Goal: Task Accomplishment & Management: Complete application form

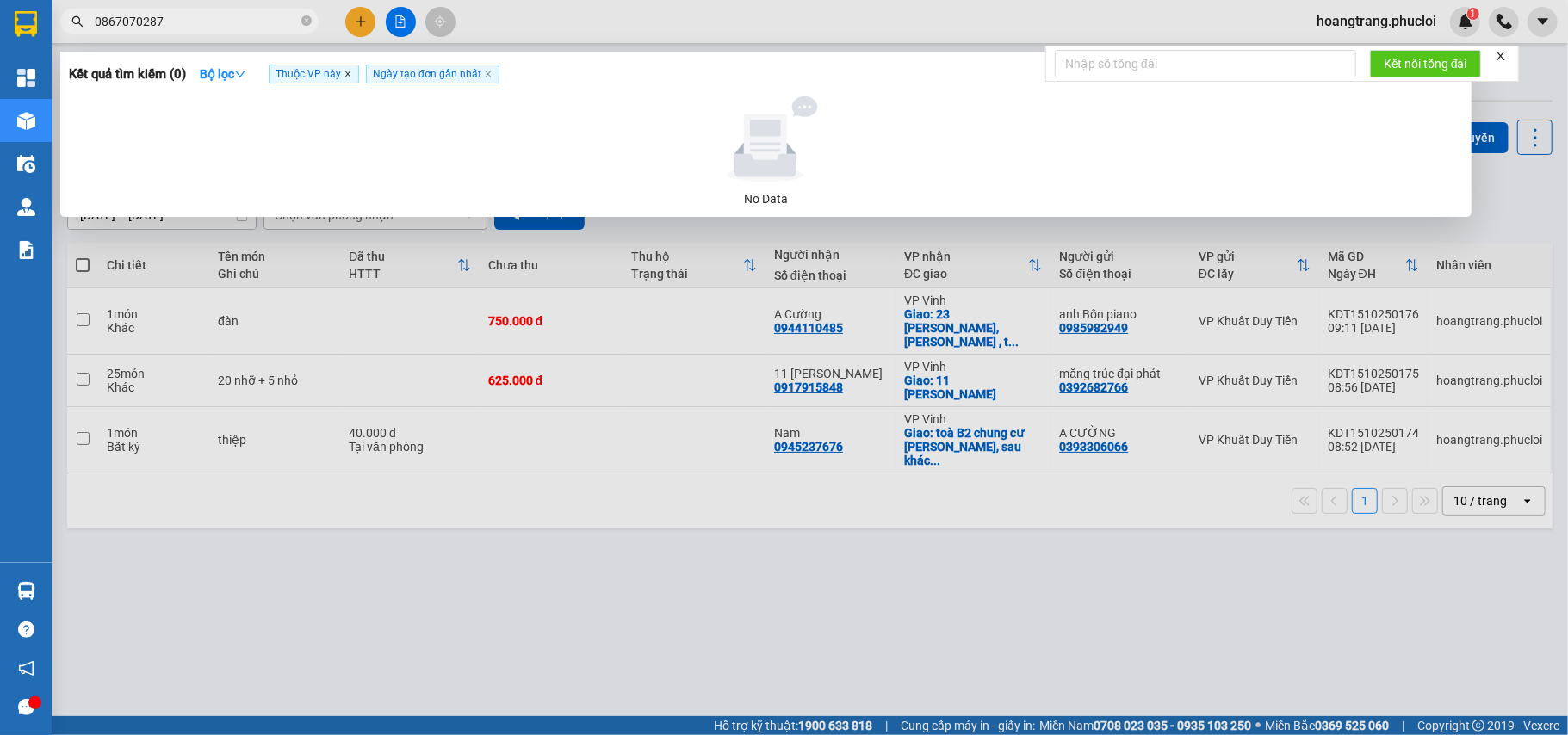
click at [349, 69] on icon "close" at bounding box center [347, 73] width 9 height 9
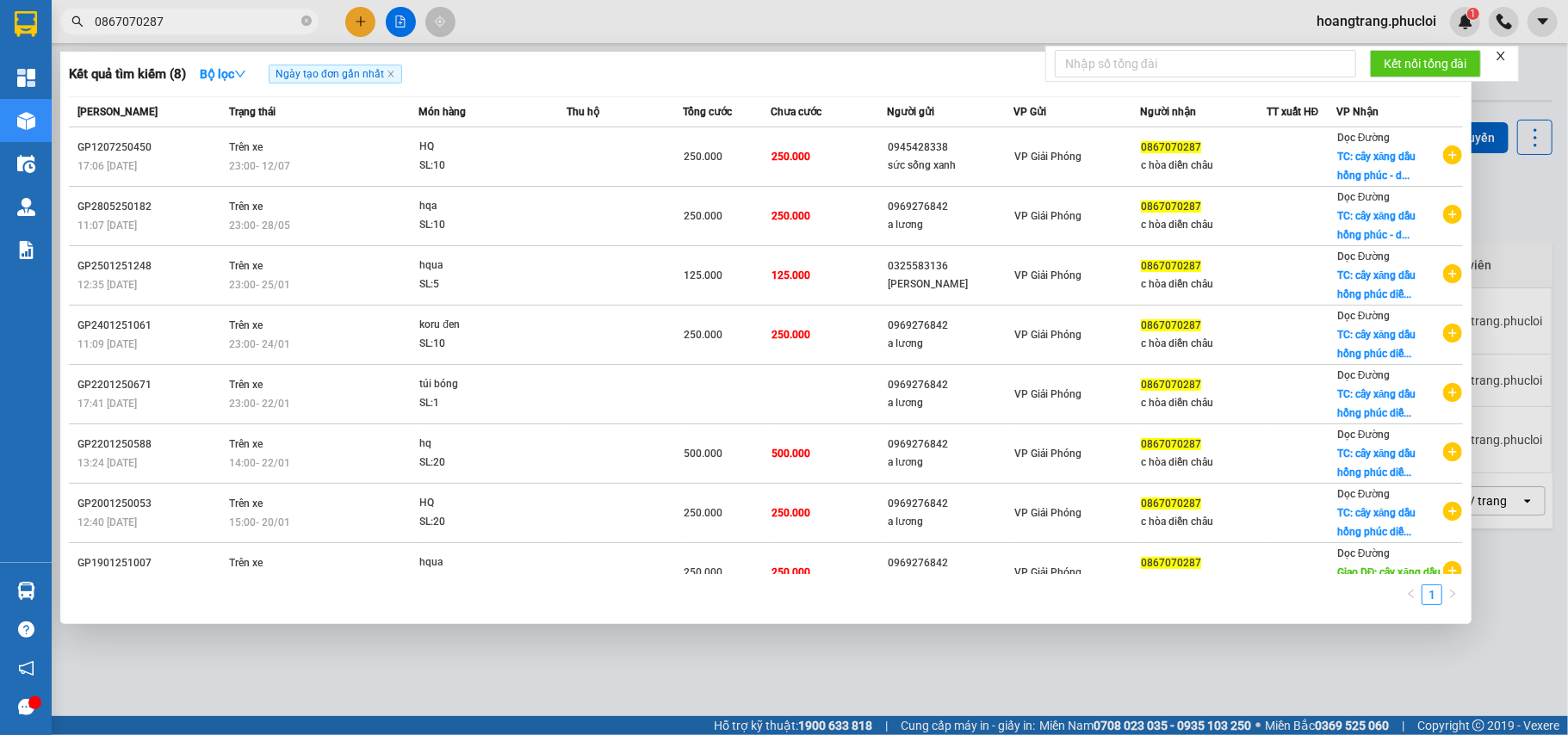
click at [241, 28] on input "0867070287" at bounding box center [196, 21] width 204 height 19
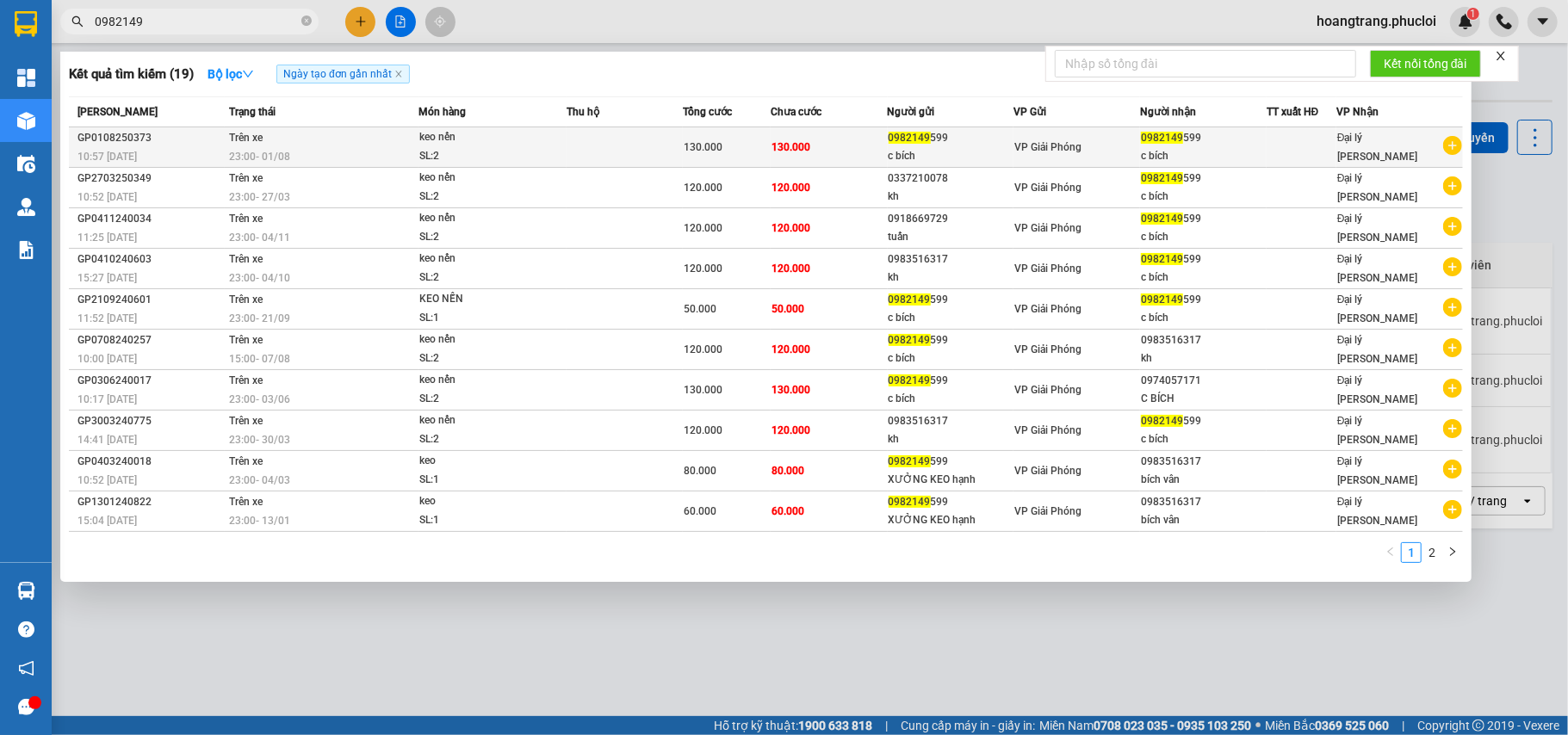
type input "0982149"
click at [1449, 147] on icon "plus-circle" at bounding box center [1452, 146] width 19 height 19
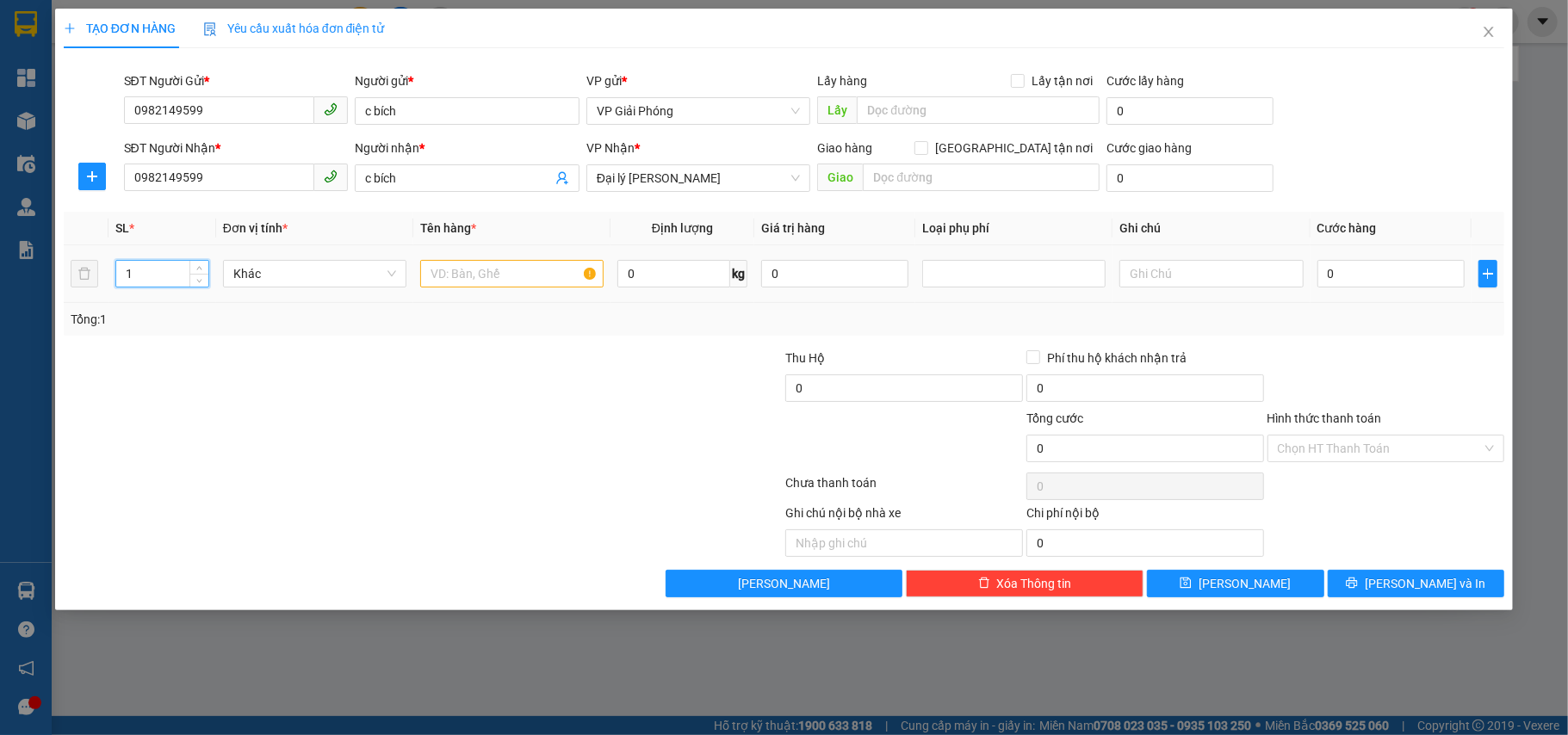
drag, startPoint x: 146, startPoint y: 273, endPoint x: 100, endPoint y: 273, distance: 46.0
click at [100, 273] on tr "1 Khác 0 kg 0 0" at bounding box center [784, 274] width 1442 height 58
type input "2"
click at [492, 268] on input "text" at bounding box center [511, 273] width 183 height 28
type input "j"
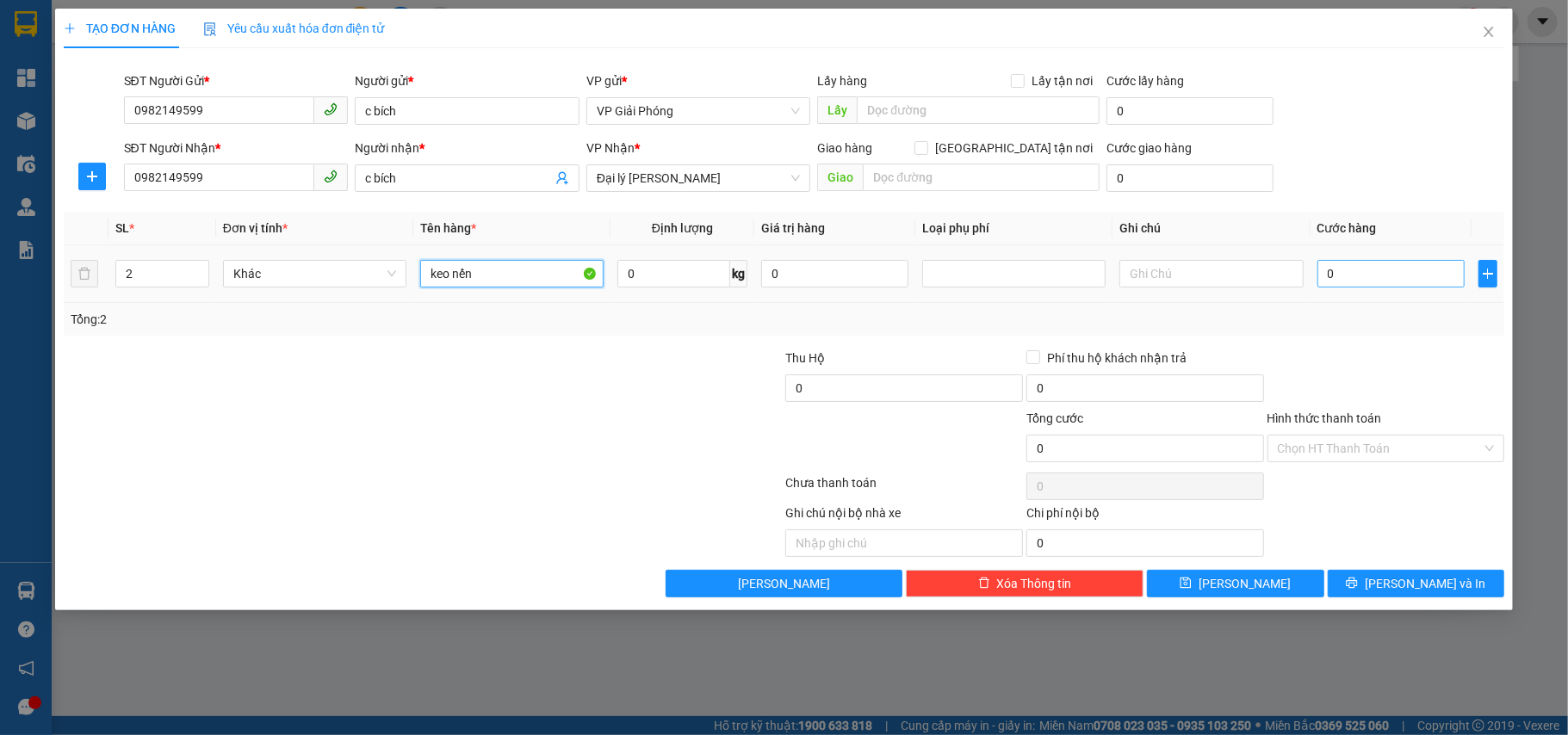
type input "keo nến"
click at [1412, 267] on input "0" at bounding box center [1390, 273] width 148 height 28
type input "9"
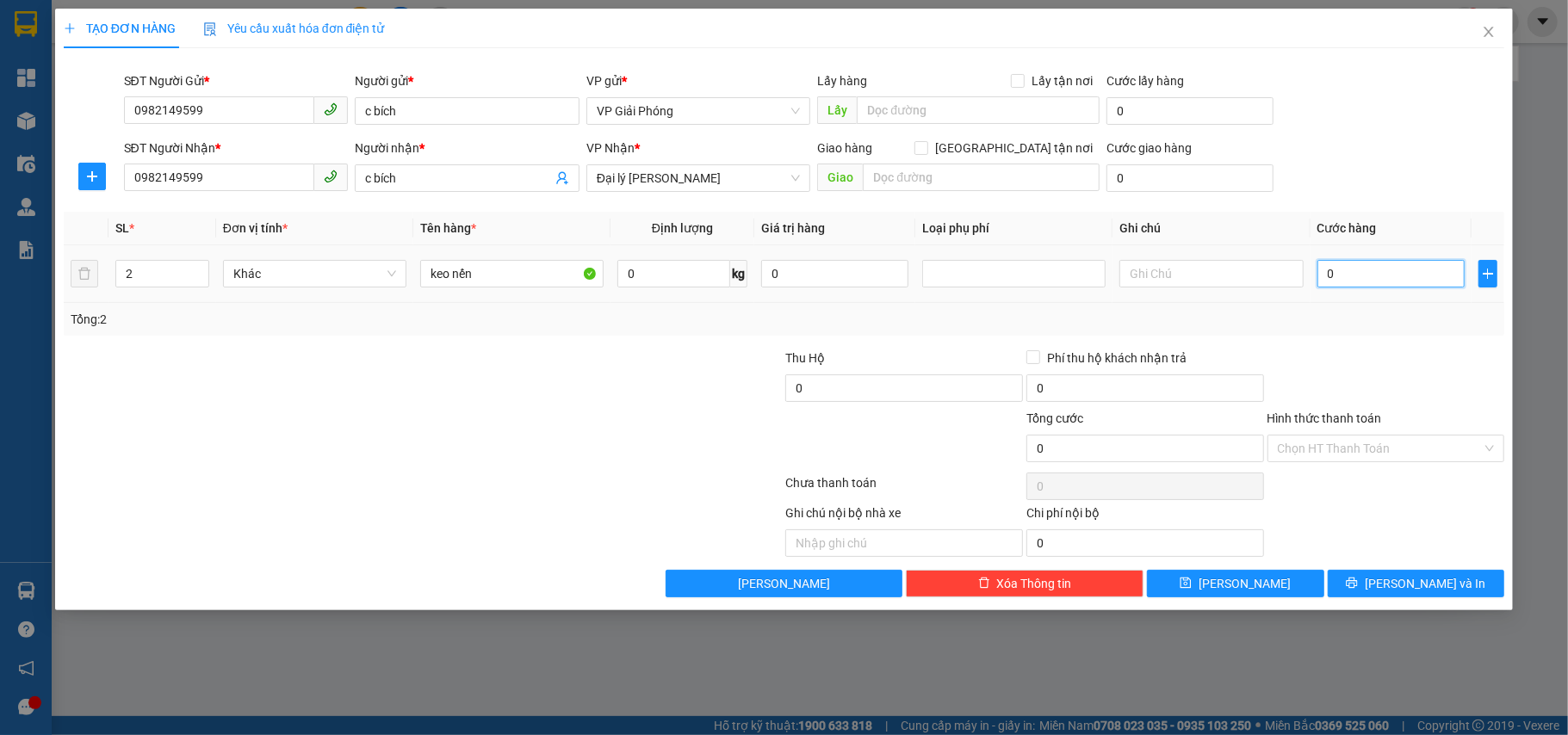
type input "9"
type input "90"
type input "90.000"
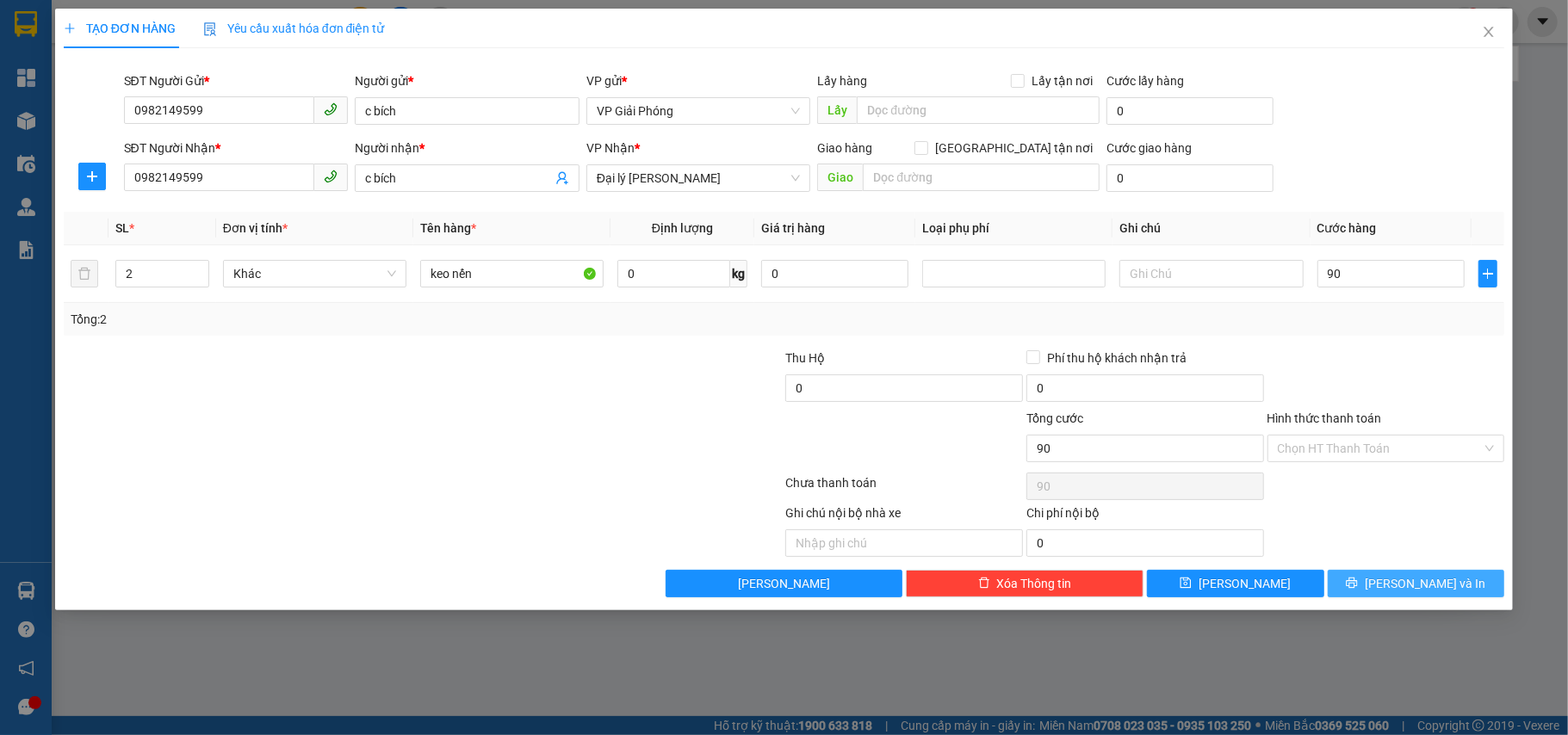
type input "90.000"
click at [1400, 582] on button "[PERSON_NAME] và In" at bounding box center [1417, 584] width 178 height 28
click at [1405, 651] on div at bounding box center [784, 368] width 1568 height 735
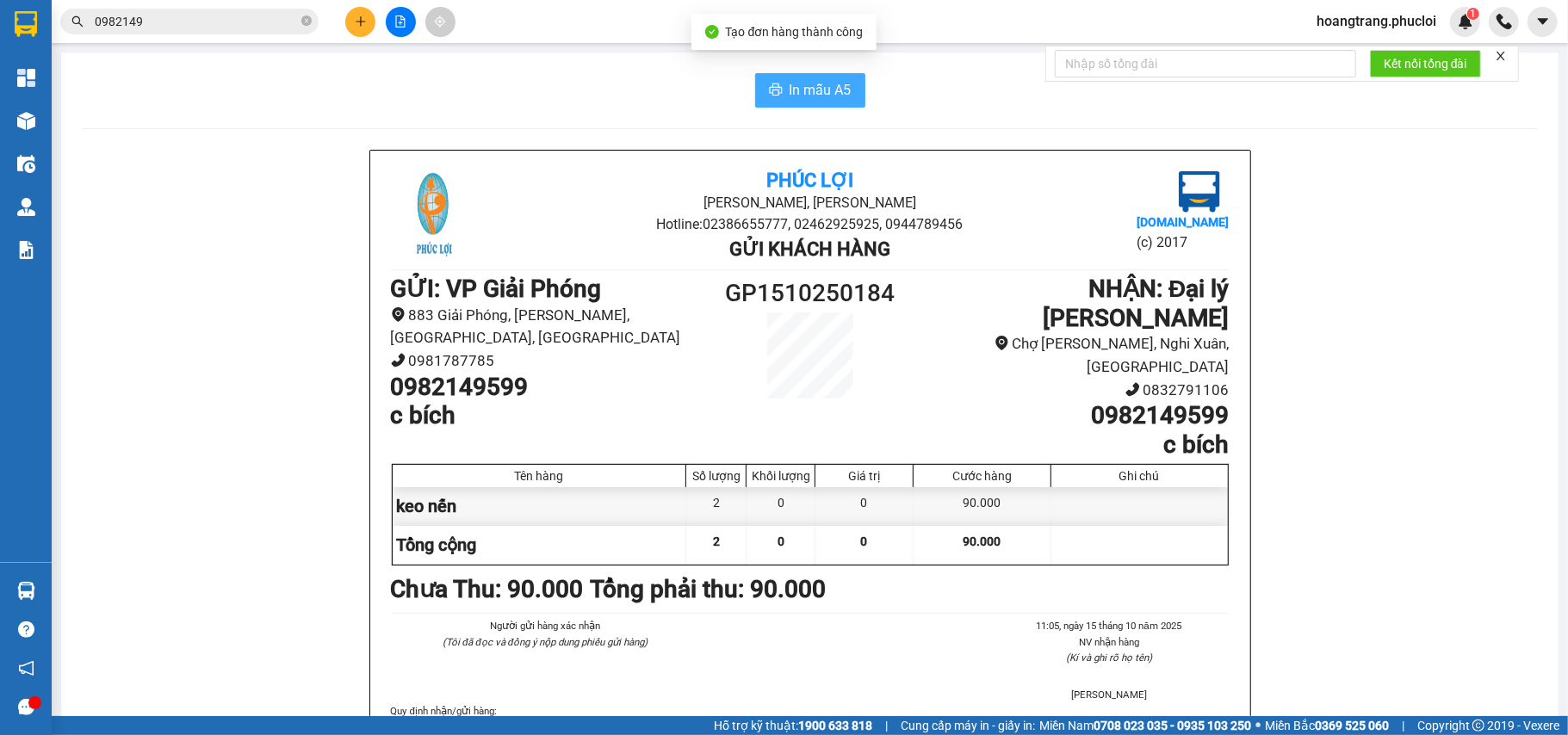
click at [844, 83] on button "In mẫu A5" at bounding box center [810, 91] width 110 height 35
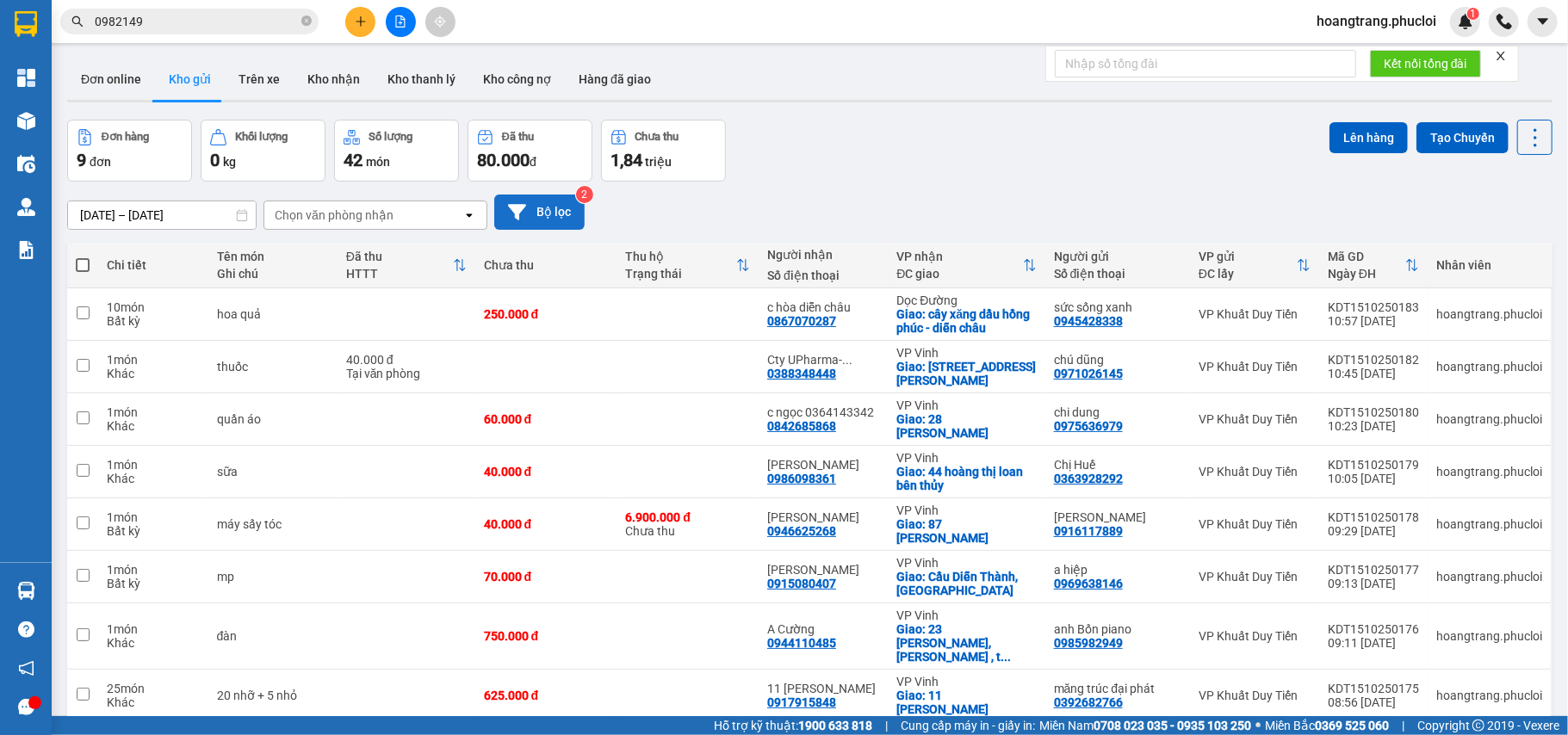
click at [534, 215] on button "Bộ lọc" at bounding box center [539, 212] width 91 height 36
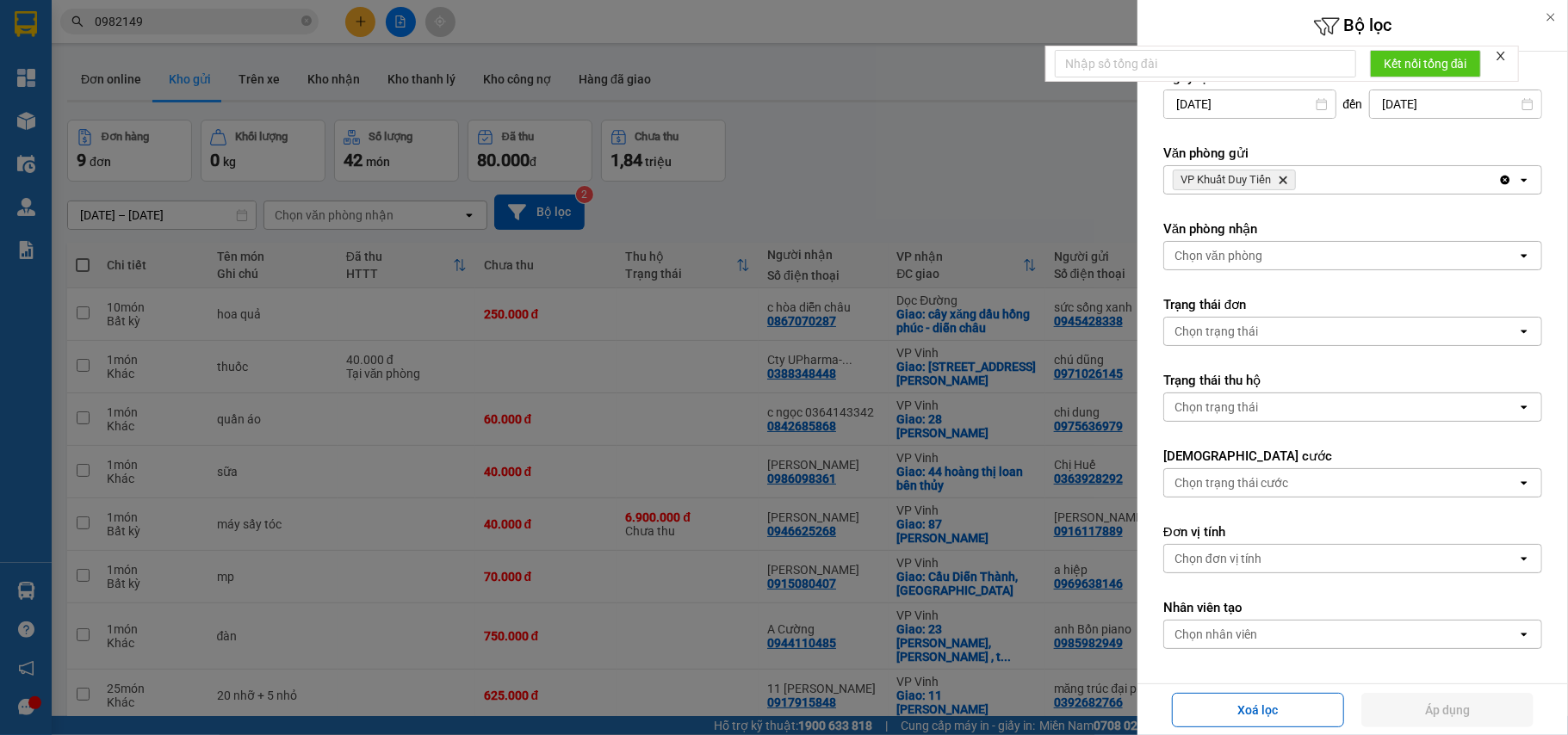
click at [1281, 179] on icon "Delete" at bounding box center [1282, 179] width 11 height 11
click at [1281, 179] on div "Chọn văn phòng" at bounding box center [1340, 179] width 353 height 28
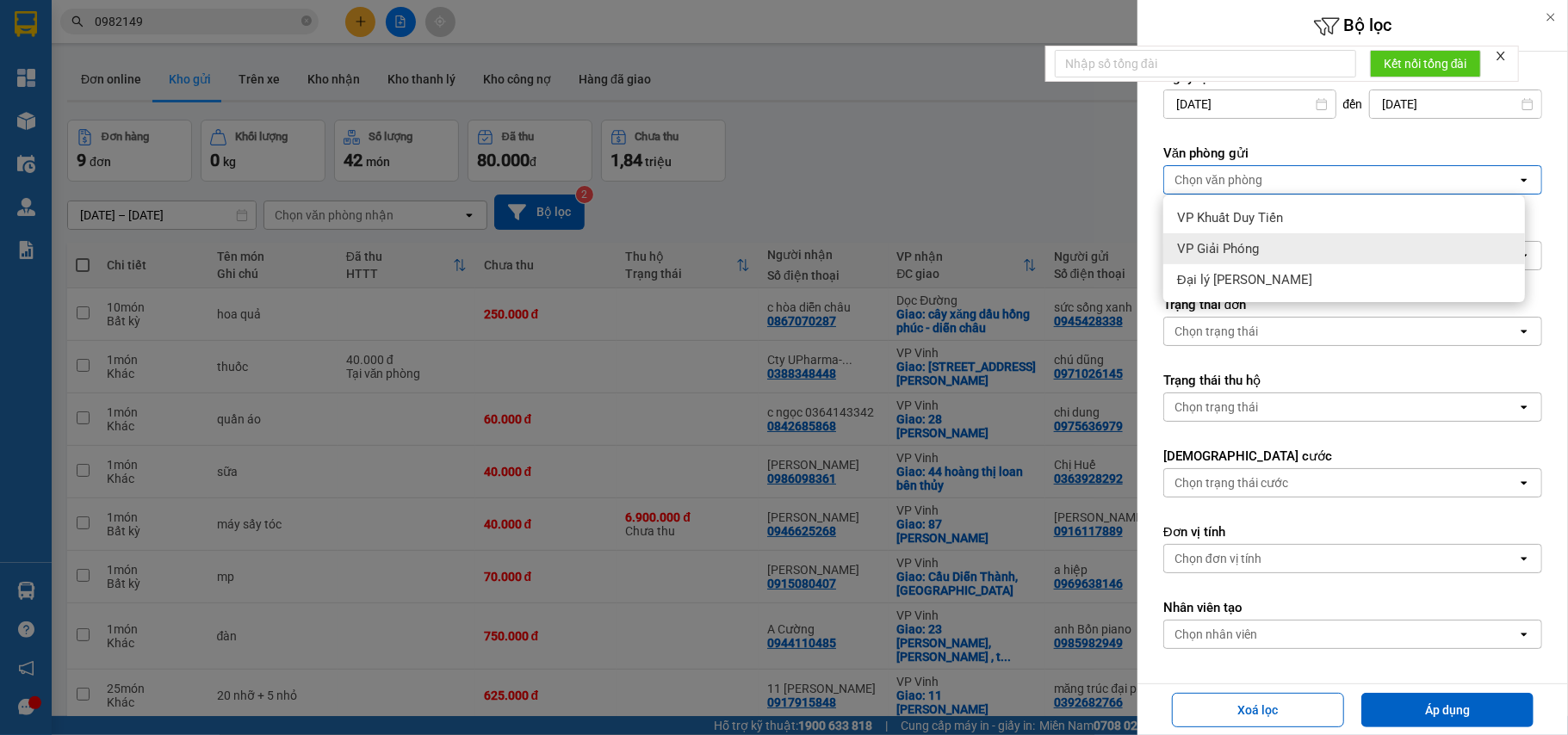
click at [1276, 248] on div "VP Giải Phóng" at bounding box center [1343, 249] width 362 height 31
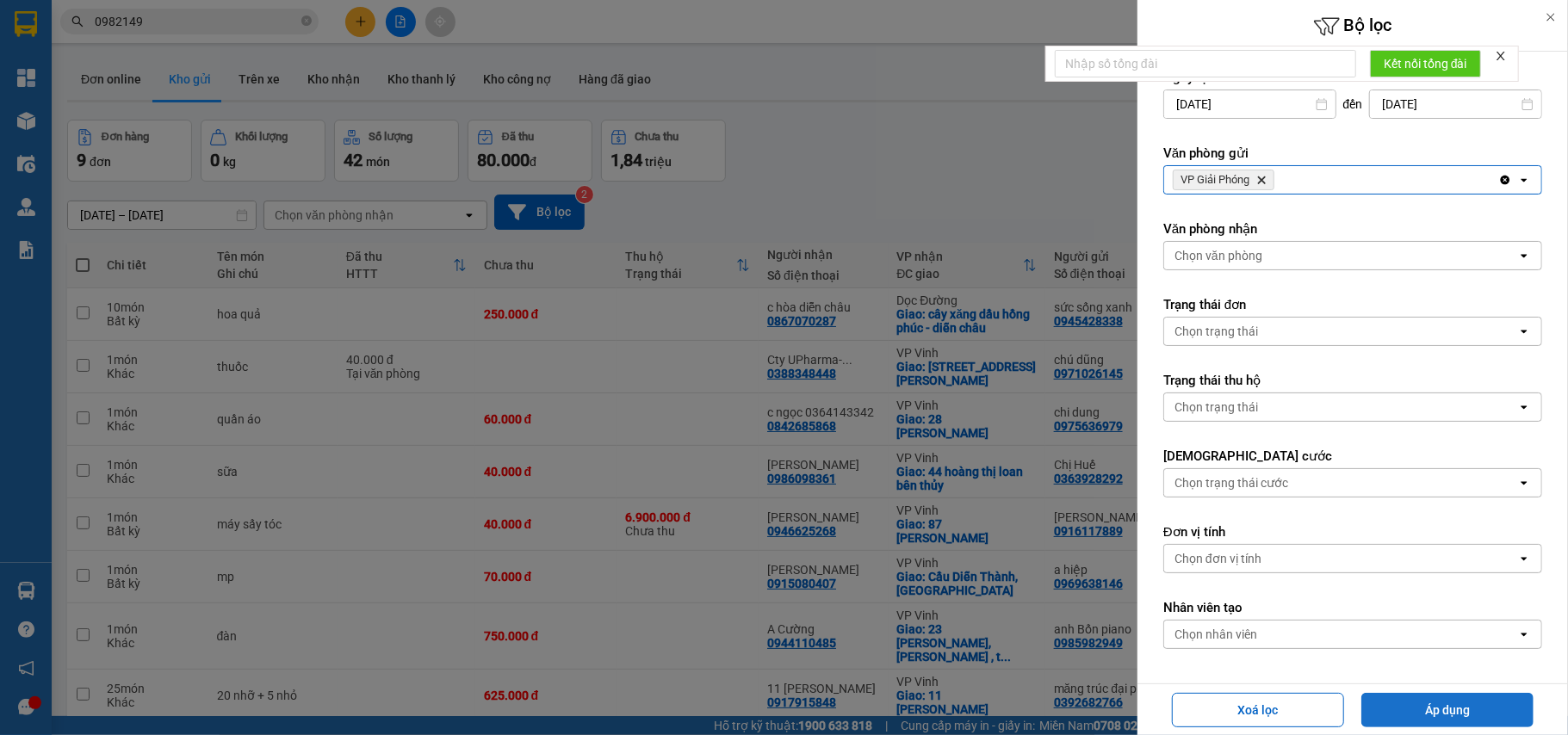
click at [1433, 713] on button "Áp dụng" at bounding box center [1447, 710] width 172 height 35
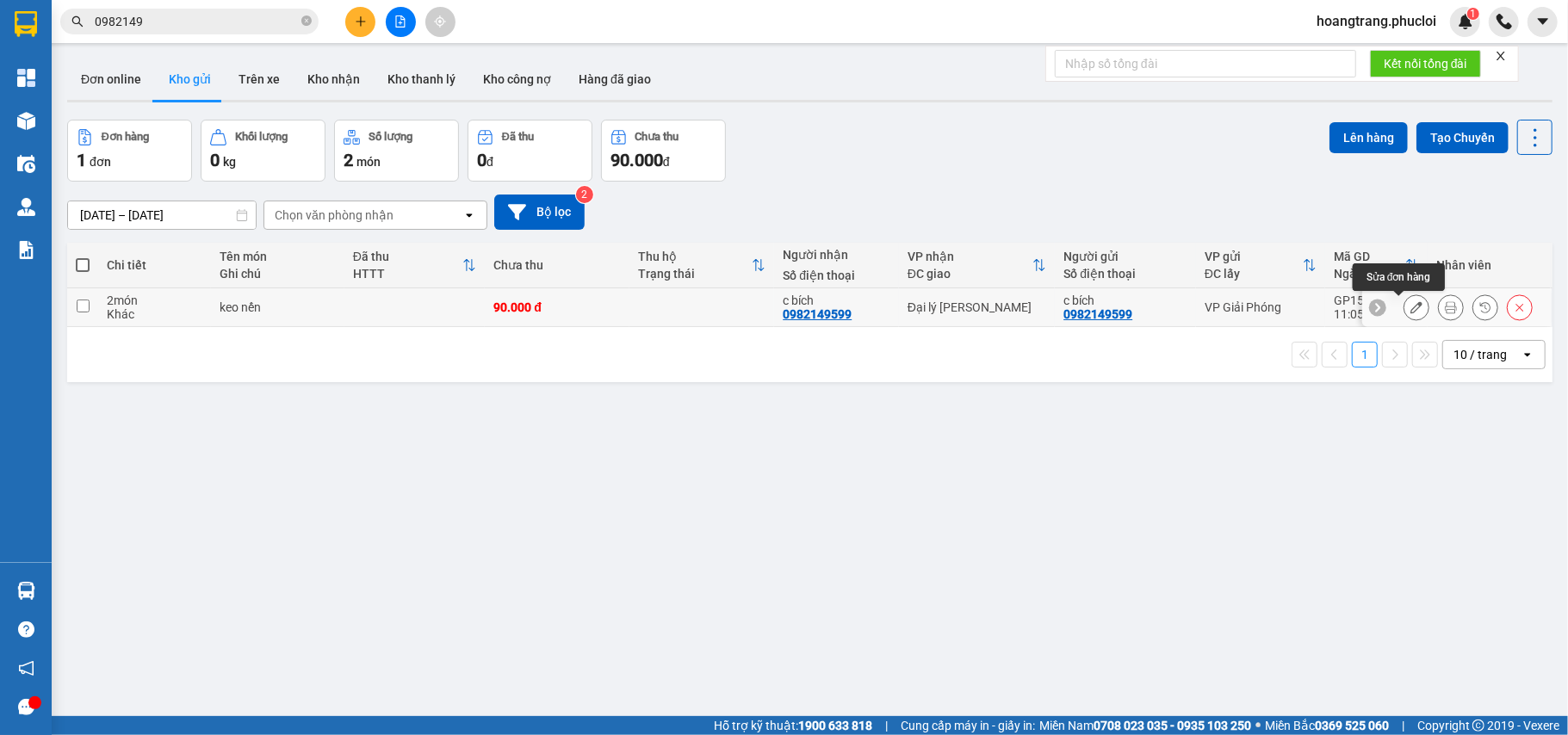
click at [1410, 307] on icon at bounding box center [1416, 307] width 12 height 12
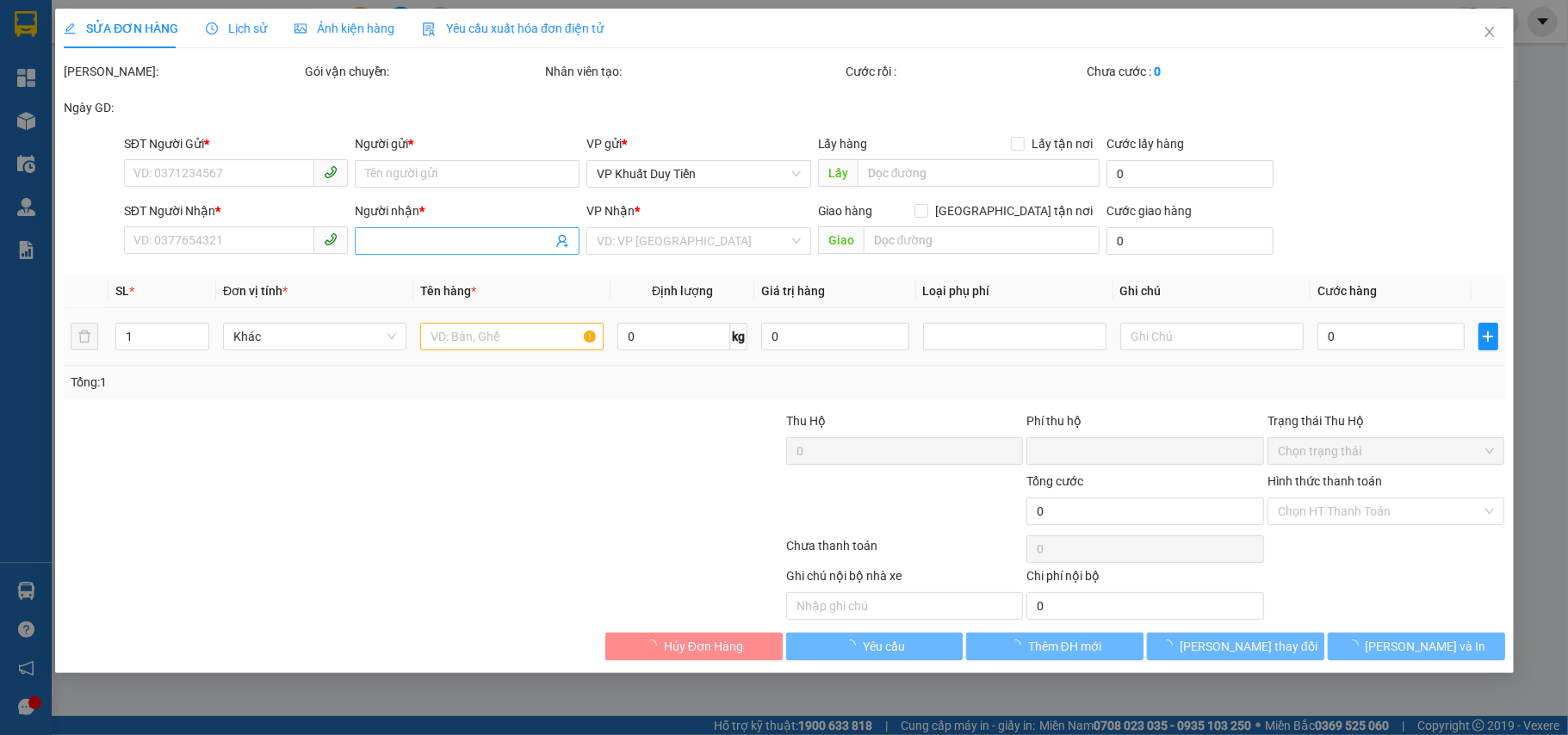
type input "0982149599"
type input "c bích"
type input "0982149599"
type input "c bích"
type input "0"
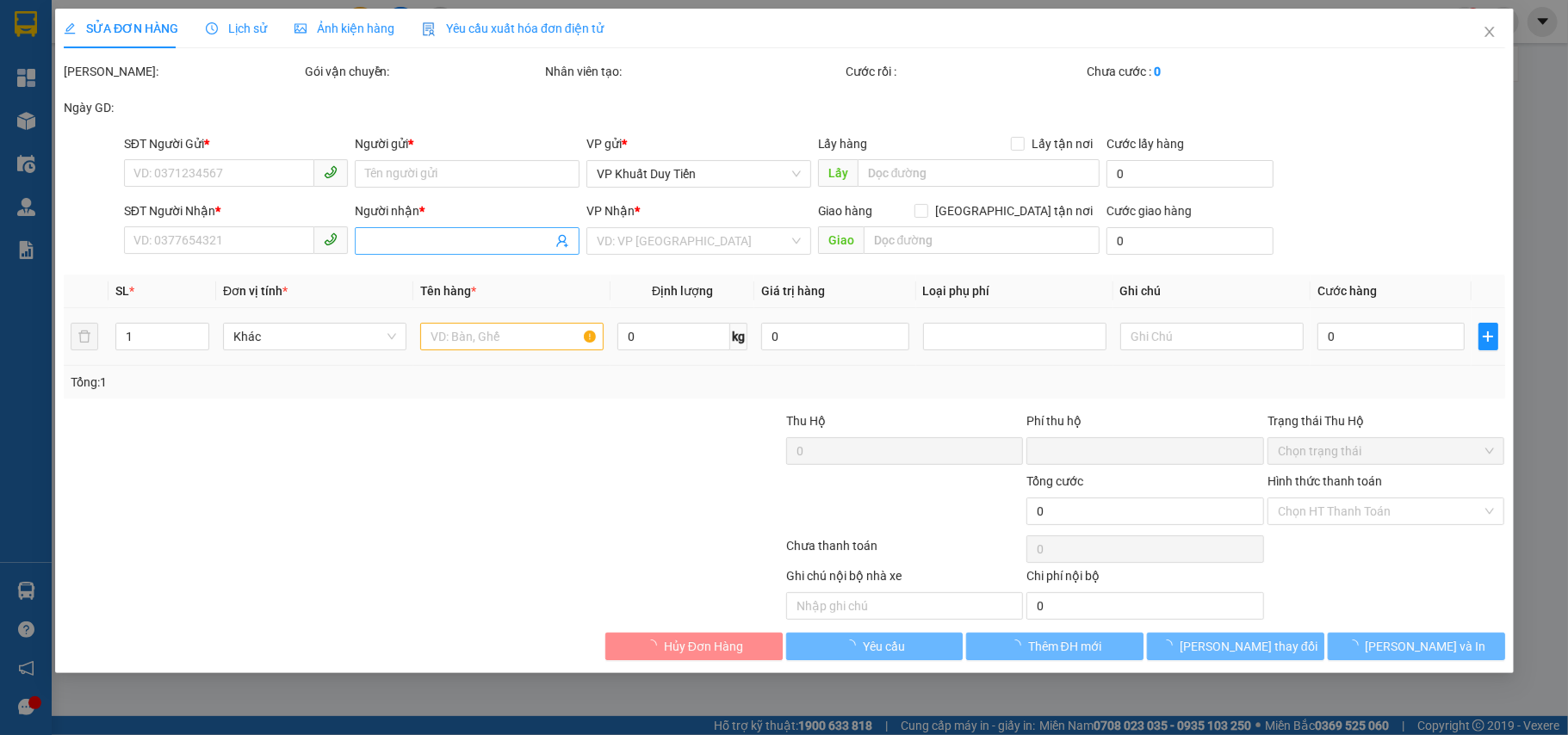
type input "90.000"
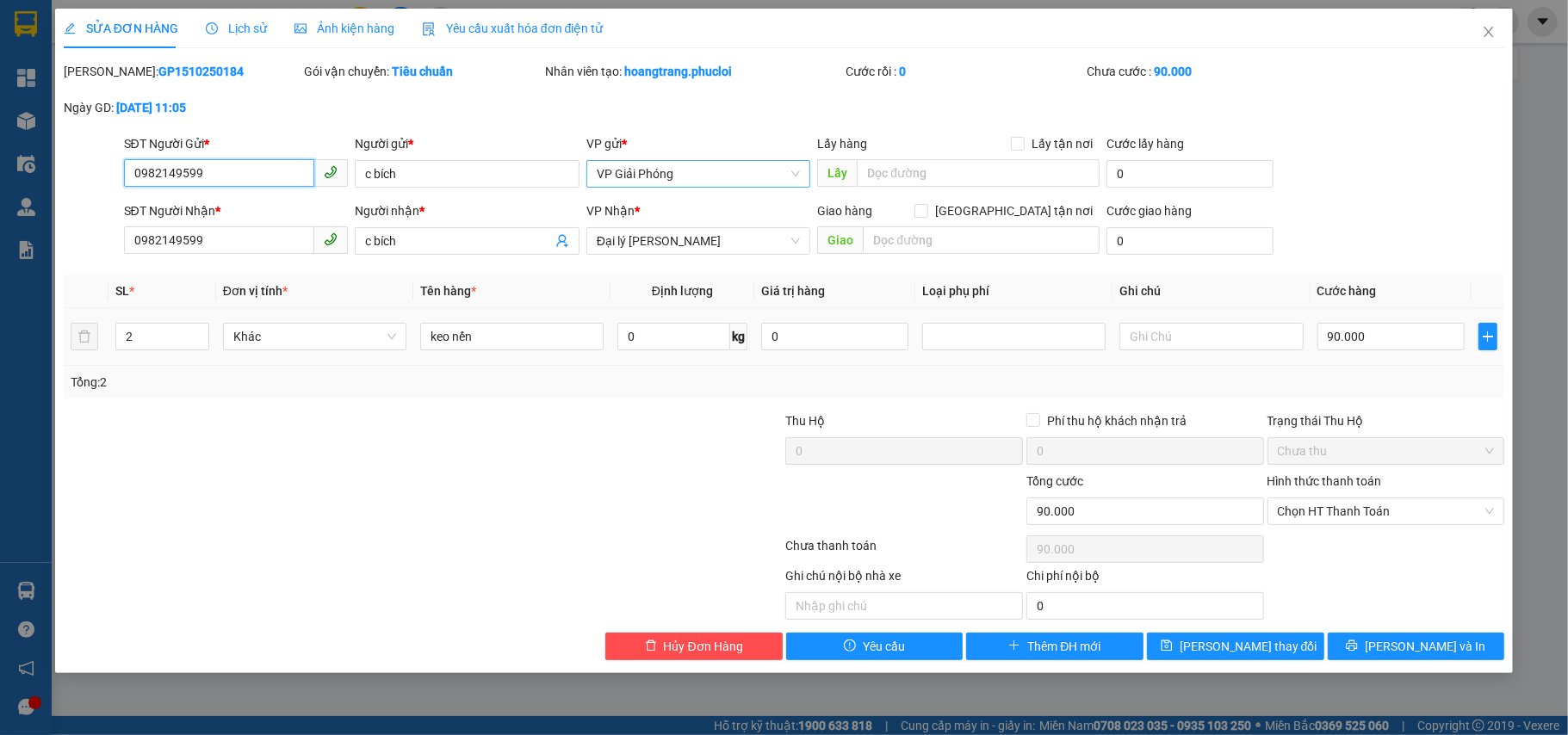
click at [679, 182] on span "VP Giải Phóng" at bounding box center [698, 174] width 204 height 26
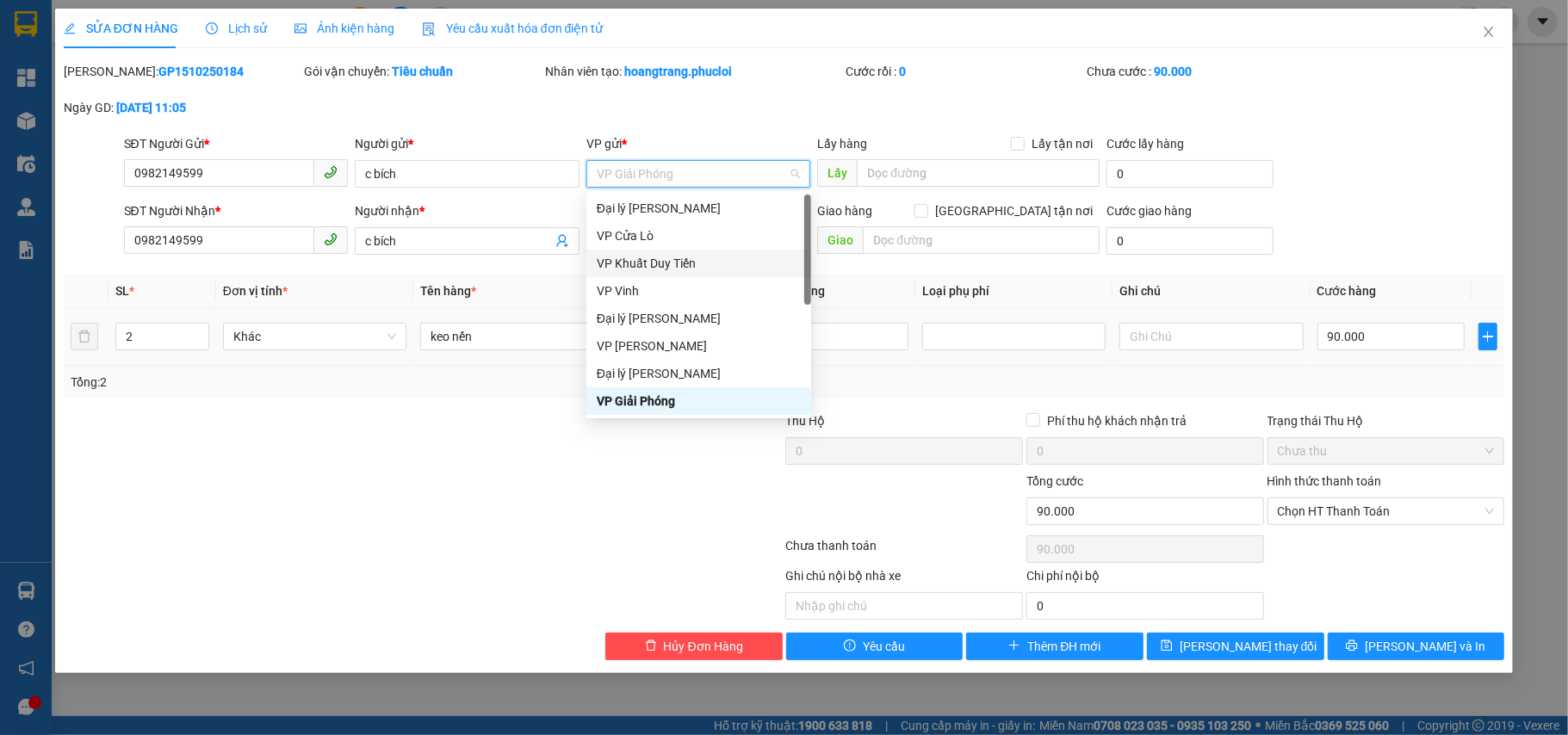
click at [696, 255] on div "VP Khuất Duy Tiến" at bounding box center [698, 263] width 204 height 19
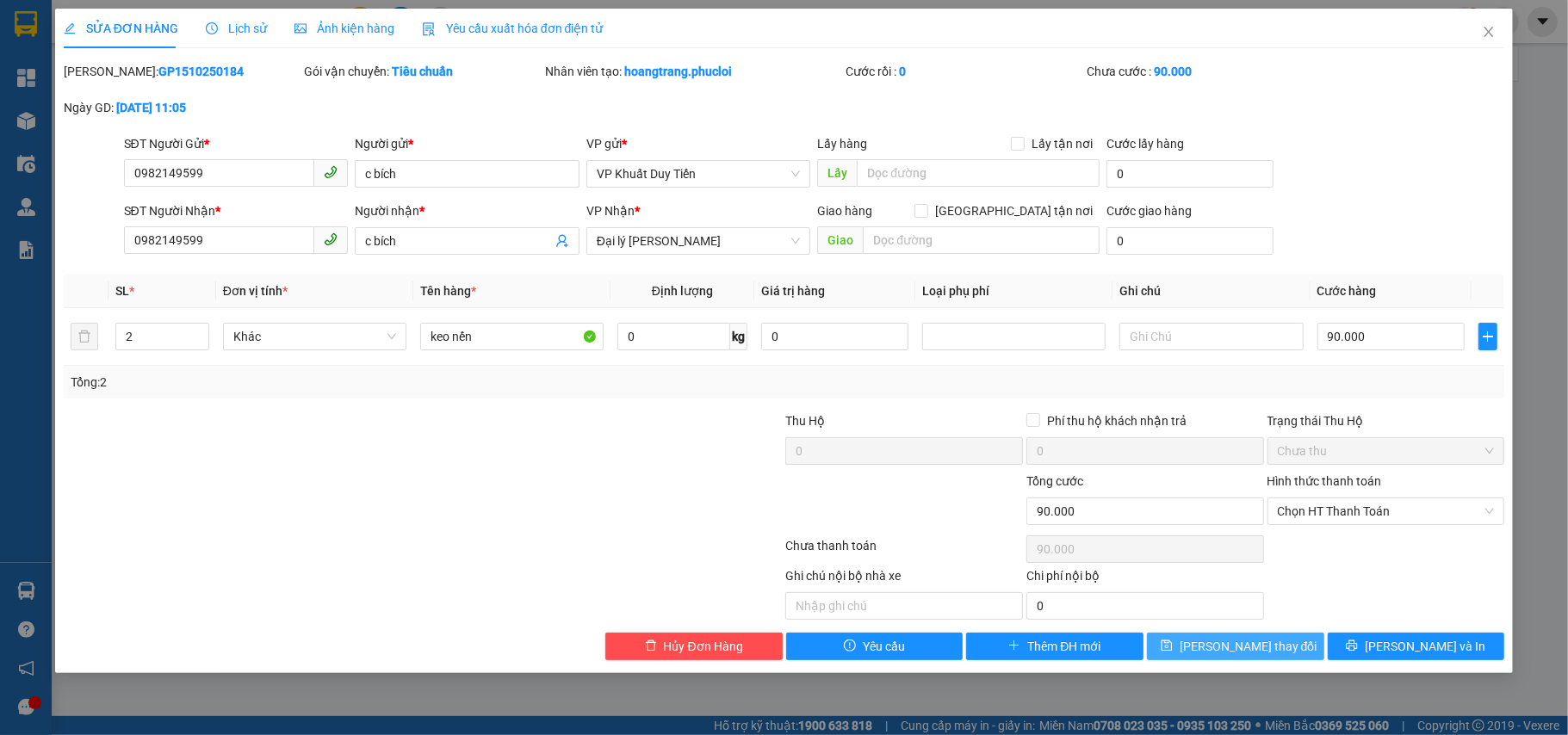
click at [1281, 640] on button "[PERSON_NAME] thay đổi" at bounding box center [1235, 646] width 178 height 28
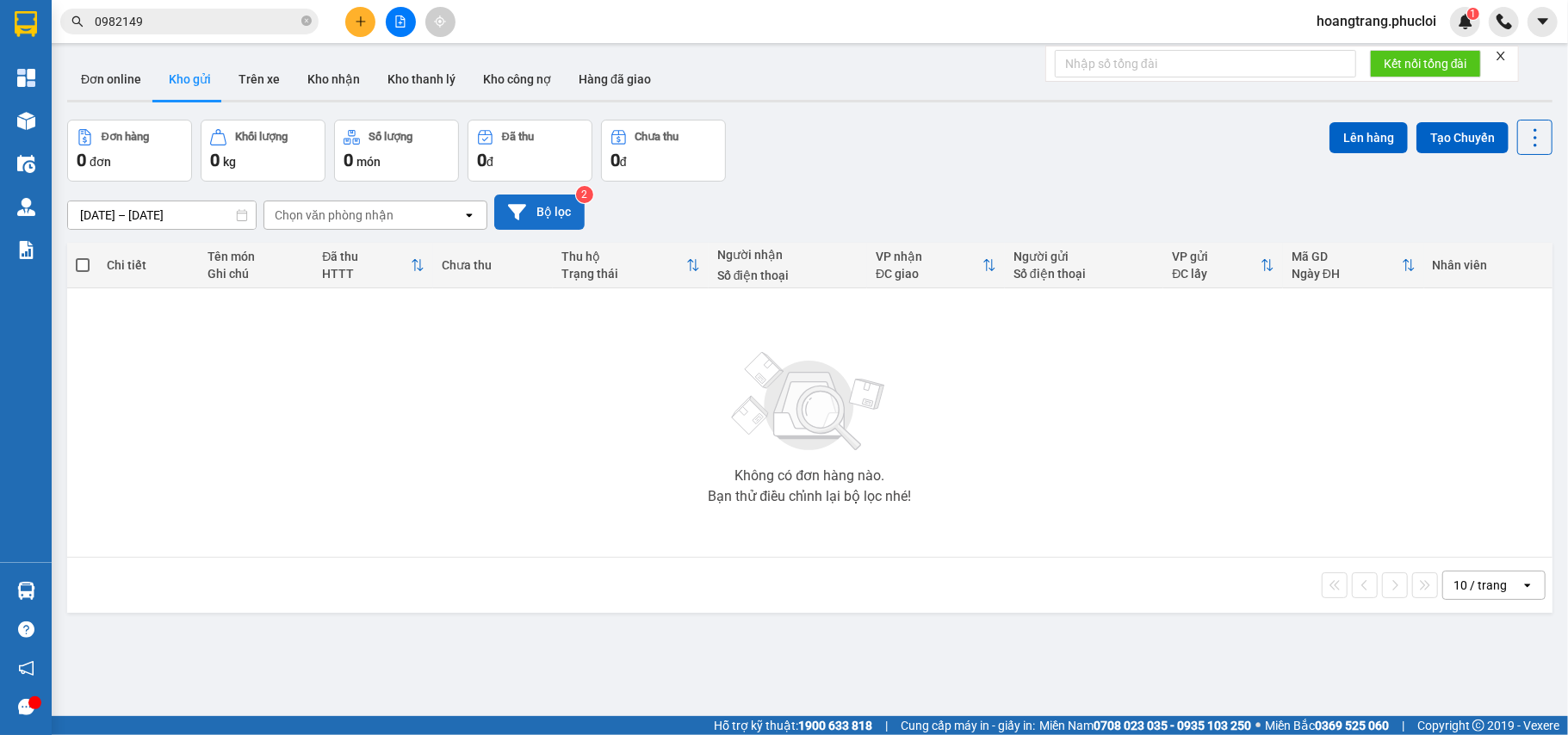
click at [555, 211] on button "Bộ lọc" at bounding box center [539, 212] width 91 height 36
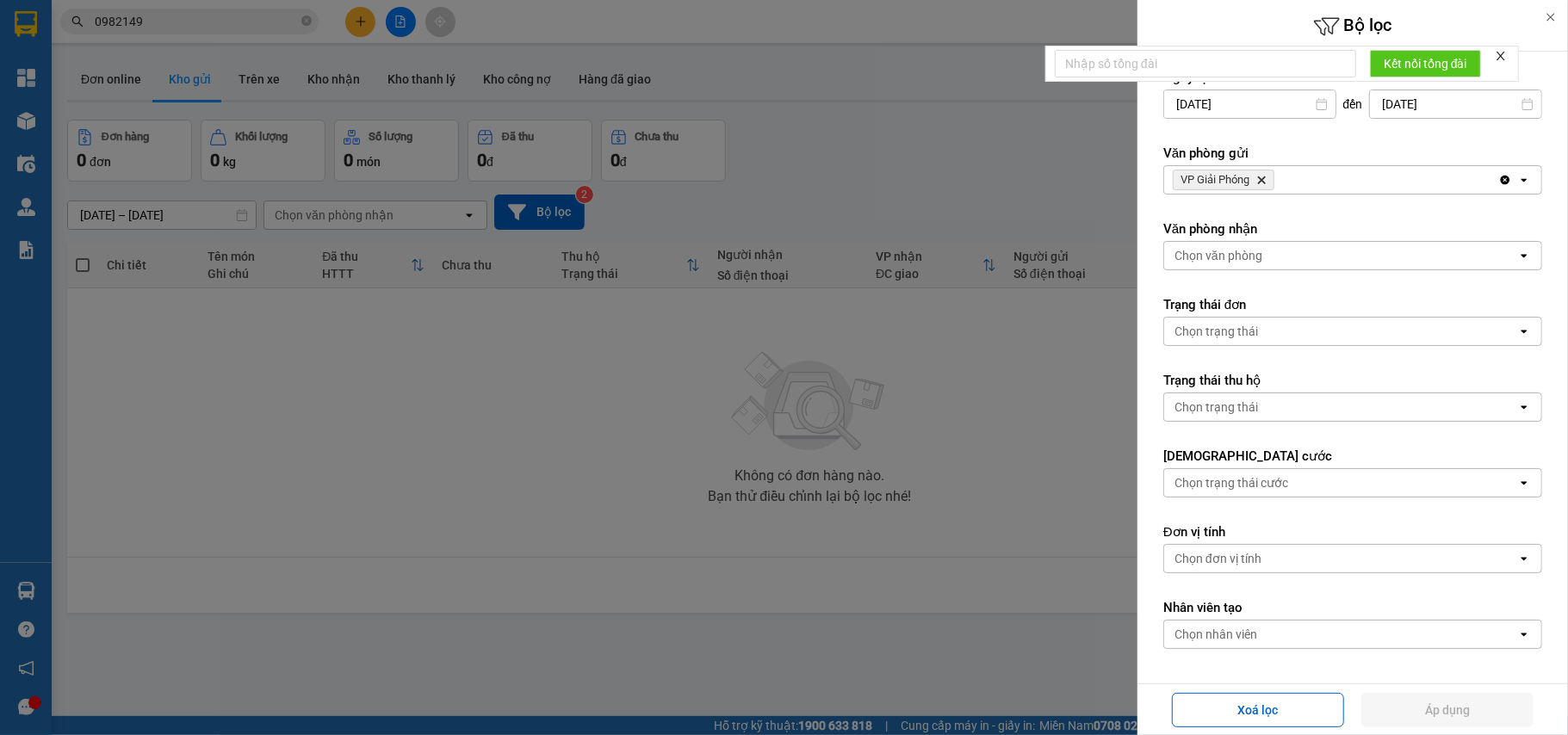
click at [1498, 182] on icon "Clear all" at bounding box center [1504, 179] width 14 height 14
click at [837, 393] on div at bounding box center [784, 368] width 1568 height 735
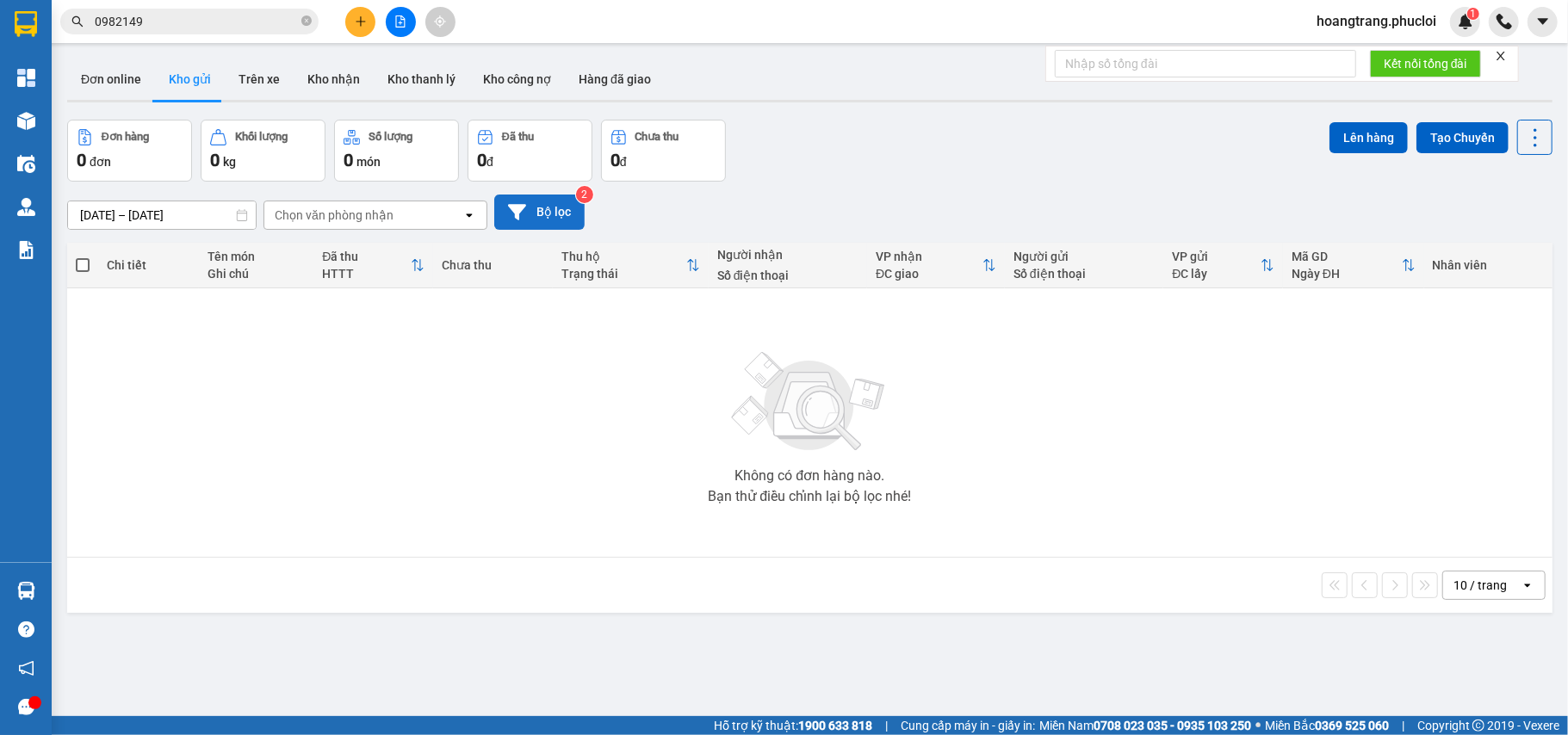
click at [560, 215] on button "Bộ lọc" at bounding box center [539, 212] width 91 height 36
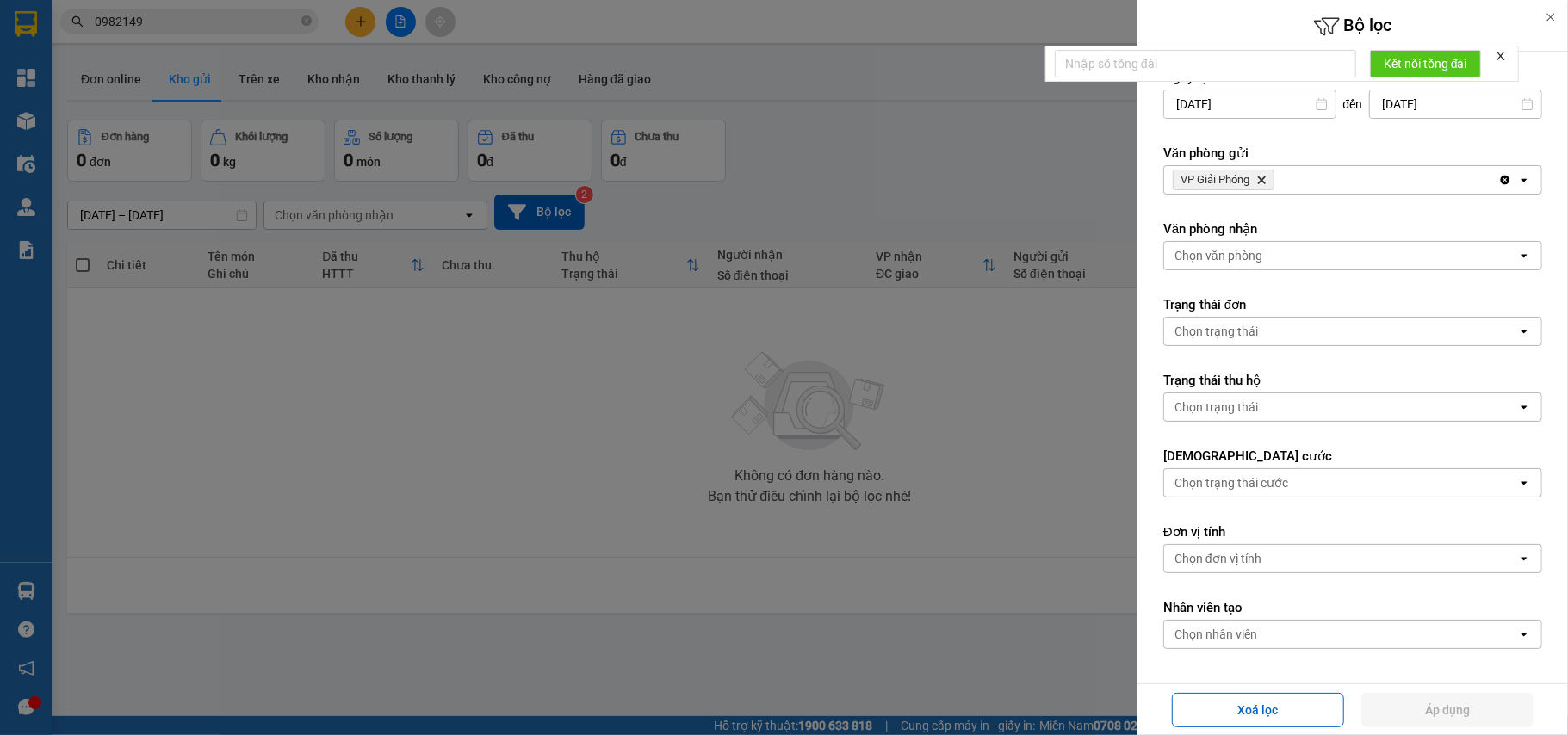
click at [1262, 180] on icon "Delete" at bounding box center [1261, 179] width 11 height 11
click at [1449, 702] on button "Áp dụng" at bounding box center [1447, 710] width 172 height 35
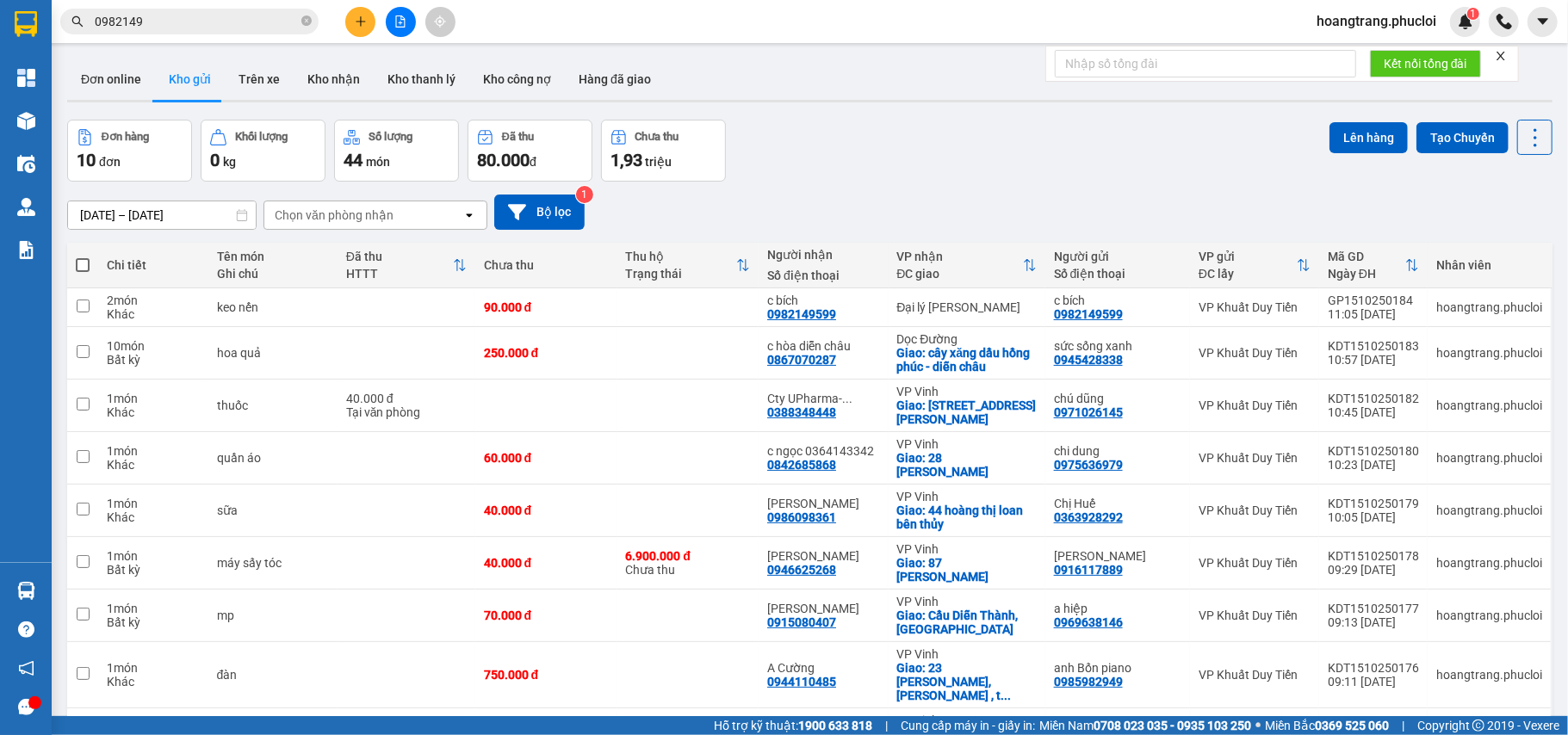
click at [226, 26] on input "0982149" at bounding box center [196, 21] width 204 height 19
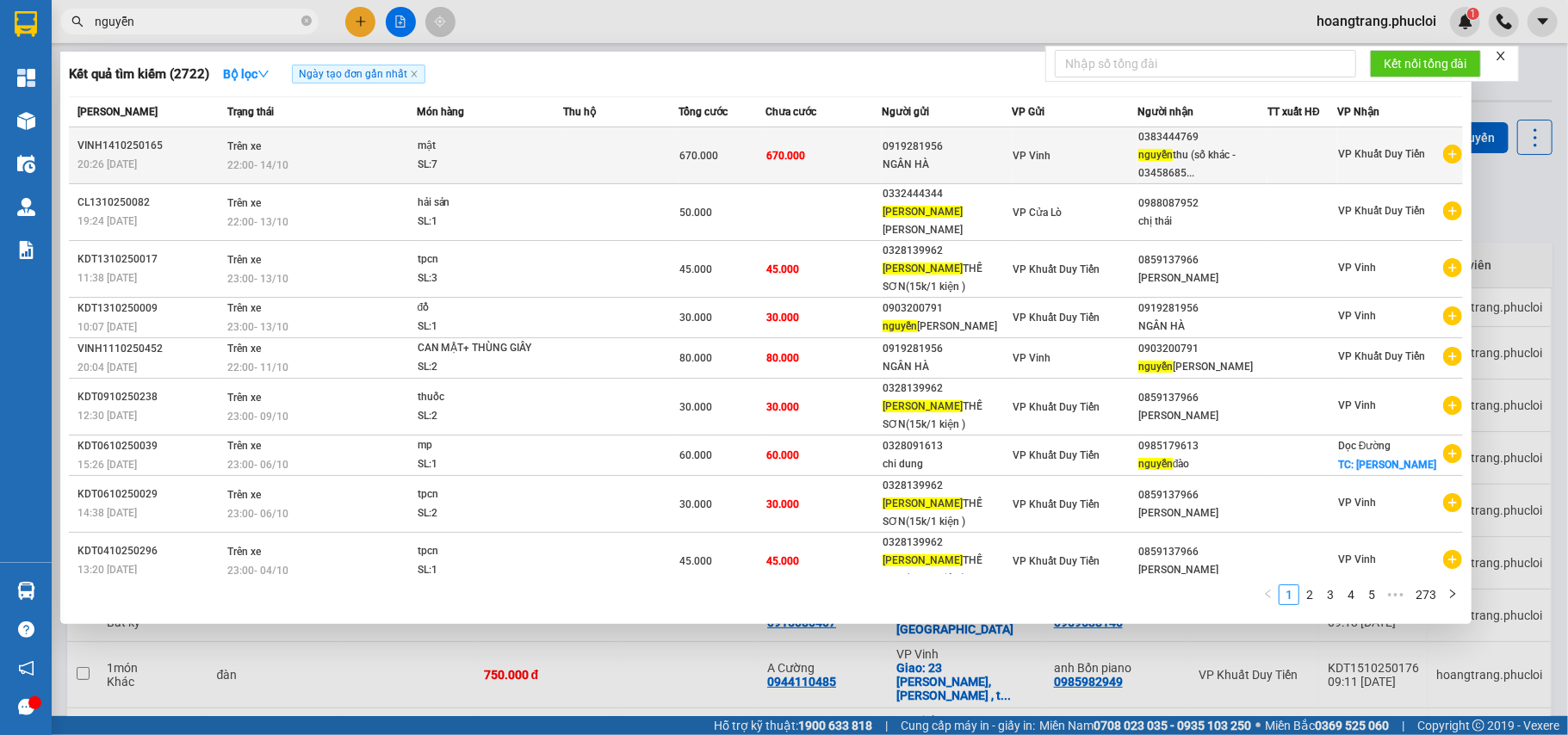
type input "nguyễn"
click at [1025, 156] on span "VP Vinh" at bounding box center [1031, 155] width 38 height 12
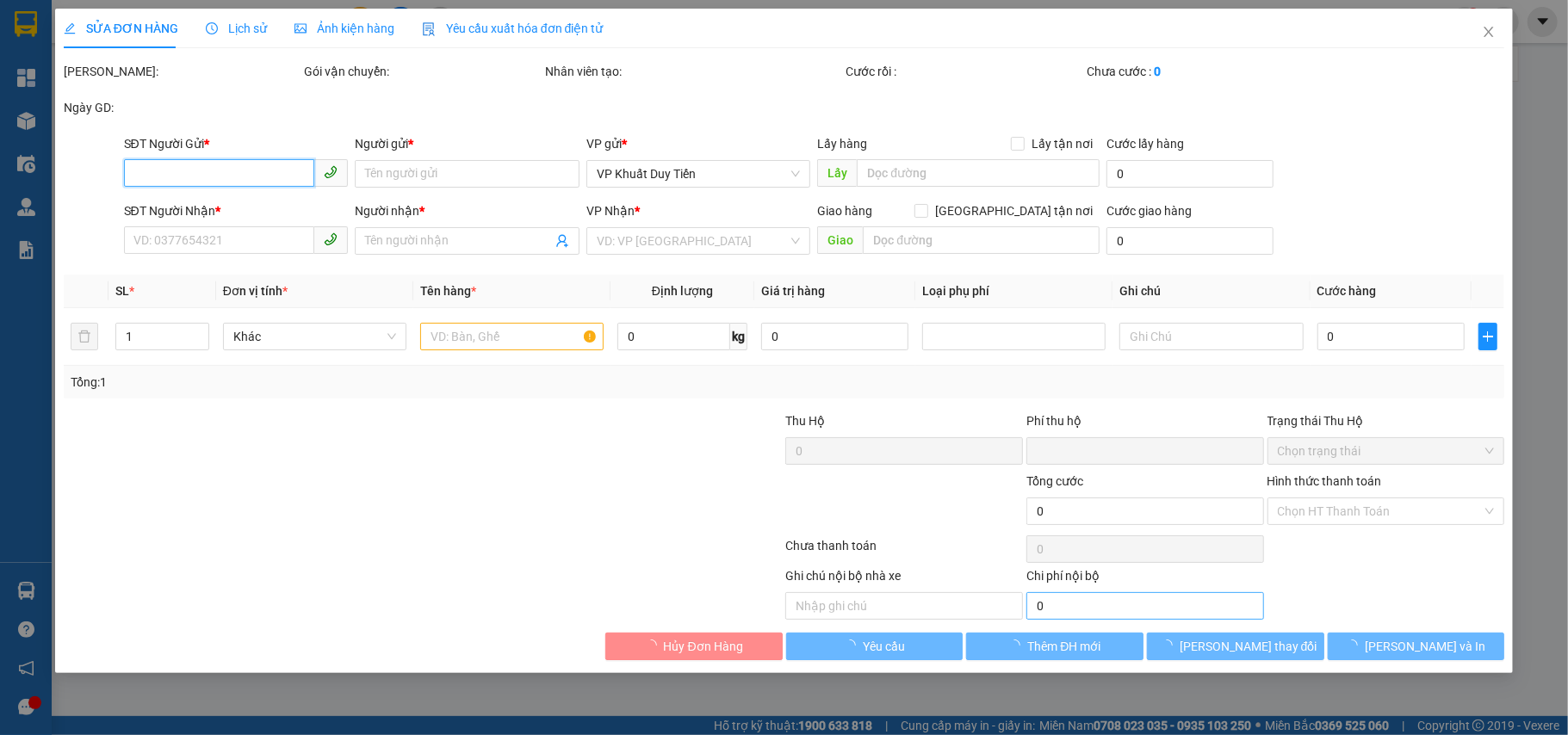
type input "0919281956"
type input "NGÂN HÀ"
type input "0383444769"
type input "nguyễn thu (số khác - 0345868562)"
type input "0"
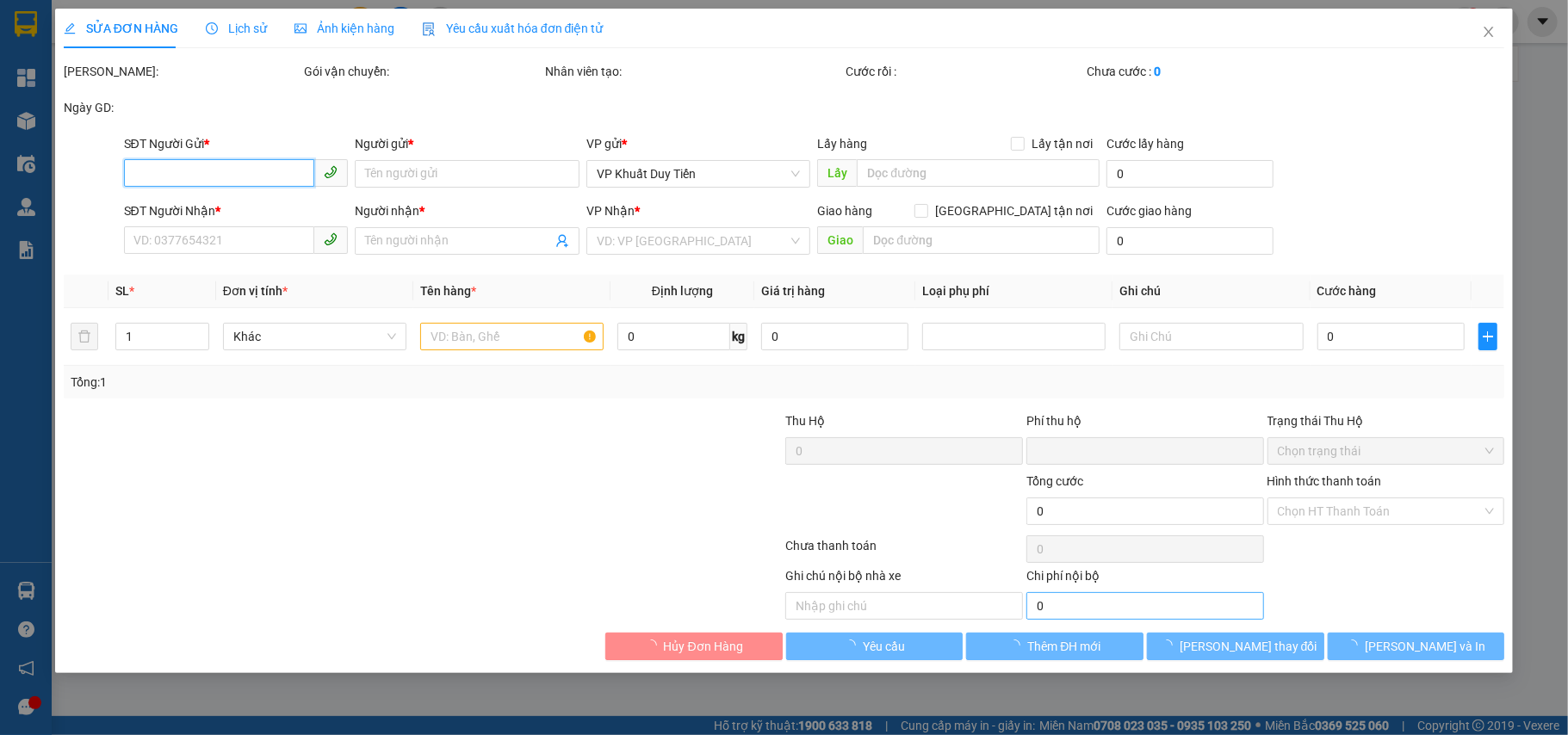
type input "670.000"
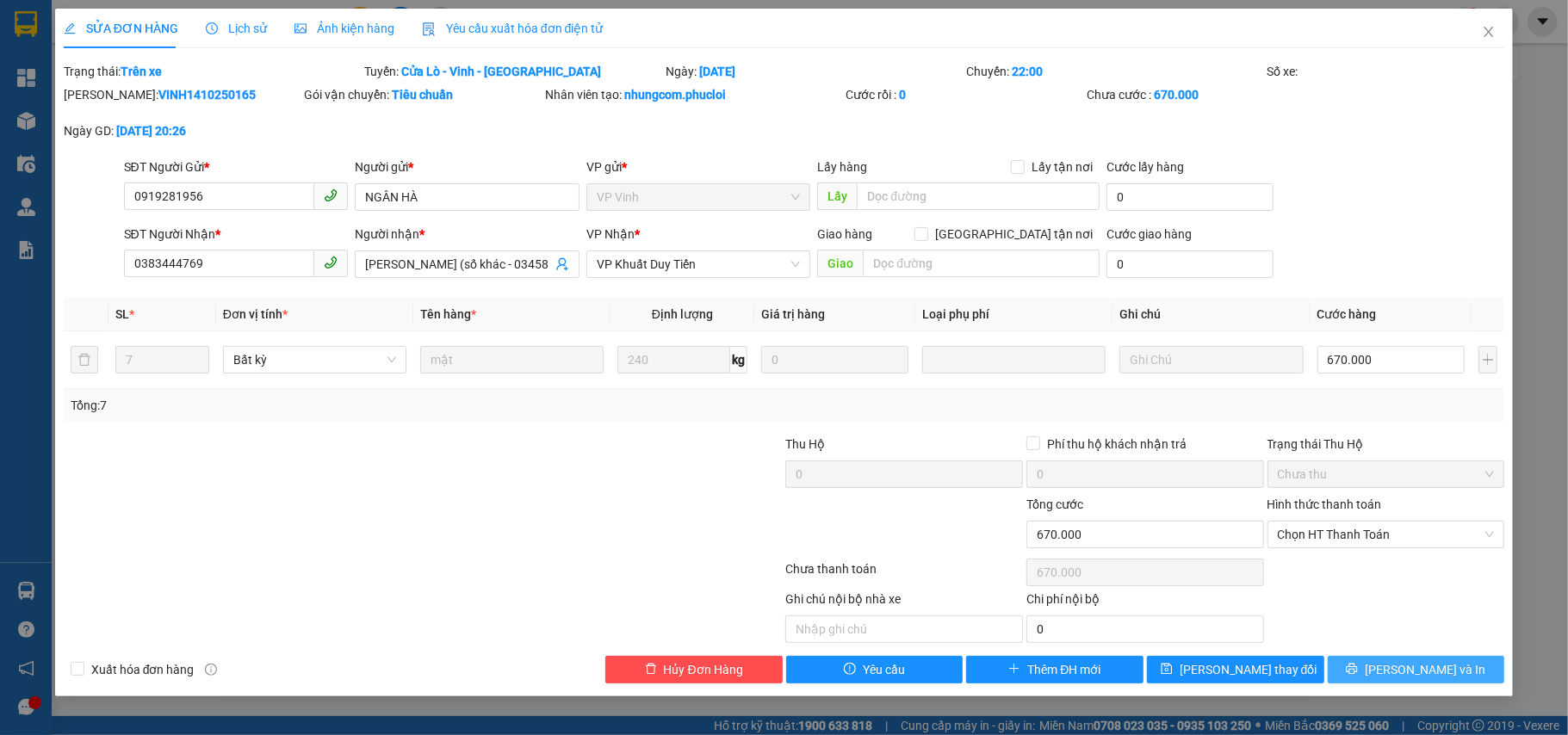
click at [1368, 663] on button "[PERSON_NAME] và In" at bounding box center [1417, 669] width 178 height 28
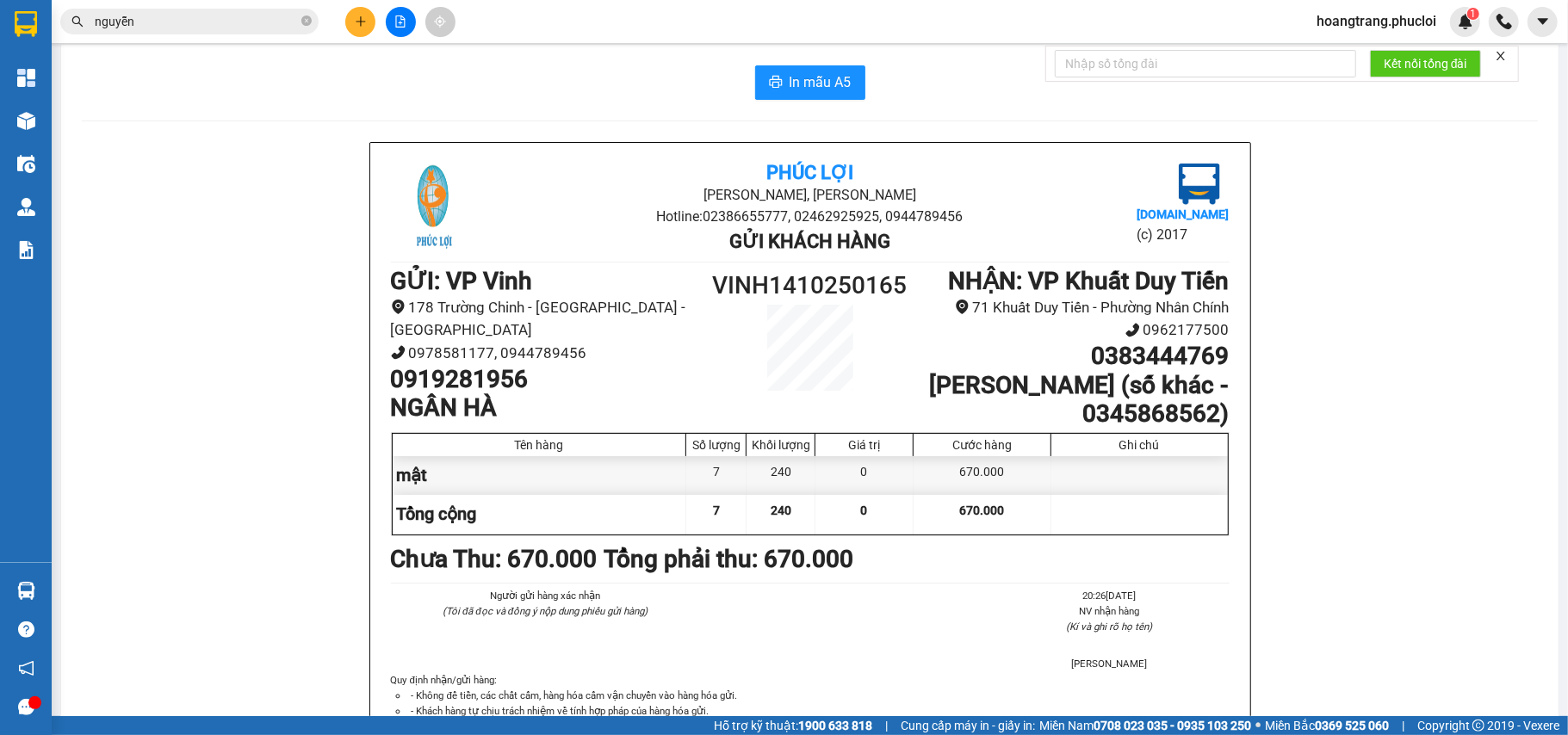
scroll to position [14, 0]
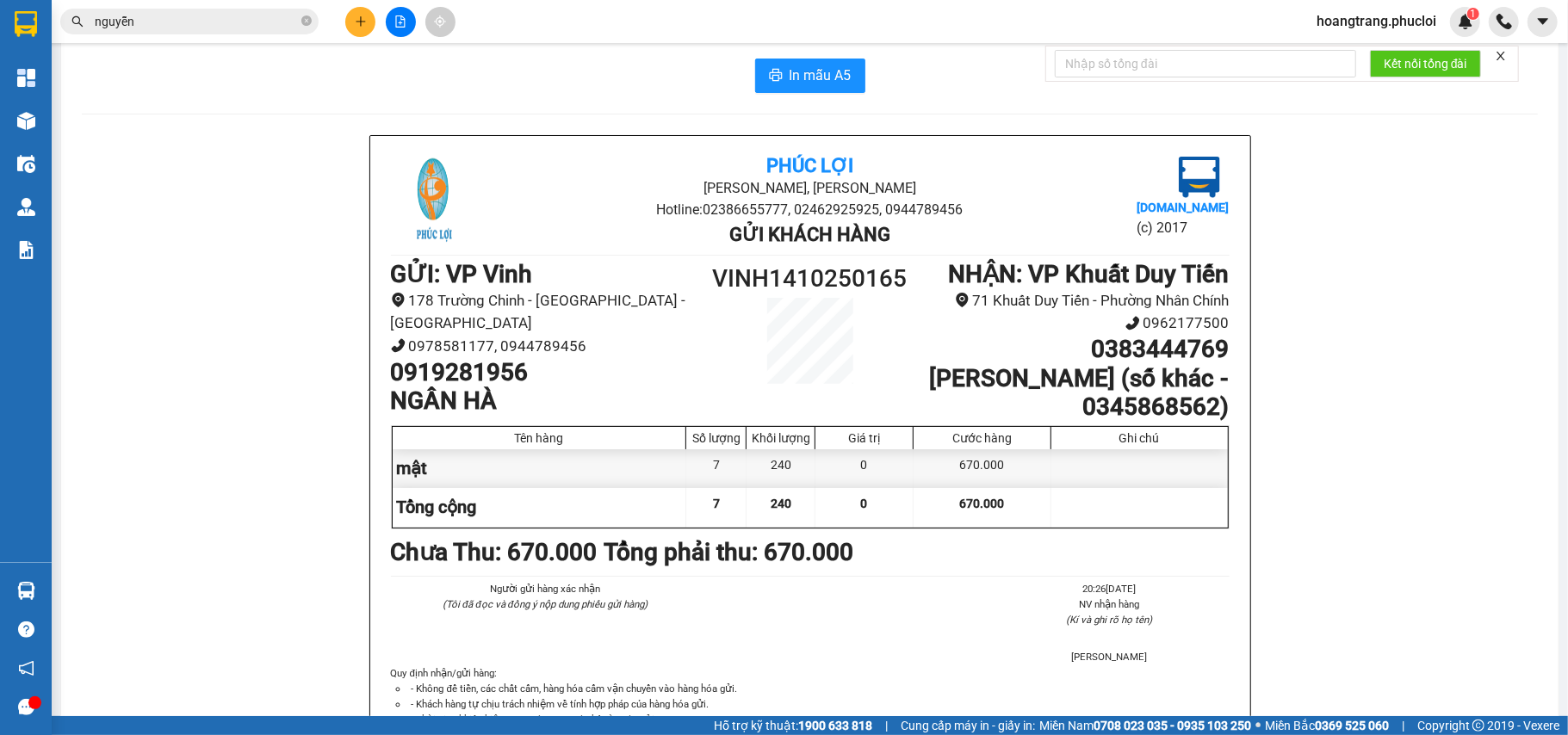
click at [238, 24] on input "nguyễn" at bounding box center [196, 21] width 204 height 19
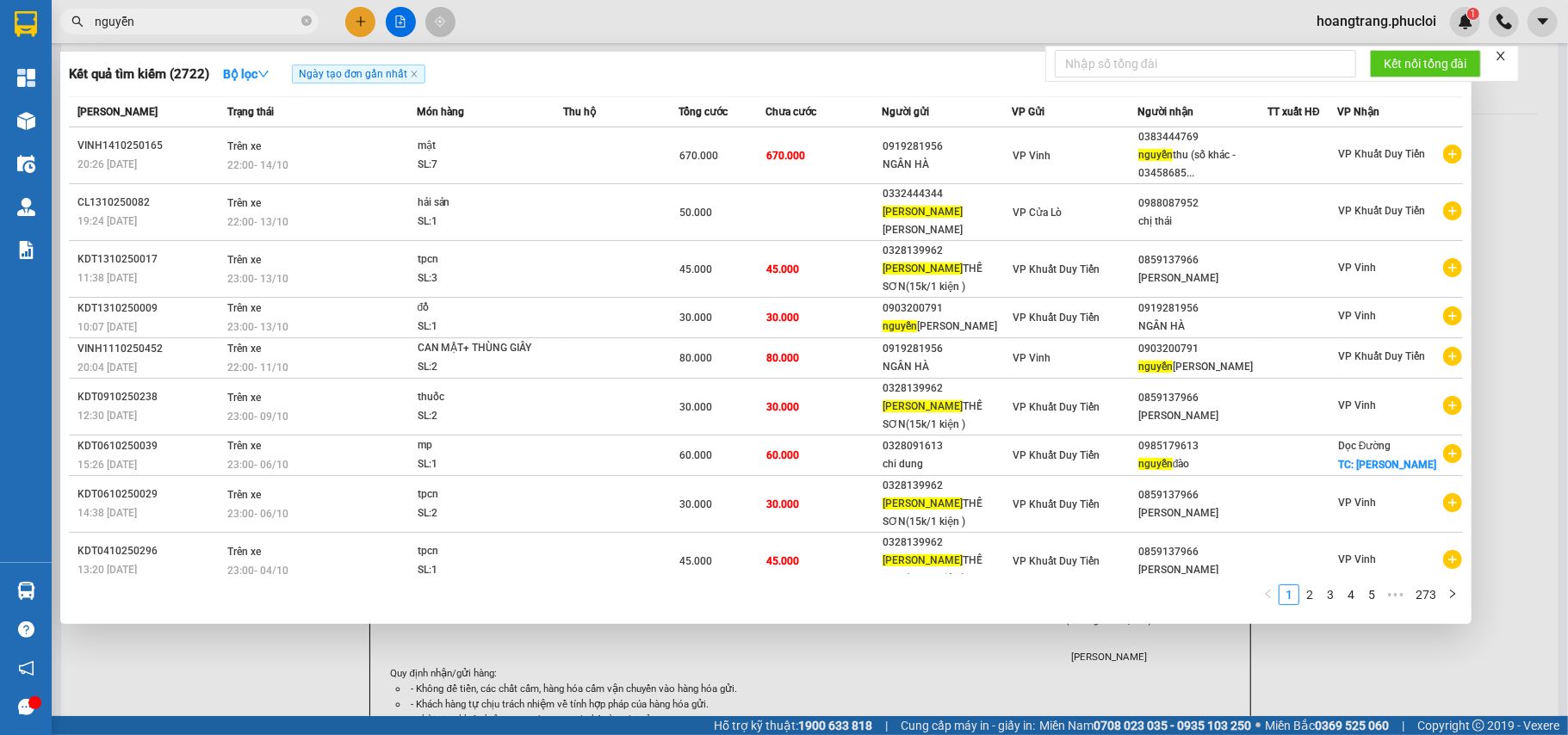
click at [238, 24] on input "nguyễn" at bounding box center [196, 21] width 204 height 19
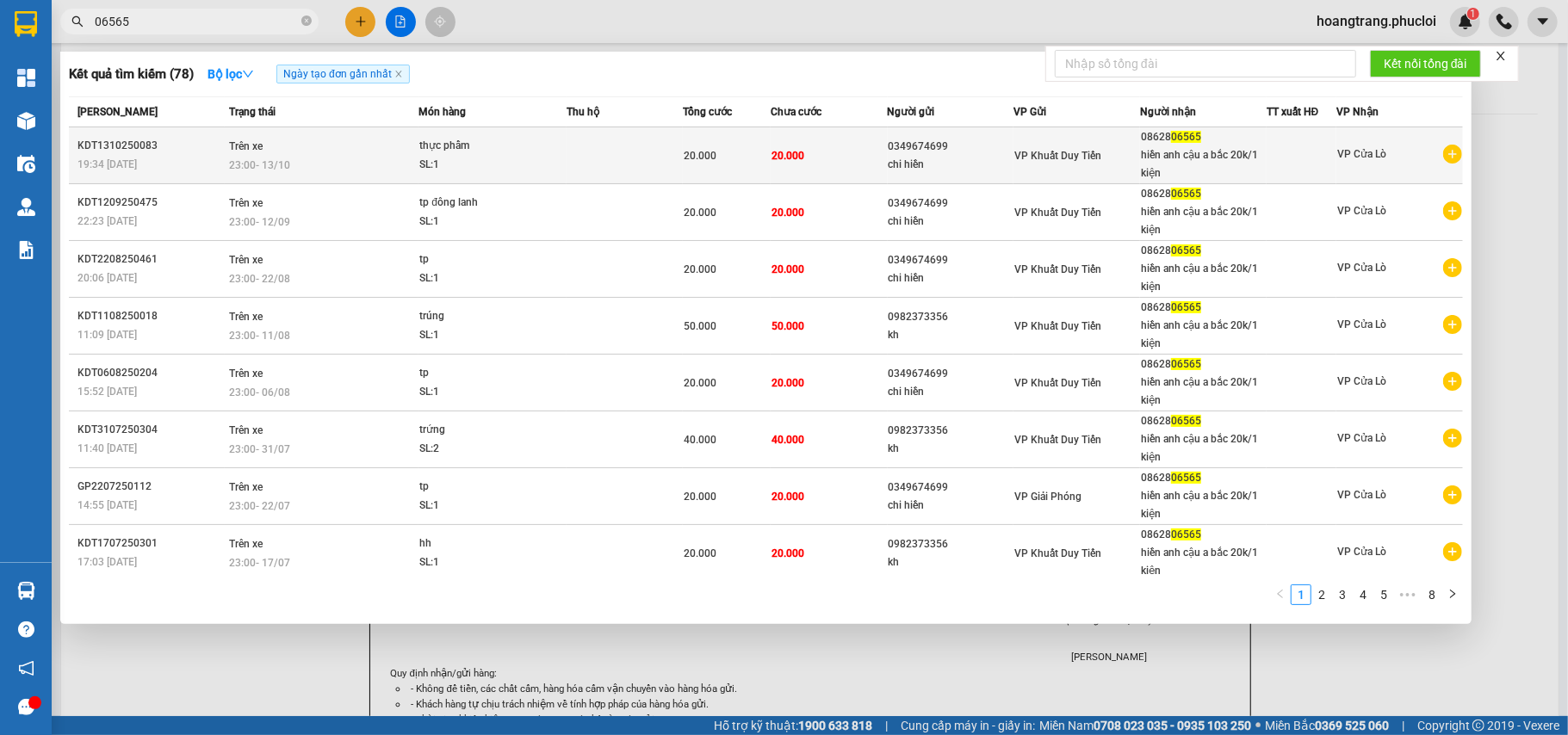
type input "06565"
click at [1443, 155] on icon "plus-circle" at bounding box center [1452, 154] width 19 height 19
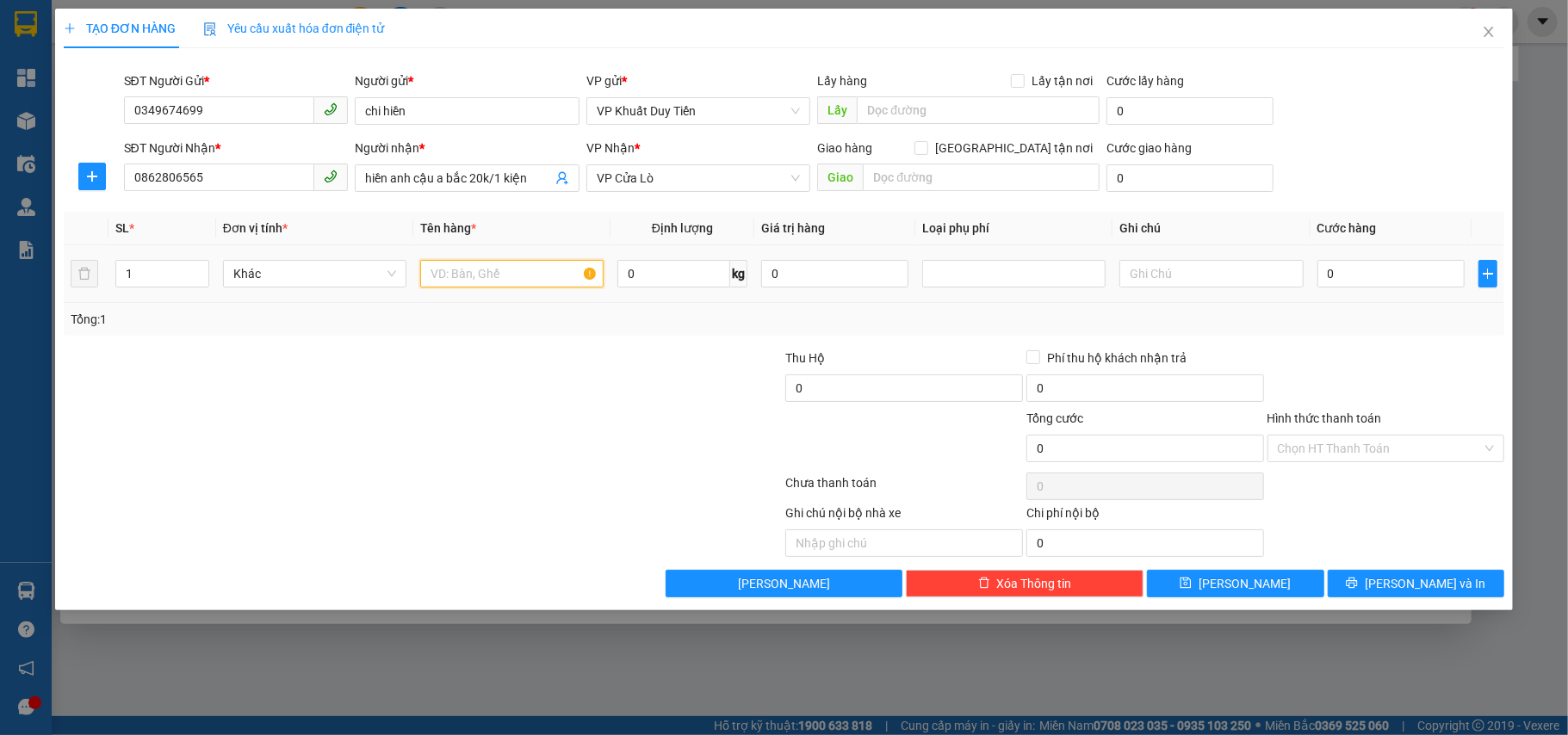
click at [472, 265] on input "text" at bounding box center [511, 273] width 183 height 28
type input "mp"
click at [1343, 263] on input "0" at bounding box center [1390, 273] width 148 height 28
type input "2"
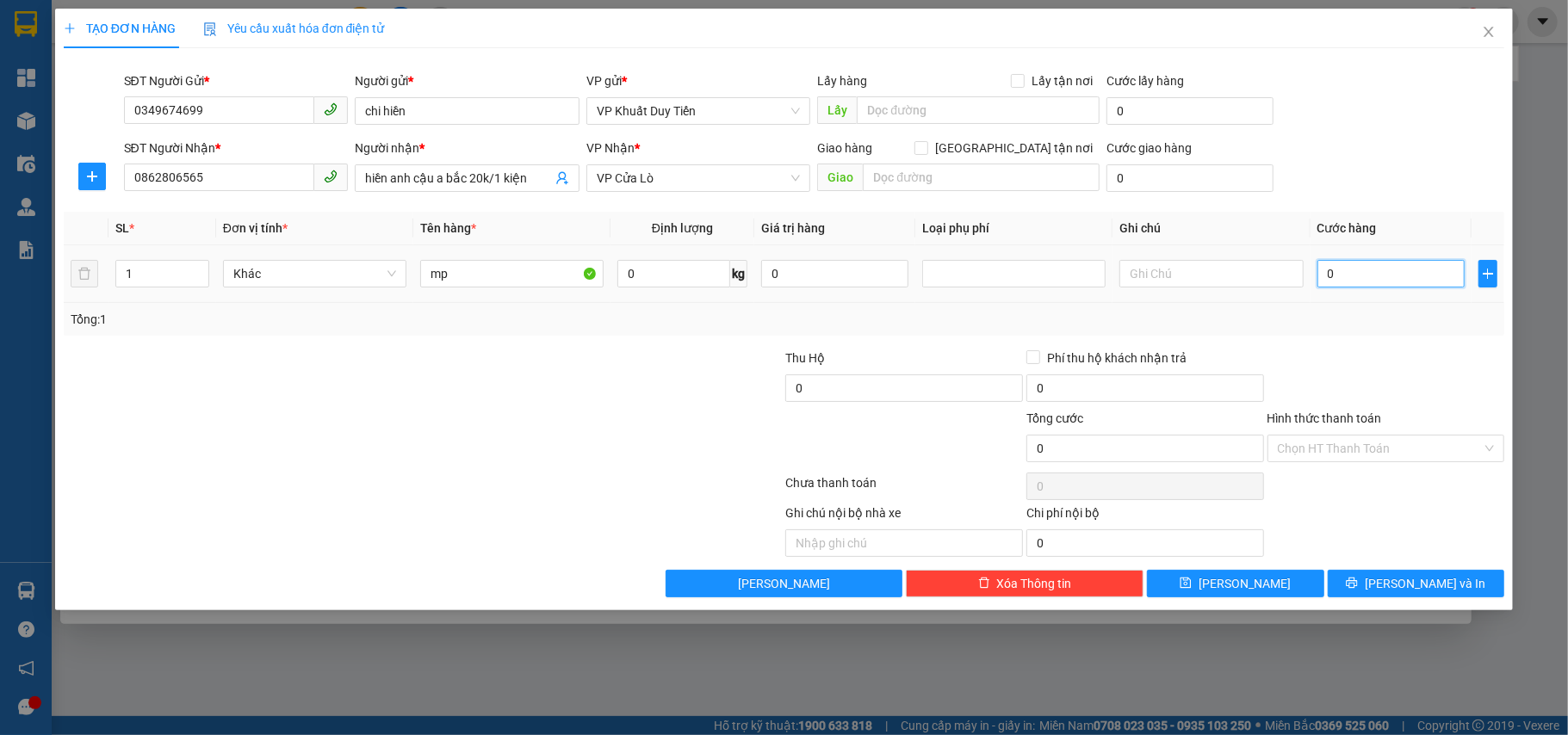
type input "2"
type input "20"
type input "20.000"
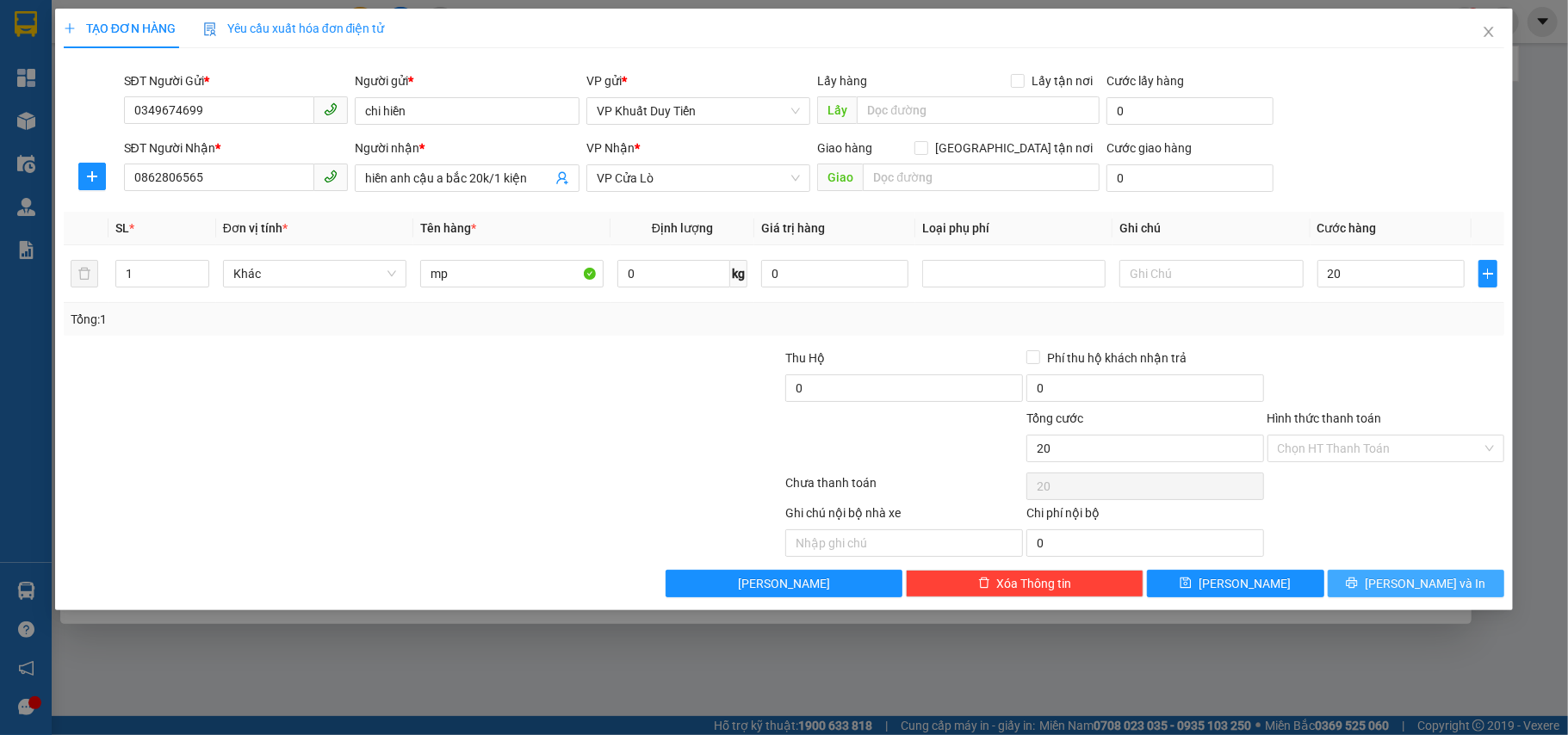
type input "20.000"
click at [1371, 580] on button "[PERSON_NAME] và In" at bounding box center [1417, 584] width 178 height 28
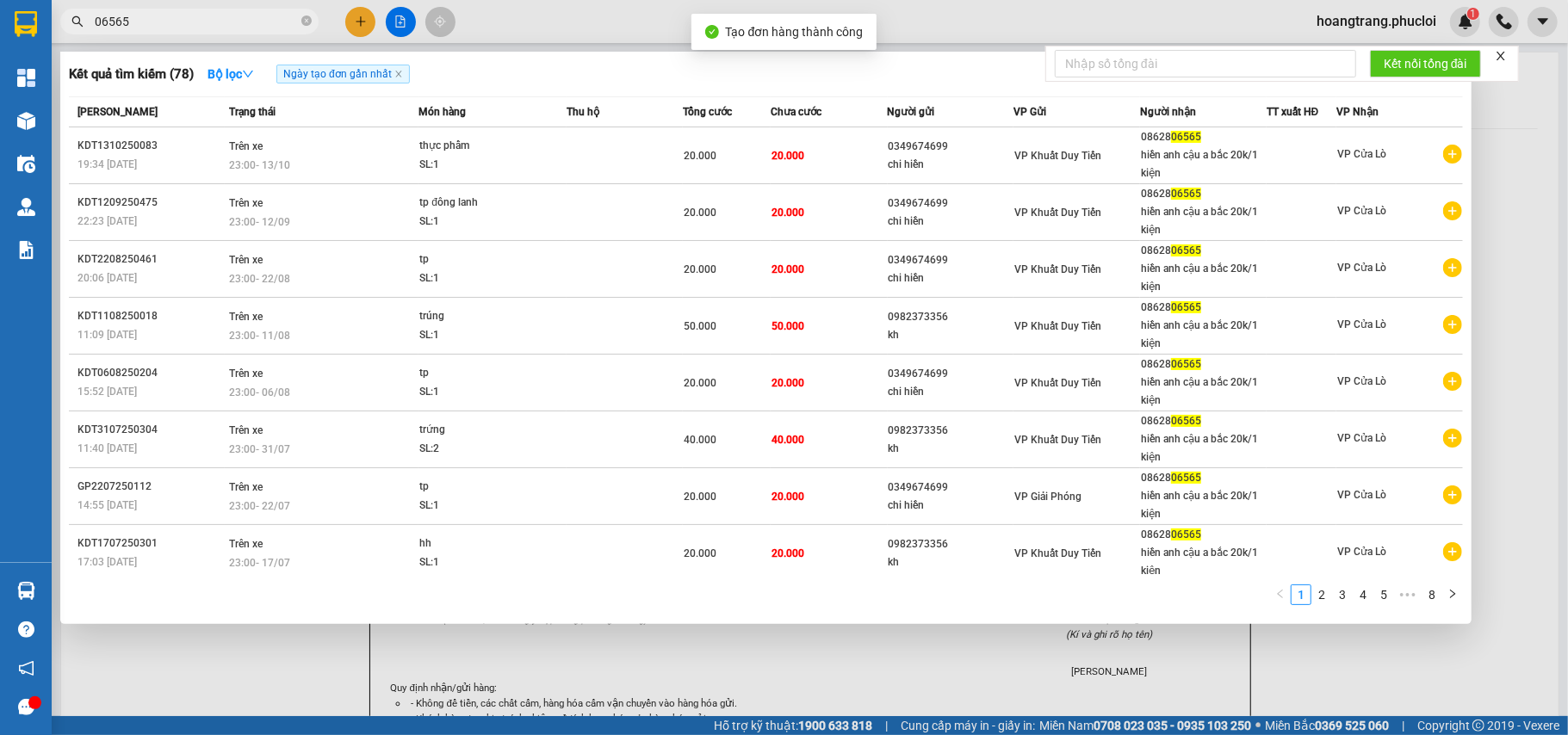
click at [1370, 638] on div at bounding box center [784, 368] width 1568 height 735
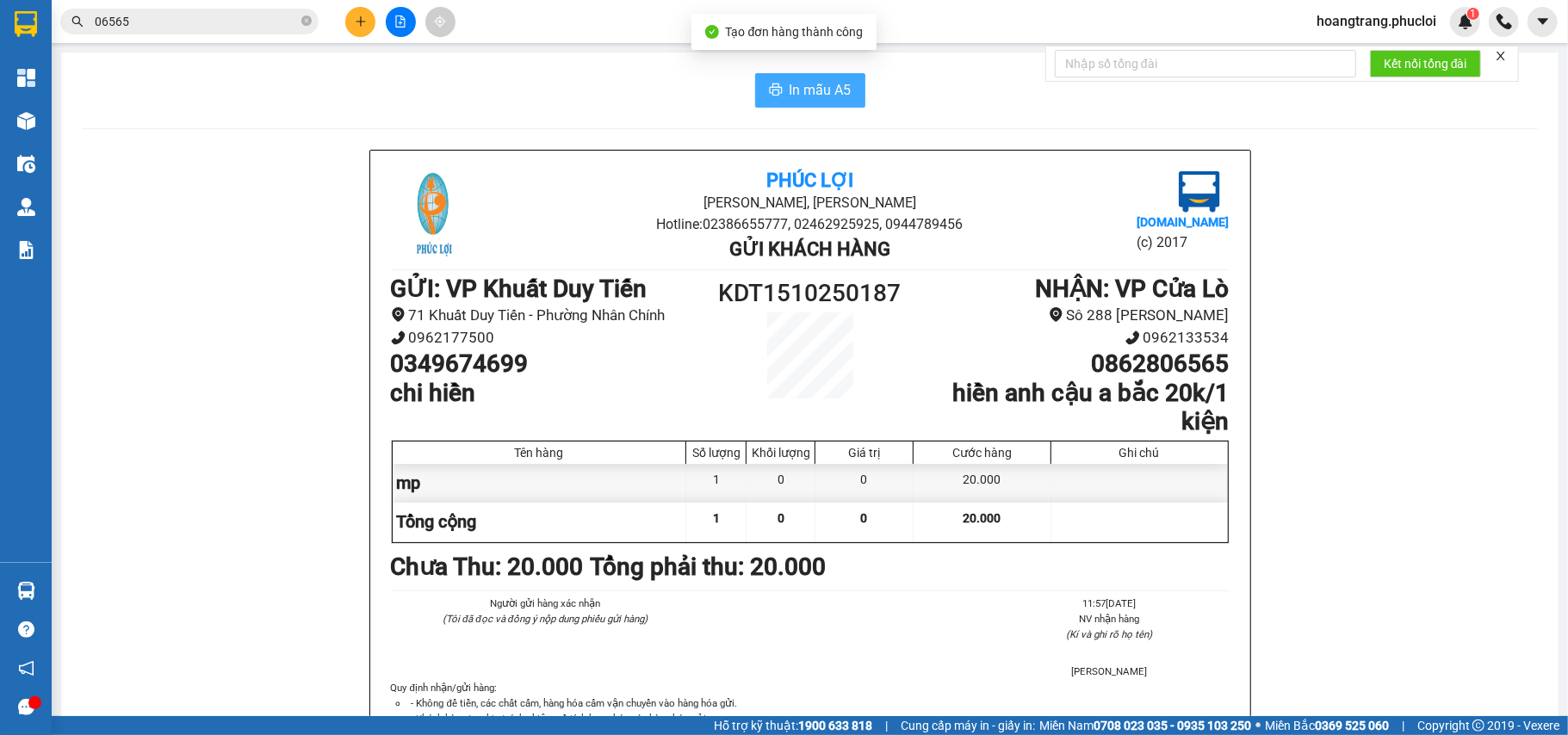
click at [854, 97] on button "In mẫu A5" at bounding box center [810, 91] width 110 height 35
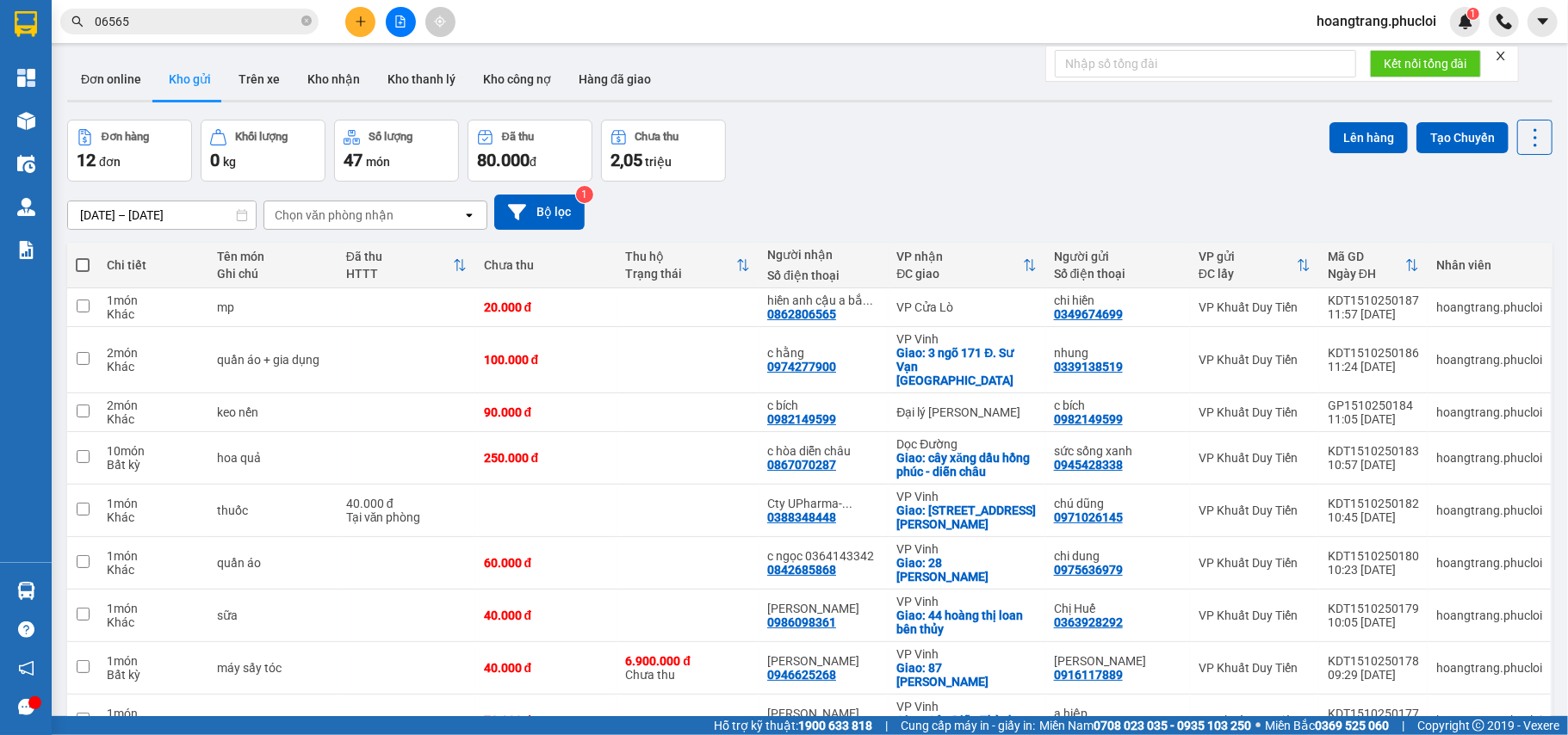
click at [194, 28] on input "06565" at bounding box center [196, 21] width 204 height 19
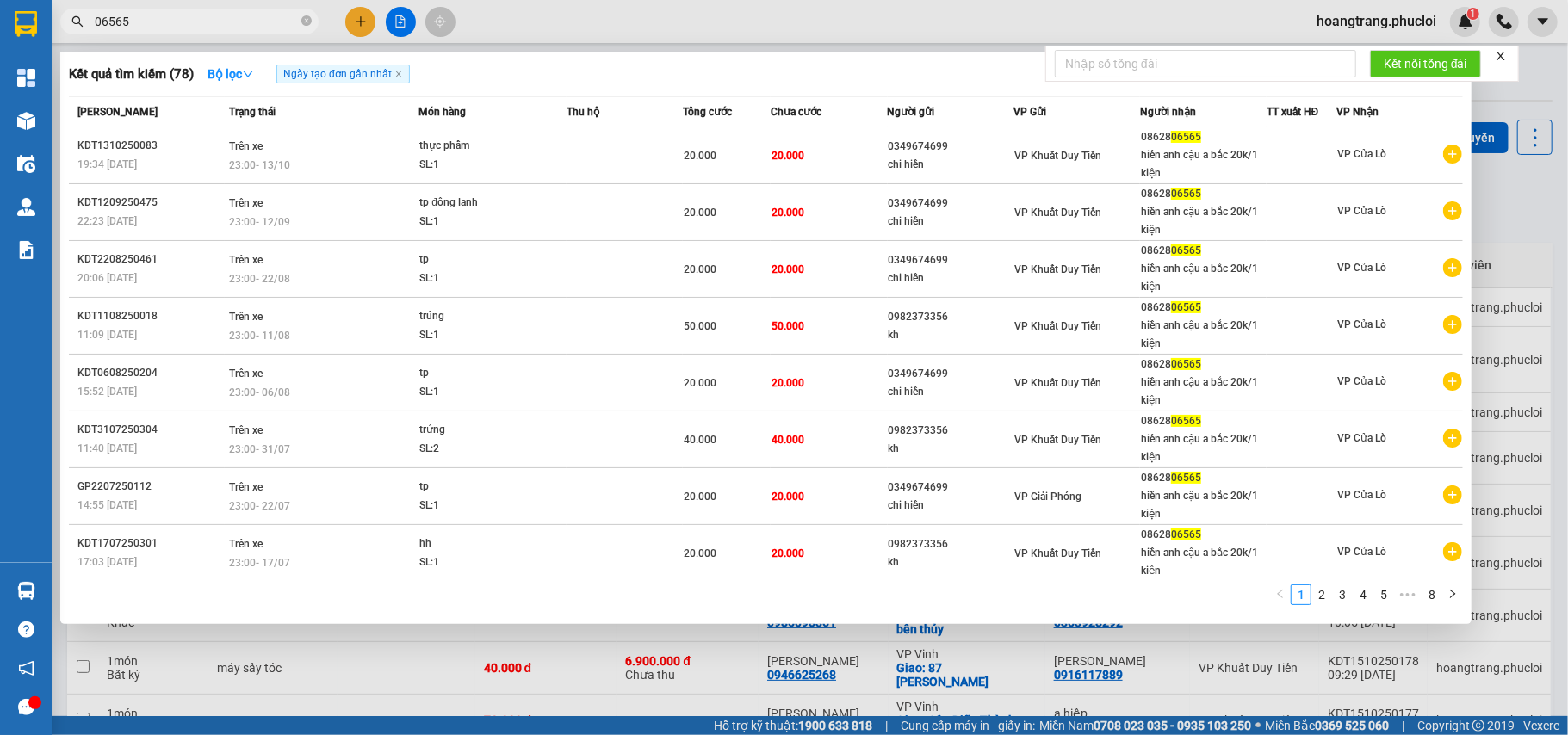
click at [194, 28] on input "06565" at bounding box center [196, 21] width 204 height 19
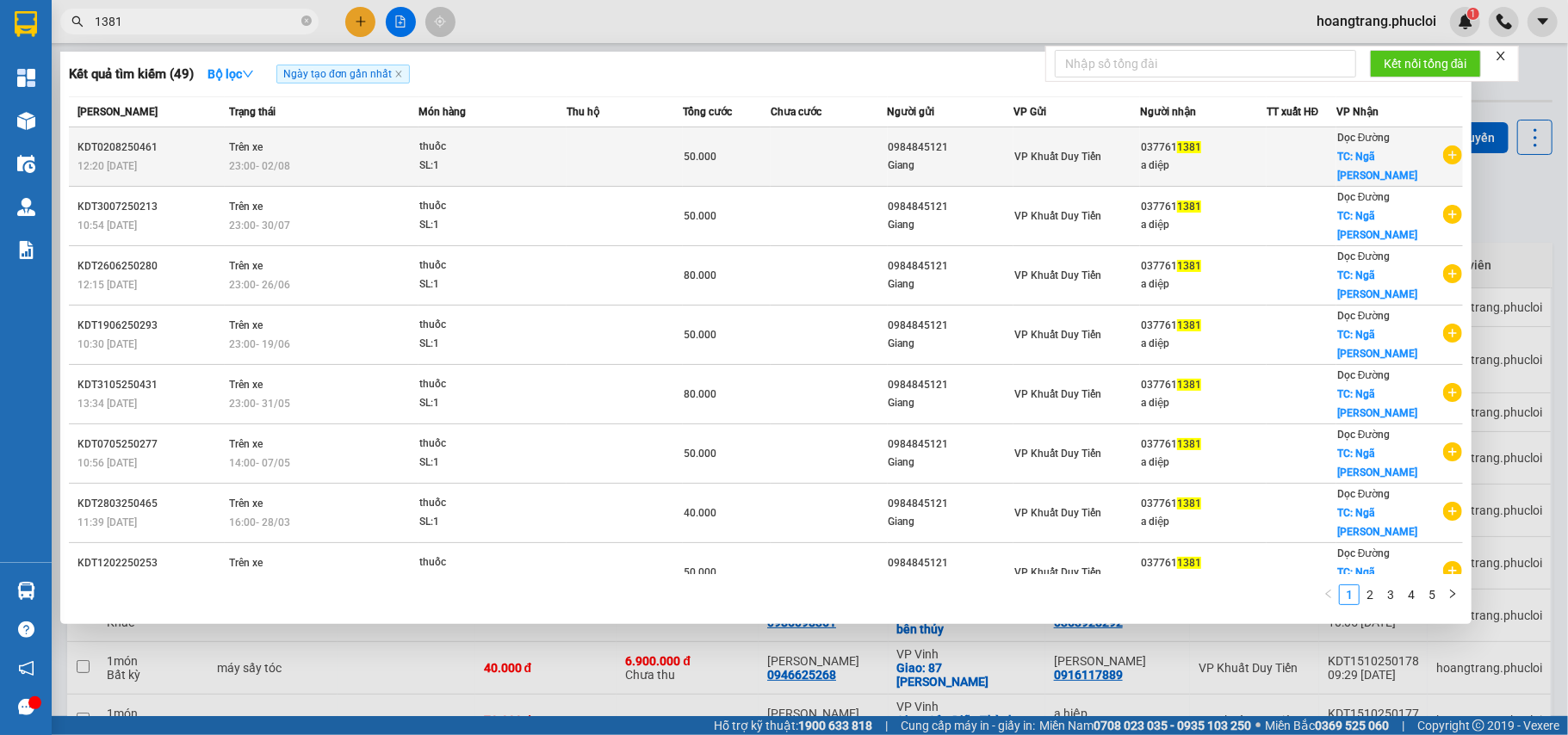
type input "1381"
click at [1446, 146] on icon "plus-circle" at bounding box center [1452, 155] width 19 height 19
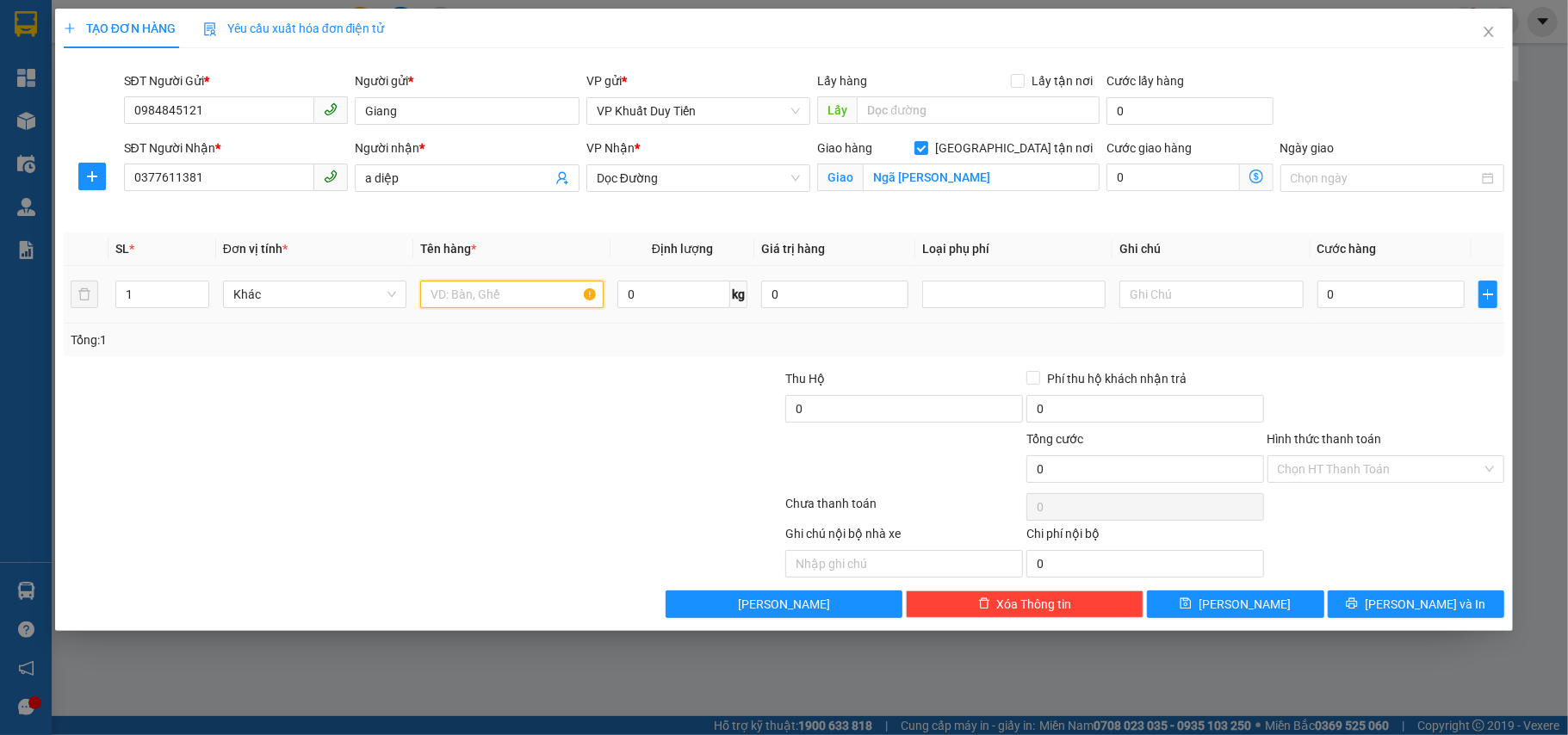
click at [448, 298] on input "text" at bounding box center [511, 294] width 183 height 28
type input "thuốc"
click at [1419, 281] on input "0" at bounding box center [1390, 294] width 148 height 28
type input "5"
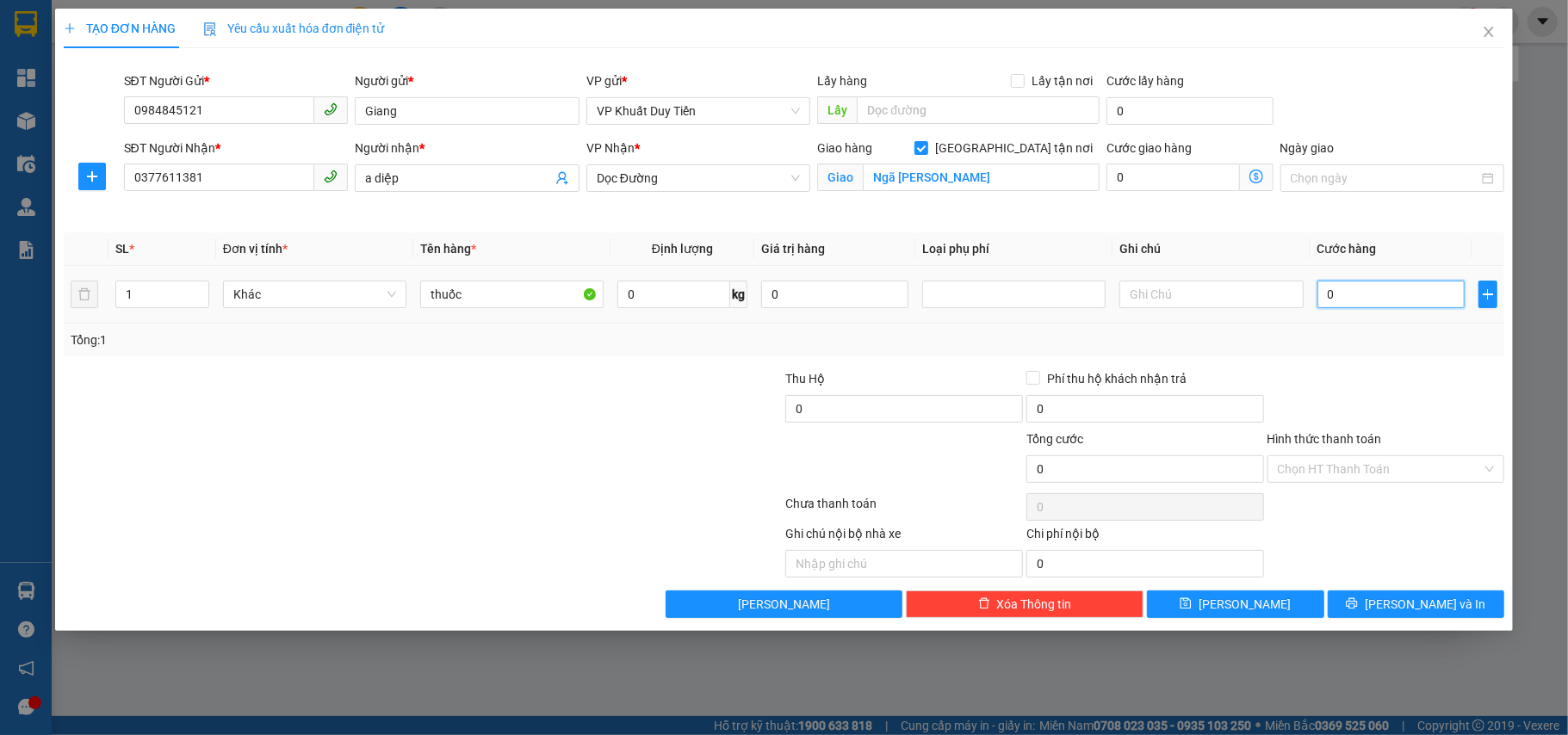
type input "5"
type input "50"
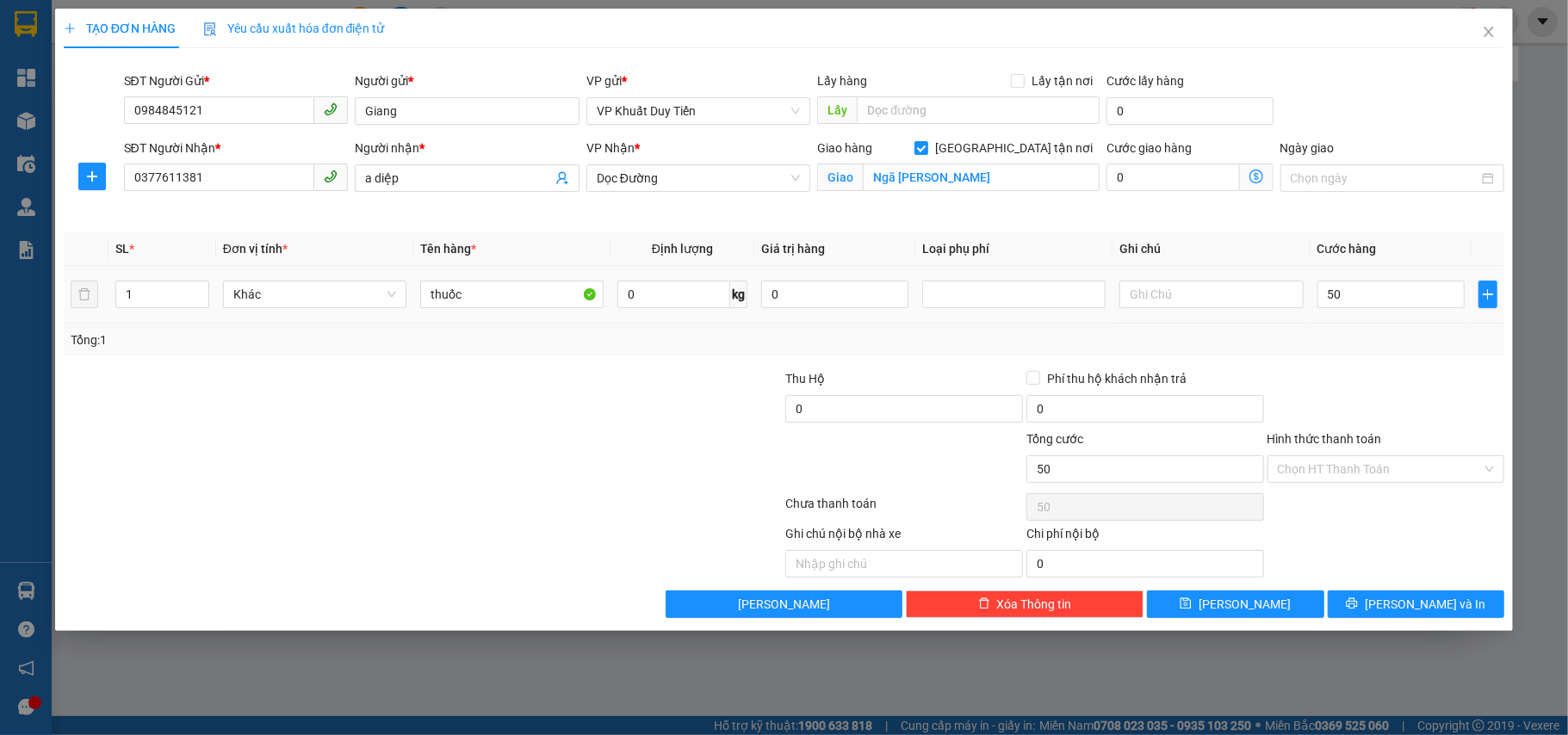
type input "50.000"
click at [1419, 449] on div "Hình thức thanh toán" at bounding box center [1386, 442] width 237 height 26
click at [1419, 463] on input "Hình thức thanh toán" at bounding box center [1380, 469] width 205 height 26
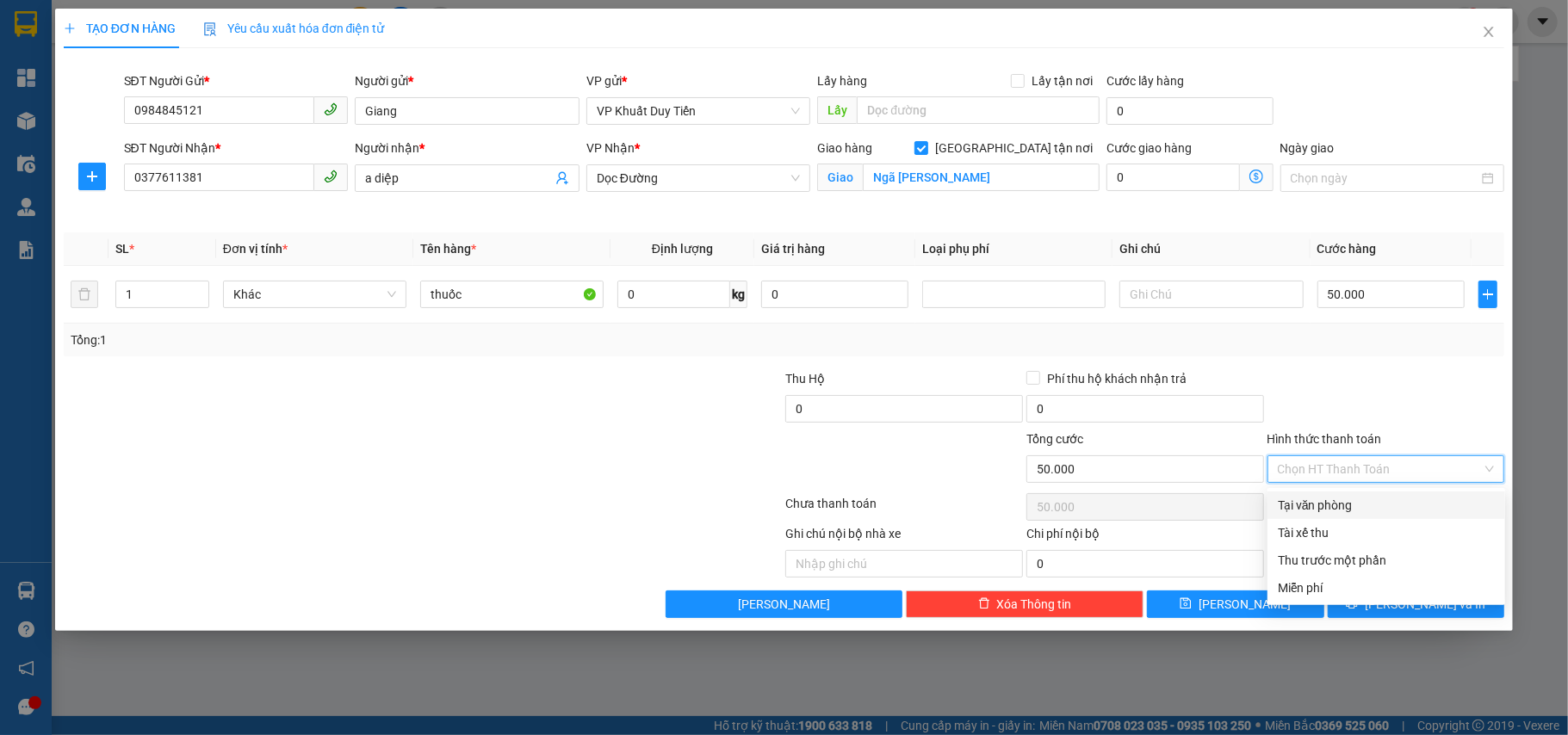
click at [1413, 504] on div "Tại văn phòng" at bounding box center [1386, 505] width 217 height 19
type input "0"
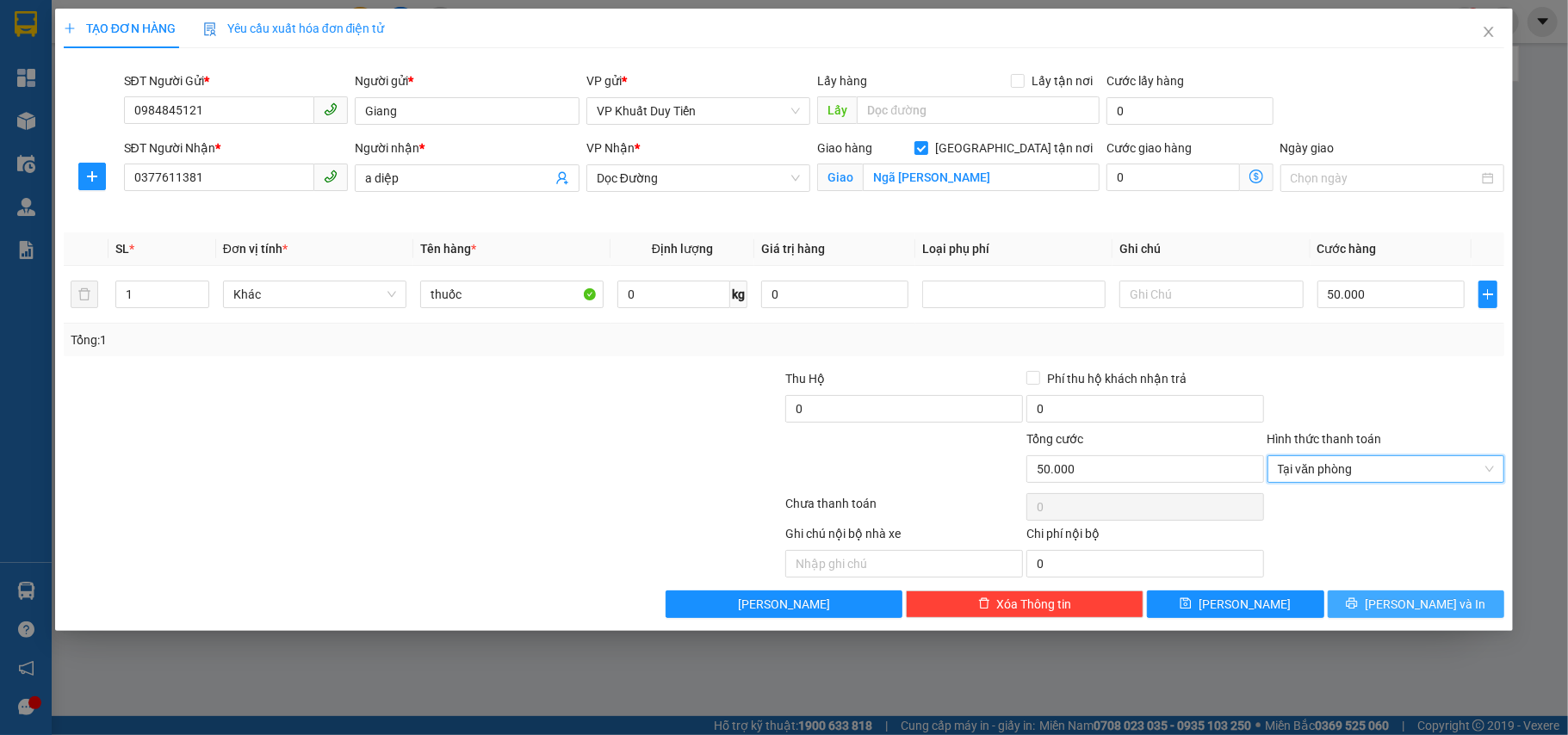
click at [1376, 603] on button "[PERSON_NAME] và In" at bounding box center [1417, 604] width 178 height 28
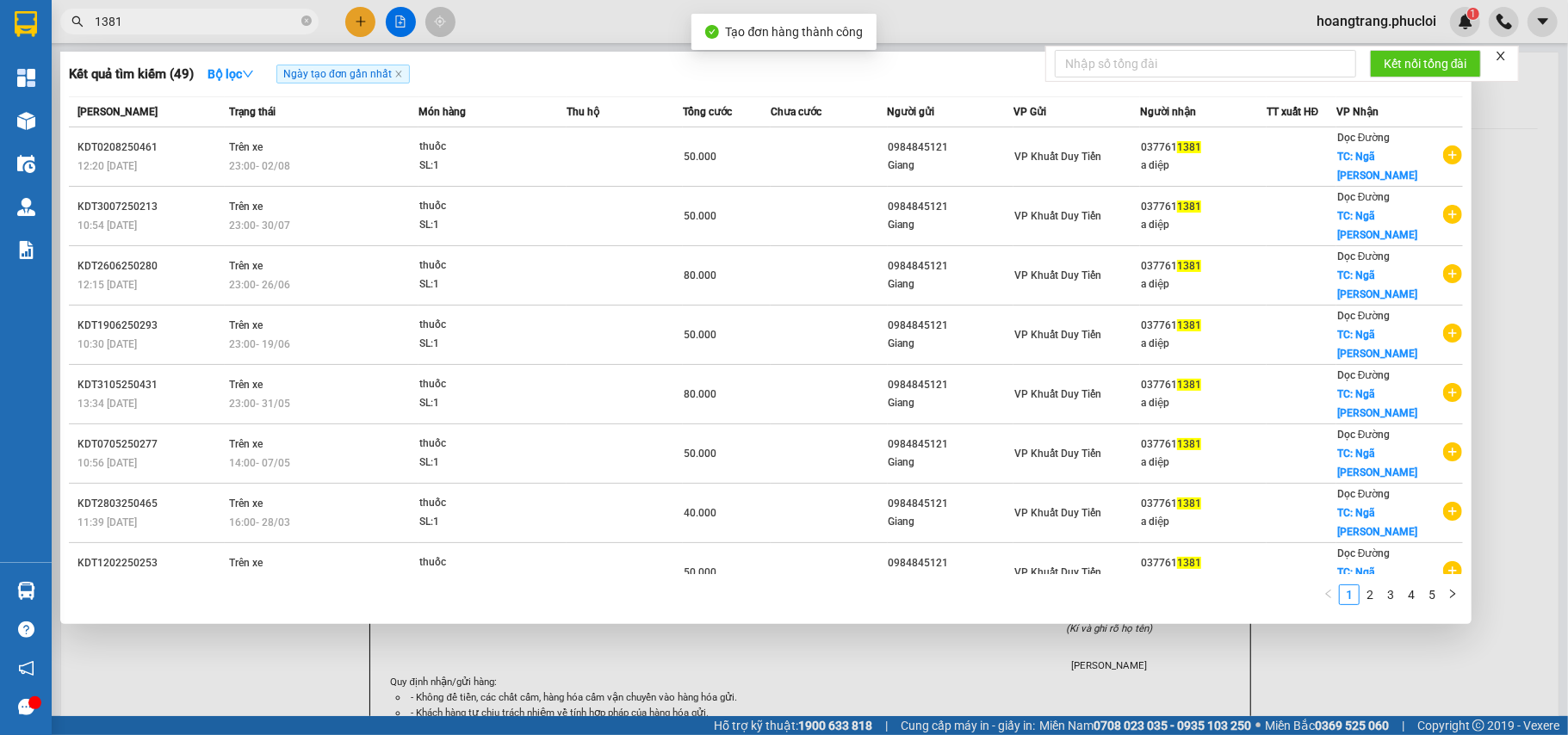
click at [1315, 650] on div at bounding box center [784, 368] width 1568 height 735
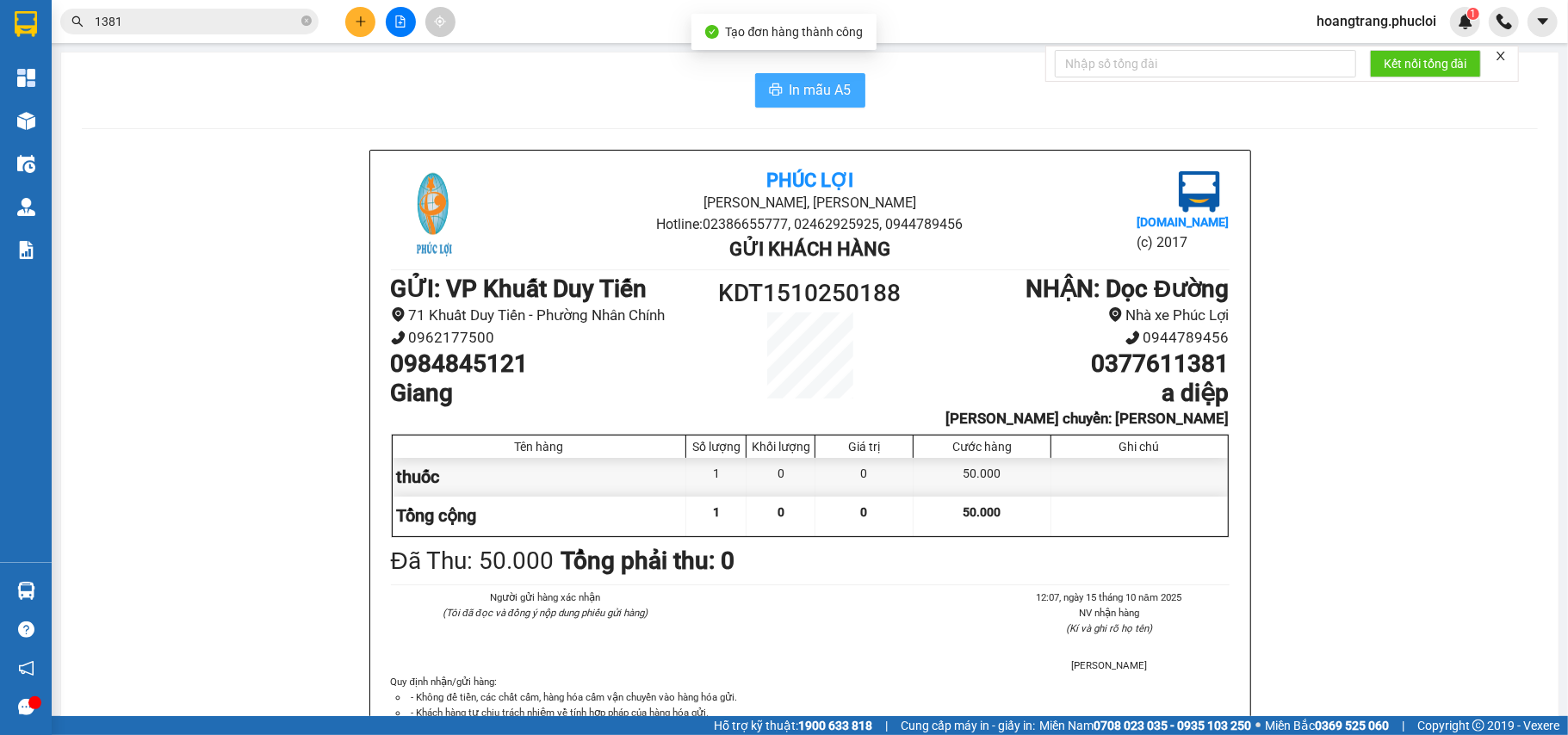
click at [780, 91] on button "In mẫu A5" at bounding box center [810, 91] width 110 height 35
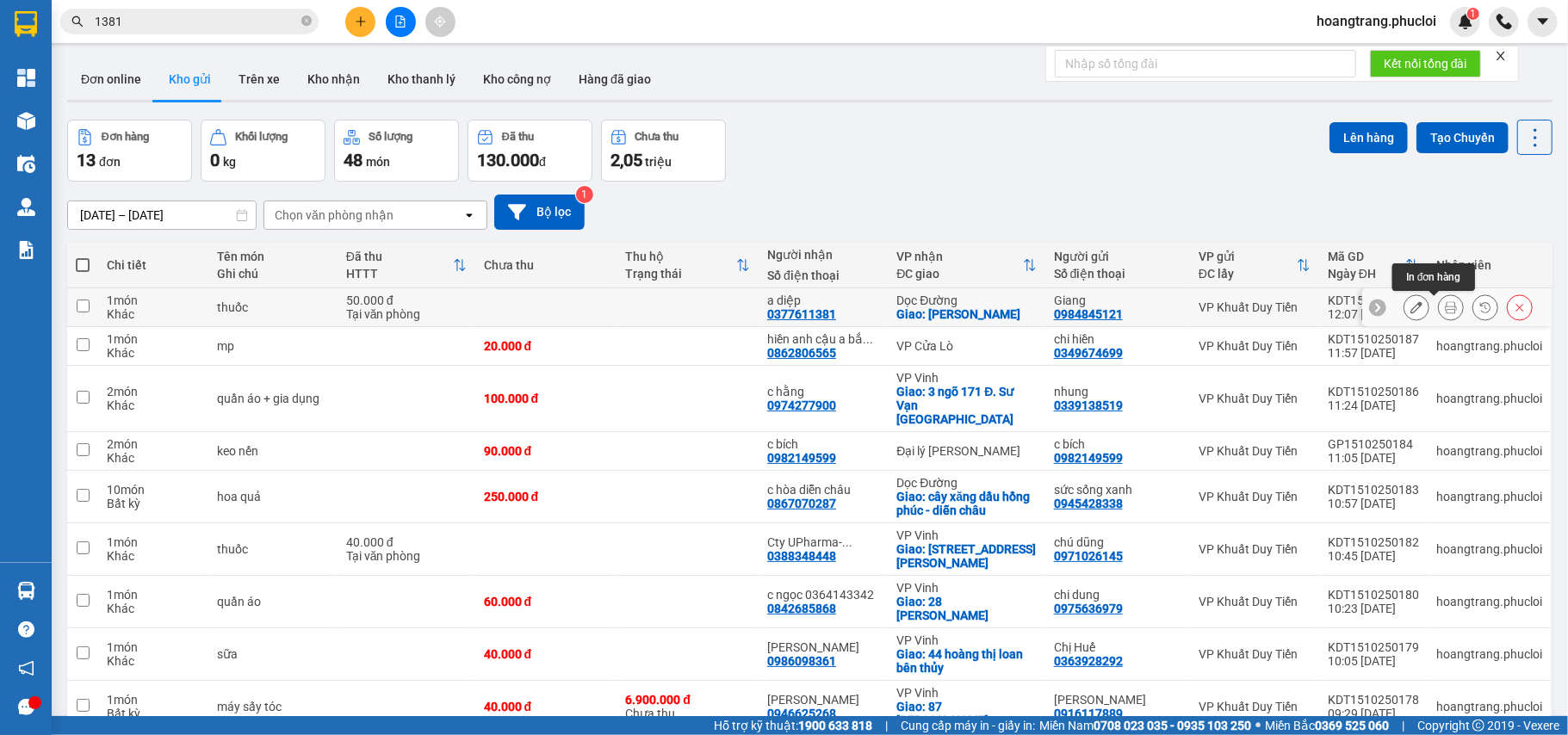
click at [1444, 310] on icon at bounding box center [1450, 307] width 12 height 12
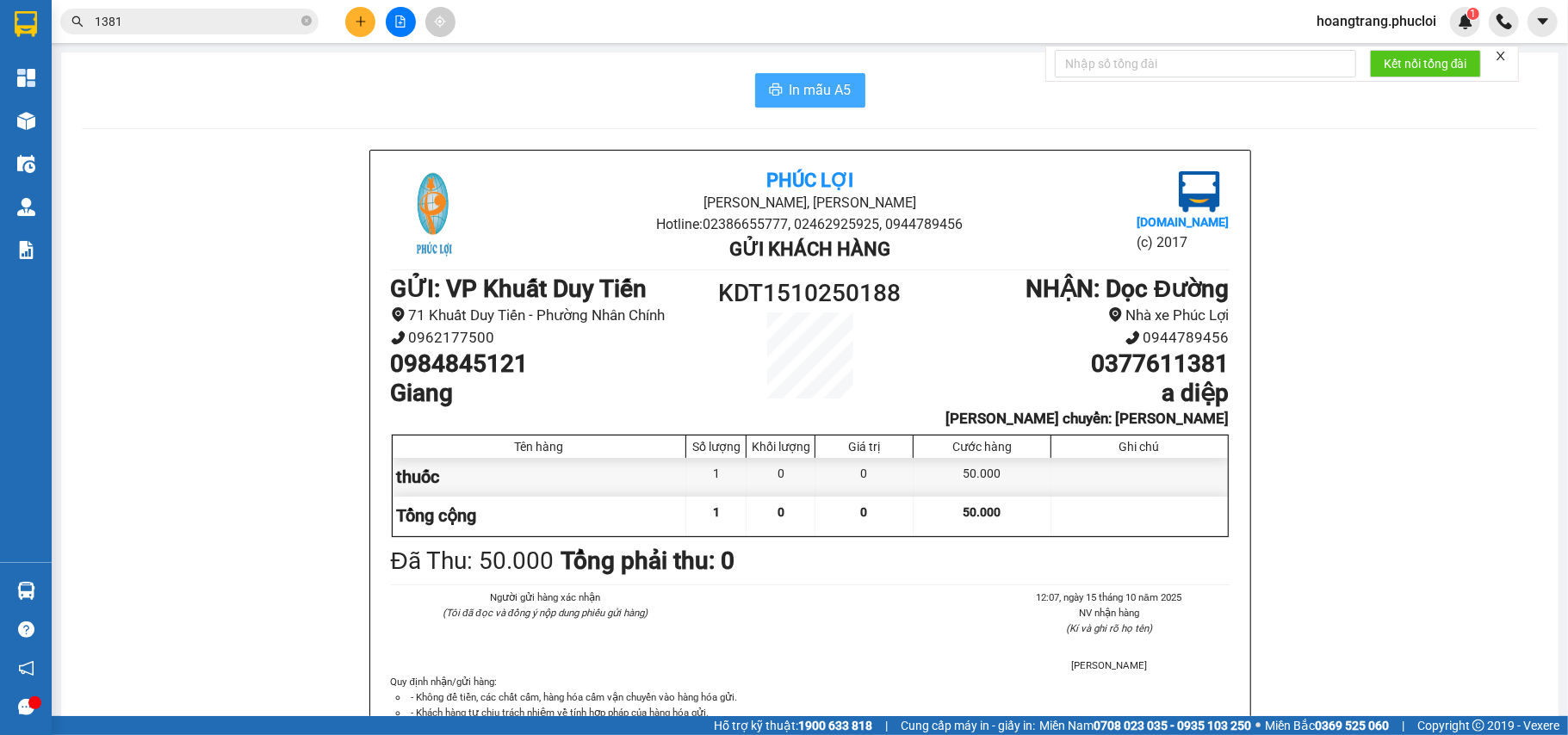
click at [830, 87] on span "In mẫu A5" at bounding box center [820, 90] width 62 height 21
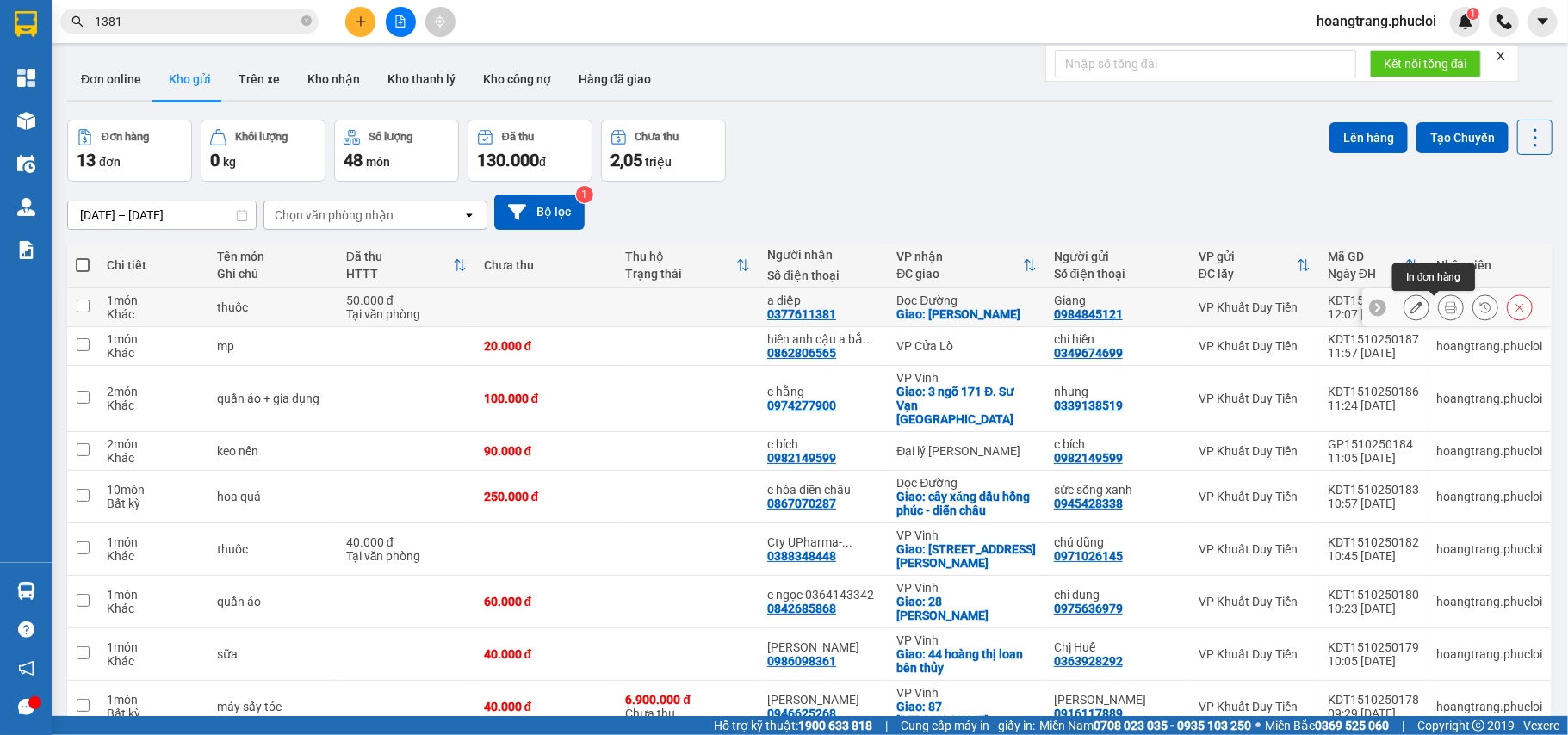
click at [1444, 305] on icon at bounding box center [1450, 307] width 12 height 12
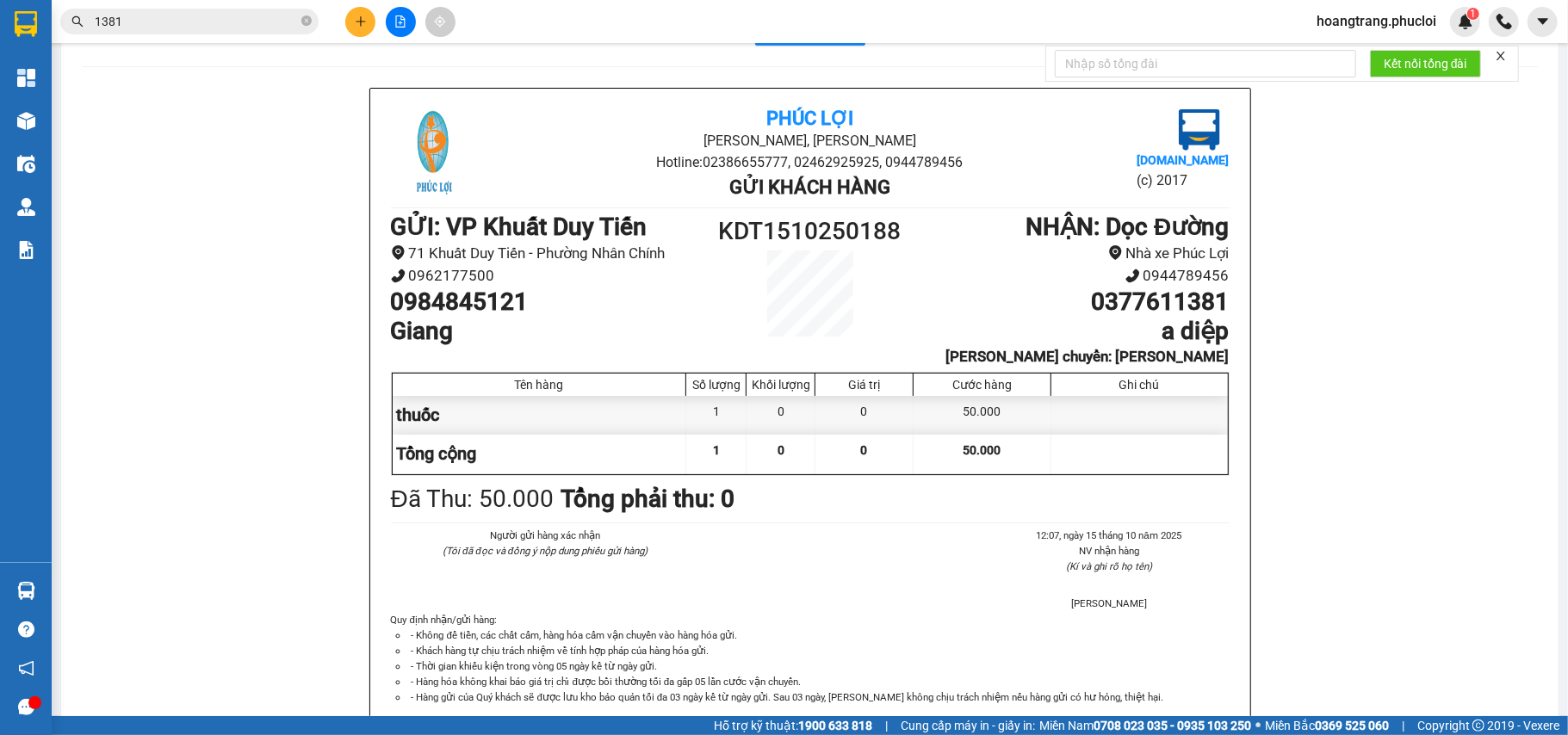
scroll to position [67, 0]
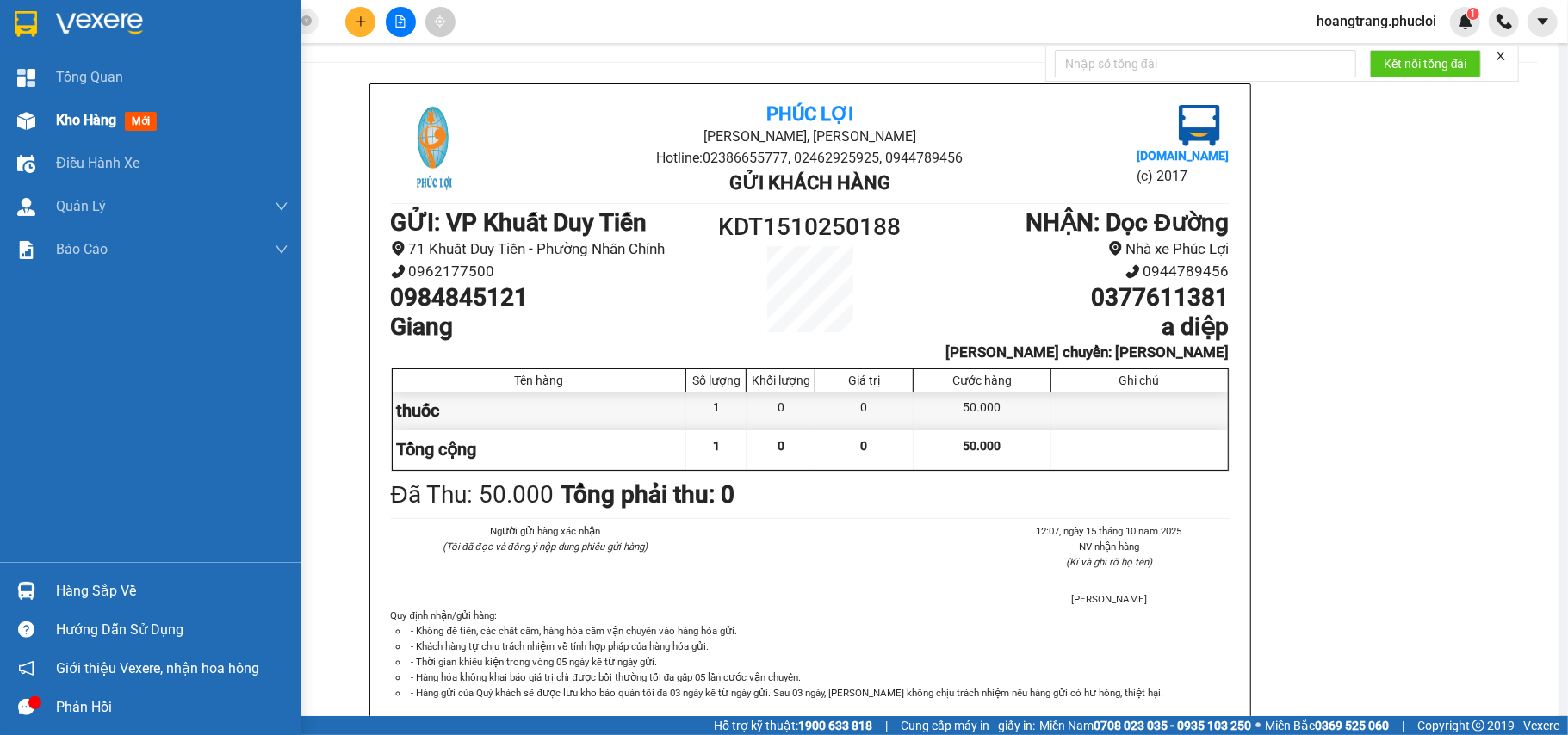
click at [48, 128] on div "Kho hàng mới" at bounding box center [151, 121] width 301 height 43
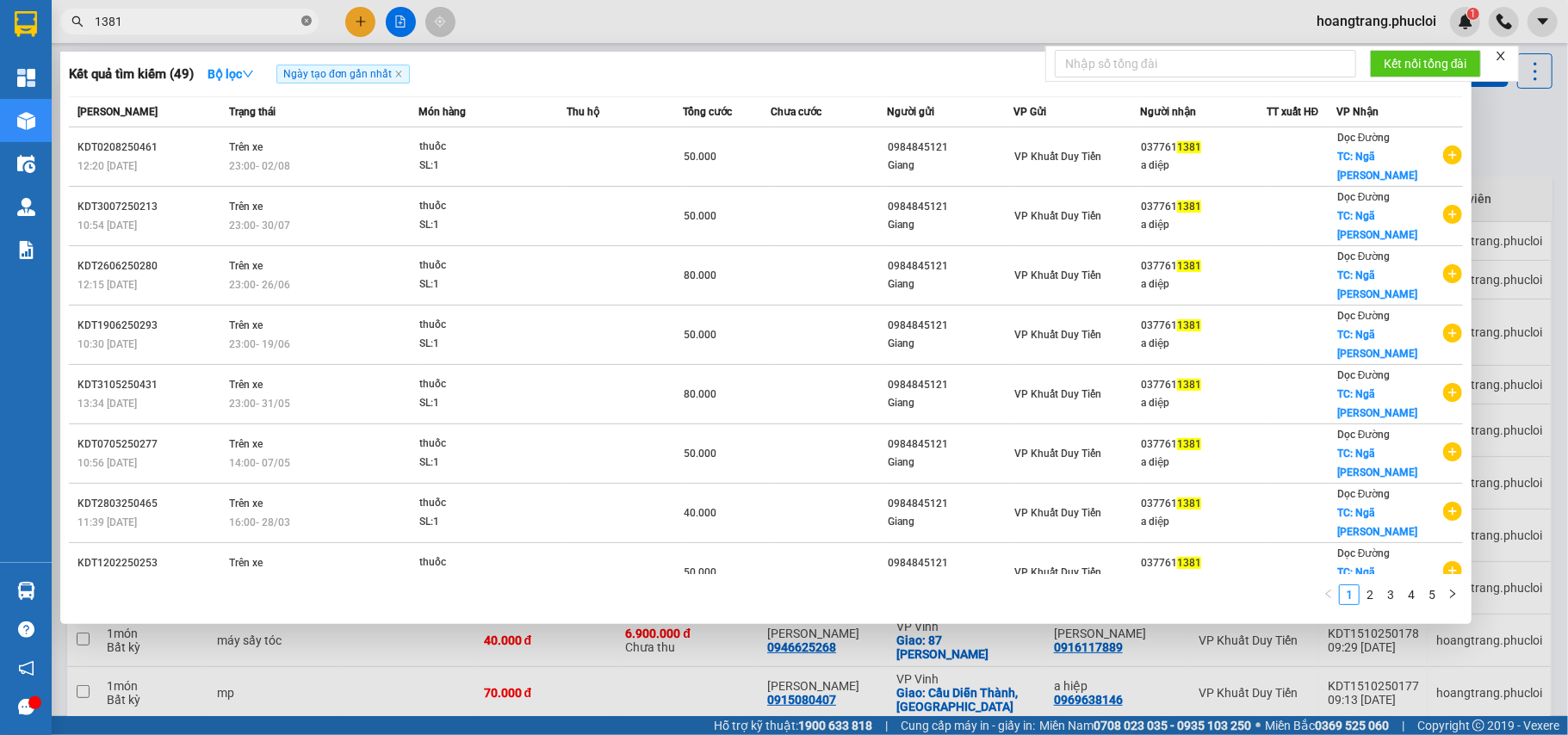
click at [308, 24] on icon "close-circle" at bounding box center [306, 20] width 11 height 11
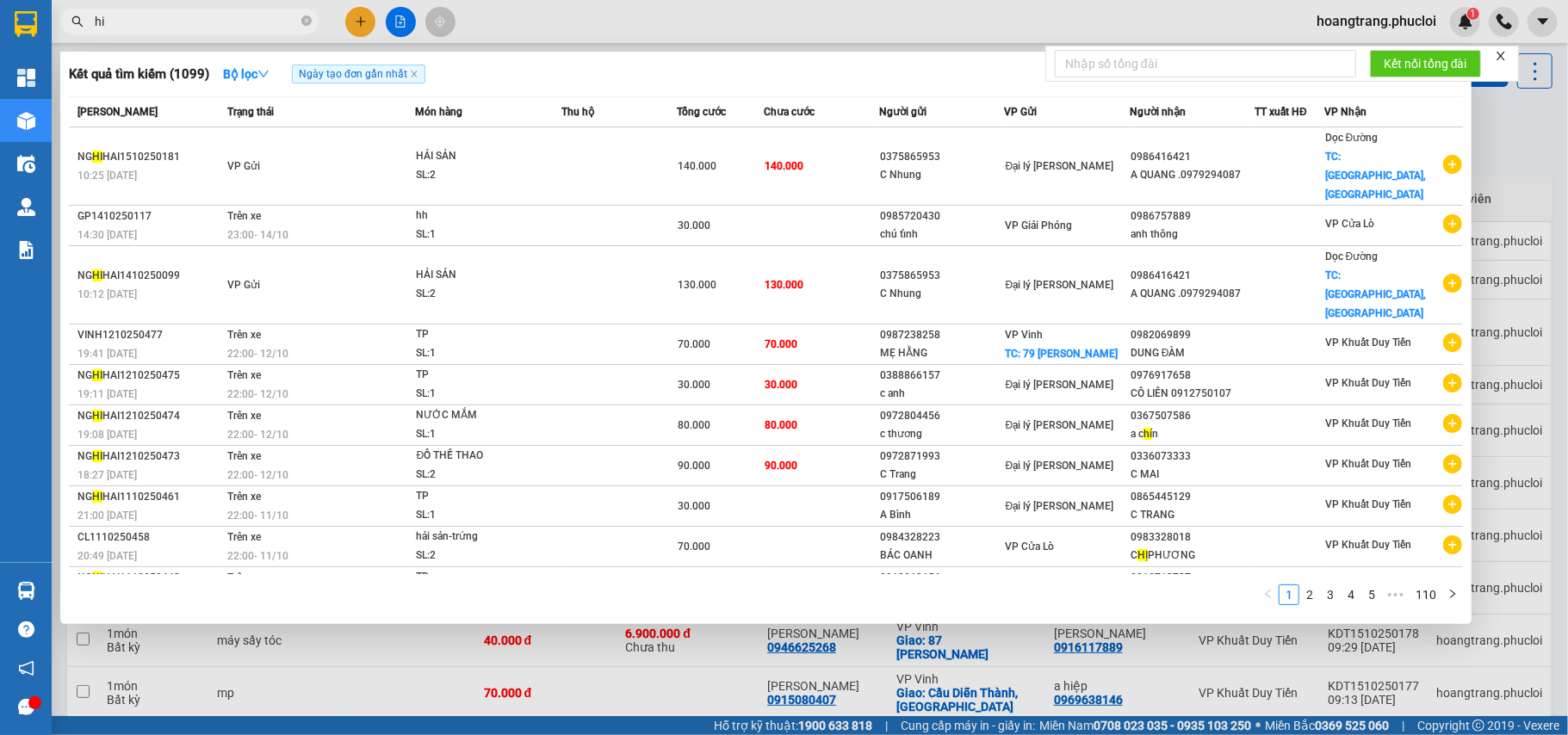
type input "h"
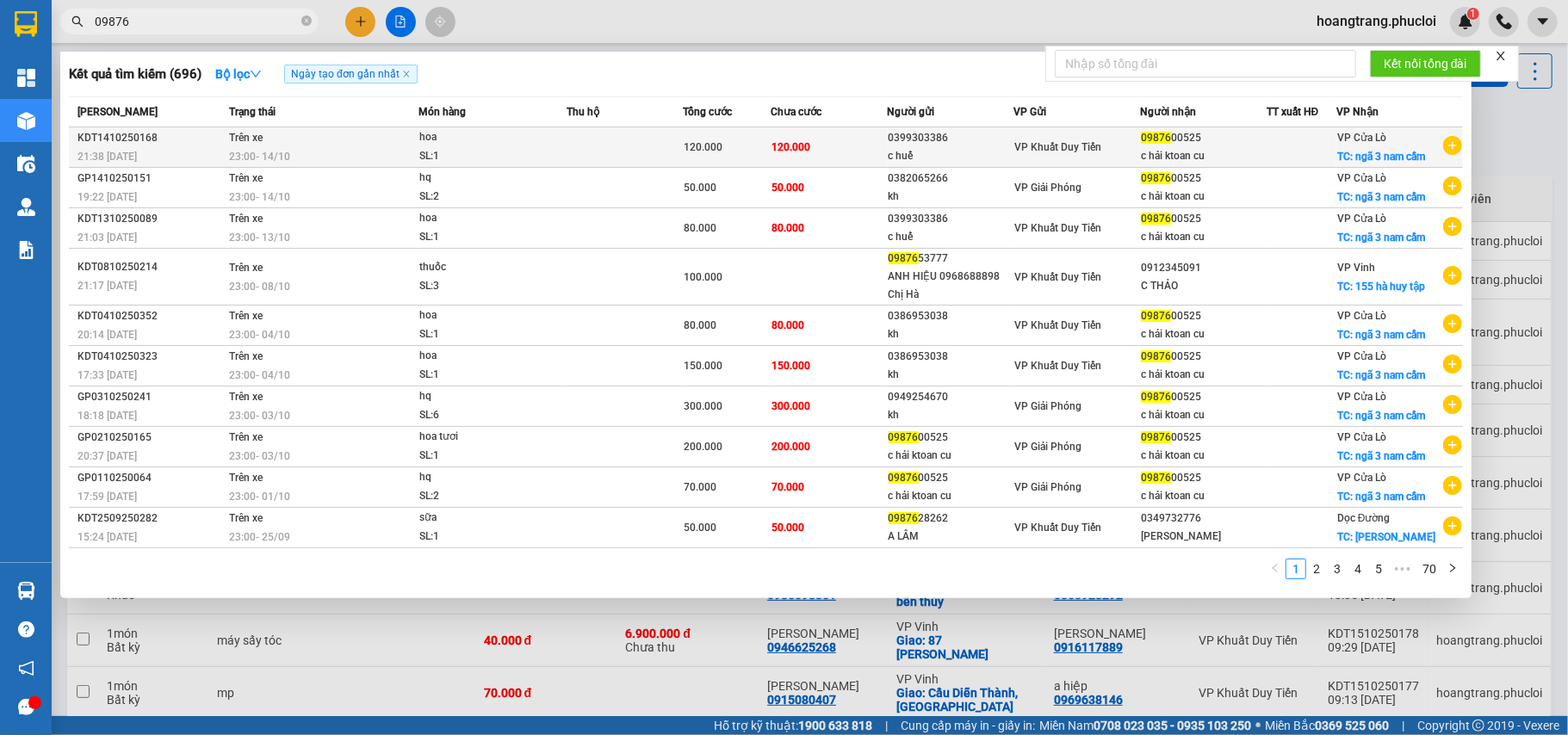
type input "09876"
click at [1451, 147] on icon "plus-circle" at bounding box center [1452, 146] width 19 height 19
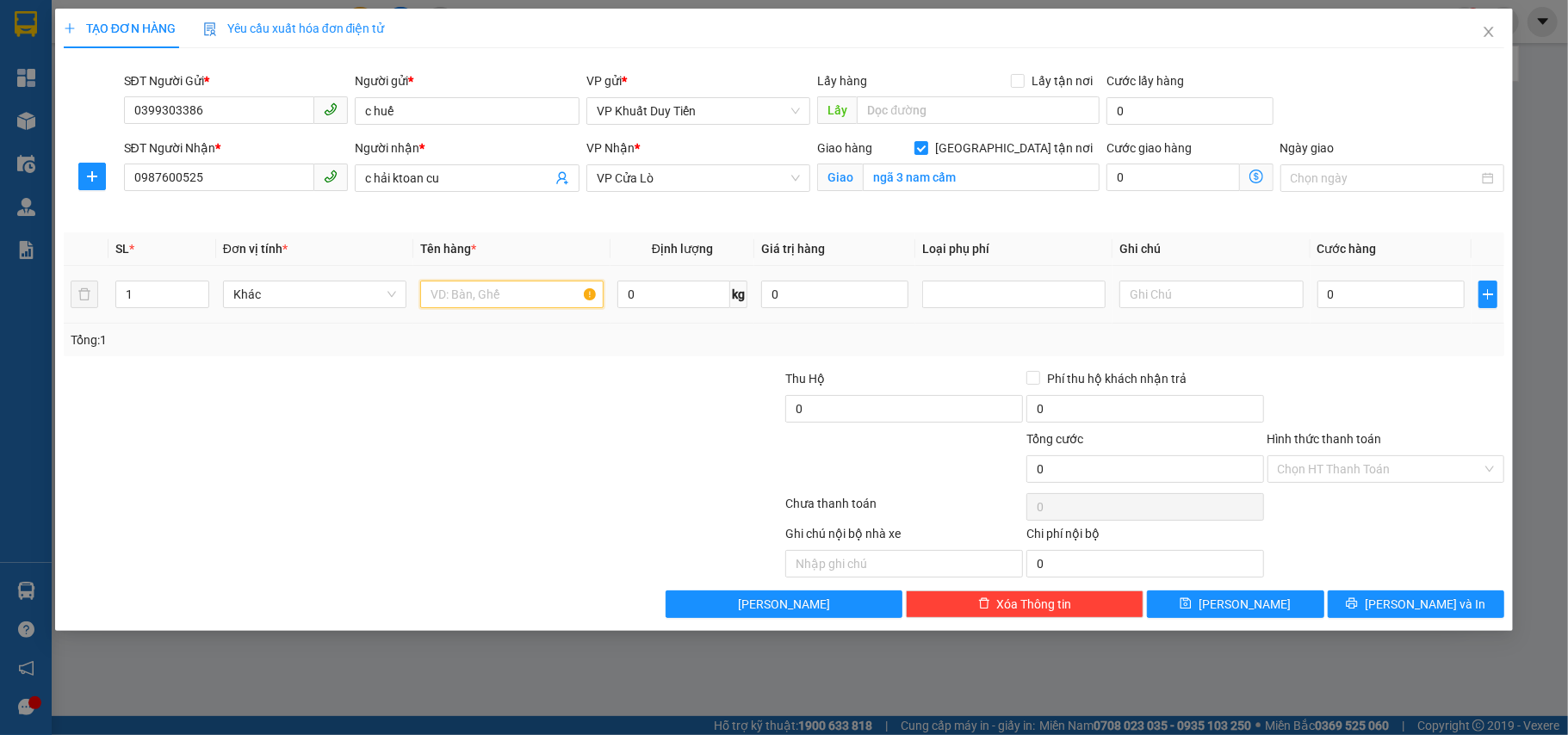
drag, startPoint x: 480, startPoint y: 297, endPoint x: 486, endPoint y: 315, distance: 19.0
click at [487, 316] on td at bounding box center [511, 295] width 197 height 58
type input "hoa"
click at [1348, 304] on input "0" at bounding box center [1390, 294] width 148 height 28
type input "8"
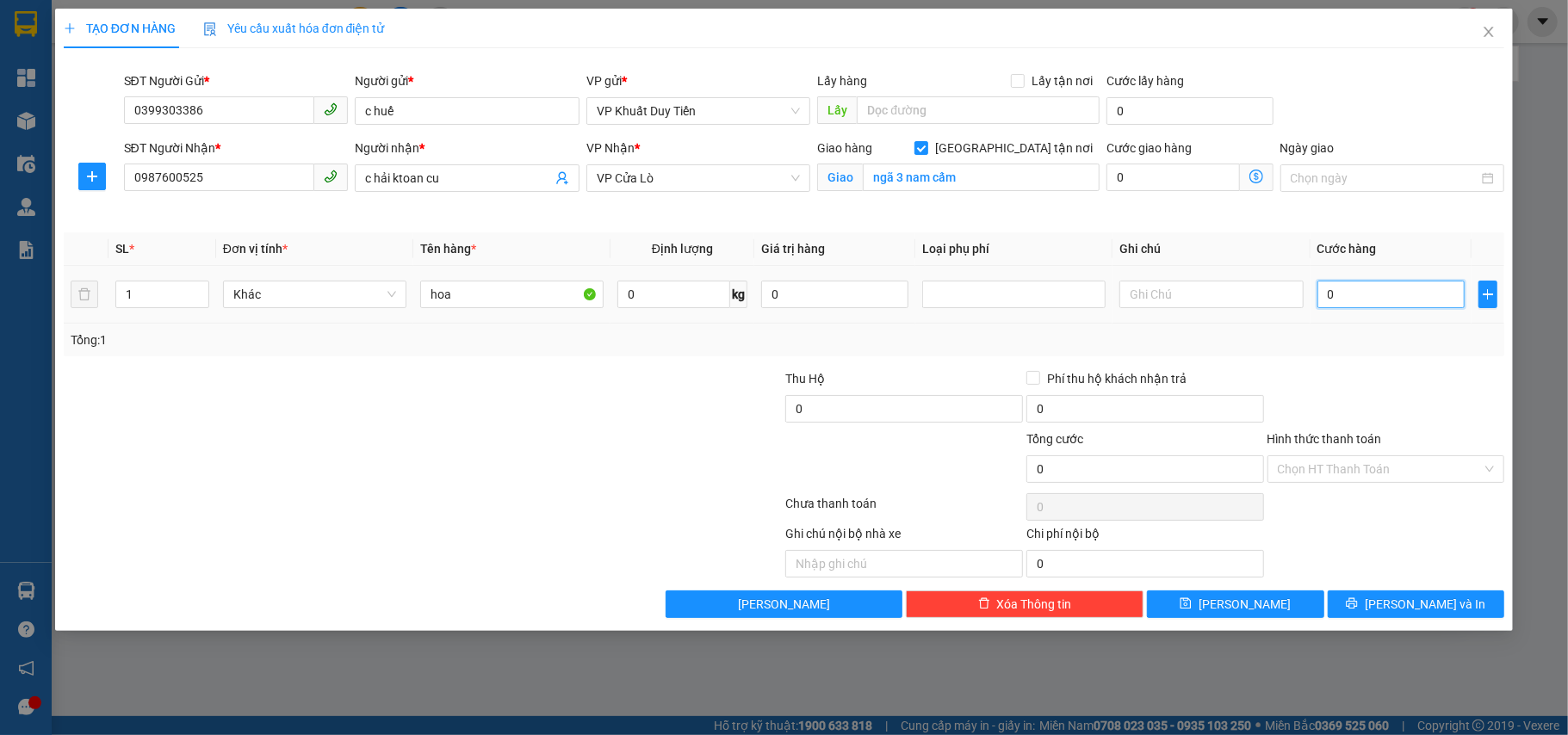
type input "8"
type input "80"
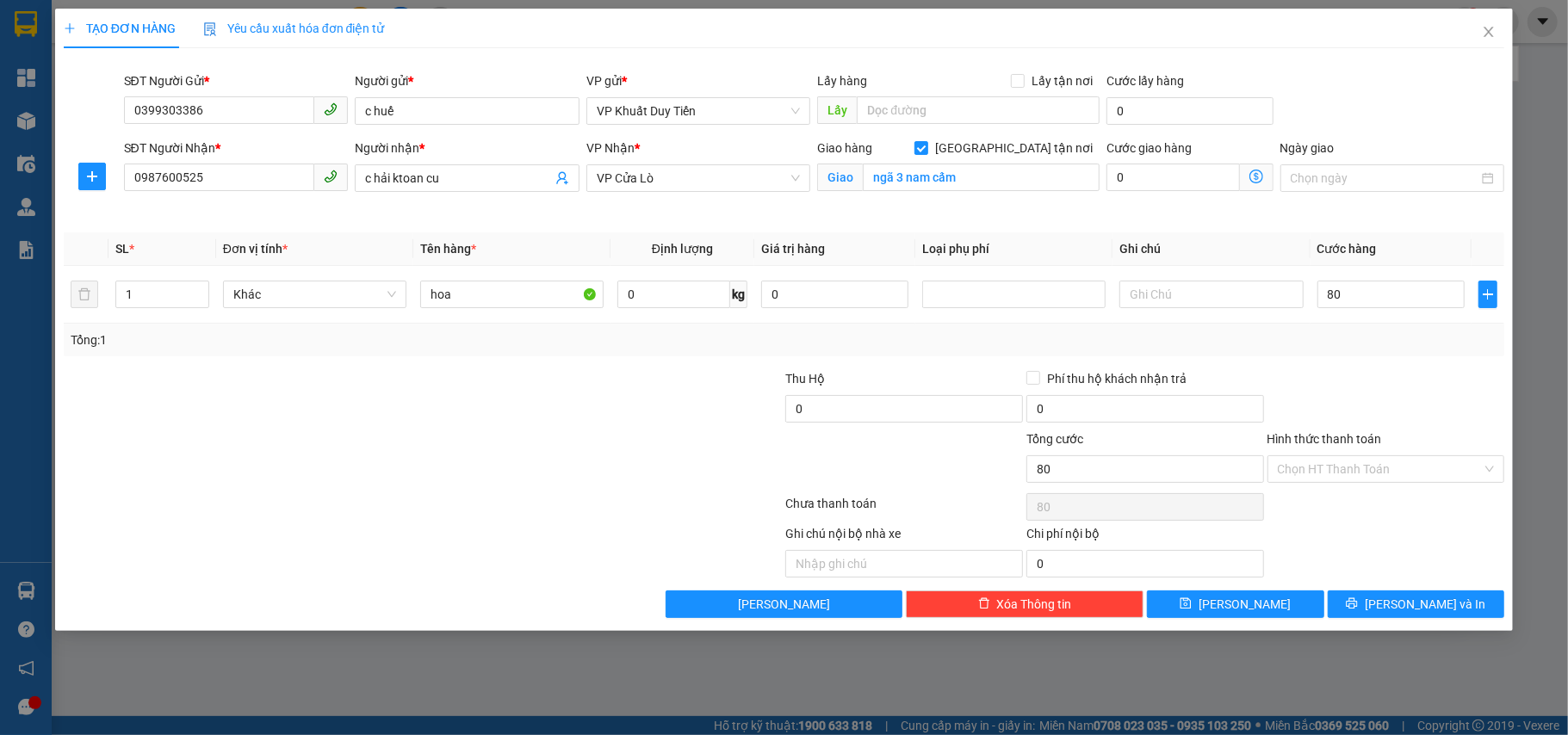
type input "80.000"
click at [1344, 349] on div "Tổng: 1" at bounding box center [784, 340] width 1427 height 19
click at [1409, 601] on span "[PERSON_NAME] và In" at bounding box center [1424, 604] width 121 height 19
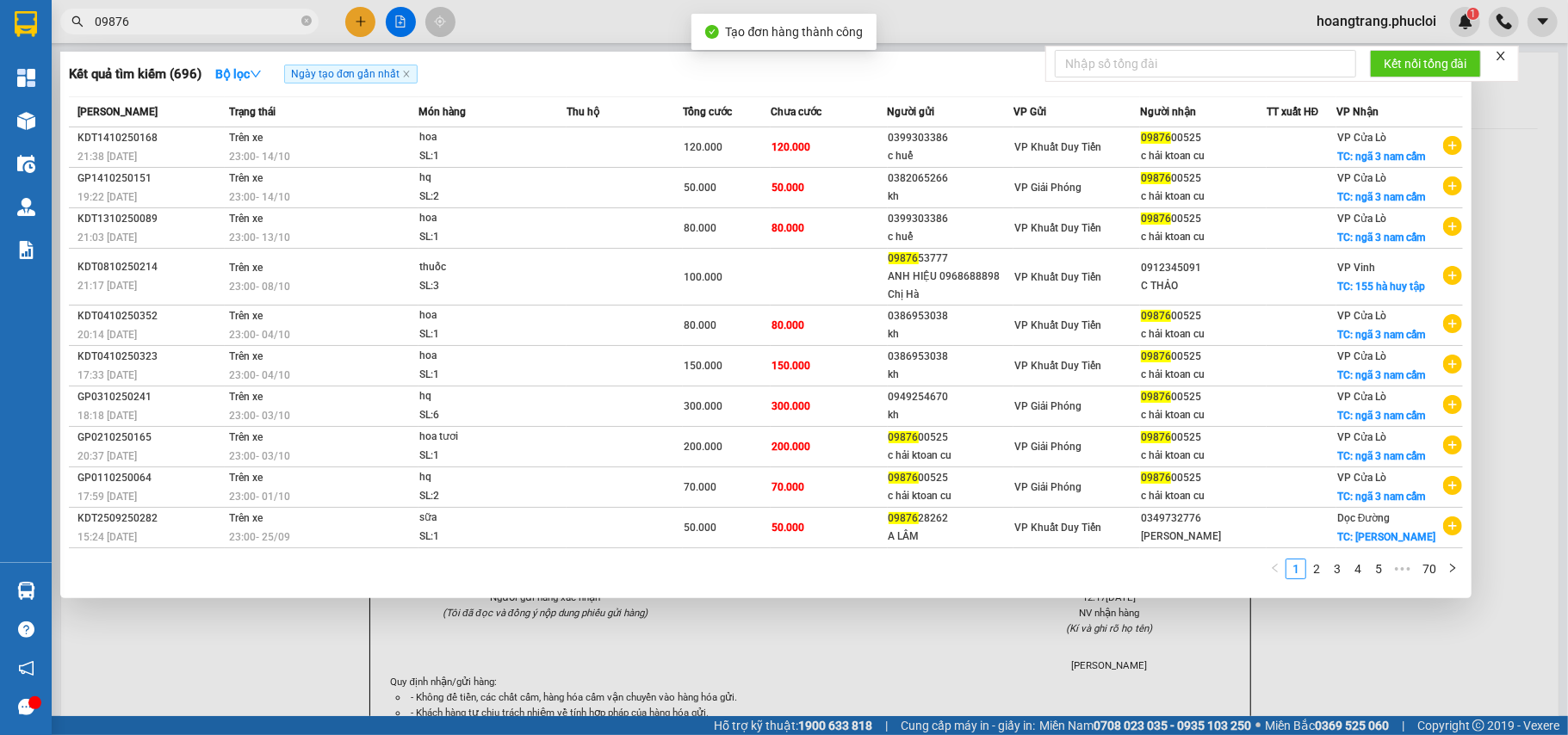
click at [1417, 643] on div at bounding box center [784, 368] width 1568 height 735
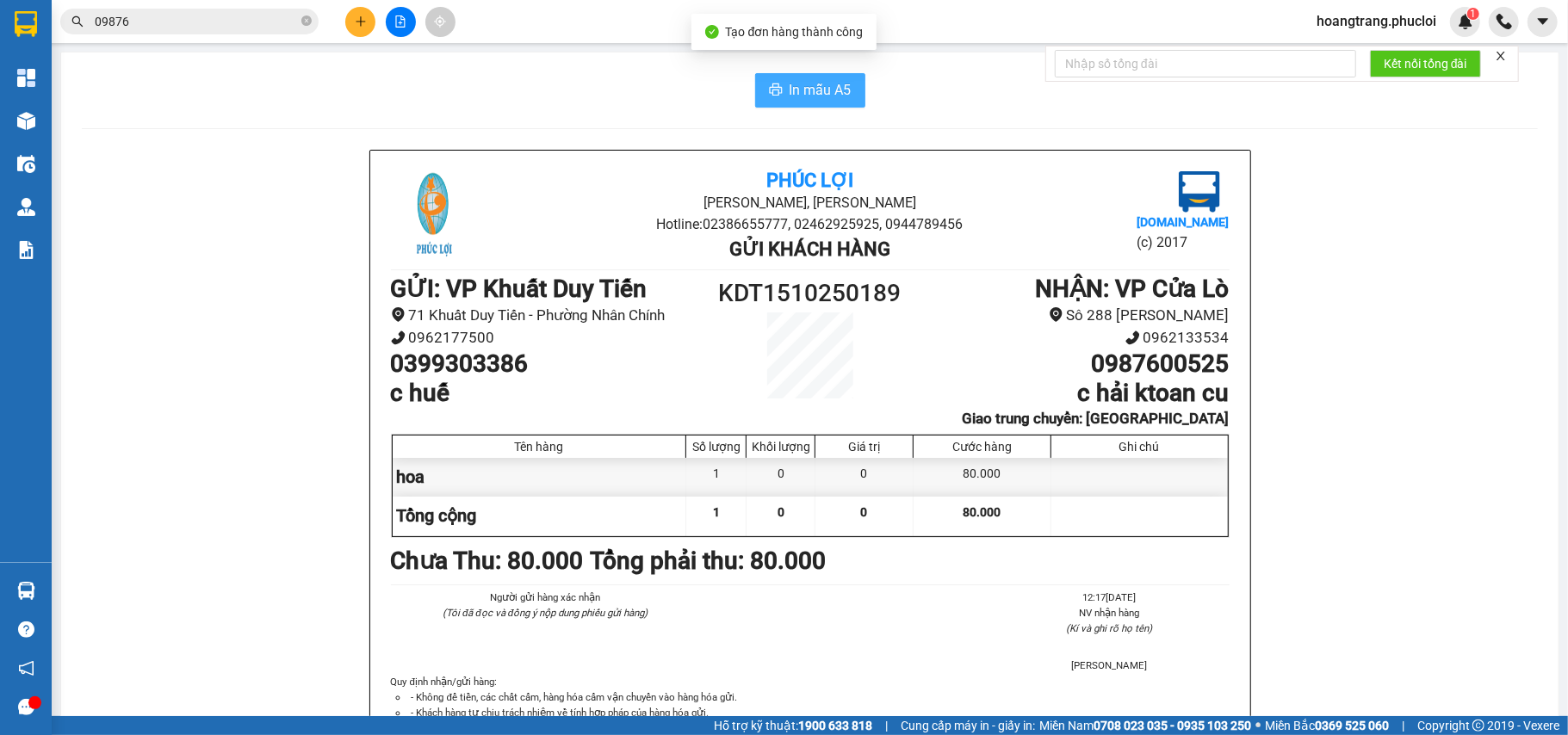
click at [784, 77] on button "In mẫu A5" at bounding box center [810, 91] width 110 height 35
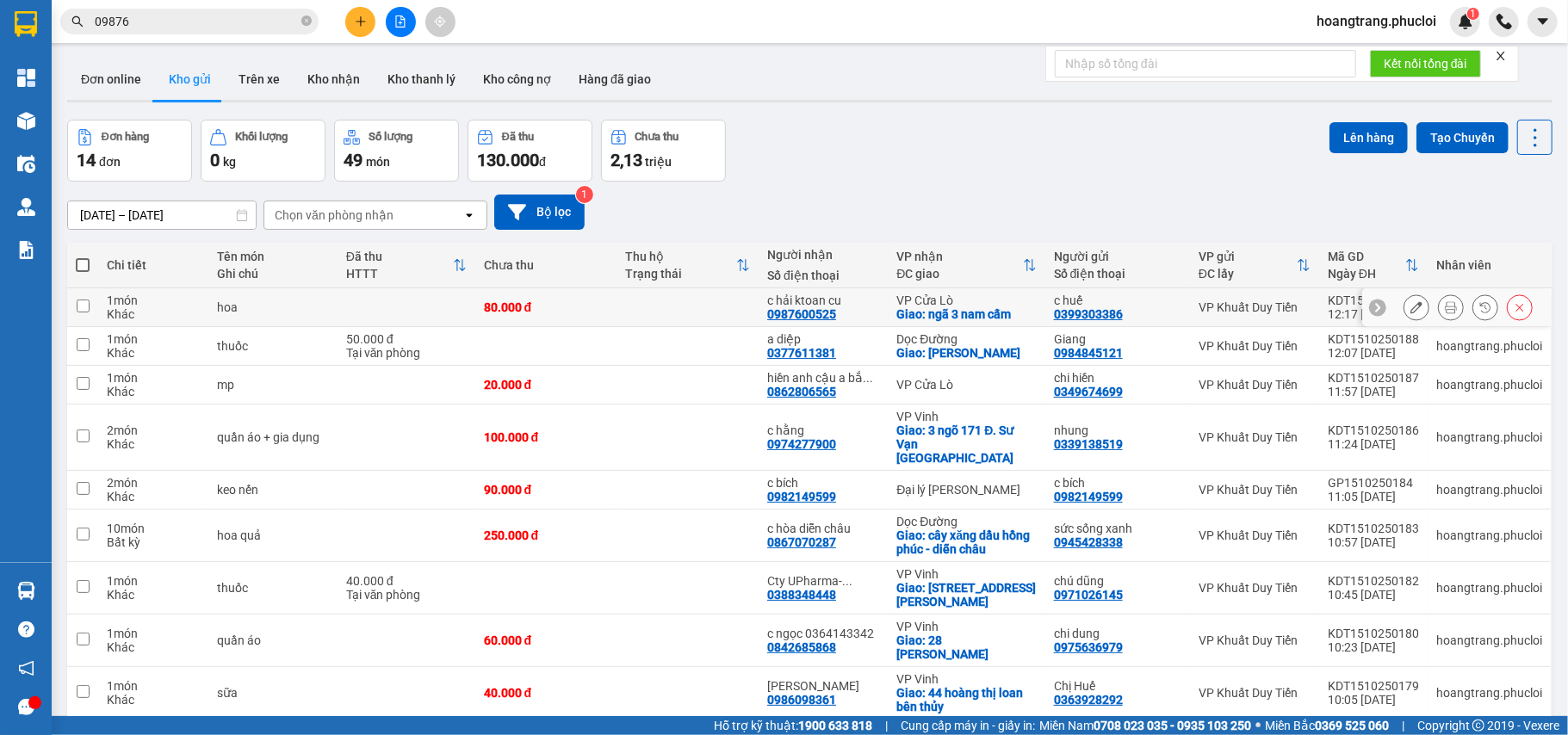
click at [1410, 307] on icon at bounding box center [1416, 307] width 12 height 12
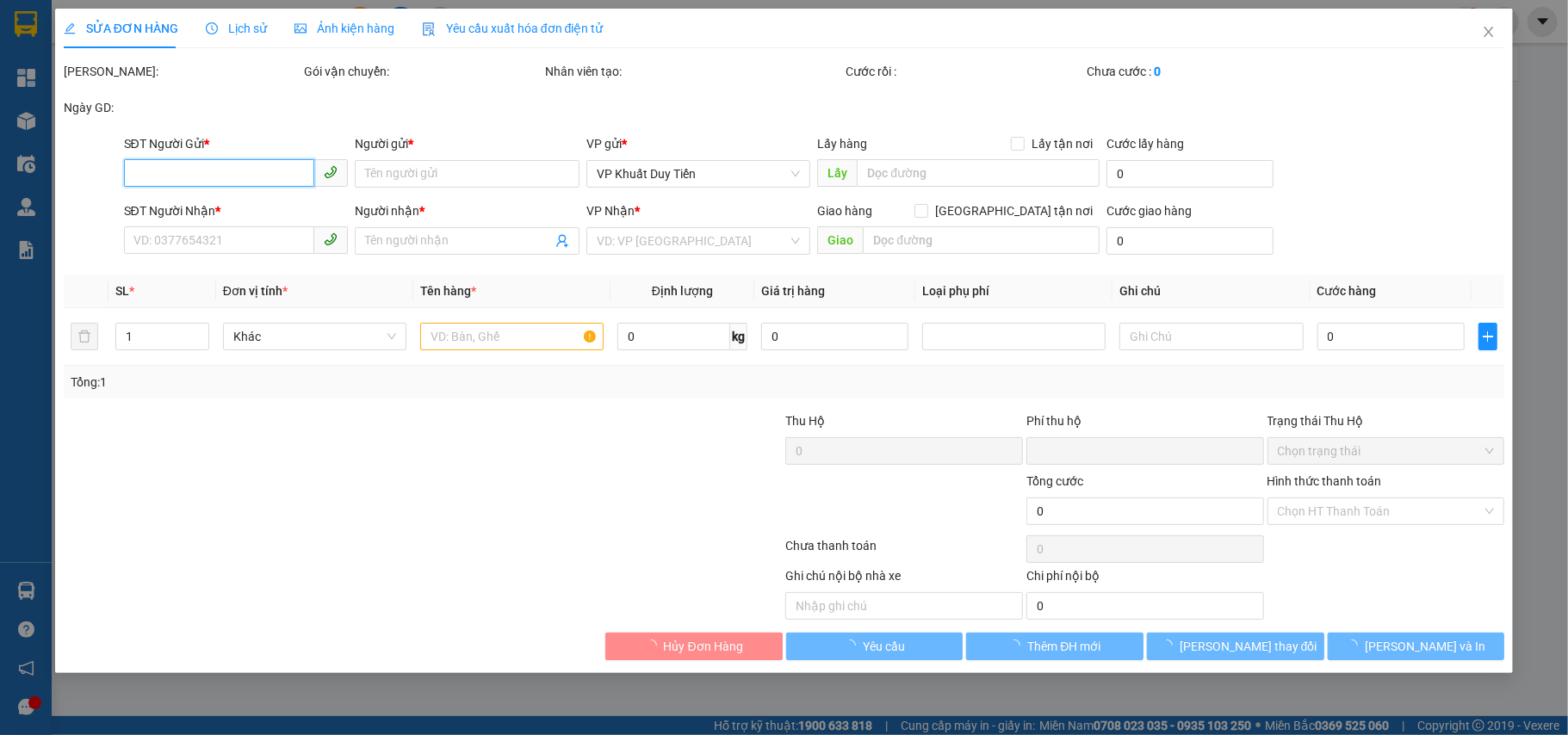
type input "0399303386"
type input "c huế"
type input "0987600525"
type input "c hải ktoan cu"
checkbox input "true"
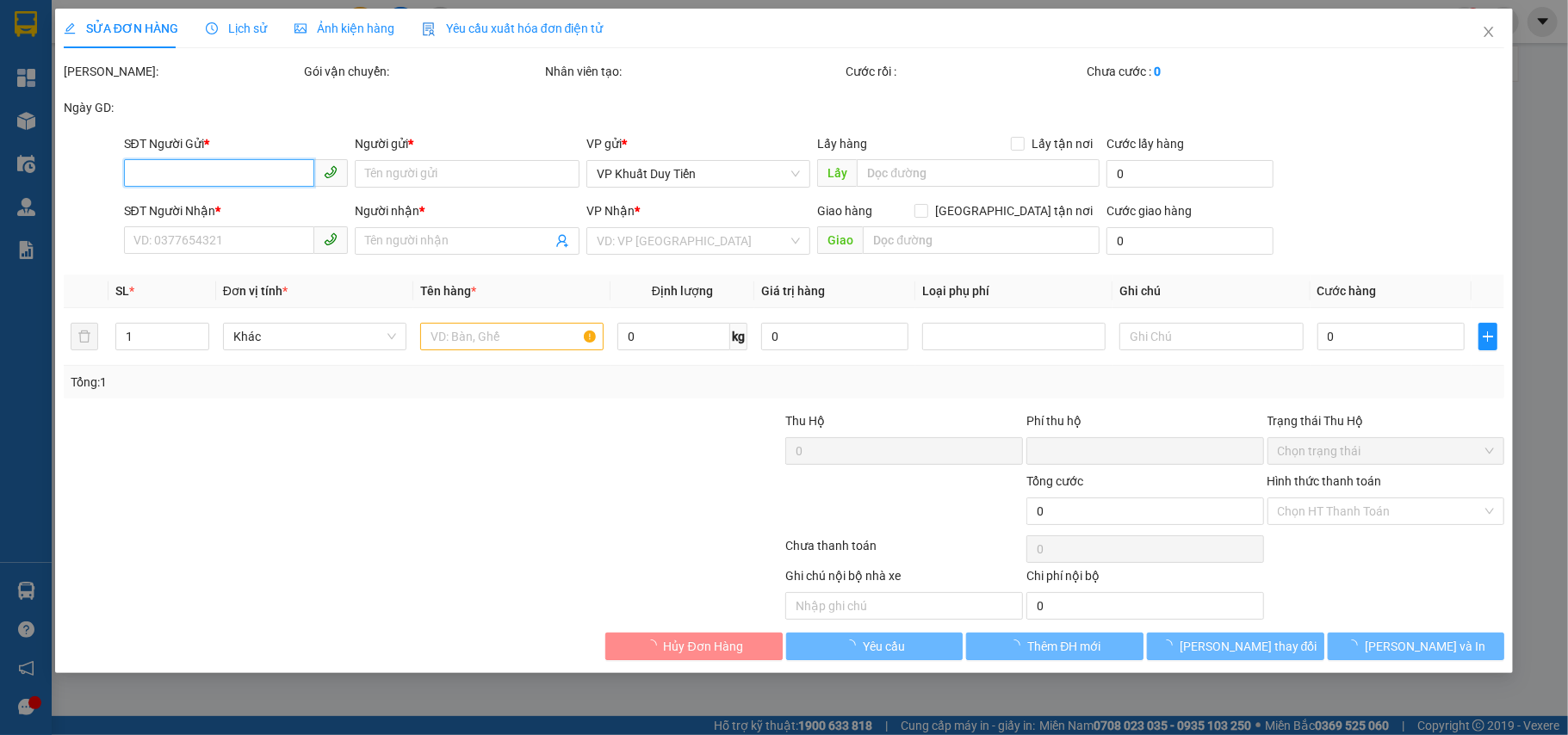
type input "ngã 3 nam cấm"
type input "0"
type input "80.000"
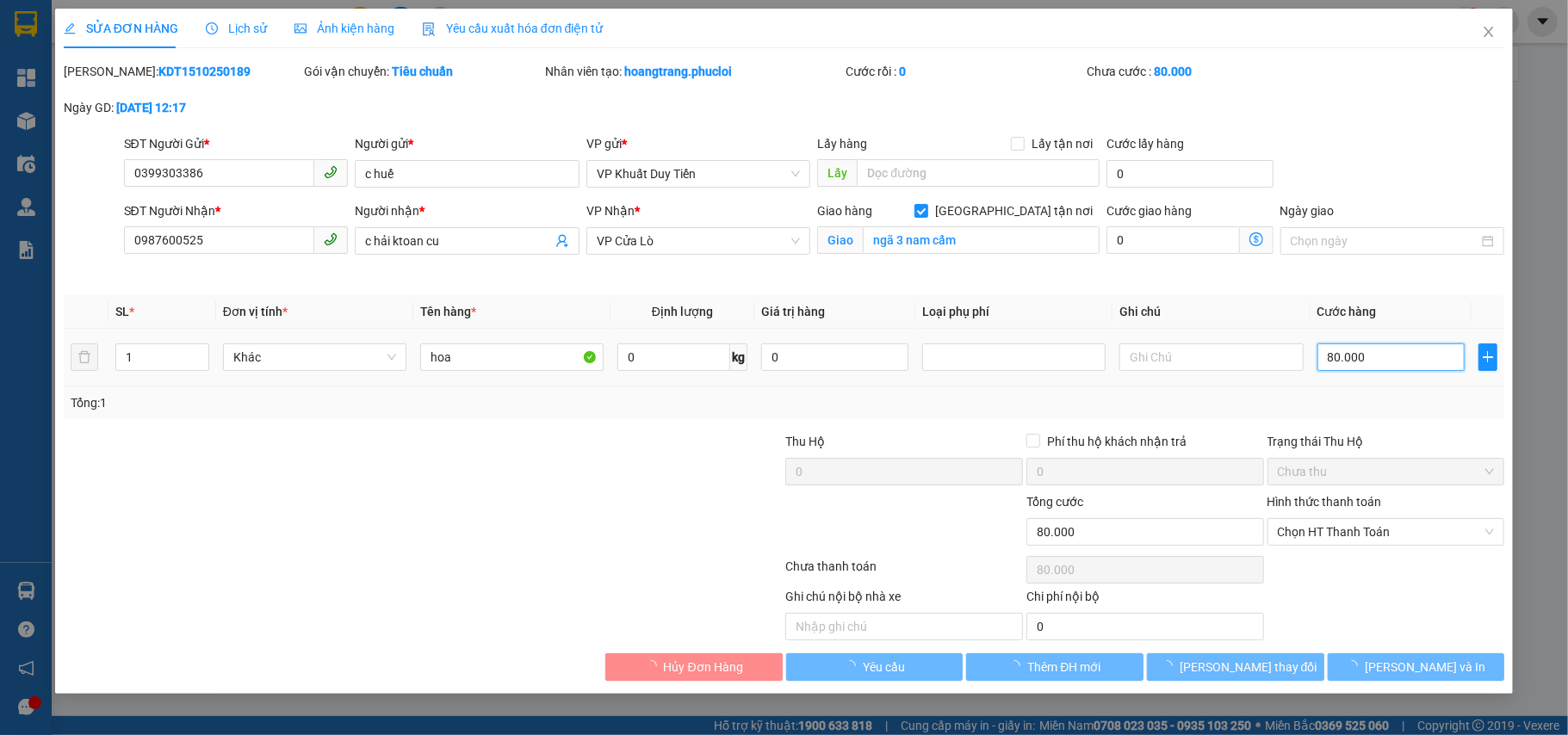
click at [1369, 353] on input "80.000" at bounding box center [1390, 357] width 148 height 28
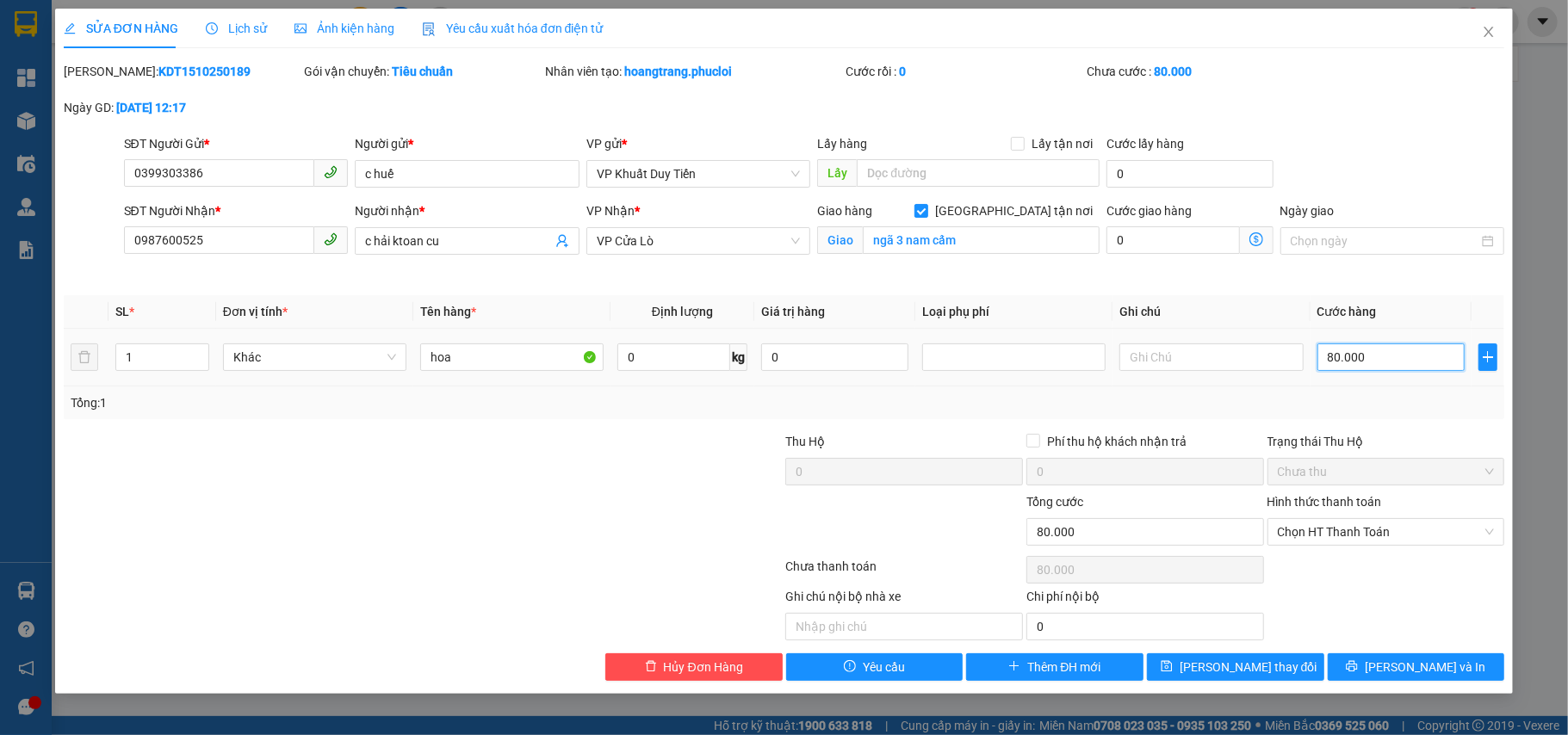
type input "6"
type input "60"
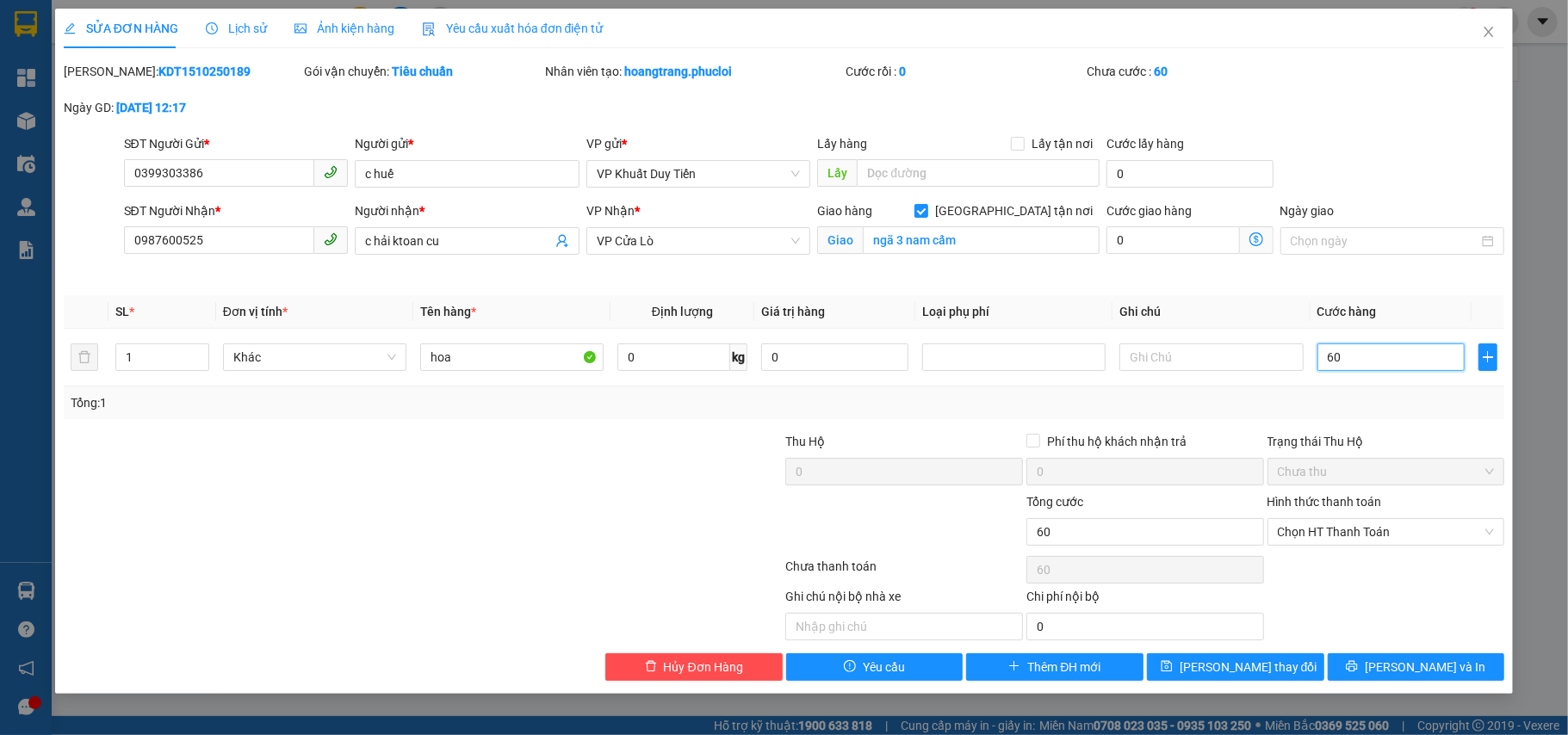
type input "60"
type input "60.000"
click at [1334, 412] on div "Tổng: 1" at bounding box center [784, 403] width 1427 height 19
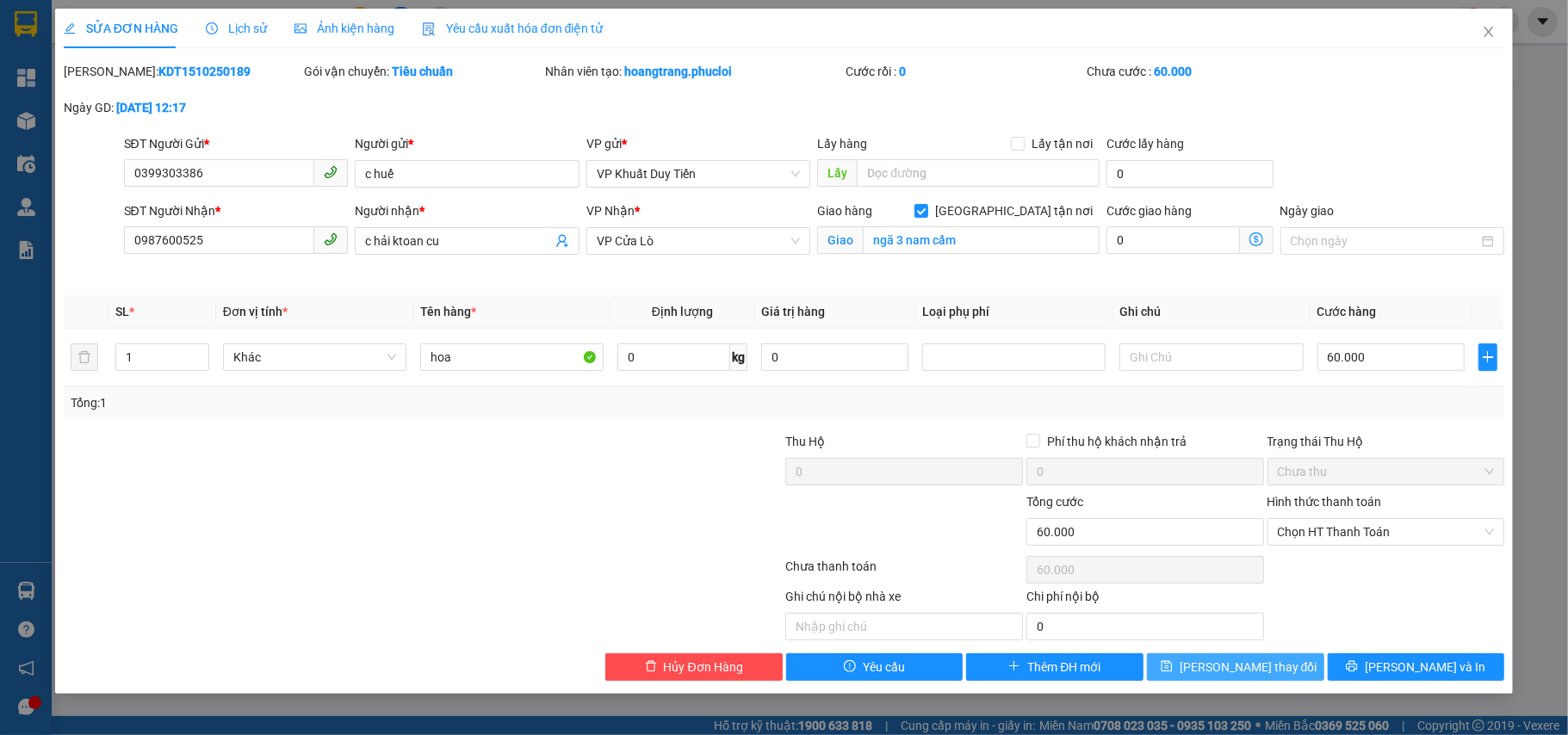
click at [1281, 668] on button "[PERSON_NAME] thay đổi" at bounding box center [1235, 667] width 178 height 28
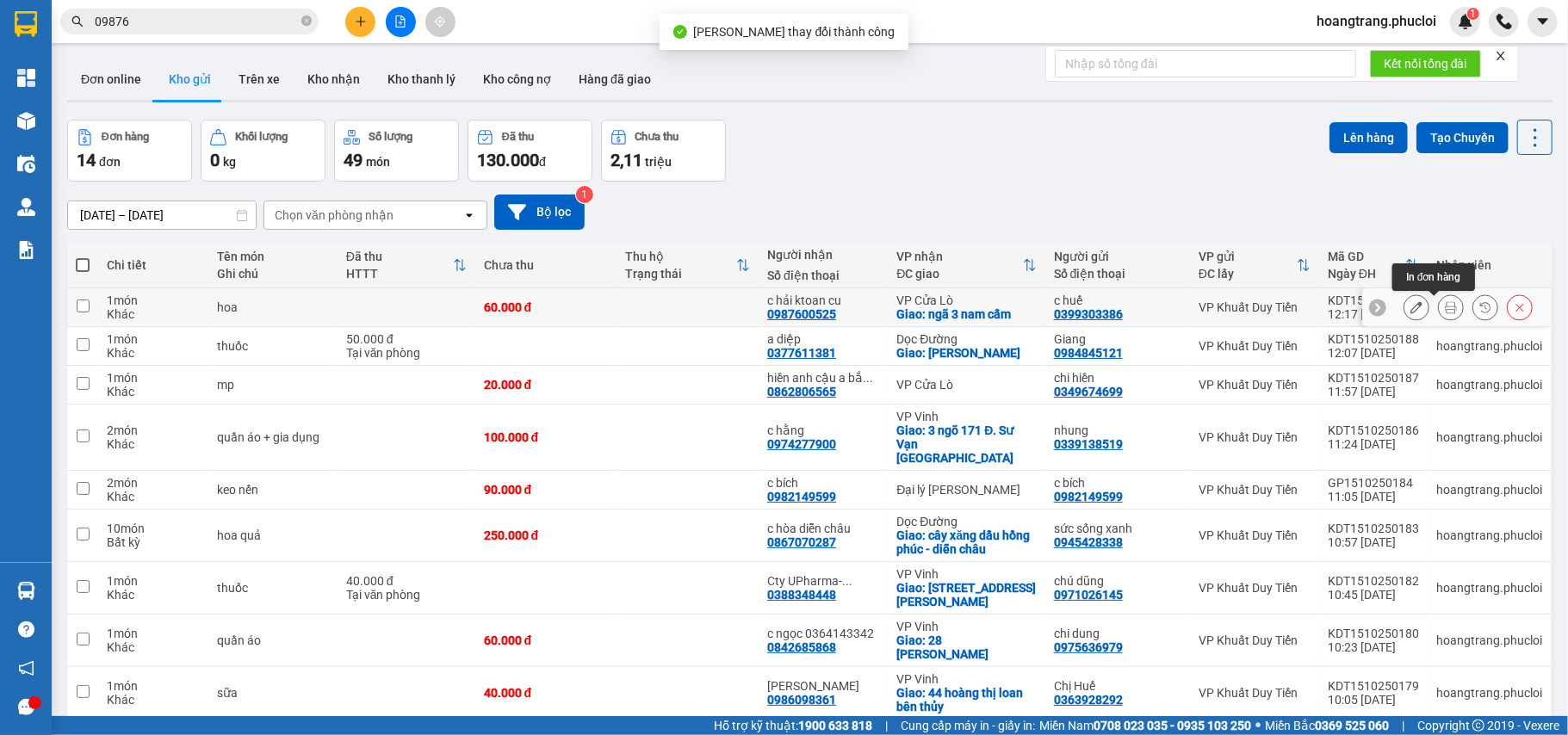
click at [1444, 305] on icon at bounding box center [1450, 307] width 12 height 12
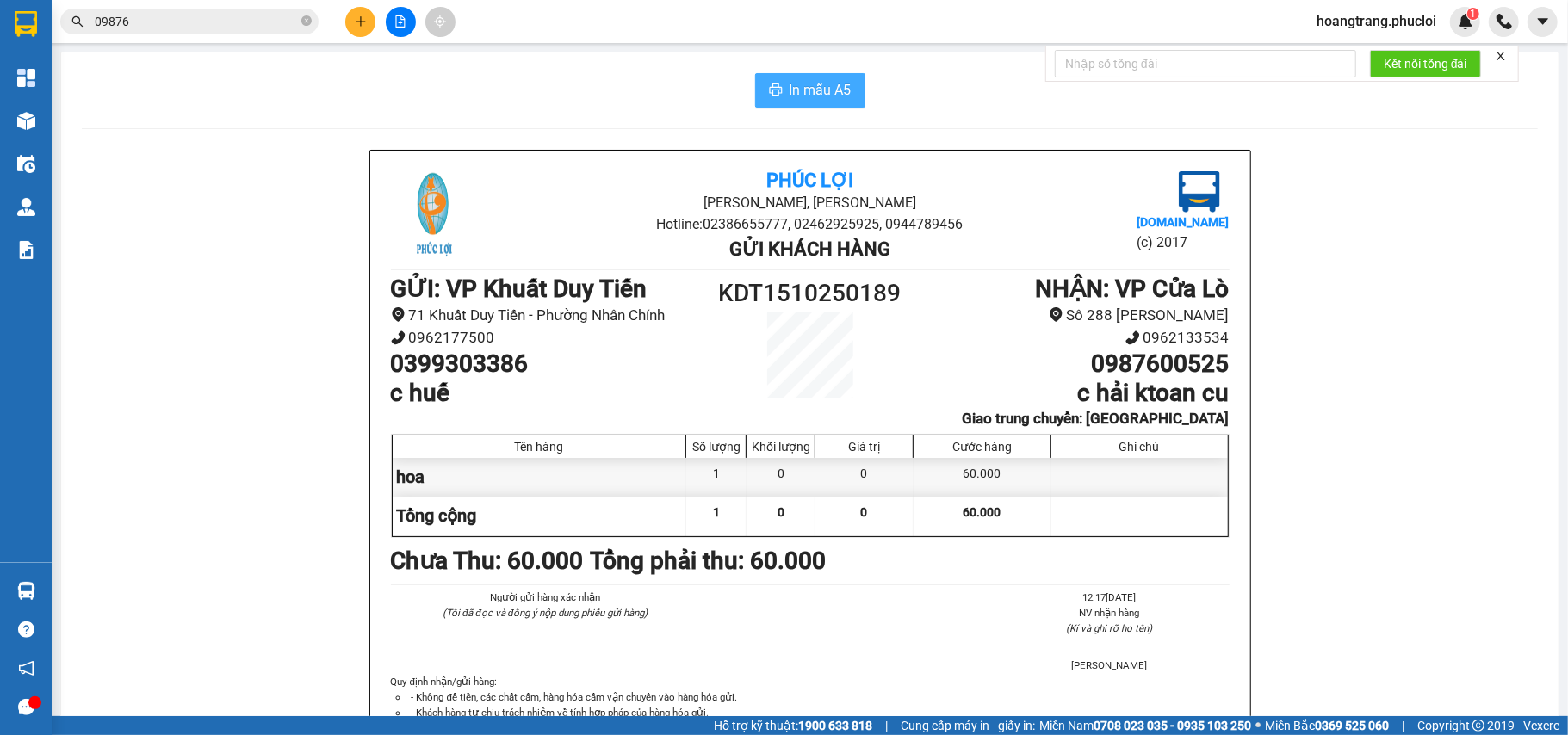
click at [827, 77] on button "In mẫu A5" at bounding box center [810, 91] width 110 height 35
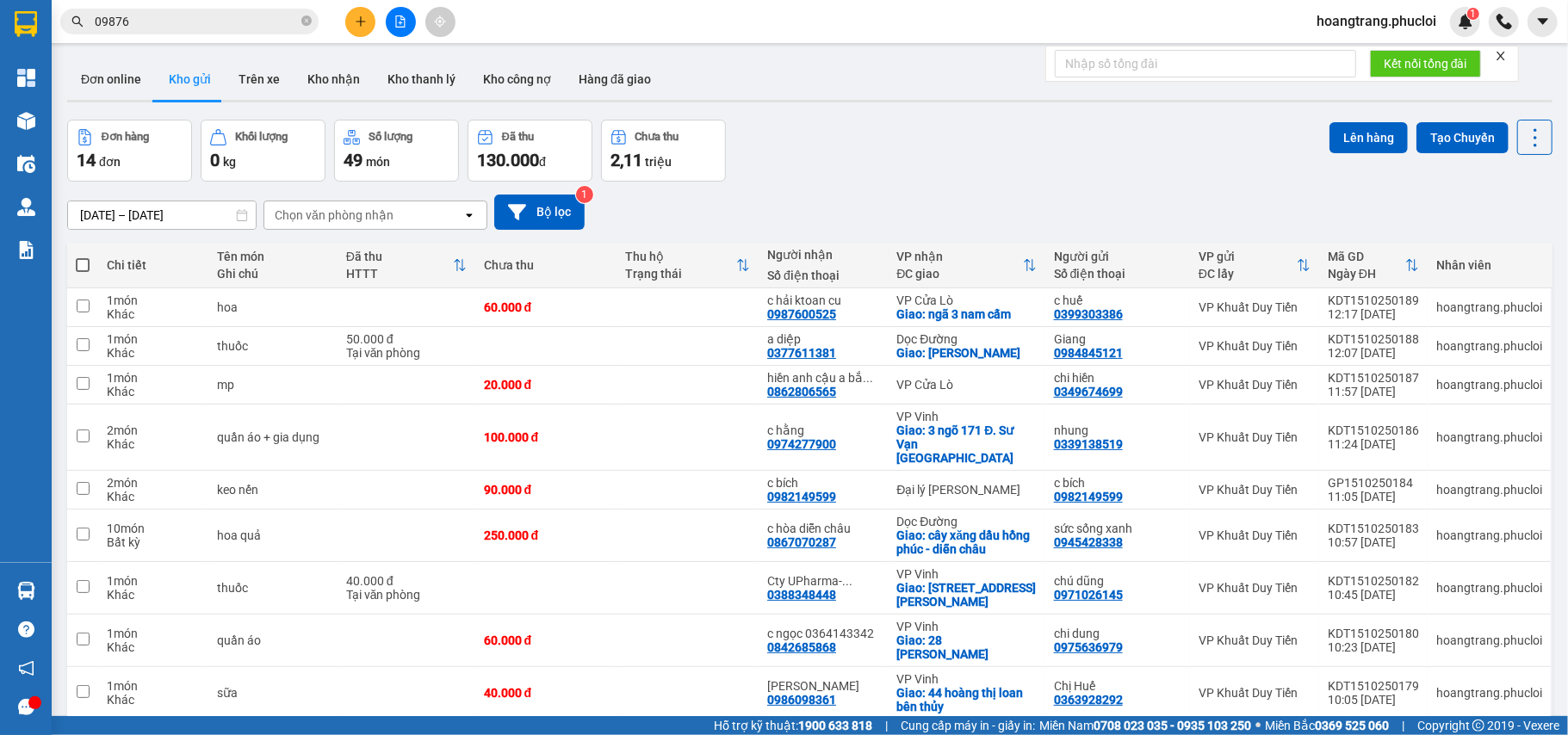
click at [145, 15] on input "09876" at bounding box center [196, 21] width 204 height 19
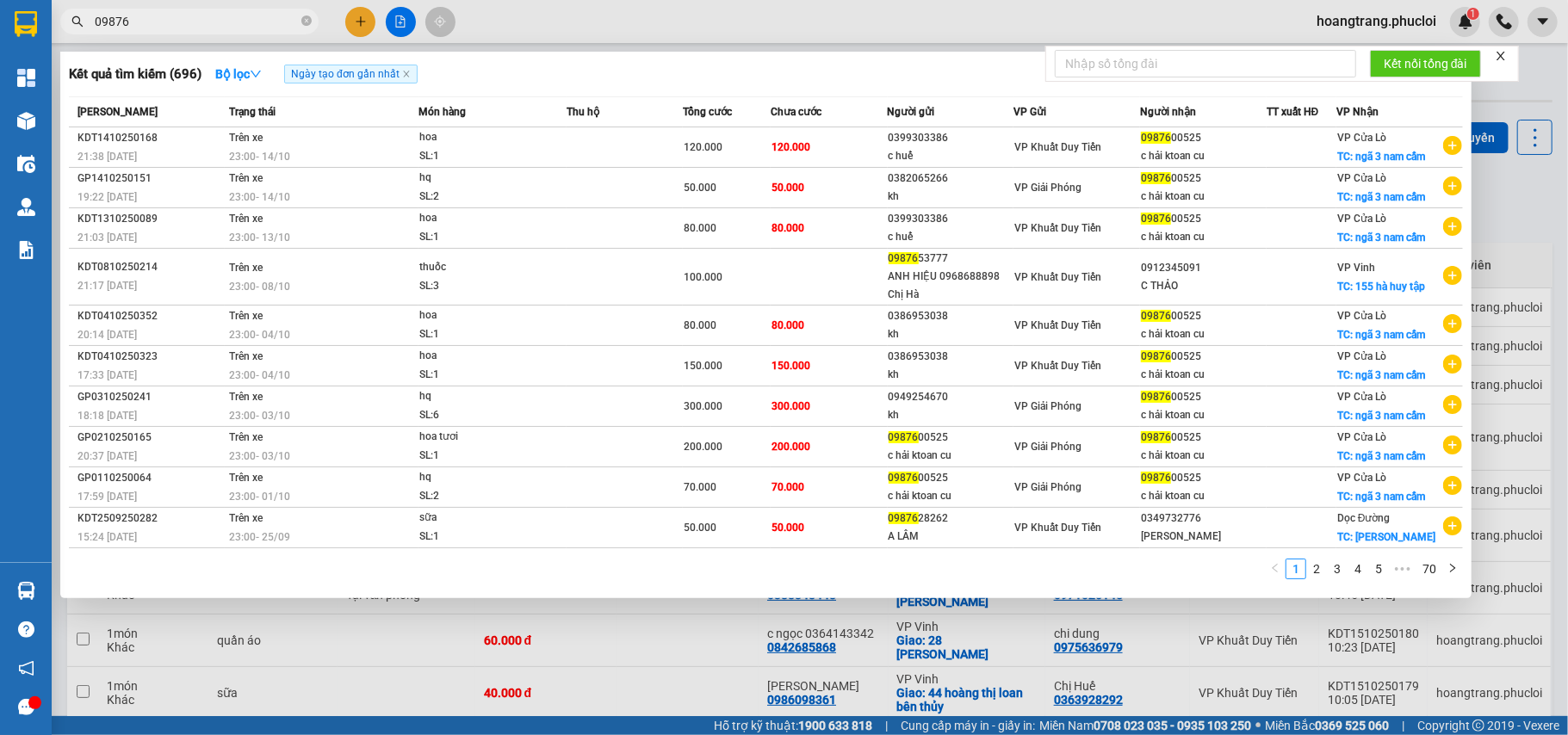
click at [145, 15] on input "09876" at bounding box center [196, 21] width 204 height 19
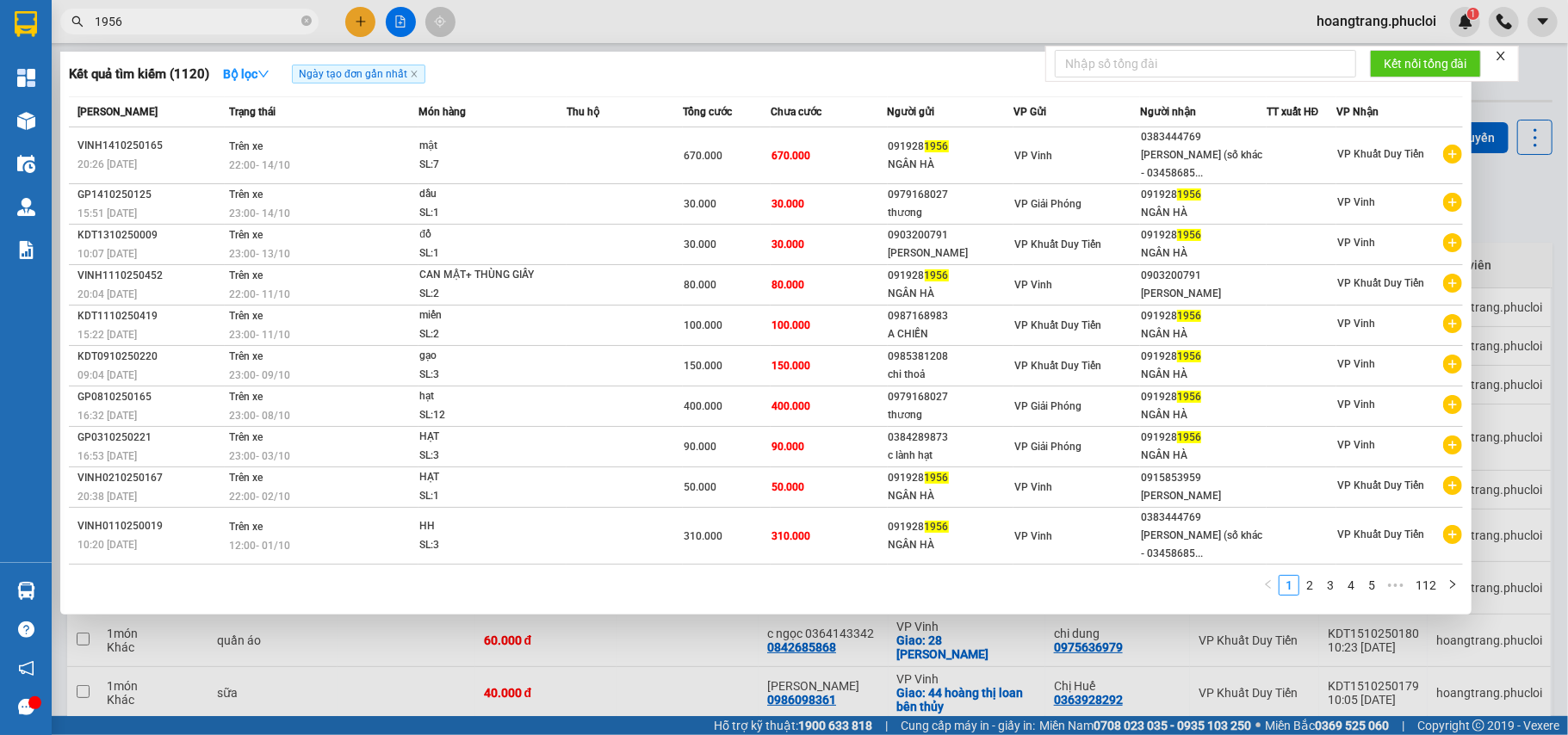
click at [1493, 186] on div at bounding box center [784, 368] width 1568 height 735
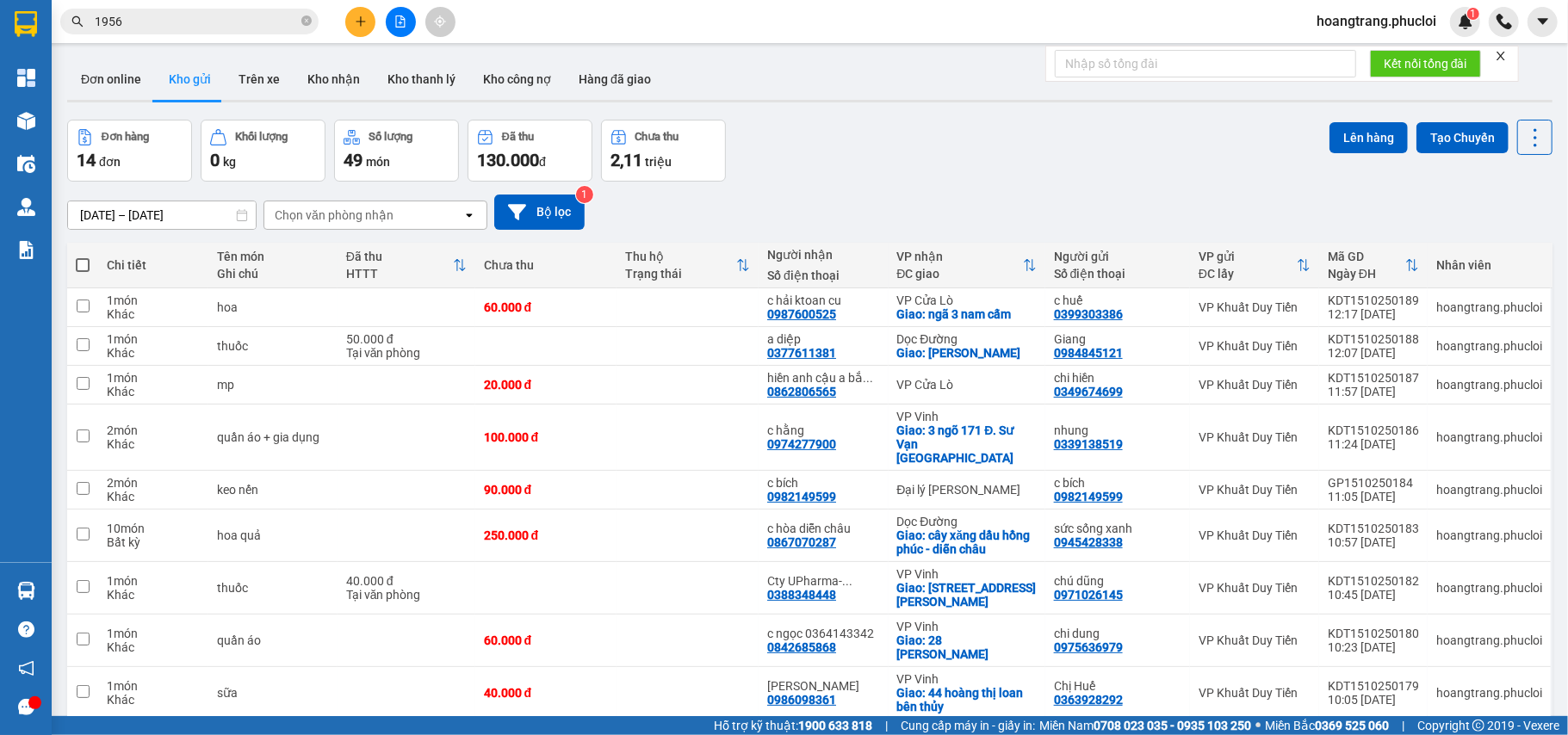
click at [148, 32] on span "1956" at bounding box center [189, 21] width 259 height 26
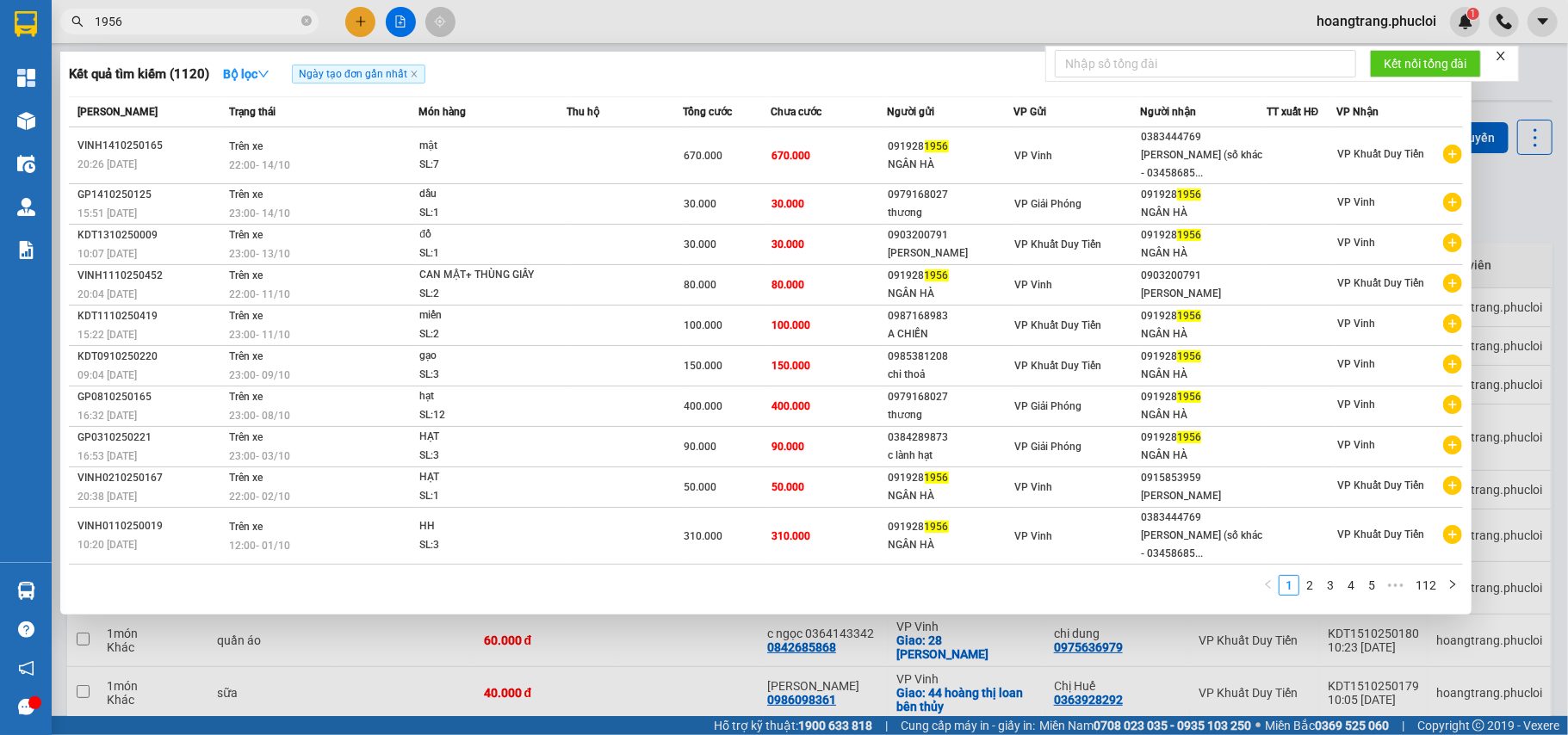
click at [148, 32] on span "1956" at bounding box center [189, 21] width 259 height 26
click at [148, 21] on input "1956" at bounding box center [196, 21] width 204 height 19
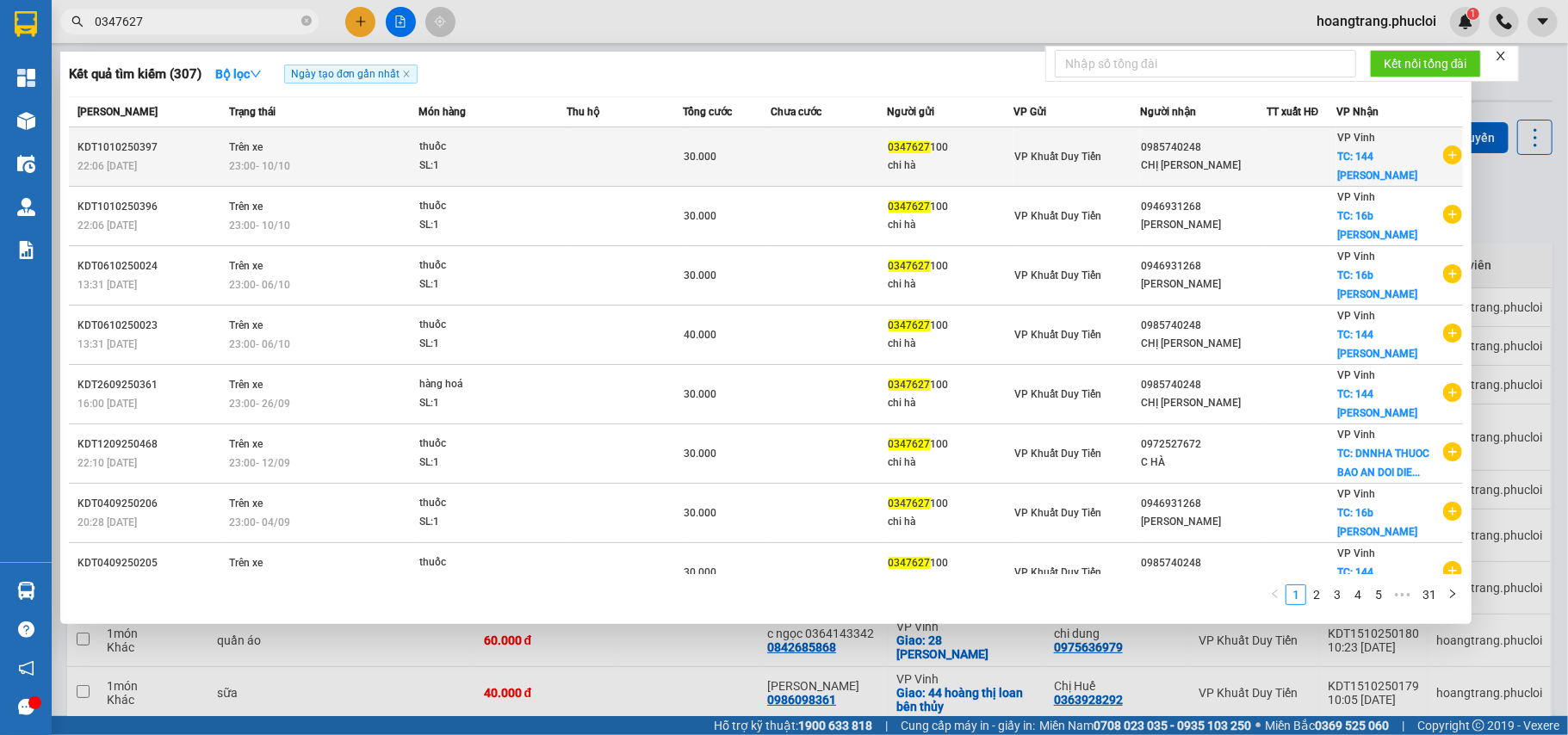
type input "0347627"
click at [1443, 159] on icon "plus-circle" at bounding box center [1452, 155] width 19 height 19
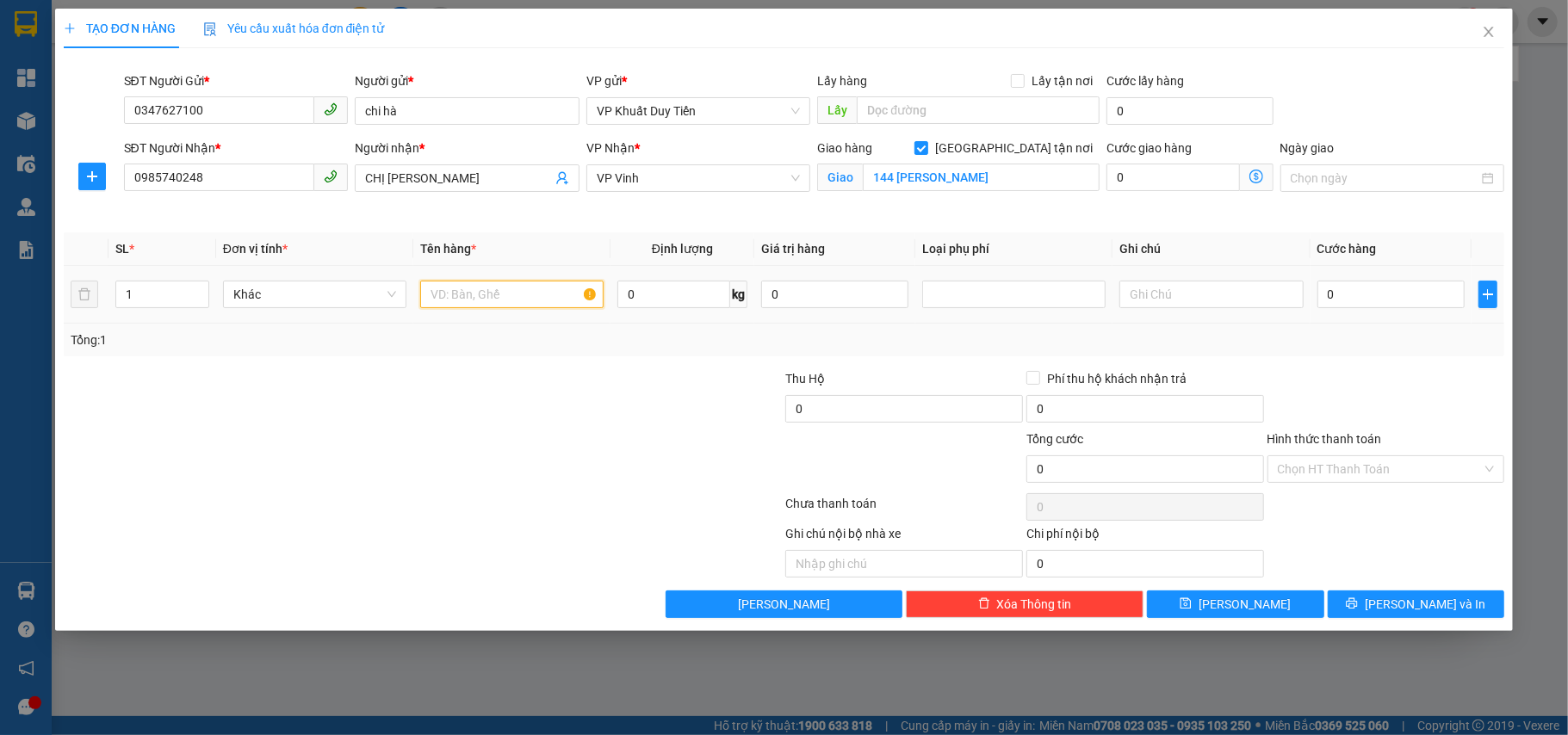
click at [507, 308] on input "text" at bounding box center [511, 294] width 183 height 28
type input "t"
type input "thuốc"
click at [1348, 304] on input "0" at bounding box center [1390, 294] width 148 height 28
type input "3"
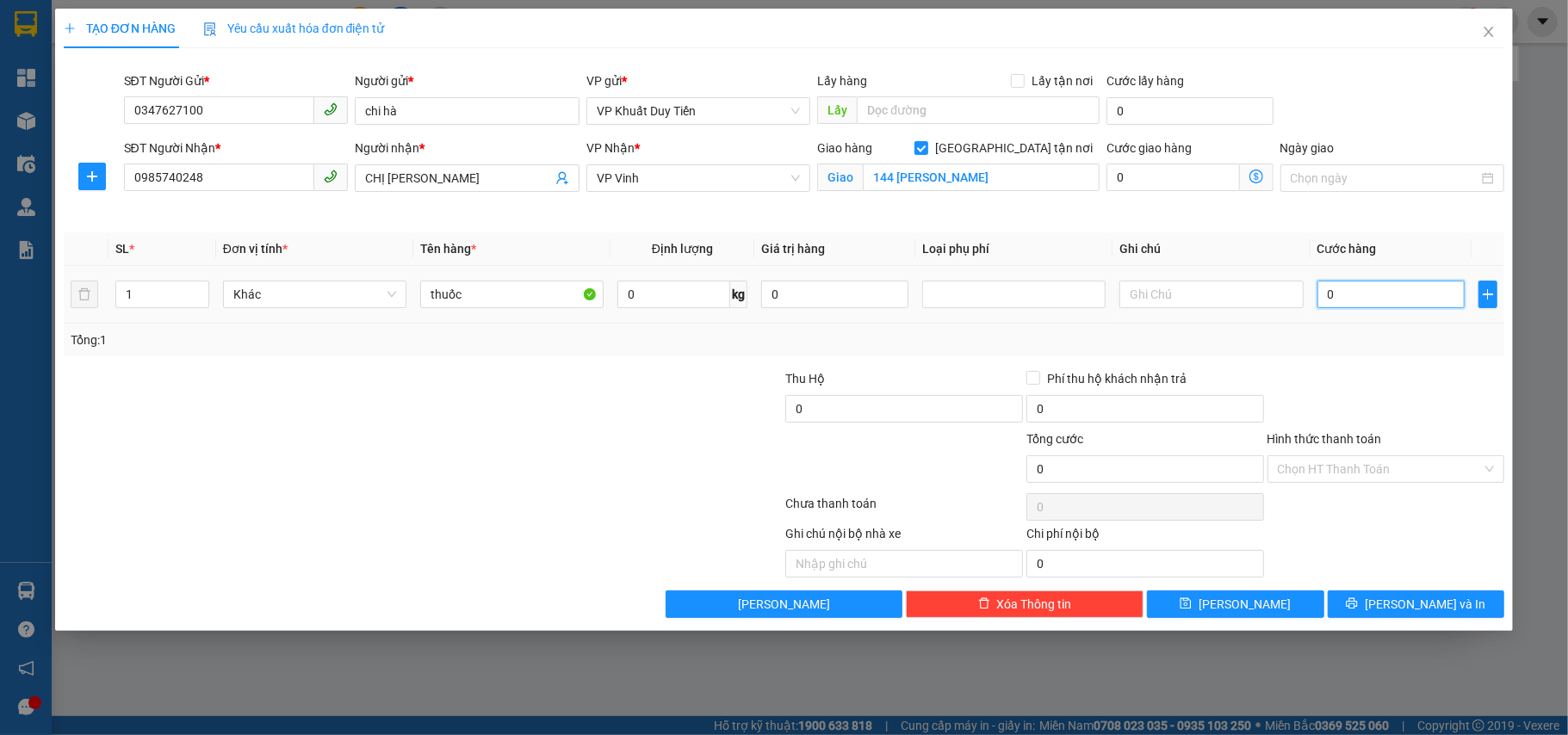
type input "3"
type input "30"
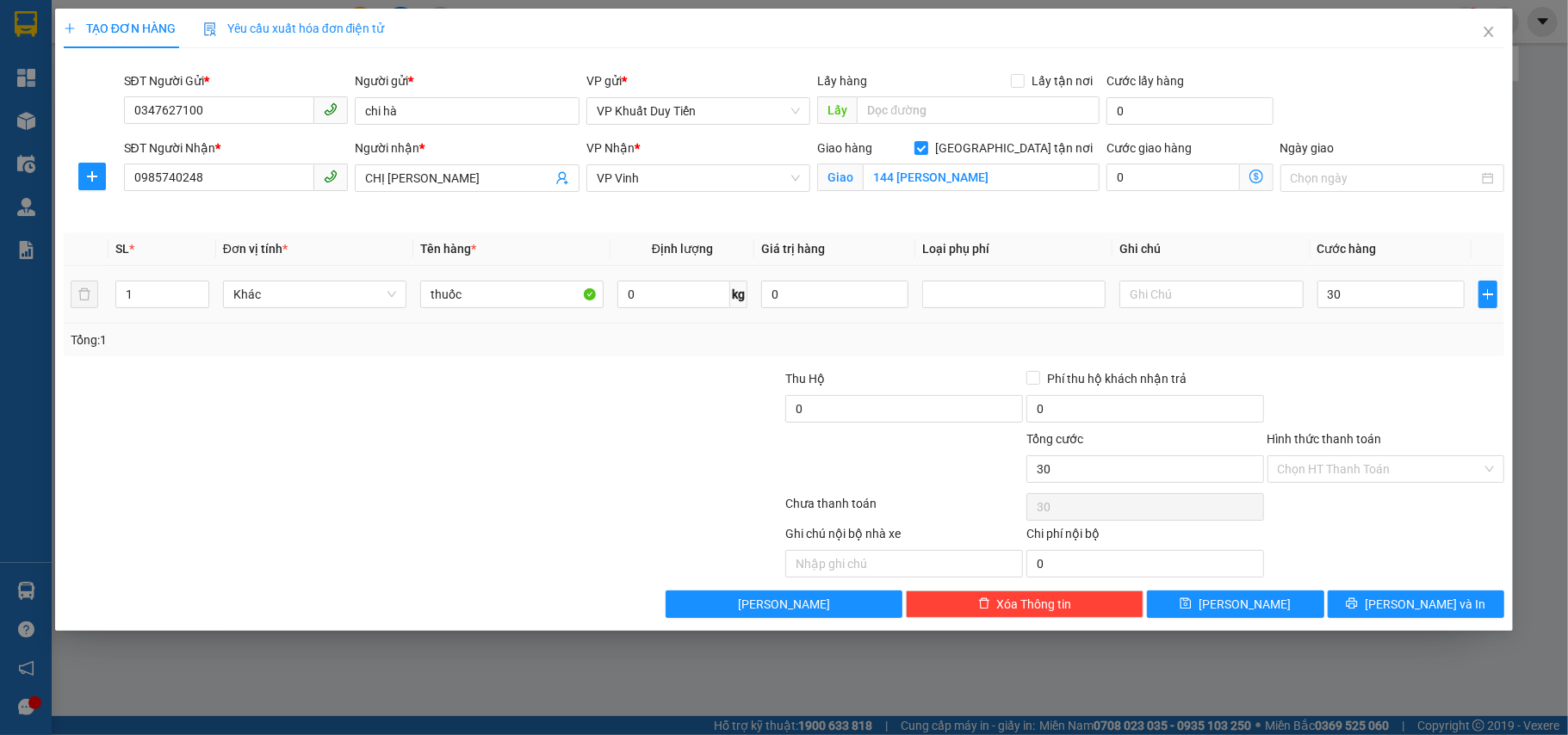
type input "30.000"
click at [1328, 347] on div "Tổng: 1" at bounding box center [784, 340] width 1427 height 19
click at [1412, 478] on input "Hình thức thanh toán" at bounding box center [1380, 469] width 205 height 26
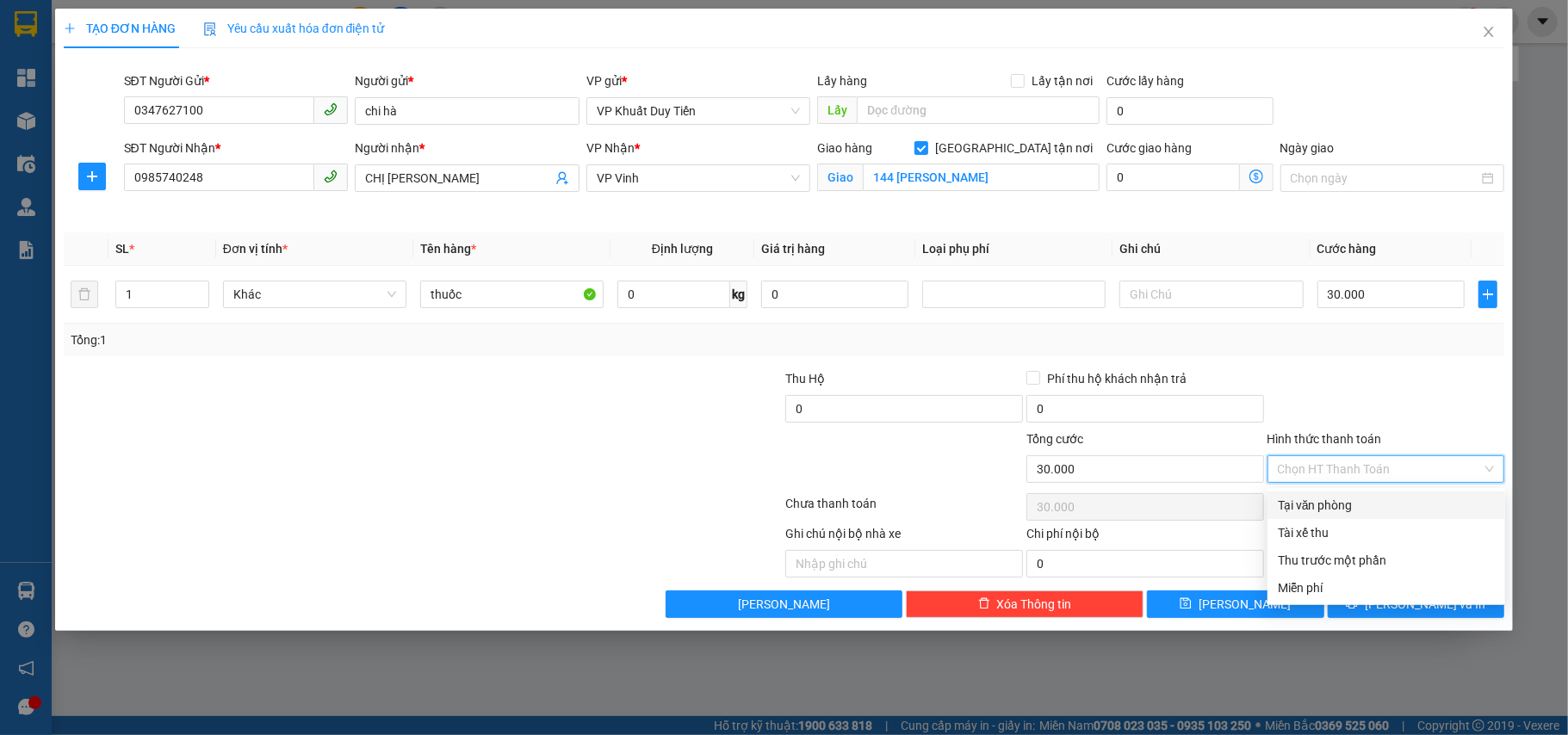
click at [1403, 501] on div "Tại văn phòng" at bounding box center [1386, 505] width 217 height 19
type input "0"
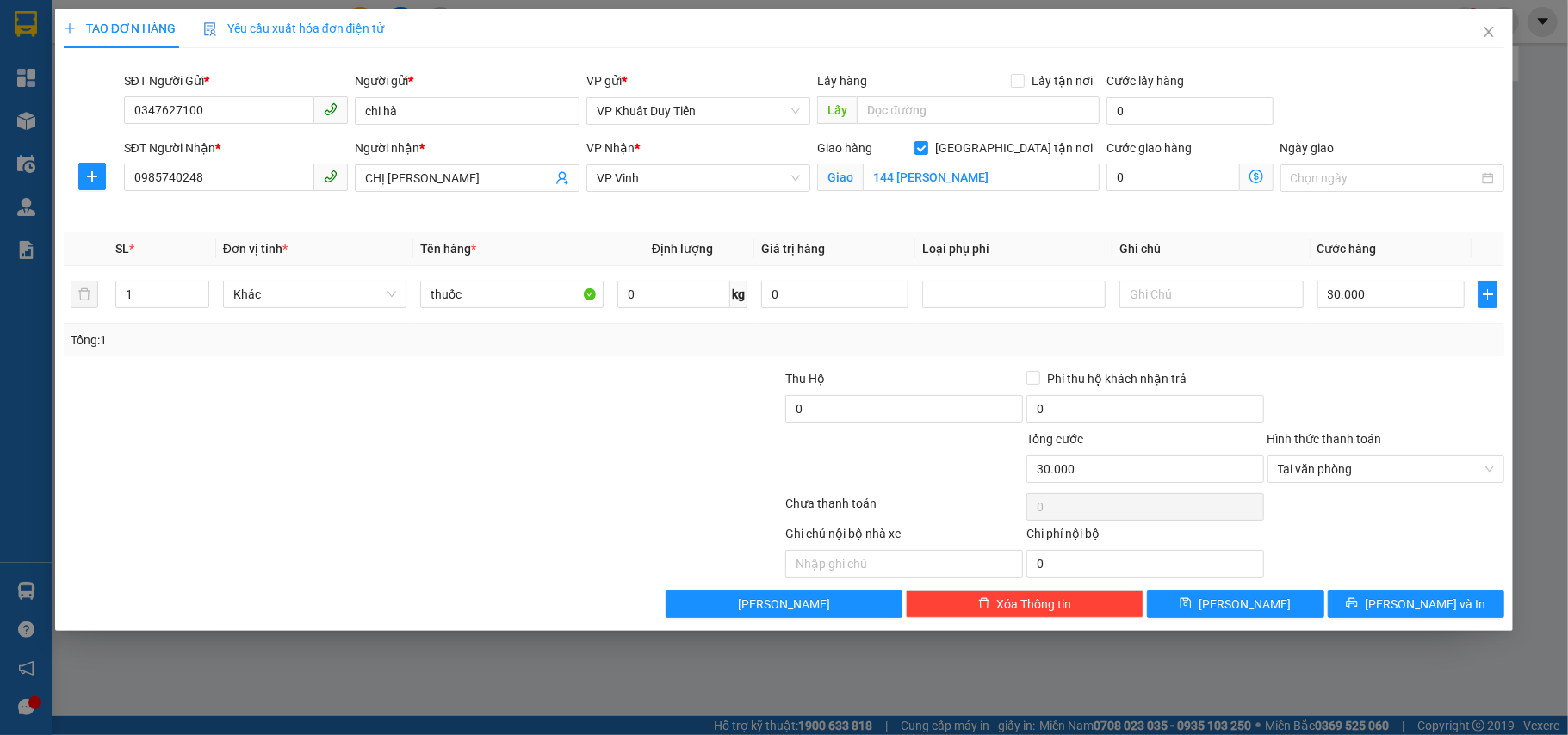
click at [1363, 375] on div at bounding box center [1387, 399] width 241 height 60
click at [238, 112] on input "0347627100" at bounding box center [219, 110] width 191 height 28
click at [1378, 616] on button "[PERSON_NAME] và In" at bounding box center [1417, 604] width 178 height 28
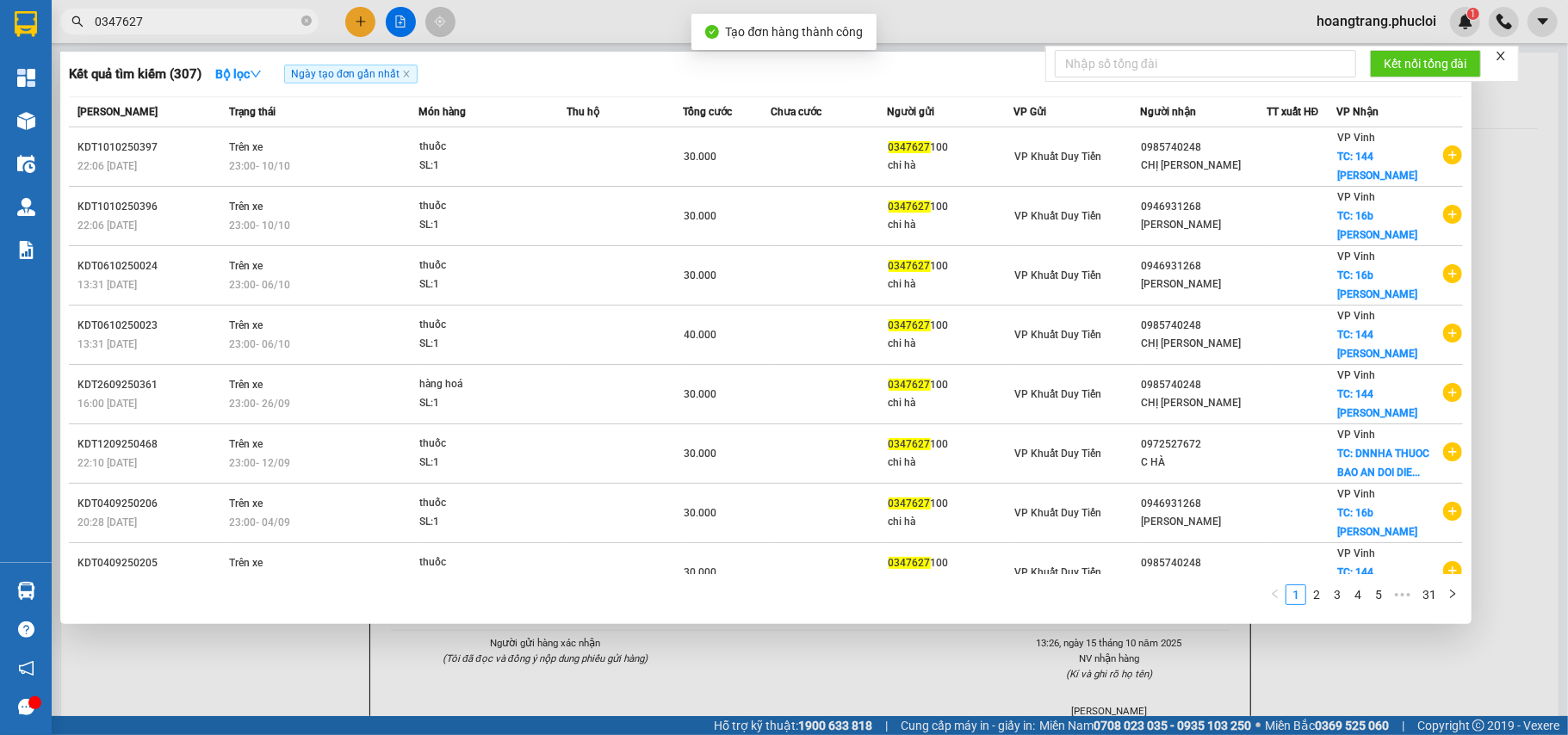
click at [1389, 667] on div at bounding box center [784, 368] width 1568 height 735
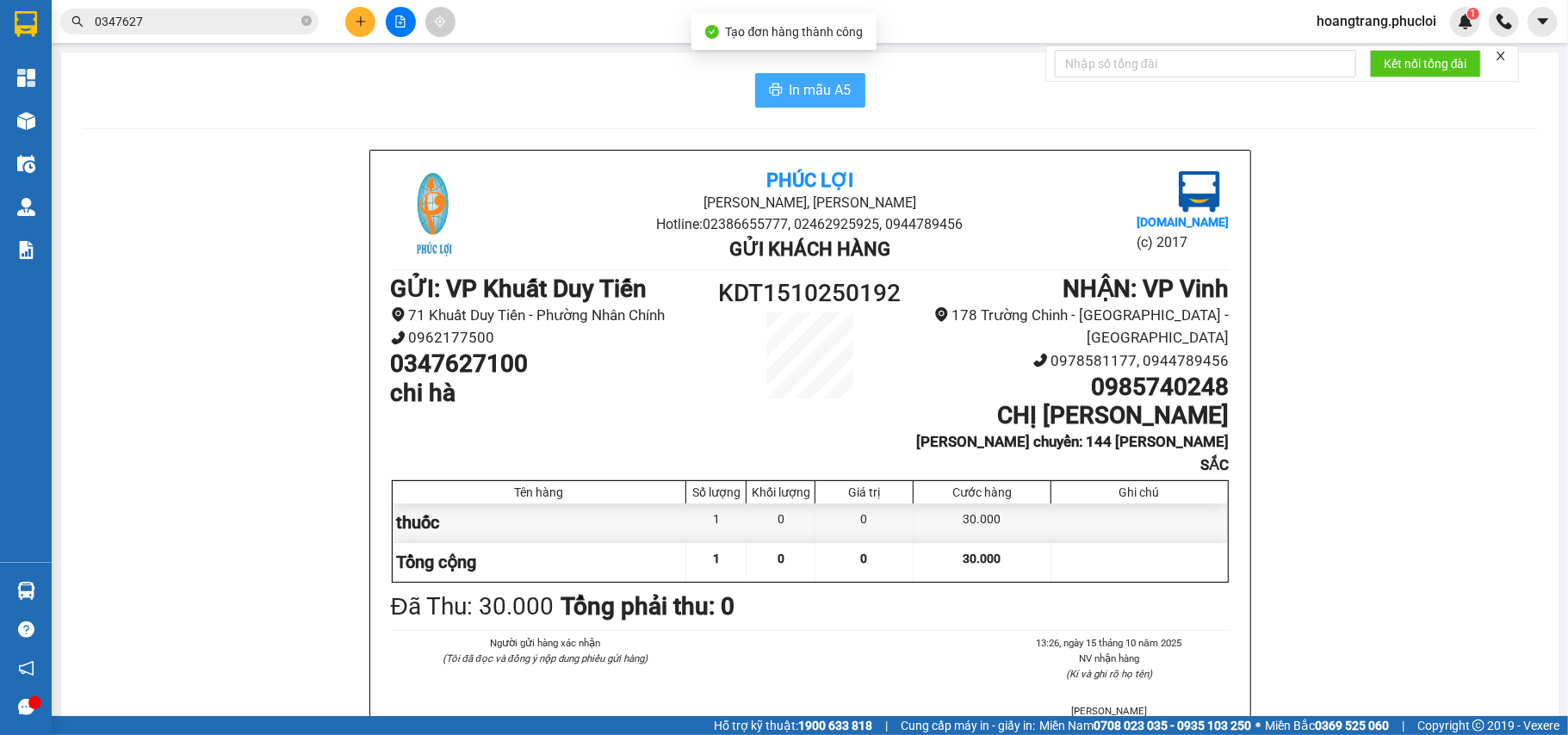
click at [801, 90] on span "In mẫu A5" at bounding box center [820, 90] width 62 height 21
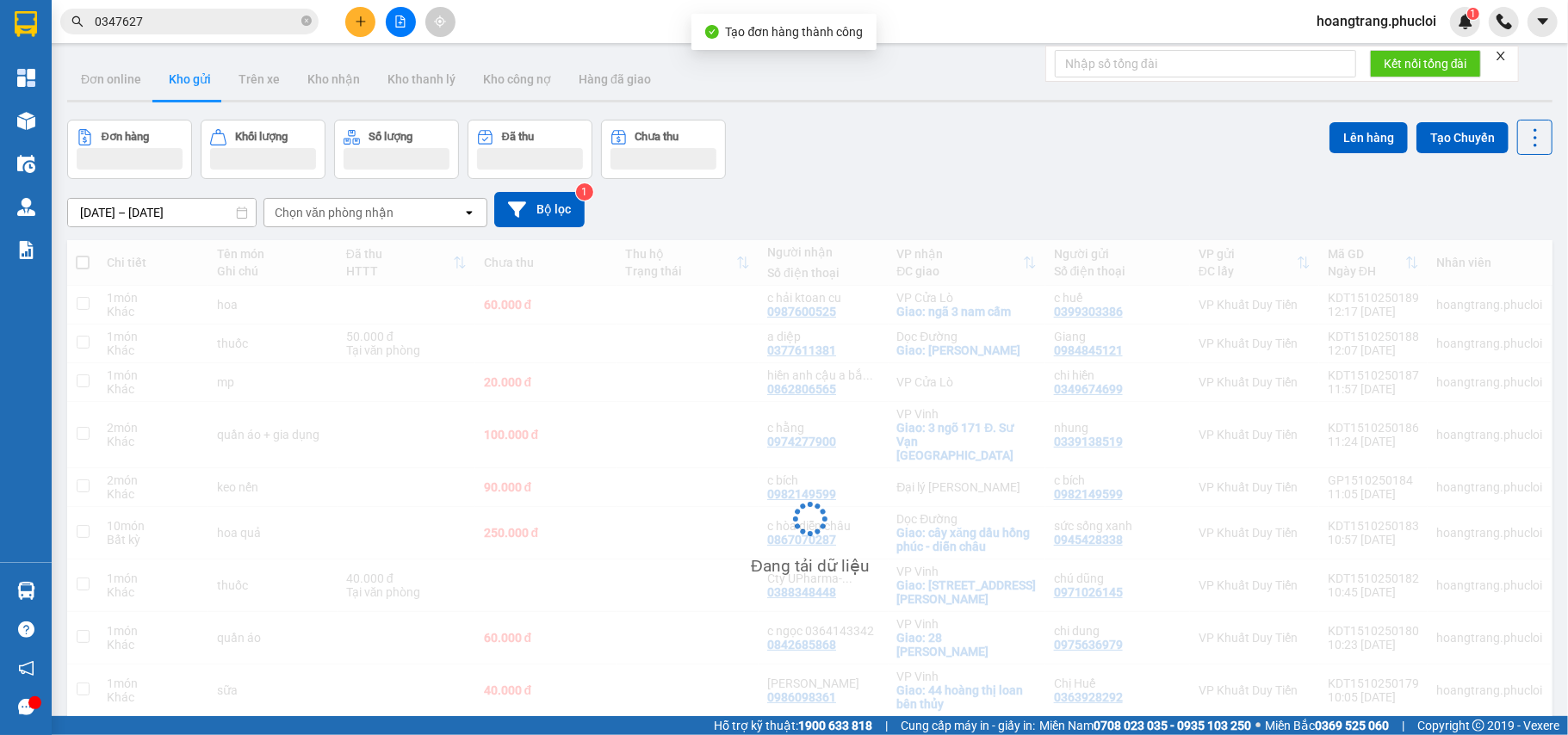
click at [241, 25] on input "0347627" at bounding box center [196, 21] width 204 height 19
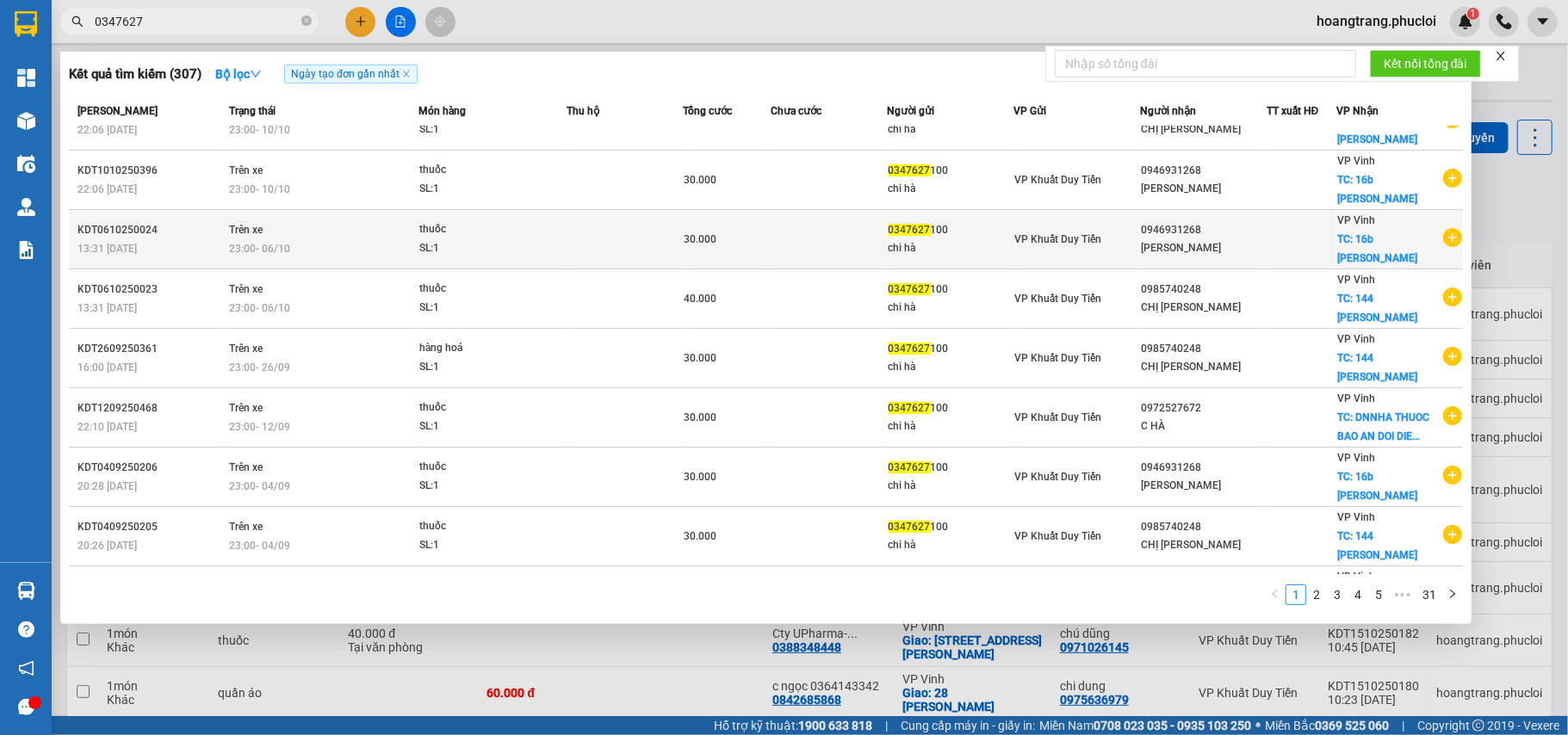
scroll to position [55, 0]
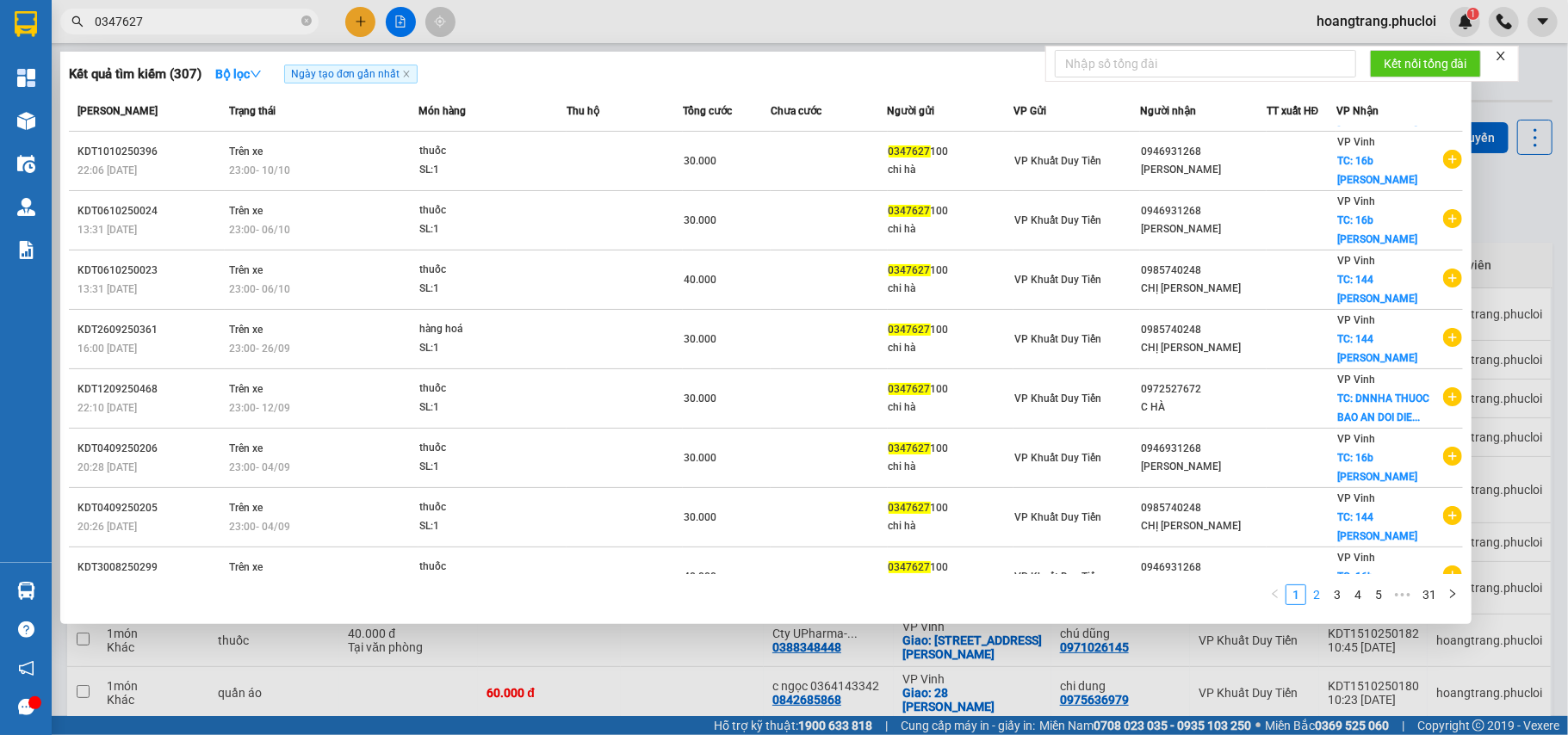
click at [1315, 595] on link "2" at bounding box center [1316, 595] width 19 height 19
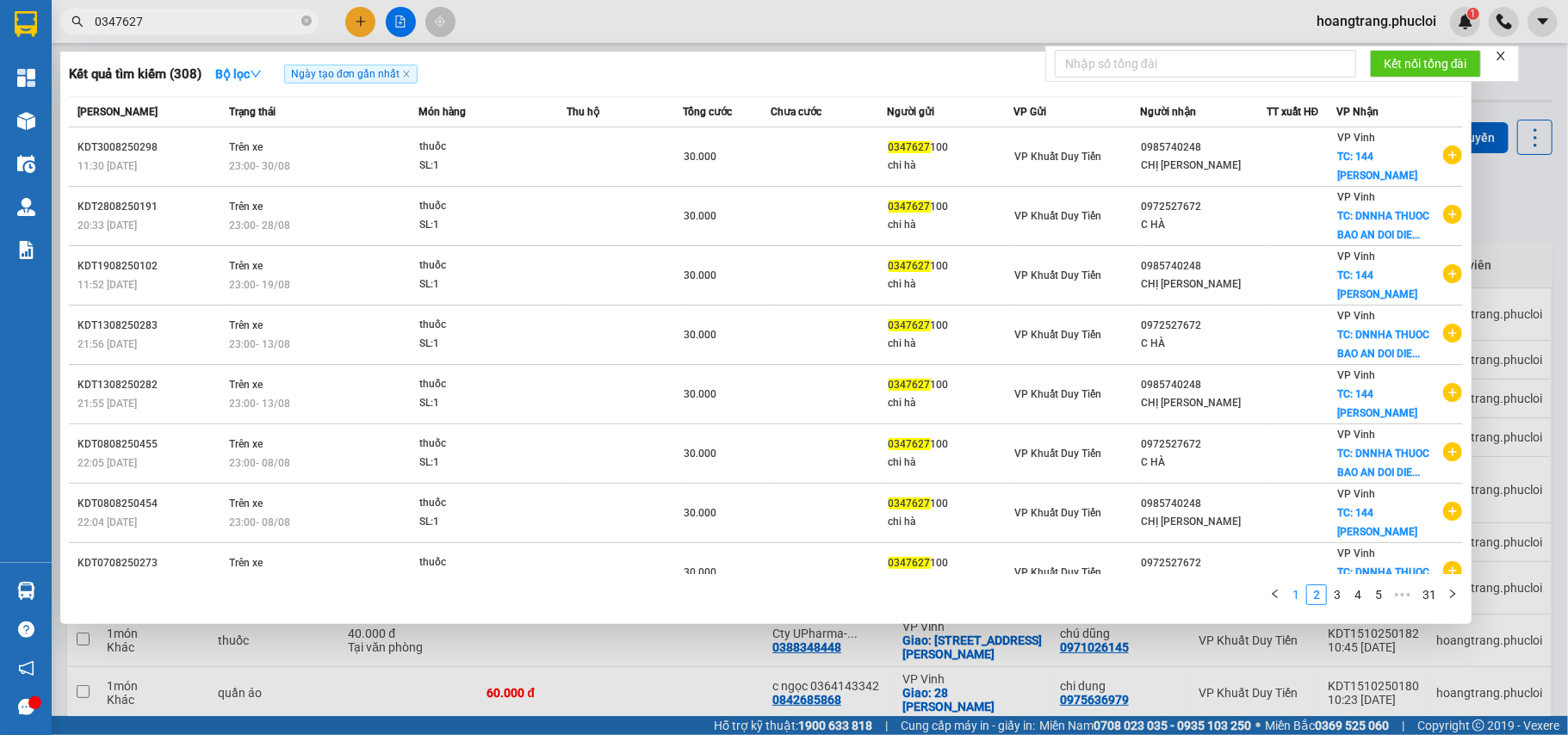
click at [1300, 595] on link "1" at bounding box center [1296, 595] width 19 height 19
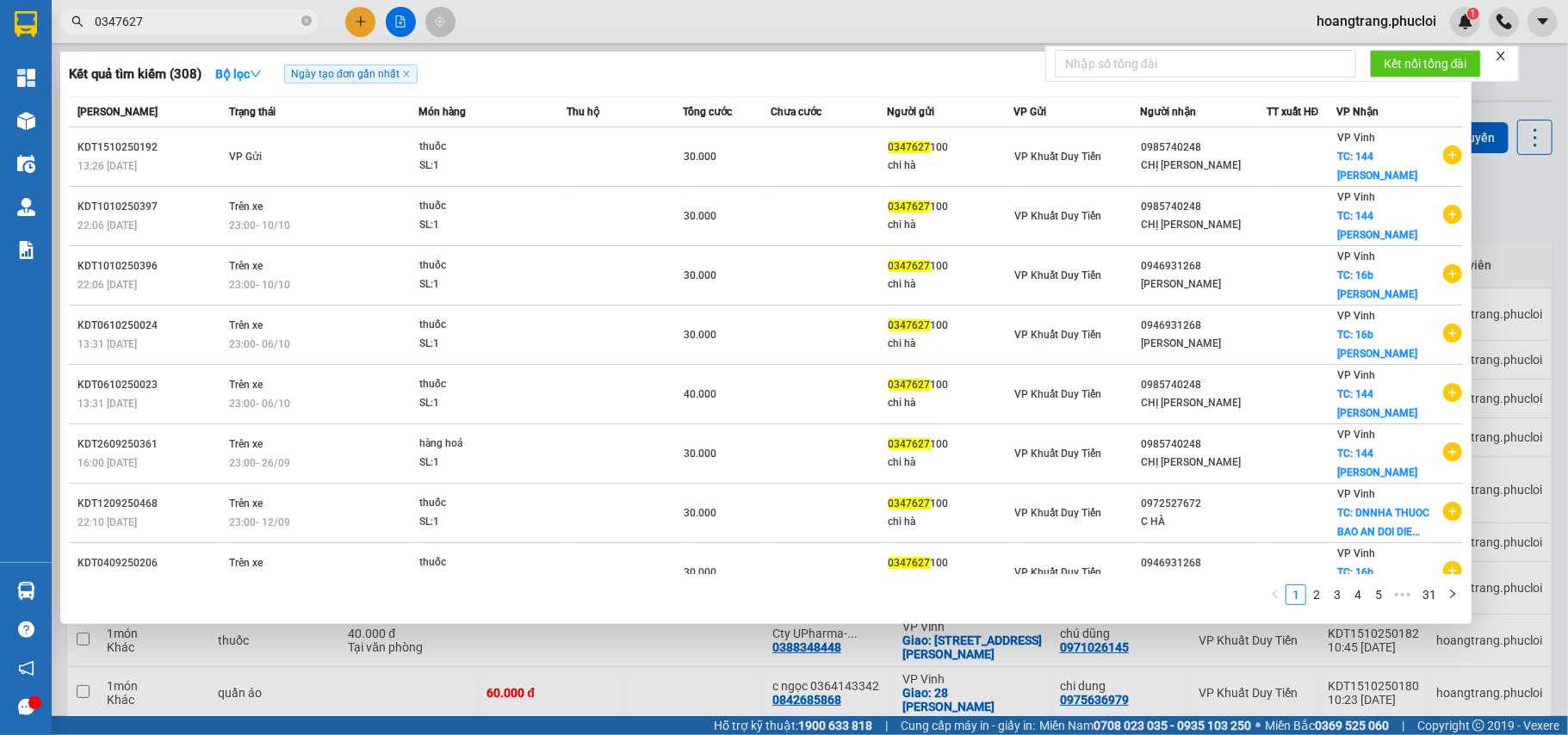
click at [348, 18] on div at bounding box center [784, 368] width 1568 height 735
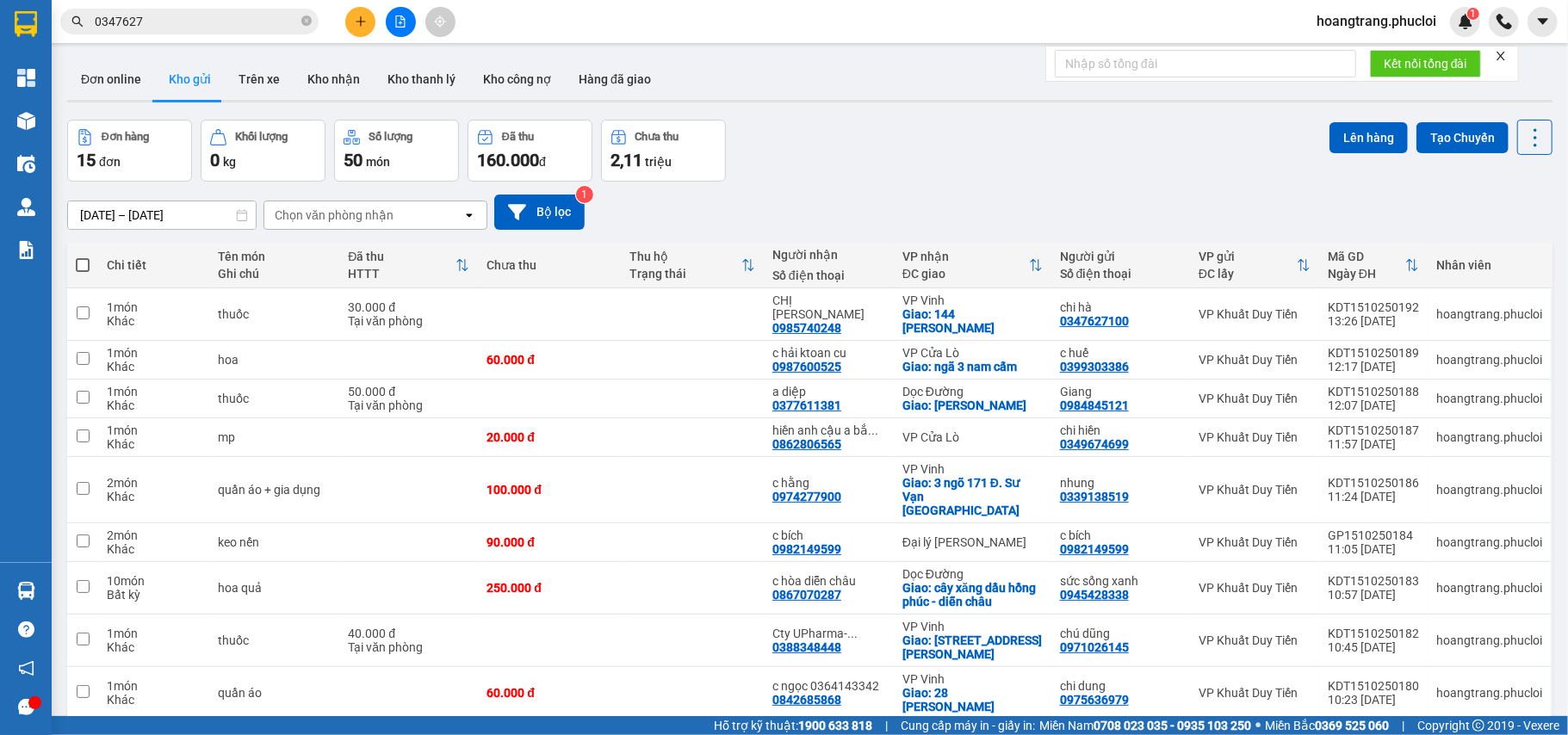
click at [348, 18] on button at bounding box center [360, 21] width 30 height 30
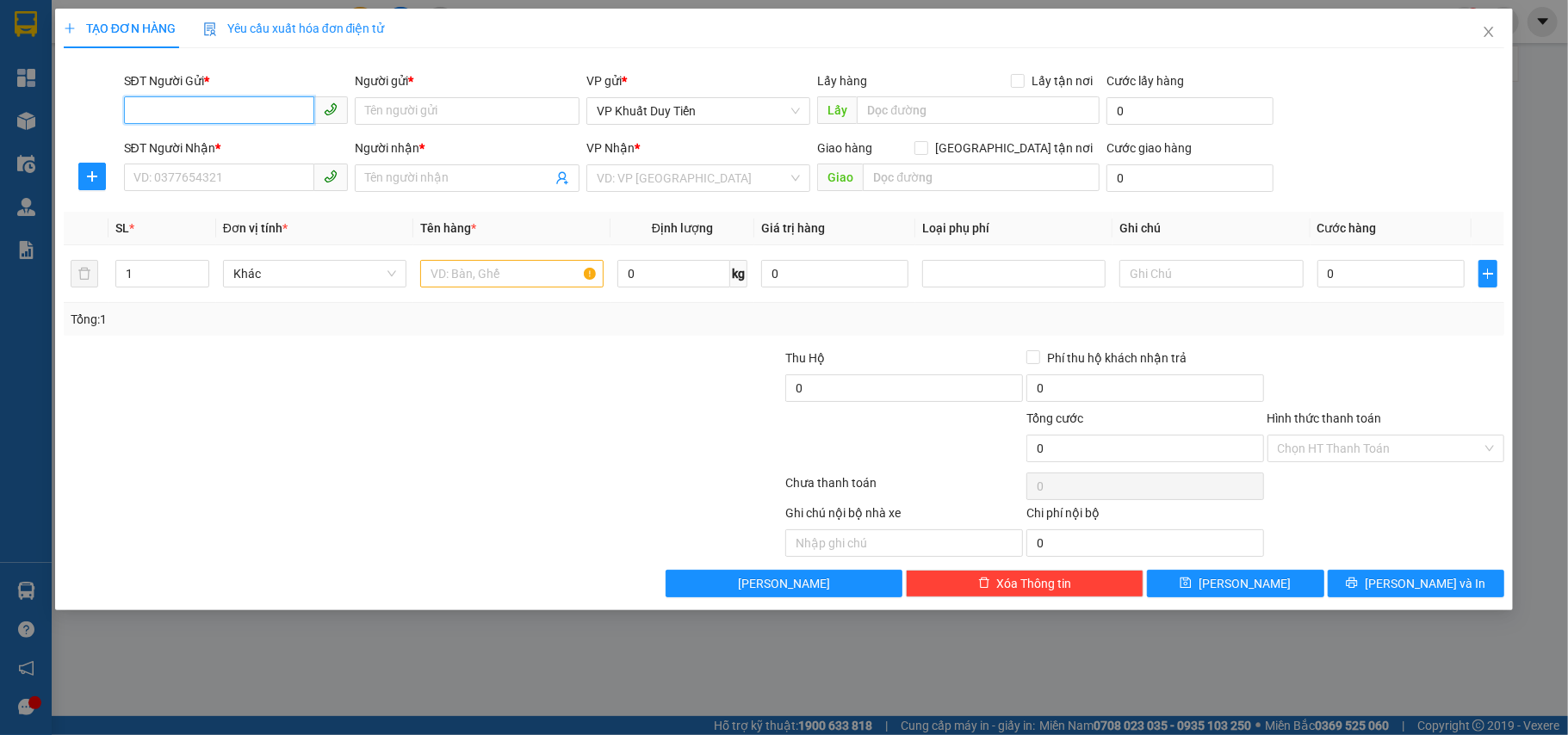
paste input "0347627100"
type input "0347627100"
click at [448, 124] on input "Người gửi *" at bounding box center [467, 111] width 225 height 28
click at [275, 119] on input "0347627100" at bounding box center [219, 110] width 191 height 28
click at [294, 149] on div "0347627100 - chi hà" at bounding box center [235, 147] width 204 height 19
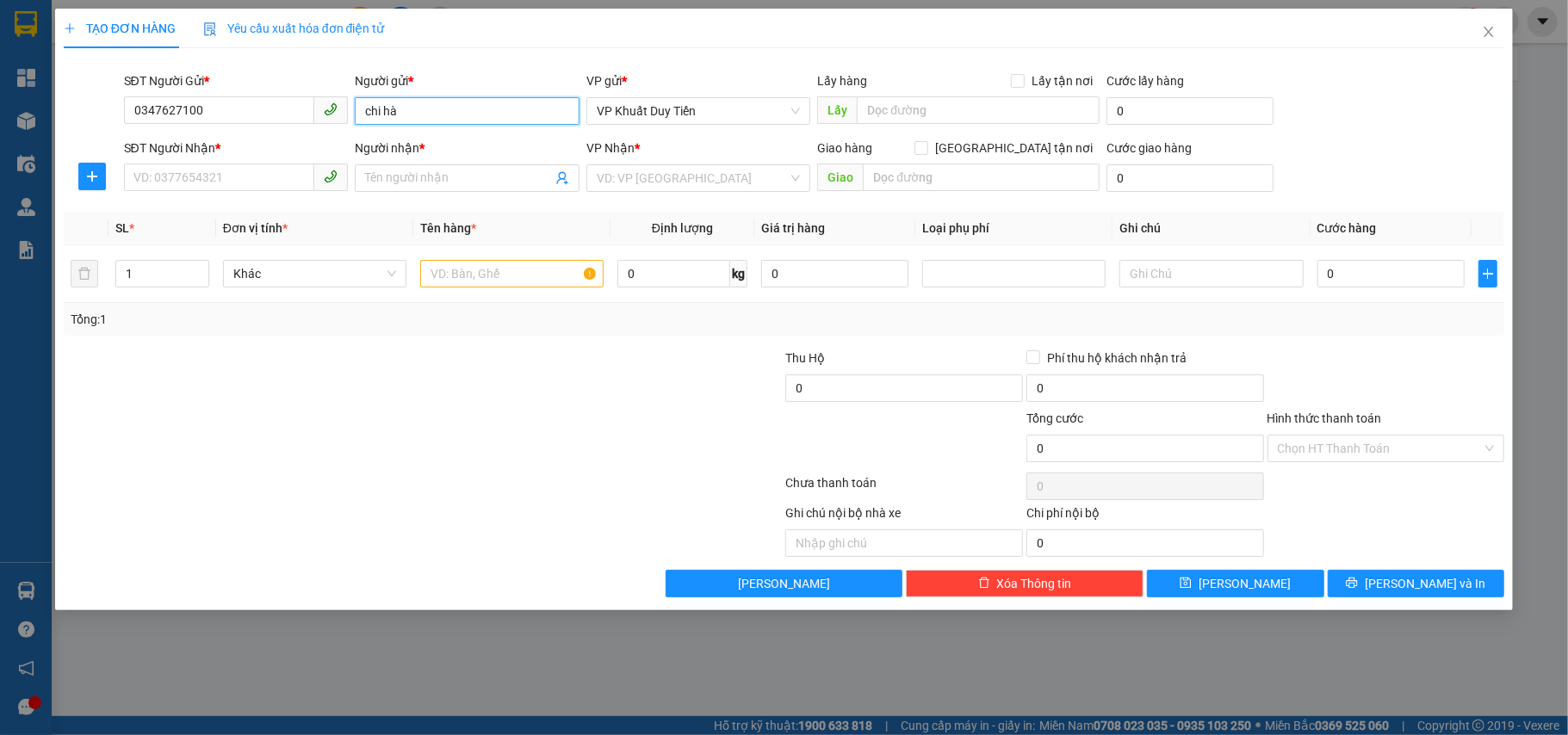
click at [439, 110] on input "chi hà" at bounding box center [467, 111] width 225 height 28
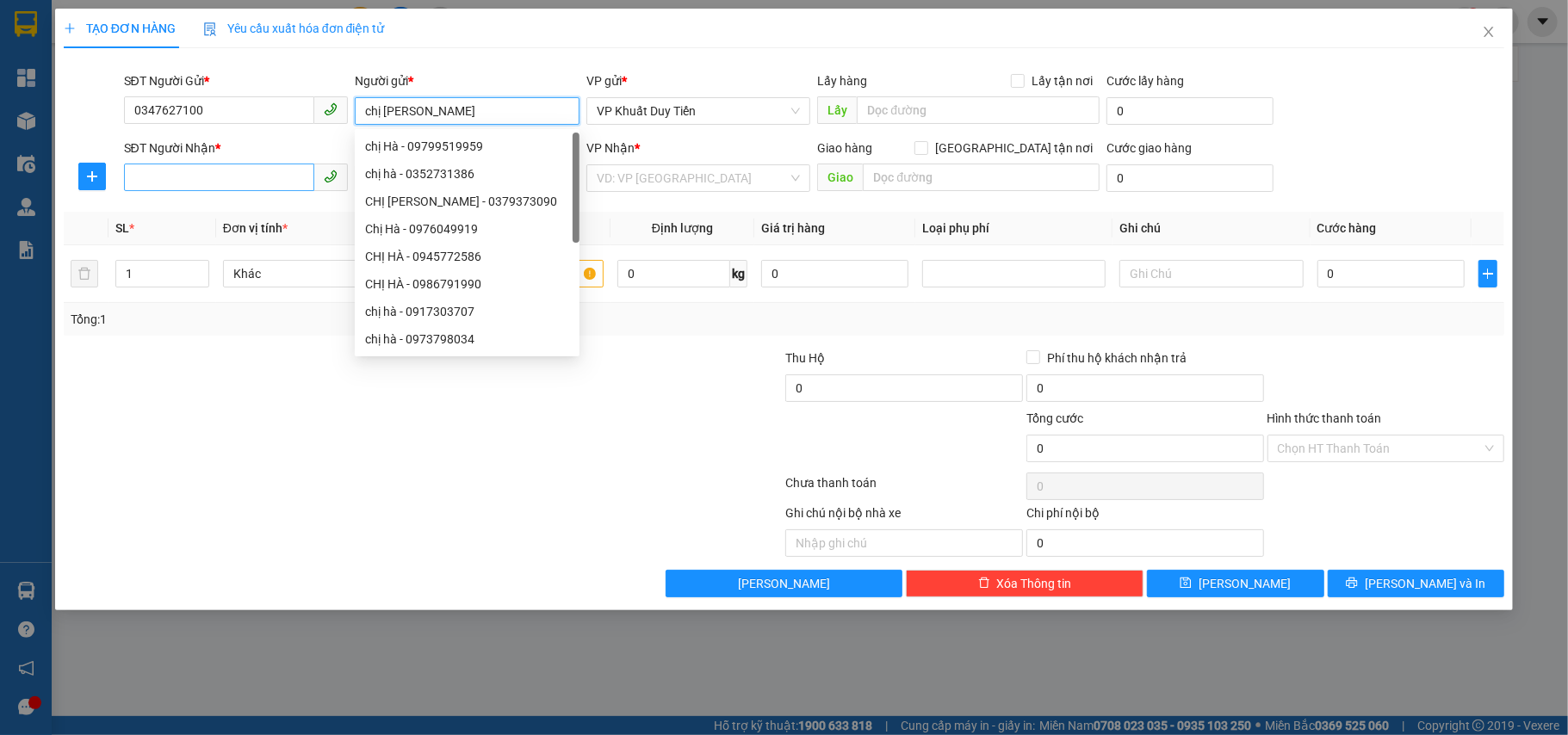
type input "chị [PERSON_NAME]"
click at [245, 170] on input "SĐT Người Nhận *" at bounding box center [219, 177] width 191 height 28
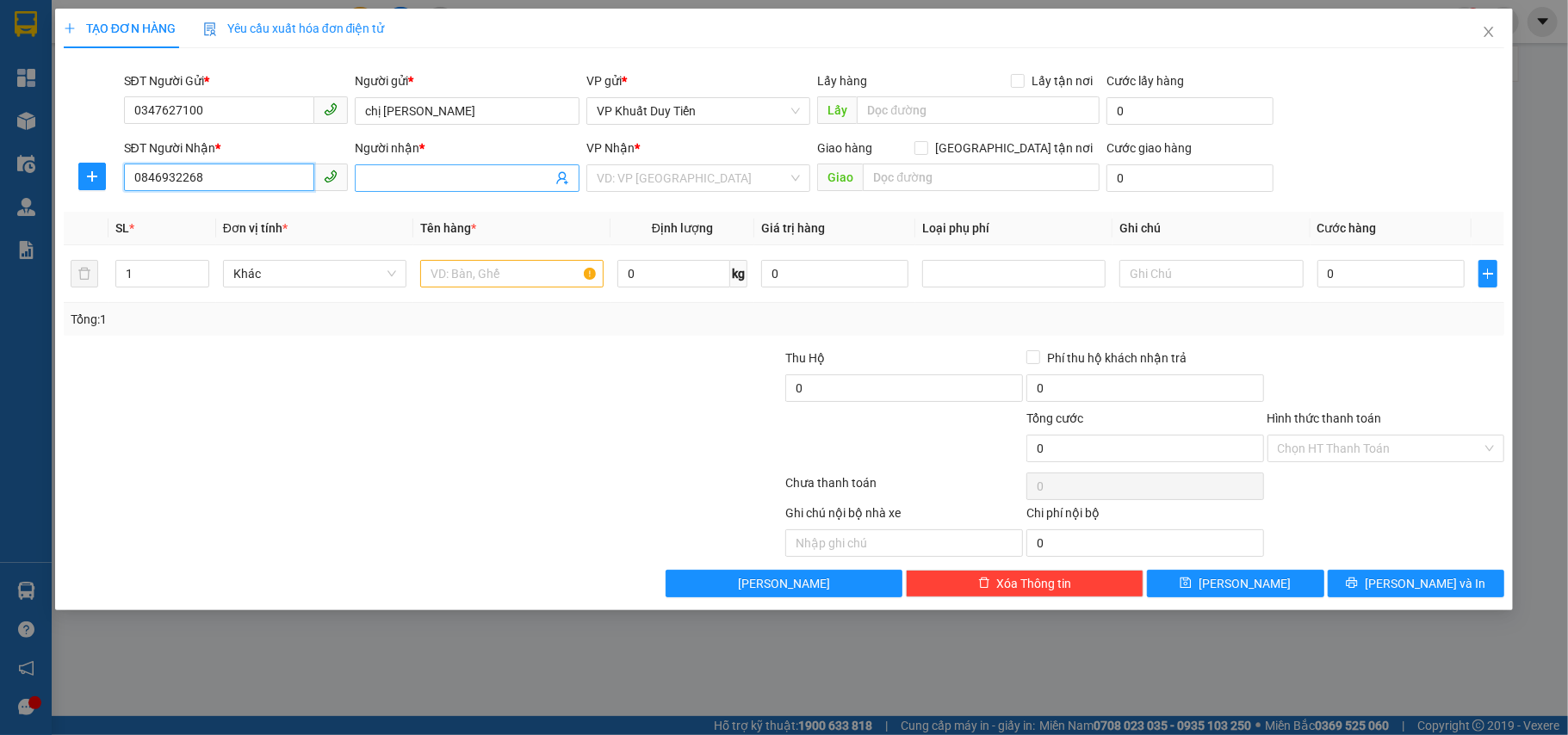
type input "0846932268"
click at [452, 179] on input "Người nhận *" at bounding box center [458, 178] width 187 height 19
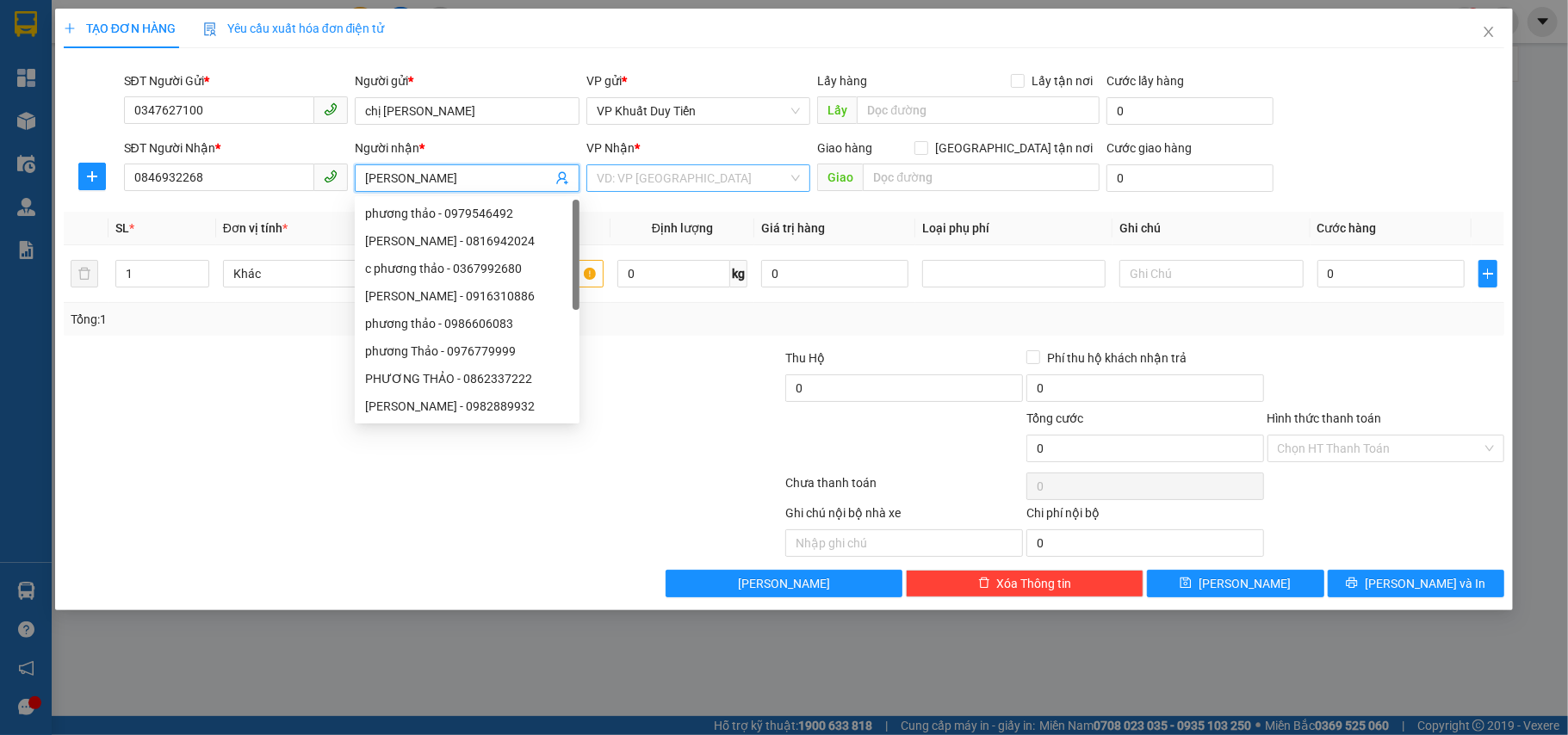
type input "Phương Thảo"
click at [642, 187] on input "search" at bounding box center [692, 177] width 192 height 26
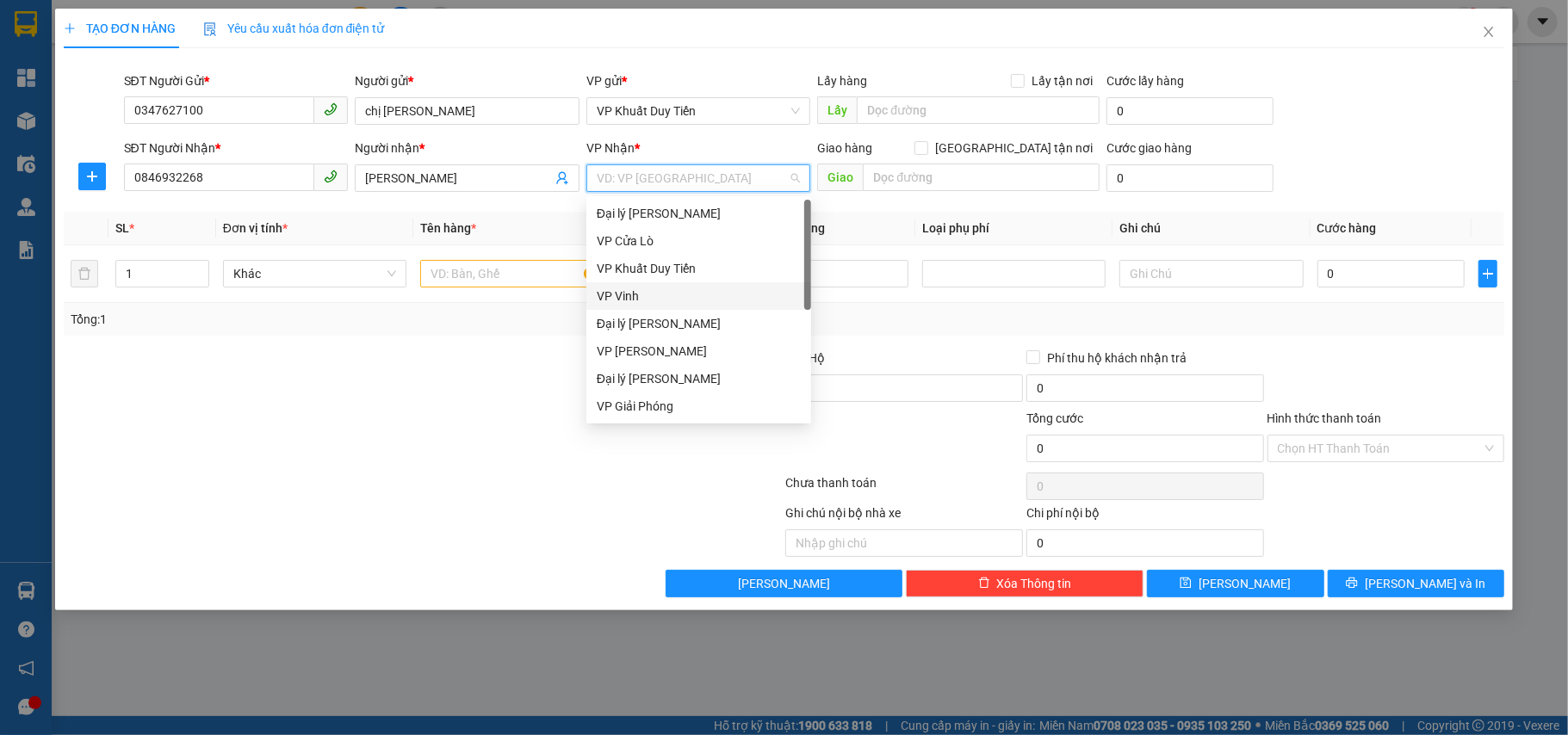
click at [682, 298] on div "VP Vinh" at bounding box center [698, 296] width 204 height 19
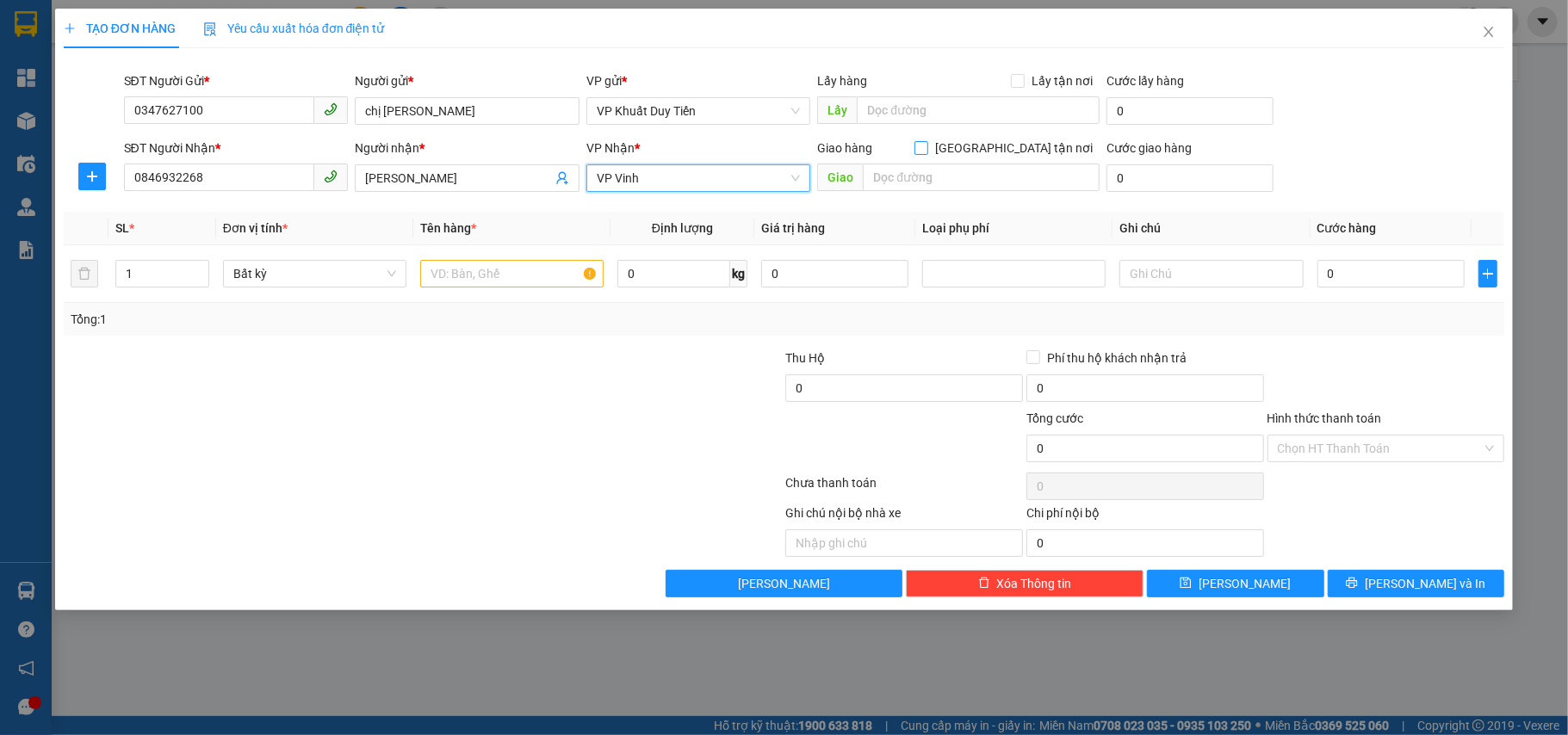
click at [1025, 153] on span "[GEOGRAPHIC_DATA] tận nơi" at bounding box center [1014, 149] width 172 height 19
click at [926, 153] on input "[GEOGRAPHIC_DATA] tận nơi" at bounding box center [920, 147] width 12 height 12
checkbox input "true"
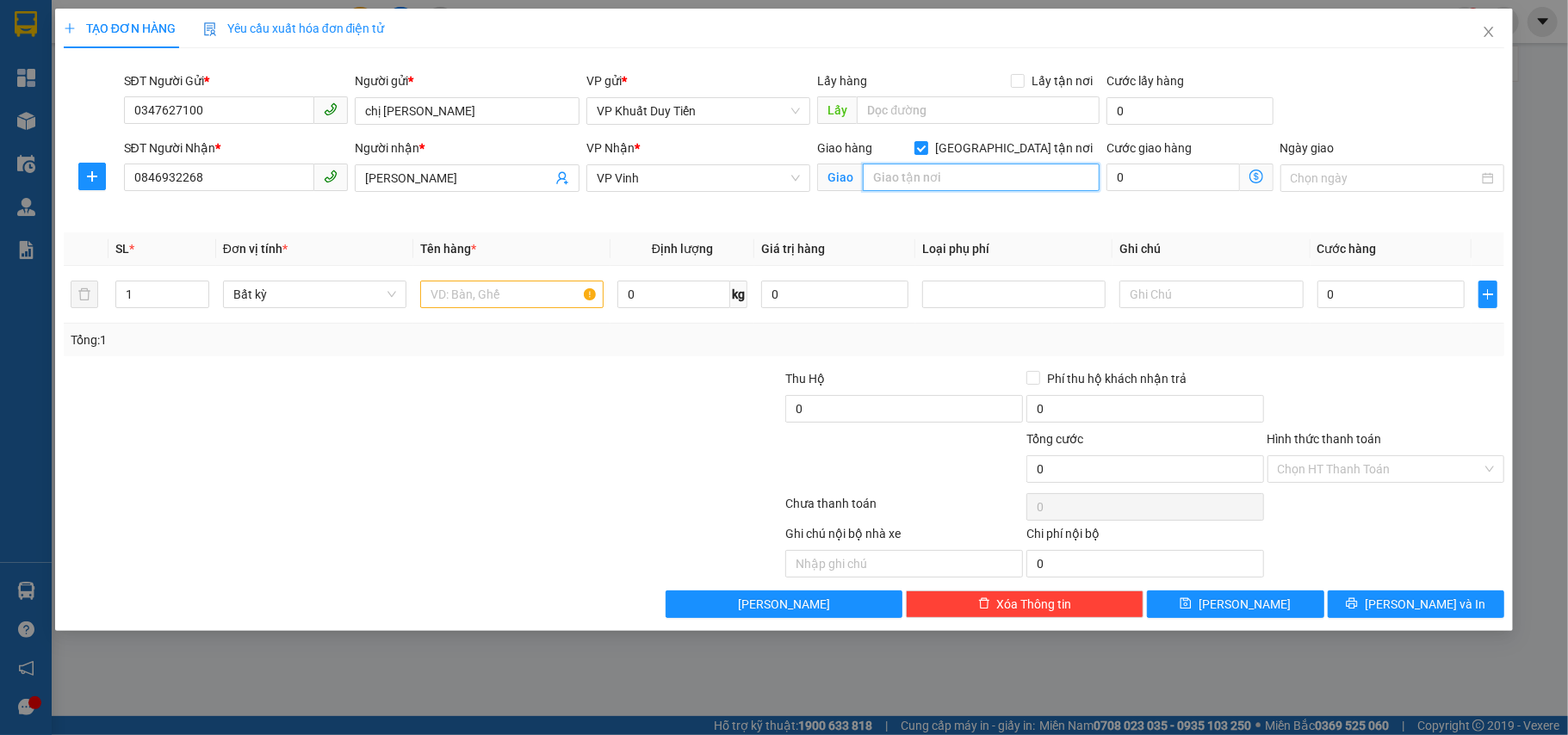
click at [1016, 165] on input "text" at bounding box center [980, 177] width 236 height 28
type input "s"
type input "11 Đại Lộ Lenin"
click at [483, 187] on input "Phương Thảo" at bounding box center [458, 178] width 187 height 19
type input "Phương Thảo(NT Thành Huyền)"
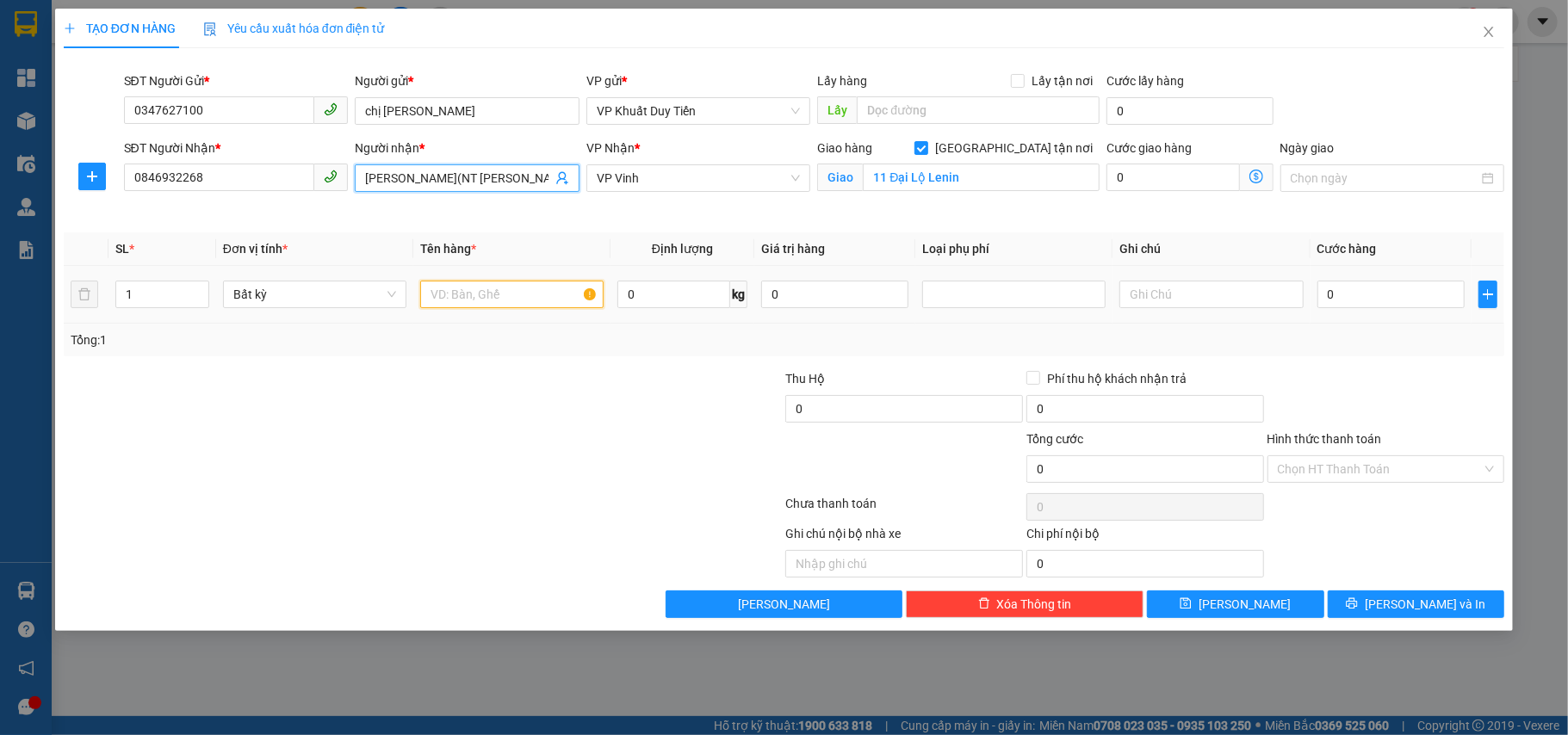
drag, startPoint x: 516, startPoint y: 305, endPoint x: 507, endPoint y: 290, distance: 17.5
click at [516, 304] on input "text" at bounding box center [511, 294] width 183 height 28
type input "thuốc"
click at [1412, 312] on div "0" at bounding box center [1390, 294] width 148 height 35
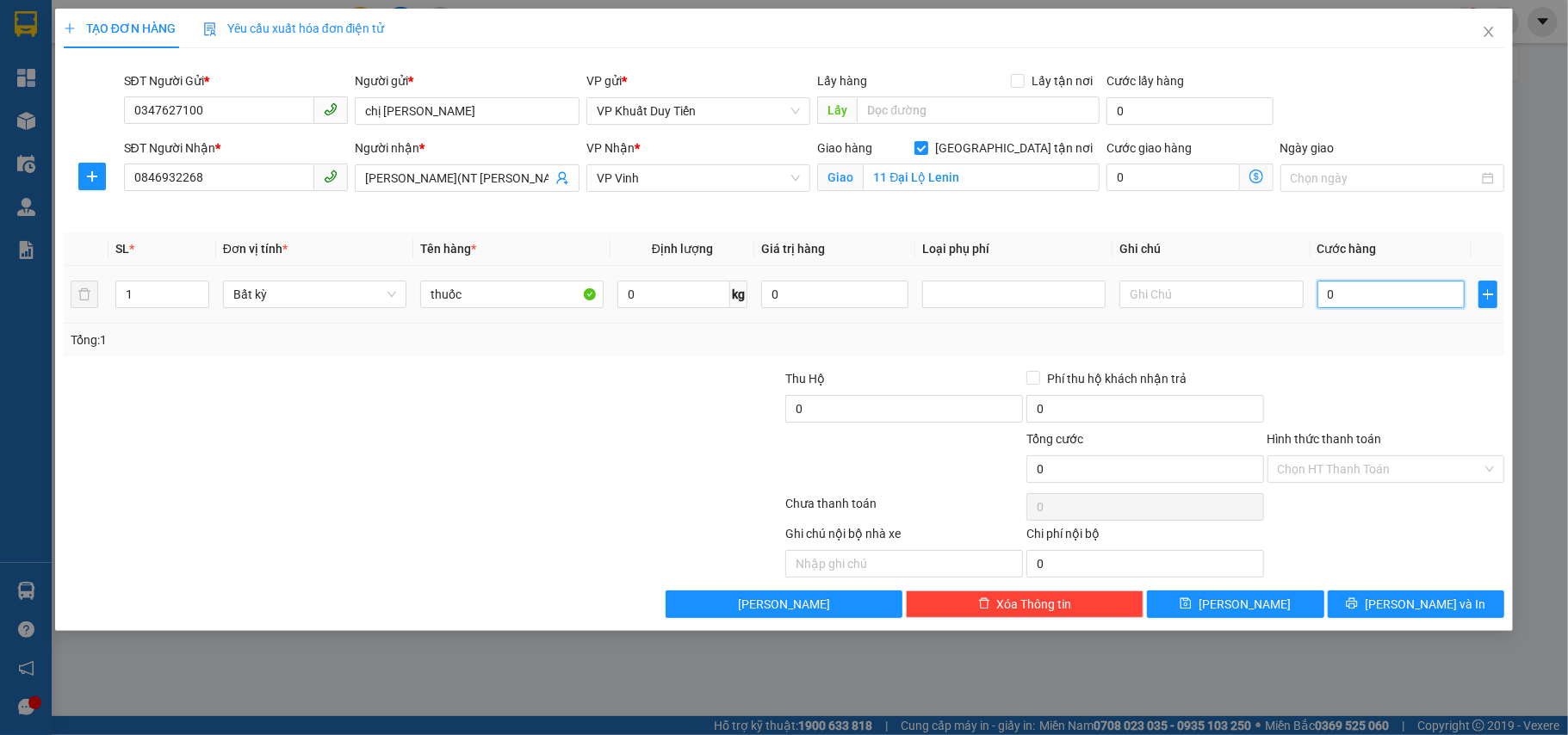
click at [1407, 297] on input "0" at bounding box center [1390, 294] width 148 height 28
type input "3"
type input "30"
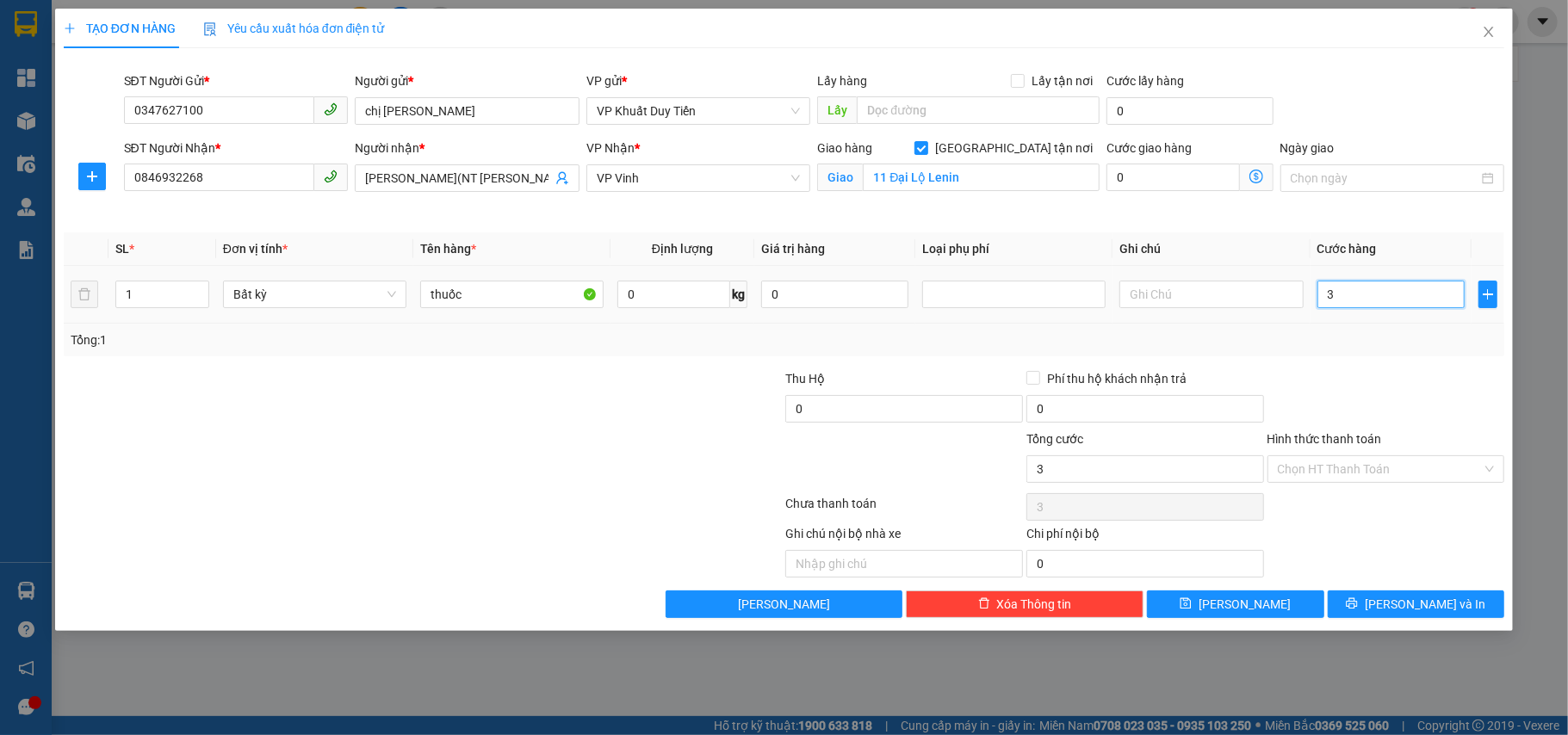
type input "30"
type input "30.000"
click at [1313, 482] on input "Hình thức thanh toán" at bounding box center [1380, 469] width 205 height 26
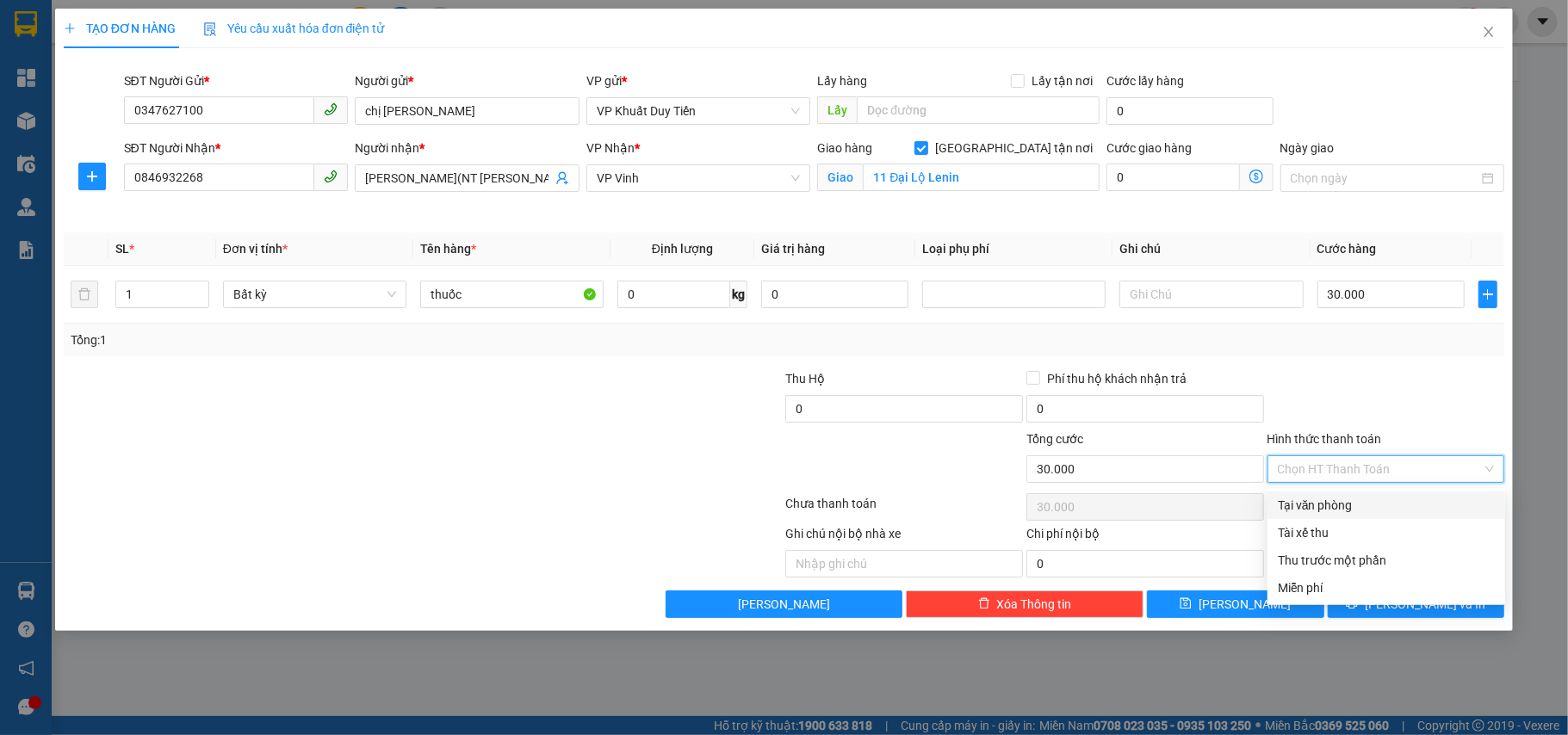
click at [1323, 494] on div "Tại văn phòng" at bounding box center [1386, 504] width 237 height 28
type input "0"
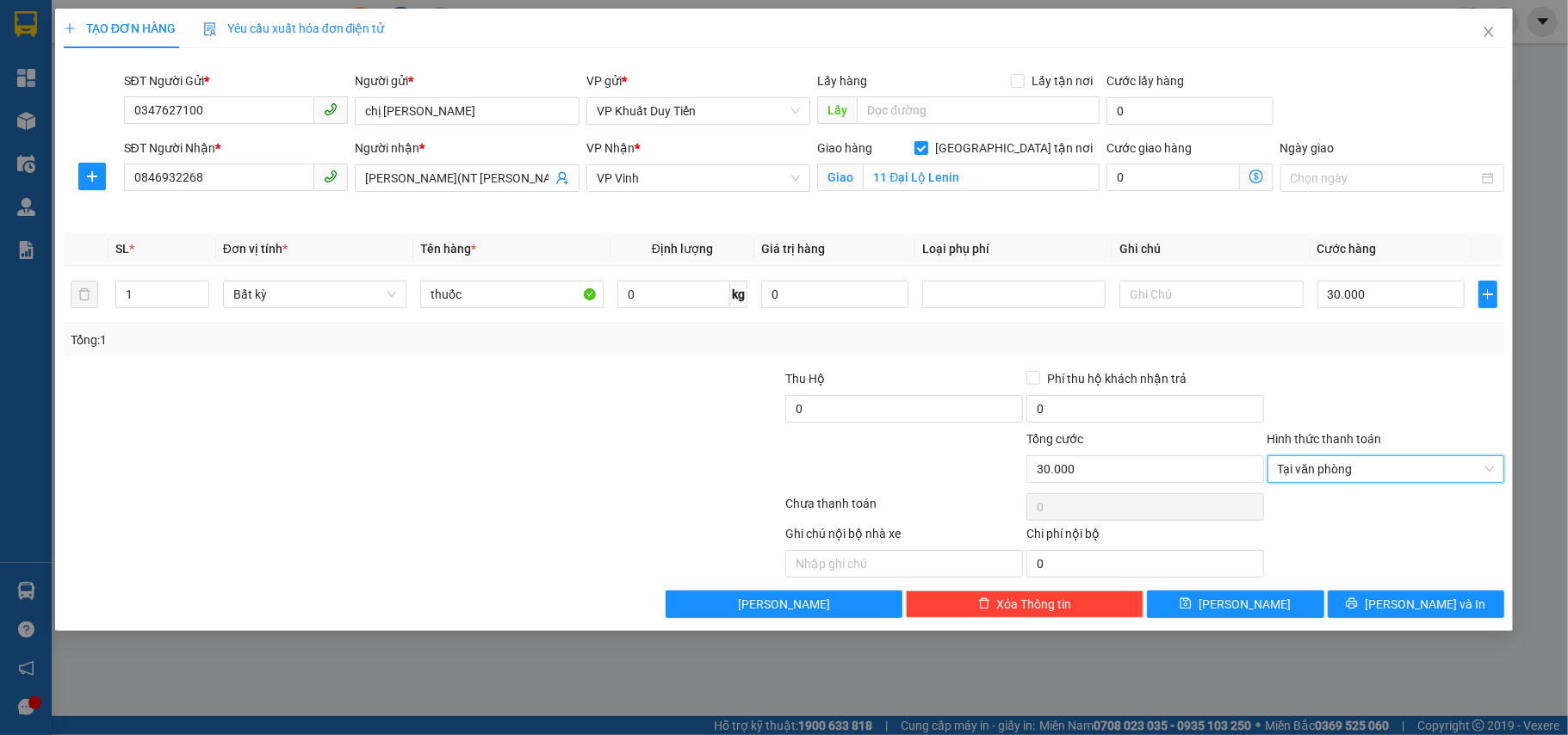
click at [1328, 414] on div at bounding box center [1387, 399] width 241 height 60
click at [1489, 624] on div "TẠO ĐƠN HÀNG Yêu cầu xuất hóa đơn điện tử Transit Pickup Surcharge Ids Transit …" at bounding box center [784, 319] width 1458 height 622
click at [1485, 610] on button "[PERSON_NAME] và In" at bounding box center [1417, 604] width 178 height 28
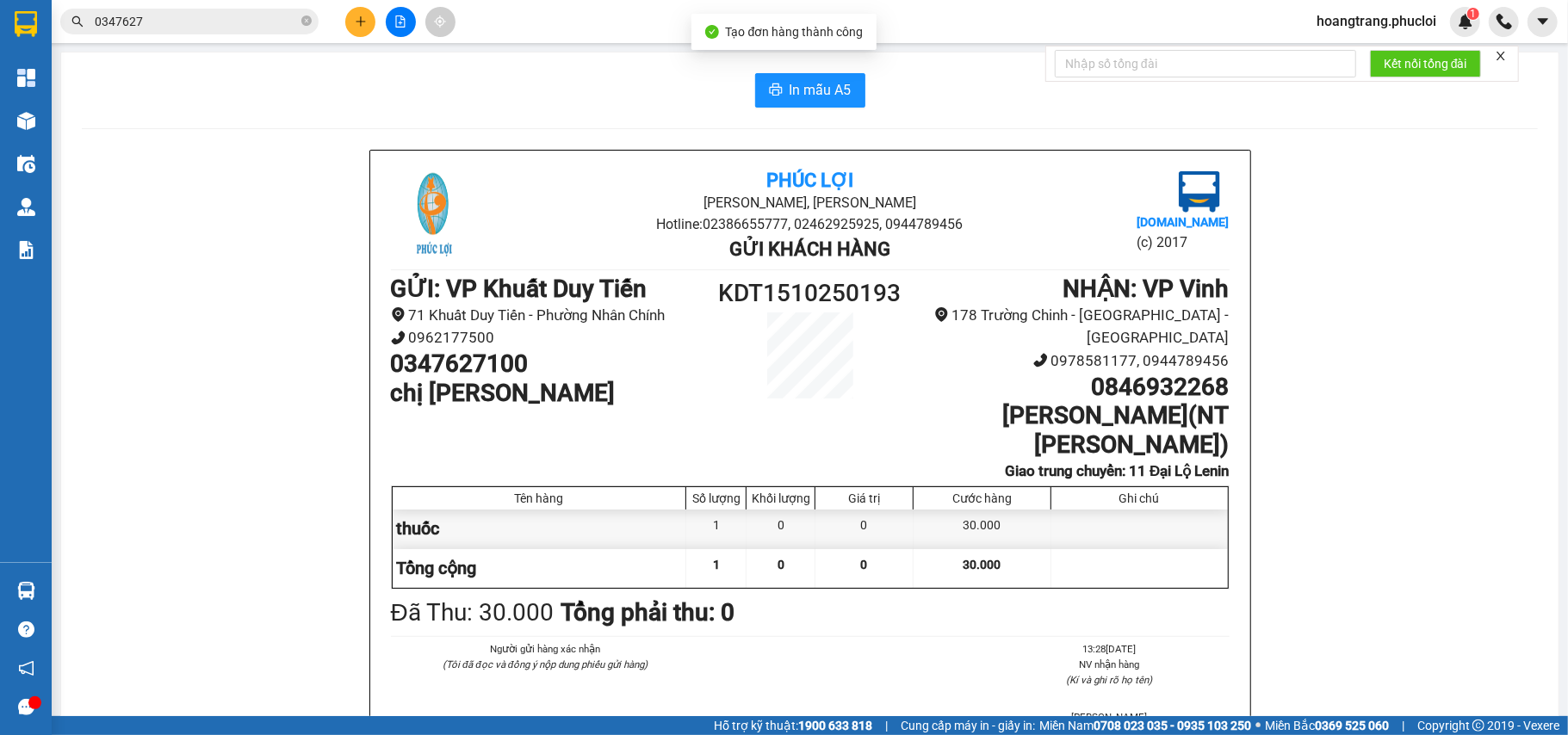
click at [1478, 680] on div "Phúc Lợi Đường Nguyễn Huệ, Phường Nghi Hương Hotline: 02386655777, 02462925925,…" at bounding box center [810, 521] width 1456 height 743
click at [816, 105] on button "In mẫu A5" at bounding box center [810, 91] width 110 height 35
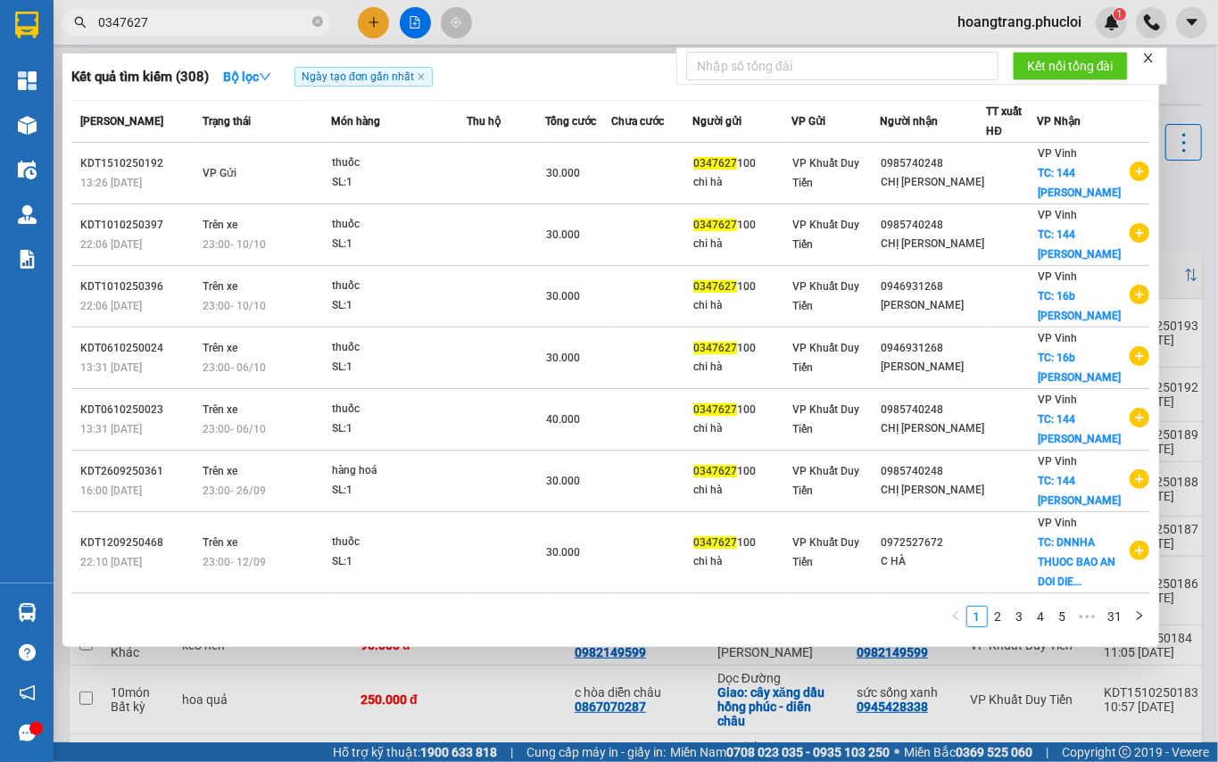
click at [236, 26] on input "0347627" at bounding box center [203, 22] width 211 height 20
type input "d"
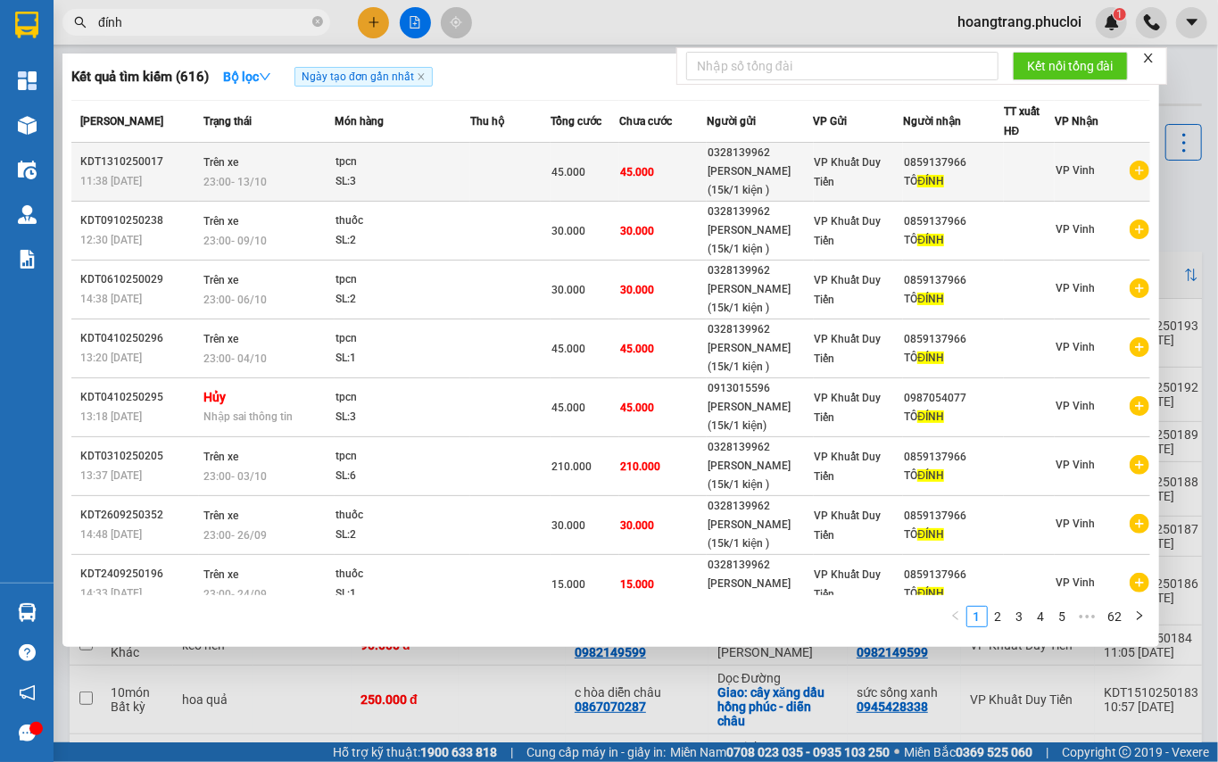
type input "đính"
click at [1131, 165] on icon "plus-circle" at bounding box center [1140, 171] width 20 height 20
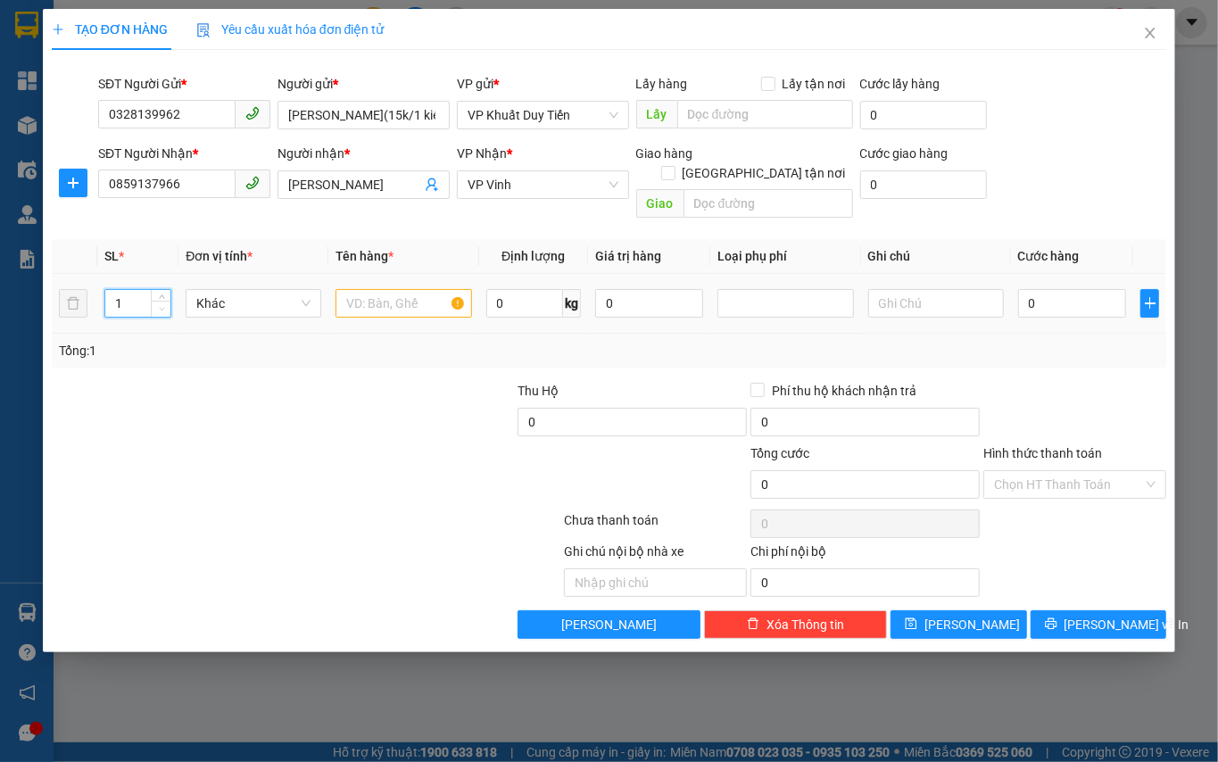
drag, startPoint x: 121, startPoint y: 291, endPoint x: 161, endPoint y: 293, distance: 40.2
click at [161, 293] on div "1" at bounding box center [138, 303] width 68 height 29
click at [76, 289] on tr "1 Khác 0 kg 0 0" at bounding box center [609, 304] width 1114 height 60
type input "5"
click at [393, 289] on input "text" at bounding box center [403, 303] width 136 height 29
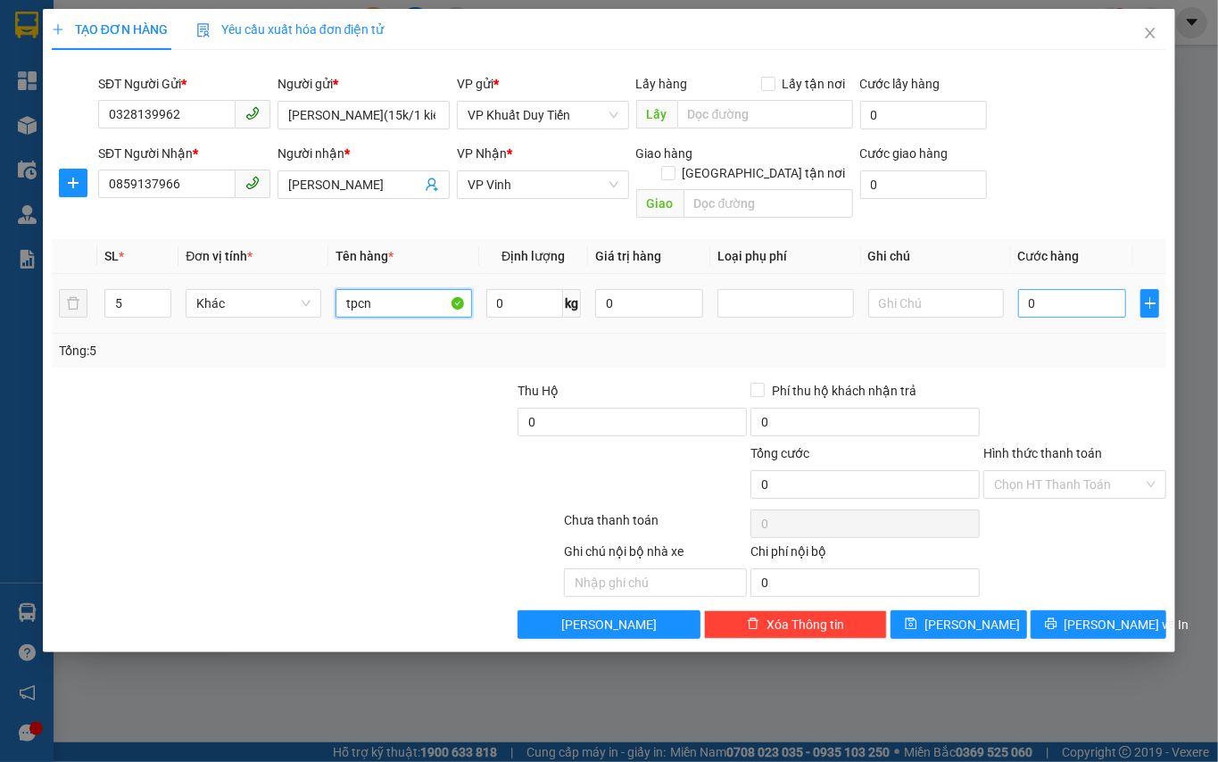
type input "tpcn"
click at [1064, 298] on input "0" at bounding box center [1072, 303] width 109 height 29
type input "7"
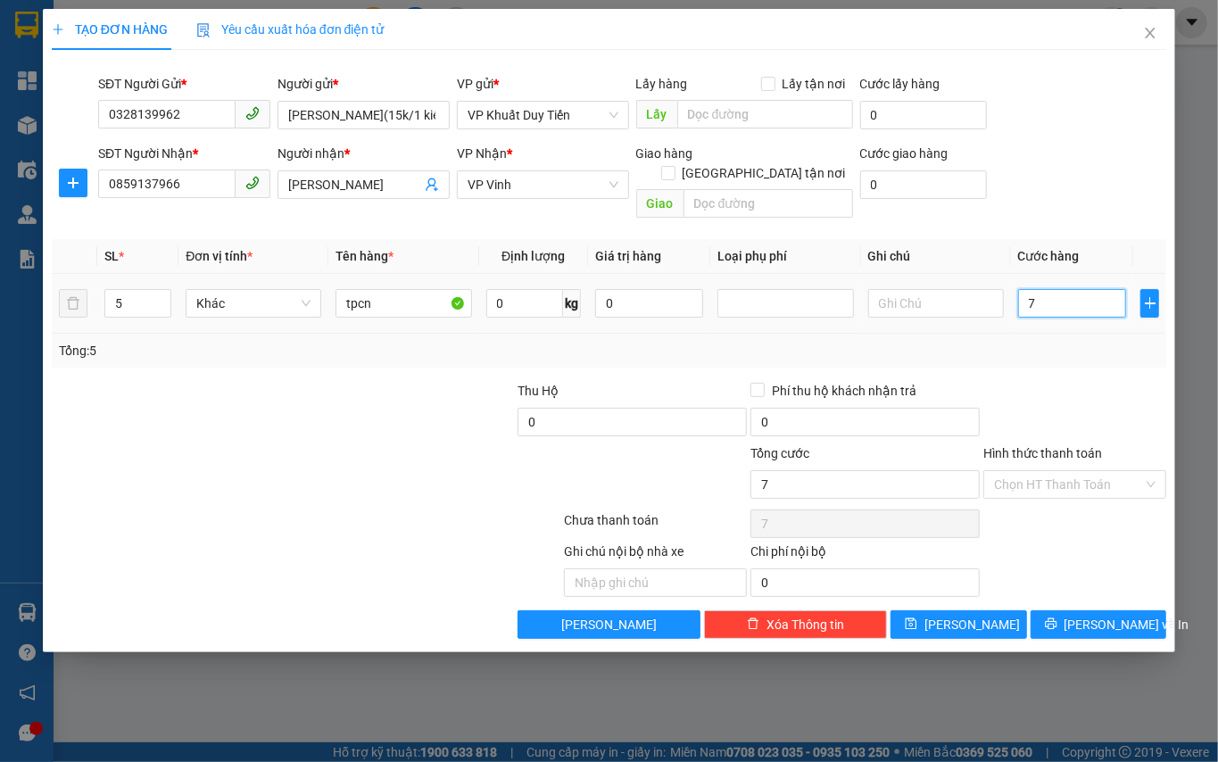
type input "75"
type input "75.000"
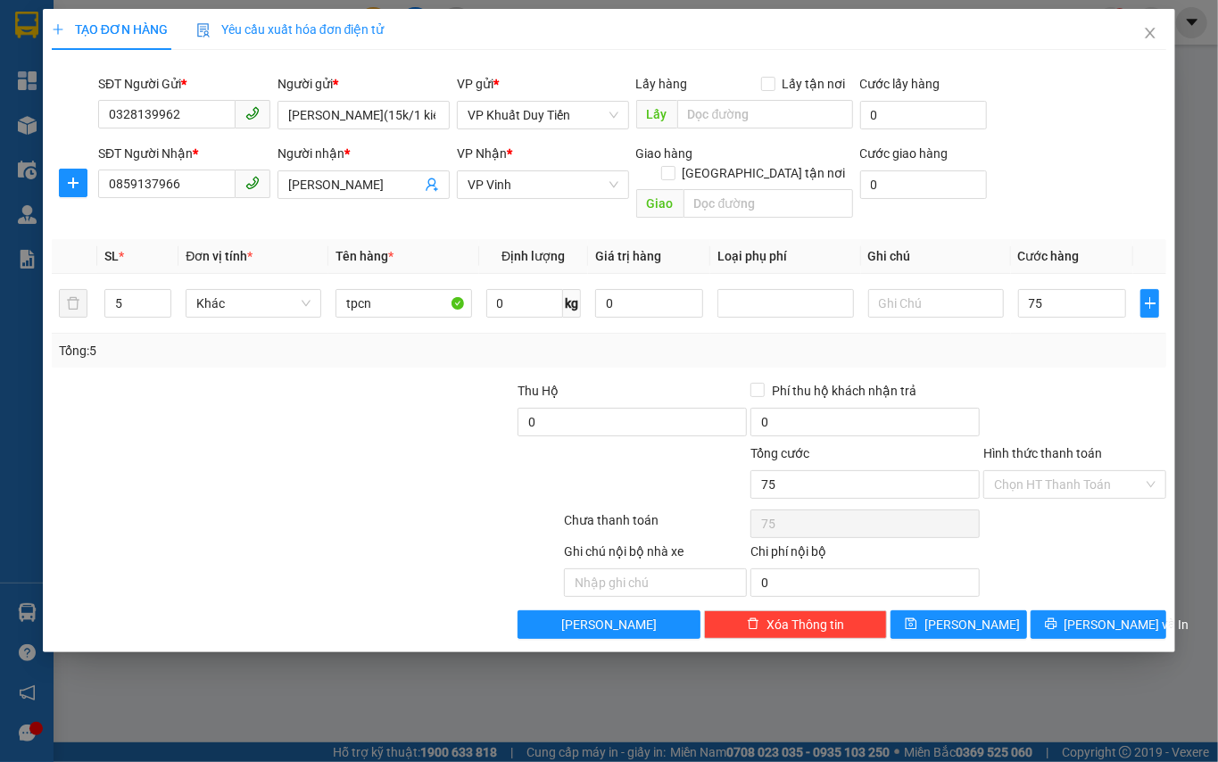
type input "75.000"
click at [1018, 341] on div "Tổng: 5" at bounding box center [609, 351] width 1100 height 20
click at [1106, 615] on span "[PERSON_NAME] và In" at bounding box center [1126, 625] width 125 height 20
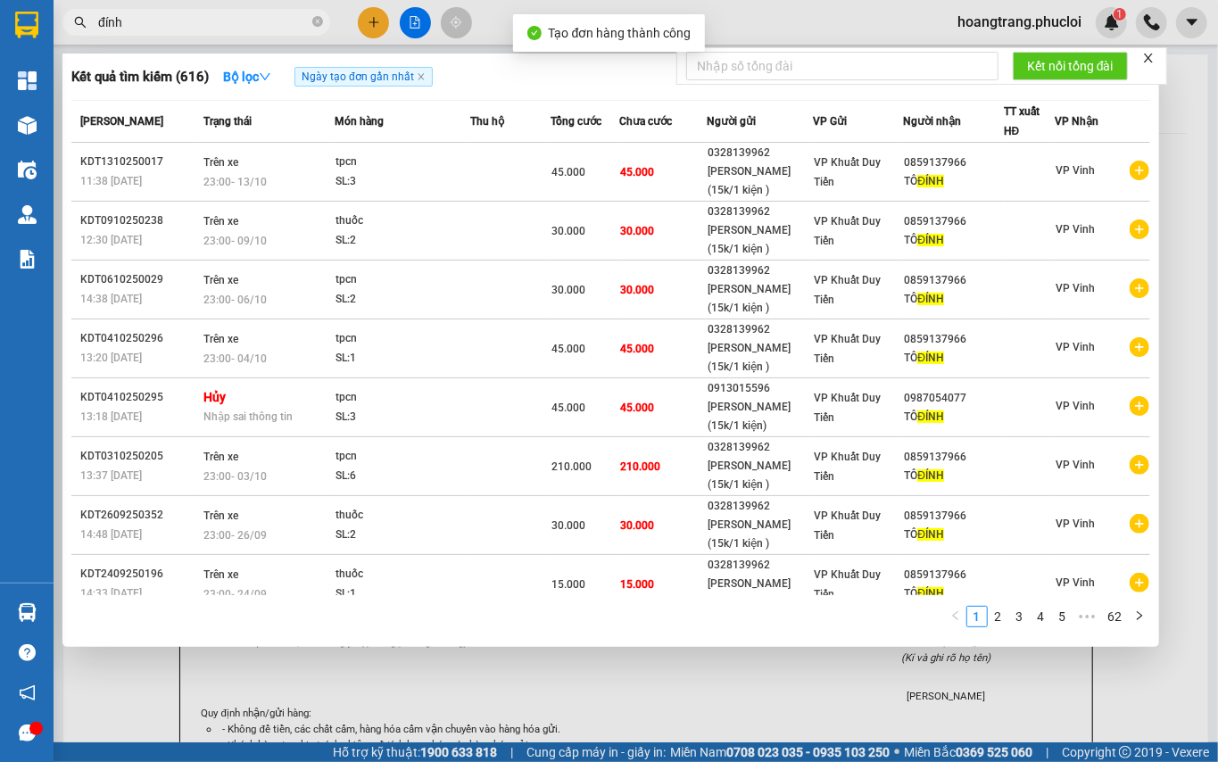
click at [1072, 668] on div at bounding box center [609, 381] width 1218 height 762
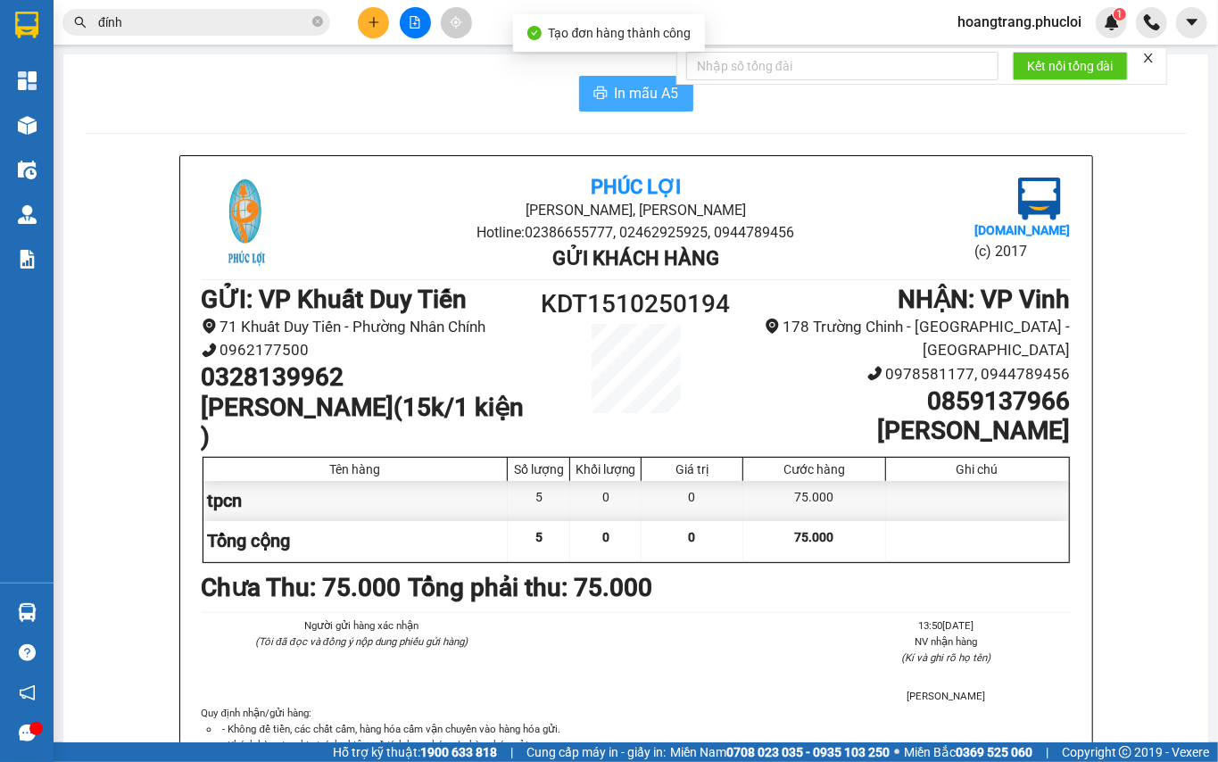
click at [650, 77] on button "In mẫu A5" at bounding box center [636, 94] width 114 height 36
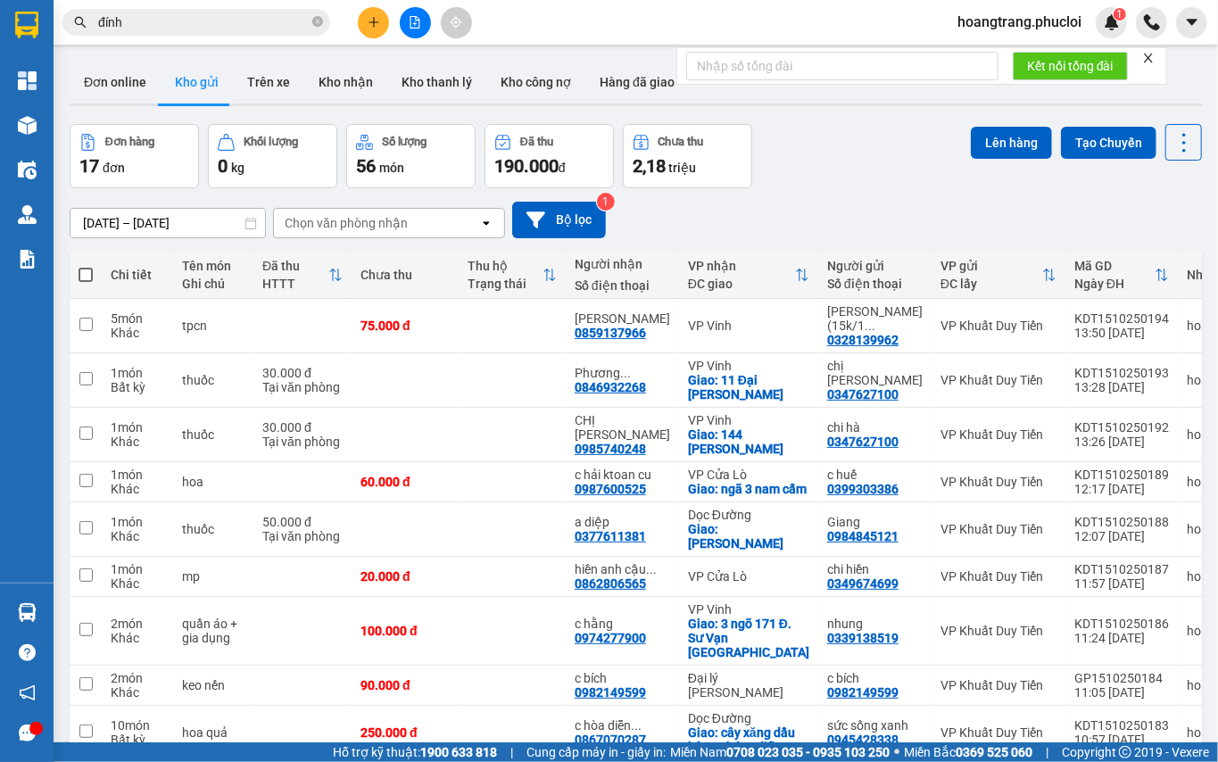
click at [221, 44] on div "Kết quả tìm kiếm ( 616 ) Bộ lọc Ngày tạo đơn gần nhất Mã ĐH Trạng thái Món hàng…" at bounding box center [609, 22] width 1218 height 45
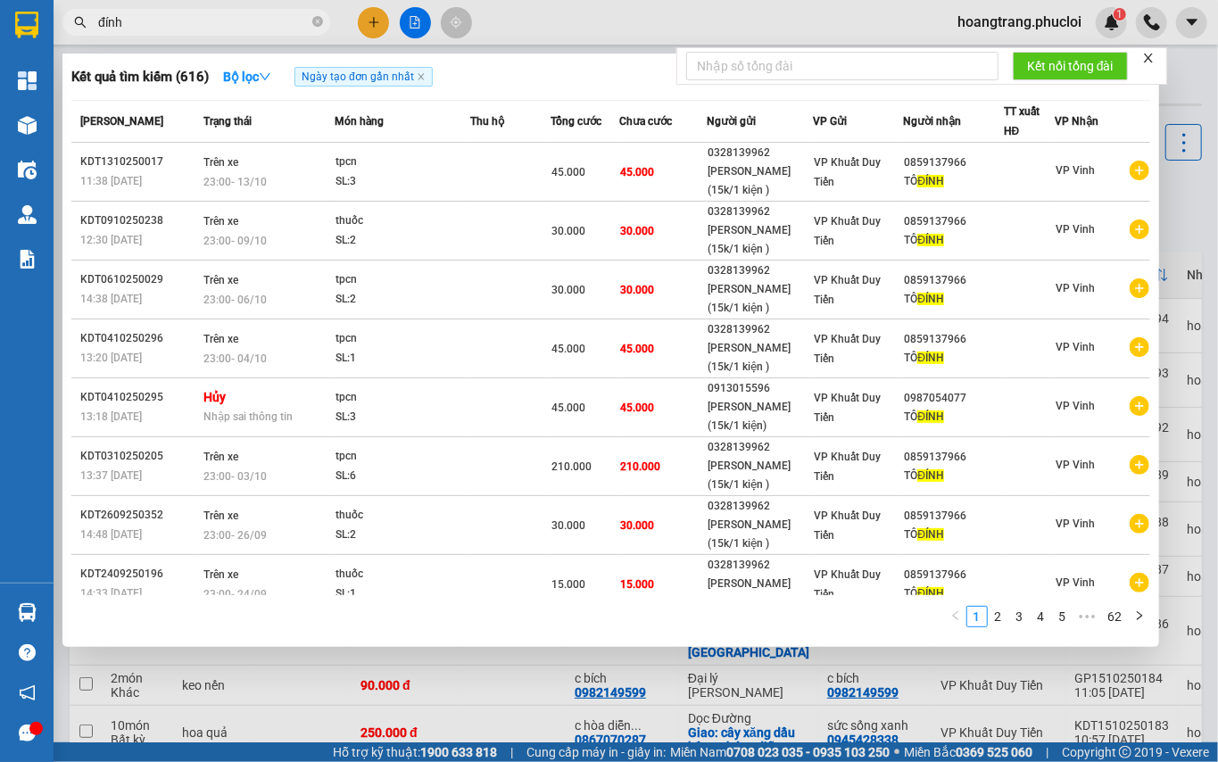
click at [221, 32] on span "đính" at bounding box center [196, 22] width 268 height 27
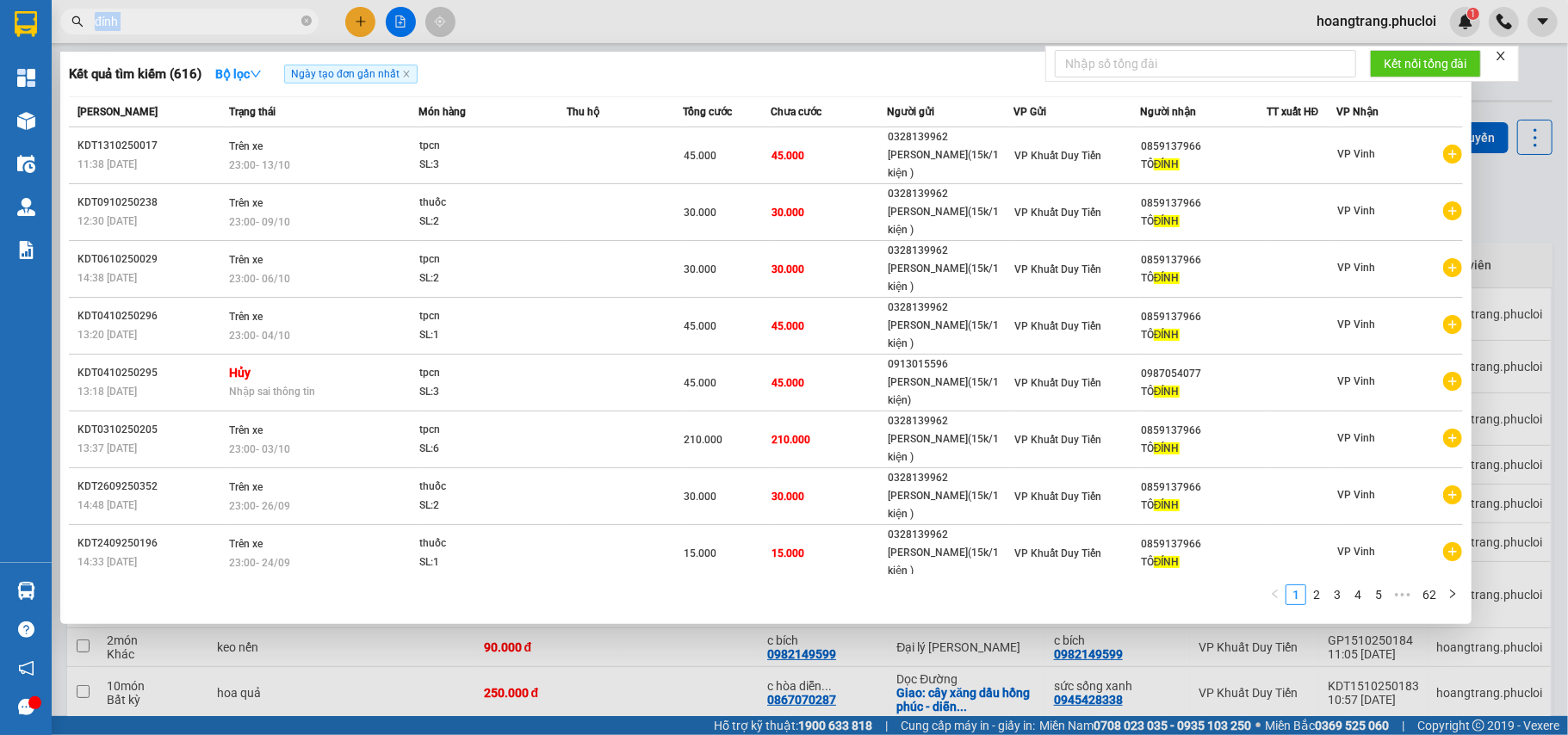
click at [265, 28] on input "đính" at bounding box center [196, 21] width 204 height 19
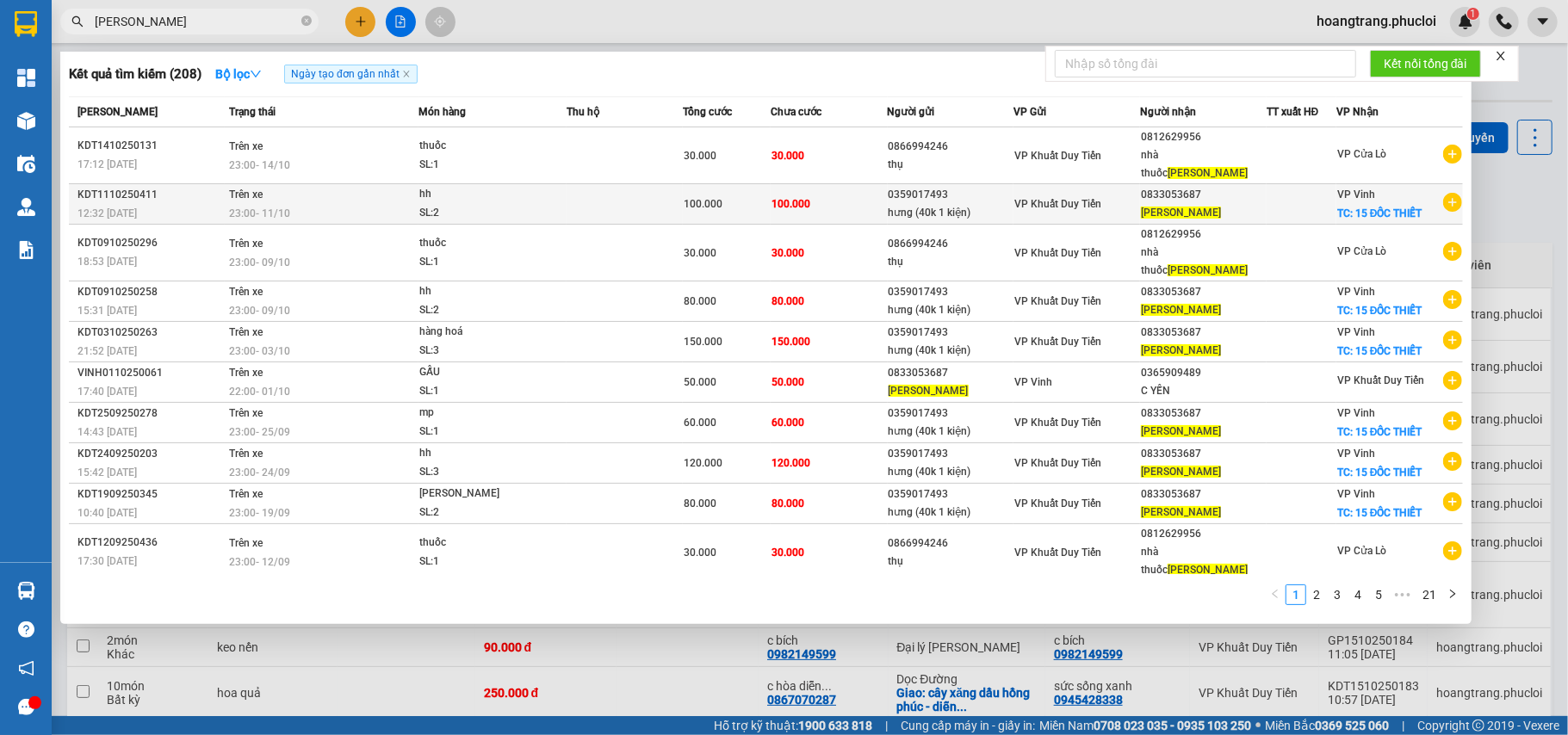
type input "kim ngân"
click at [1448, 193] on icon "plus-circle" at bounding box center [1452, 203] width 19 height 19
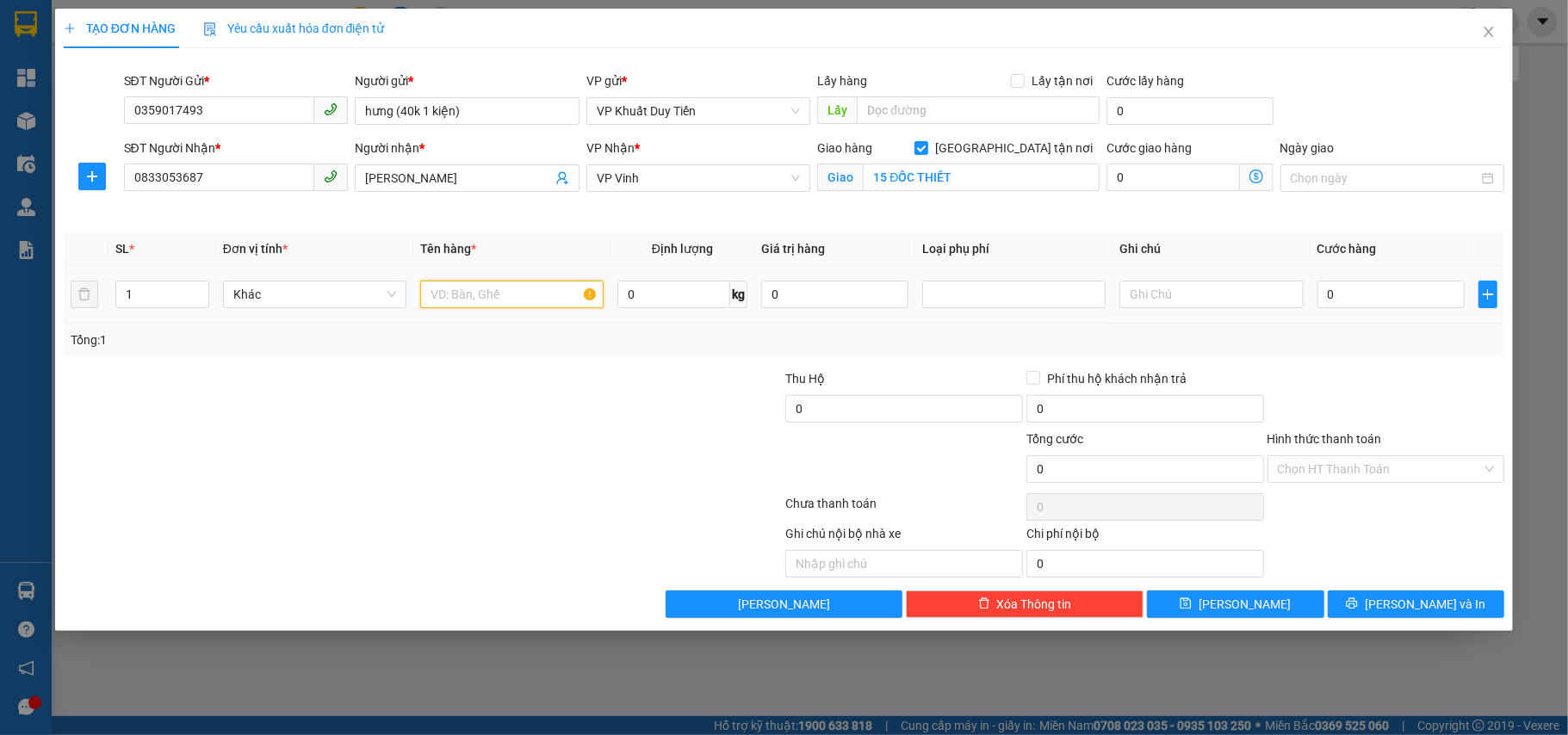
click at [494, 293] on input "text" at bounding box center [511, 294] width 183 height 28
type input "hh"
click at [1374, 305] on input "0" at bounding box center [1390, 294] width 148 height 28
type input "6"
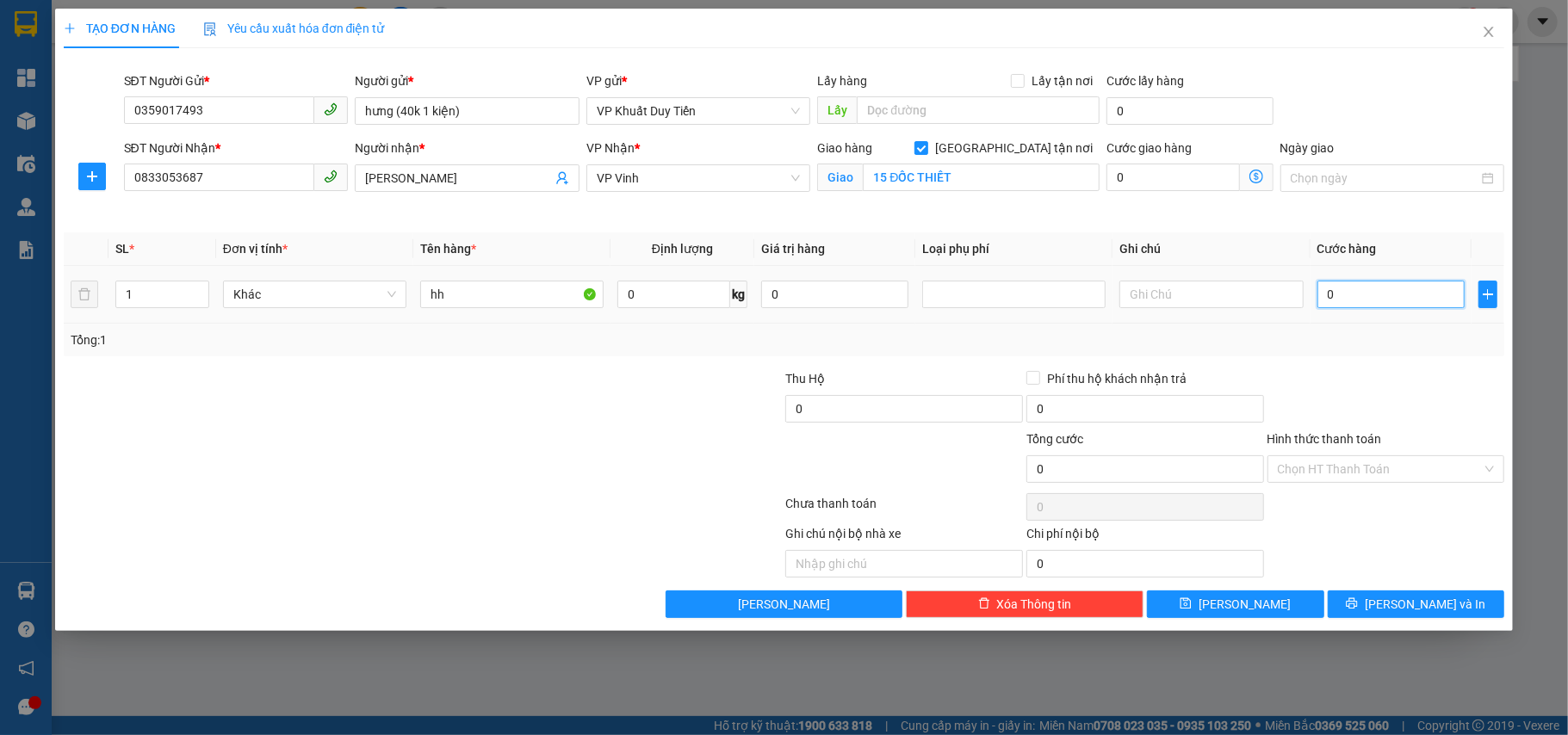
type input "6"
type input "60"
type input "60.000"
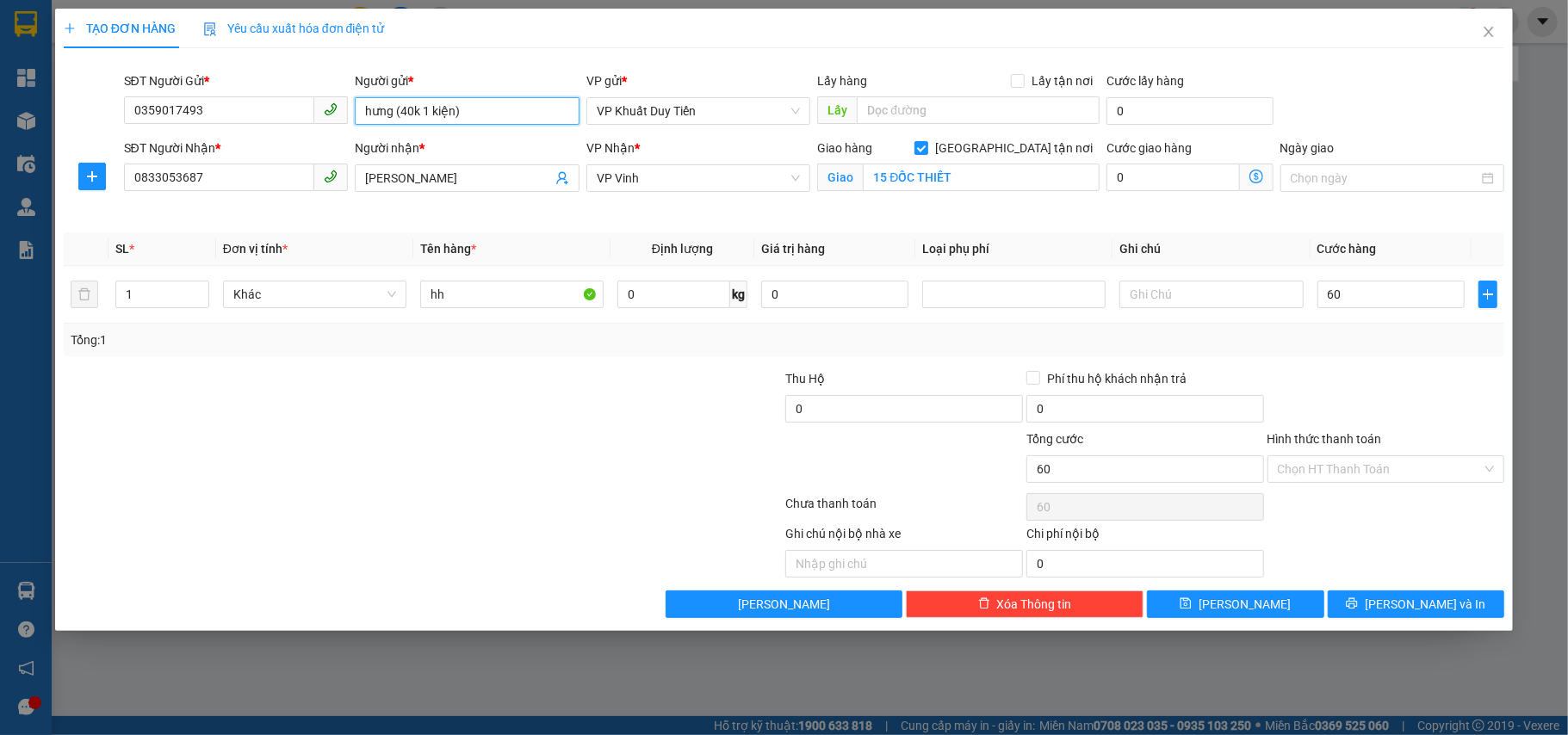
type input "60.000"
click at [492, 119] on input "hưng (40k 1 kiện)" at bounding box center [467, 111] width 225 height 28
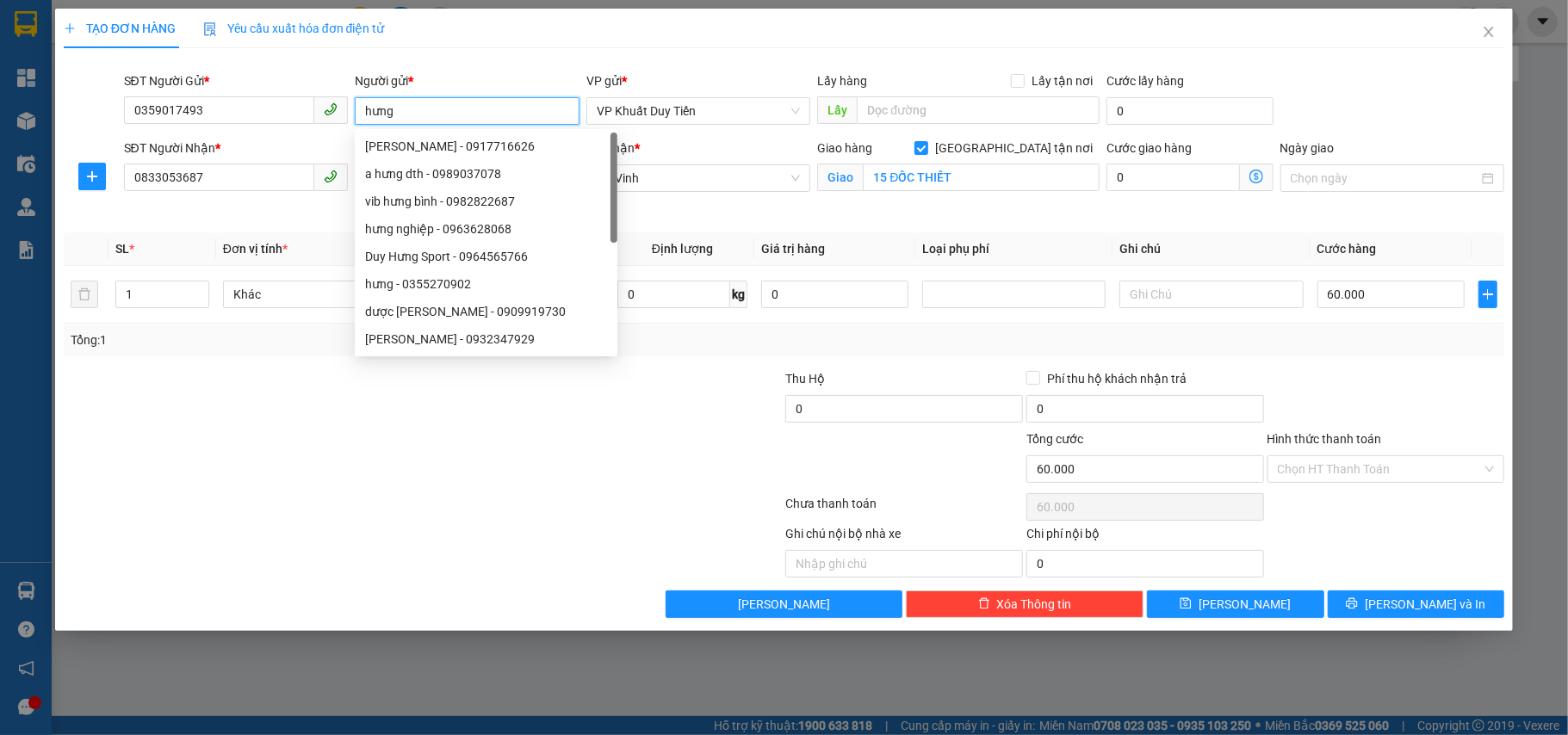
type input "hưng"
click at [1340, 559] on div "Ghi chú nội bộ nhà xe Chi phí nội bộ 0" at bounding box center [784, 550] width 1444 height 53
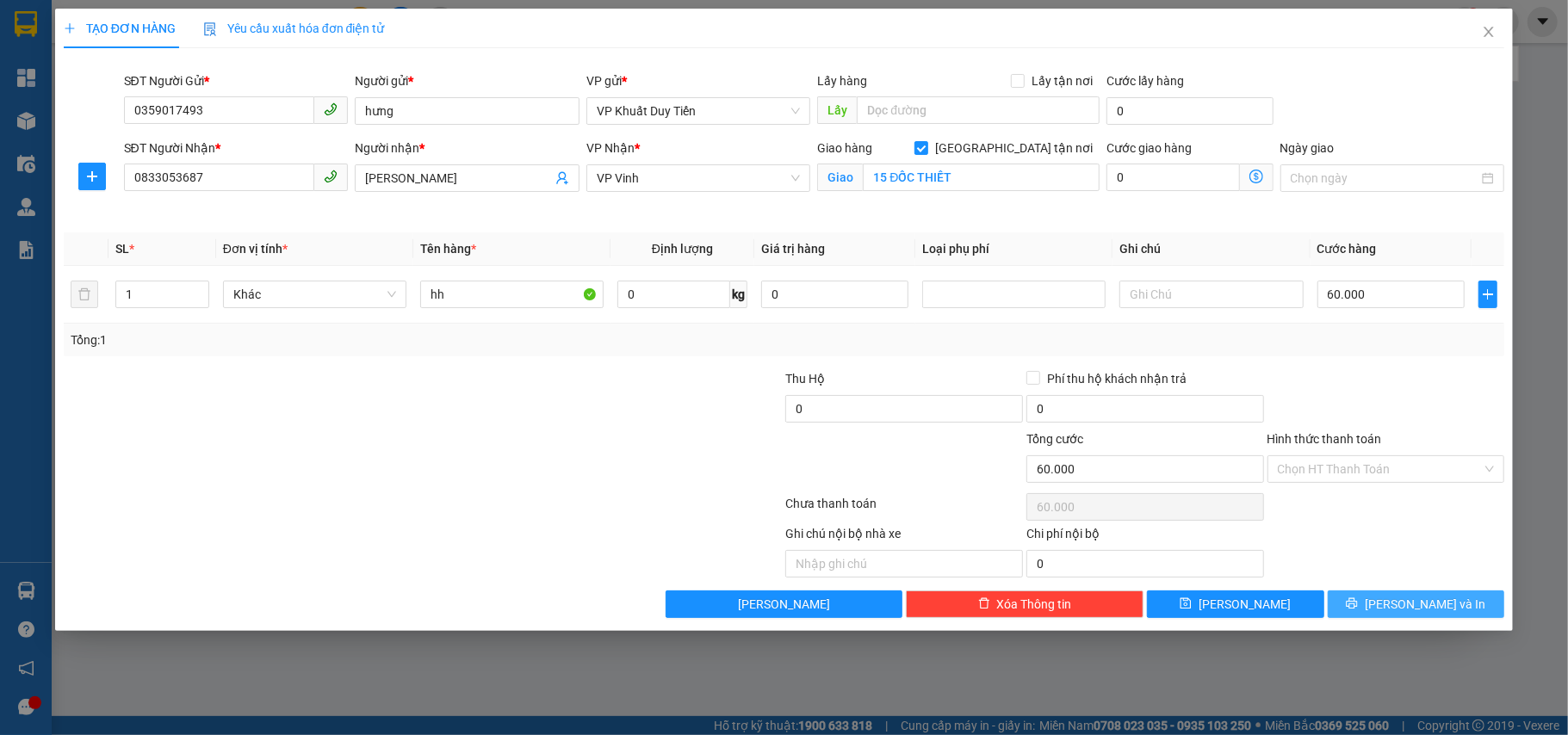
click at [1374, 595] on button "[PERSON_NAME] và In" at bounding box center [1417, 604] width 178 height 28
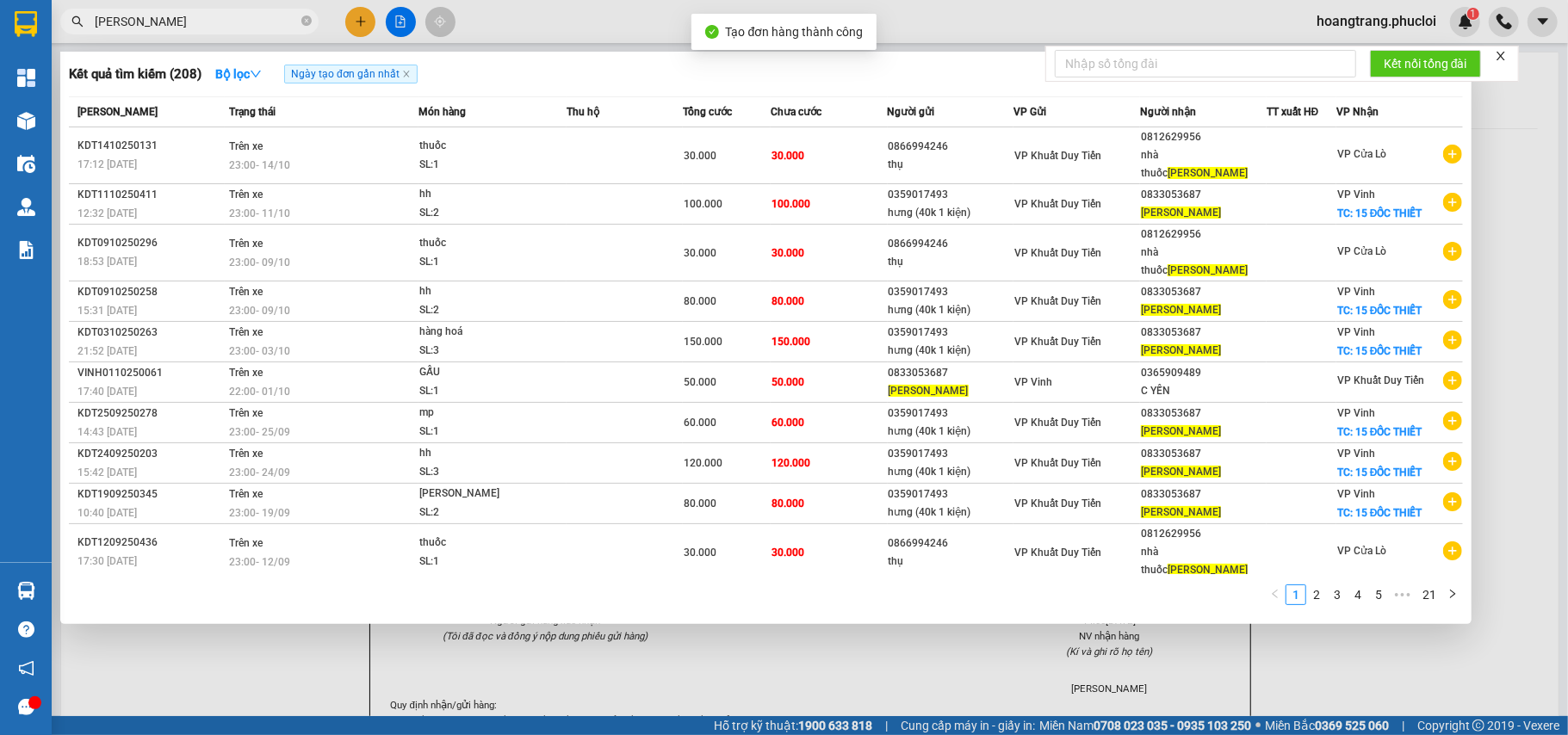
drag, startPoint x: 1345, startPoint y: 644, endPoint x: 1268, endPoint y: 504, distance: 159.8
click at [1346, 645] on div at bounding box center [784, 368] width 1568 height 735
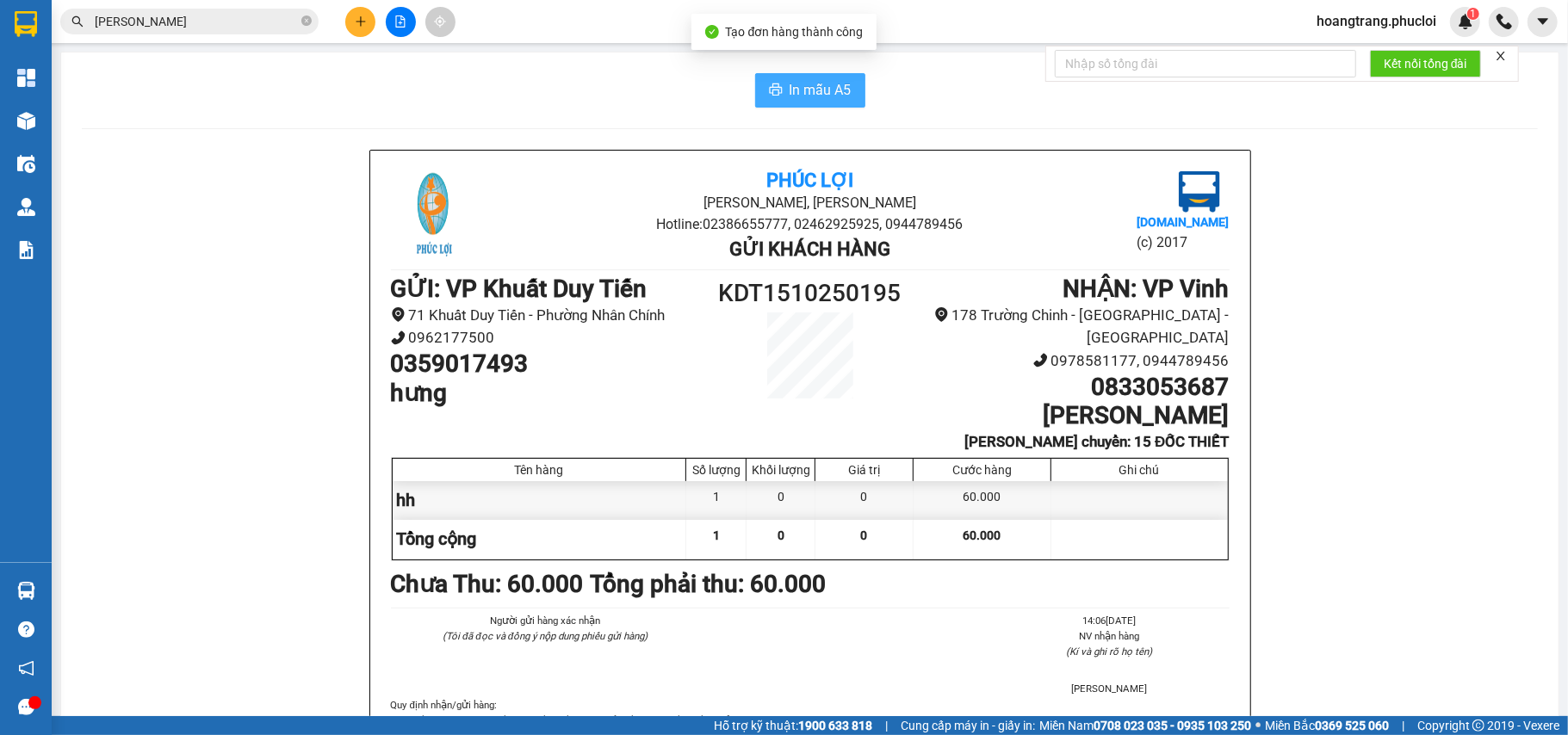
click at [801, 81] on span "In mẫu A5" at bounding box center [820, 90] width 62 height 21
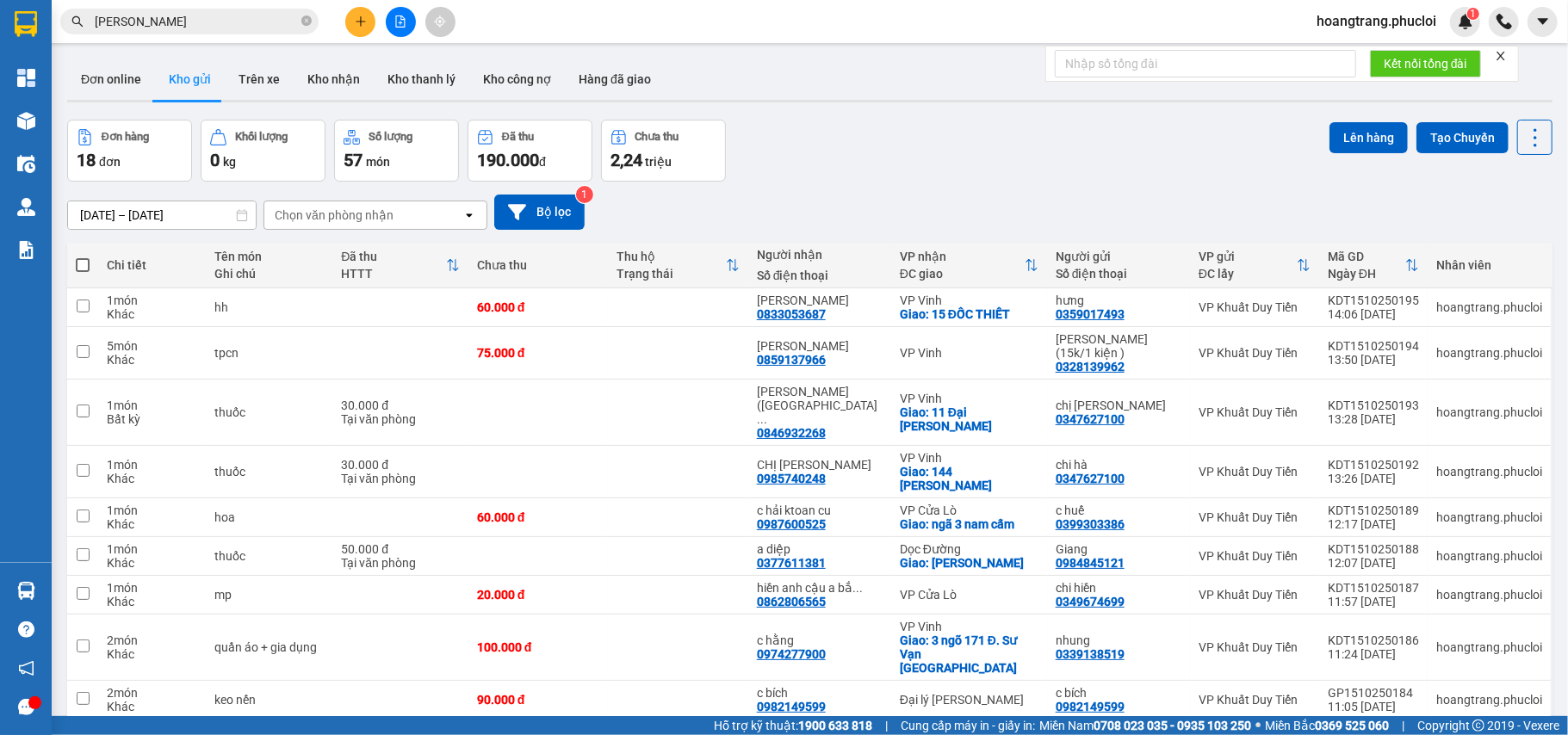
click at [159, 17] on input "kim ngân" at bounding box center [196, 21] width 204 height 19
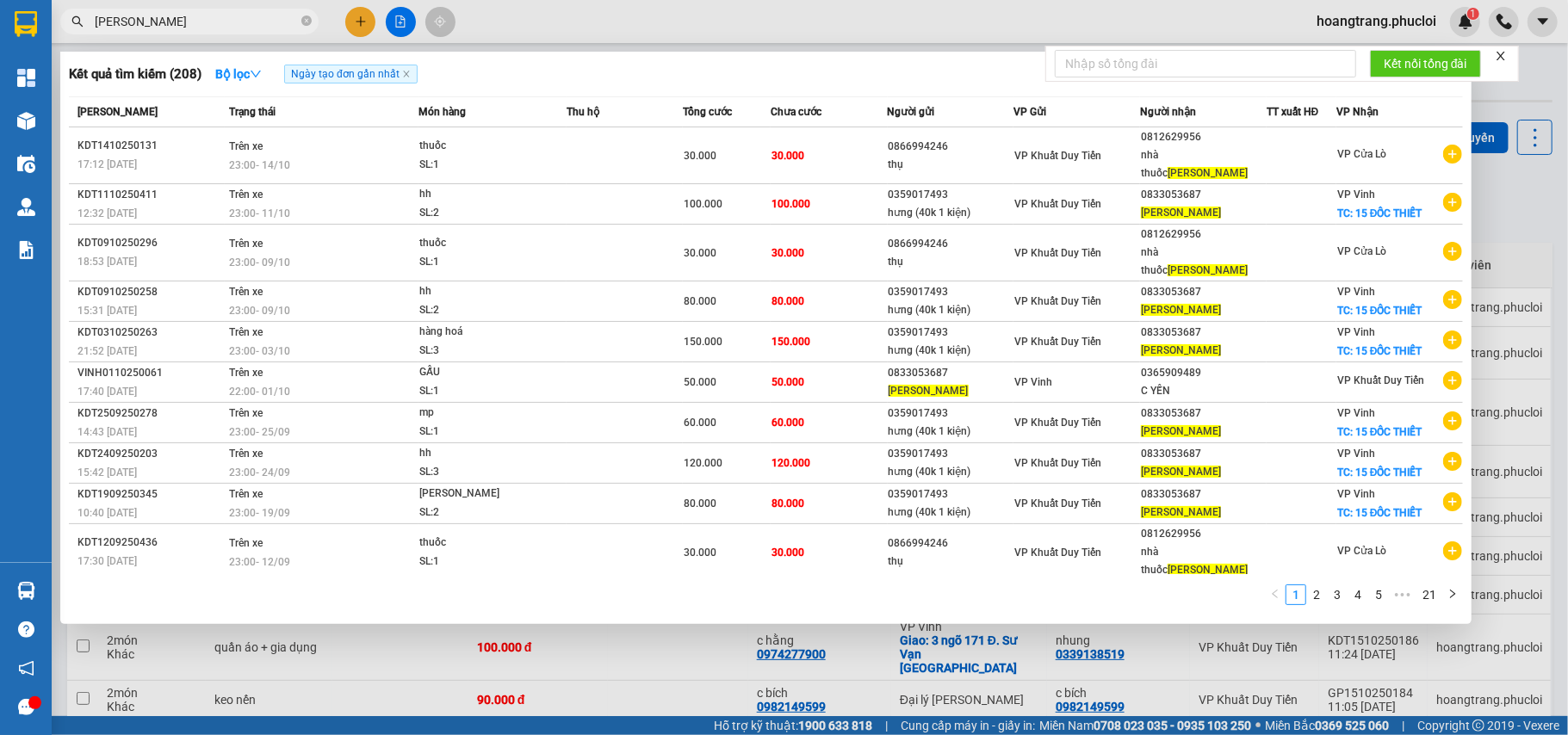
click at [159, 17] on input "kim ngân" at bounding box center [196, 21] width 204 height 19
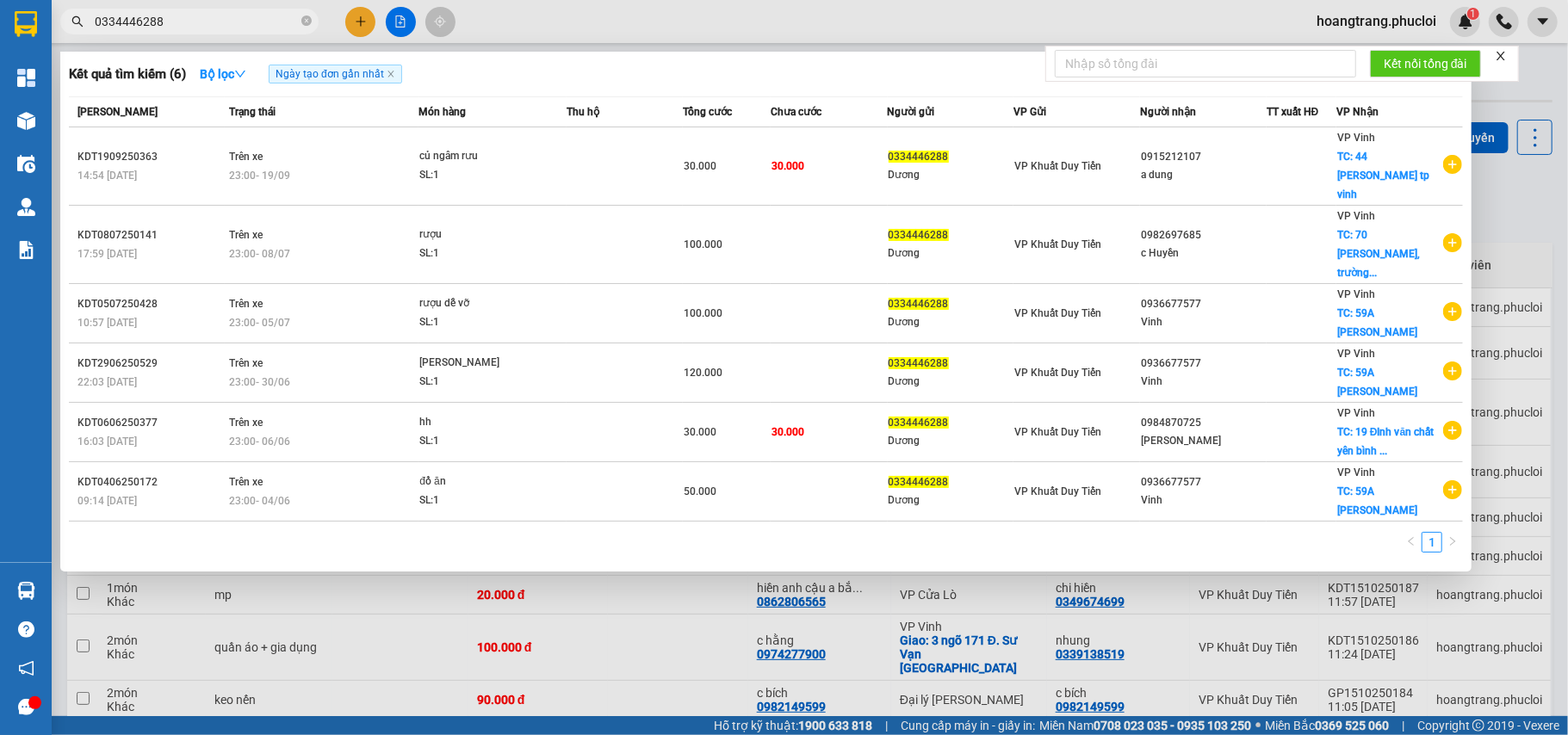
type input "0334446288"
click at [356, 21] on div at bounding box center [784, 368] width 1568 height 735
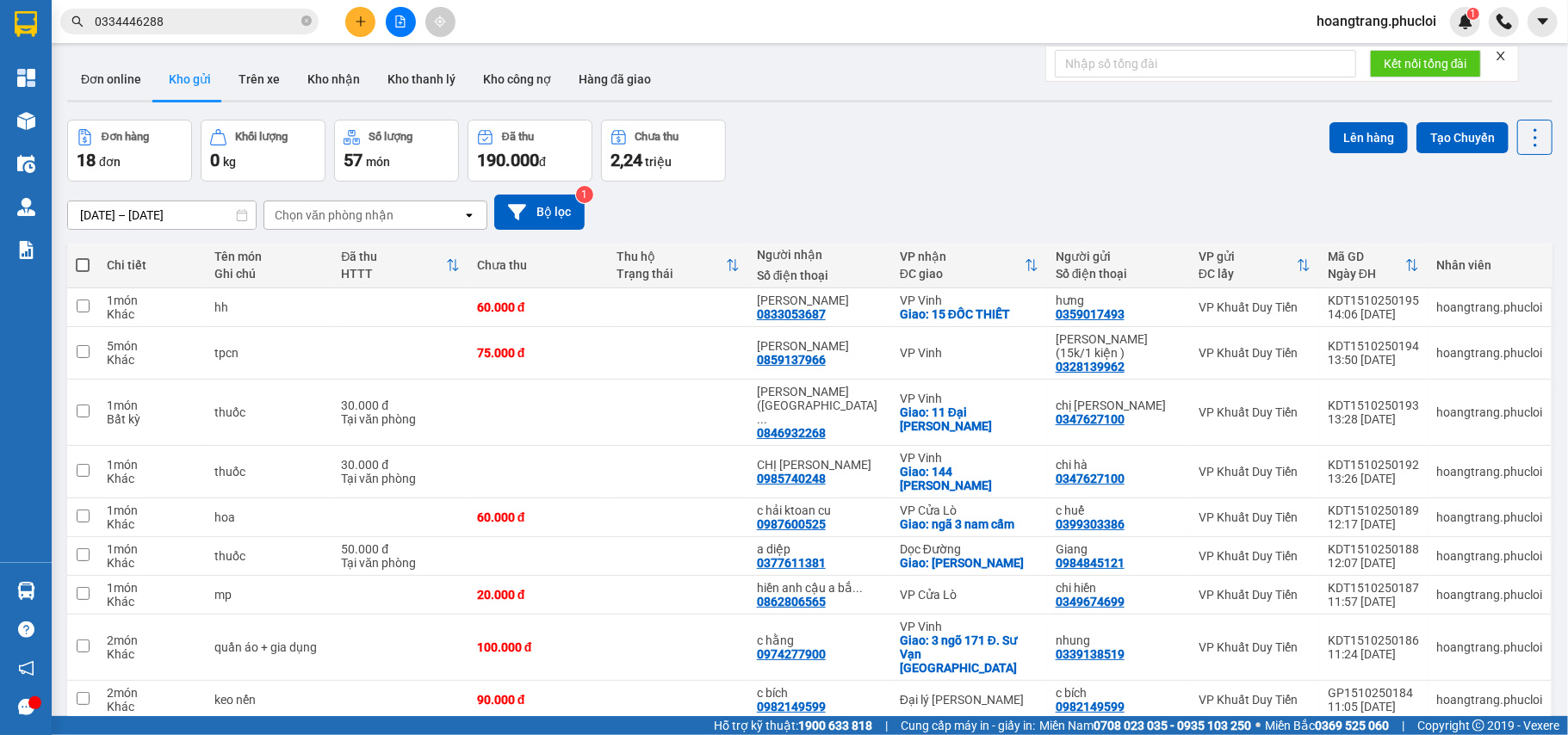
click at [356, 21] on icon "plus" at bounding box center [360, 20] width 10 height 1
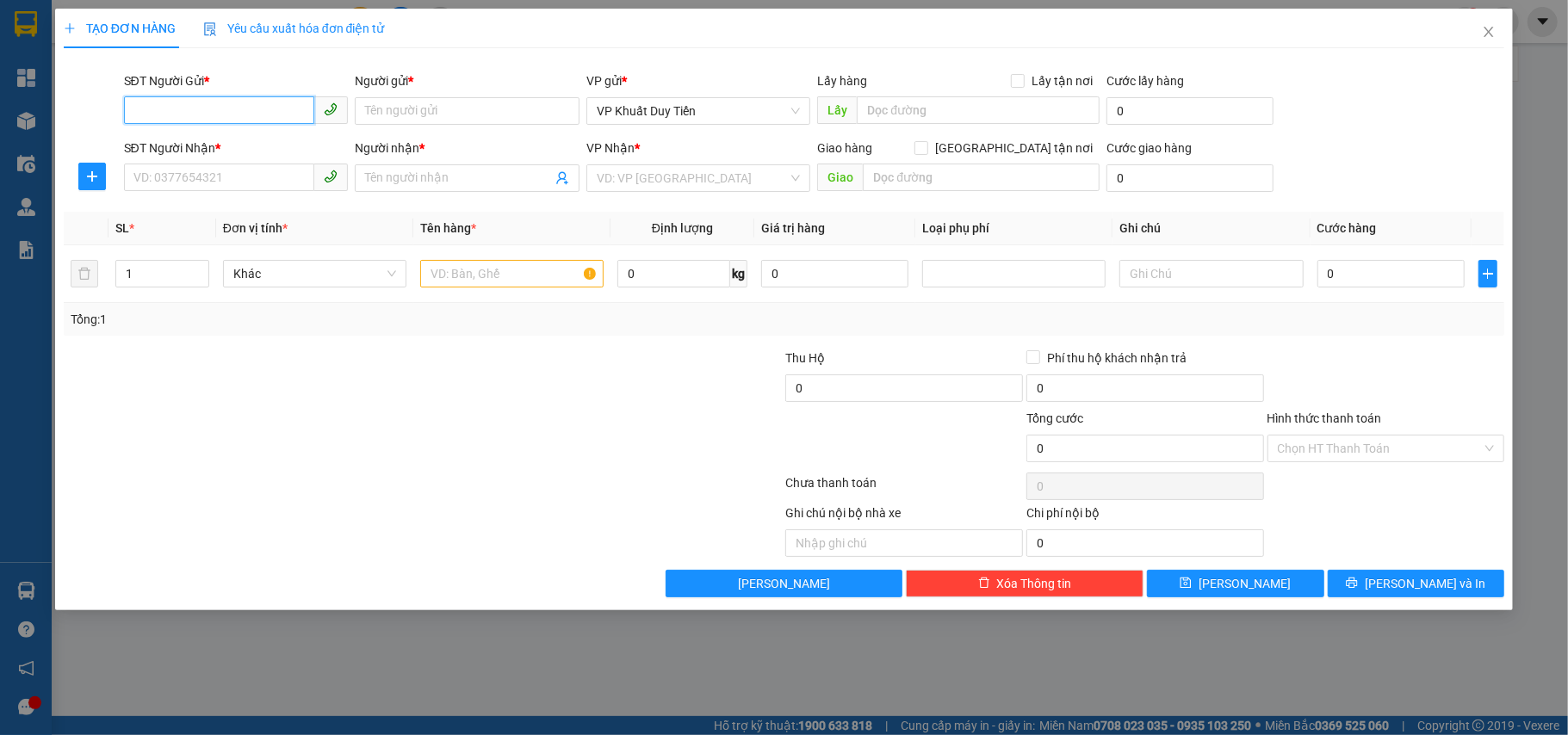
paste input "0334446288"
type input "0334446288"
click at [246, 146] on div "0334446288 - Dương" at bounding box center [235, 147] width 204 height 19
type input "Dương"
type input "0334446288"
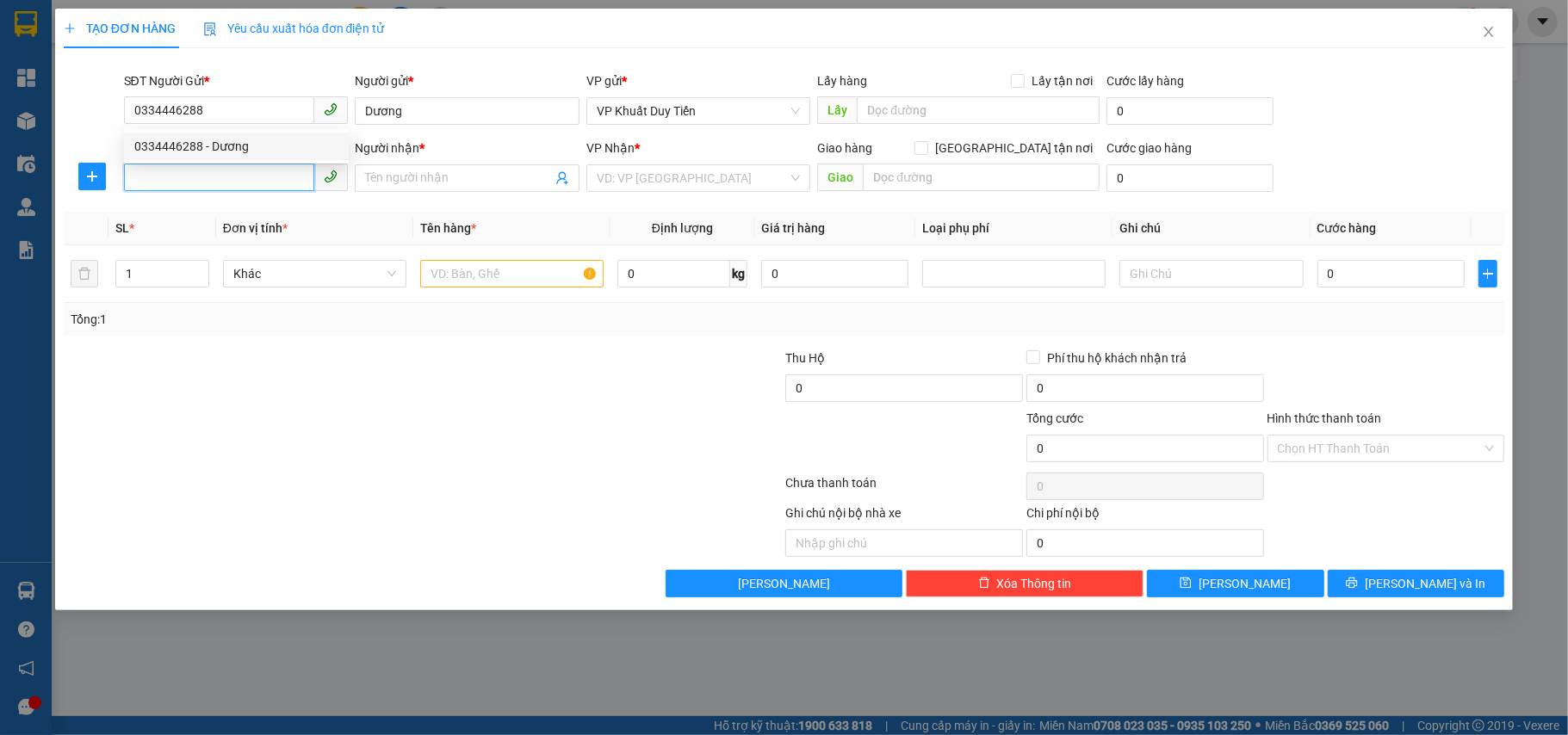
click at [246, 173] on input "SĐT Người Nhận *" at bounding box center [219, 177] width 191 height 28
type input "0915227989"
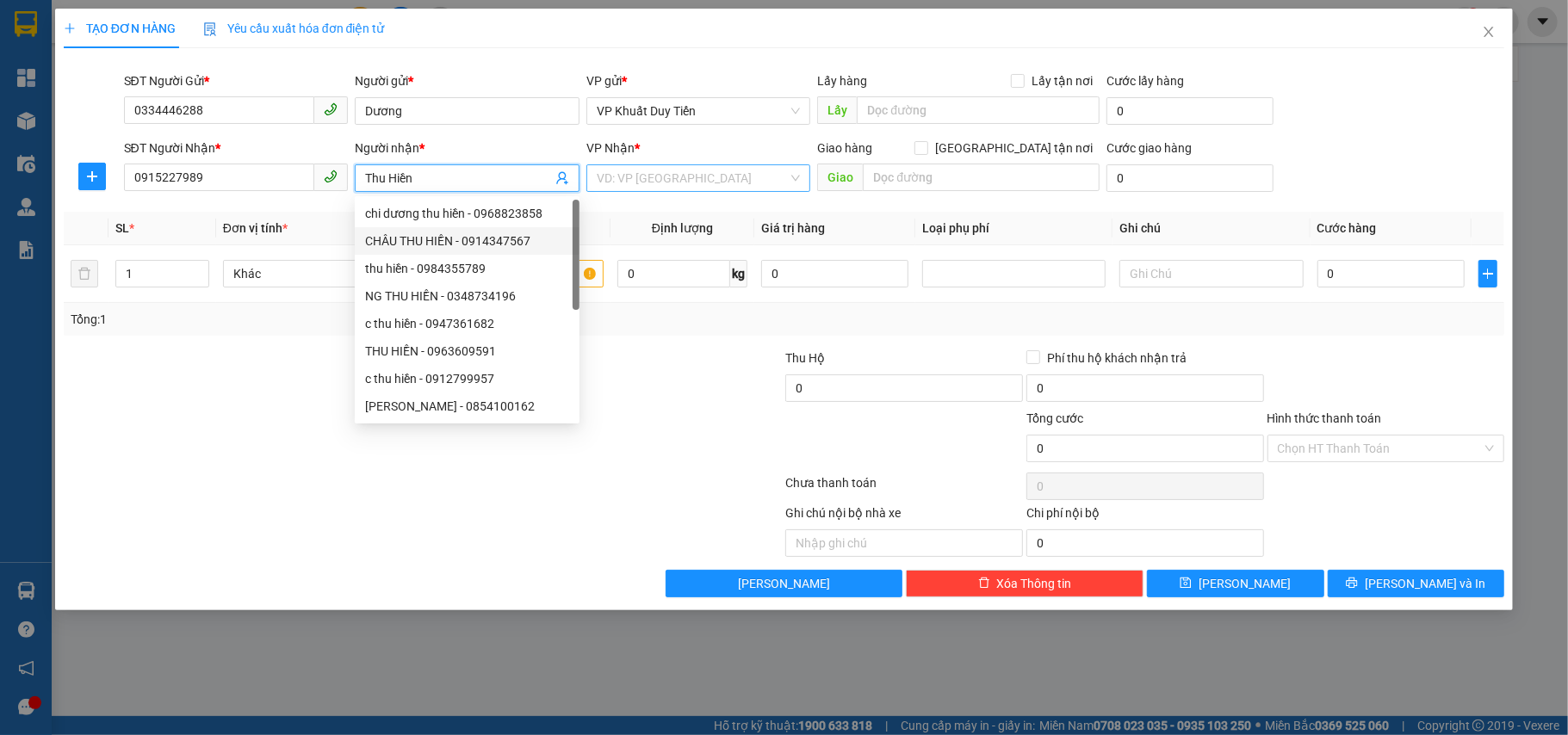
type input "Thu Hiền"
click at [676, 179] on input "search" at bounding box center [692, 177] width 192 height 26
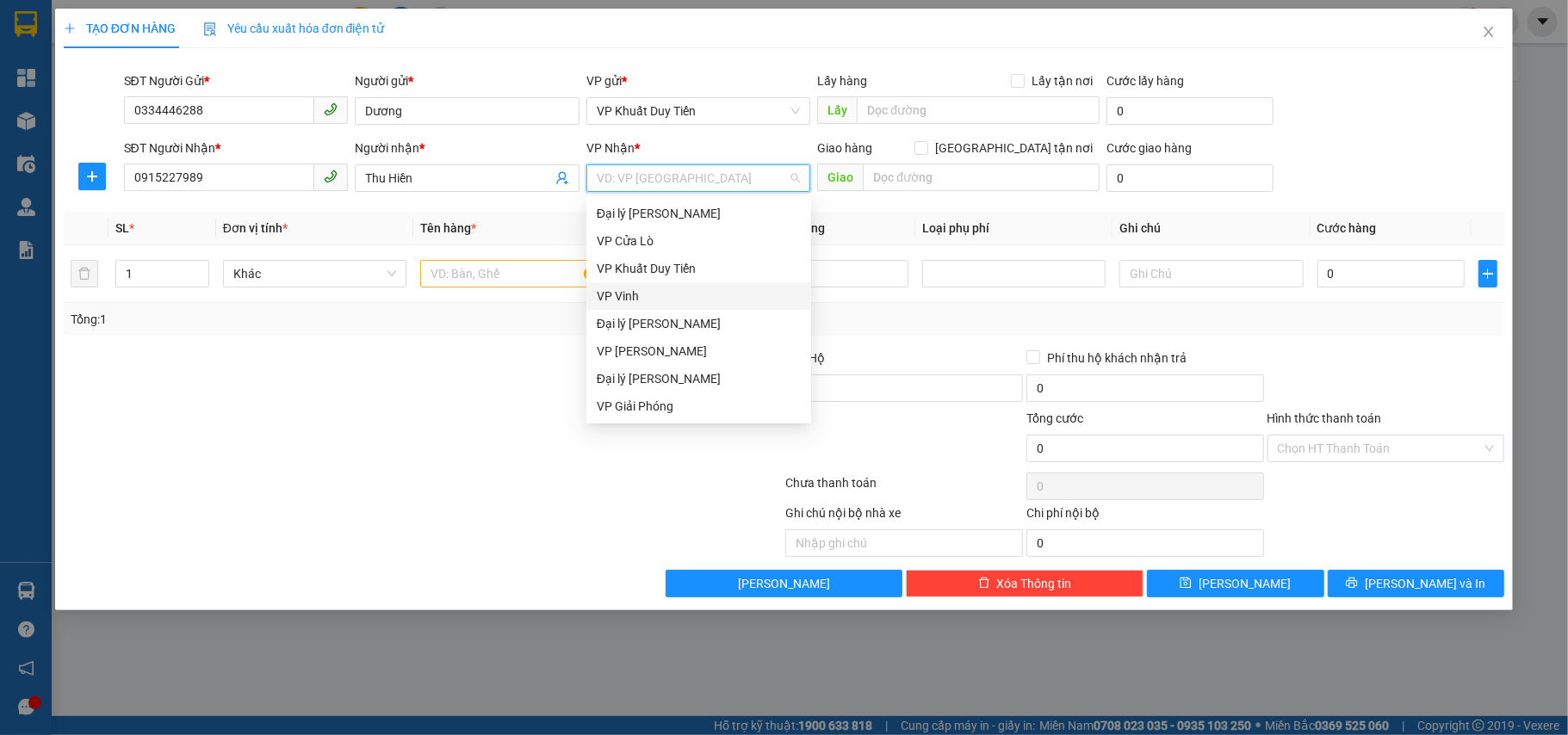
click at [718, 301] on div "VP Vinh" at bounding box center [698, 296] width 204 height 19
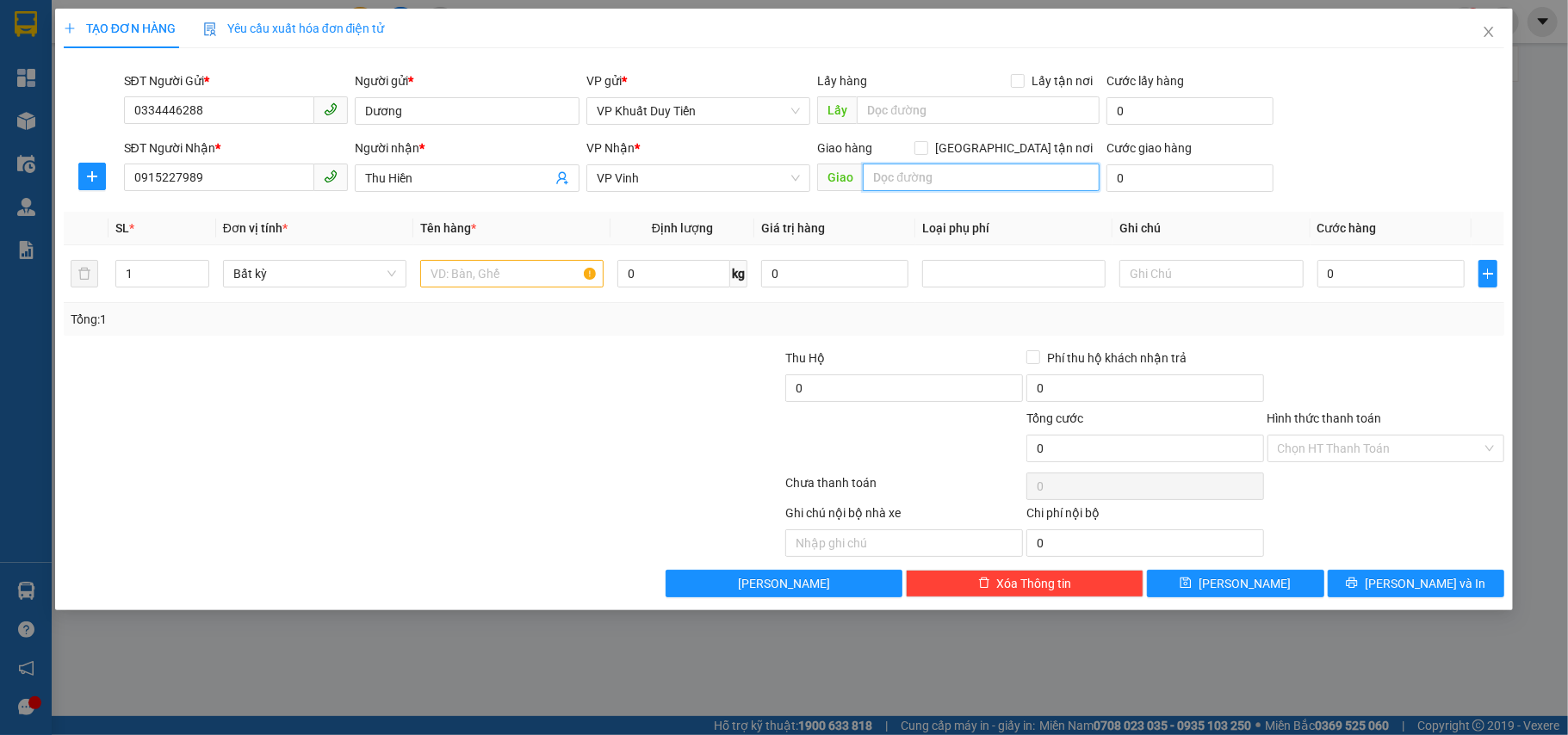
click at [893, 187] on input "text" at bounding box center [980, 177] width 236 height 28
type input "1, BT 19, KĐT Sinh Thái Handico, Vạn Tuế 4"
click at [1036, 145] on span "[GEOGRAPHIC_DATA] tận nơi" at bounding box center [1014, 149] width 172 height 19
click at [926, 145] on input "[GEOGRAPHIC_DATA] tận nơi" at bounding box center [920, 147] width 12 height 12
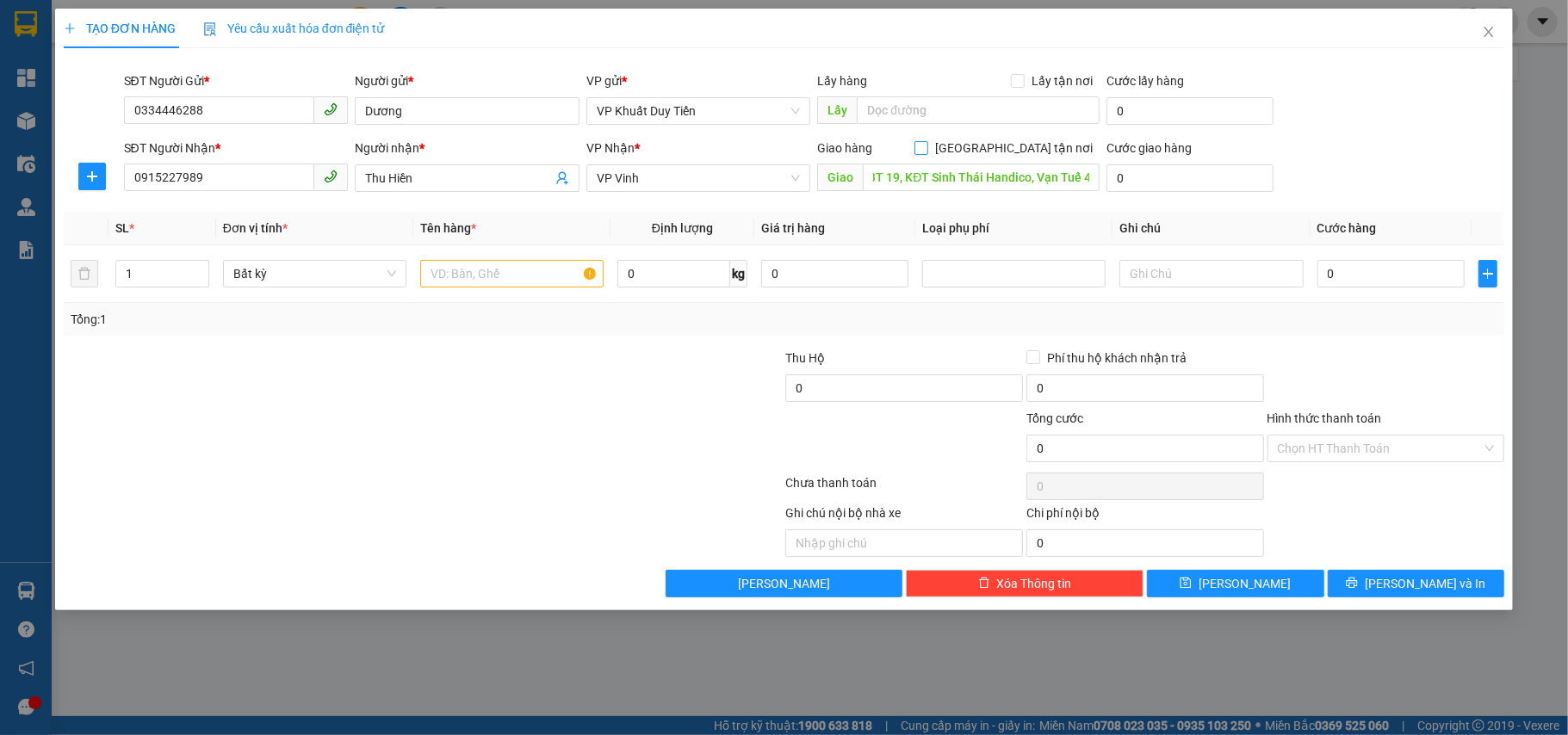
checkbox input "true"
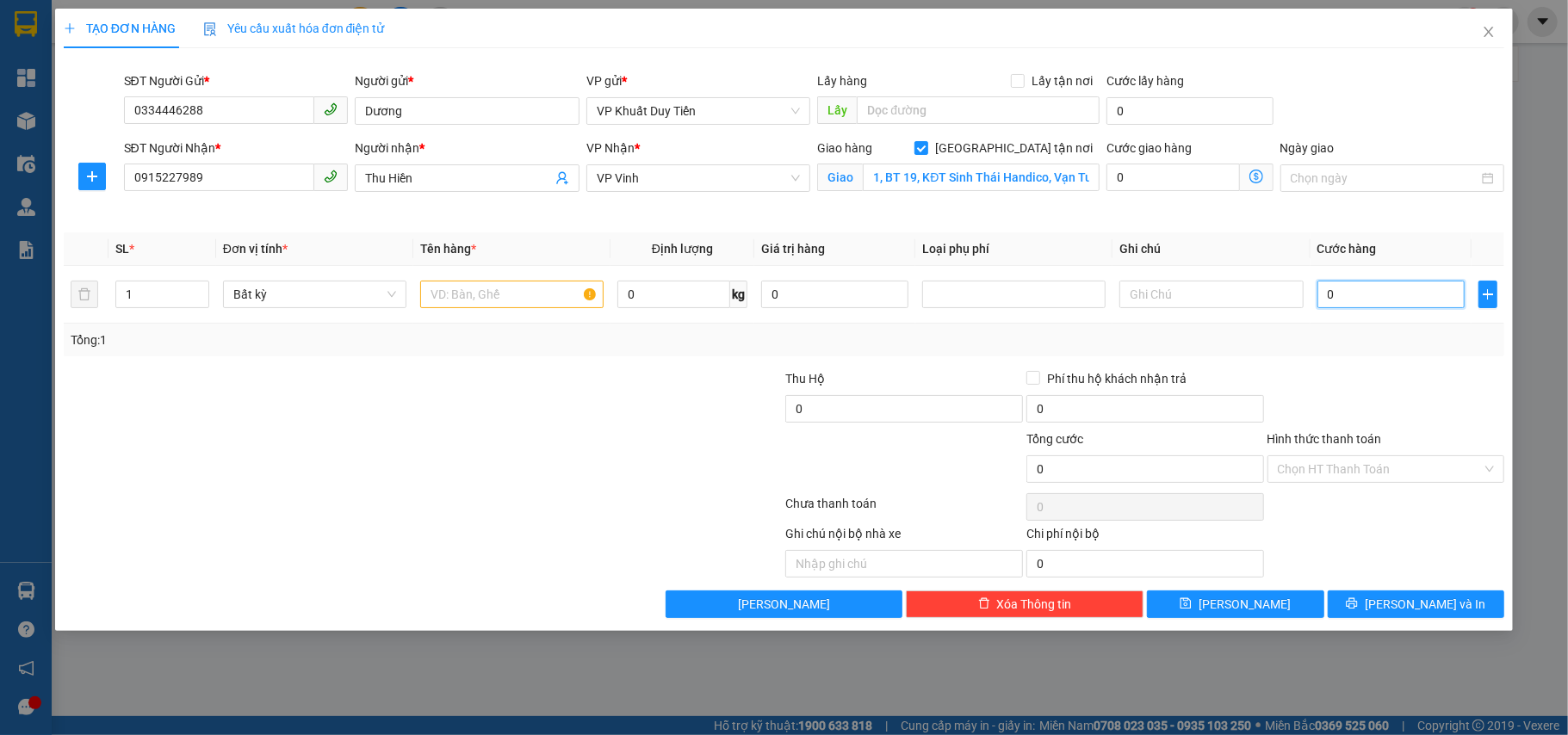
type input "4"
type input "40"
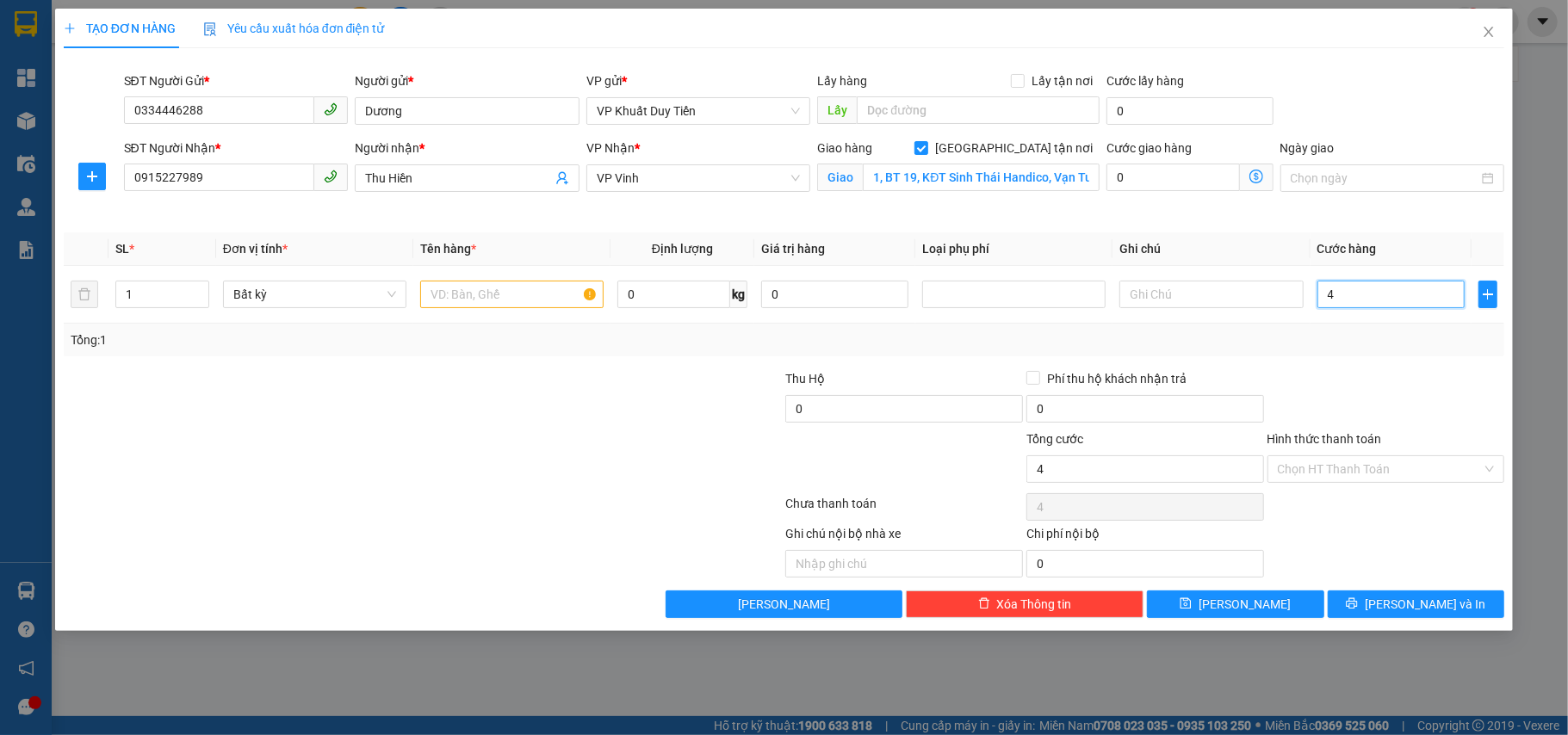
type input "40"
click at [1372, 475] on input "Hình thức thanh toán" at bounding box center [1380, 469] width 205 height 26
type input "40.000"
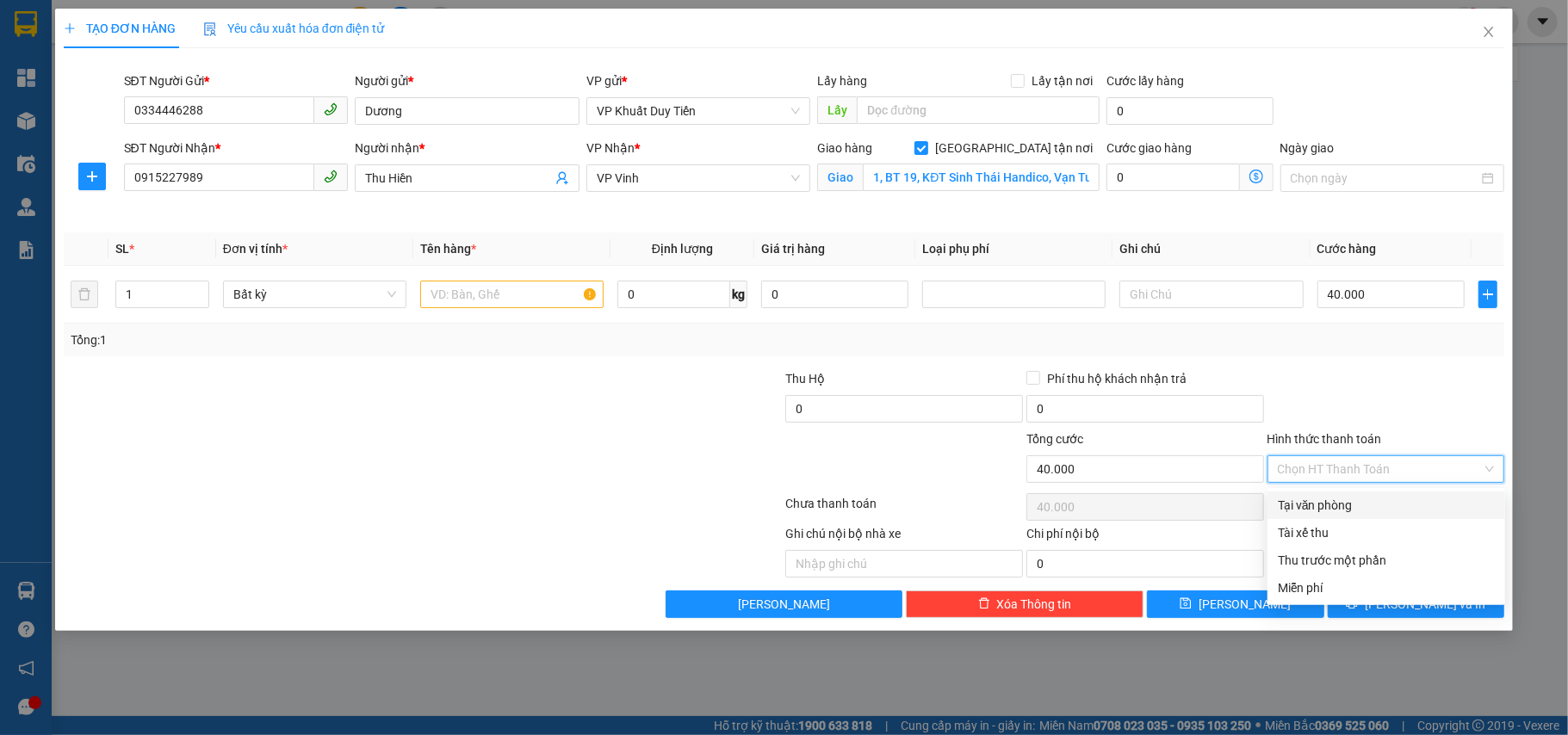
click at [1352, 513] on div "Tại văn phòng" at bounding box center [1386, 505] width 217 height 19
type input "0"
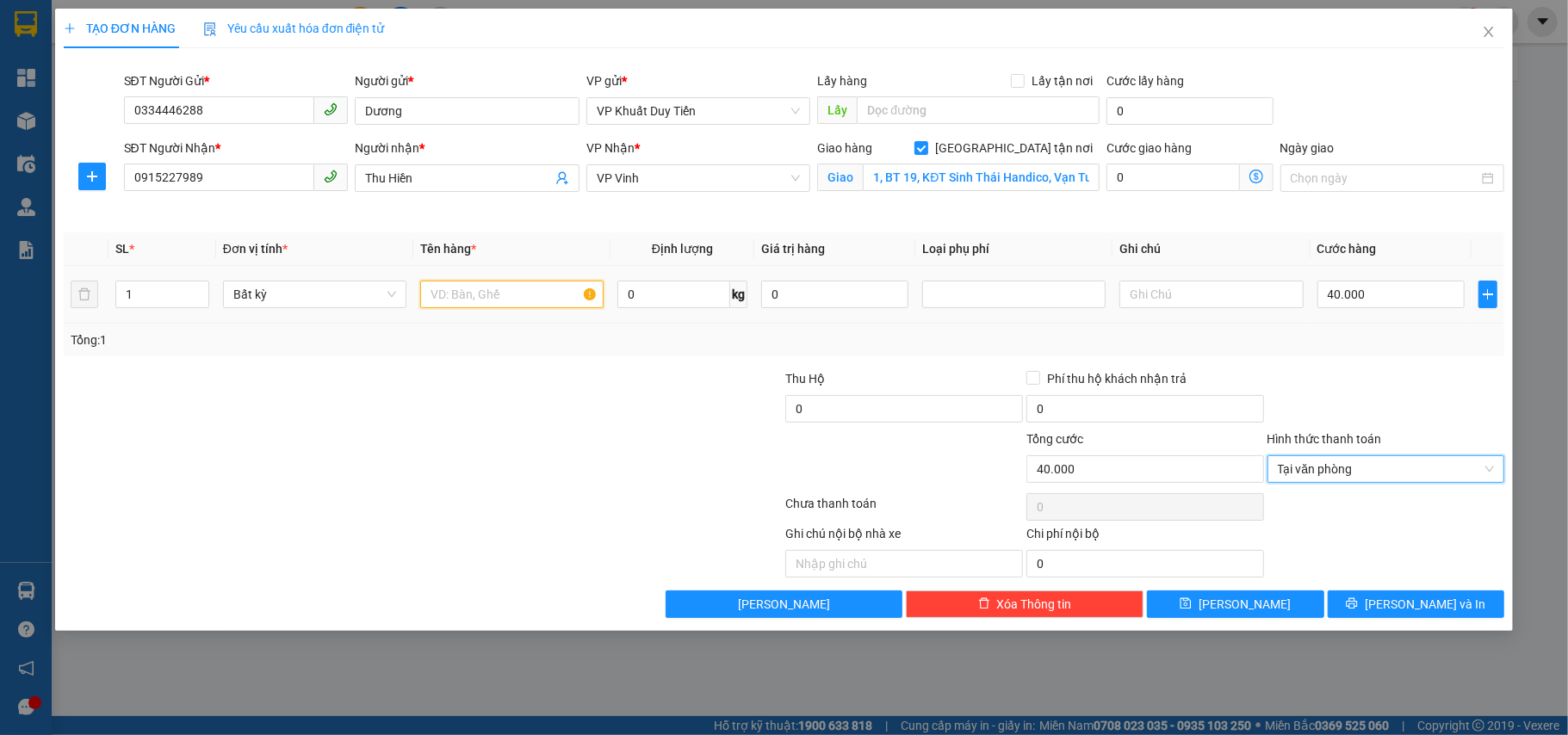
click at [477, 300] on input "text" at bounding box center [511, 294] width 183 height 28
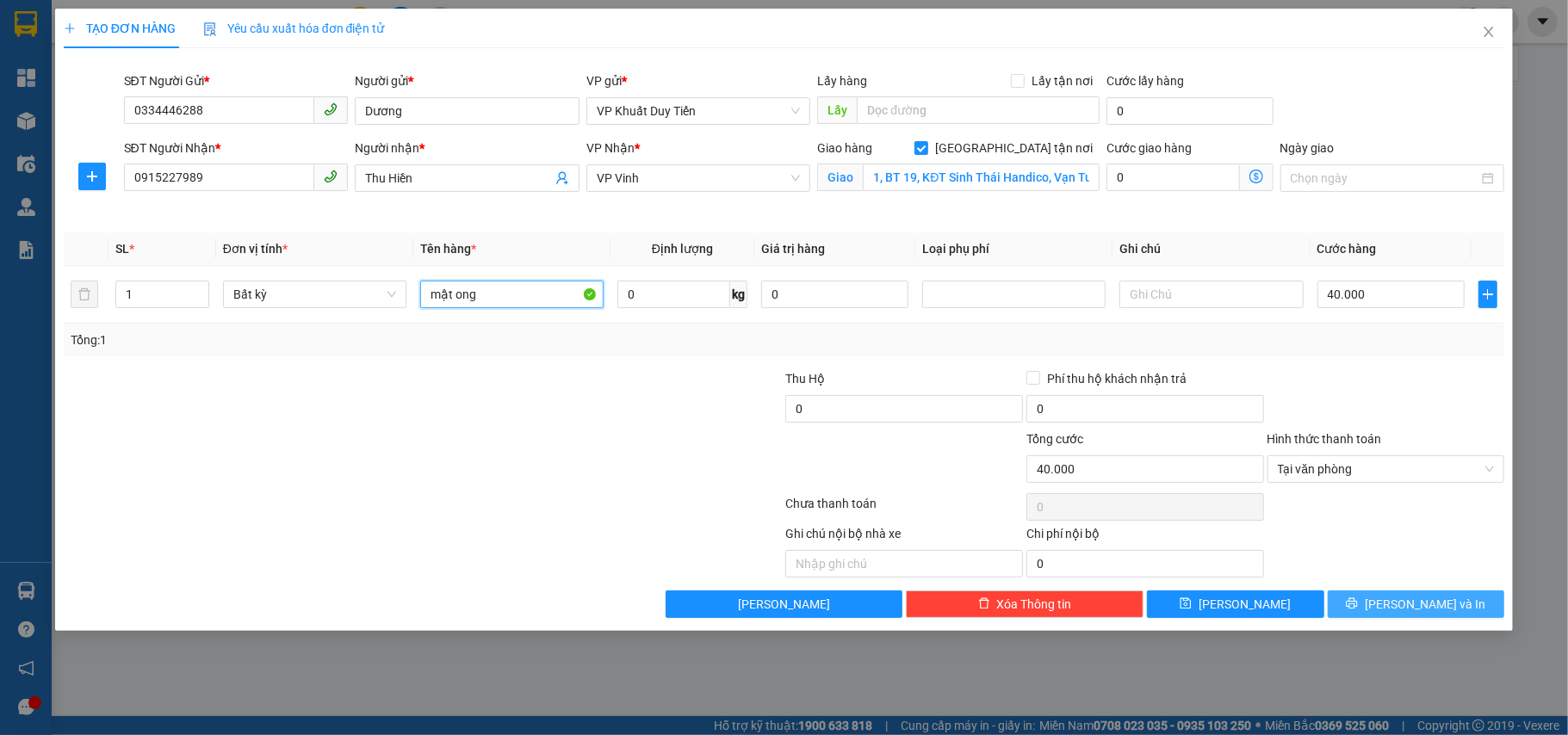
type input "mật ong"
click at [1379, 600] on button "[PERSON_NAME] và In" at bounding box center [1417, 604] width 178 height 28
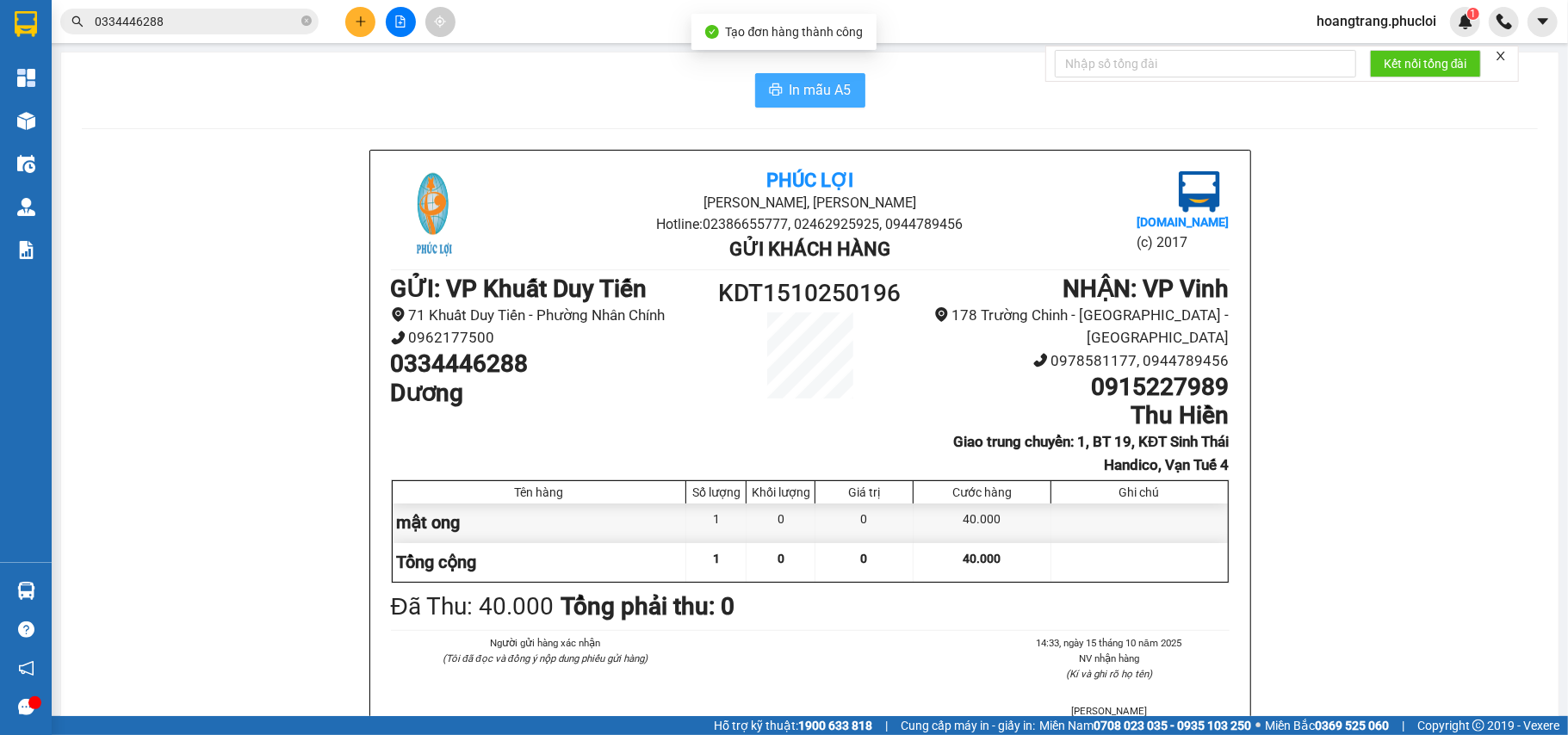
click at [804, 108] on div "In mẫu A5 Phúc Lợi Đường Nguyễn Huệ, Phường Nghi Hương Hotline: 02386655777, 02…" at bounding box center [810, 479] width 1498 height 855
click at [814, 96] on span "In mẫu A5" at bounding box center [820, 90] width 62 height 21
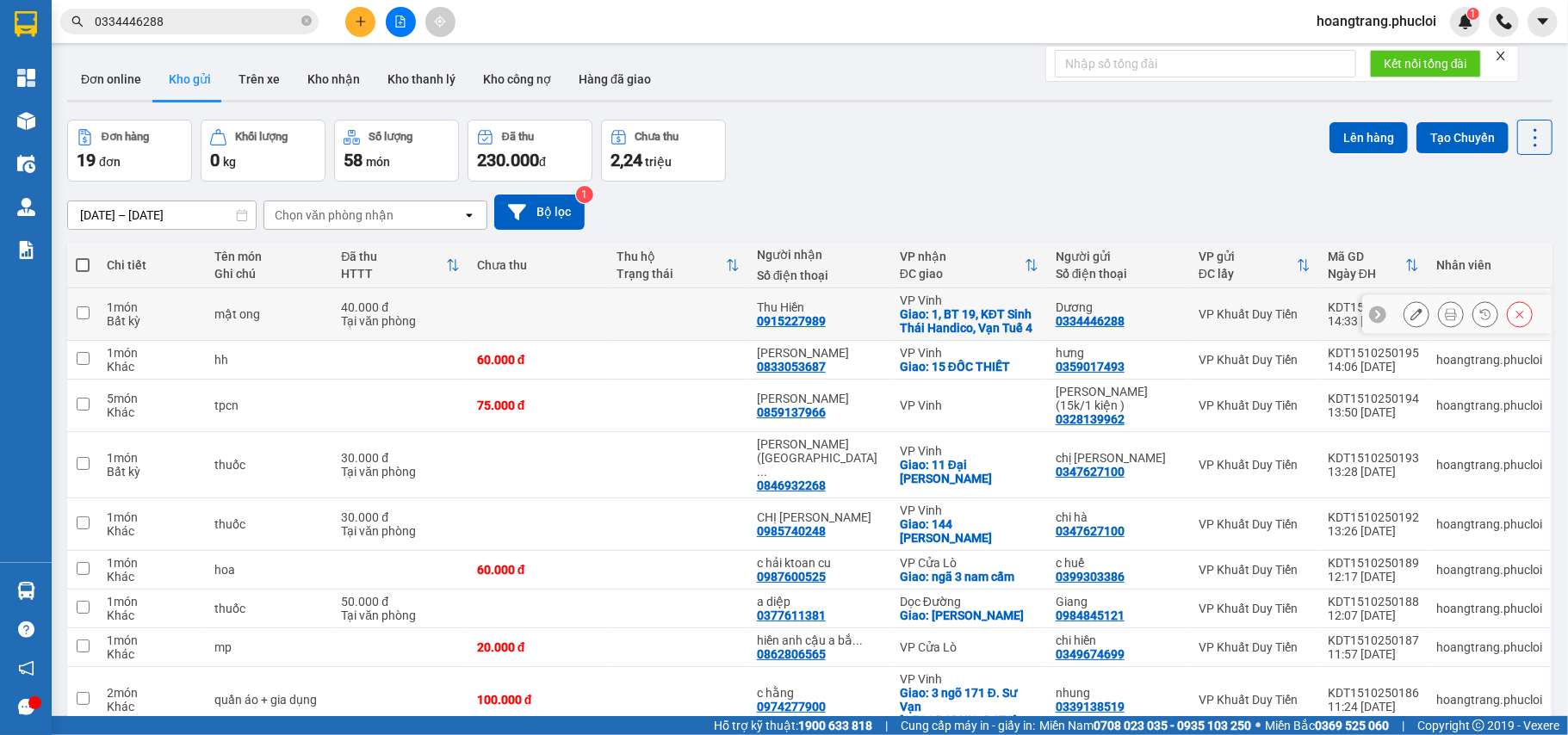
click at [1444, 314] on icon at bounding box center [1450, 313] width 12 height 12
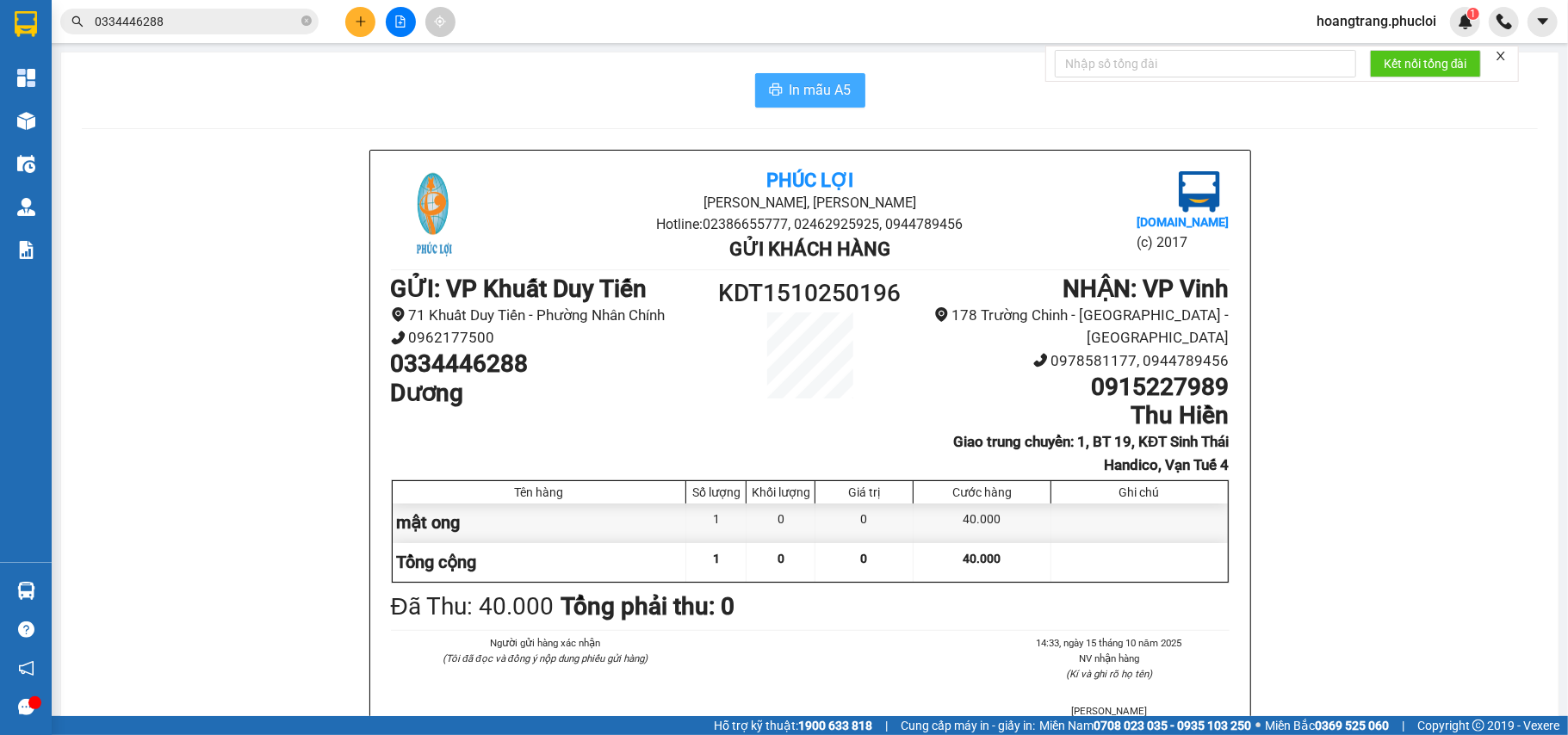
click at [818, 101] on button "In mẫu A5" at bounding box center [810, 91] width 110 height 35
click at [755, 73] on button "In mẫu A5" at bounding box center [810, 91] width 110 height 35
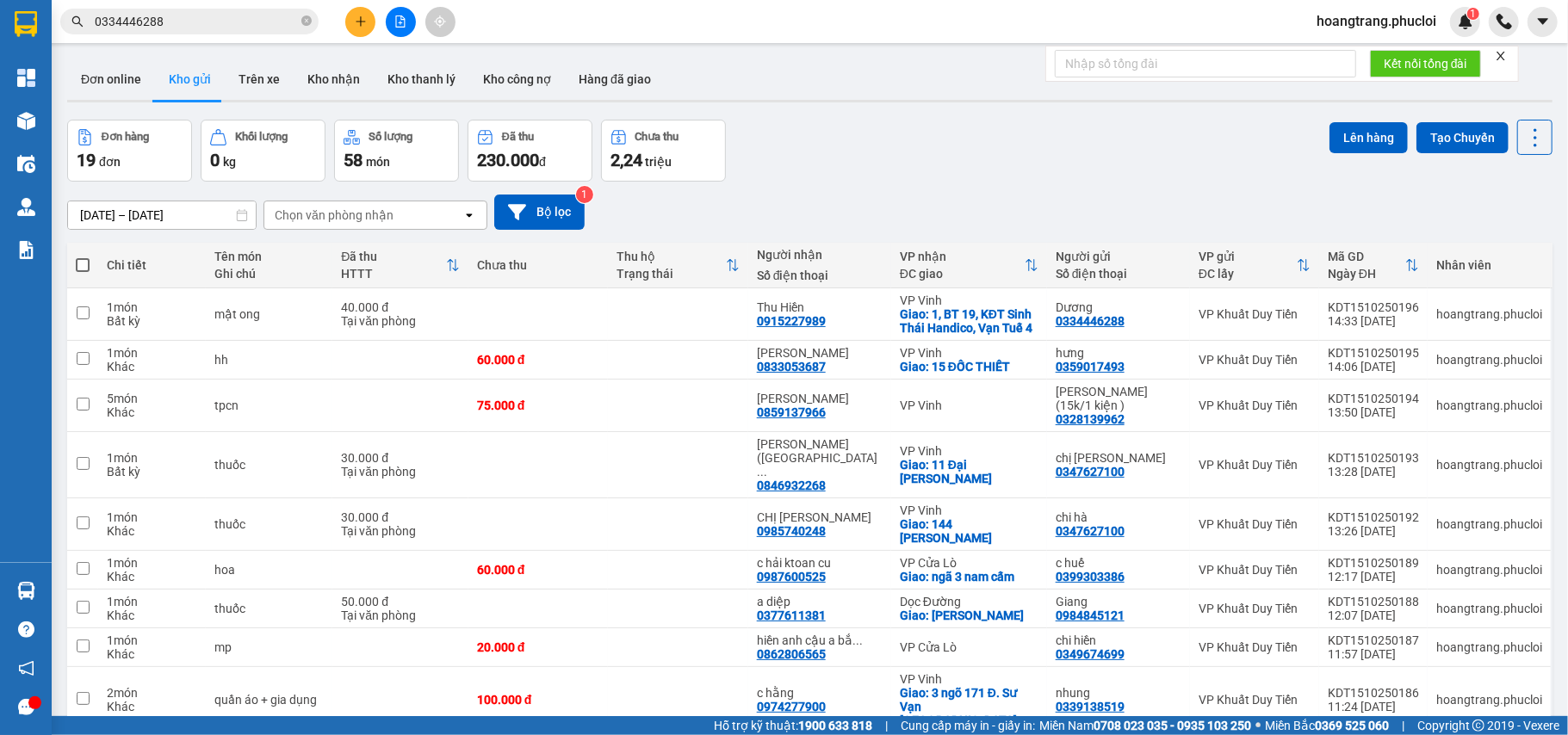
click at [253, 22] on input "0334446288" at bounding box center [196, 21] width 204 height 19
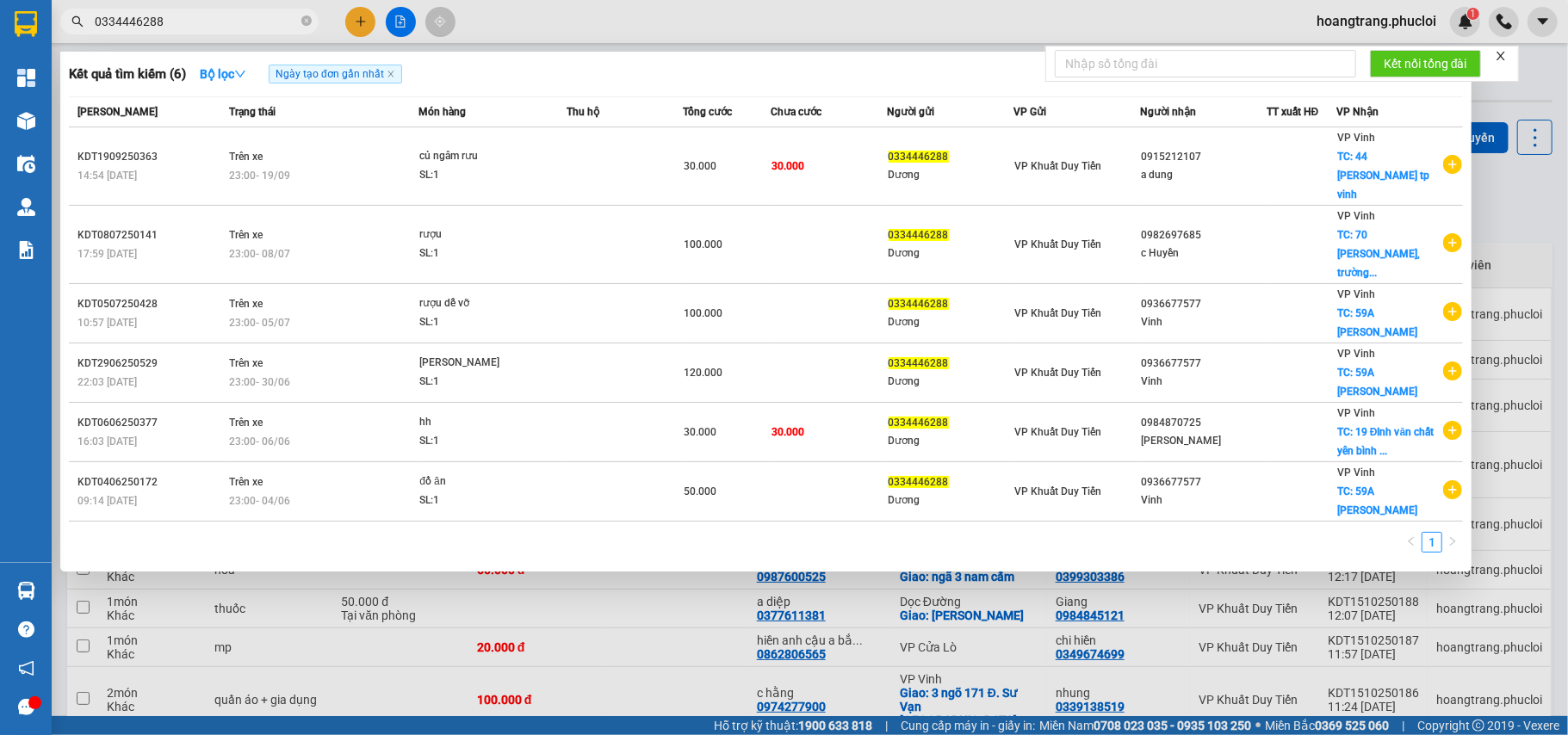
click at [253, 22] on input "0334446288" at bounding box center [196, 21] width 204 height 19
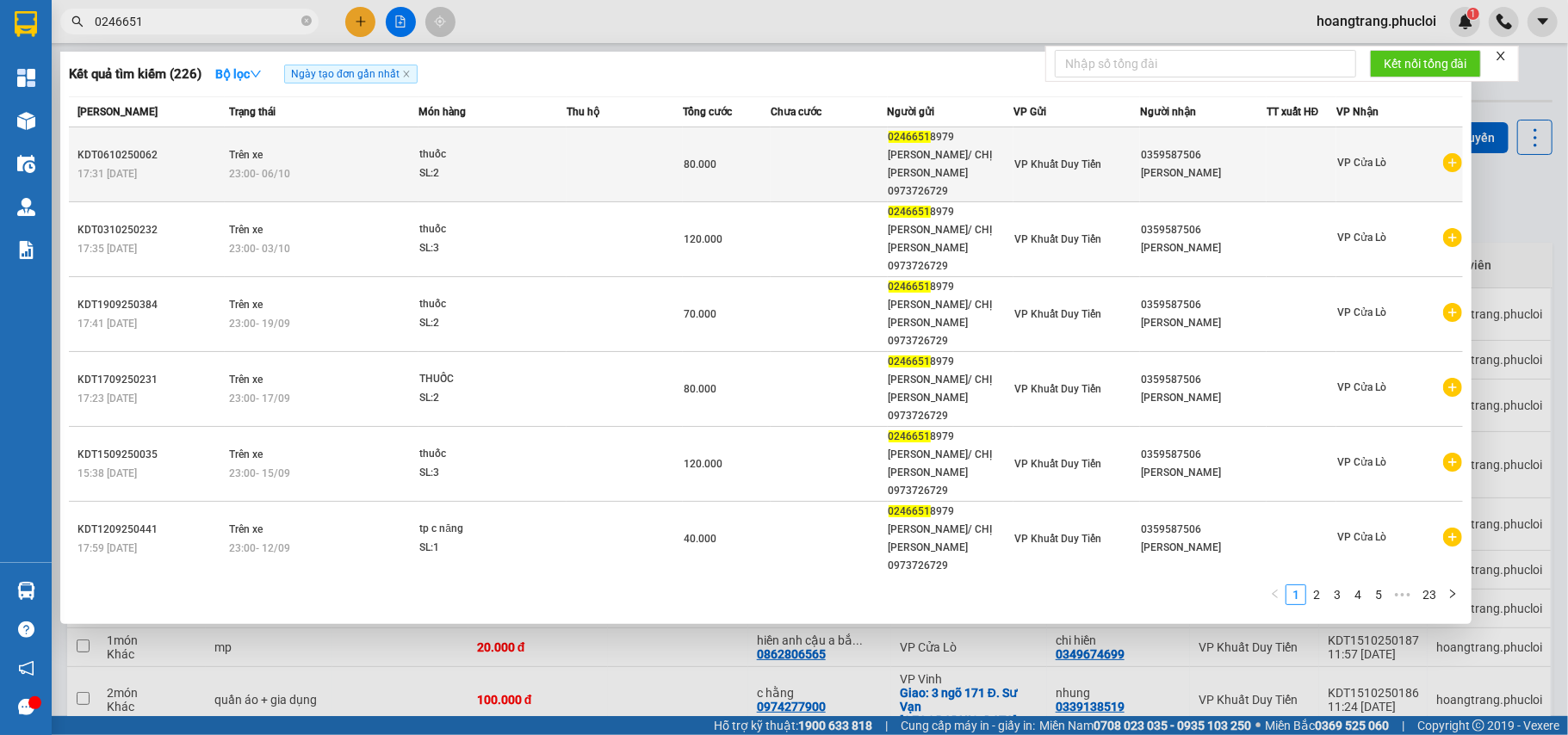
type input "0246651"
click at [1444, 153] on icon "plus-circle" at bounding box center [1452, 163] width 19 height 19
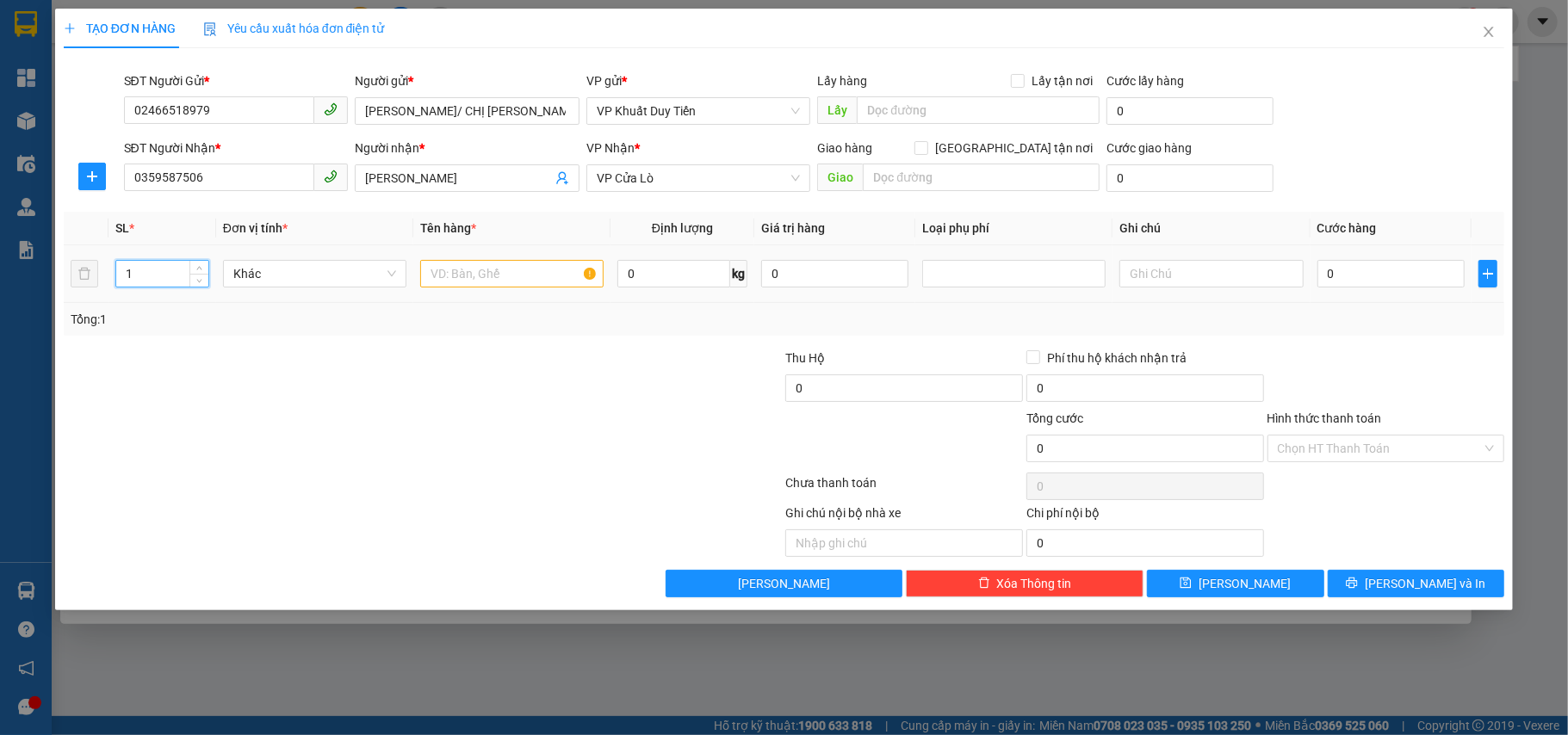
click at [104, 273] on tr "1 Khác 0 kg 0 0" at bounding box center [784, 274] width 1442 height 58
type input "2"
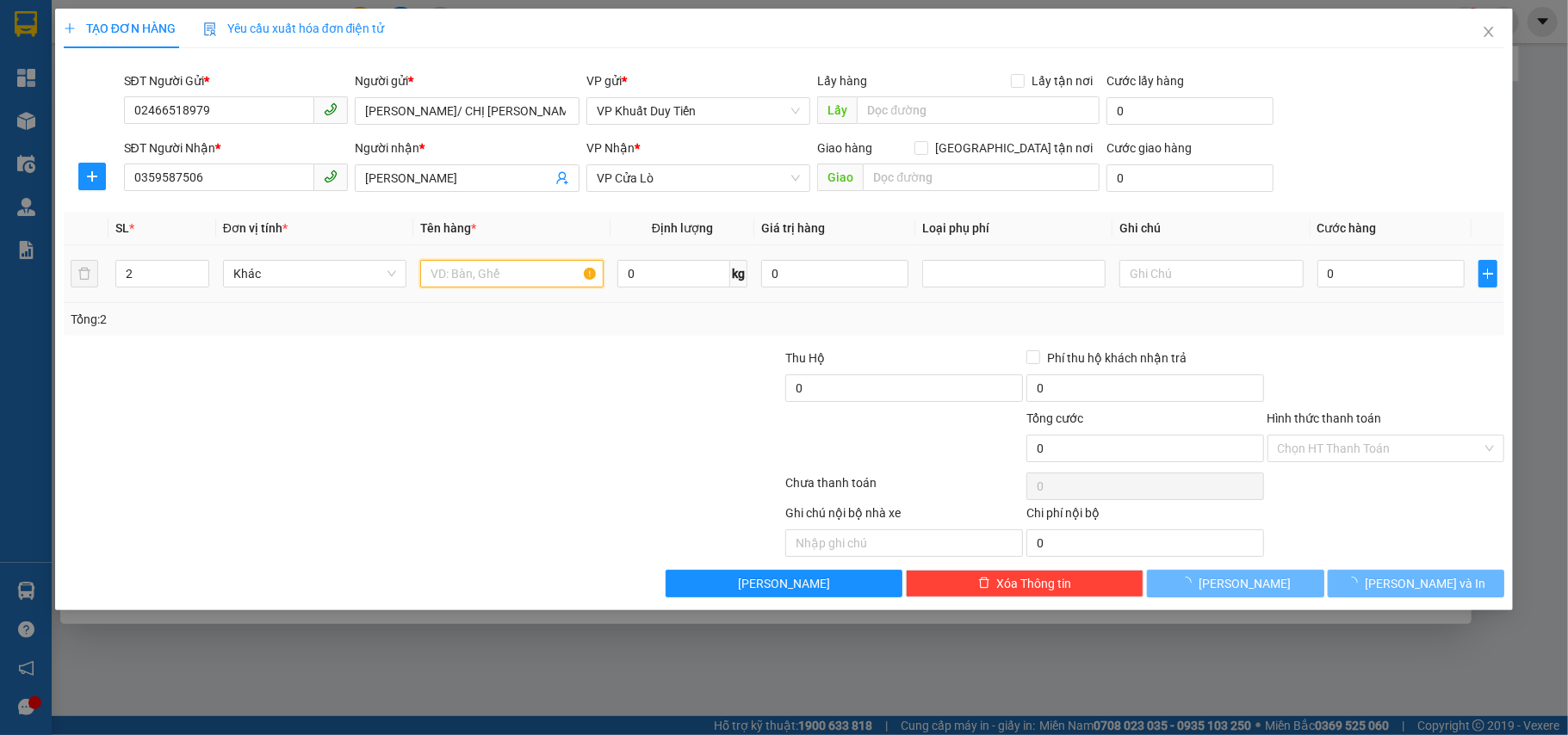
click at [493, 276] on input "text" at bounding box center [511, 273] width 183 height 28
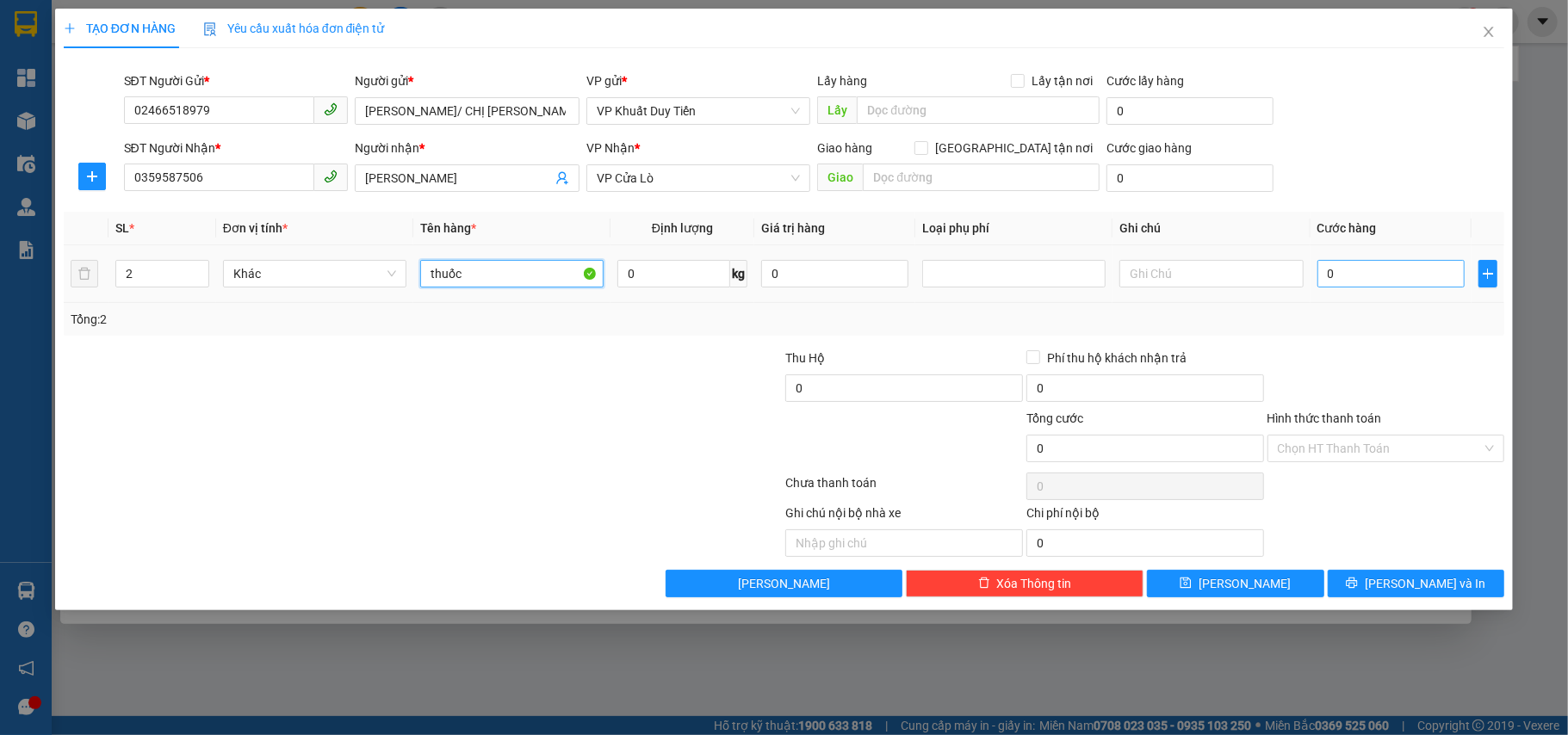
type input "thuốc"
click at [1352, 269] on input "0" at bounding box center [1390, 273] width 148 height 28
type input "8"
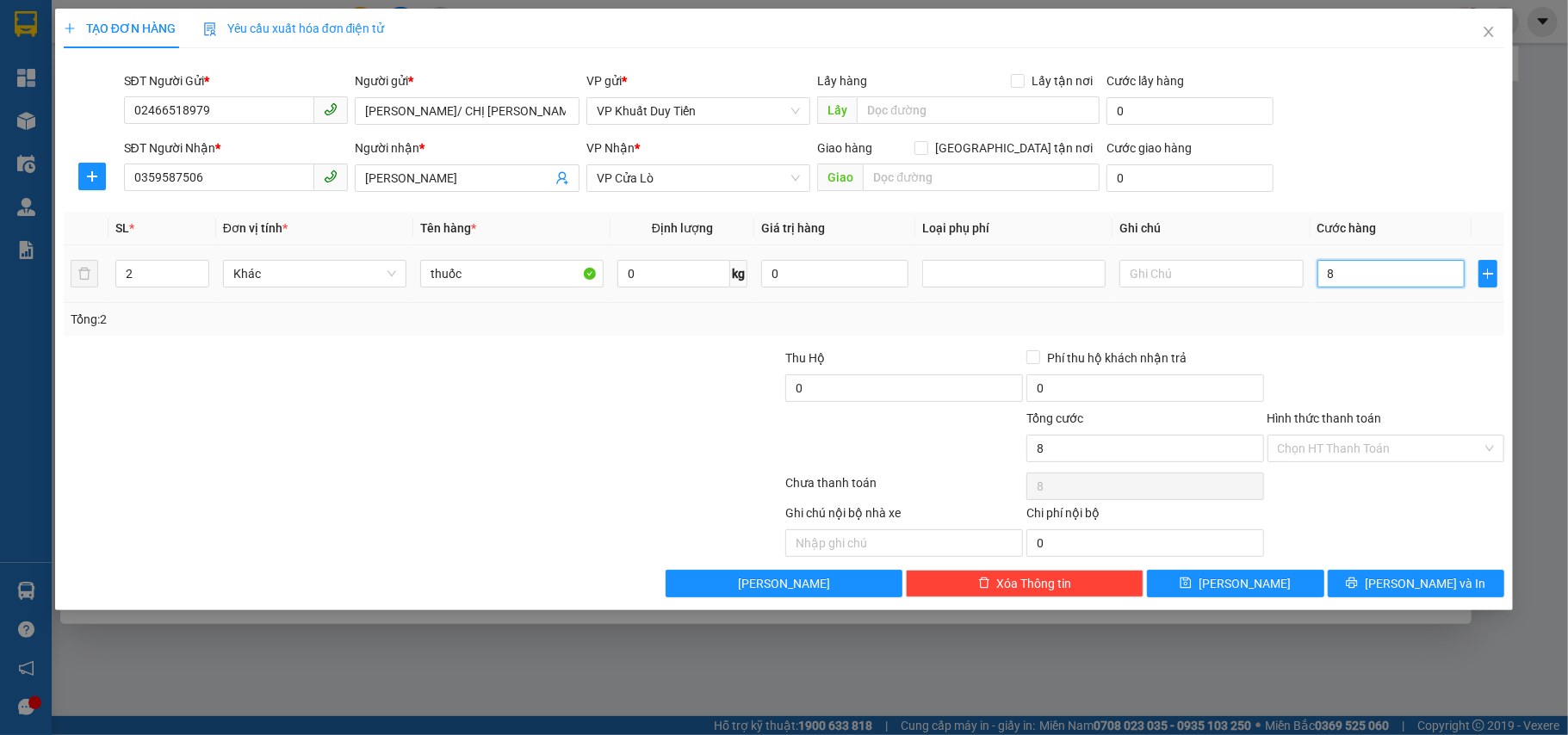
type input "80"
type input "80.000"
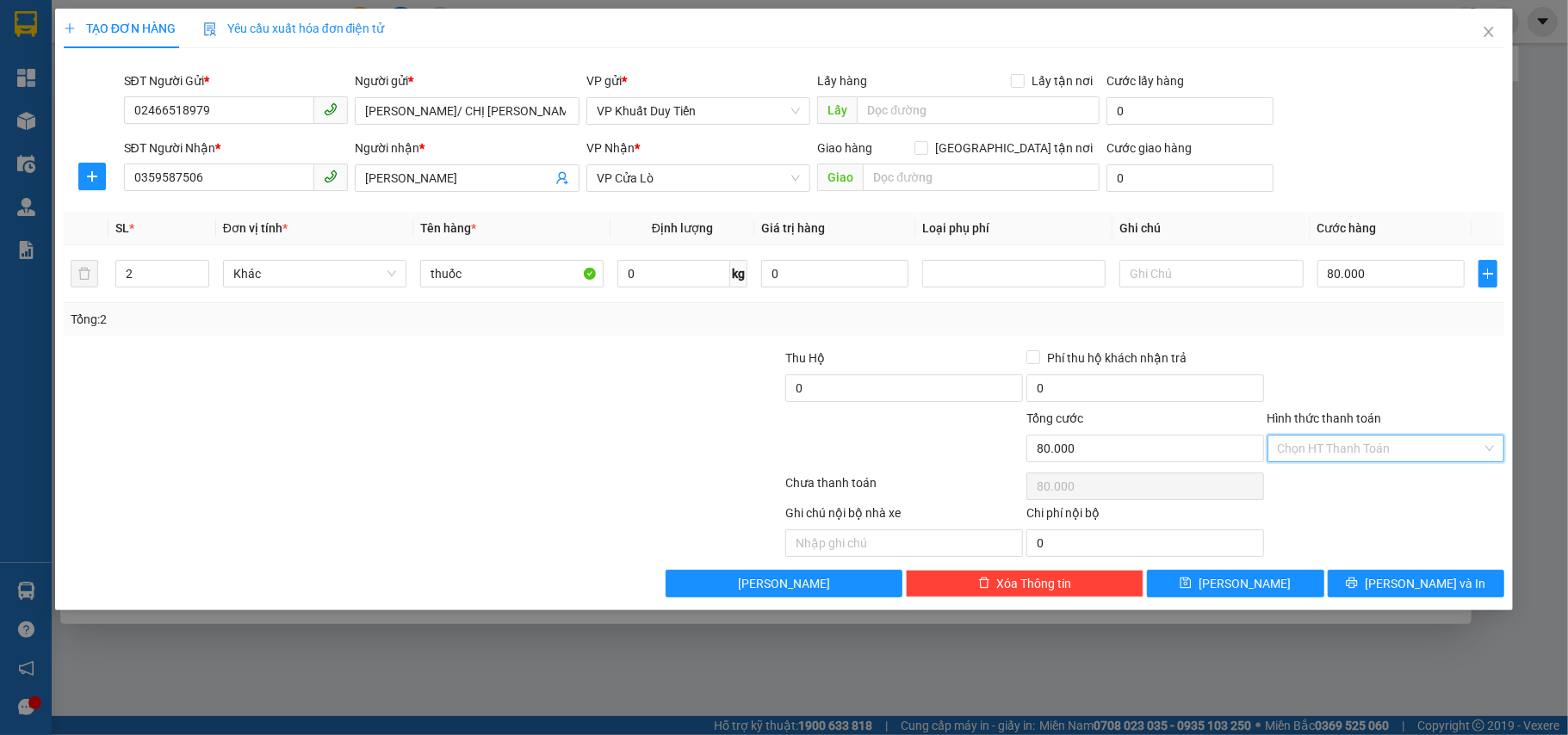
click at [1417, 449] on input "Hình thức thanh toán" at bounding box center [1380, 448] width 205 height 26
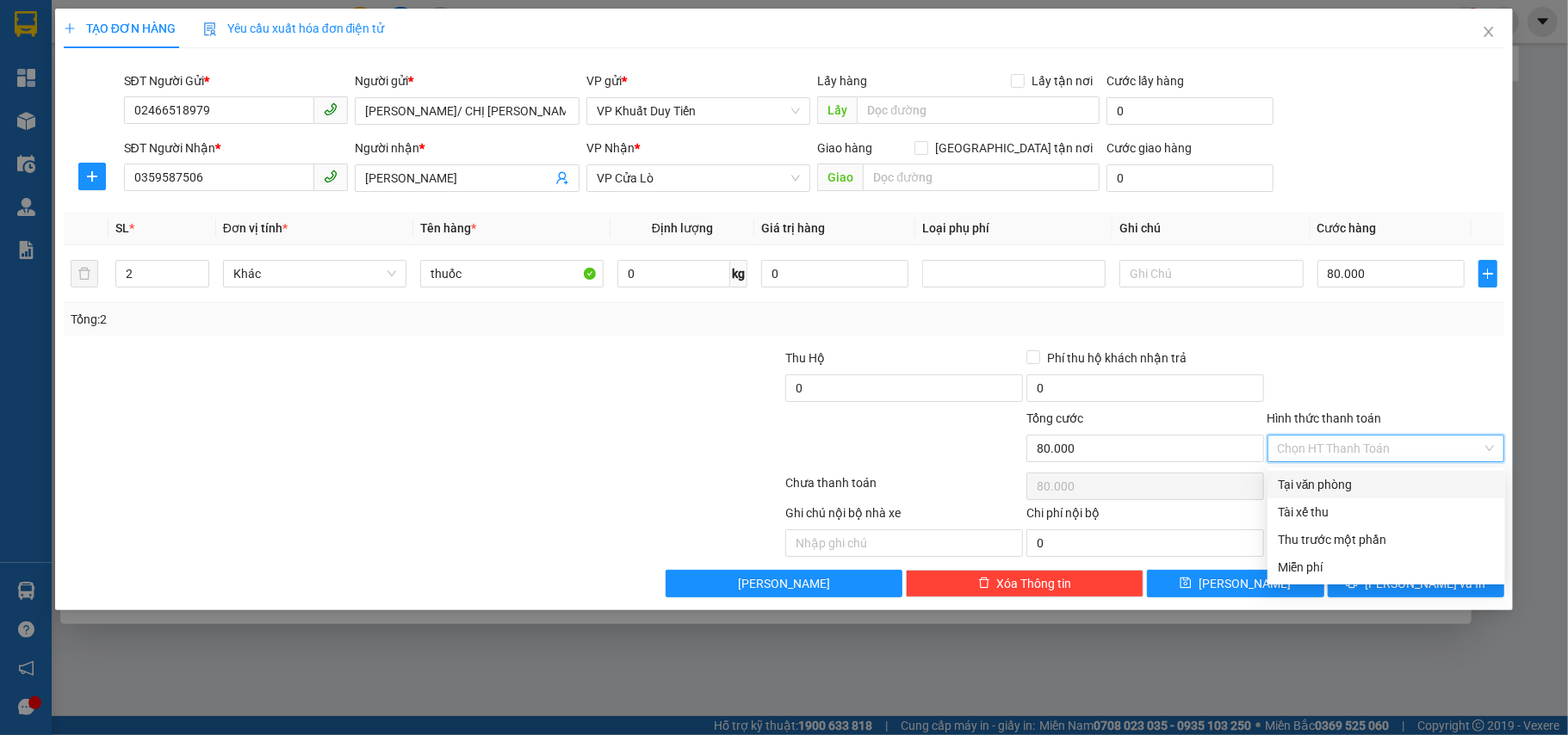
drag, startPoint x: 1376, startPoint y: 474, endPoint x: 1394, endPoint y: 506, distance: 36.7
click at [1377, 474] on div "Tại văn phòng" at bounding box center [1386, 484] width 237 height 28
type input "0"
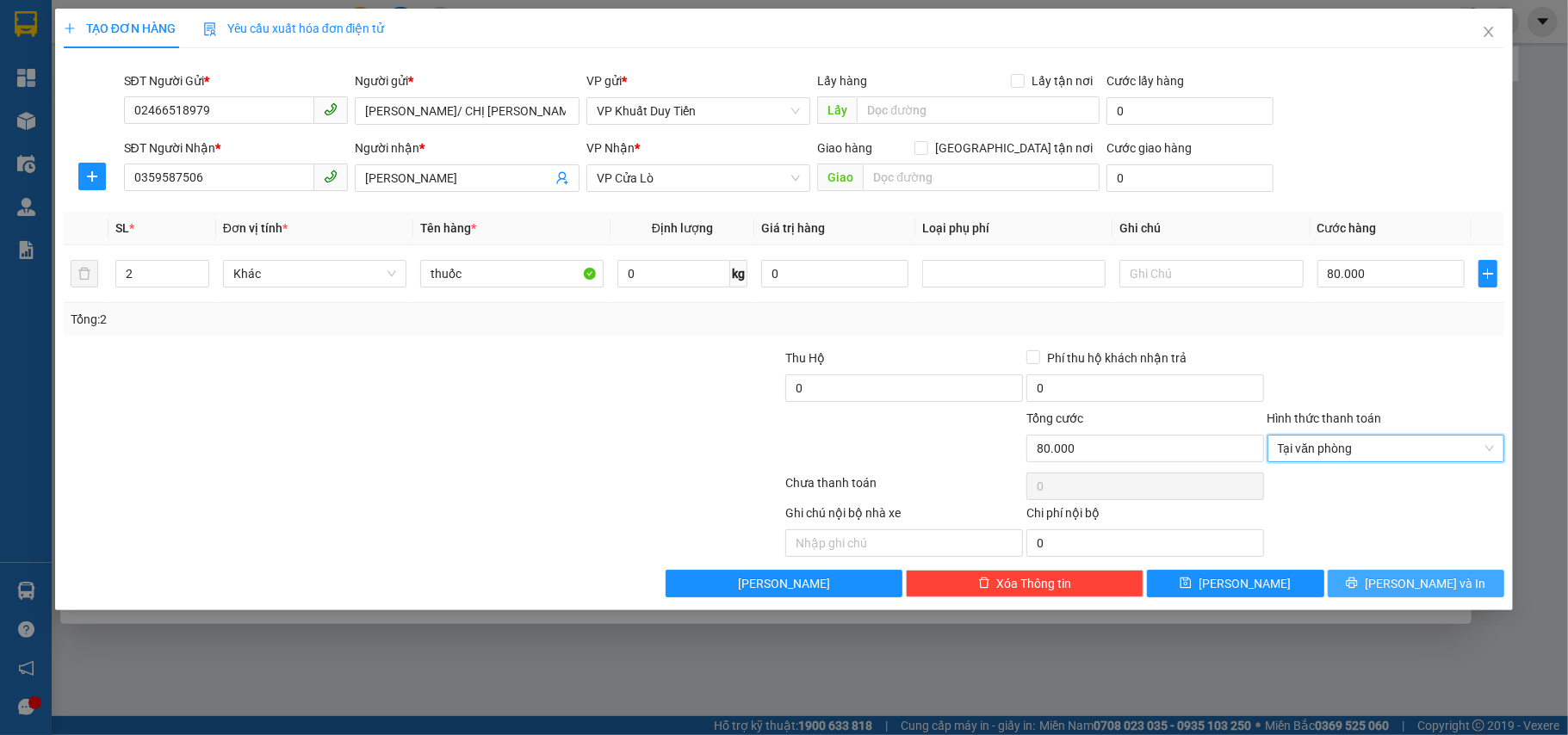
click at [1433, 580] on span "[PERSON_NAME] và In" at bounding box center [1424, 584] width 121 height 19
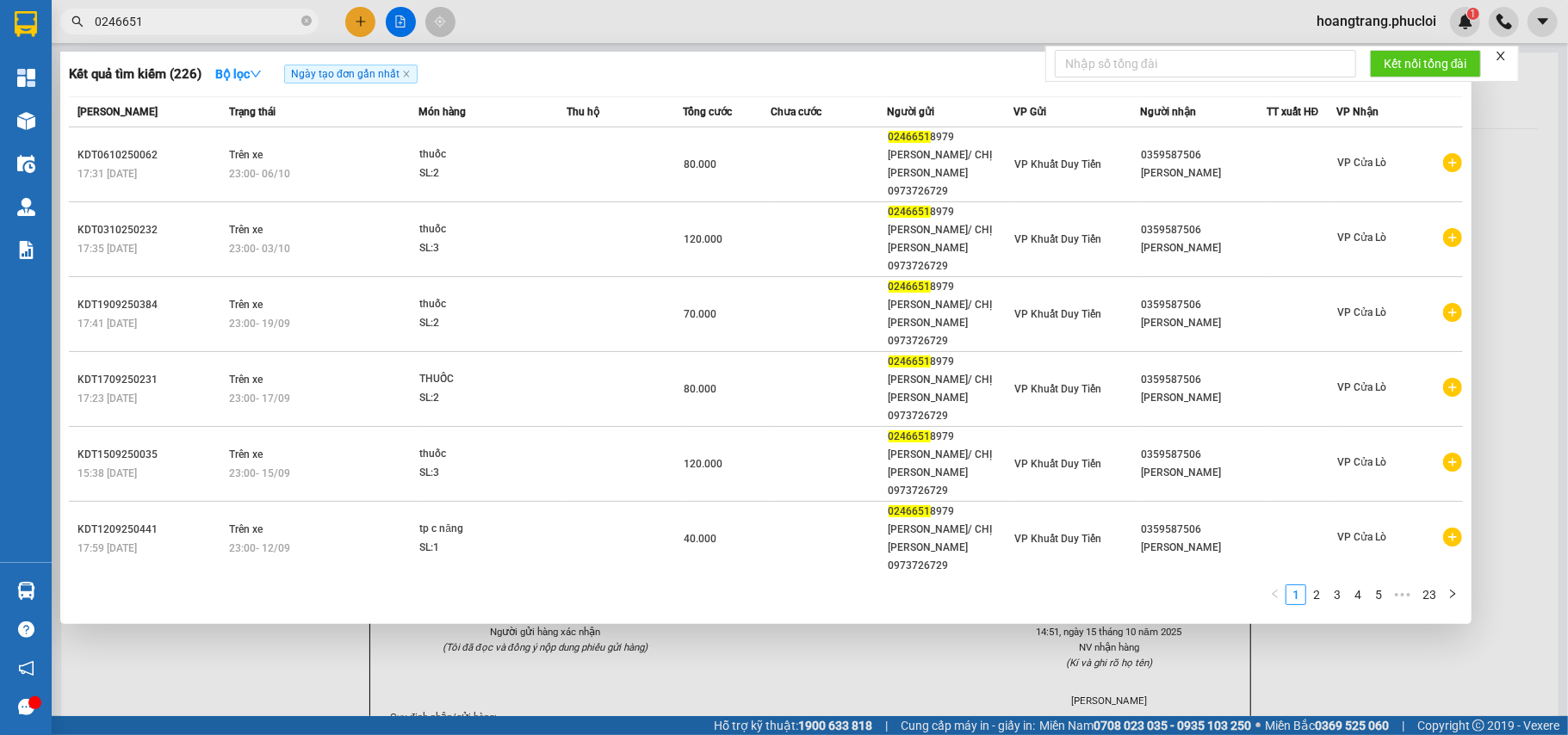
drag, startPoint x: 1440, startPoint y: 679, endPoint x: 1430, endPoint y: 679, distance: 10.0
click at [1438, 679] on div at bounding box center [784, 368] width 1568 height 735
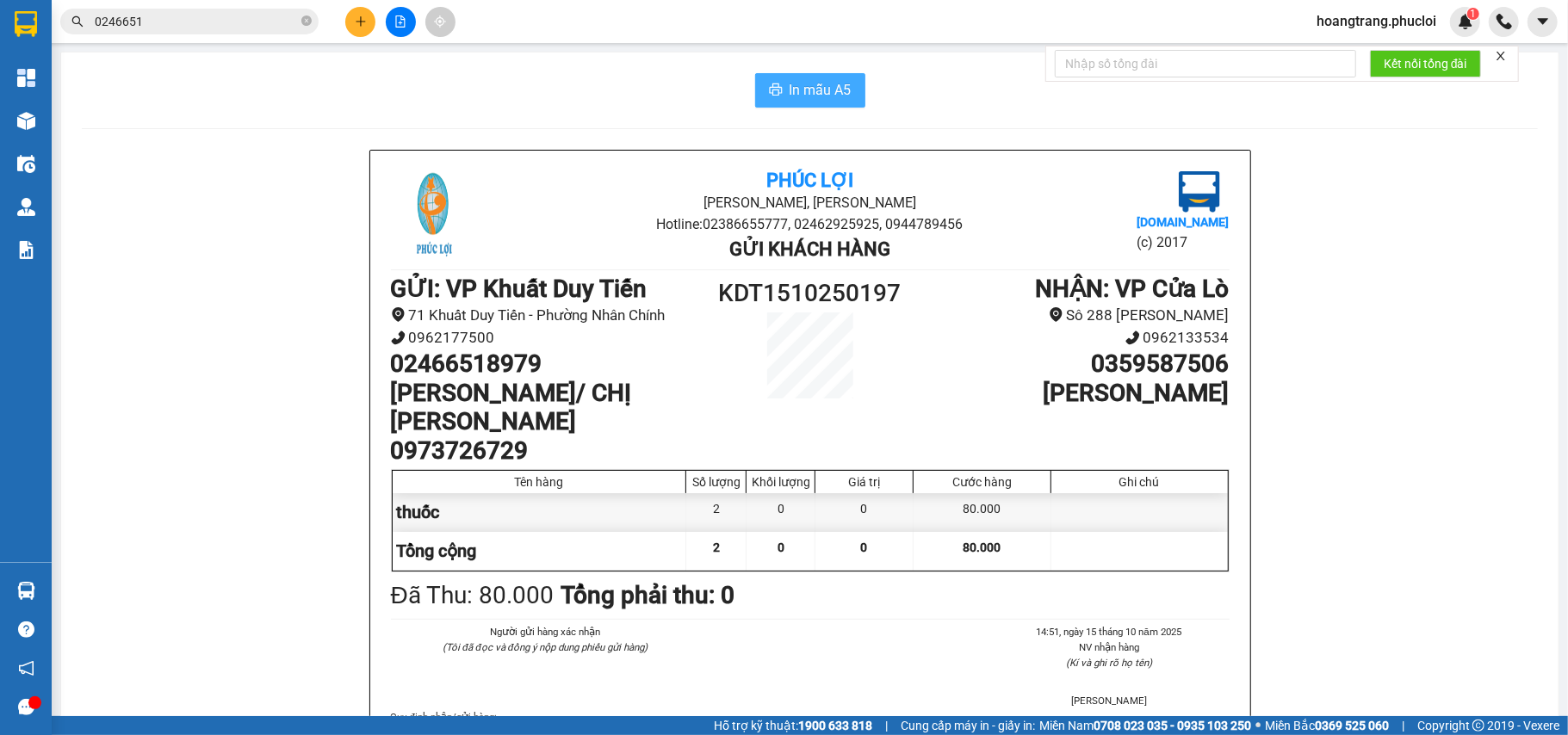
click at [826, 96] on span "In mẫu A5" at bounding box center [820, 90] width 62 height 21
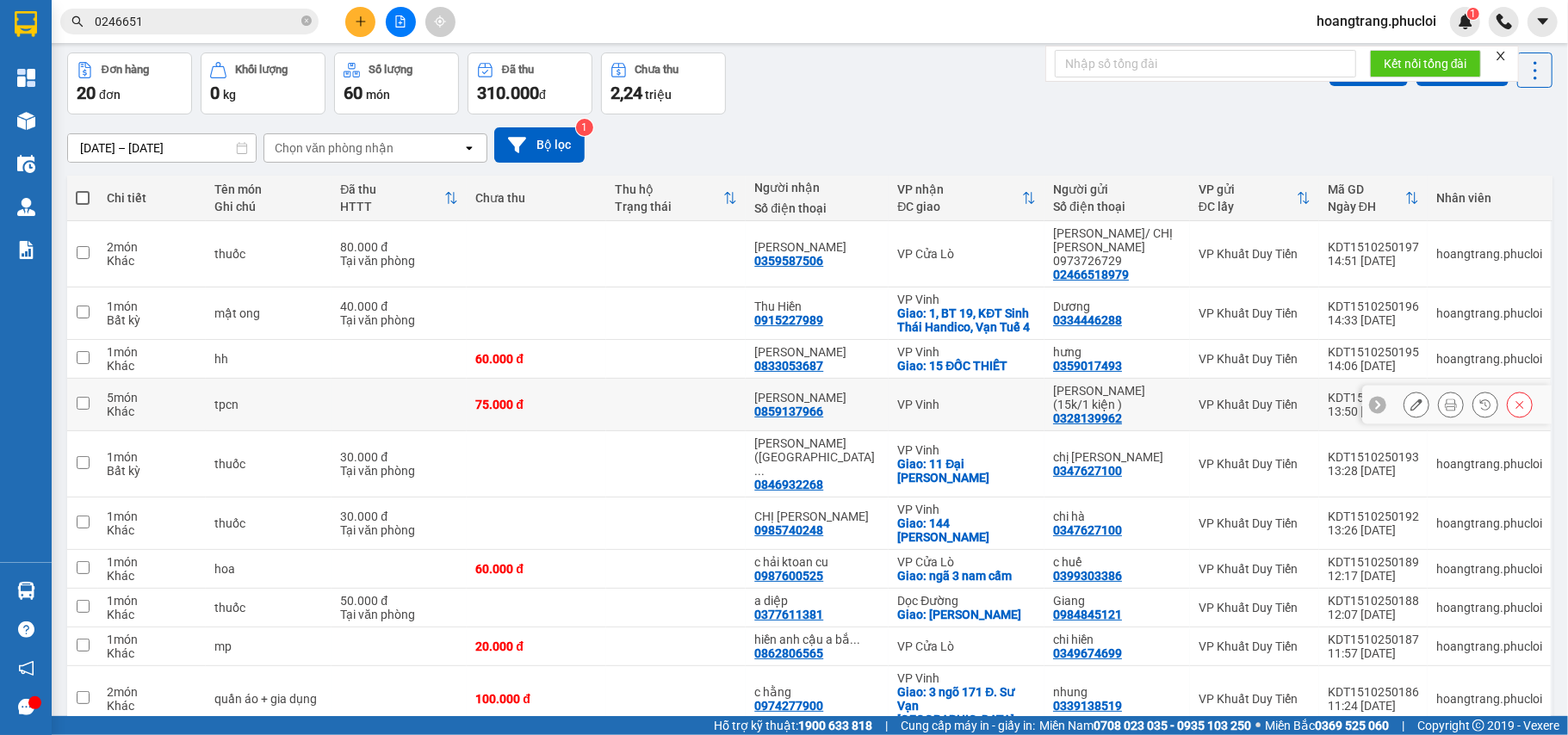
scroll to position [103, 0]
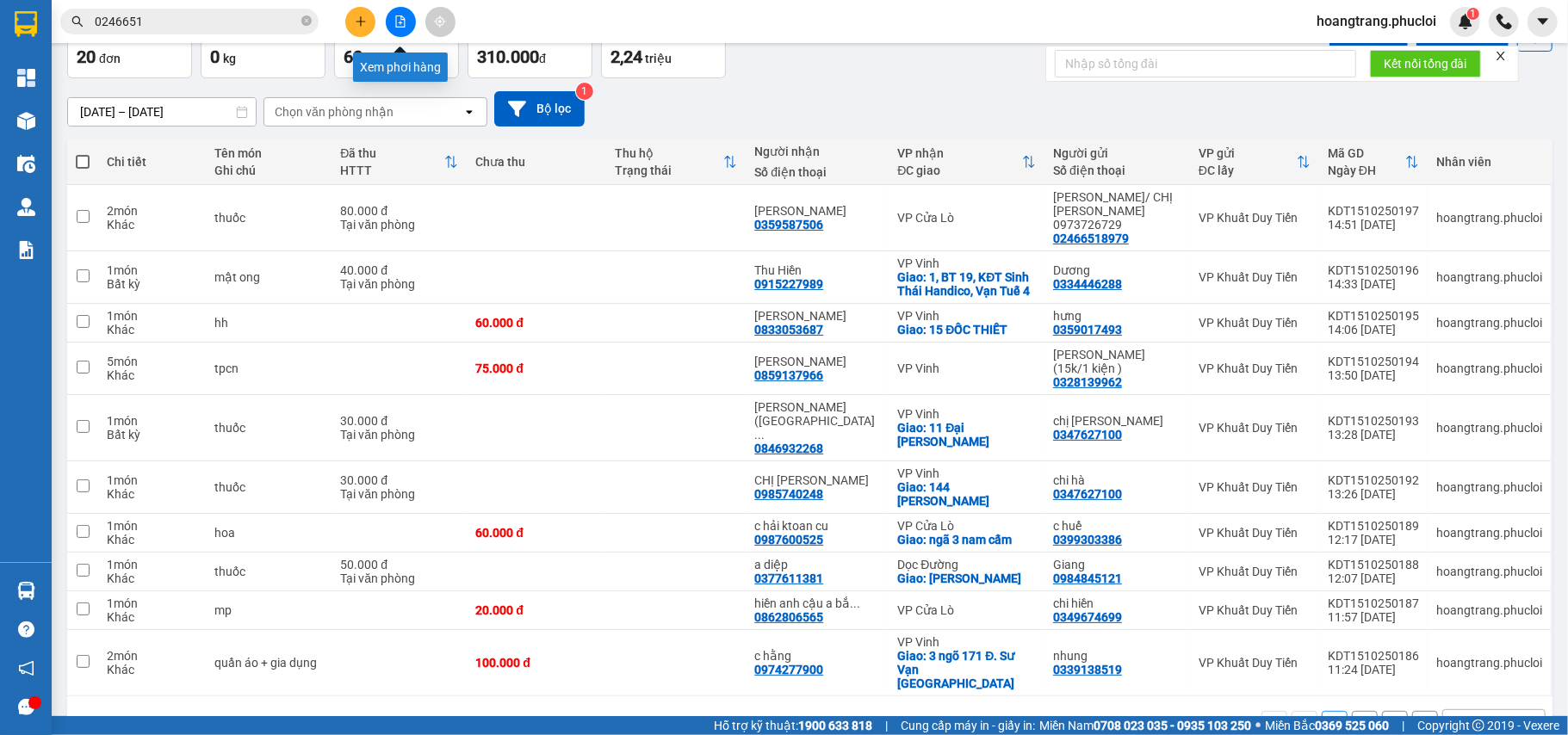
click at [393, 28] on button at bounding box center [400, 21] width 30 height 30
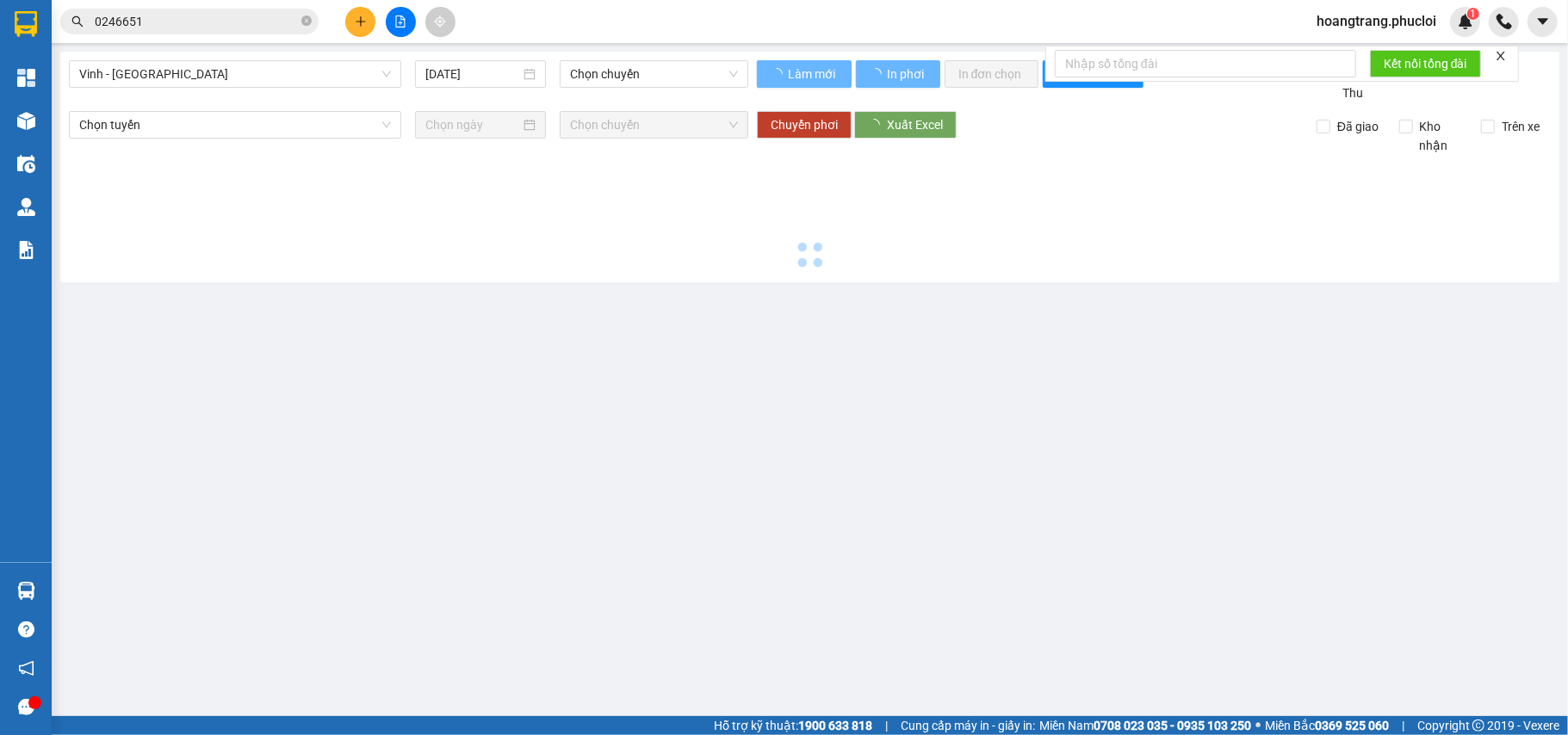
click at [331, 88] on div "Vinh - Hà Tĩnh 15/10/2025 Chọn chuyến" at bounding box center [408, 81] width 679 height 42
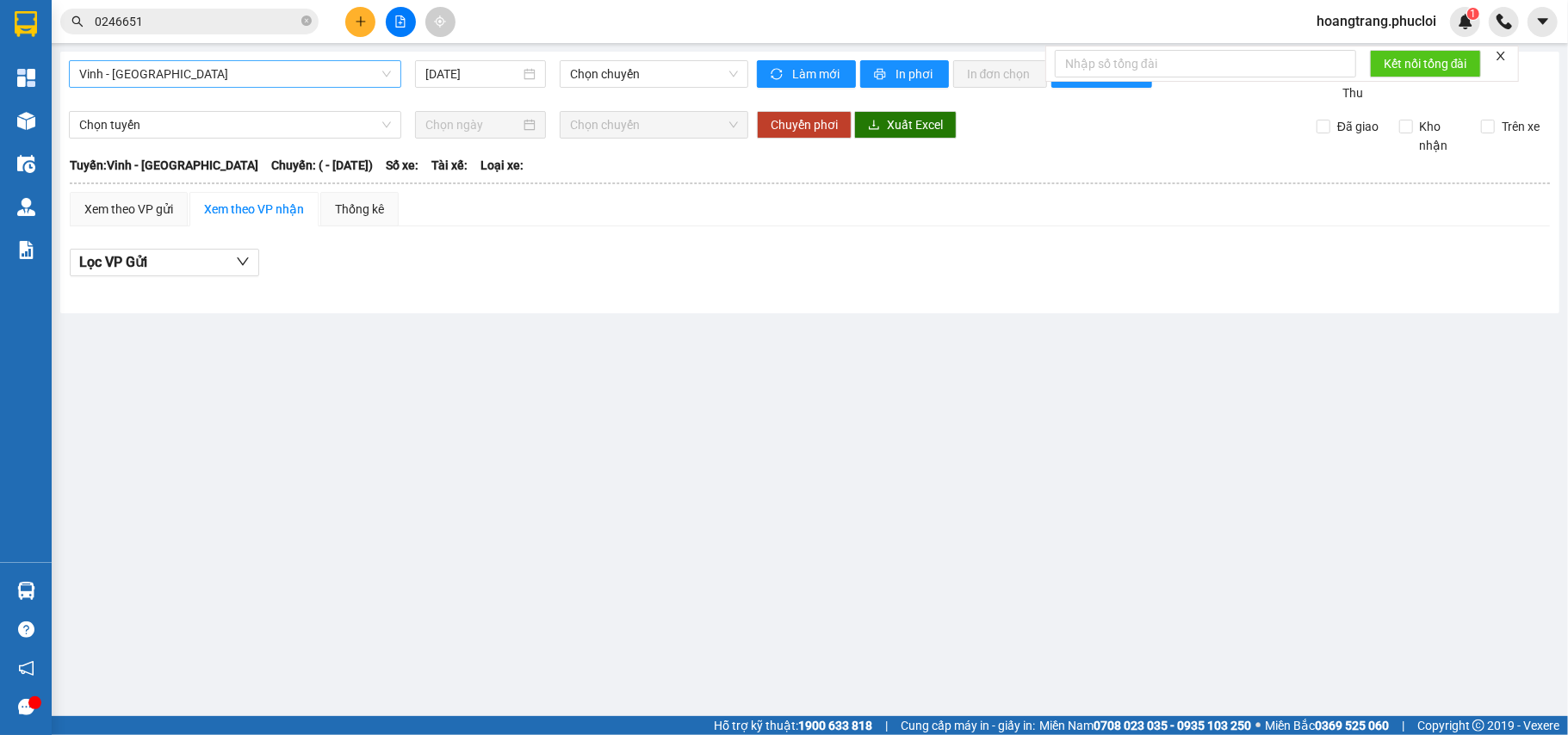
click at [301, 73] on span "Vinh - Hà Tĩnh" at bounding box center [234, 73] width 312 height 26
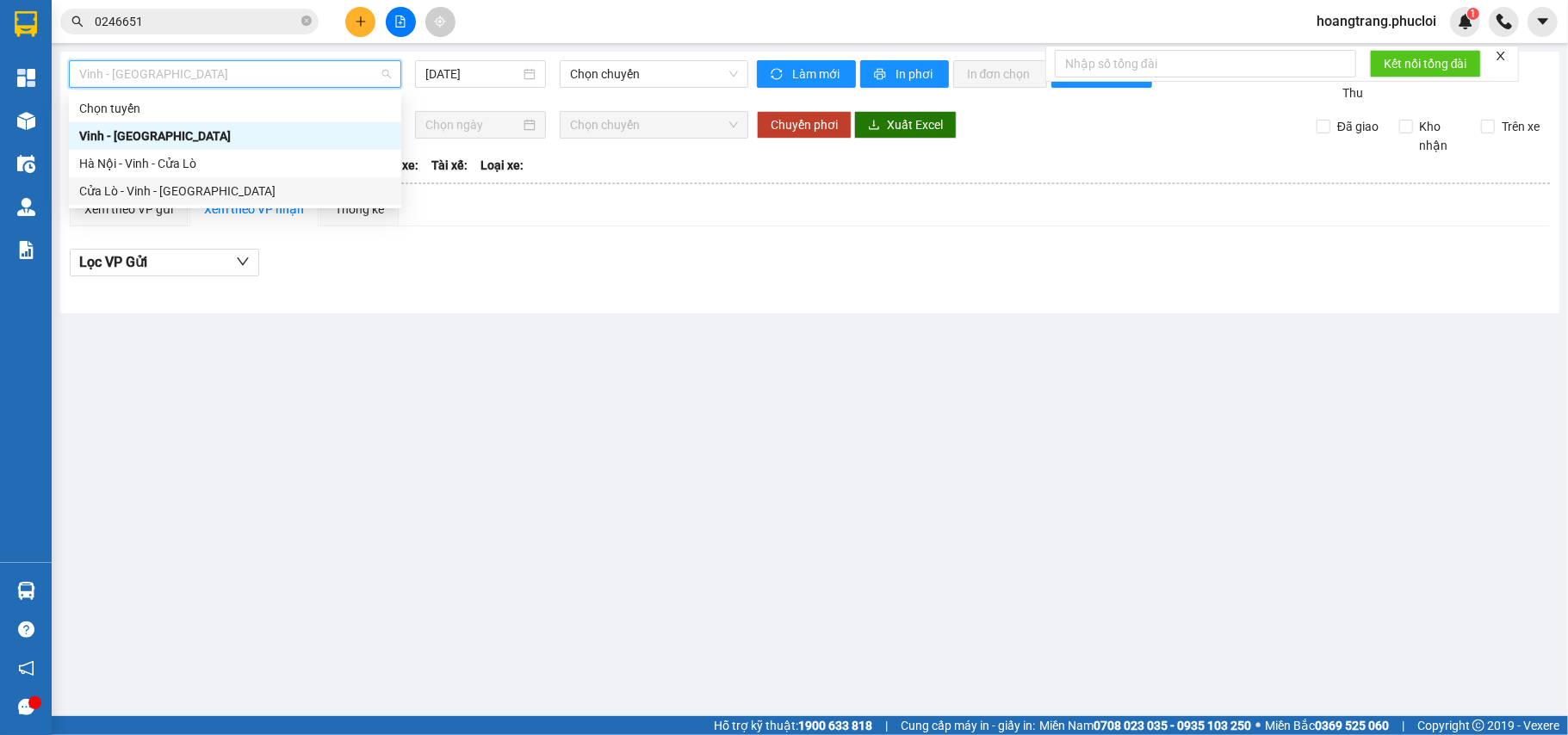
click at [283, 198] on div "Cửa Lò - Vinh - Hà Nội" at bounding box center [234, 191] width 312 height 19
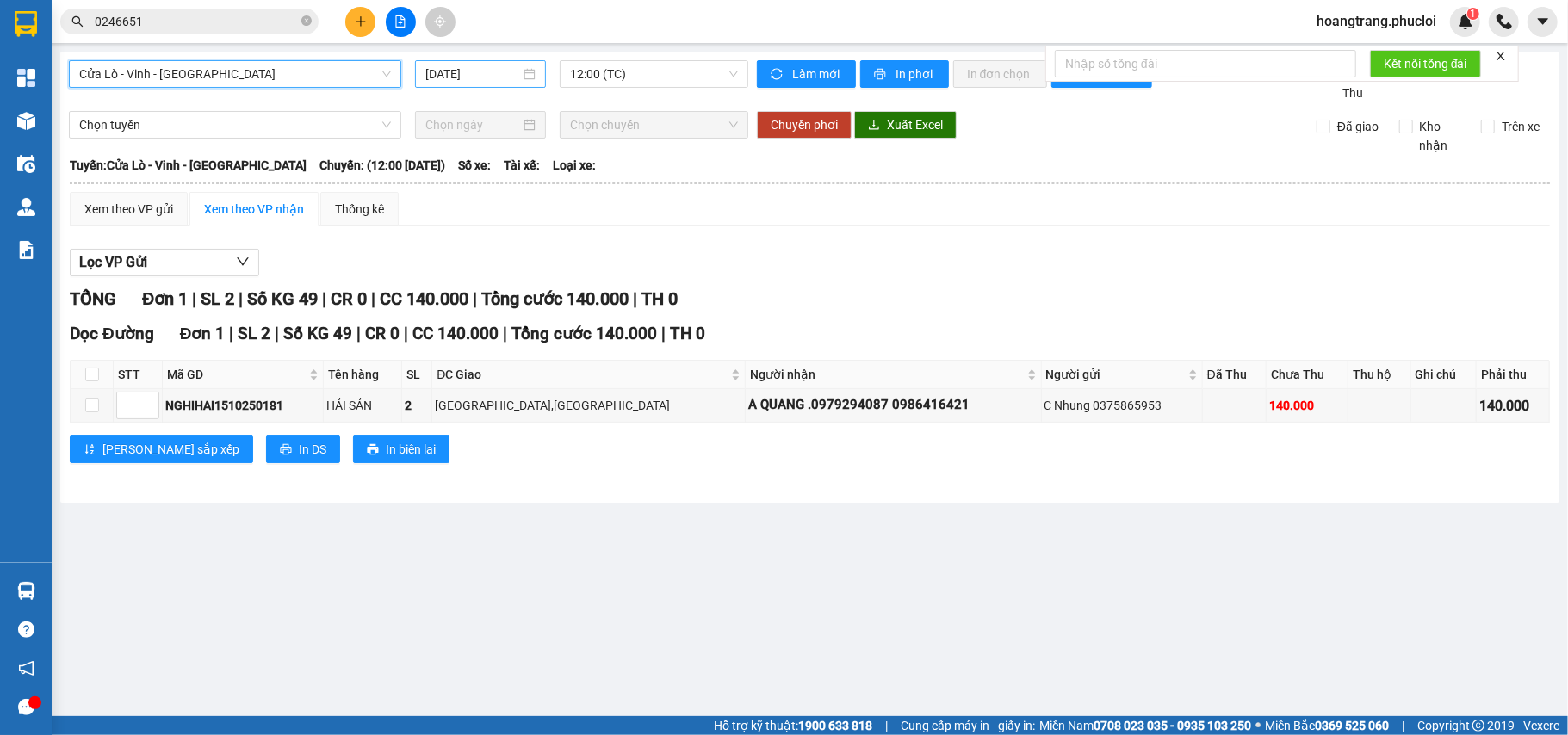
click at [500, 83] on input "15/10/2025" at bounding box center [473, 74] width 95 height 19
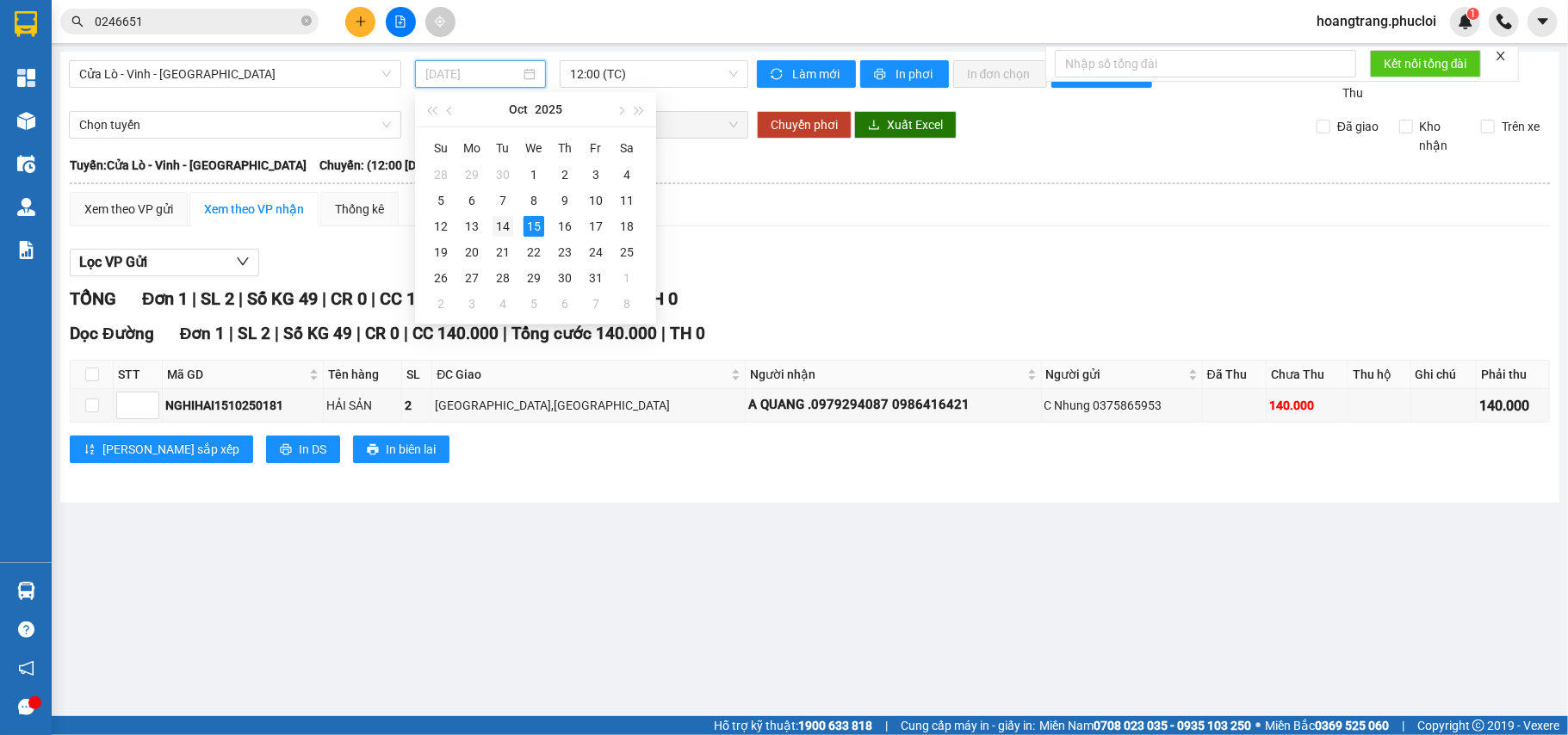
click at [505, 234] on div "14" at bounding box center [502, 226] width 20 height 20
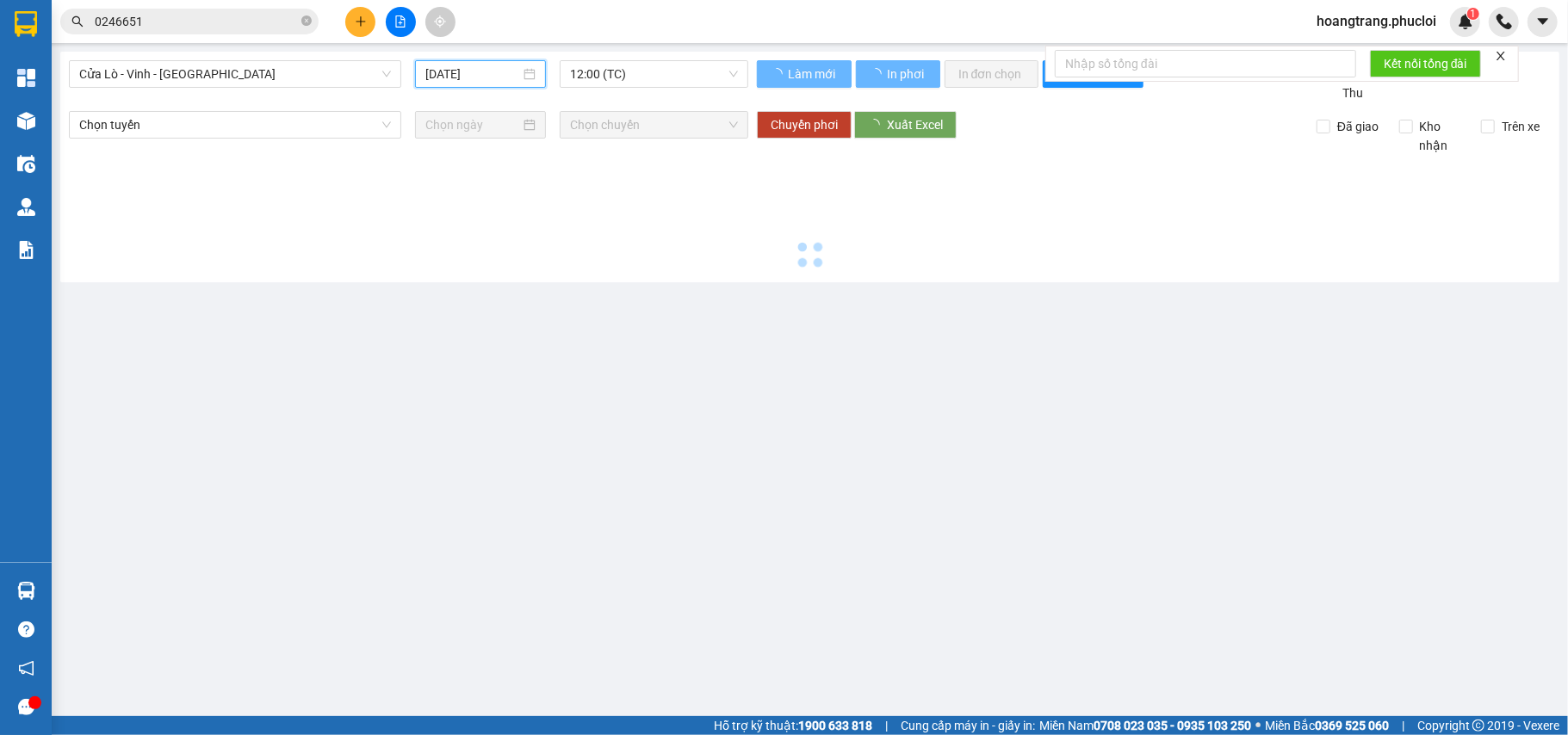
type input "14/10/2025"
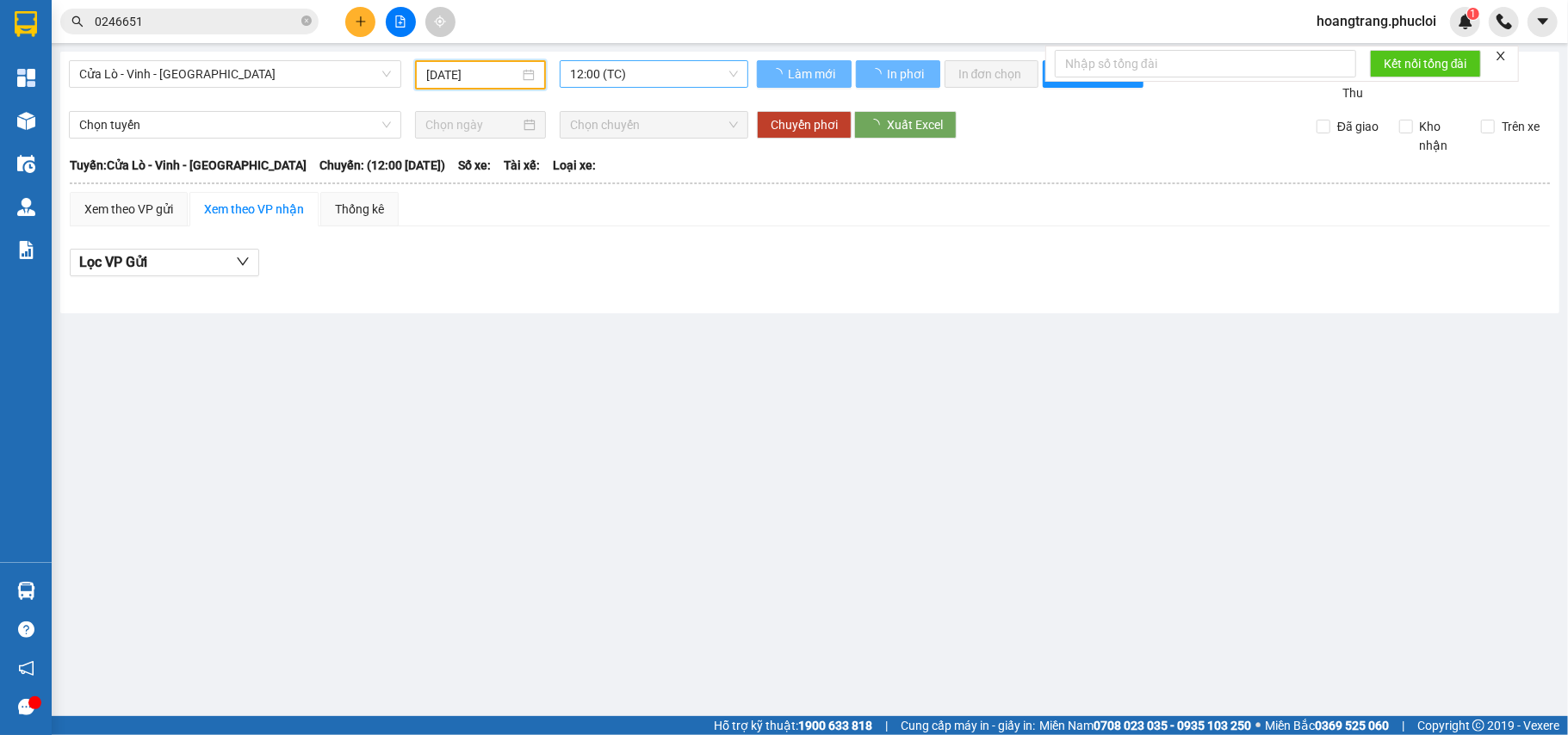
click at [580, 77] on span "12:00 (TC)" at bounding box center [654, 73] width 168 height 26
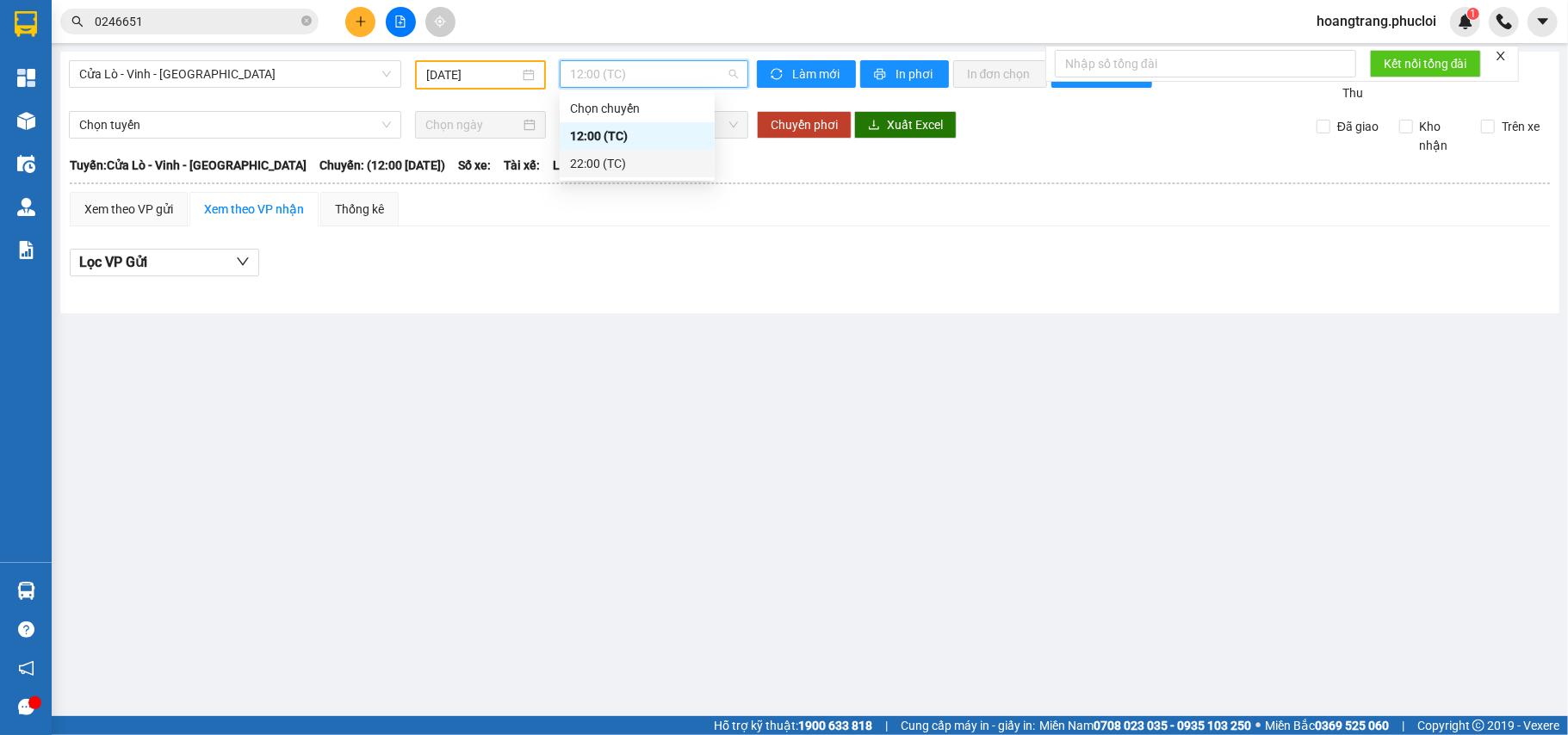
click at [579, 151] on div "22:00 (TC)" at bounding box center [637, 163] width 155 height 28
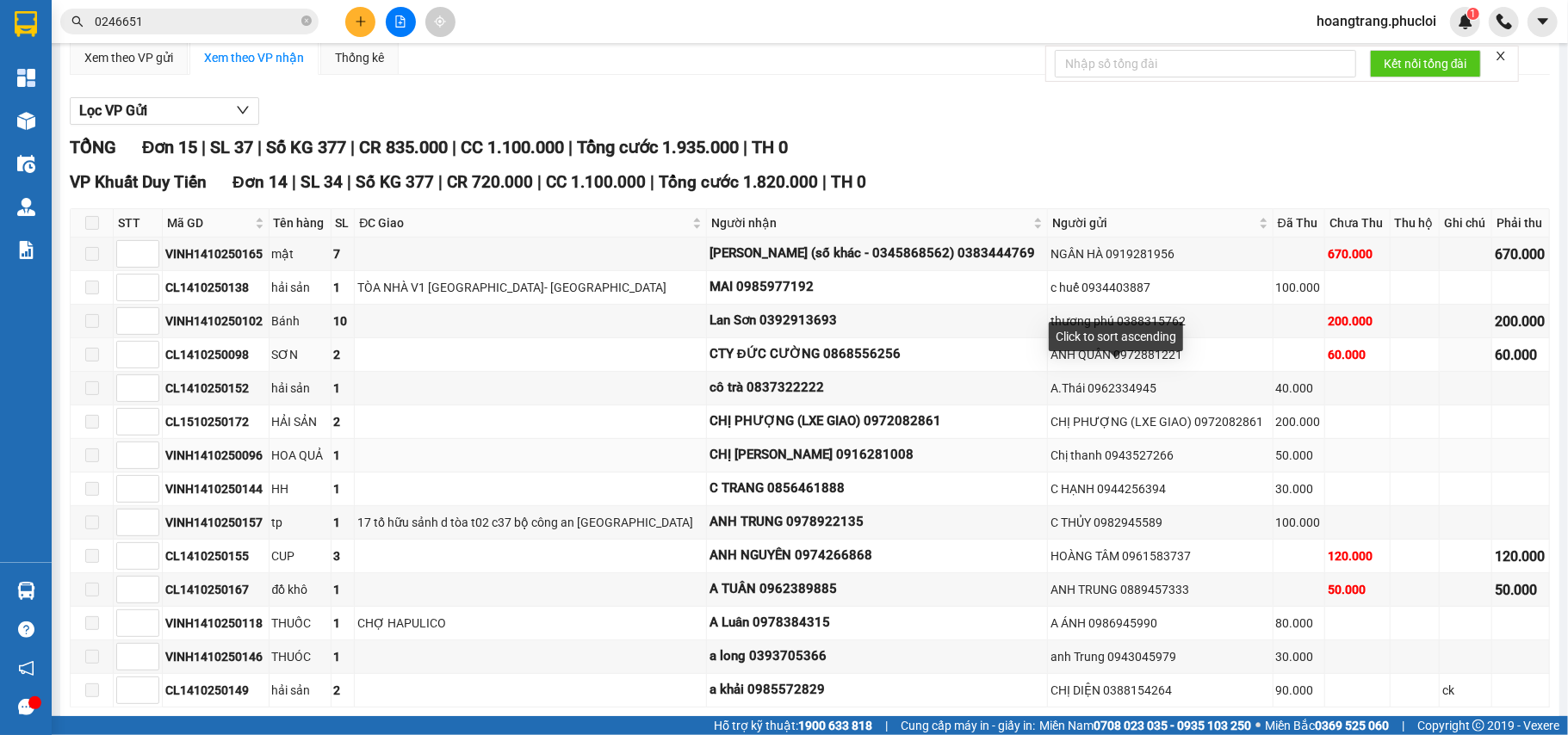
scroll to position [229, 0]
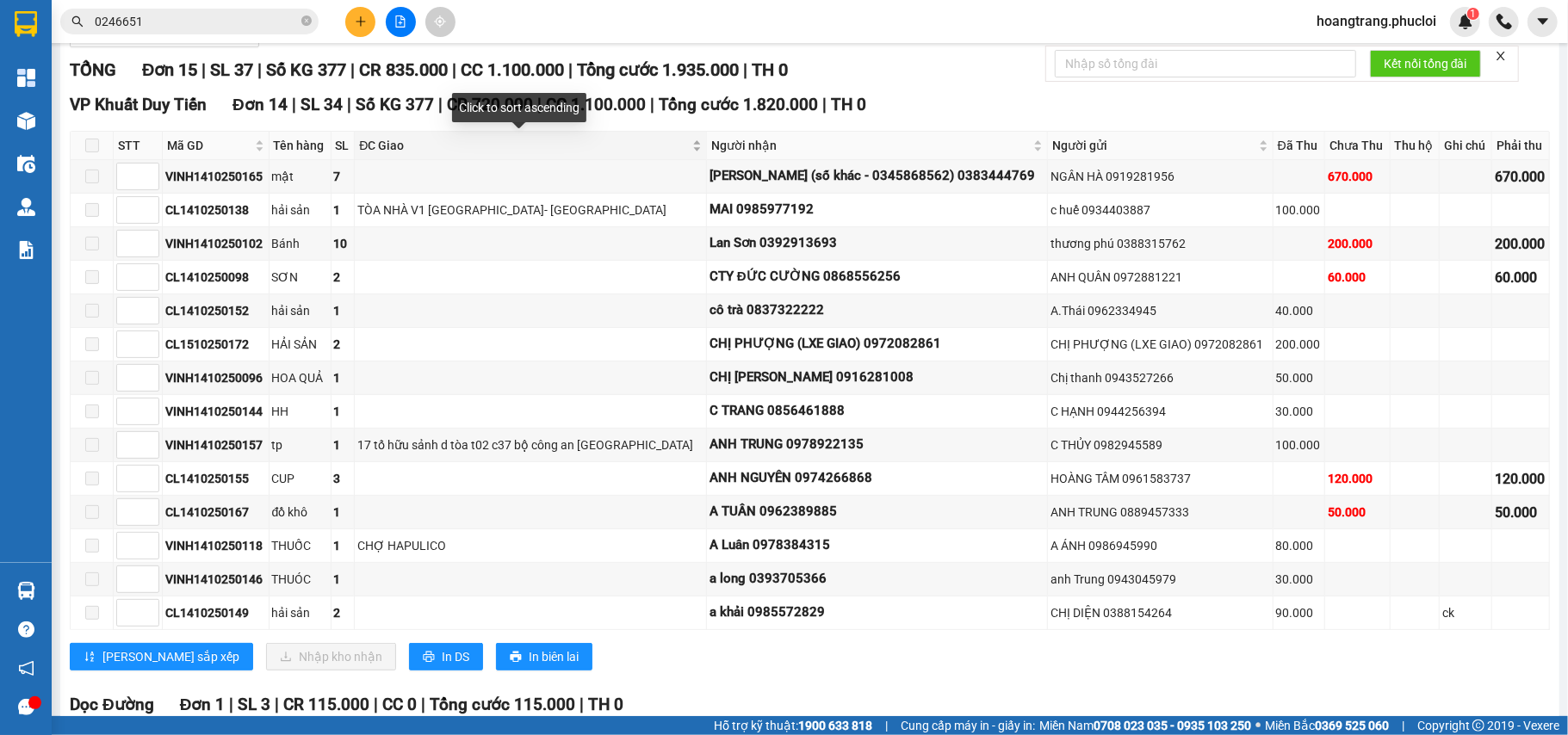
click at [487, 145] on span "ĐC Giao" at bounding box center [524, 146] width 330 height 19
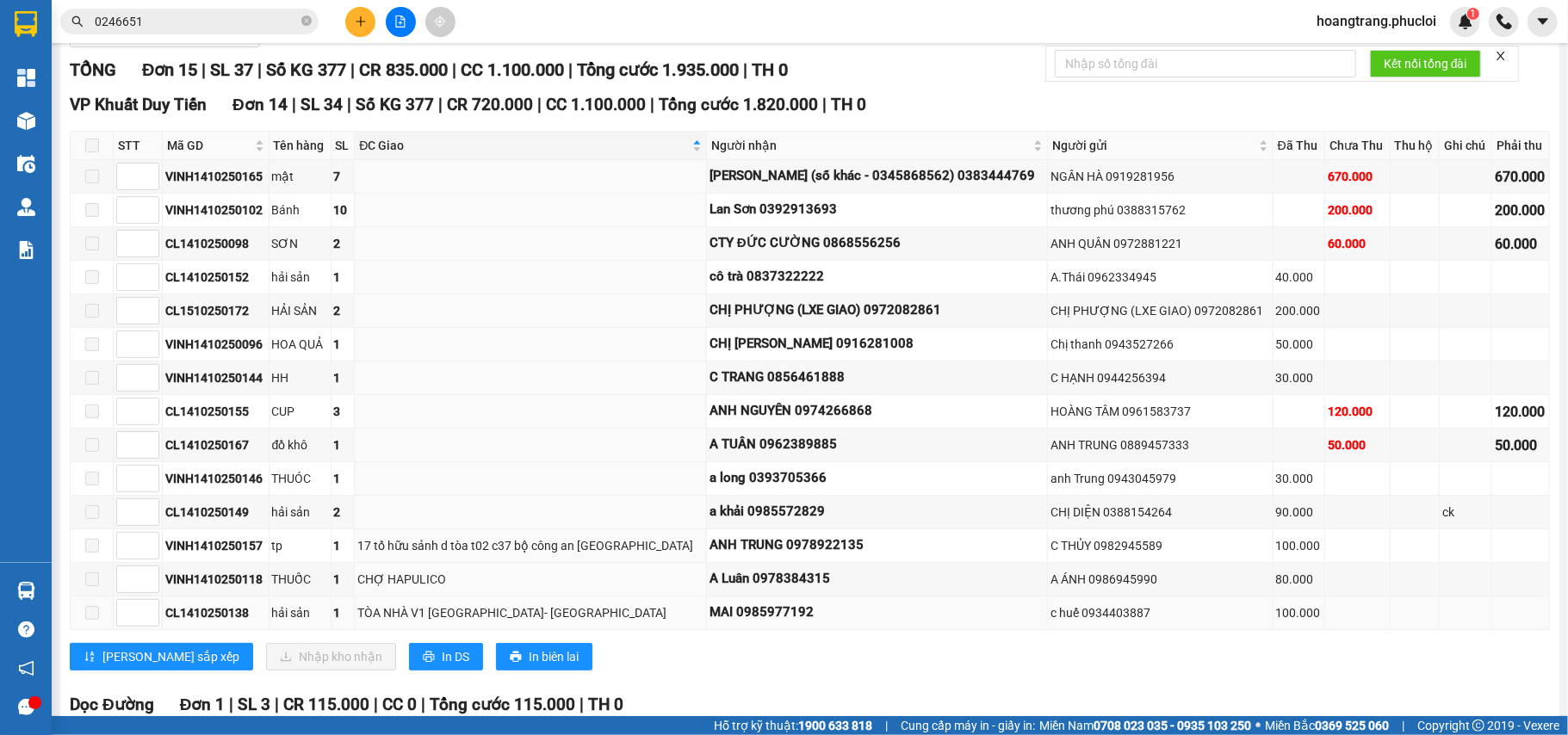
click at [723, 623] on div "MAI 0985977192" at bounding box center [876, 612] width 335 height 20
click at [518, 611] on td "TÒA NHÀ V1 VICTORIA VĂN PHÚ- HÀ ĐÔNG" at bounding box center [531, 612] width 352 height 34
click at [473, 622] on div "TÒA NHÀ V1 VICTORIA VĂN PHÚ- HÀ ĐÔNG" at bounding box center [530, 612] width 346 height 19
click at [505, 111] on span "CR 720.000" at bounding box center [489, 104] width 86 height 20
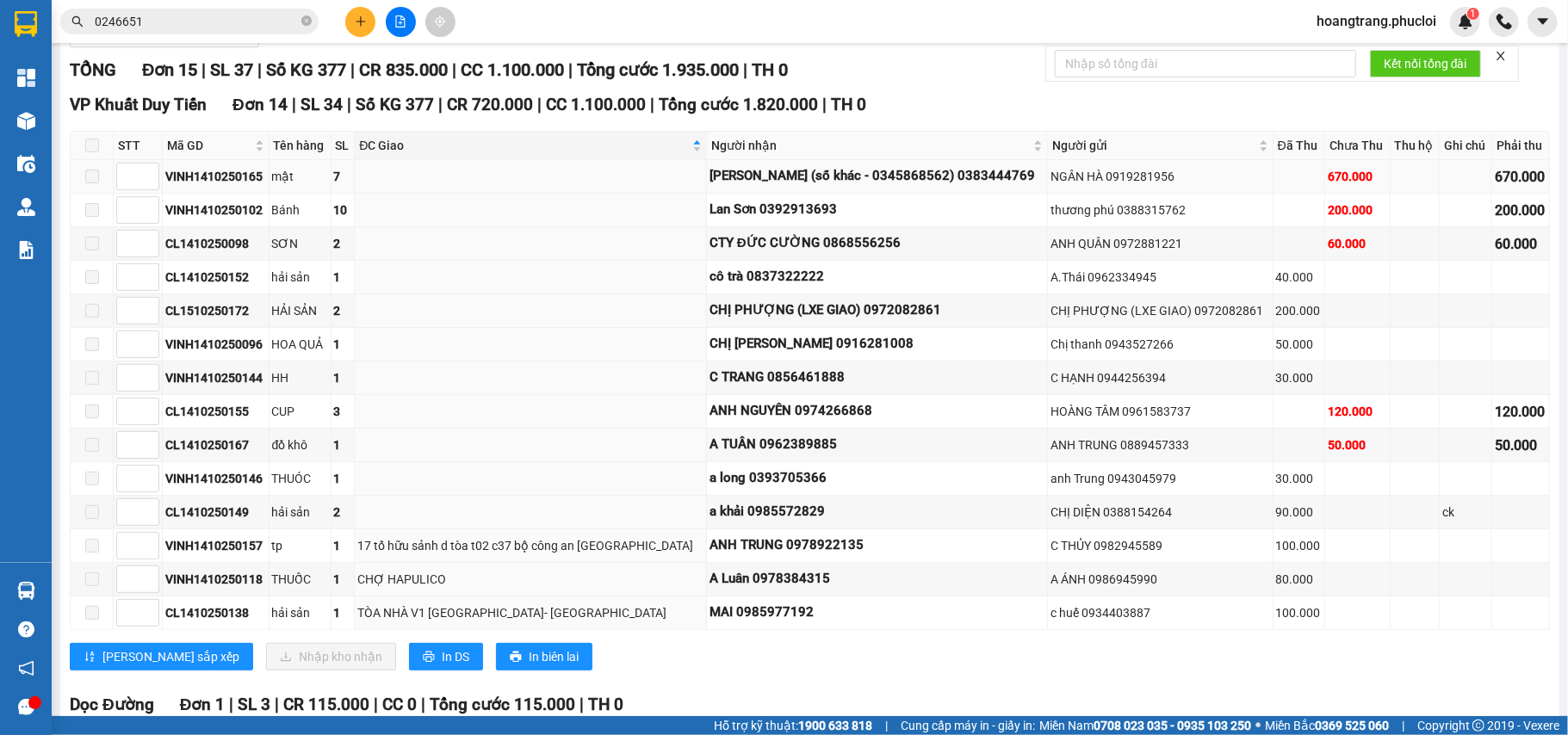
click at [563, 191] on td at bounding box center [531, 177] width 352 height 34
click at [1328, 215] on div "200.000" at bounding box center [1357, 210] width 59 height 19
click at [1341, 217] on div "200.000" at bounding box center [1357, 210] width 59 height 19
click at [1334, 217] on div "200.000" at bounding box center [1357, 210] width 59 height 19
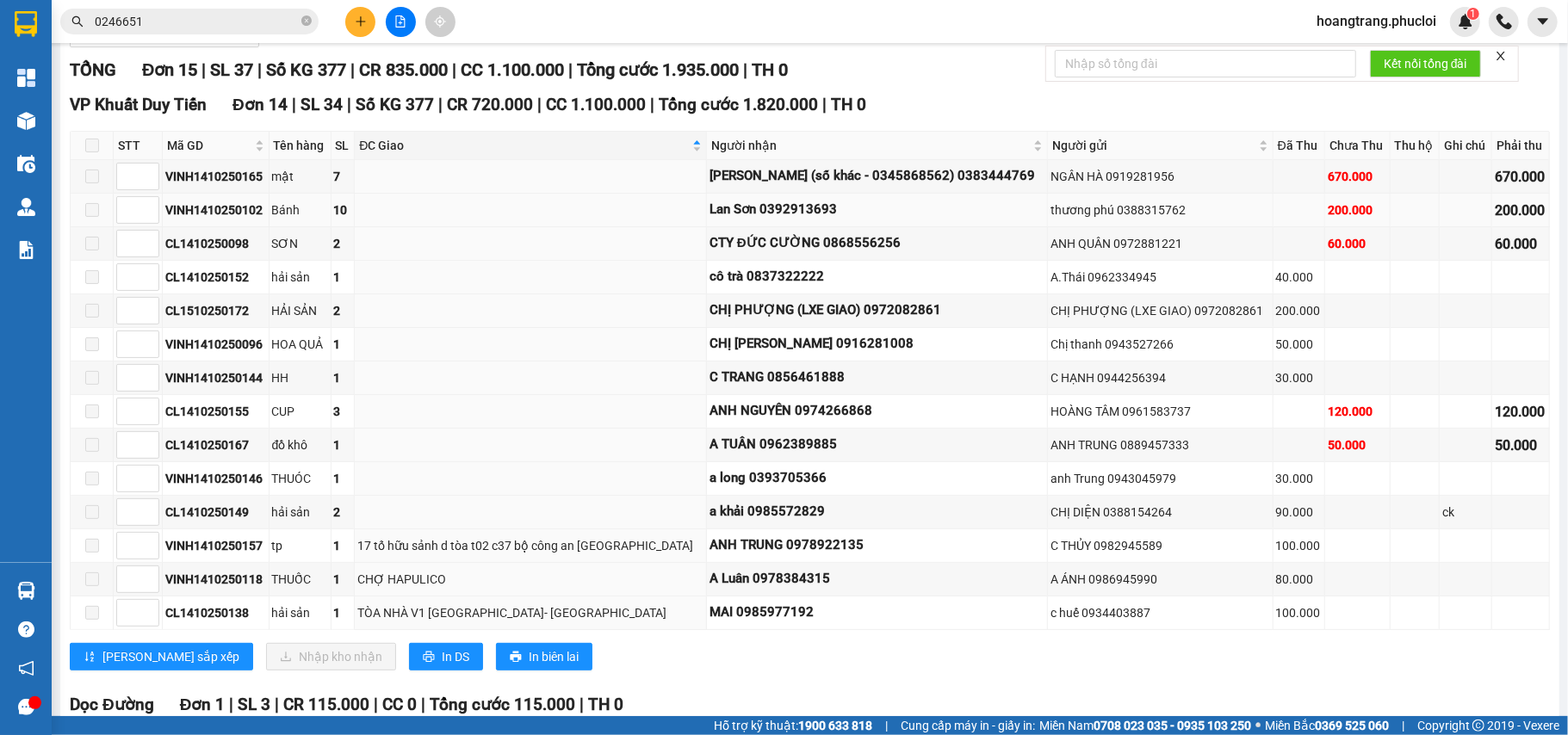
click at [1334, 217] on div "200.000" at bounding box center [1357, 210] width 59 height 19
click at [1330, 215] on div "200.000" at bounding box center [1357, 210] width 59 height 19
click at [1328, 250] on div "60.000" at bounding box center [1357, 244] width 59 height 19
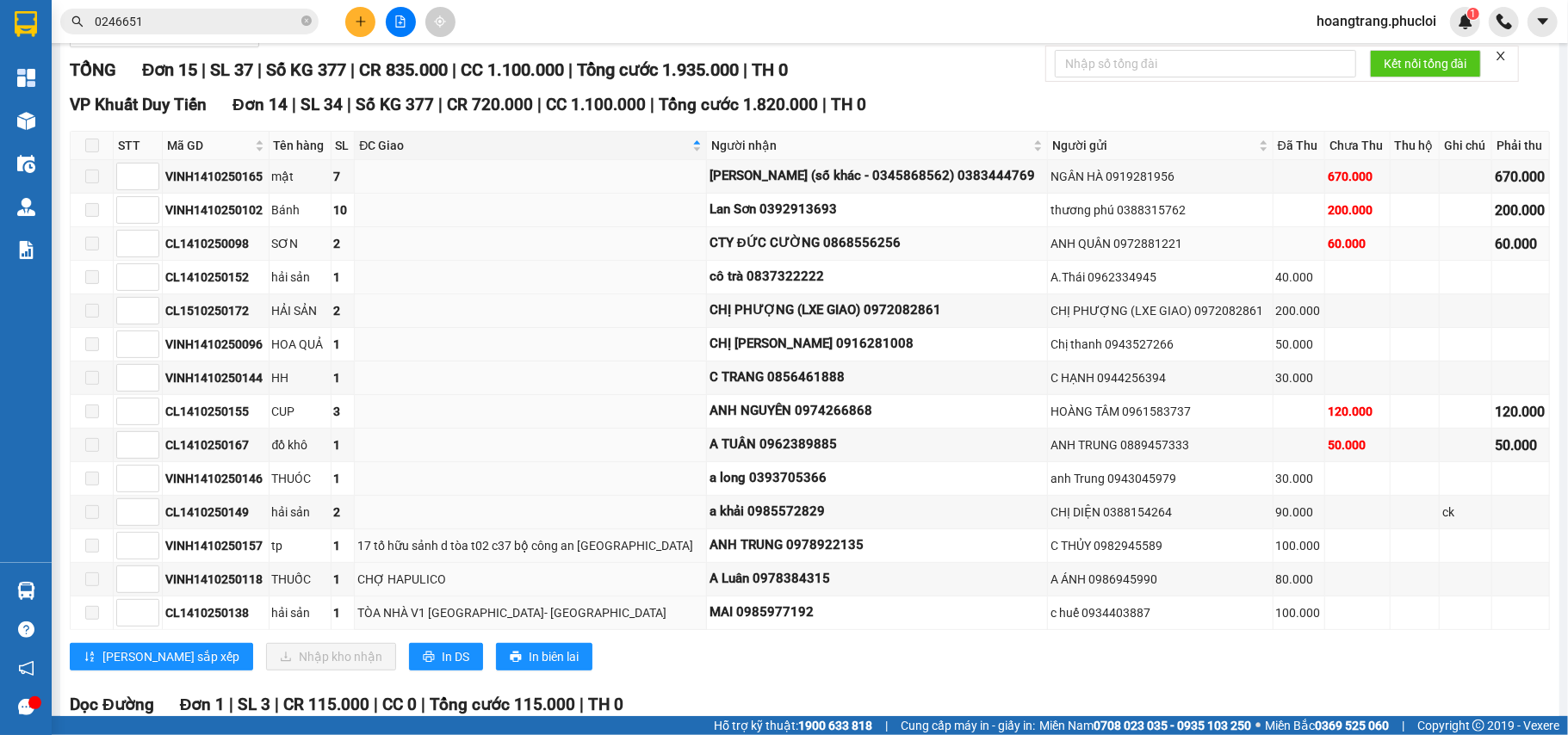
click at [237, 257] on td "CL1410250098" at bounding box center [216, 244] width 107 height 34
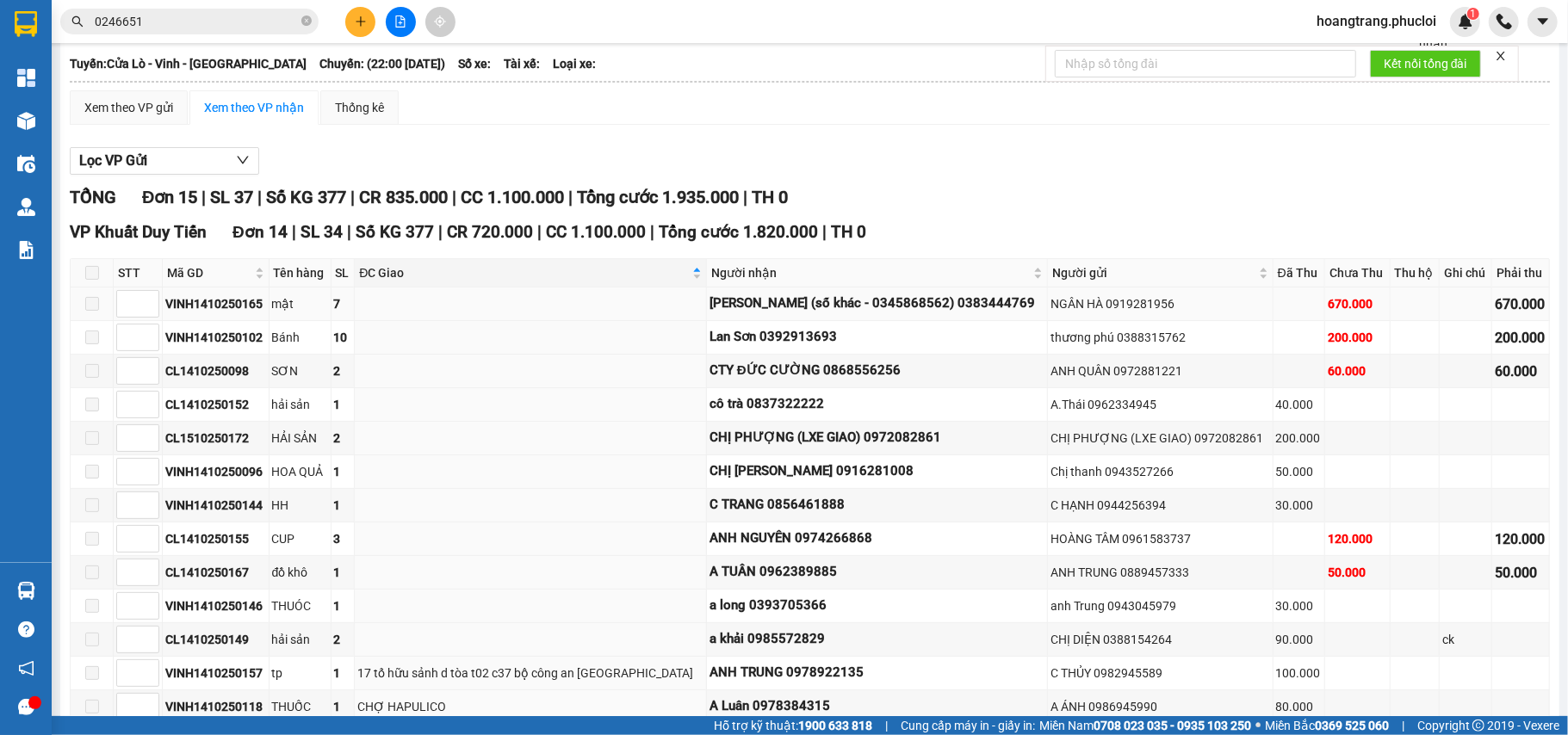
scroll to position [0, 0]
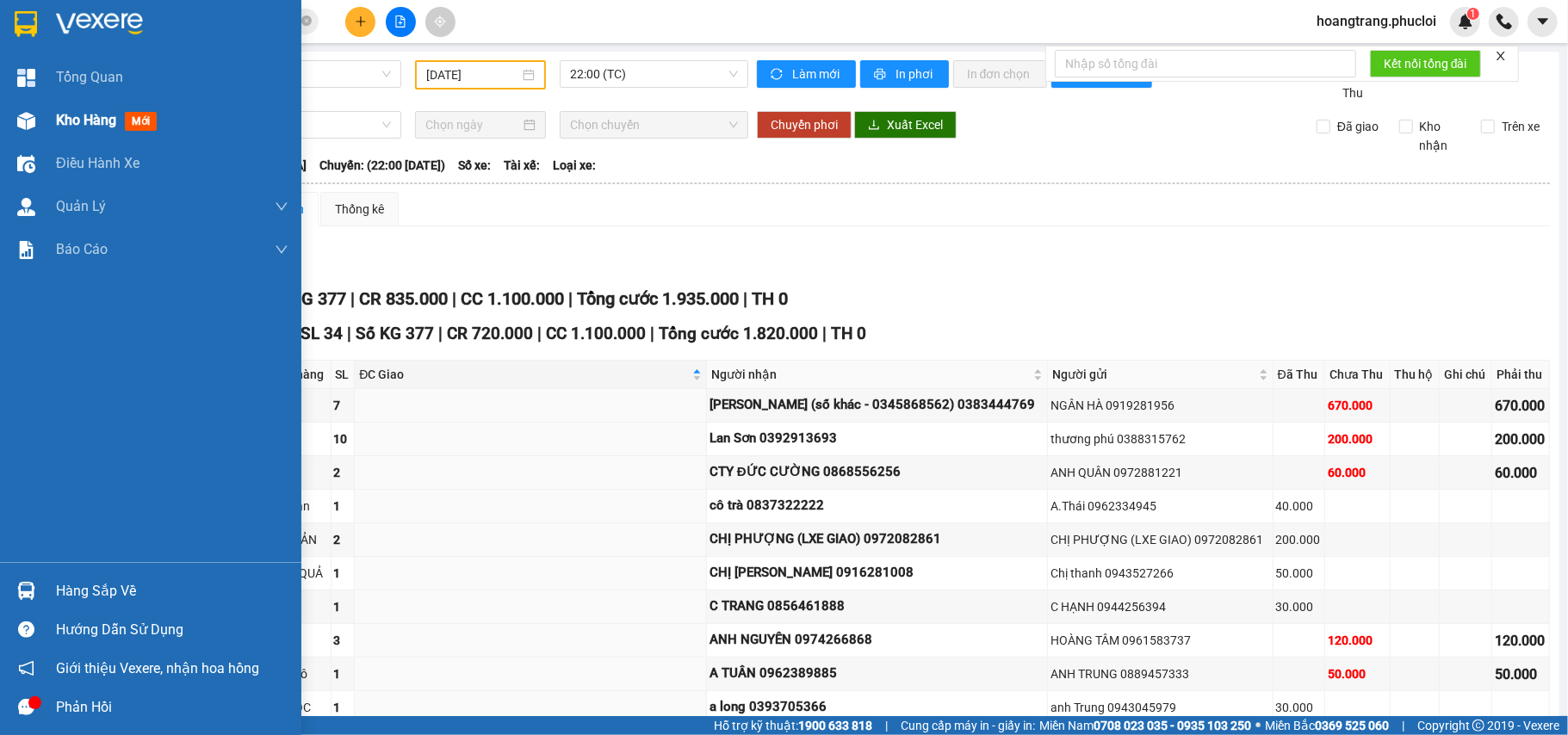
click at [31, 117] on img at bounding box center [26, 121] width 18 height 18
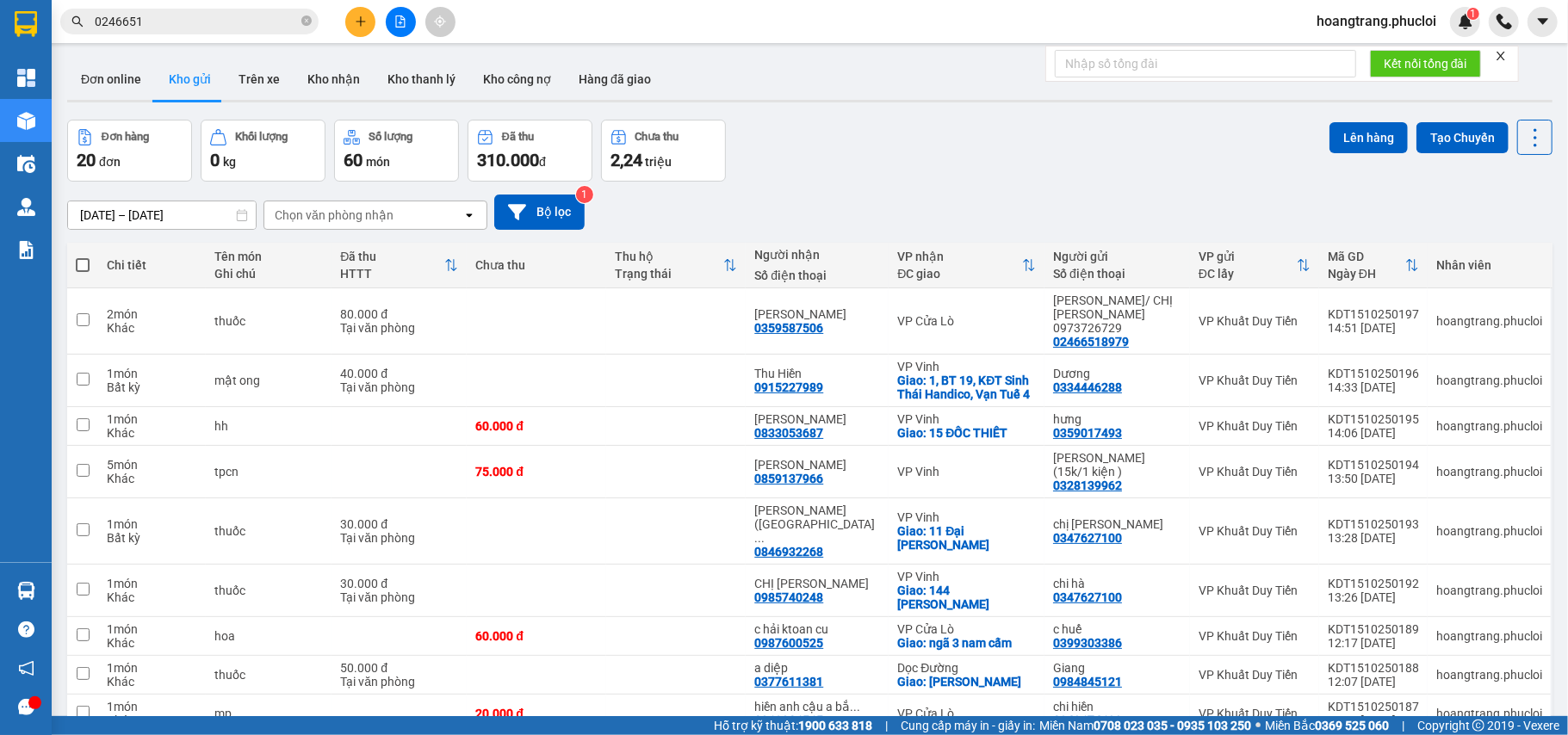
click at [352, 22] on button at bounding box center [360, 21] width 30 height 30
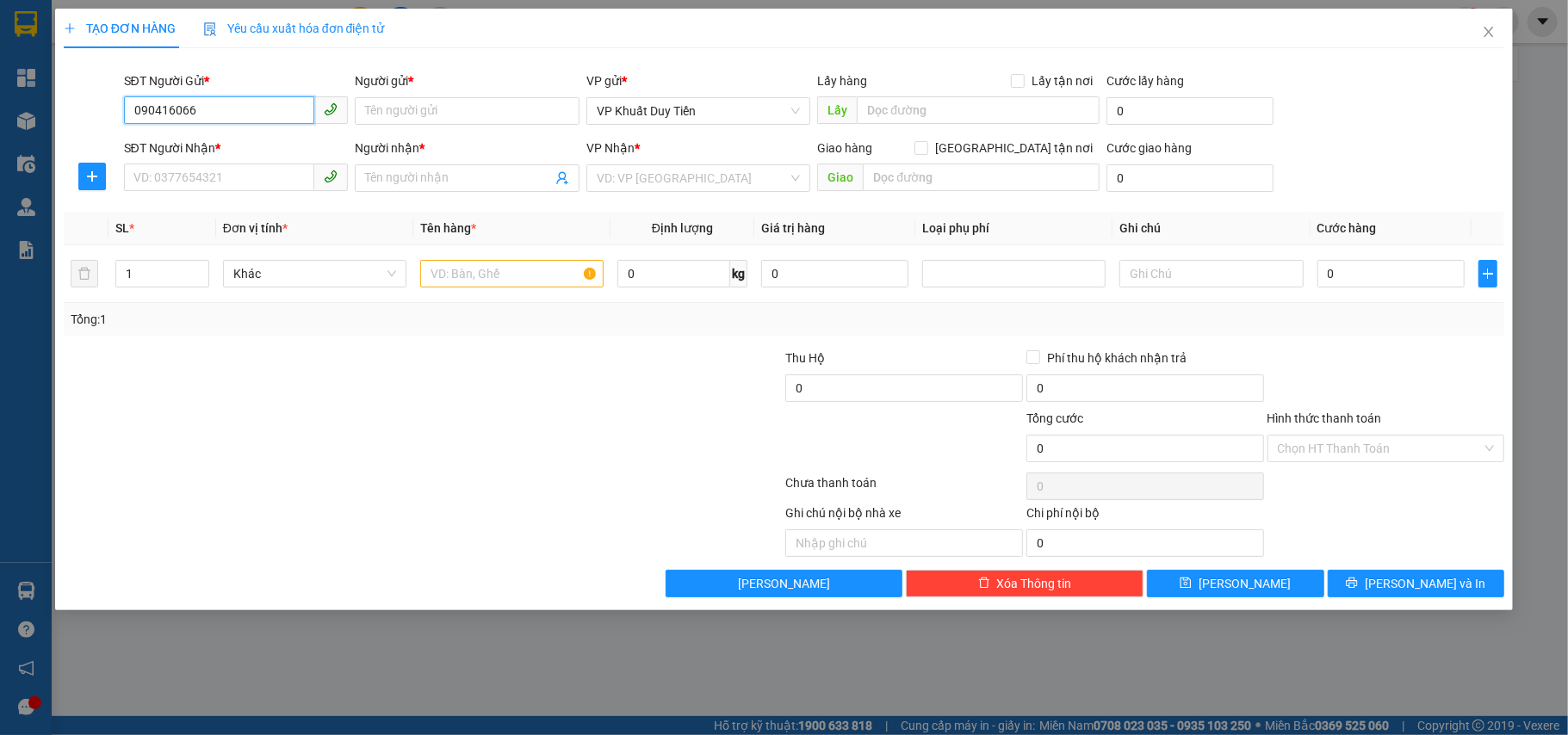
type input "0904160668"
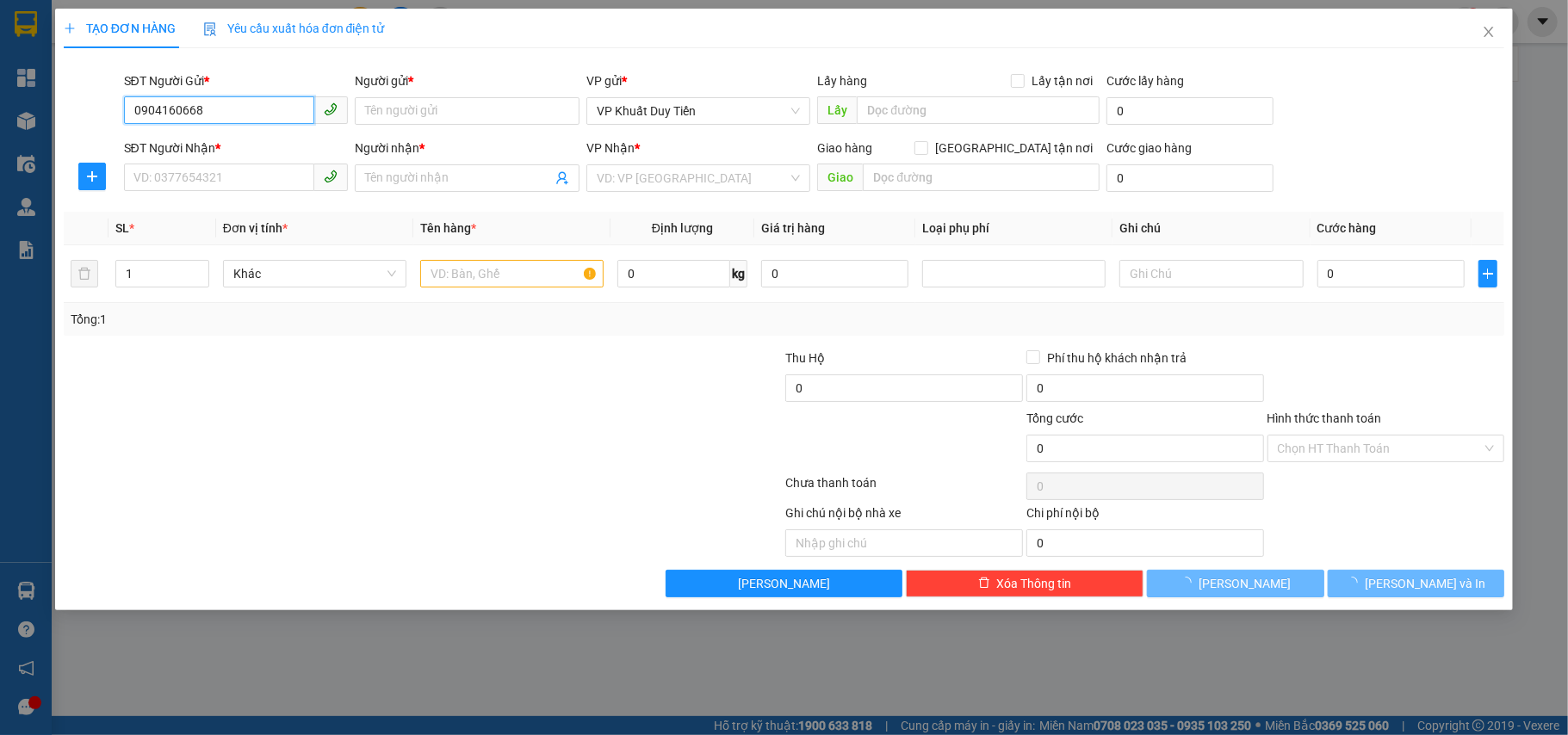
click at [289, 111] on input "0904160668" at bounding box center [219, 110] width 191 height 28
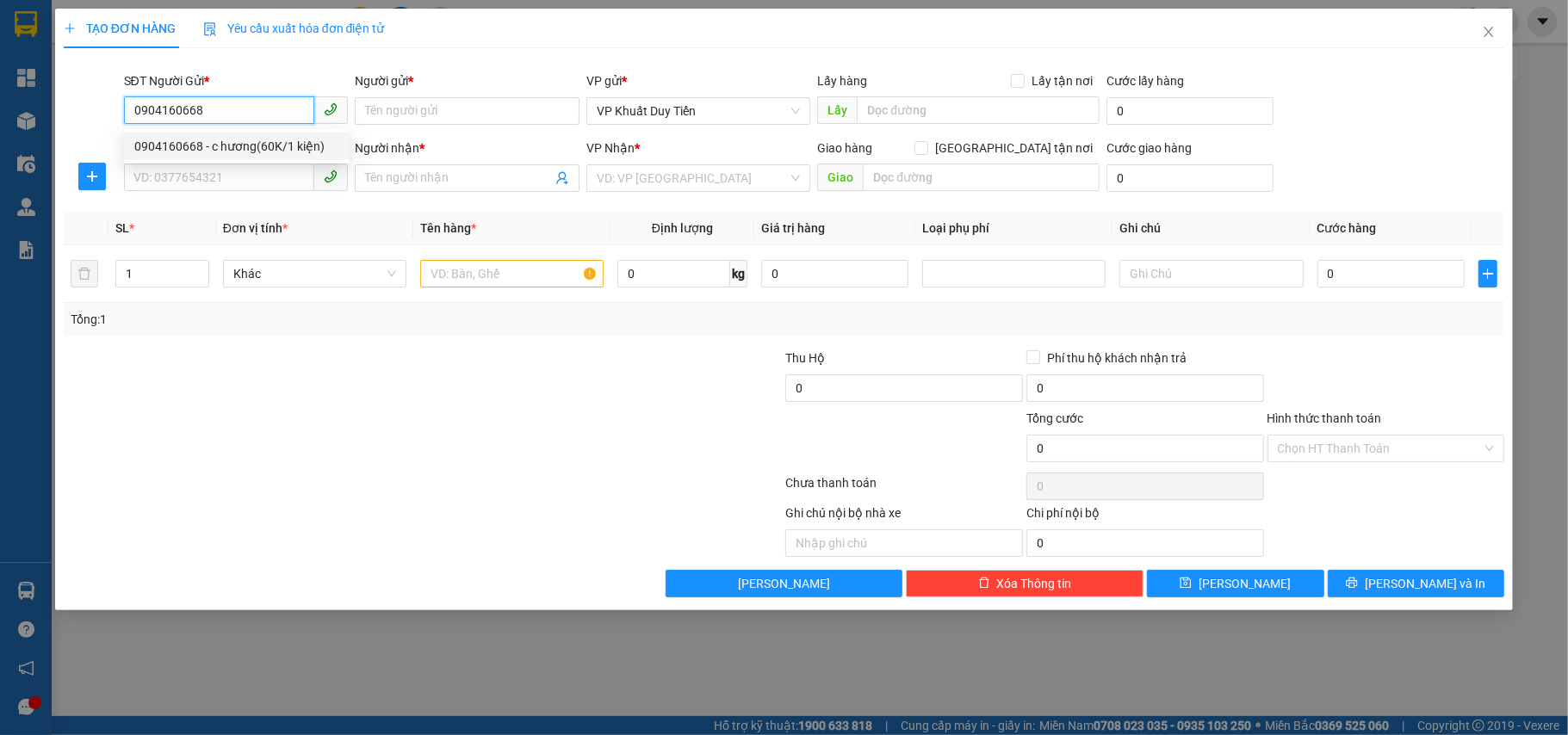
click at [268, 145] on div "0904160668 - c hương(60K/1 kiện)" at bounding box center [235, 147] width 204 height 19
type input "c hương(60K/1 kiện)"
type input "0904160668"
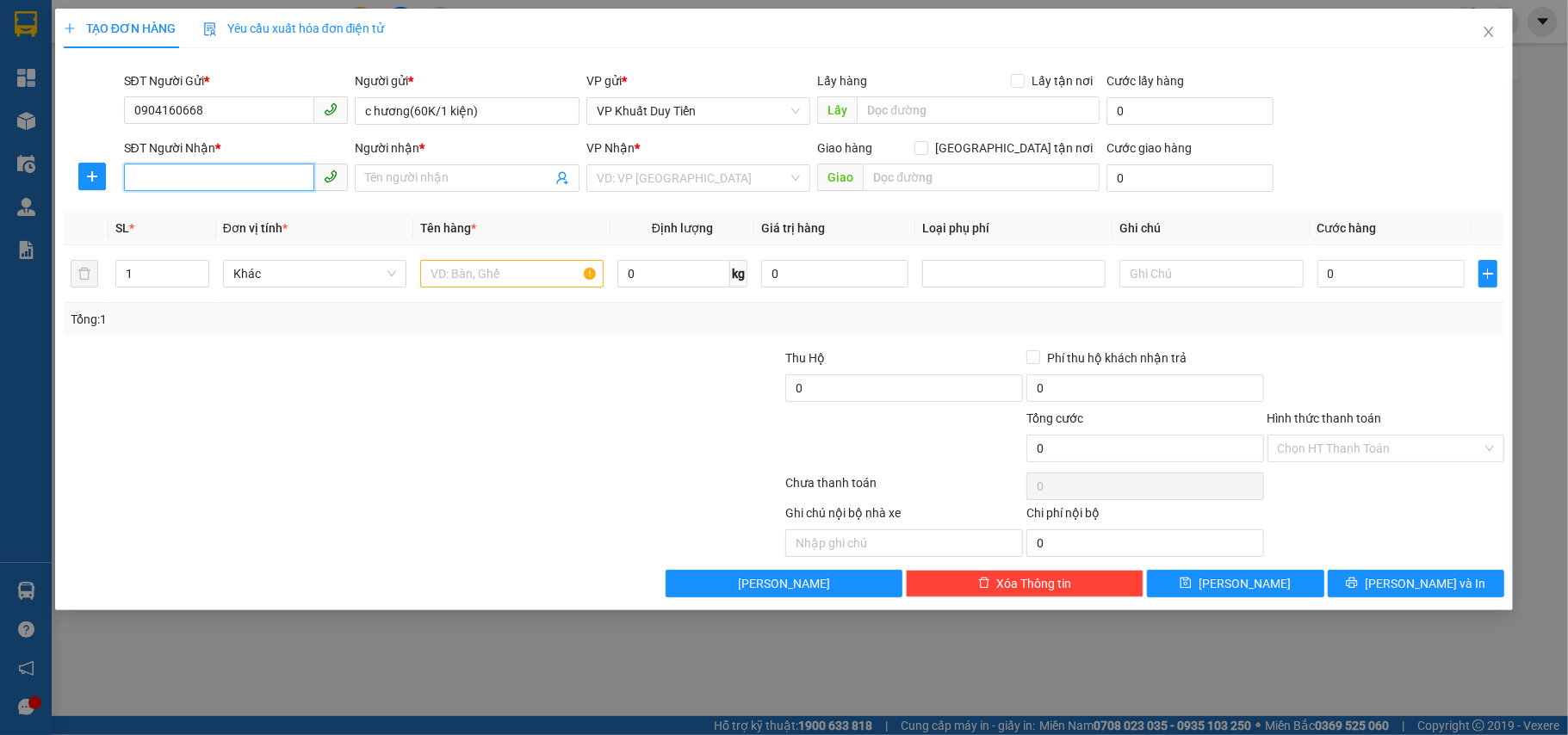
click at [259, 165] on input "SĐT Người Nhận *" at bounding box center [219, 177] width 191 height 28
click at [224, 241] on div "0915121233 - C Hiền" at bounding box center [242, 241] width 217 height 19
type input "0915121233"
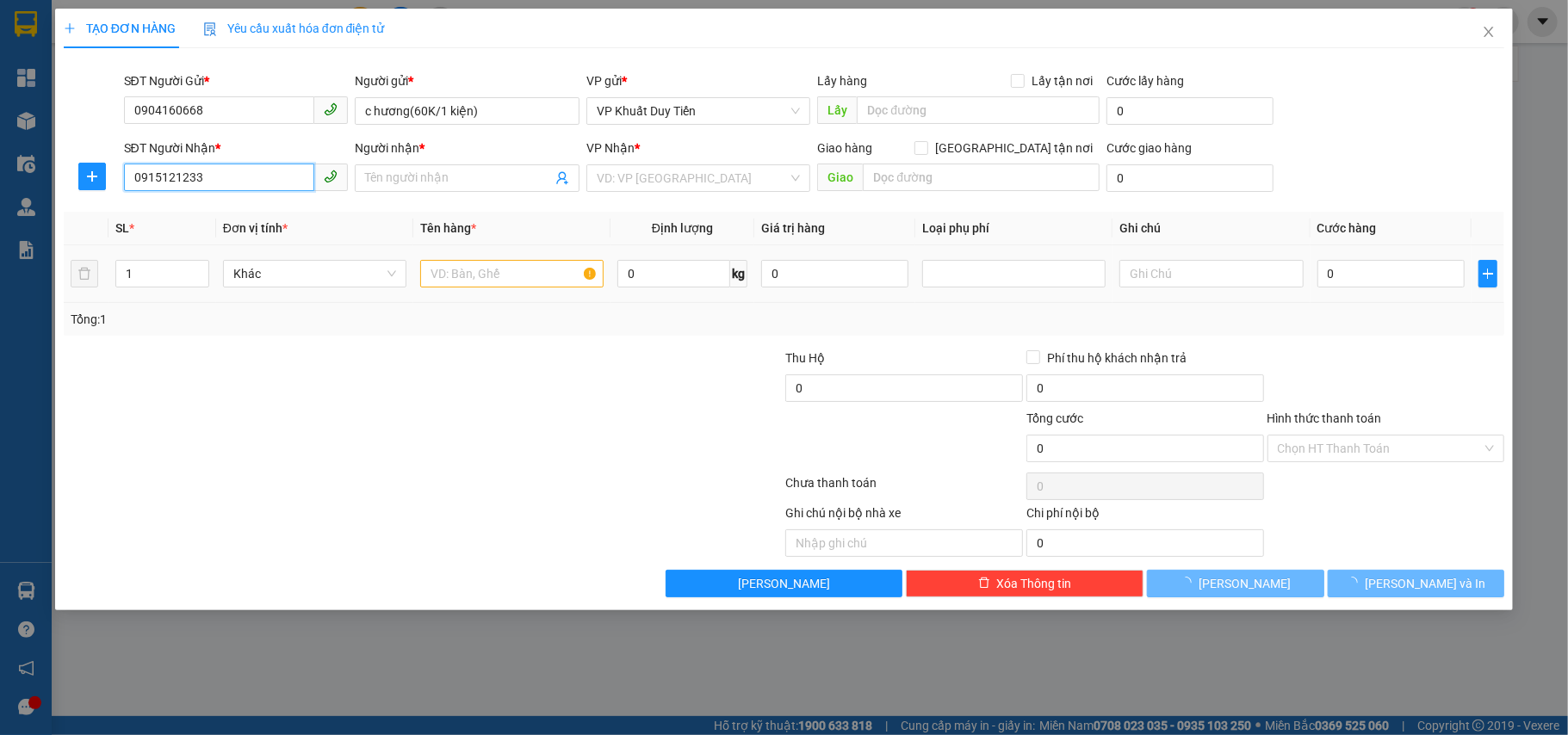
type input "C Hiền"
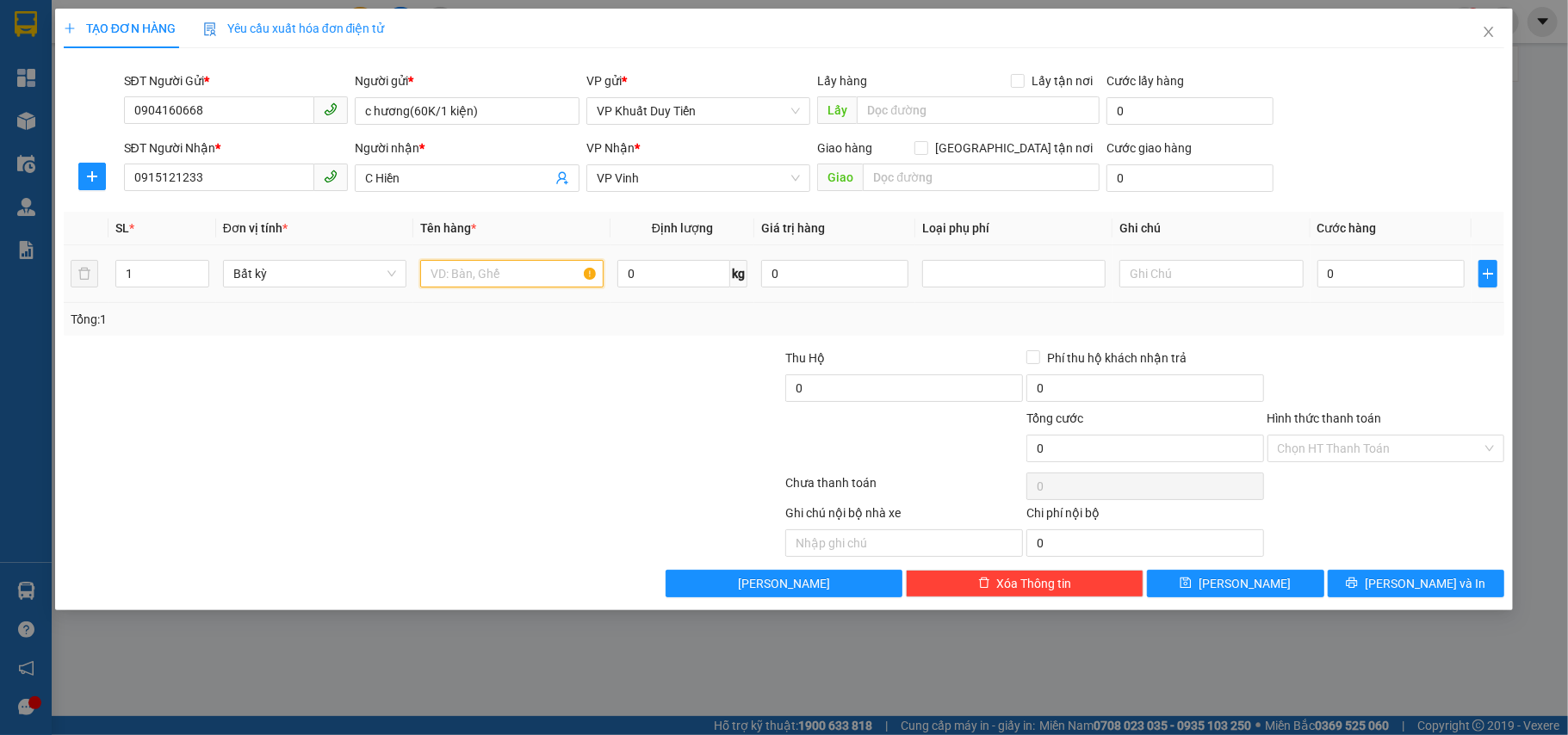
click at [507, 275] on input "text" at bounding box center [511, 273] width 183 height 28
type input "hương liệu"
click at [1389, 275] on input "0" at bounding box center [1390, 273] width 148 height 28
type input "6"
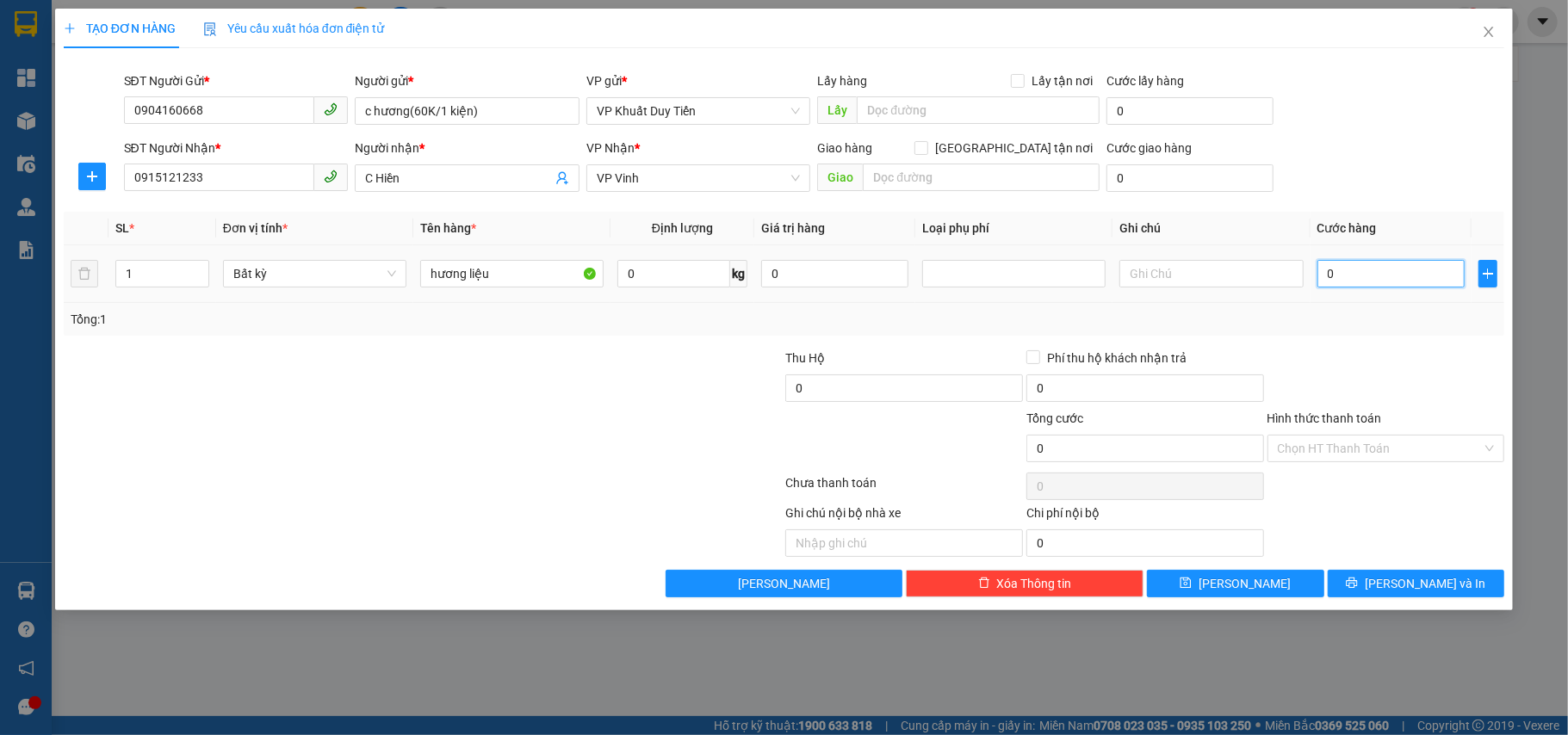
type input "6"
type input "60"
type input "60.000"
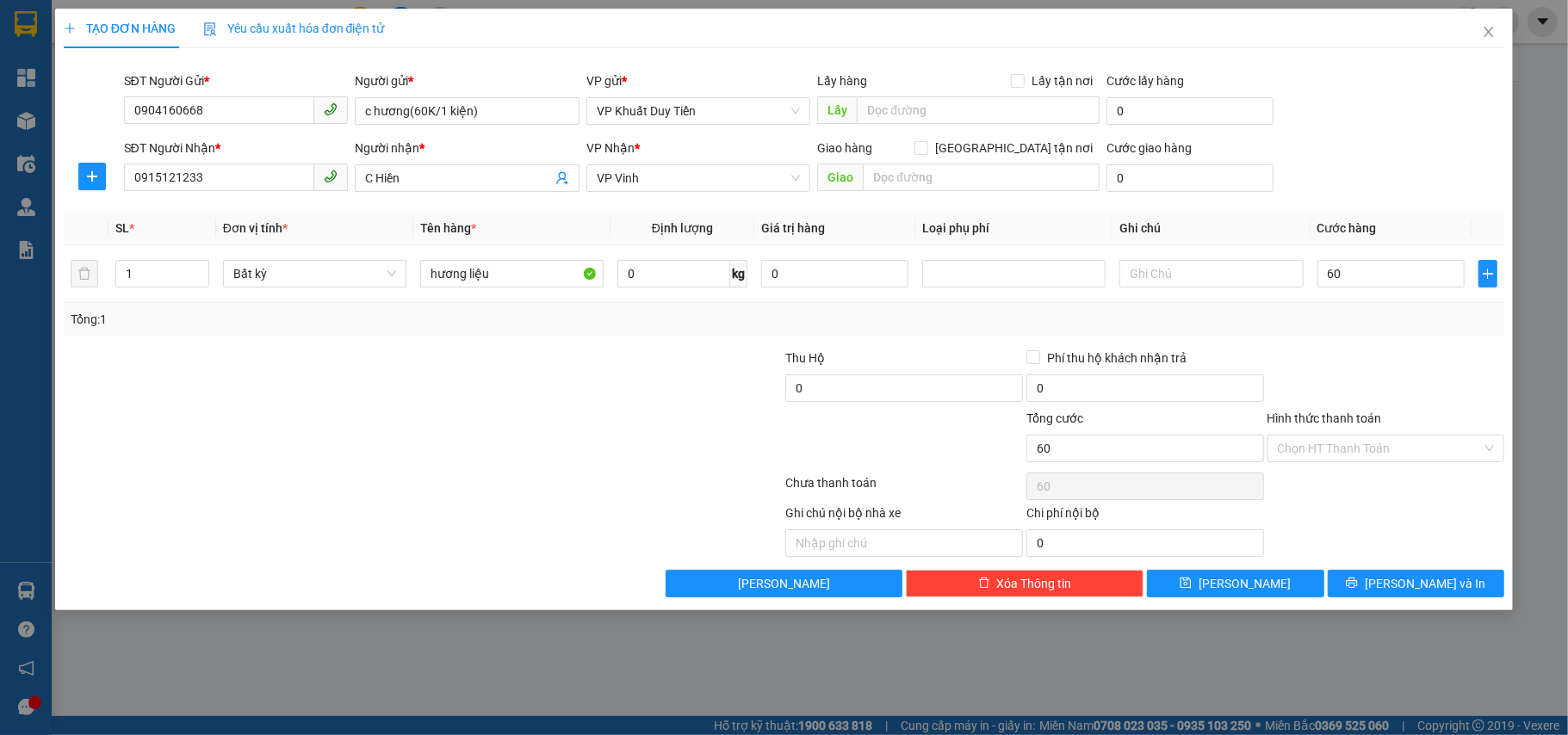
type input "60.000"
click at [1396, 324] on div "Tổng: 1" at bounding box center [784, 319] width 1427 height 19
drag, startPoint x: 1407, startPoint y: 441, endPoint x: 1410, endPoint y: 466, distance: 25.2
click at [1409, 448] on input "Hình thức thanh toán" at bounding box center [1380, 448] width 205 height 26
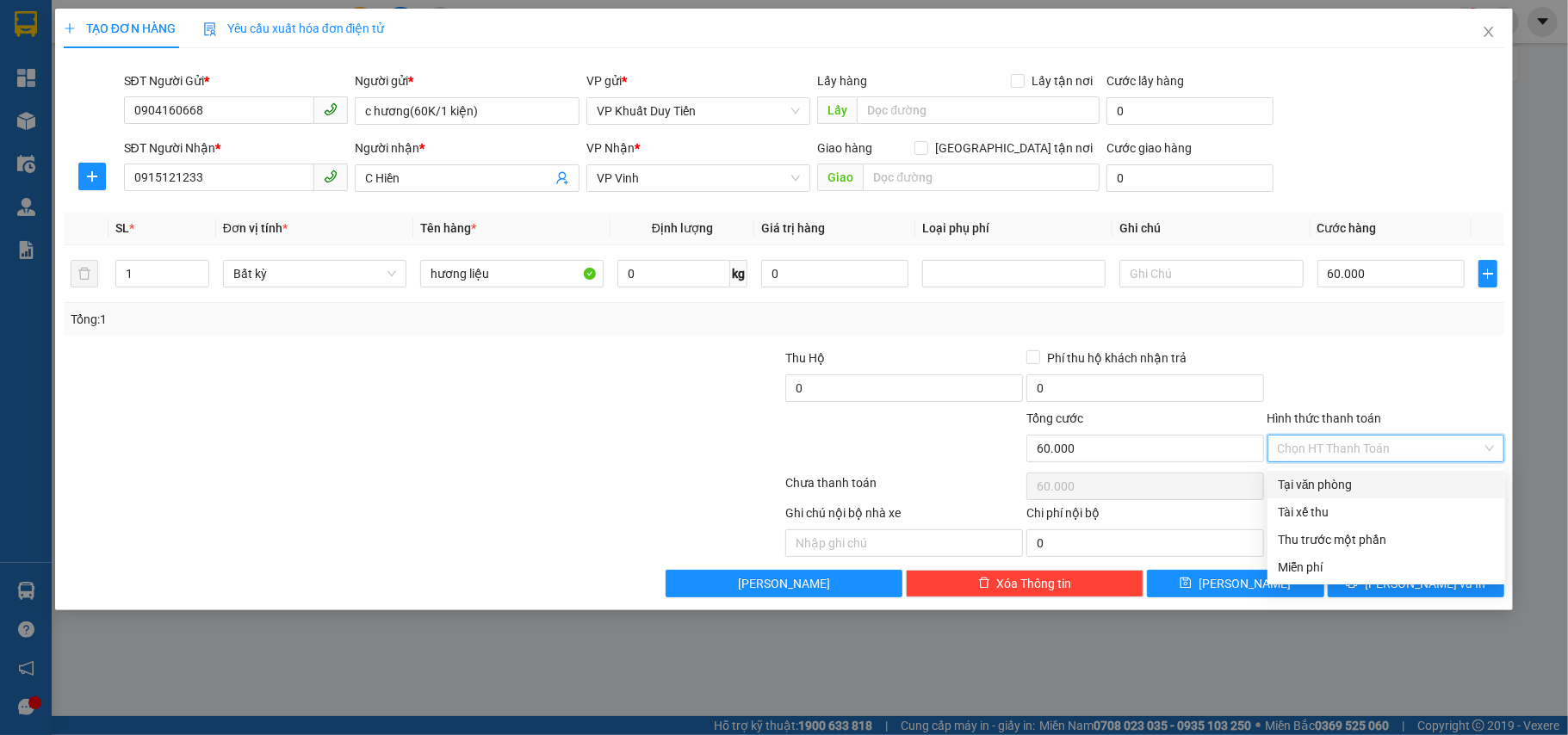
click at [1410, 480] on div "Tại văn phòng" at bounding box center [1386, 484] width 217 height 19
type input "0"
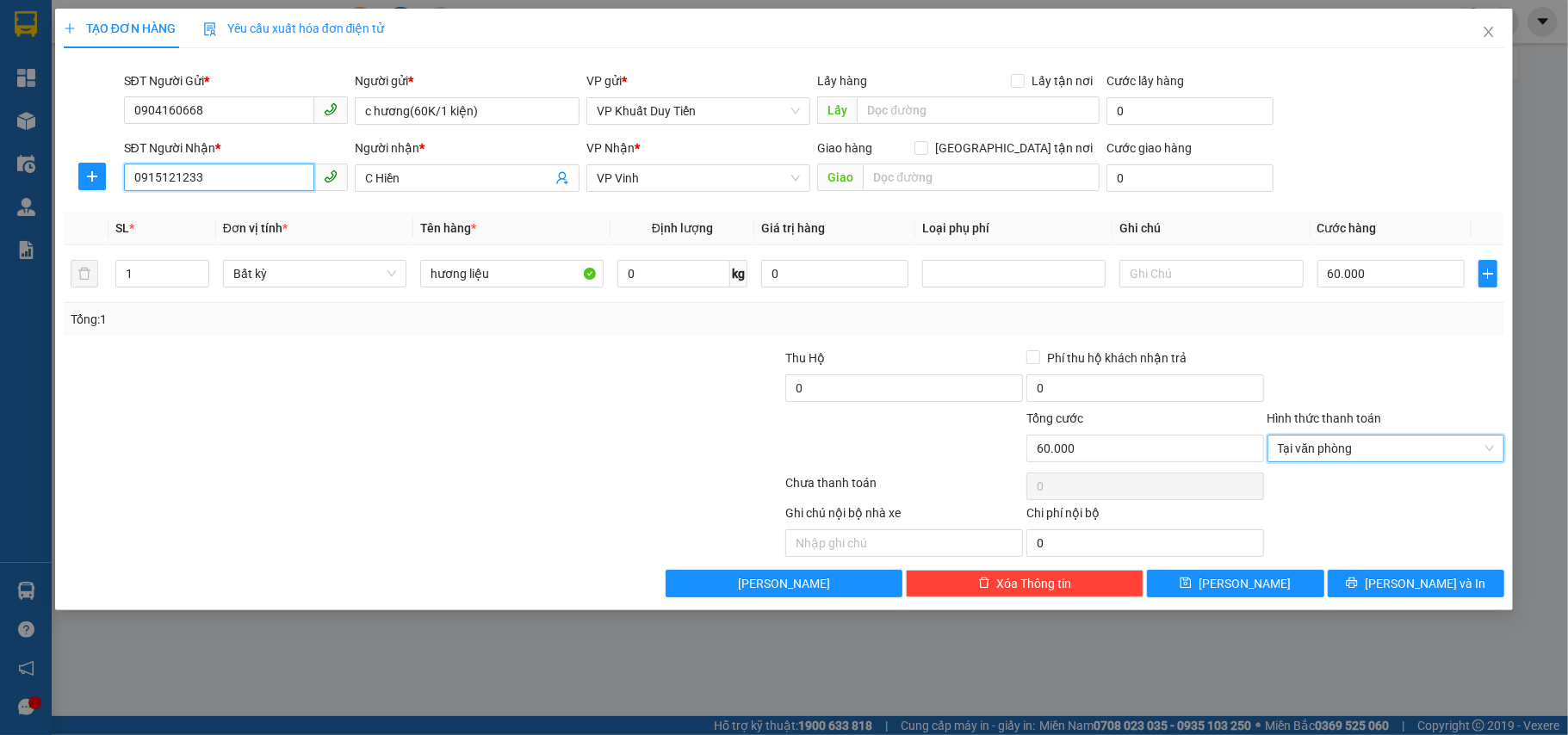
click at [263, 177] on input "0915121233" at bounding box center [219, 177] width 191 height 28
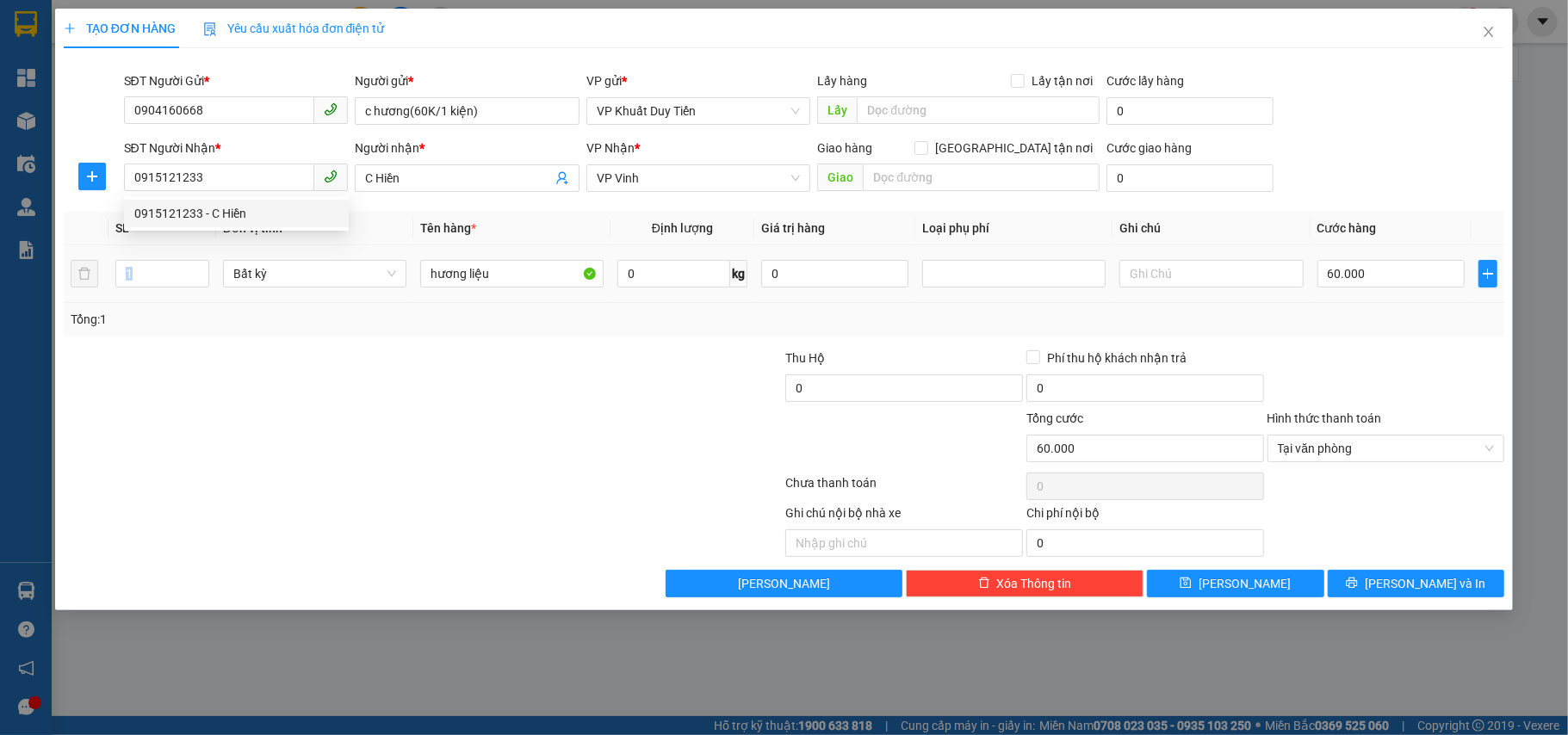
drag, startPoint x: 202, startPoint y: 298, endPoint x: 208, endPoint y: 308, distance: 11.7
click at [207, 303] on tr "1 Bất kỳ hương liệu 0 kg 0 60.000" at bounding box center [784, 274] width 1442 height 58
click at [245, 184] on input "0915121233" at bounding box center [219, 177] width 191 height 28
click at [387, 555] on div at bounding box center [272, 530] width 421 height 53
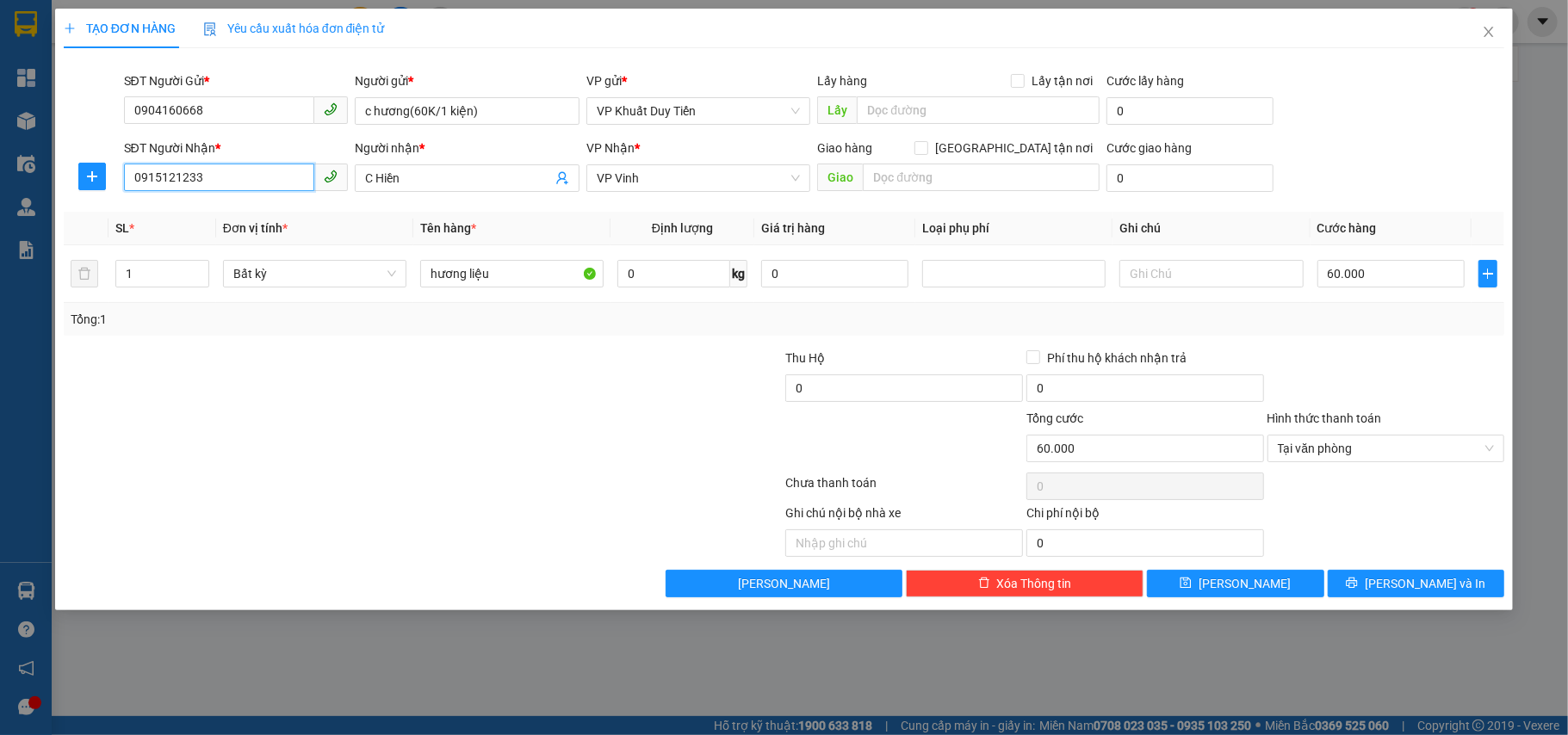
drag, startPoint x: 218, startPoint y: 187, endPoint x: 0, endPoint y: 206, distance: 218.8
click at [0, 206] on div "TẠO ĐƠN HÀNG Yêu cầu xuất hóa đơn điện tử Transit Pickup Surcharge Ids Transit …" at bounding box center [784, 368] width 1568 height 735
click at [446, 504] on div at bounding box center [423, 486] width 723 height 35
click at [1425, 262] on input "60.000" at bounding box center [1390, 273] width 148 height 28
type input "4"
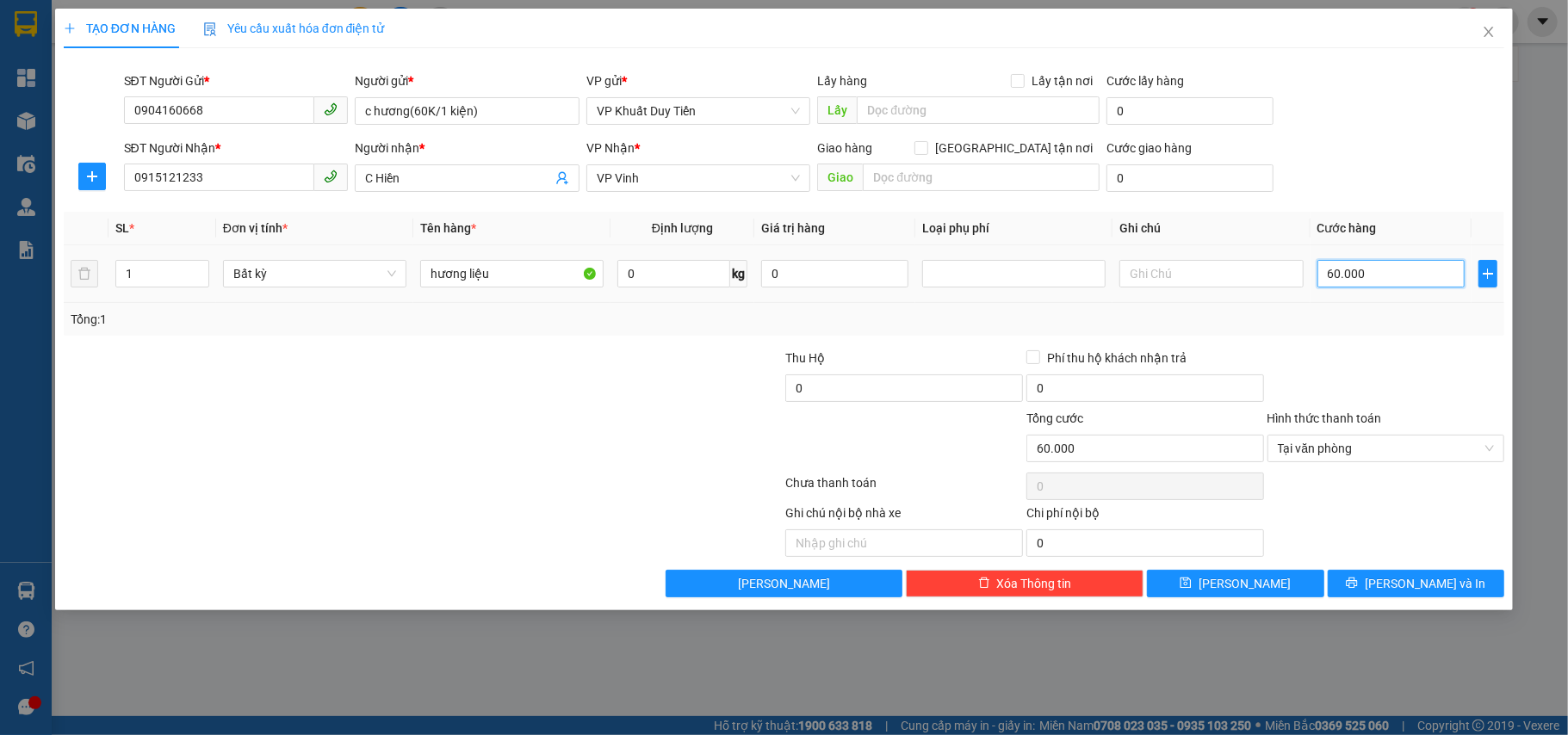
type input "4"
type input "40"
type input "40.000"
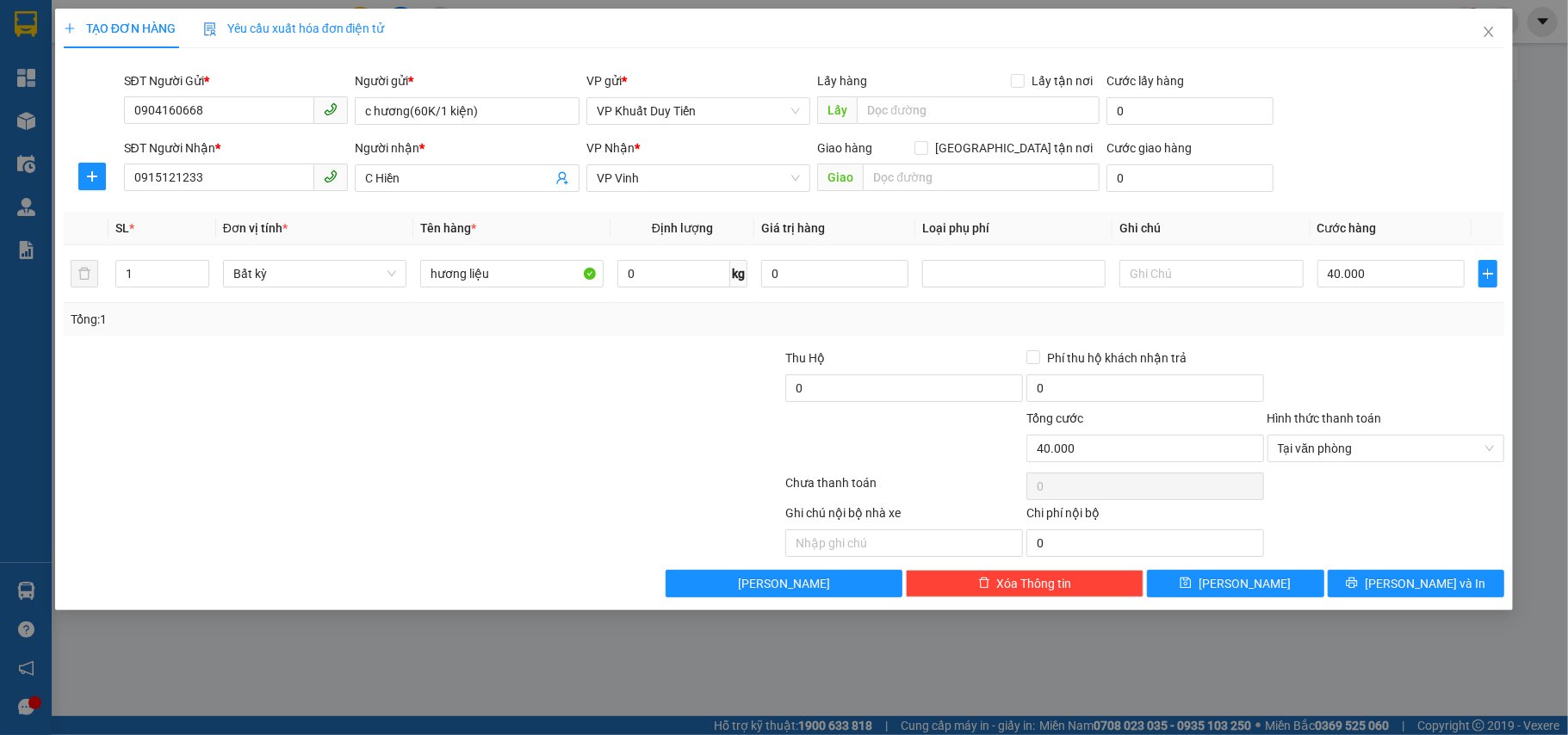
click at [1399, 355] on div at bounding box center [1387, 378] width 241 height 60
click at [1392, 595] on button "[PERSON_NAME] và In" at bounding box center [1417, 584] width 178 height 28
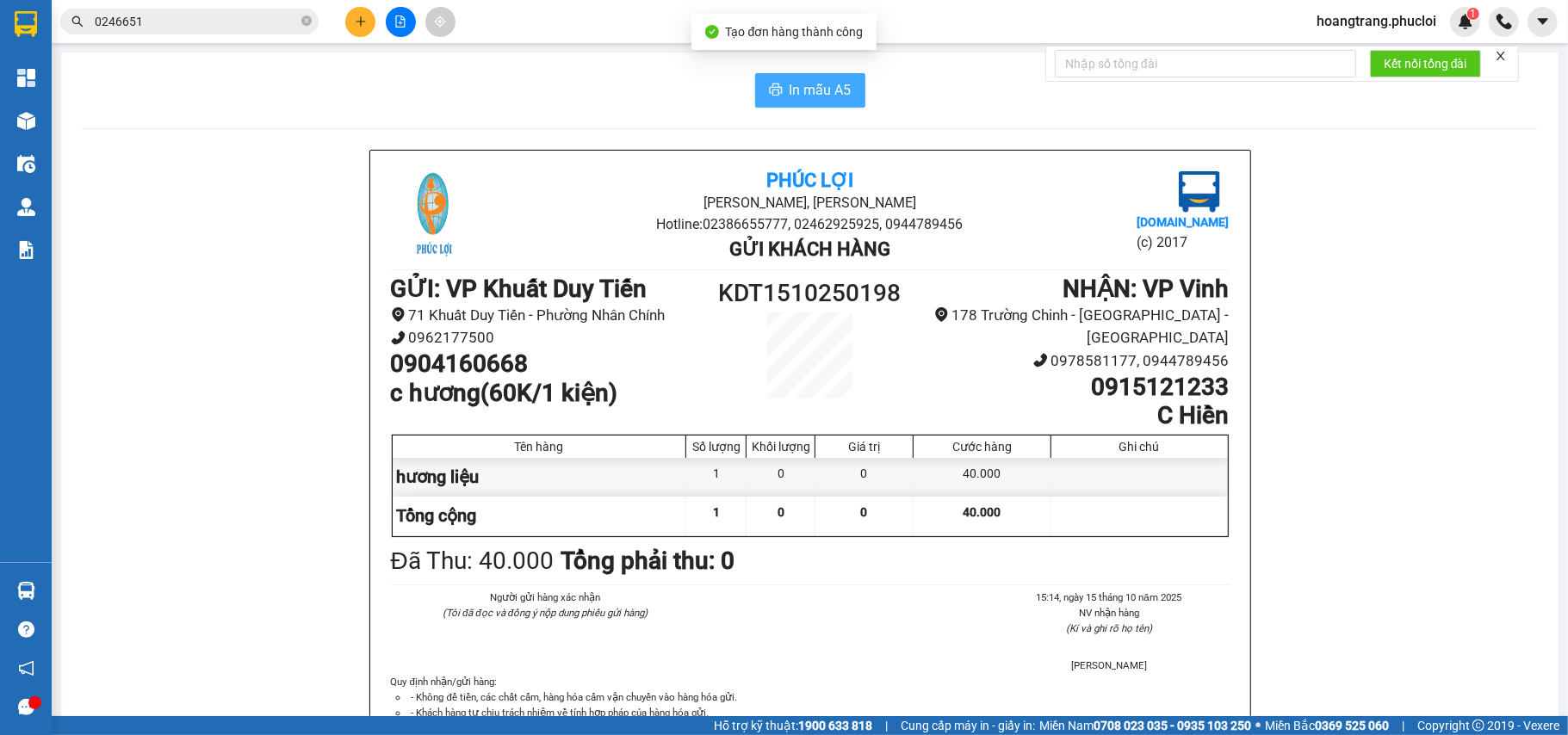
click at [769, 94] on icon "printer" at bounding box center [776, 90] width 14 height 14
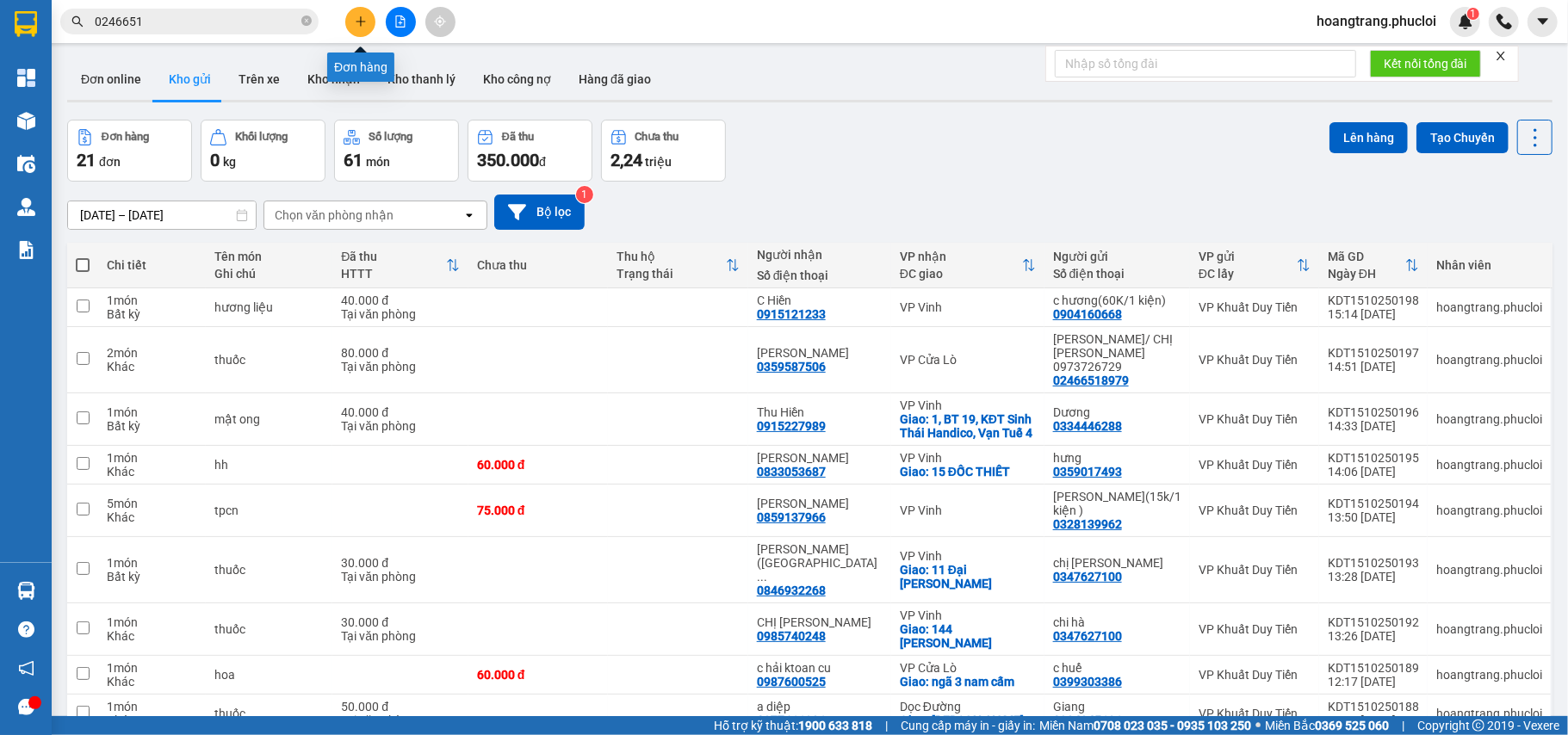
click at [362, 18] on icon "plus" at bounding box center [361, 21] width 12 height 12
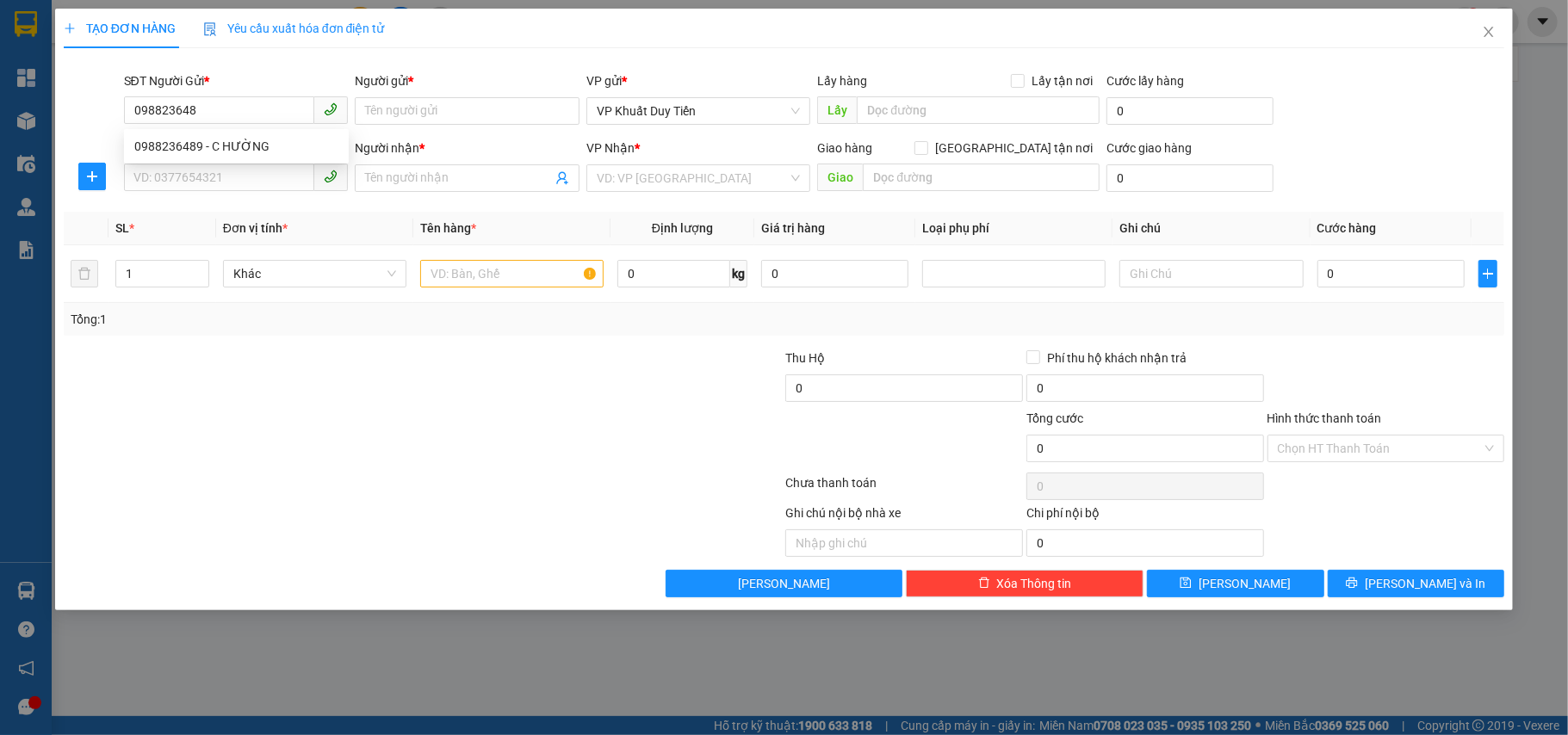
type input "0988236489"
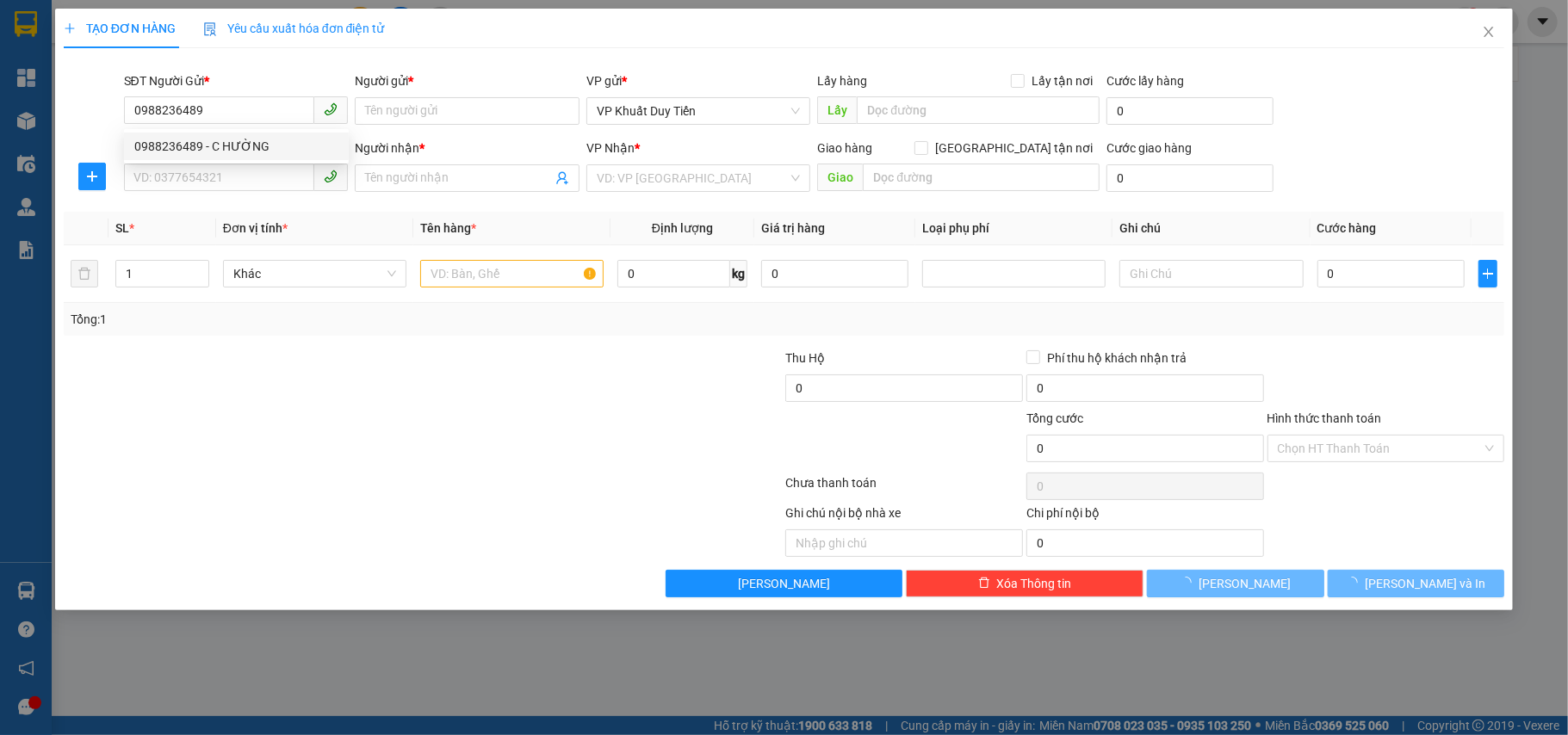
drag, startPoint x: 292, startPoint y: 143, endPoint x: 253, endPoint y: 155, distance: 40.8
click at [291, 143] on div "0988236489 - C HƯỜNG" at bounding box center [235, 147] width 204 height 19
type input "C HƯỜNG"
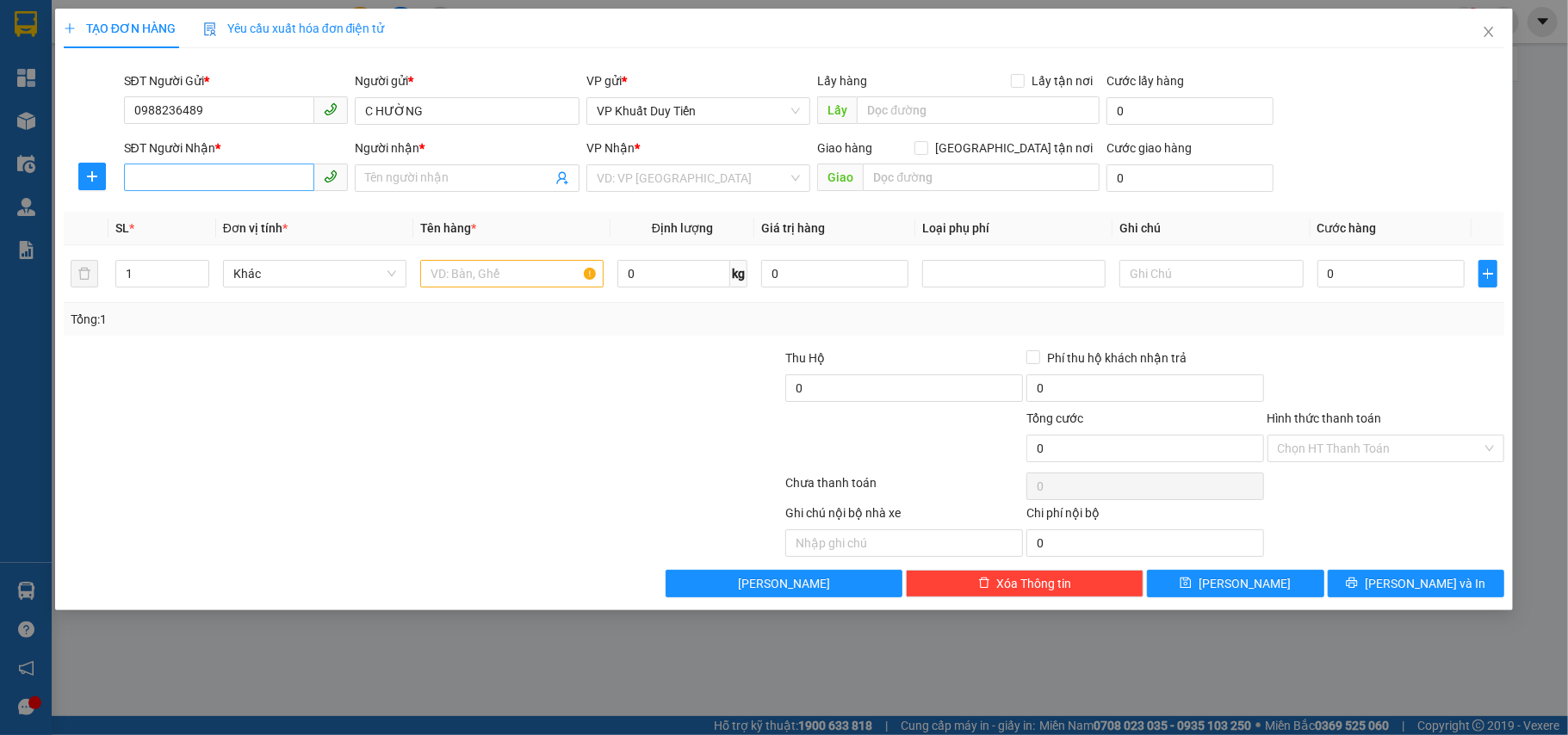
type input "0988236489"
click at [244, 170] on input "SĐT Người Nhận *" at bounding box center [219, 177] width 191 height 28
click at [232, 213] on div "0978030669 - a bang" at bounding box center [235, 213] width 204 height 19
type input "0978030669"
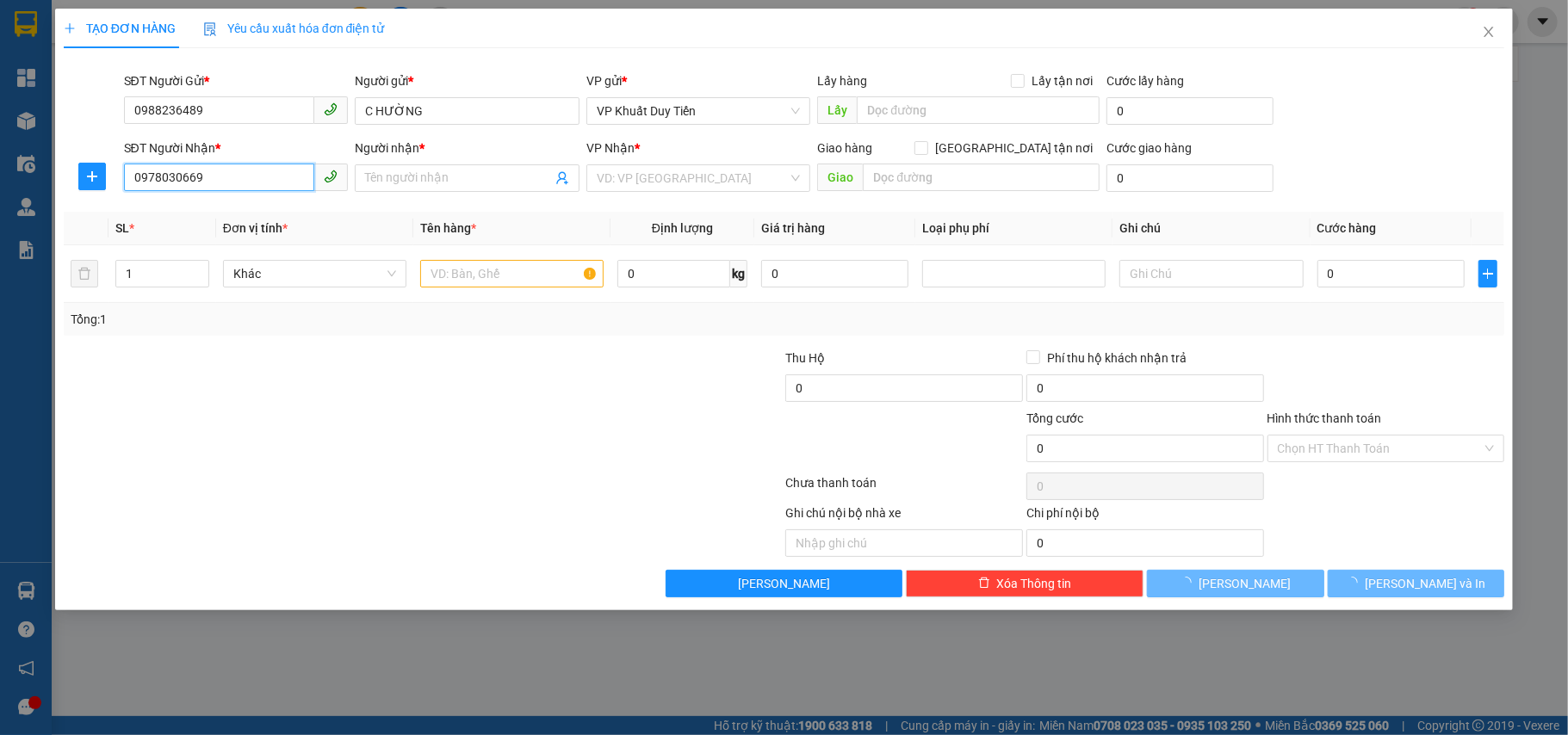
type input "a bang"
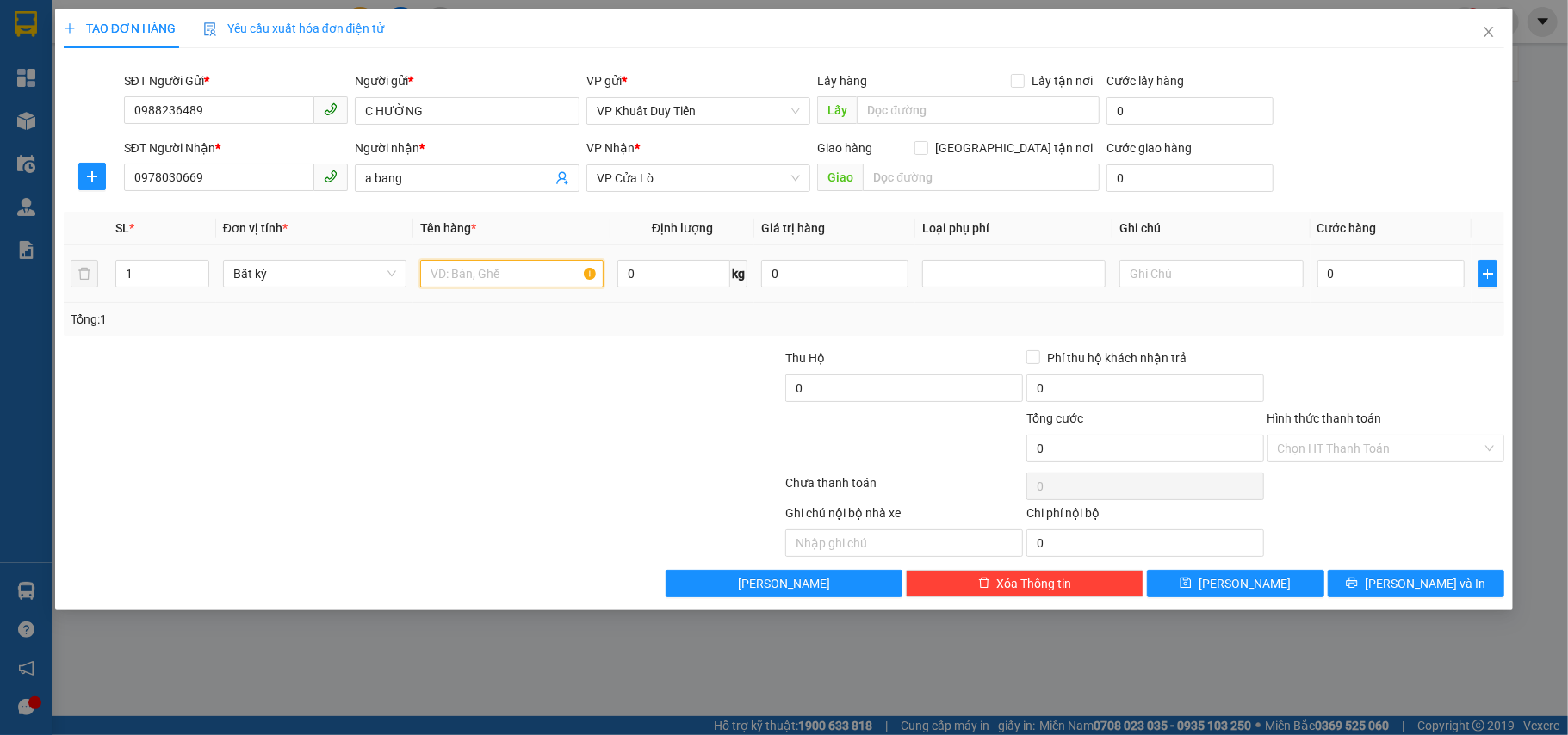
click at [555, 275] on input "text" at bounding box center [511, 273] width 183 height 28
type input "bìa catong"
click at [1381, 279] on input "0" at bounding box center [1390, 273] width 148 height 28
type input "4"
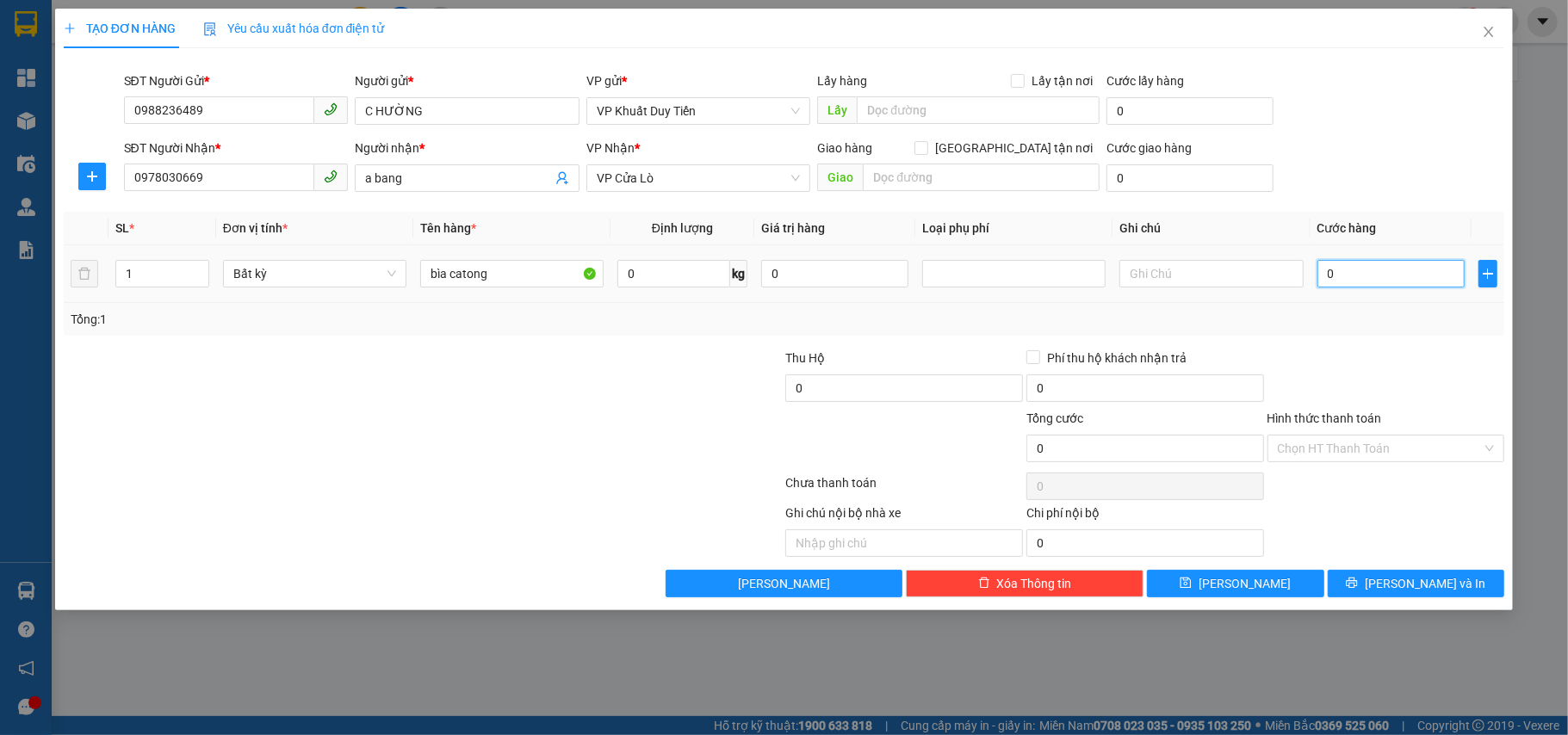
type input "4"
type input "45"
type input "450"
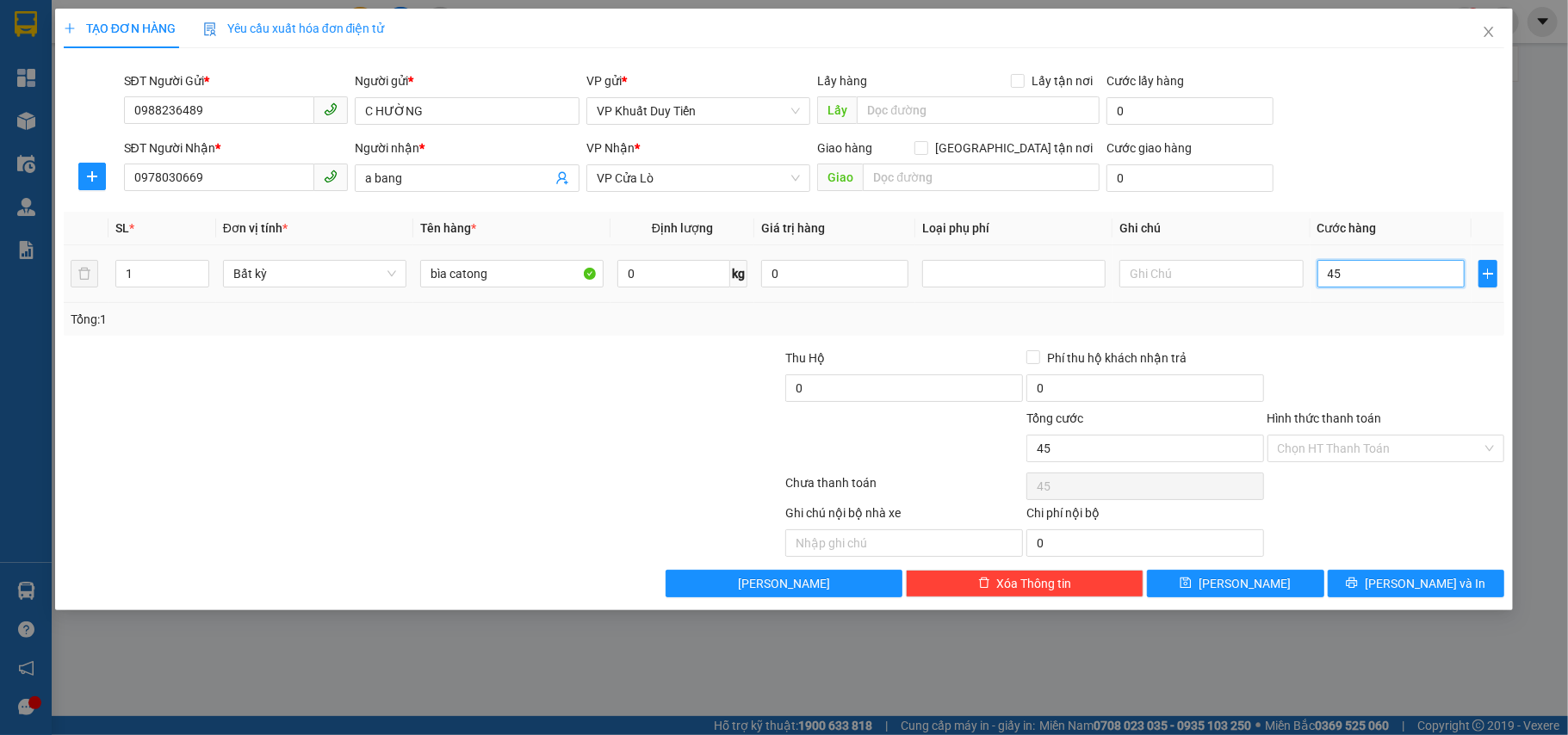
type input "450"
type input "450.000"
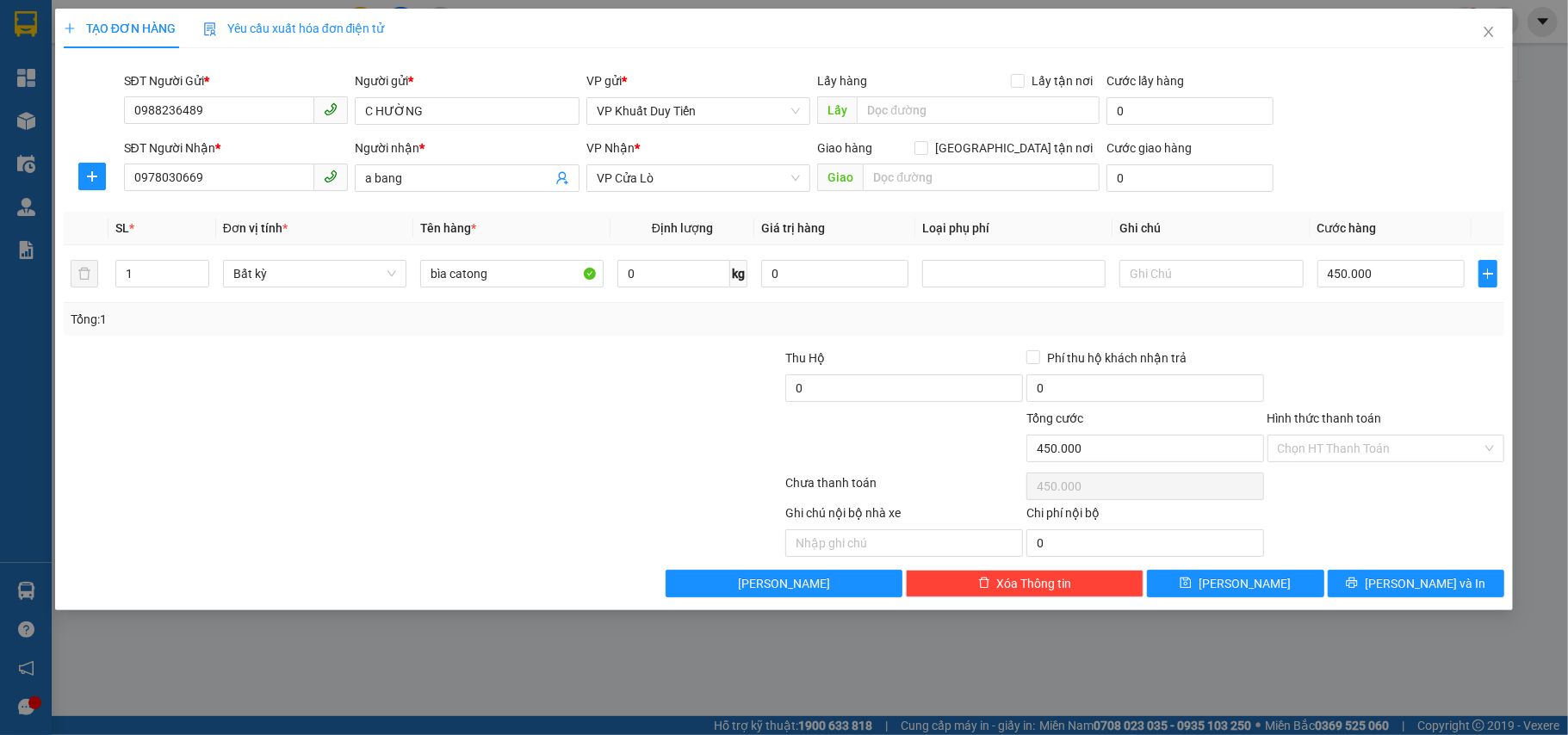
click at [1416, 387] on div at bounding box center [1387, 378] width 241 height 60
click at [206, 273] on span "Increase Value" at bounding box center [199, 268] width 19 height 15
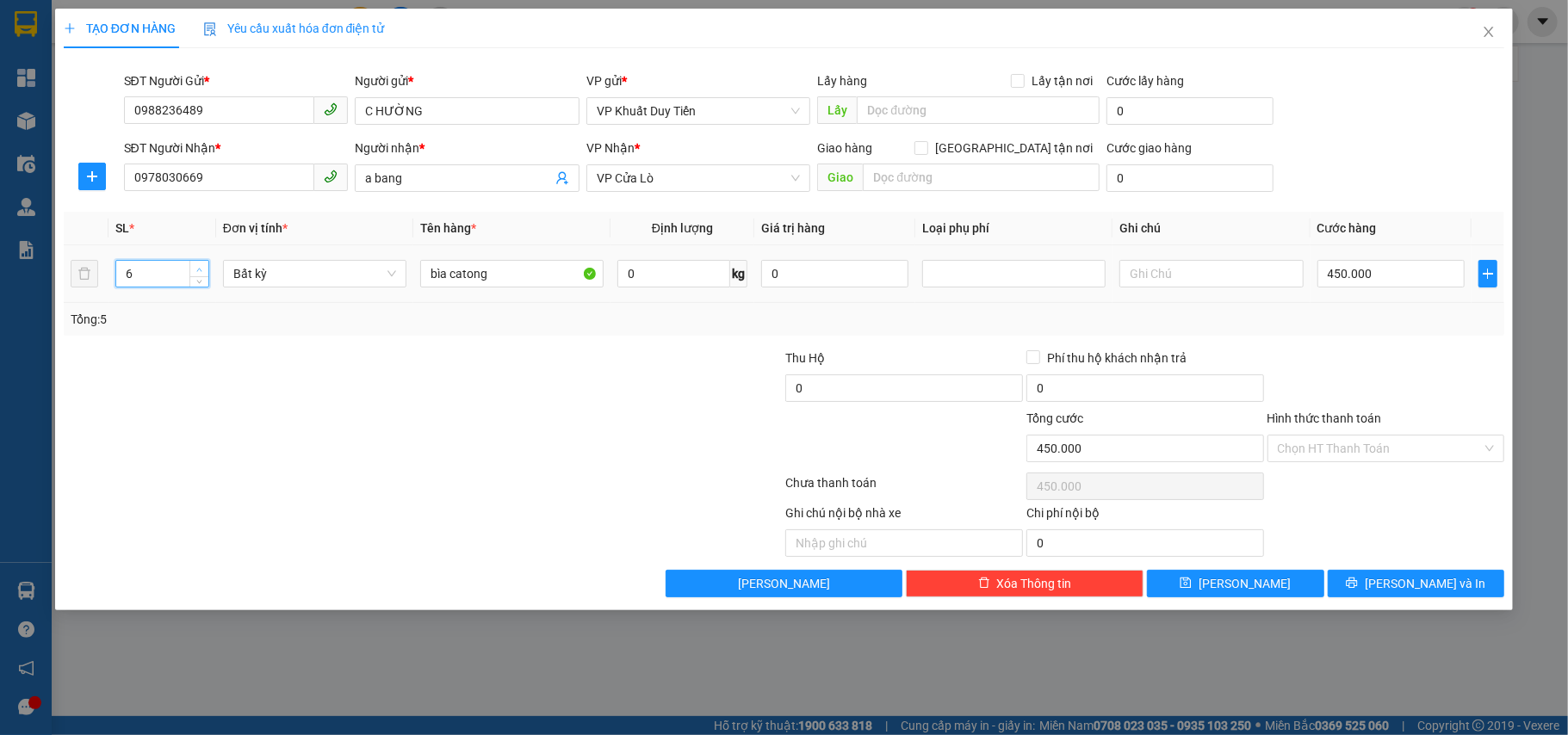
click at [206, 273] on span "Increase Value" at bounding box center [199, 268] width 19 height 15
type input "8"
click at [206, 273] on span "Increase Value" at bounding box center [199, 268] width 19 height 15
click at [239, 355] on div at bounding box center [302, 378] width 481 height 60
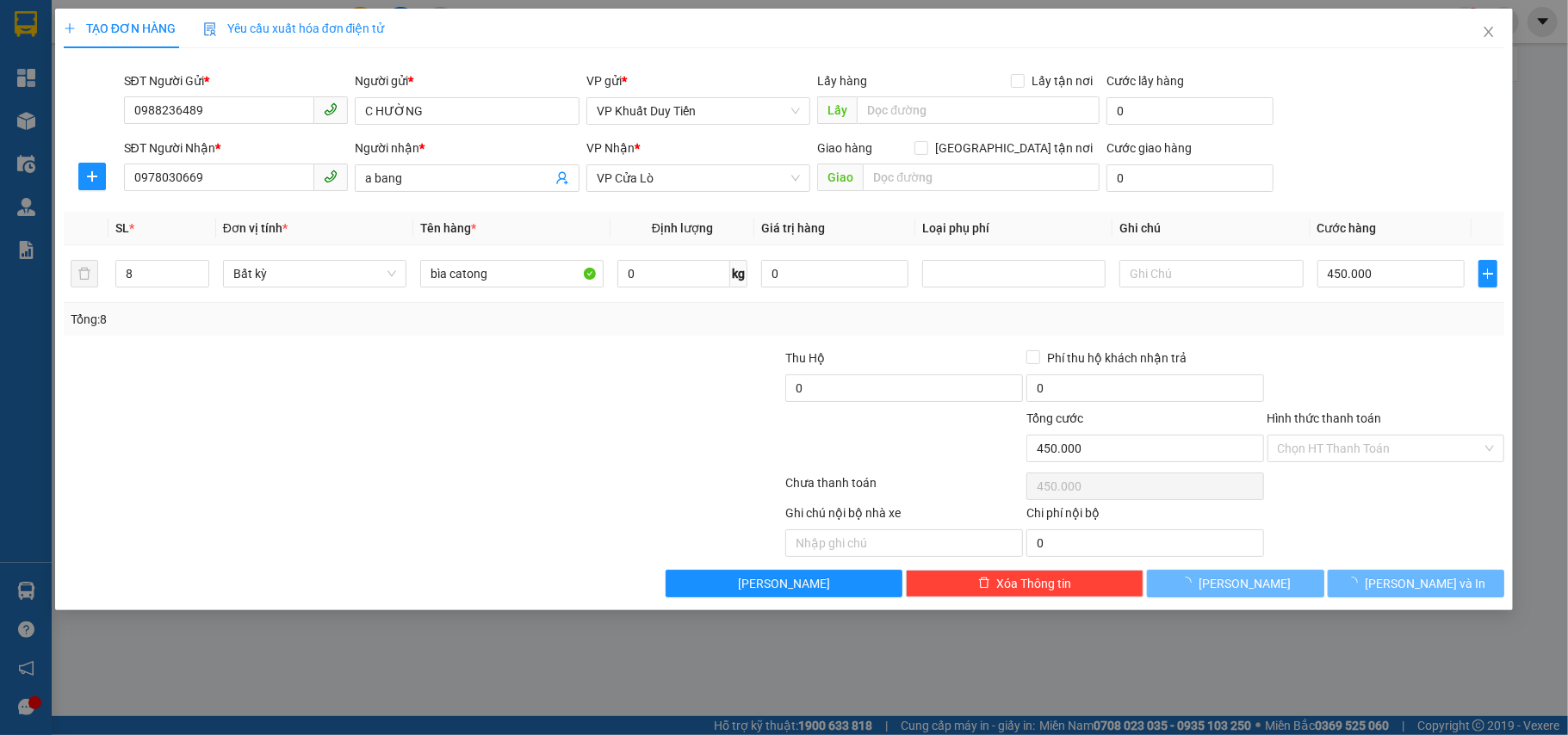
type input "0"
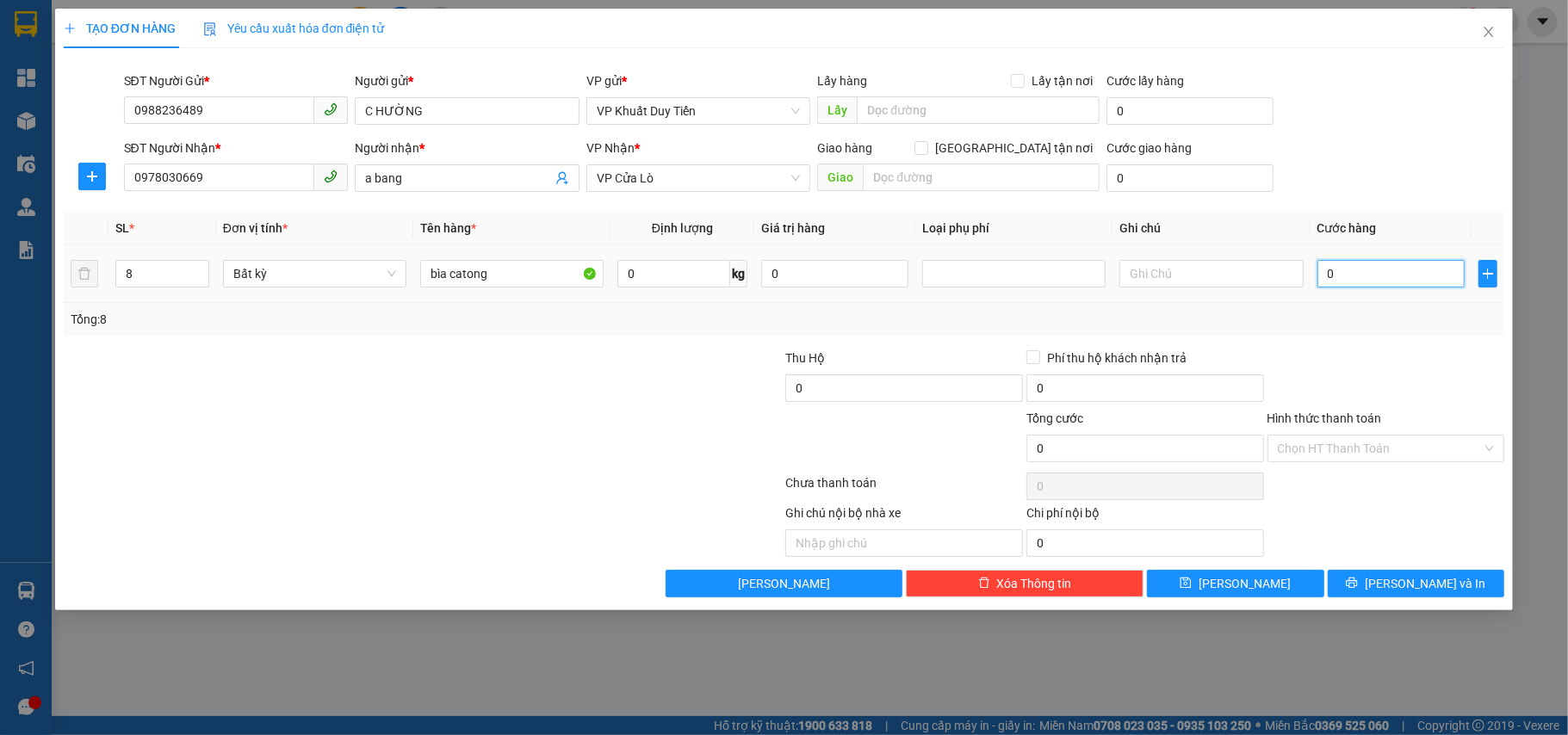
click at [1372, 269] on input "0" at bounding box center [1390, 273] width 148 height 28
type input "4"
type input "45"
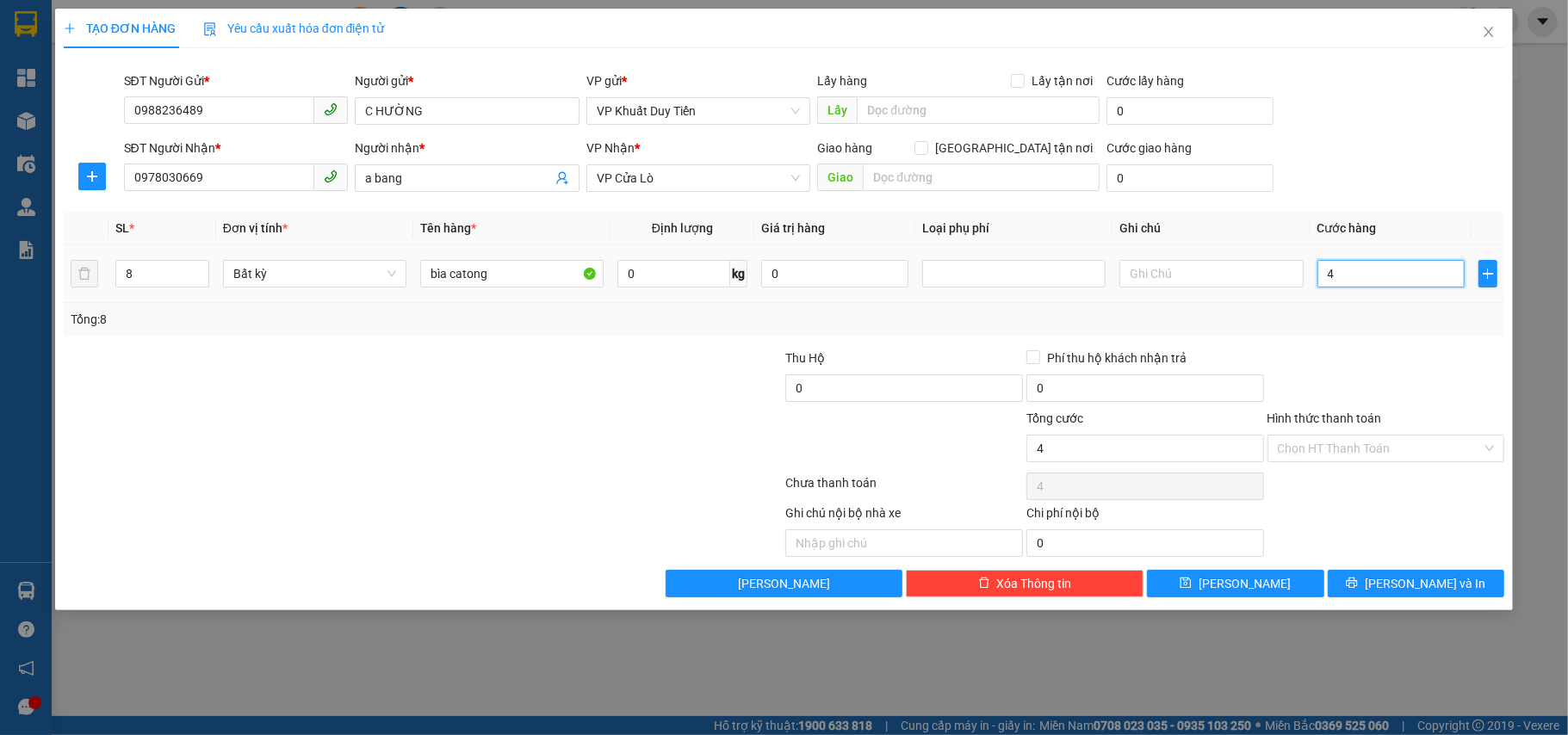
type input "45"
type input "450"
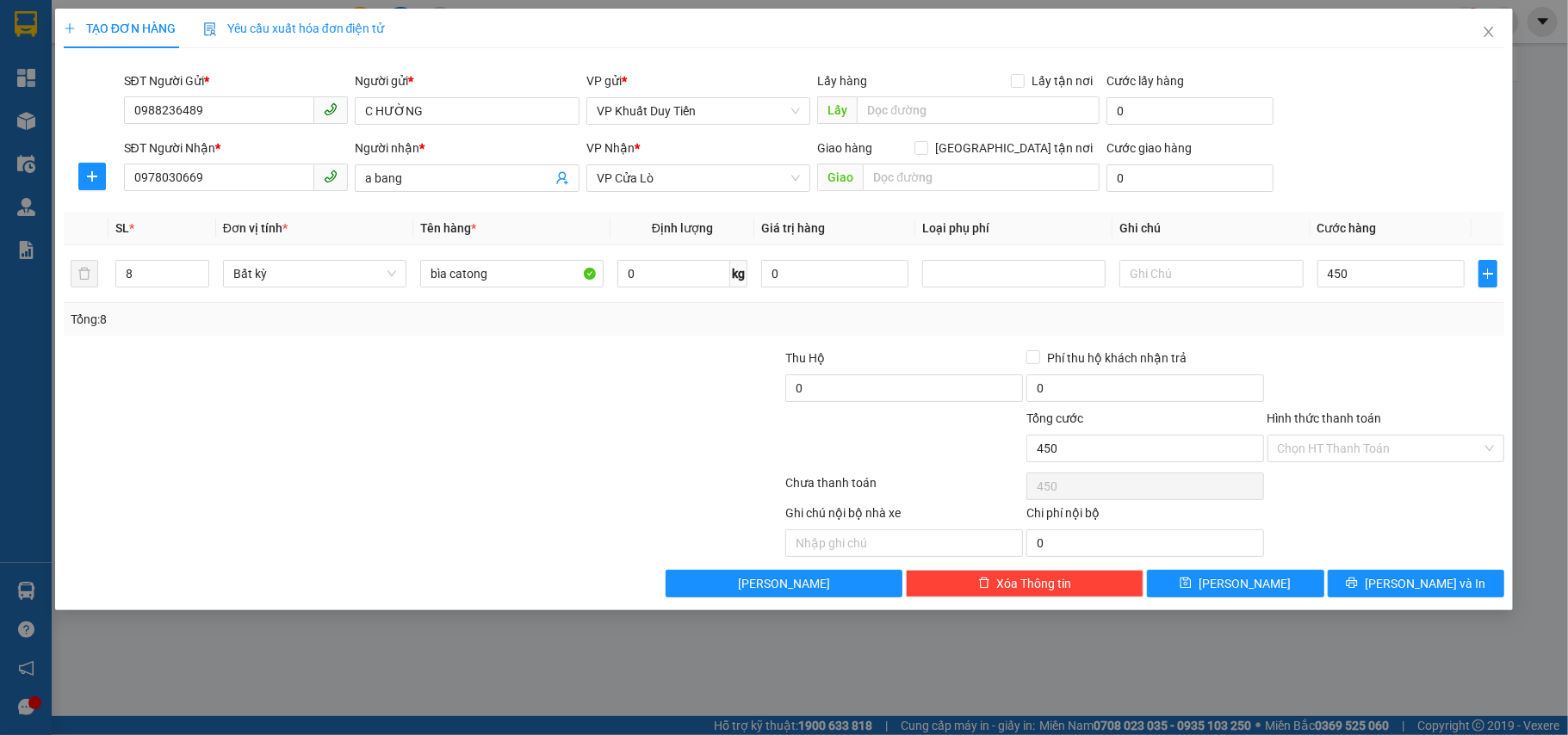
type input "450.000"
click at [1365, 348] on div at bounding box center [1387, 378] width 241 height 60
click at [1424, 588] on span "[PERSON_NAME] và In" at bounding box center [1424, 584] width 121 height 19
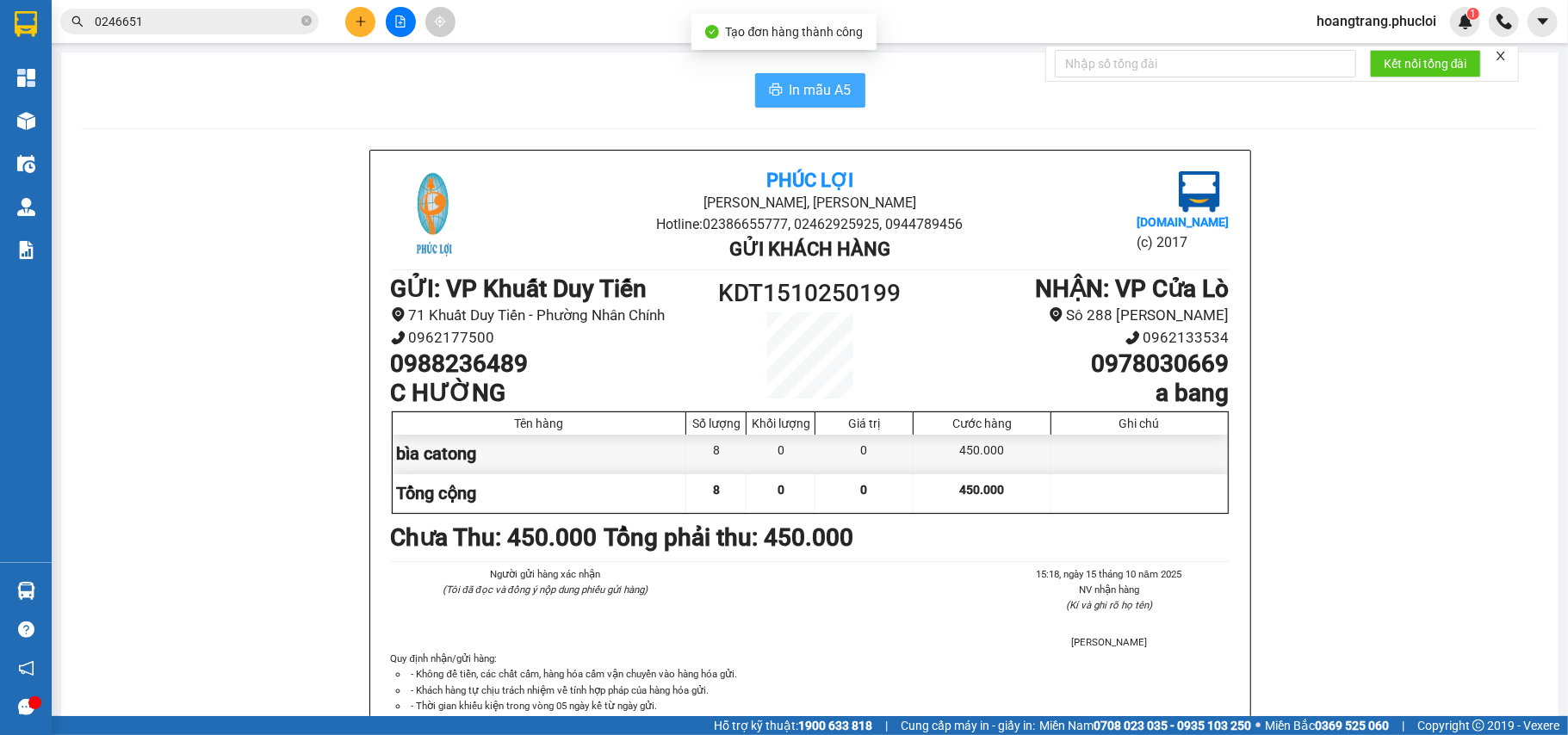
click at [772, 88] on icon "printer" at bounding box center [775, 90] width 13 height 12
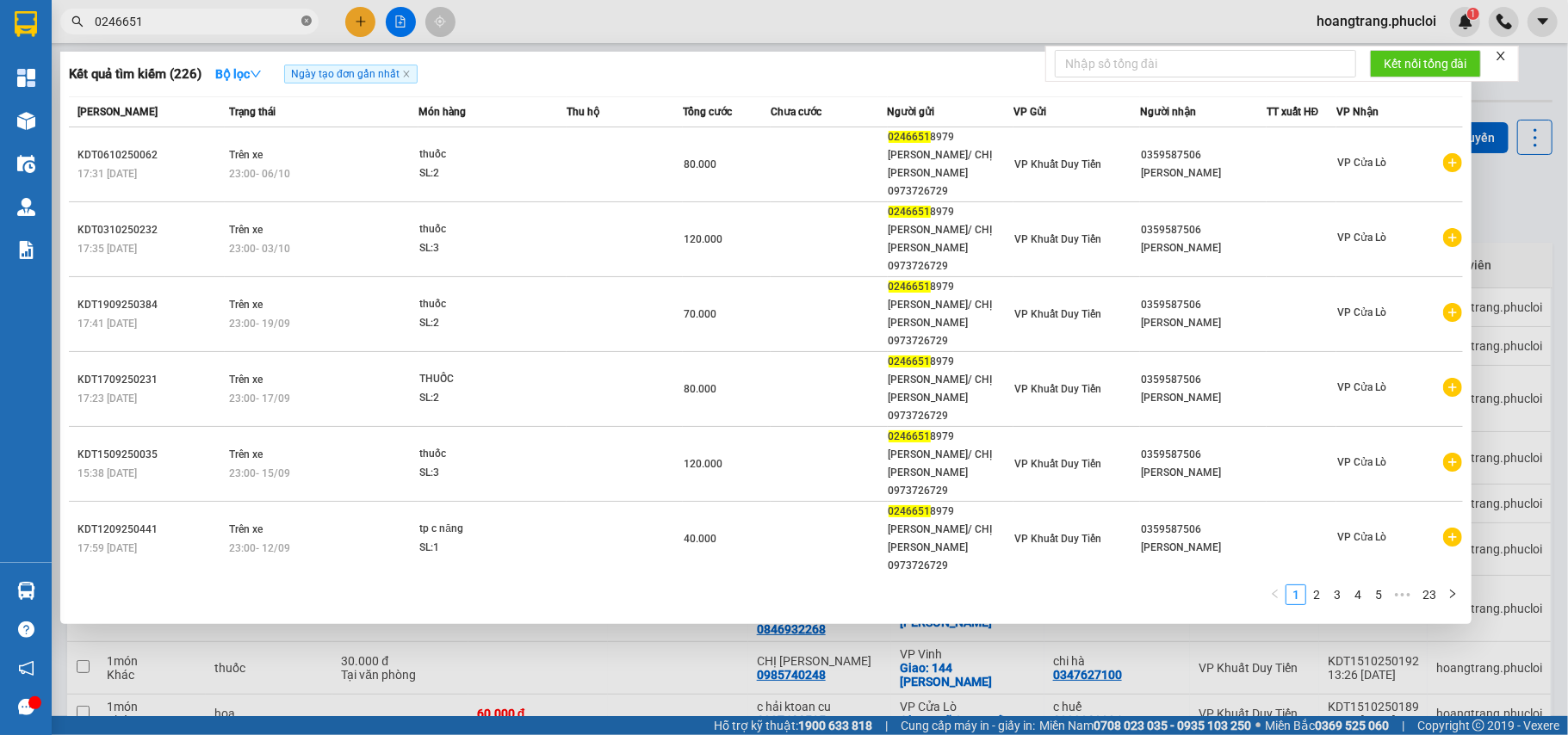
click at [305, 21] on icon "close-circle" at bounding box center [306, 20] width 11 height 11
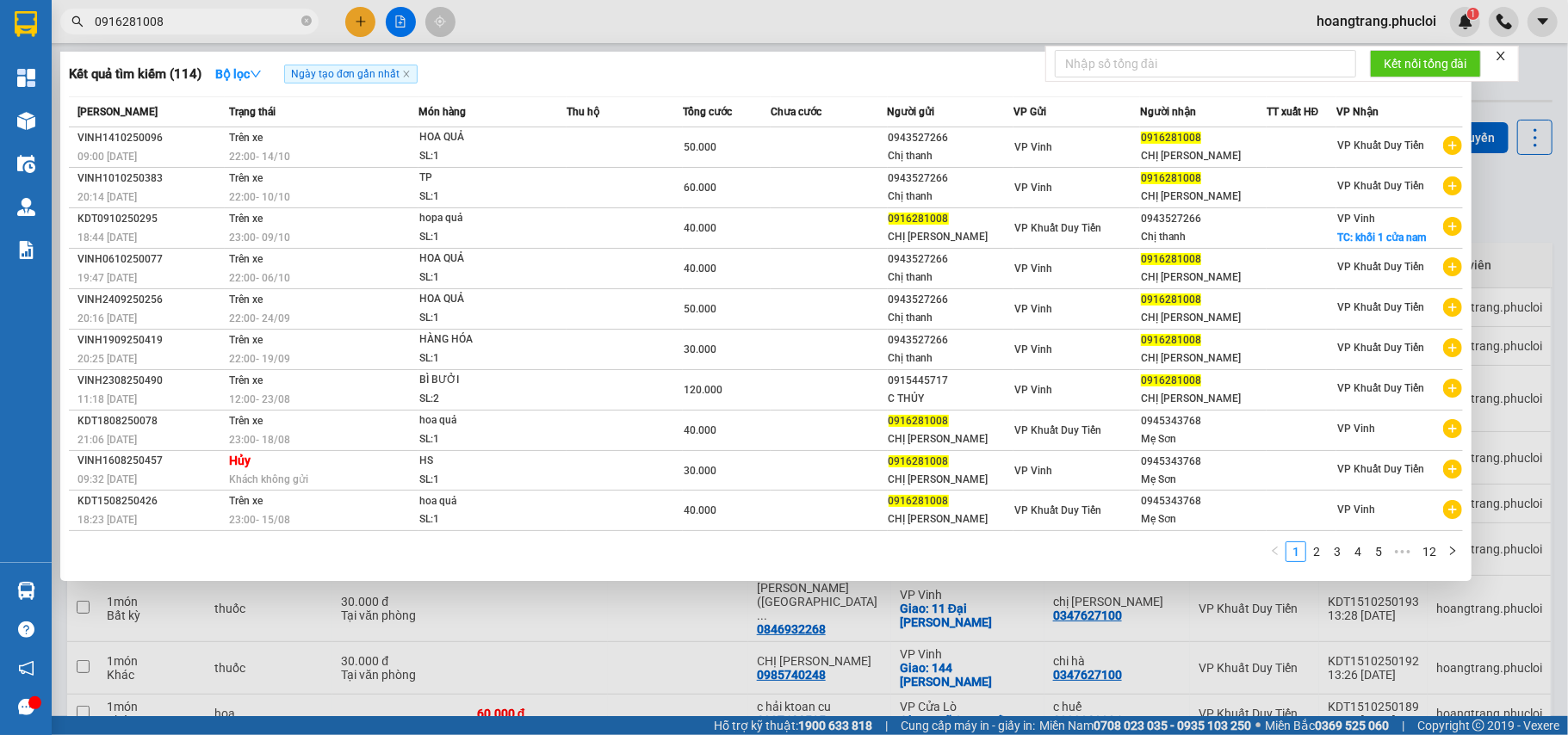
type input "0916281008"
click at [364, 24] on div at bounding box center [784, 368] width 1568 height 735
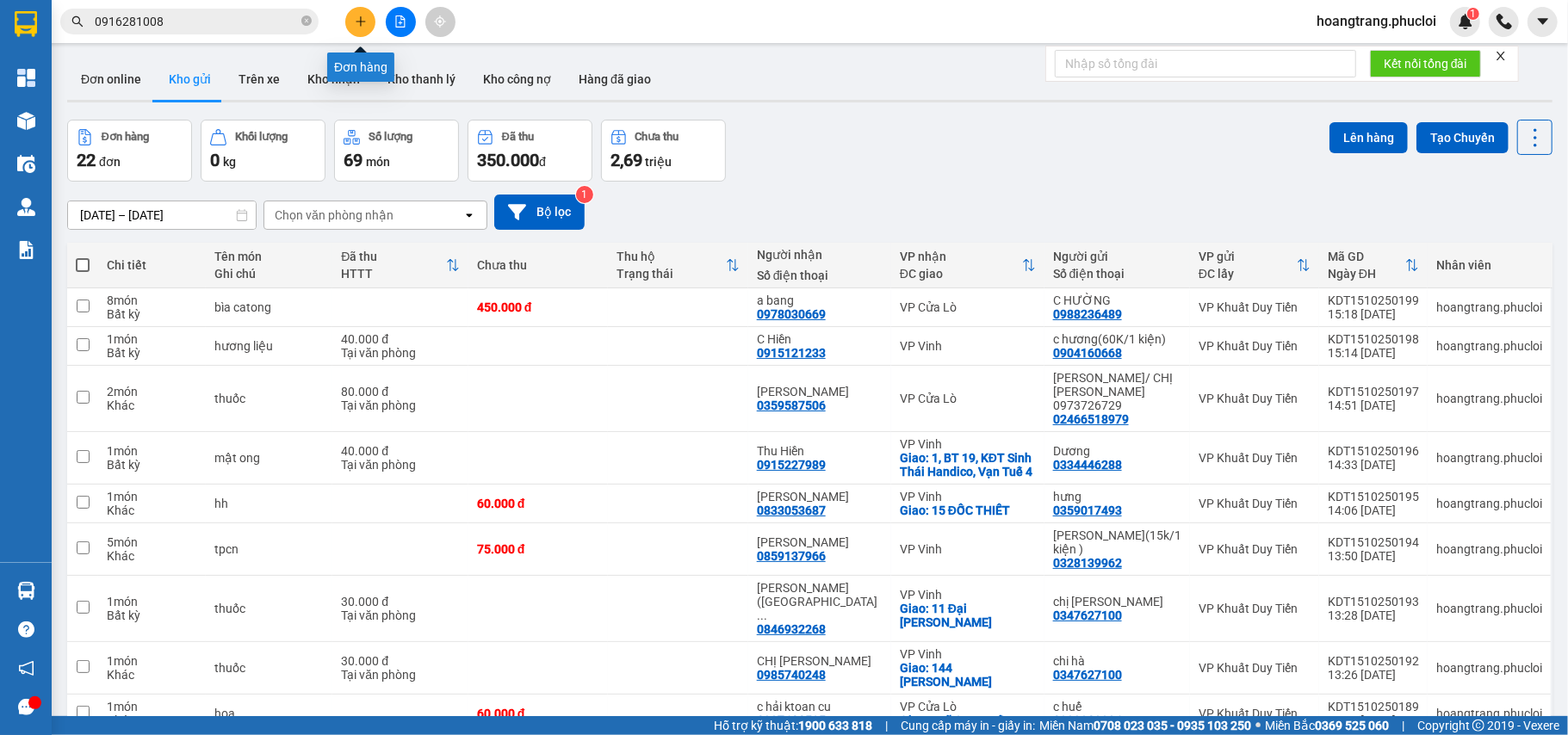
click at [364, 24] on icon "plus" at bounding box center [361, 21] width 12 height 12
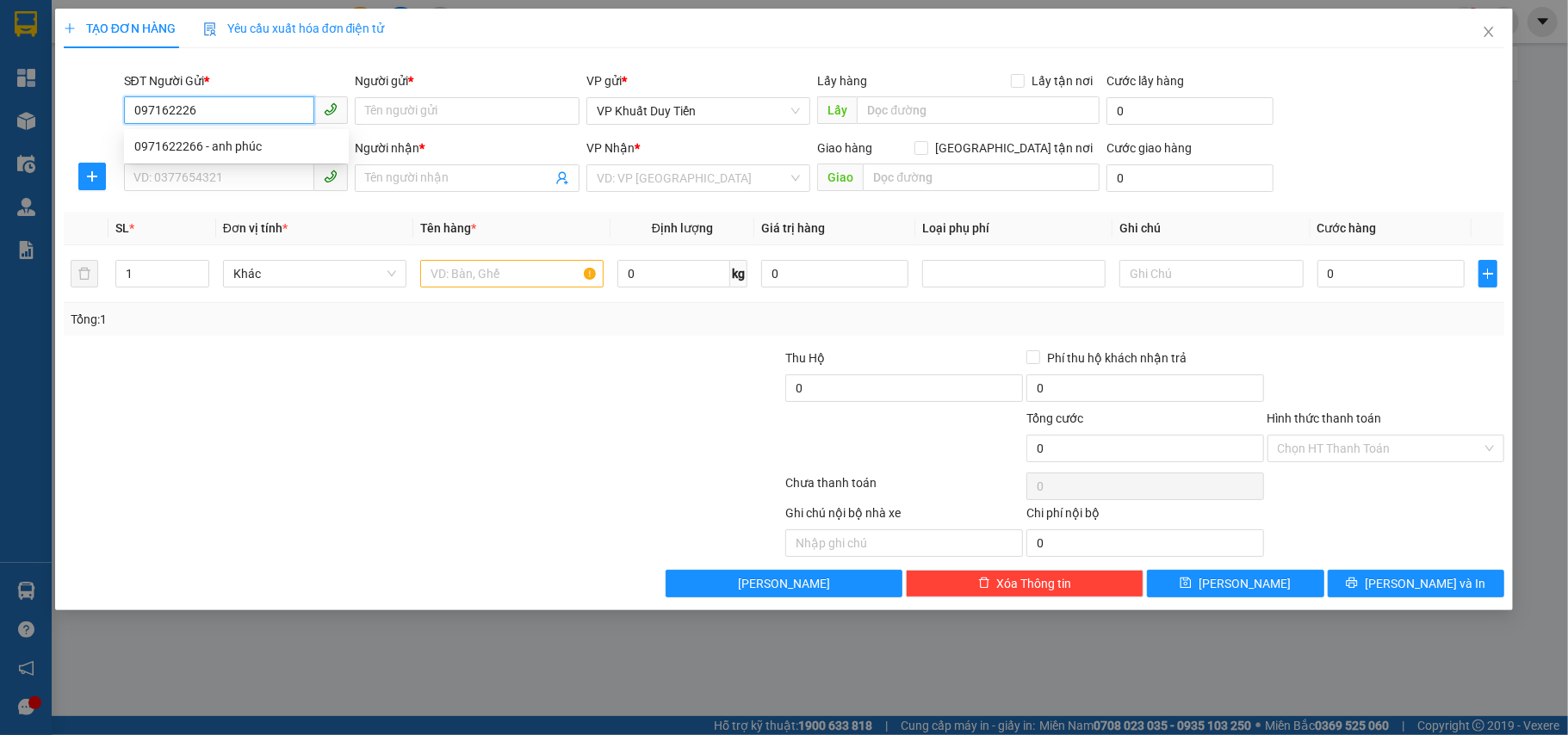
type input "0971622266"
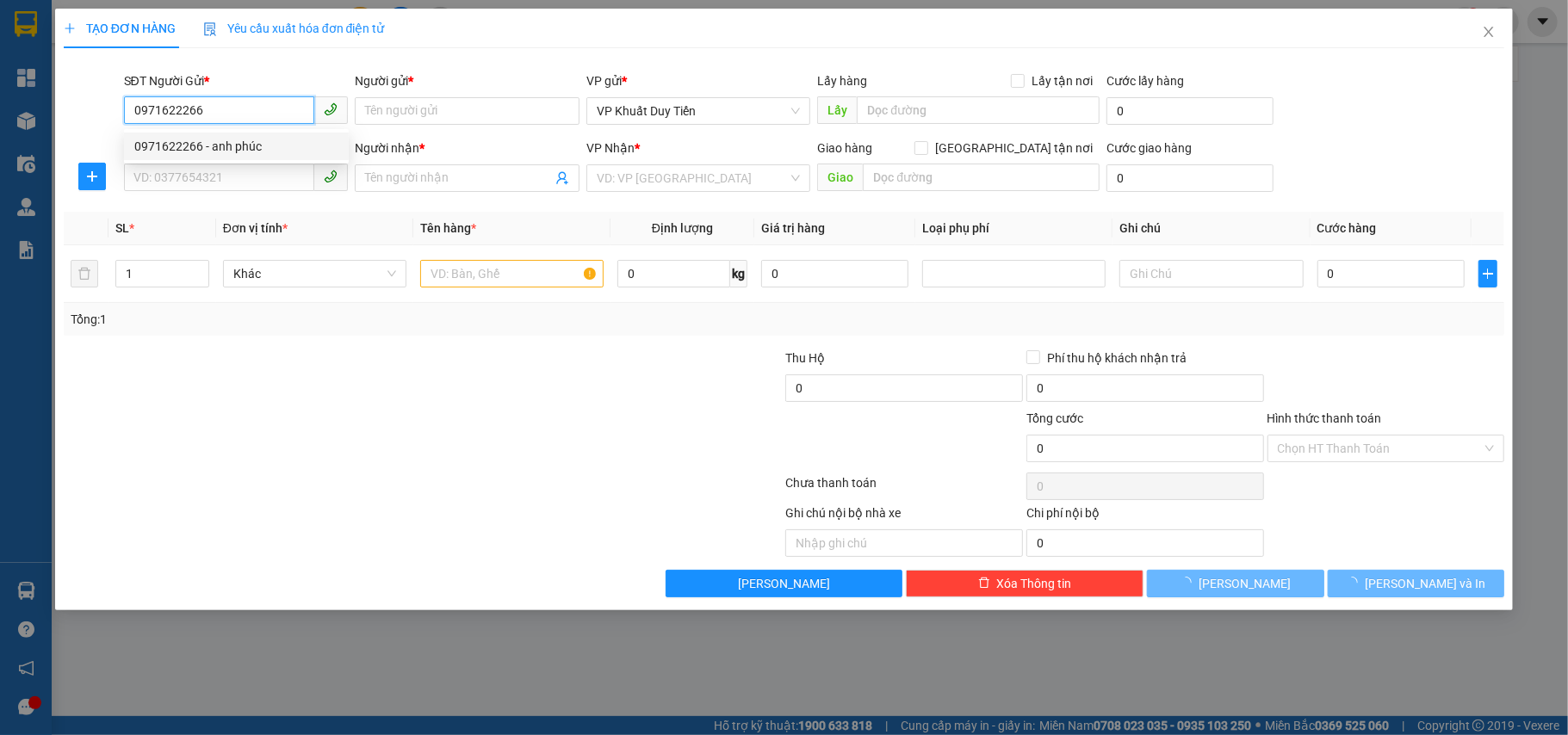
click at [274, 142] on div "0971622266 - anh phúc" at bounding box center [235, 147] width 204 height 19
type input "anh phúc"
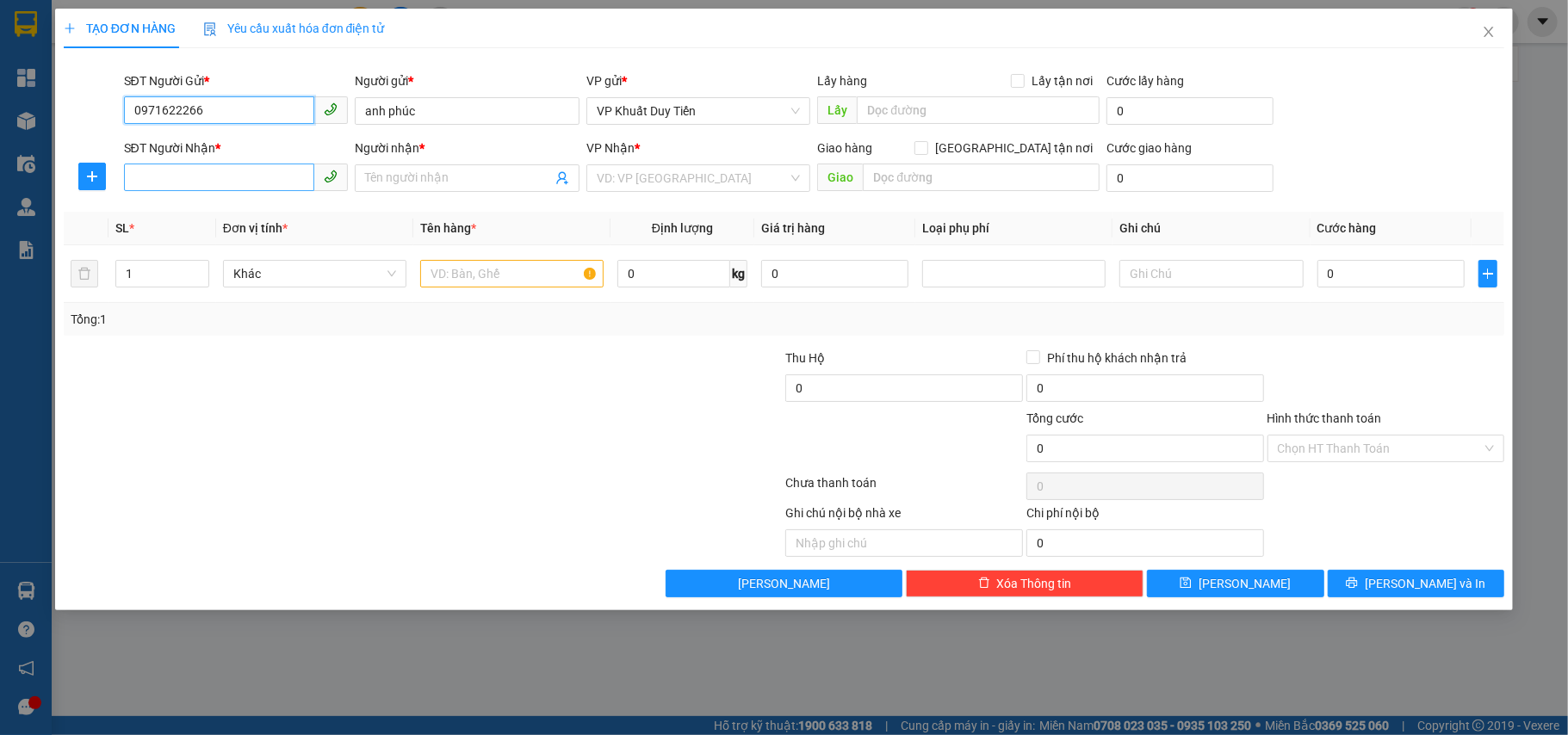
type input "0971622266"
click at [220, 187] on input "SĐT Người Nhận *" at bounding box center [219, 177] width 191 height 28
click at [217, 201] on div "0964095510 - c hà" at bounding box center [235, 213] width 225 height 28
type input "0964095510"
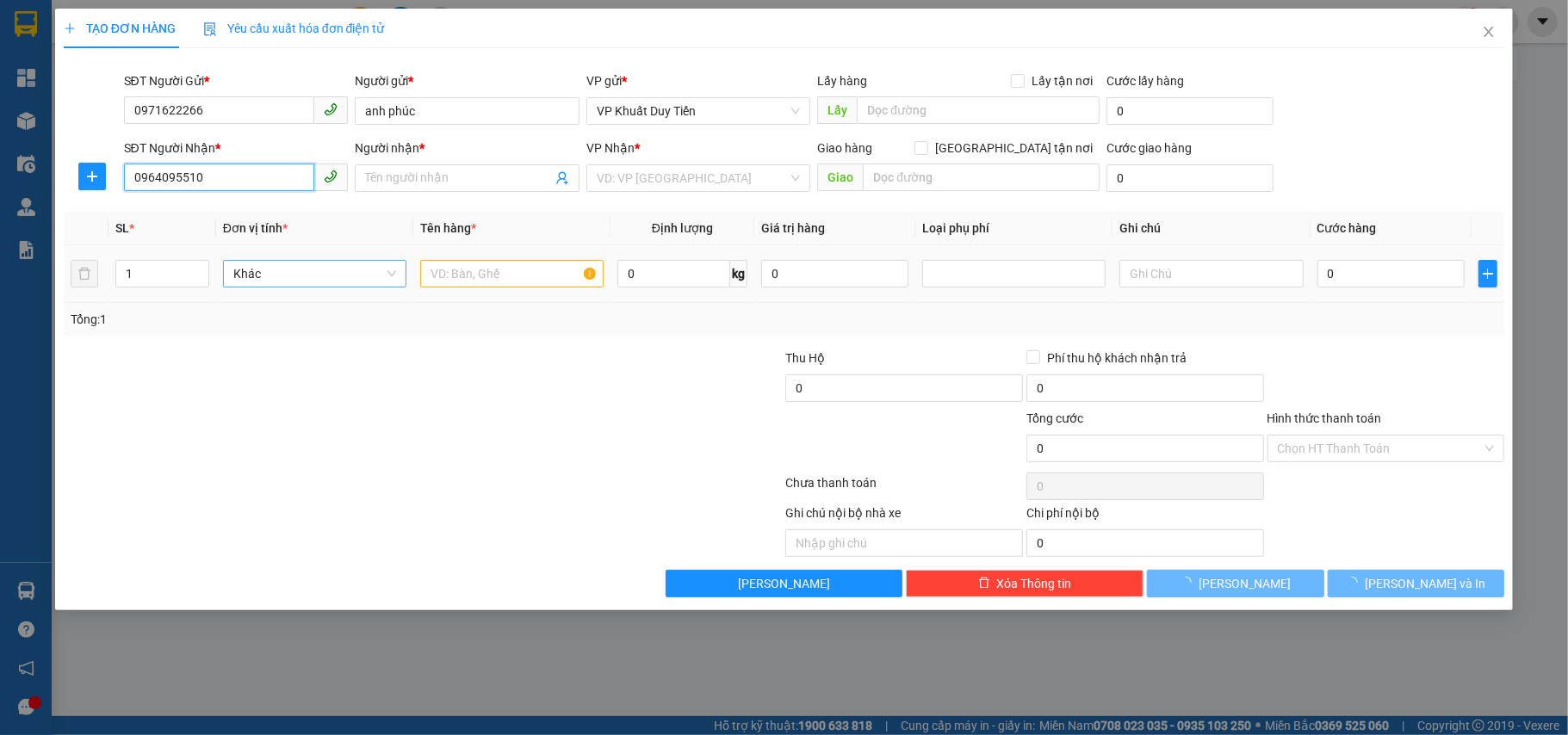
type input "c hà"
checkbox input "true"
type input "1 ngõ 91 [PERSON_NAME]"
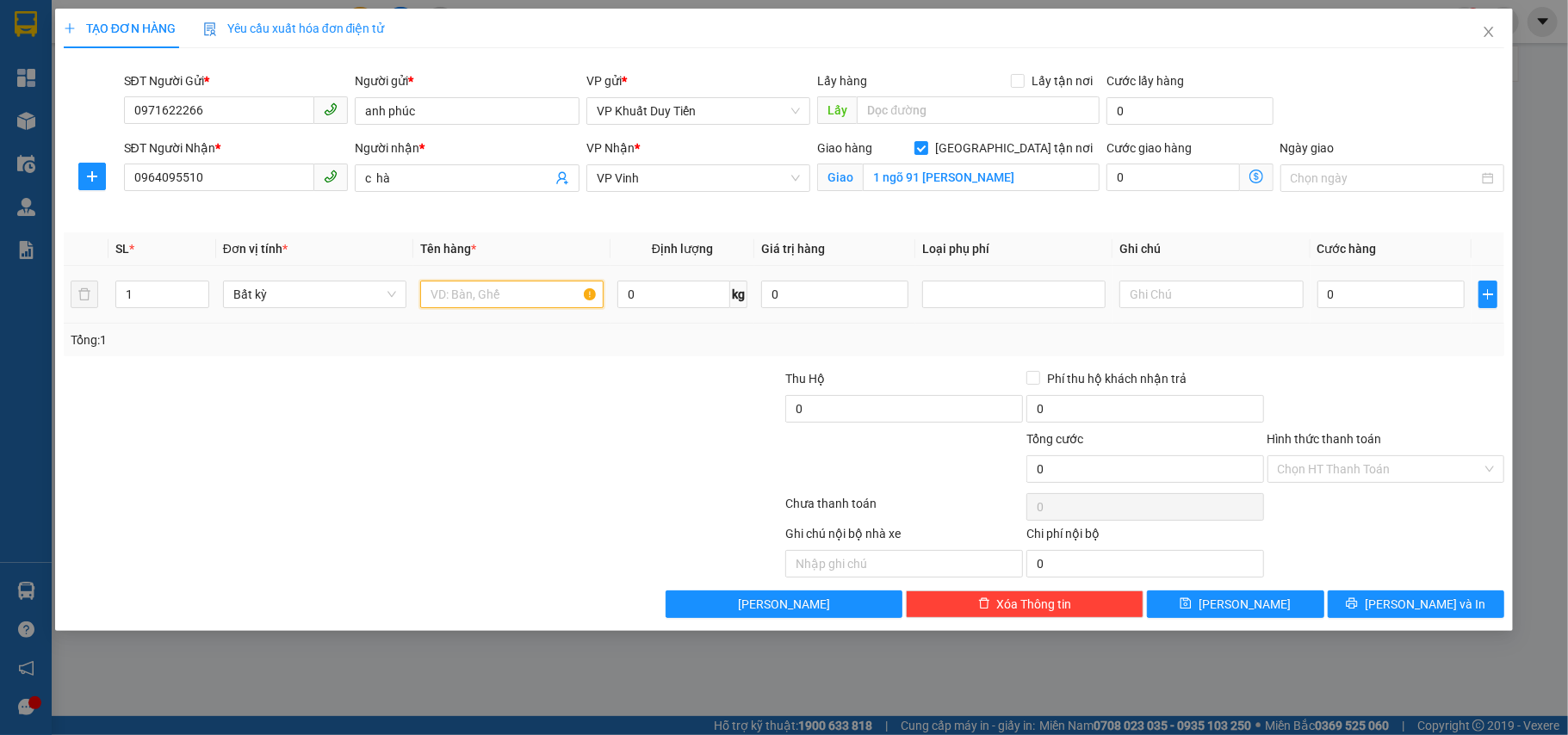
click at [467, 305] on input "text" at bounding box center [511, 294] width 183 height 28
drag, startPoint x: 513, startPoint y: 292, endPoint x: 274, endPoint y: 321, distance: 240.8
click at [274, 321] on tr "1 Bất kỳ thực phẩm 0 kg 0 0" at bounding box center [784, 295] width 1442 height 58
type input "thuốc"
click at [698, 301] on input "0" at bounding box center [674, 294] width 113 height 28
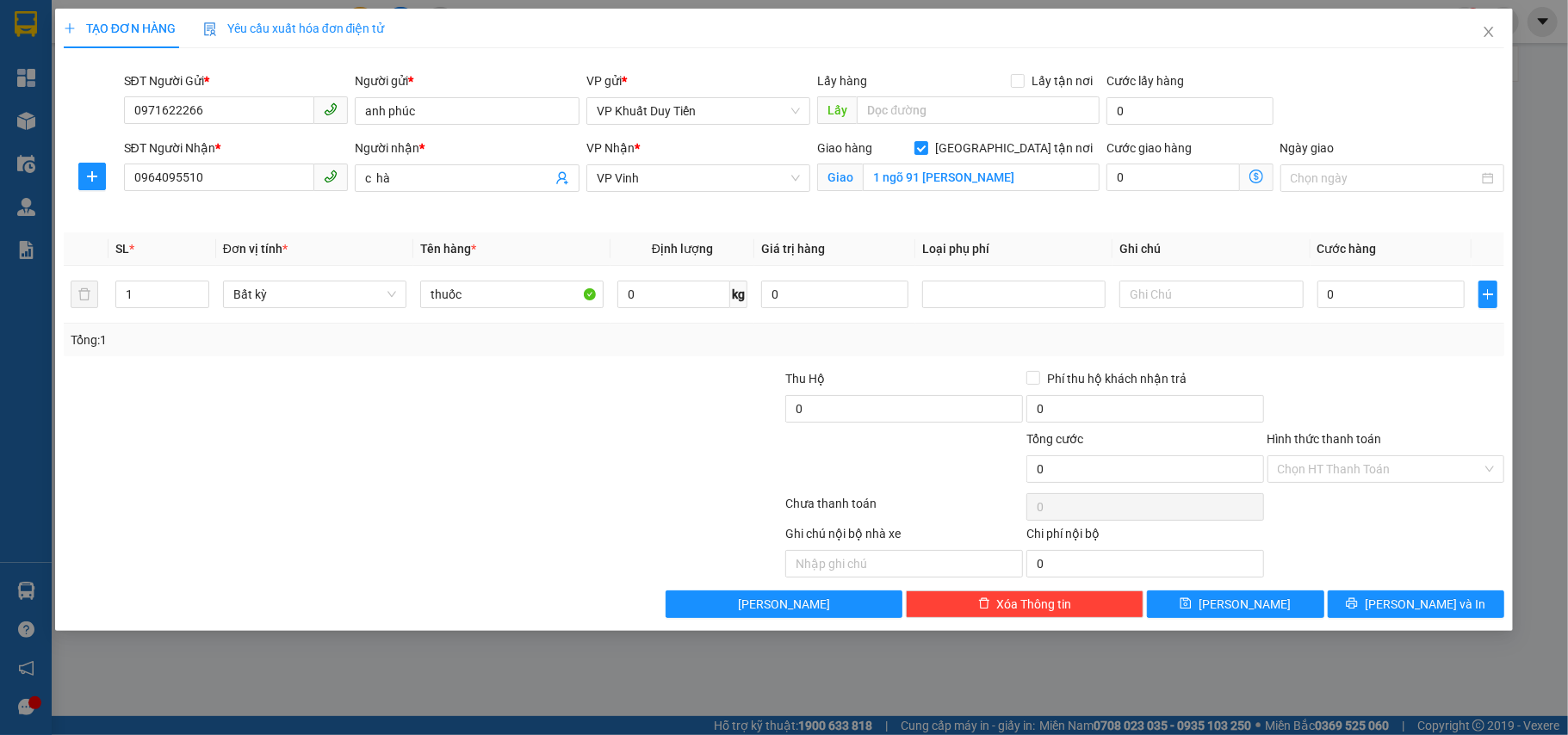
click at [1403, 365] on div "Transit Pickup Surcharge Ids Transit Deliver Surcharge Ids Transit Deliver Surc…" at bounding box center [784, 340] width 1442 height 556
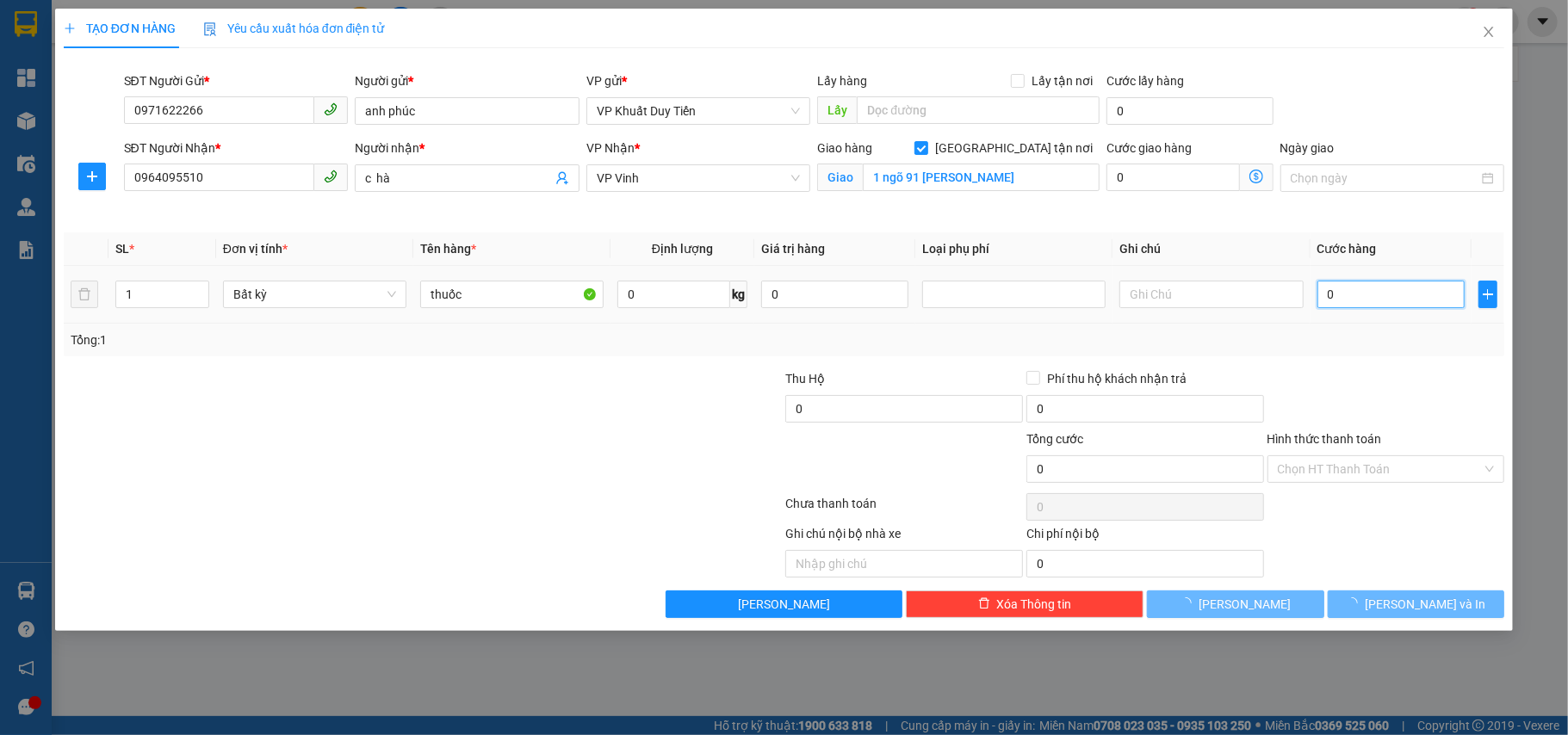
click at [1381, 286] on input "0" at bounding box center [1390, 294] width 148 height 28
type input "7"
type input "70"
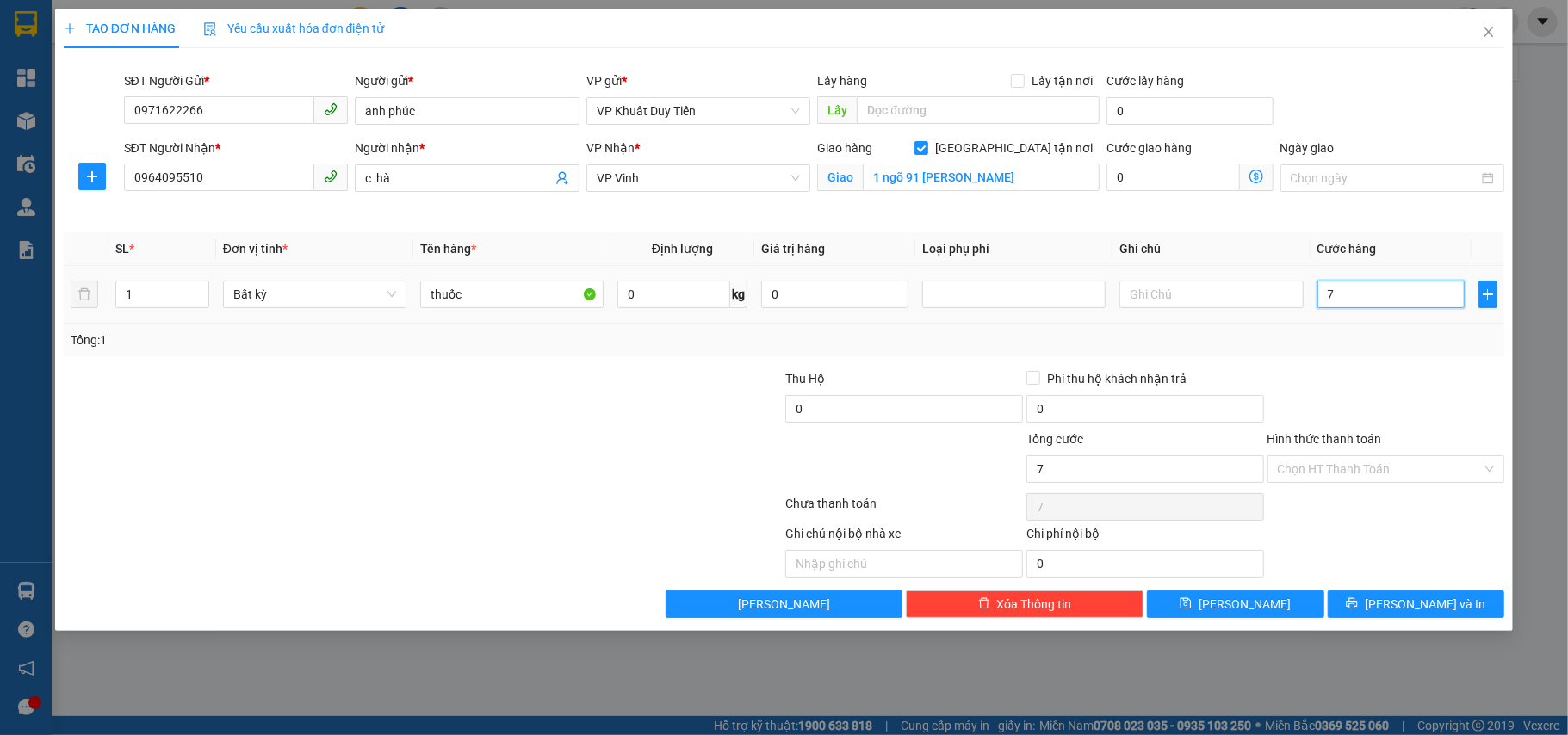
type input "70"
type input "70.000"
click at [1355, 368] on div "Transit Pickup Surcharge Ids Transit Deliver Surcharge Ids Transit Deliver Surc…" at bounding box center [784, 340] width 1442 height 556
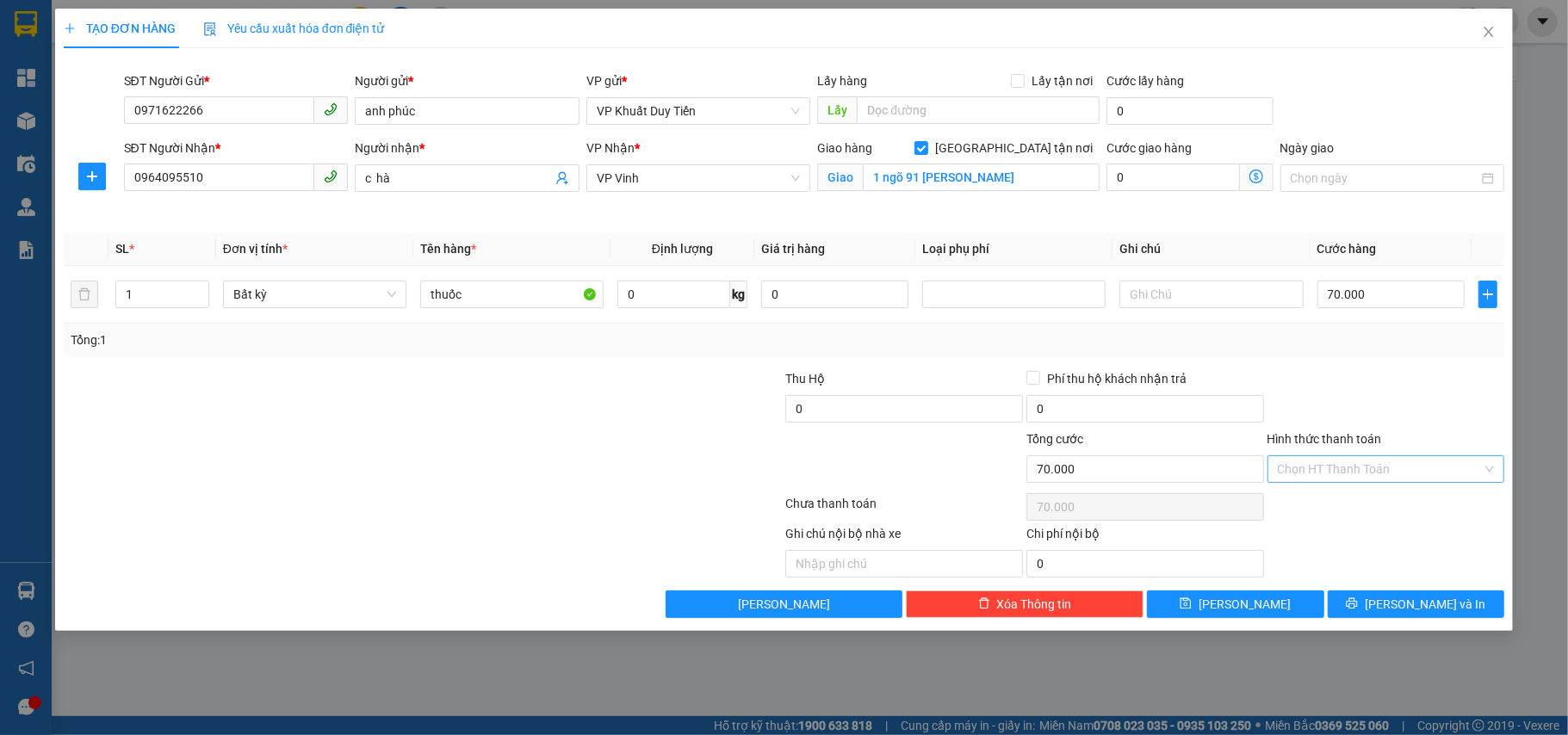
click at [1376, 472] on input "Hình thức thanh toán" at bounding box center [1380, 469] width 205 height 26
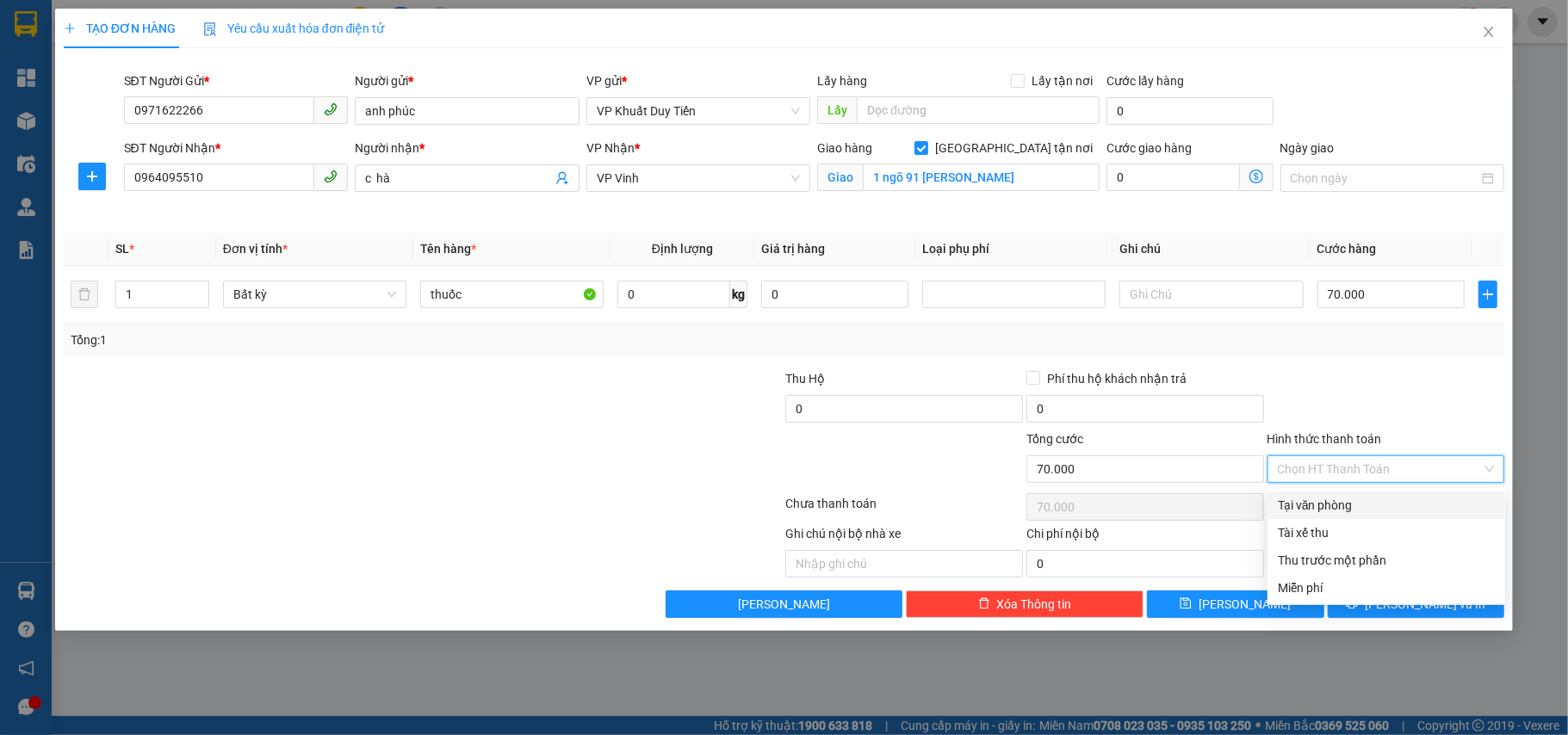
click at [1369, 515] on div "Tại văn phòng" at bounding box center [1386, 504] width 237 height 28
type input "0"
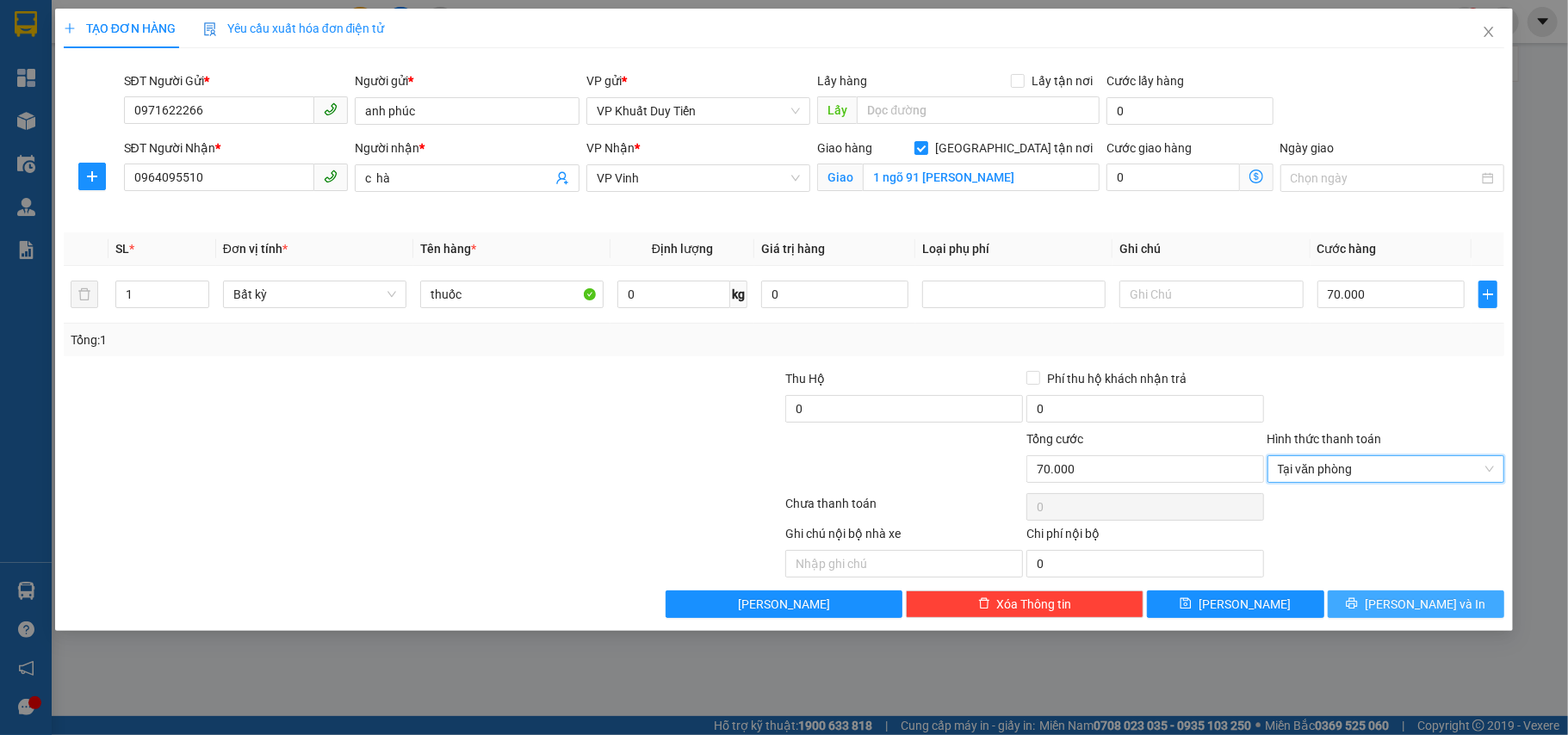
click at [1354, 616] on button "[PERSON_NAME] và In" at bounding box center [1417, 604] width 178 height 28
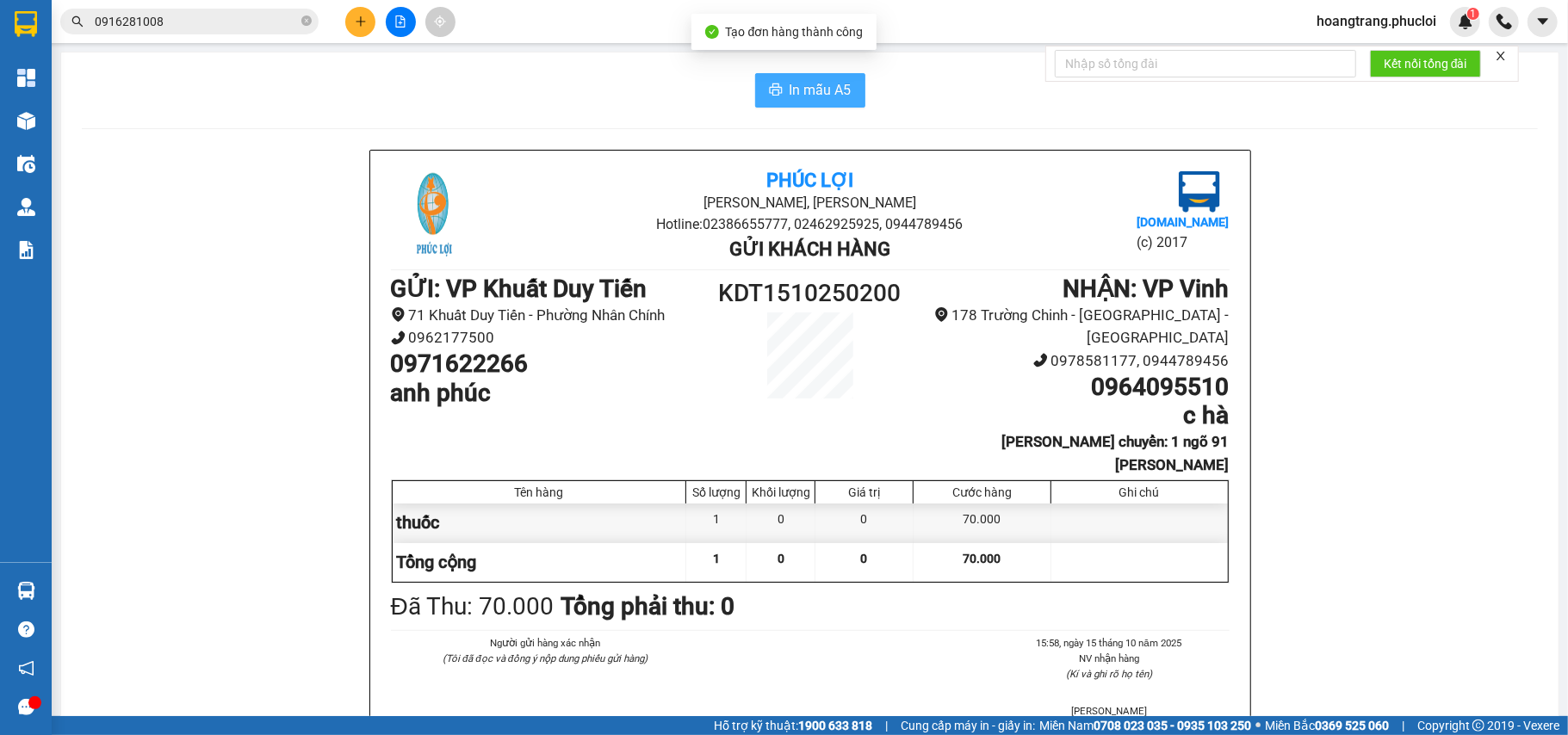
click at [789, 88] on span "In mẫu A5" at bounding box center [820, 90] width 62 height 21
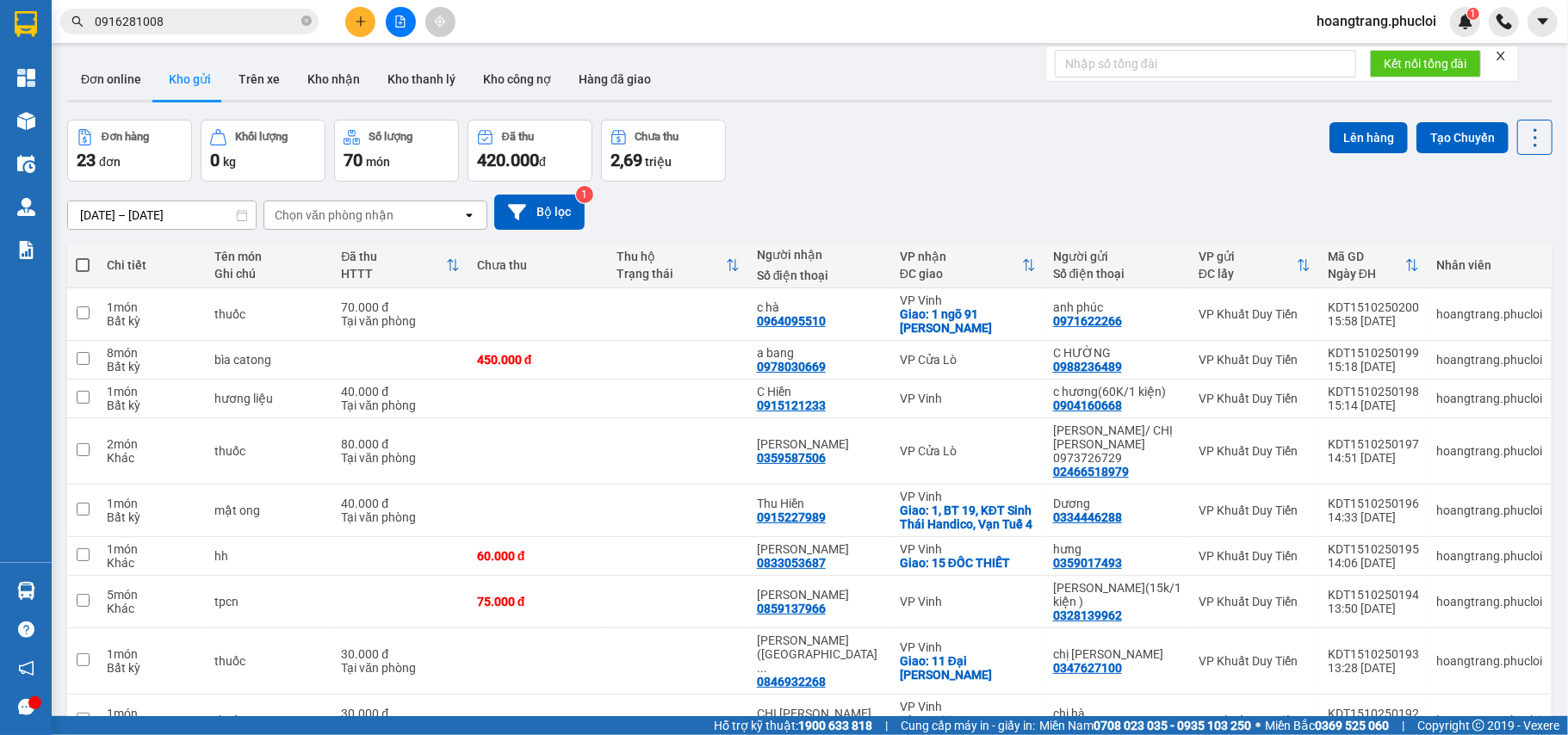
click at [373, 22] on button at bounding box center [360, 21] width 30 height 30
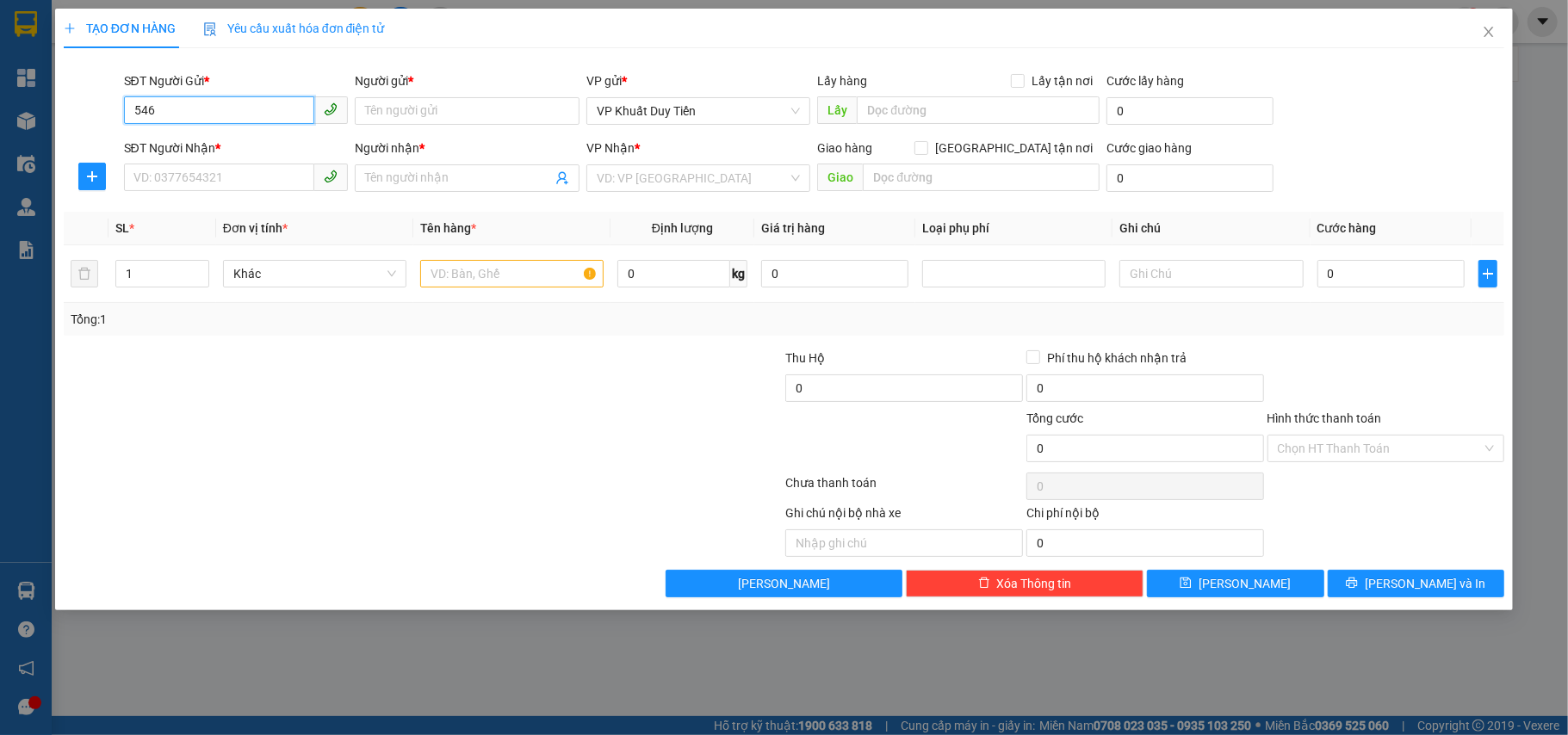
type input "5464"
click at [206, 111] on input "5464" at bounding box center [219, 110] width 191 height 28
click at [208, 117] on input "5464" at bounding box center [219, 110] width 191 height 28
drag, startPoint x: 211, startPoint y: 107, endPoint x: 48, endPoint y: 140, distance: 166.3
click at [49, 140] on div "TẠO ĐƠN HÀNG Yêu cầu xuất hóa đơn điện tử Transit Pickup Surcharge Ids Transit …" at bounding box center [784, 368] width 1568 height 735
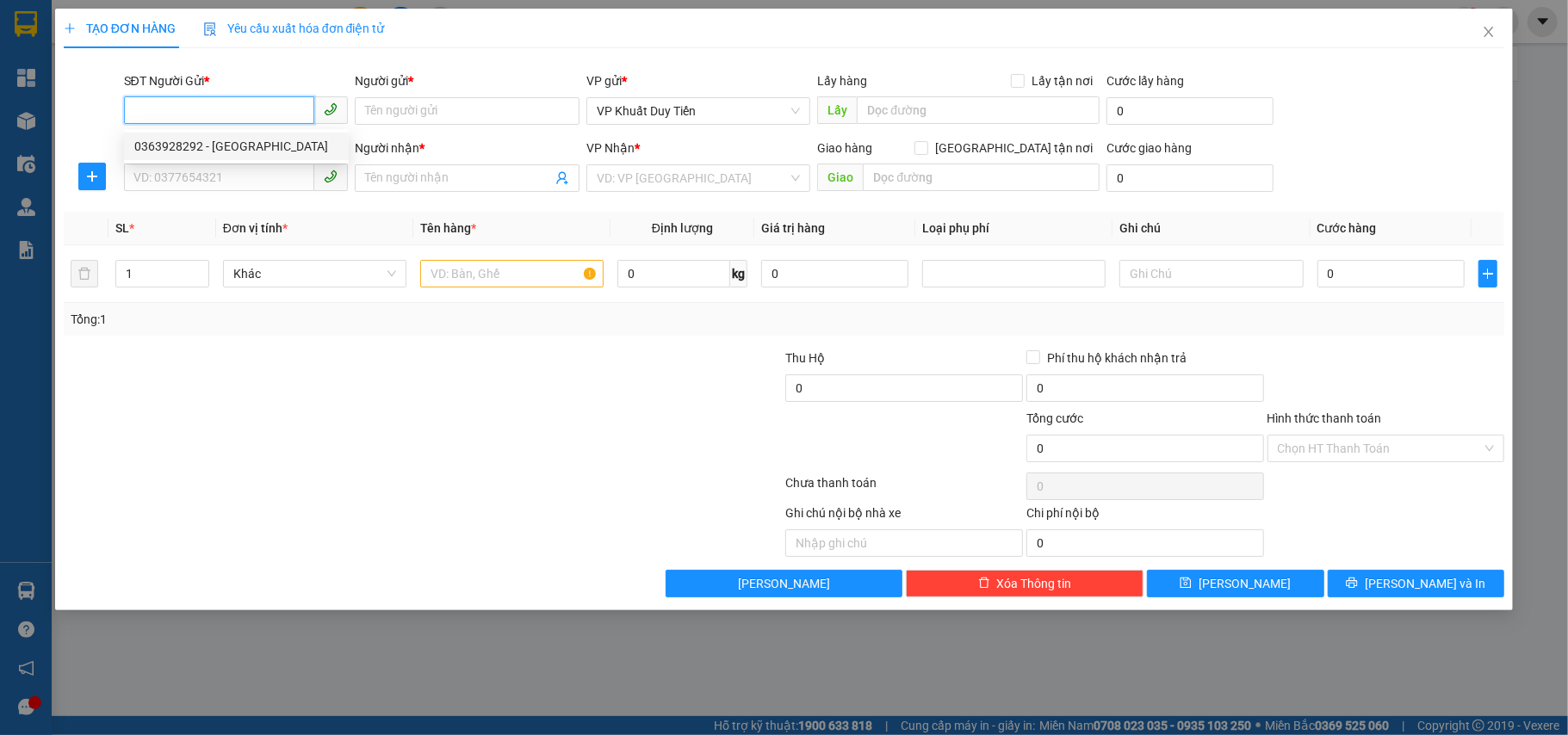
click at [193, 145] on div "0363928292 - [GEOGRAPHIC_DATA]" at bounding box center [235, 147] width 204 height 19
type input "0363928292"
type input "Chị Huế"
click at [197, 172] on input "SĐT Người Nhận *" at bounding box center [219, 177] width 191 height 28
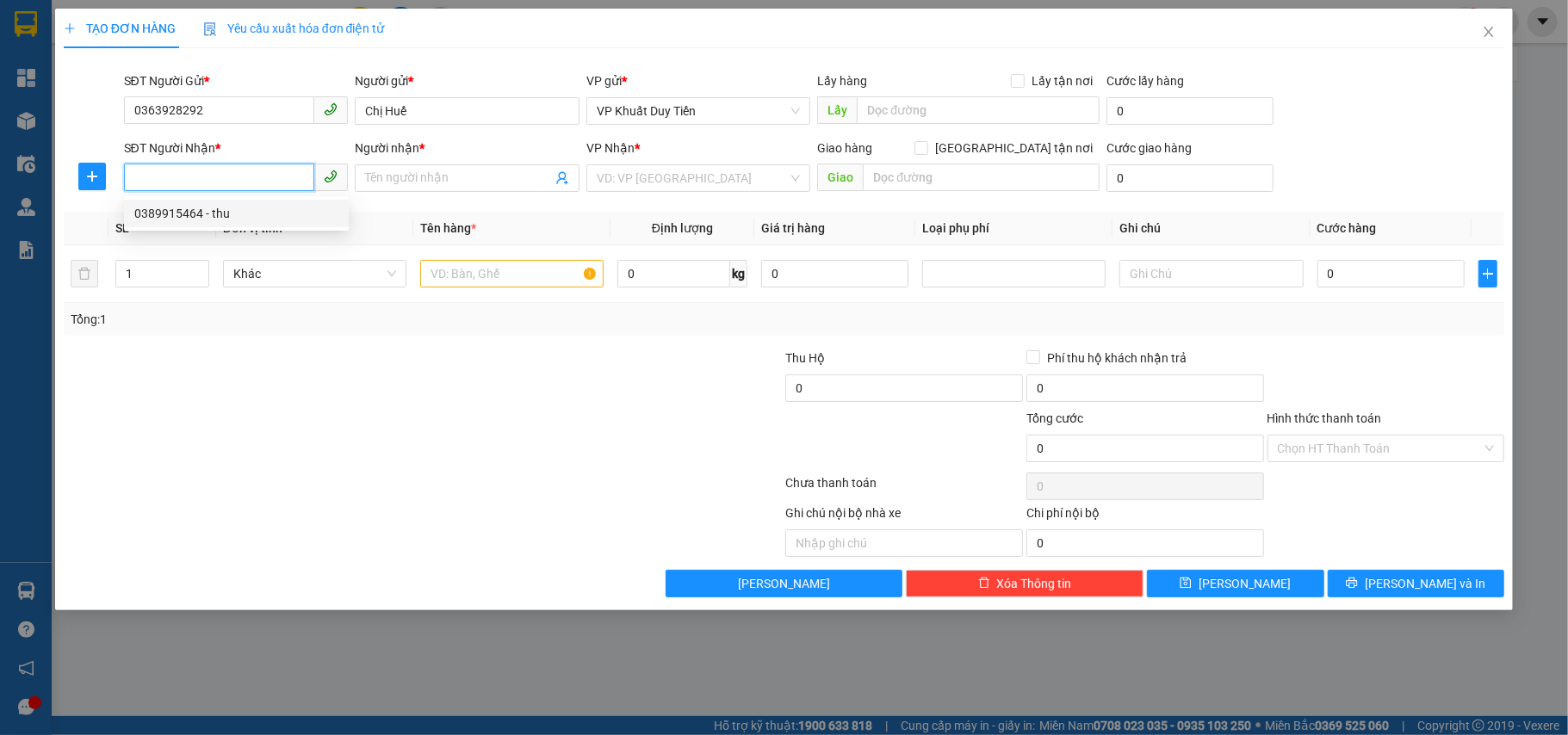
click at [204, 207] on div "0389915464 - thu" at bounding box center [235, 213] width 204 height 19
type input "0389915464"
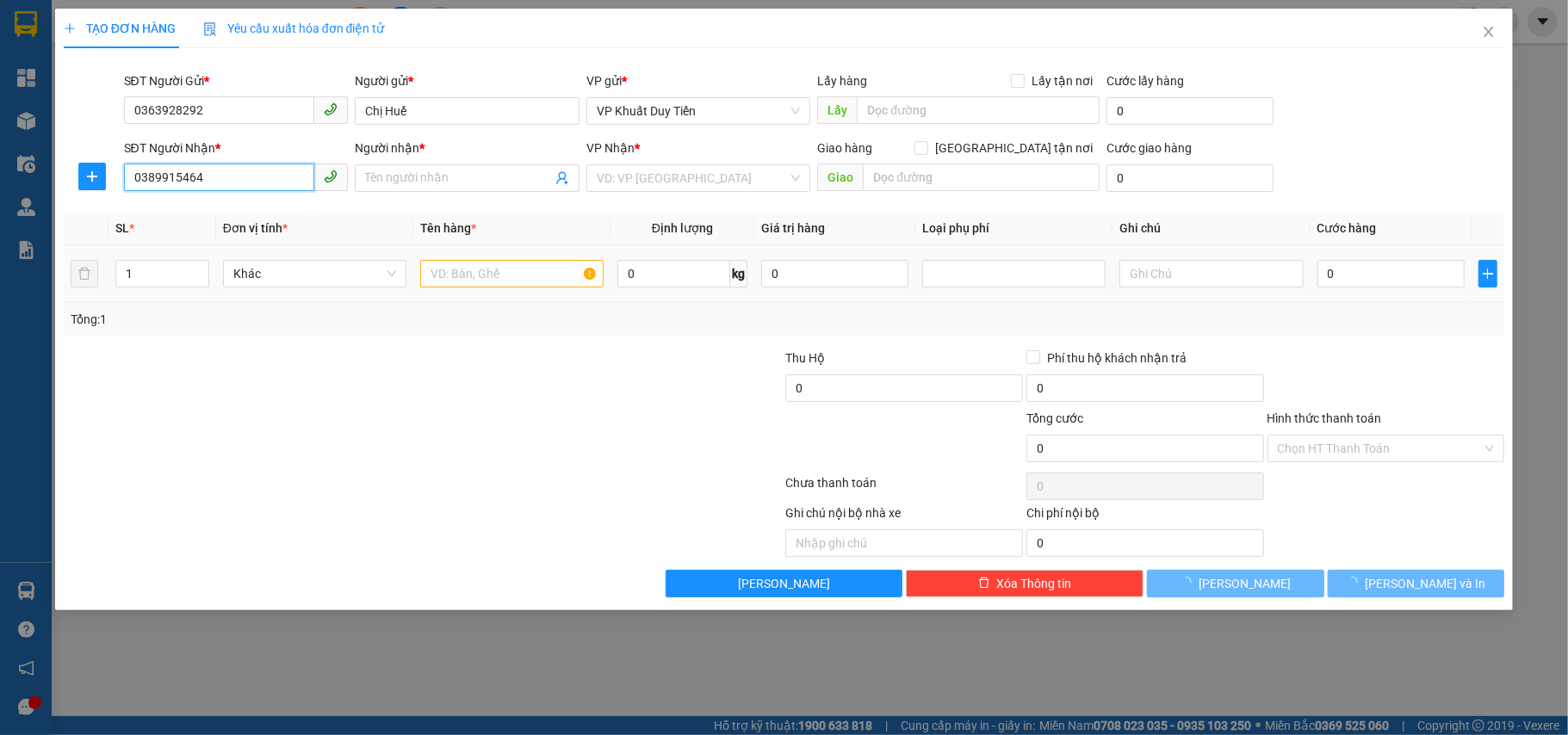
type input "thu"
checkbox input "true"
type input "12 [PERSON_NAME]"
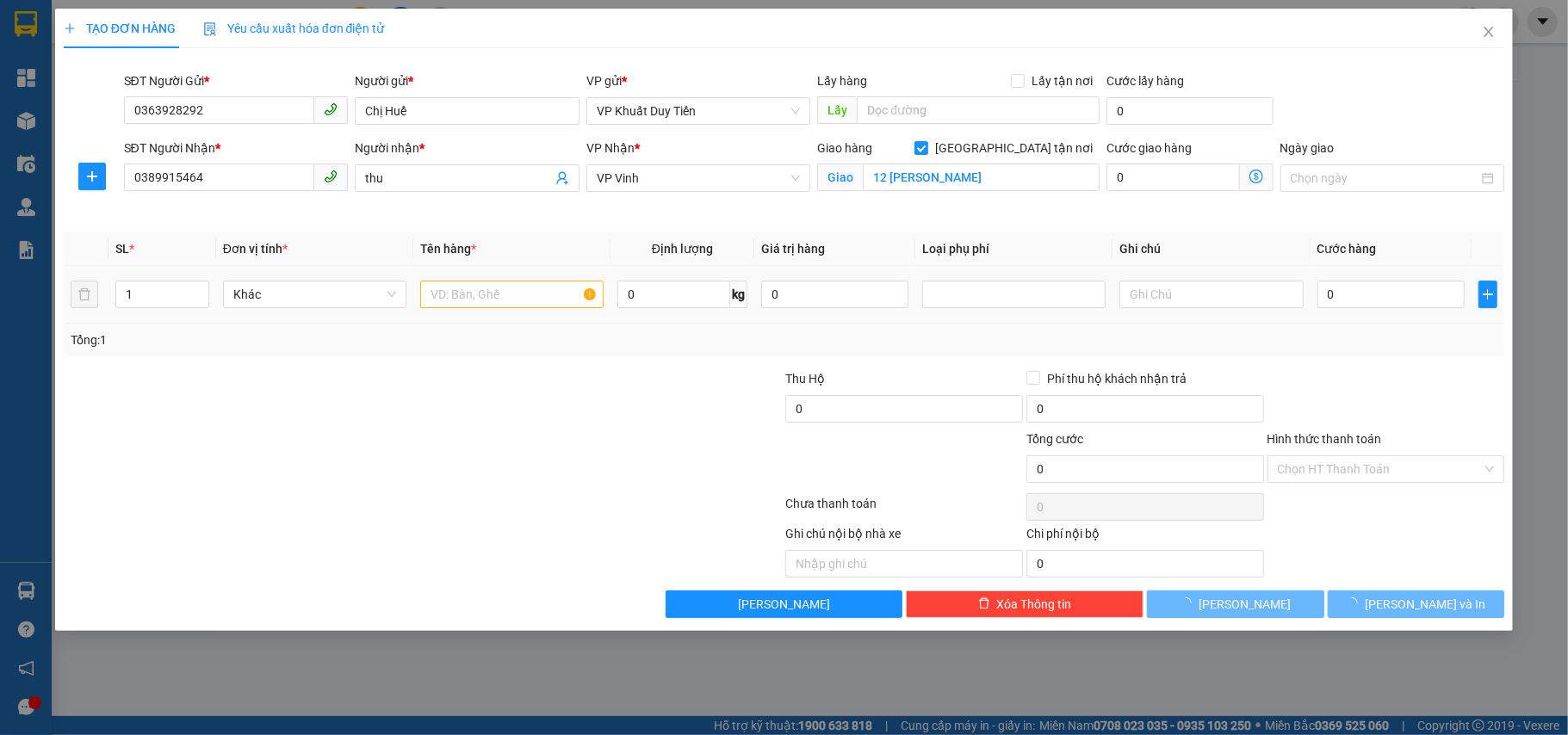
click at [459, 268] on td at bounding box center [511, 295] width 197 height 58
click at [468, 289] on input "text" at bounding box center [511, 294] width 183 height 28
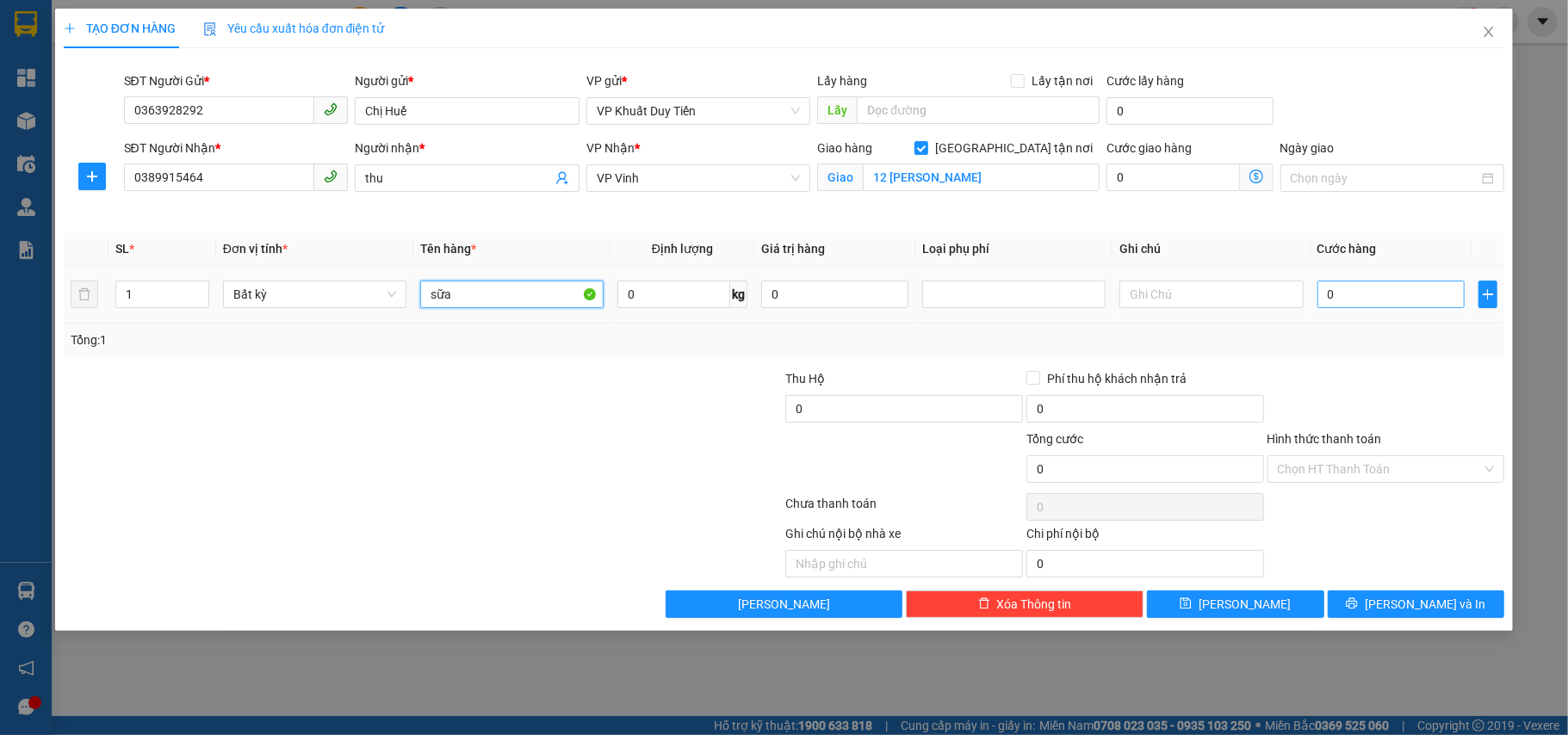
type input "sữa"
click at [1406, 305] on input "0" at bounding box center [1390, 294] width 148 height 28
type input "3"
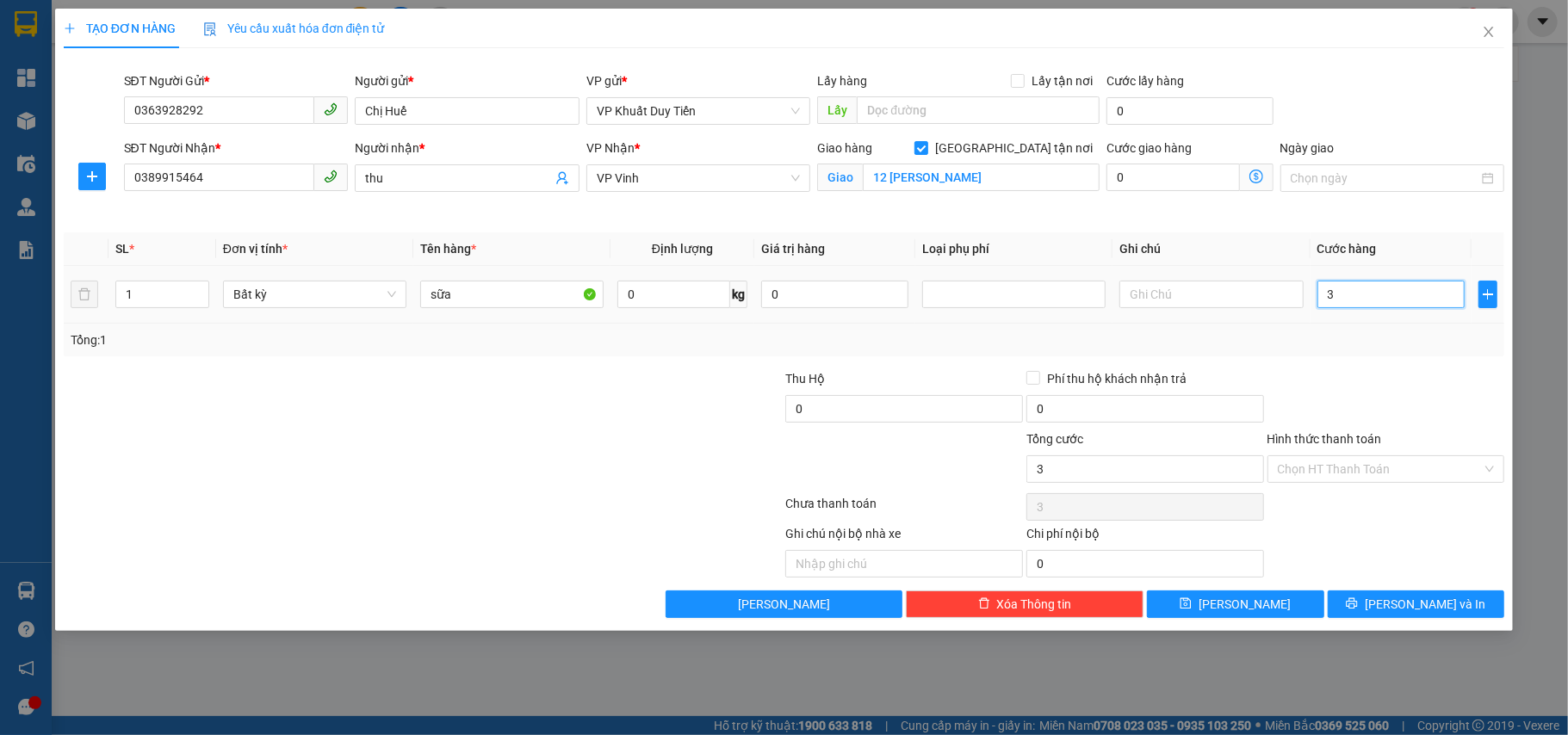
type input "30"
drag, startPoint x: 1423, startPoint y: 356, endPoint x: 1420, endPoint y: 430, distance: 74.1
click at [1423, 358] on div "Transit Pickup Surcharge Ids Transit Deliver Surcharge Ids Transit Deliver Surc…" at bounding box center [784, 340] width 1442 height 556
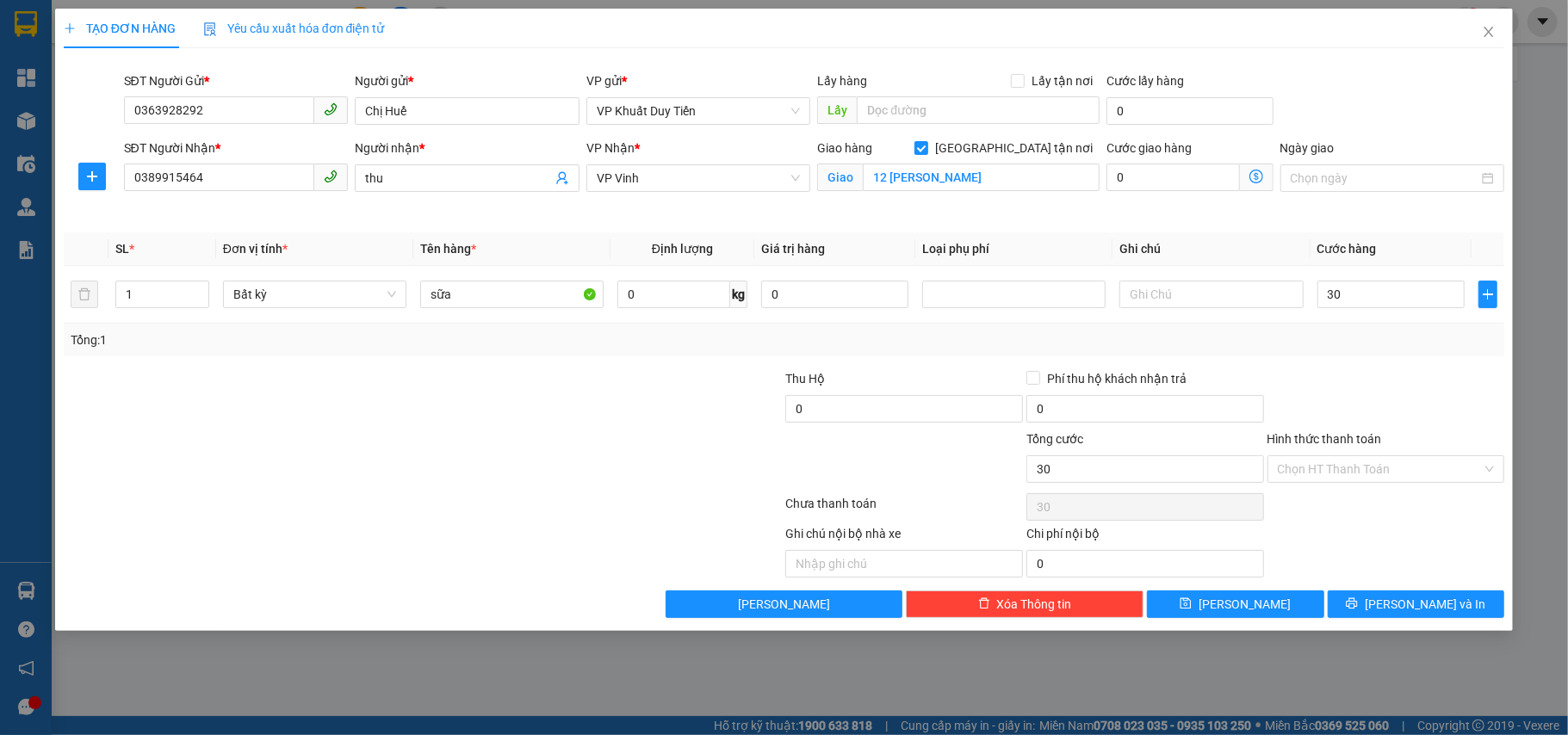
type input "30.000"
click at [1409, 479] on input "Hình thức thanh toán" at bounding box center [1380, 469] width 205 height 26
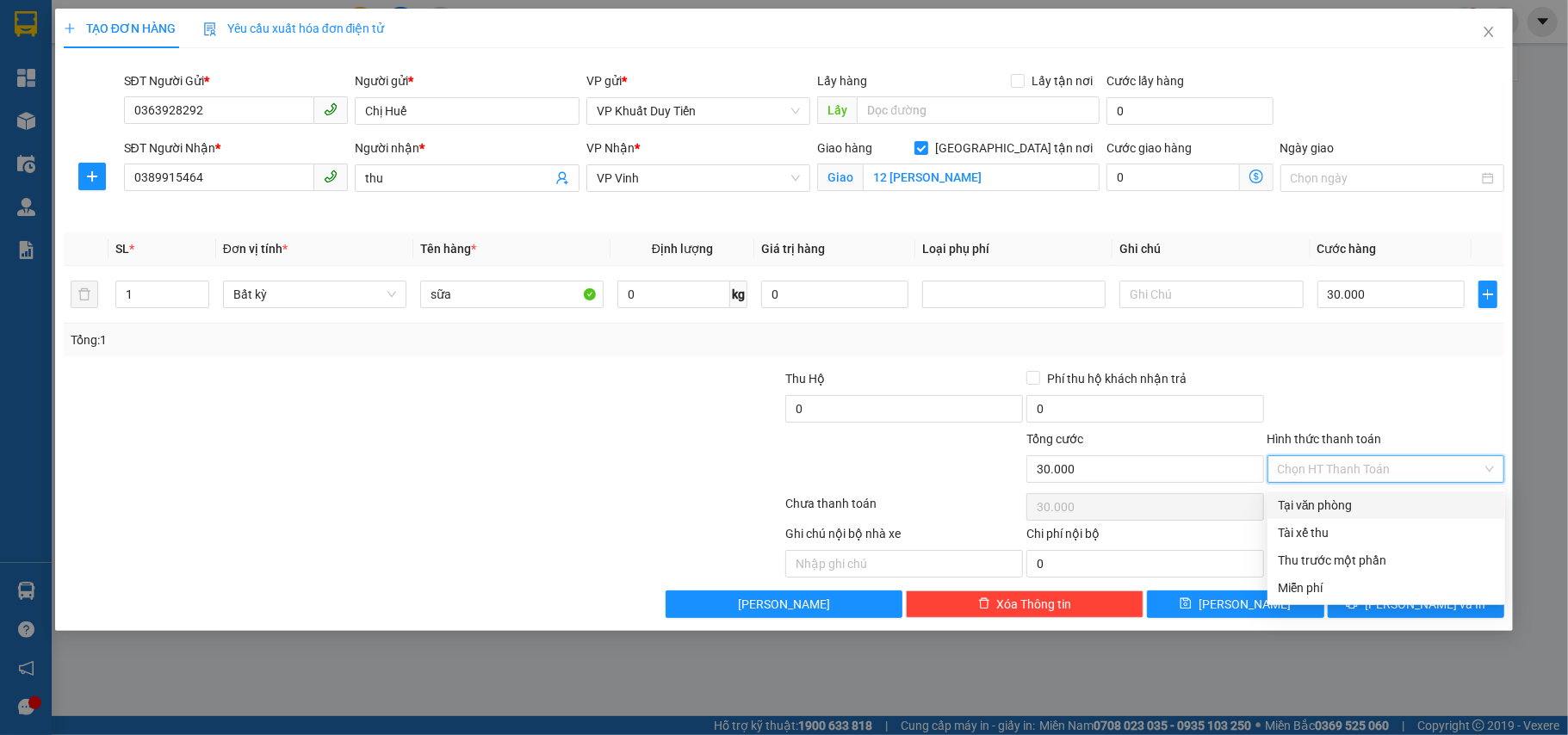
click at [1398, 509] on div "Tại văn phòng" at bounding box center [1386, 505] width 217 height 19
type input "0"
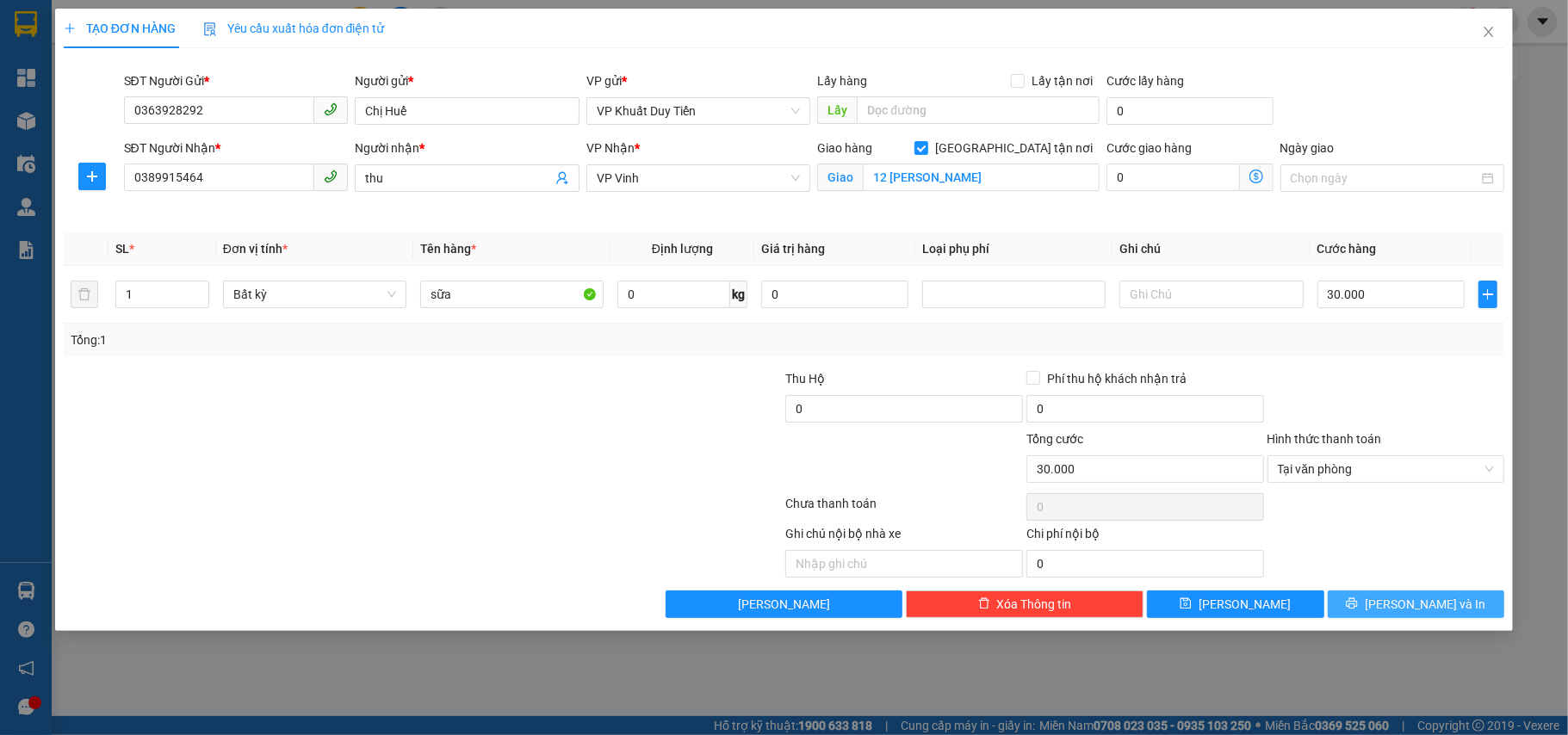
click at [1400, 597] on span "[PERSON_NAME] và In" at bounding box center [1424, 604] width 121 height 19
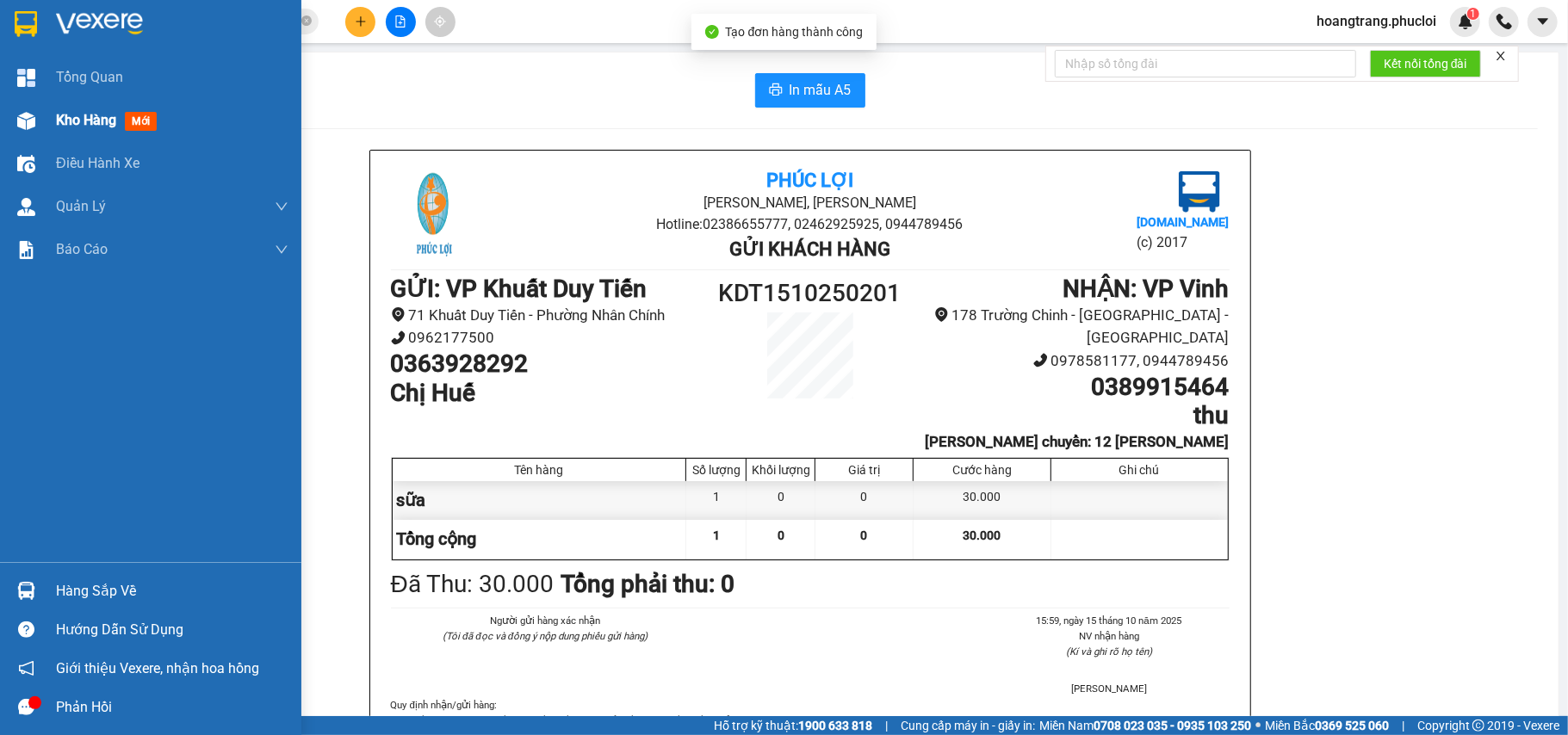
click at [31, 114] on img at bounding box center [26, 121] width 18 height 18
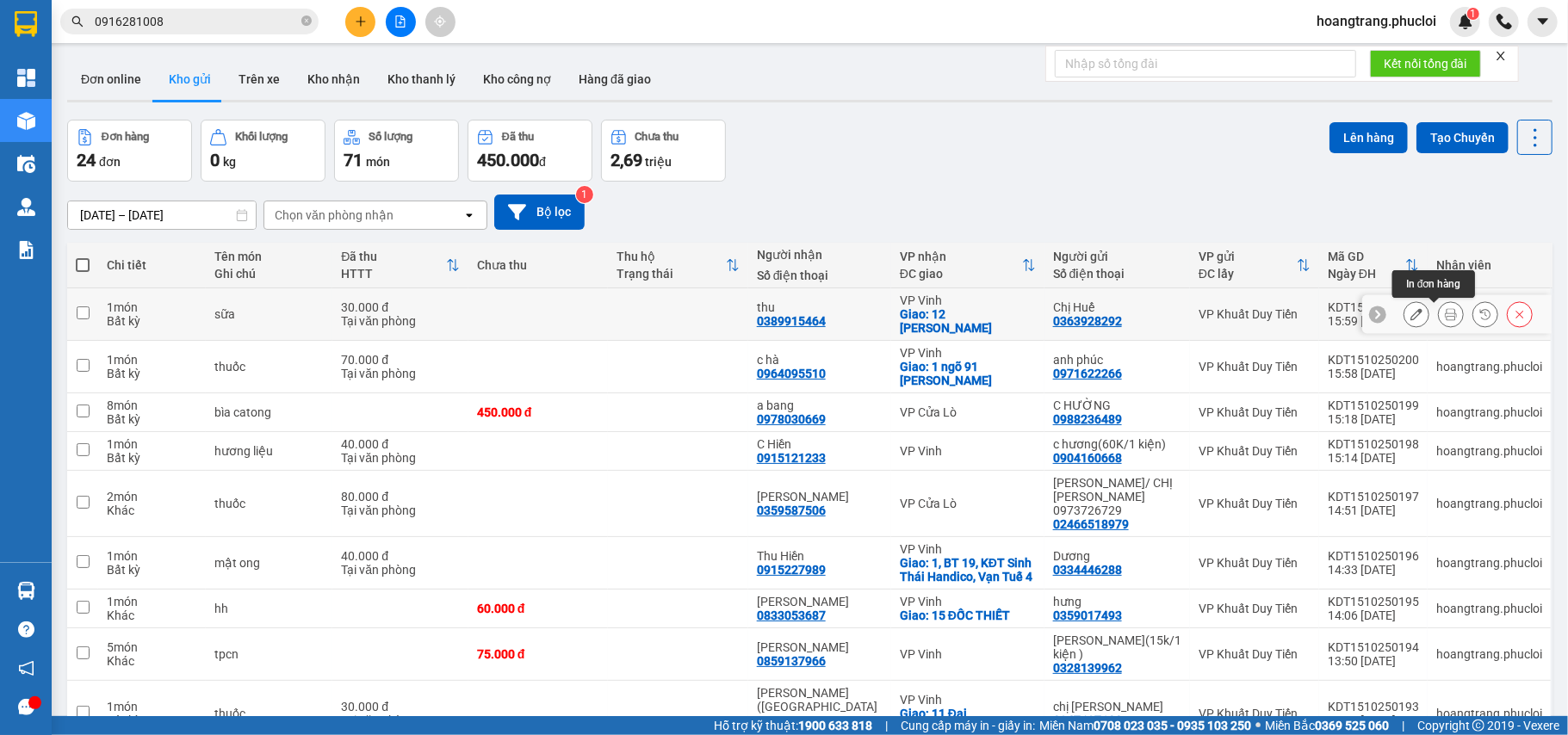
click at [1404, 317] on button at bounding box center [1416, 313] width 24 height 30
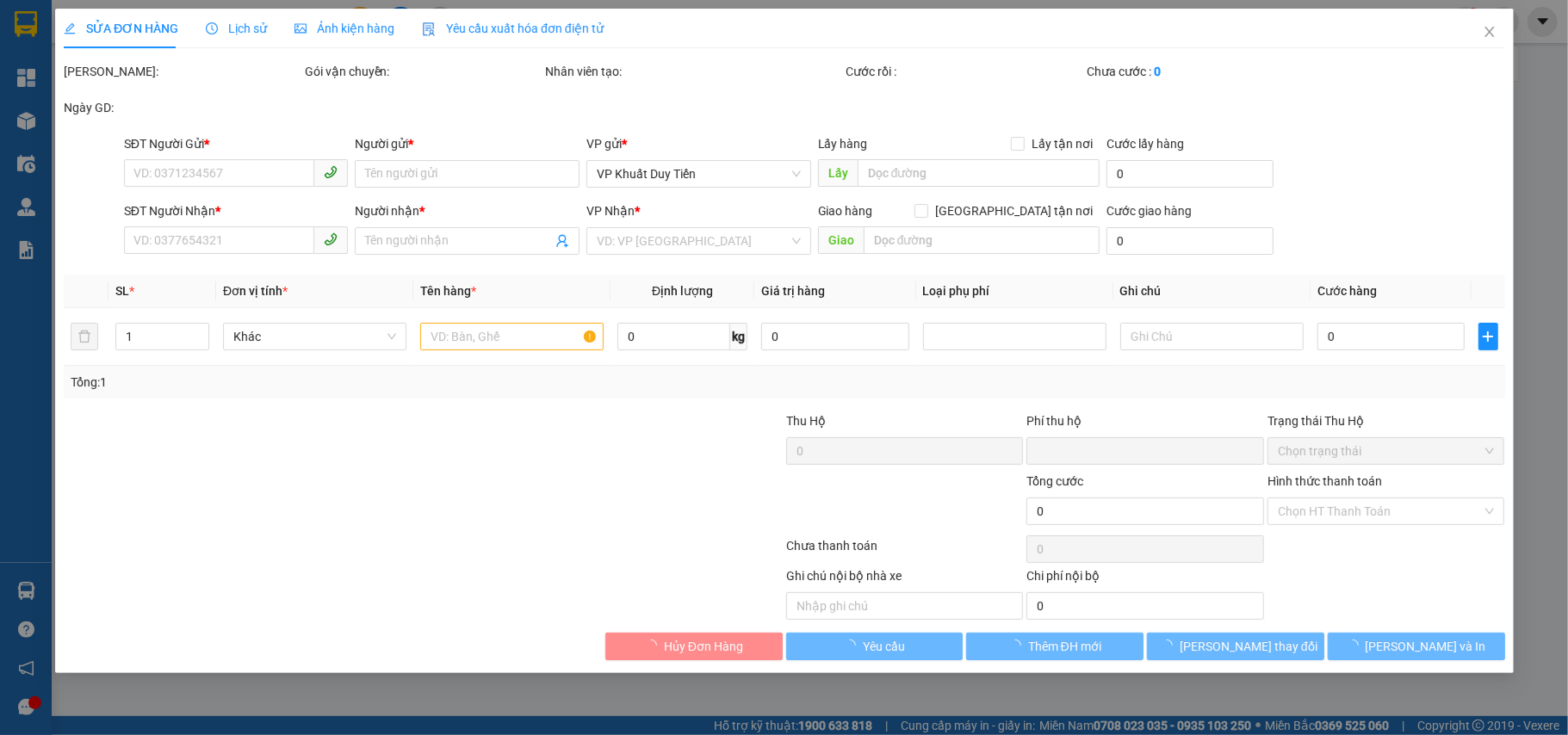
type input "0363928292"
type input "Chị Huế"
type input "0389915464"
type input "thu"
checkbox input "true"
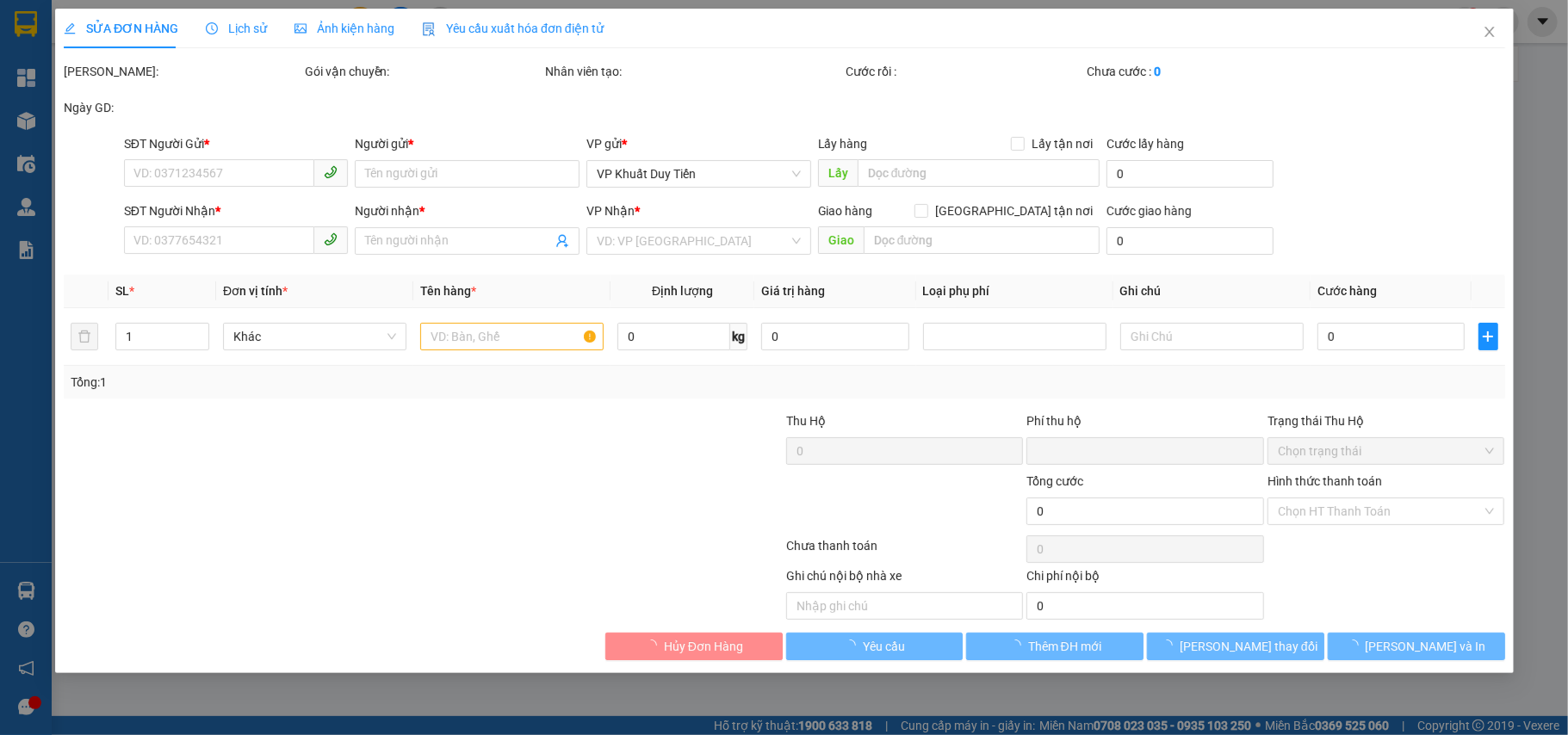
type input "12 [PERSON_NAME]"
type input "0"
type input "30.000"
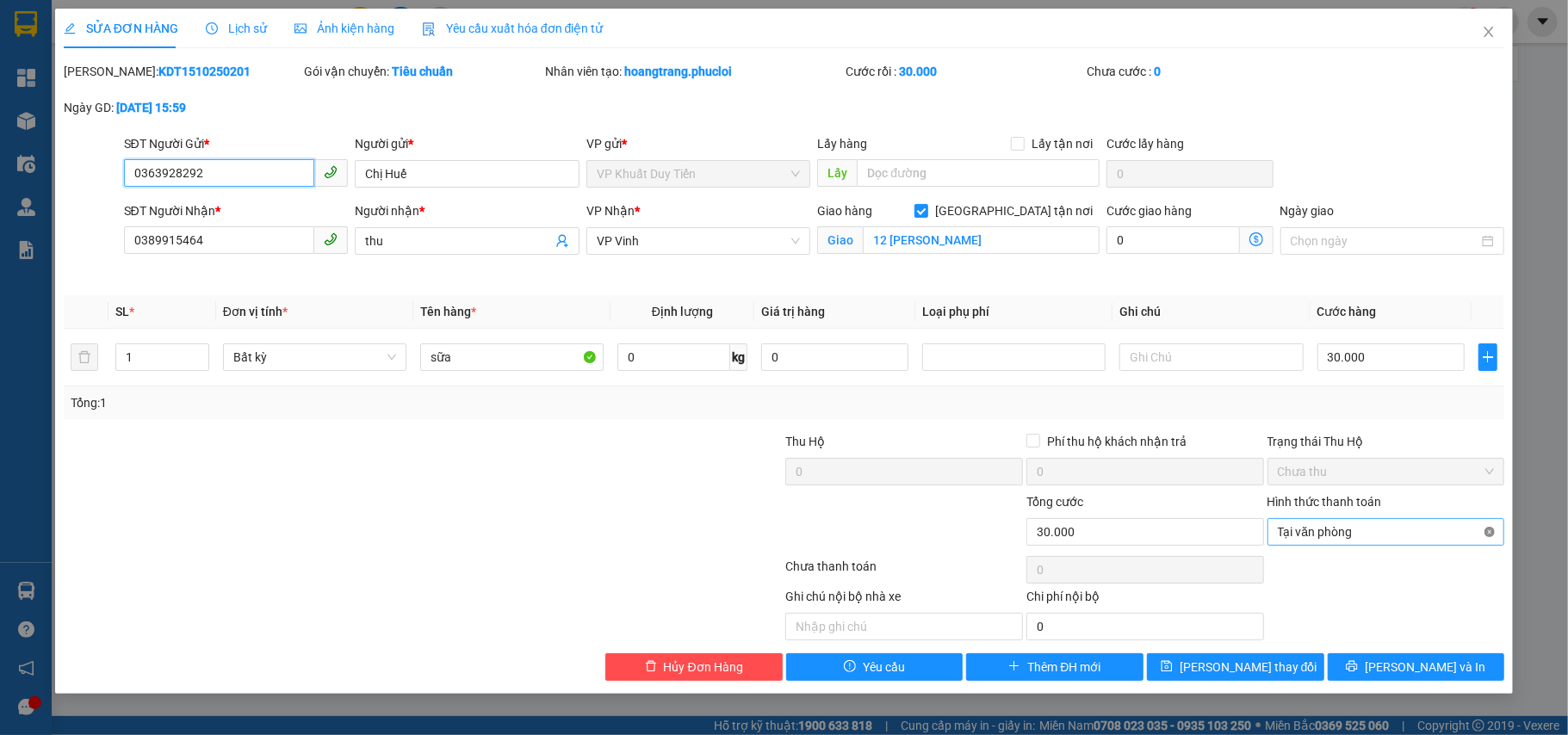
type input "30.000"
click at [1394, 689] on div "SỬA ĐƠN HÀNG Lịch sử Ảnh kiện hàng Yêu cầu xuất hóa đơn điện tử Total Paid Fee …" at bounding box center [784, 351] width 1458 height 685
click at [1394, 665] on button "[PERSON_NAME] và In" at bounding box center [1417, 667] width 178 height 28
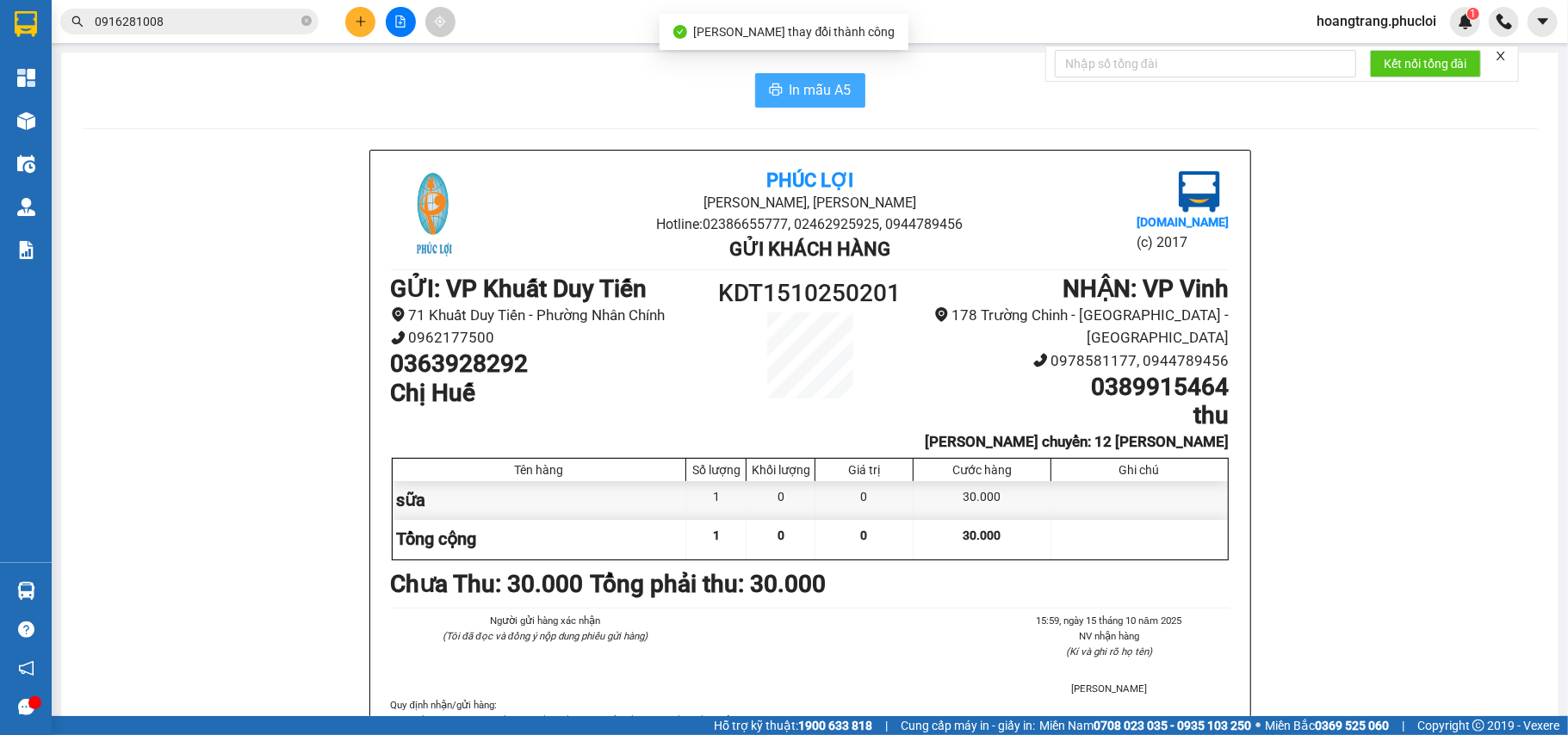
click at [775, 95] on button "In mẫu A5" at bounding box center [810, 91] width 110 height 35
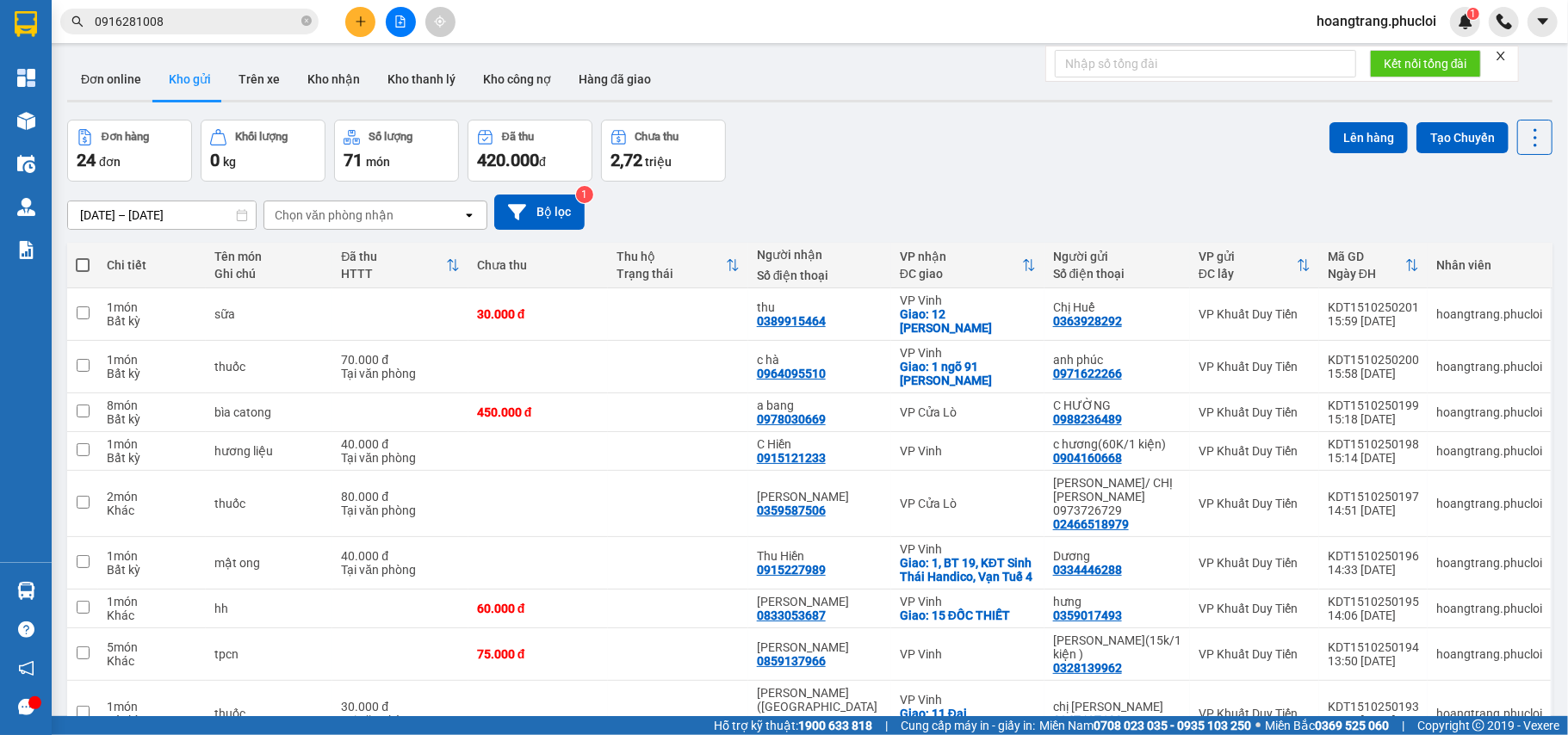
click at [371, 17] on button at bounding box center [360, 21] width 30 height 30
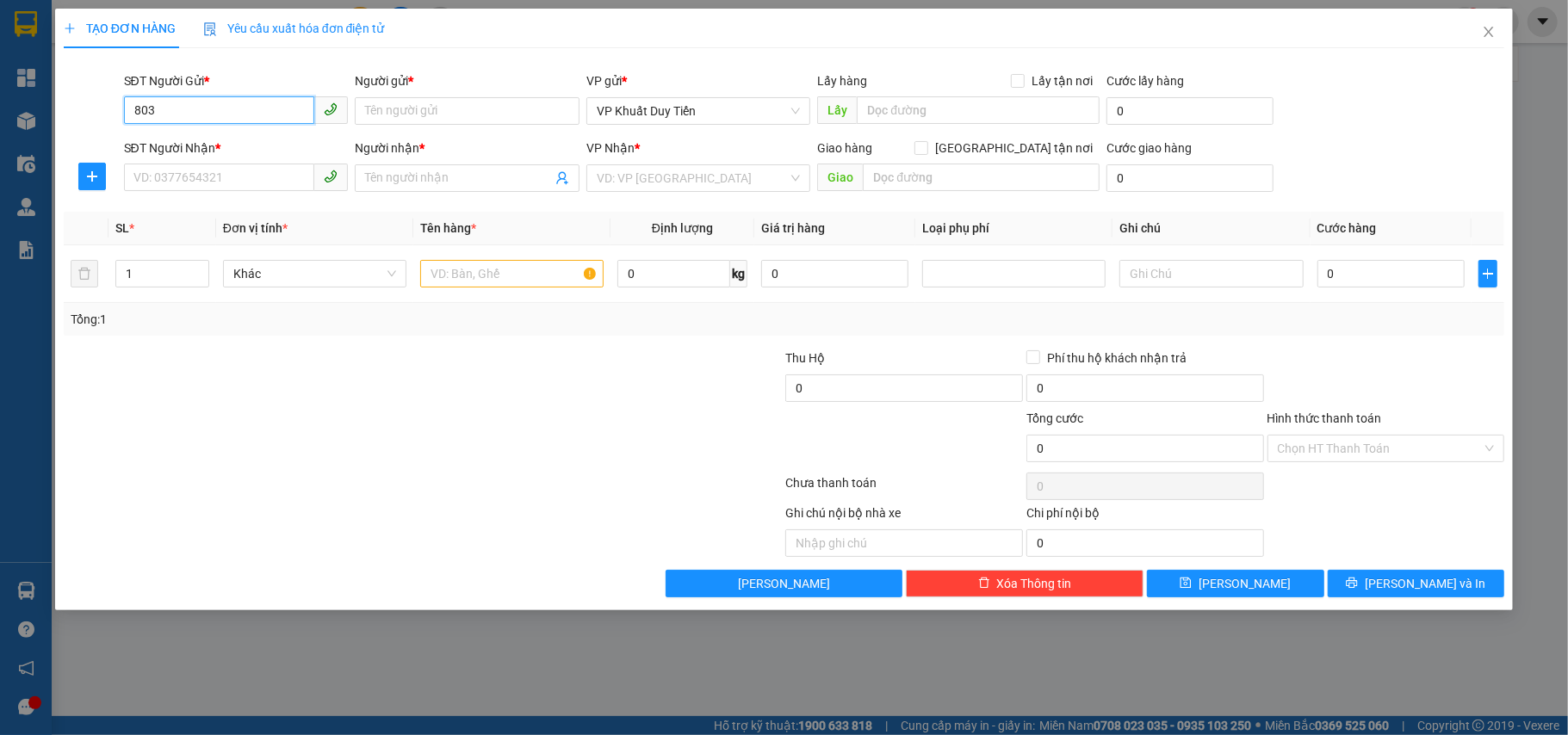
type input "8038"
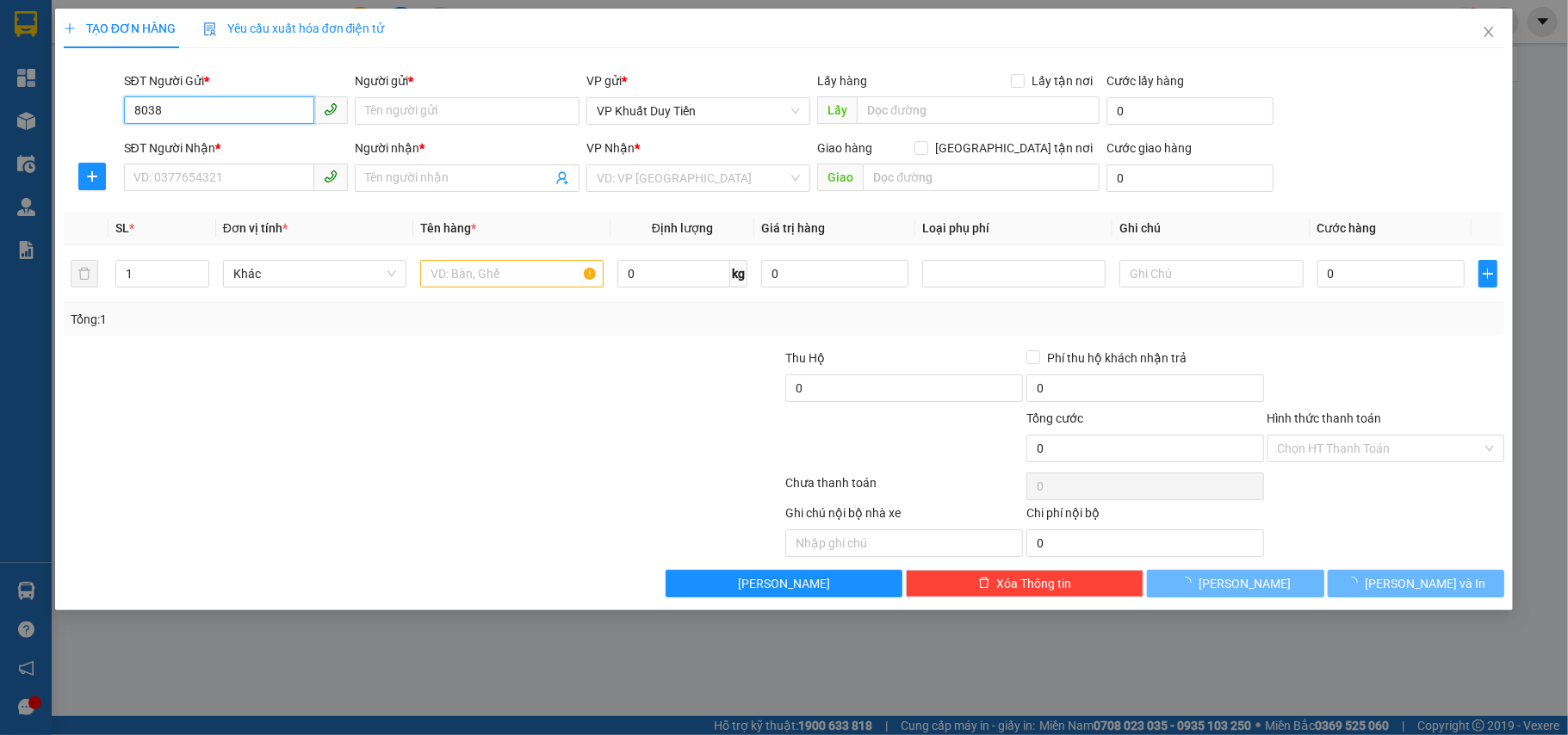
drag, startPoint x: 207, startPoint y: 115, endPoint x: 0, endPoint y: 150, distance: 209.9
click at [0, 150] on div "TẠO ĐƠN HÀNG Yêu cầu xuất hóa đơn điện tử Transit Pickup Surcharge Ids Transit …" at bounding box center [784, 368] width 1568 height 735
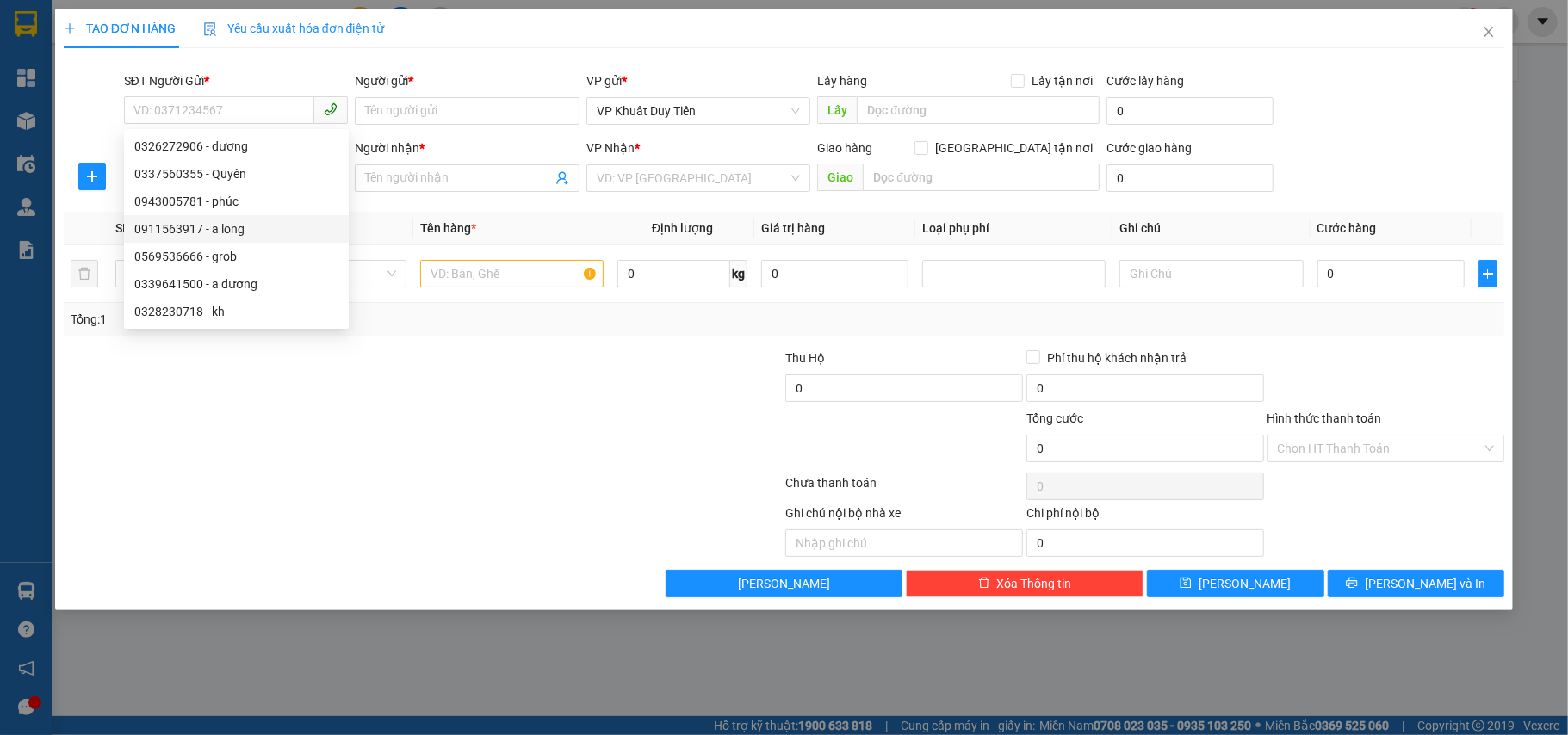
click at [322, 676] on div "TẠO ĐƠN HÀNG Yêu cầu xuất hóa đơn điện tử Transit Pickup Surcharge Ids Transit …" at bounding box center [784, 368] width 1568 height 735
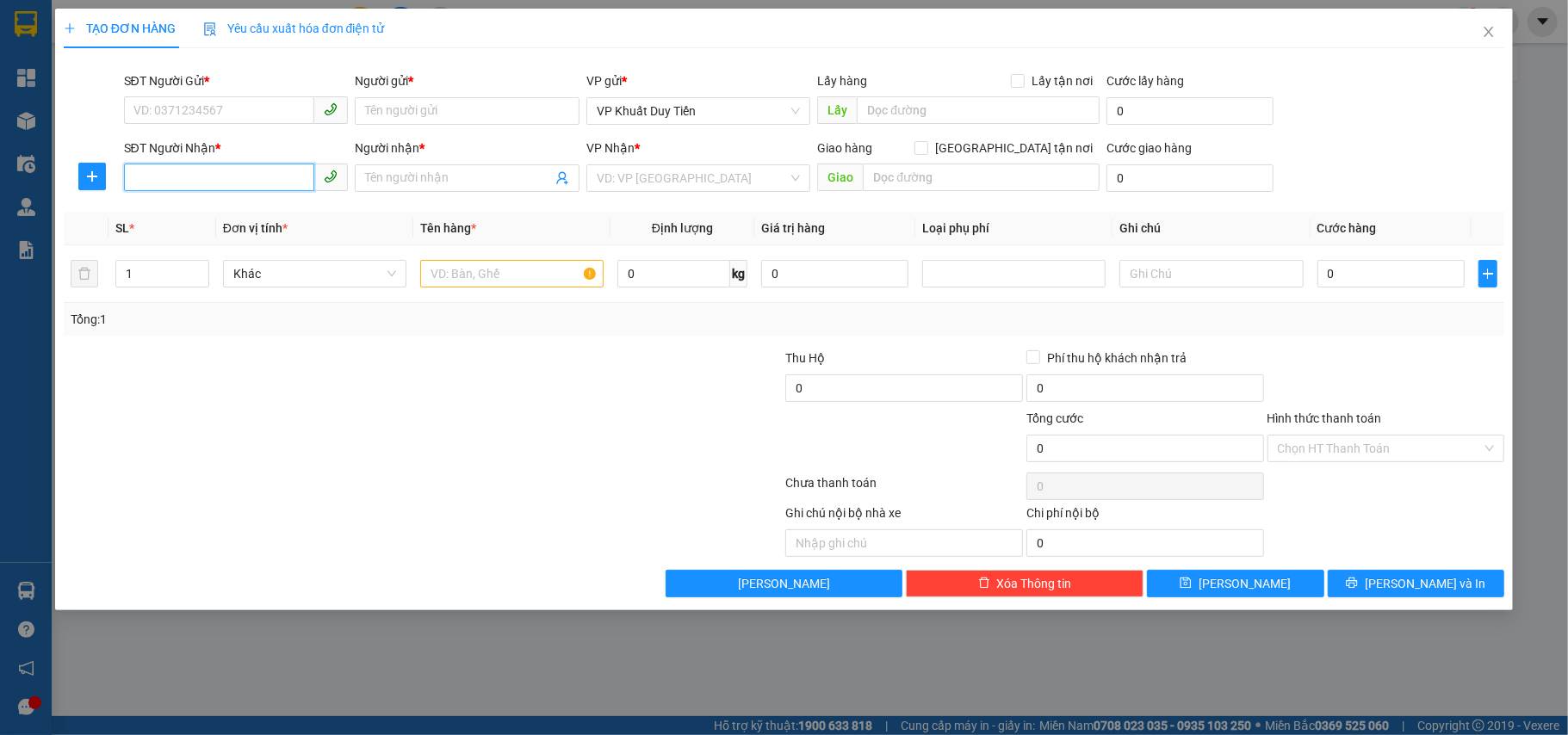
click at [187, 179] on input "SĐT Người Nhận *" at bounding box center [219, 177] width 191 height 28
click at [213, 217] on div "0947038038 - cty smart house" at bounding box center [235, 213] width 204 height 19
type input "0947038038"
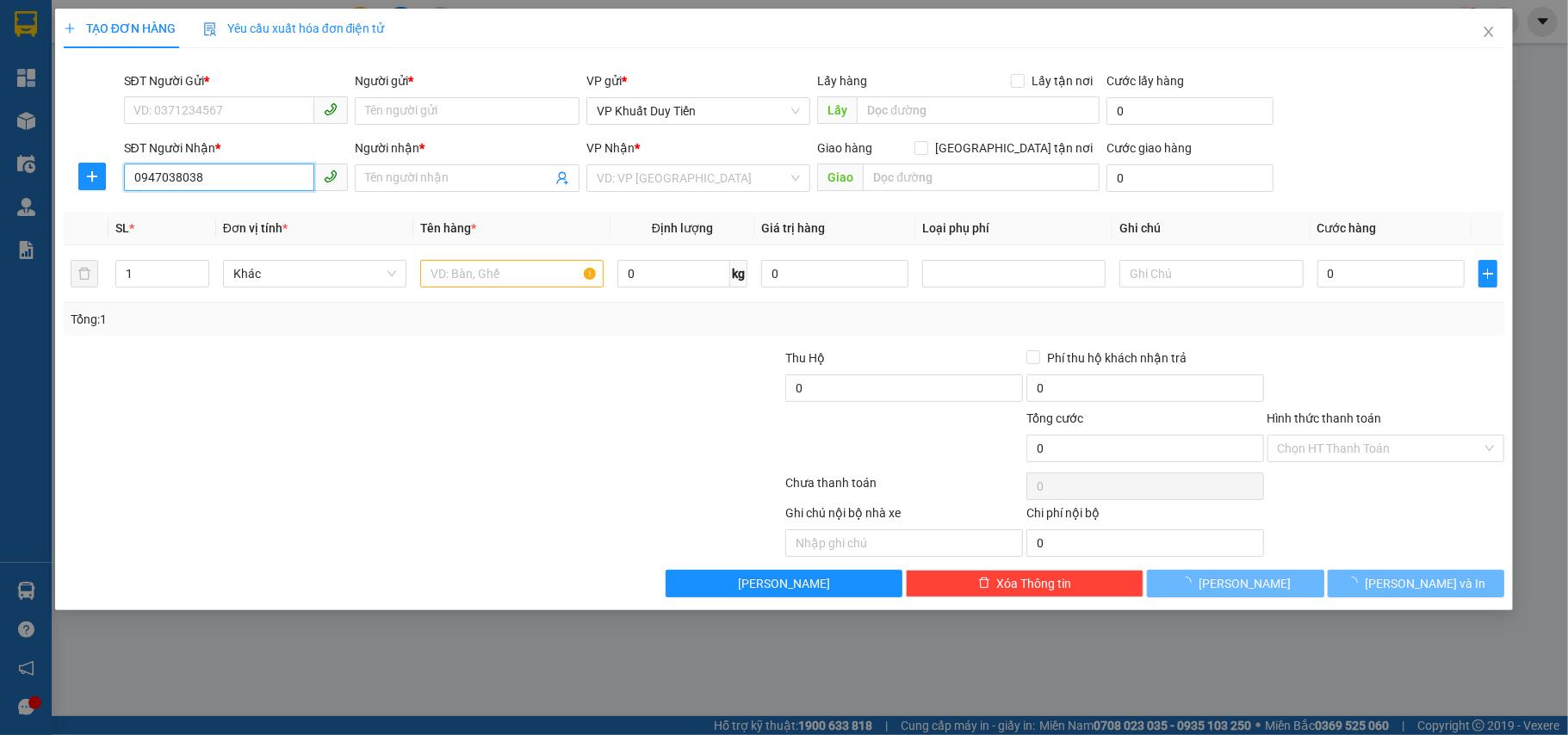
type input "cty smart house"
checkbox input "true"
type input "92 [PERSON_NAME]"
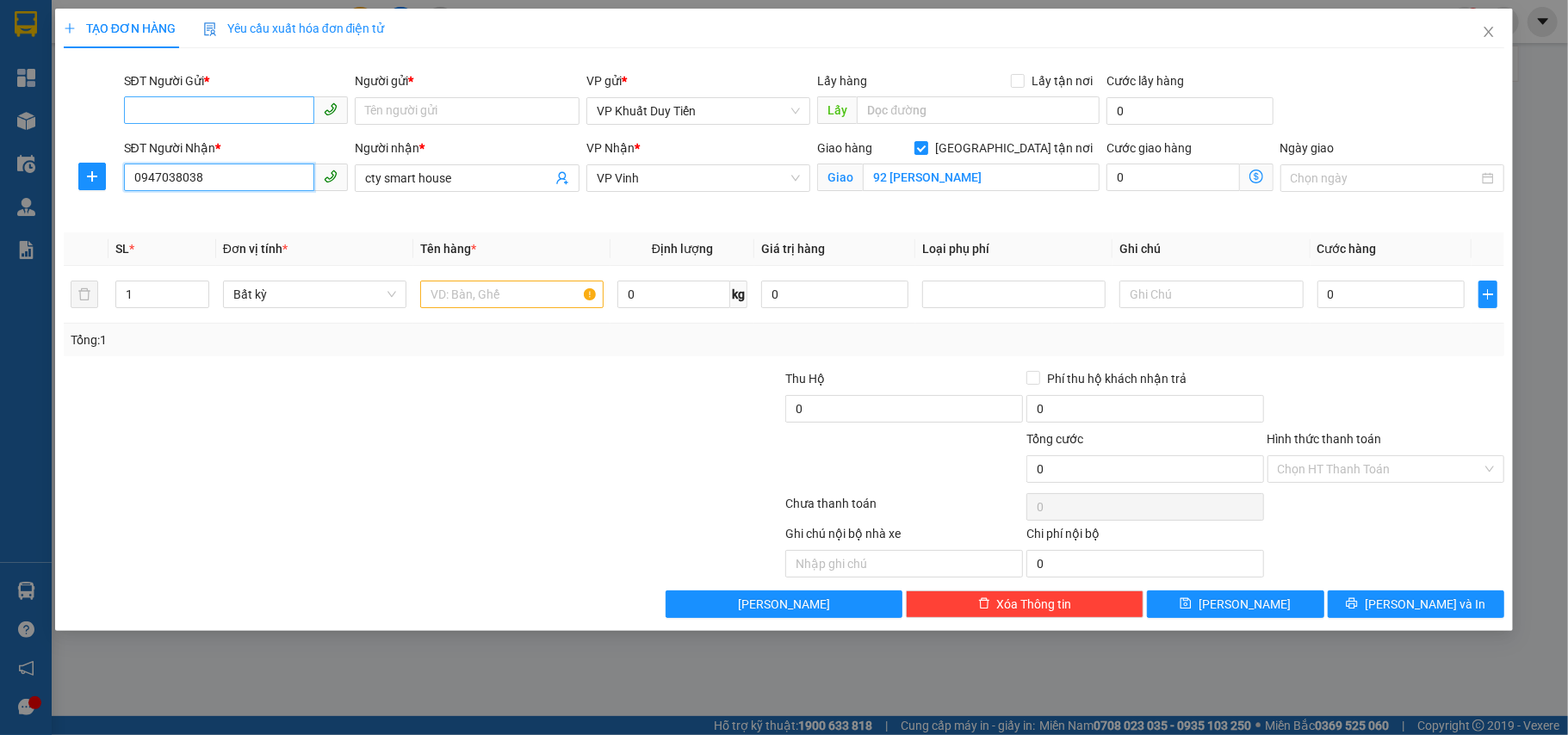
type input "0947038038"
click at [241, 121] on input "SĐT Người Gửi *" at bounding box center [219, 110] width 191 height 28
click at [241, 145] on div "0943005781 - phúc" at bounding box center [235, 147] width 204 height 19
type input "0943005781"
type input "phúc"
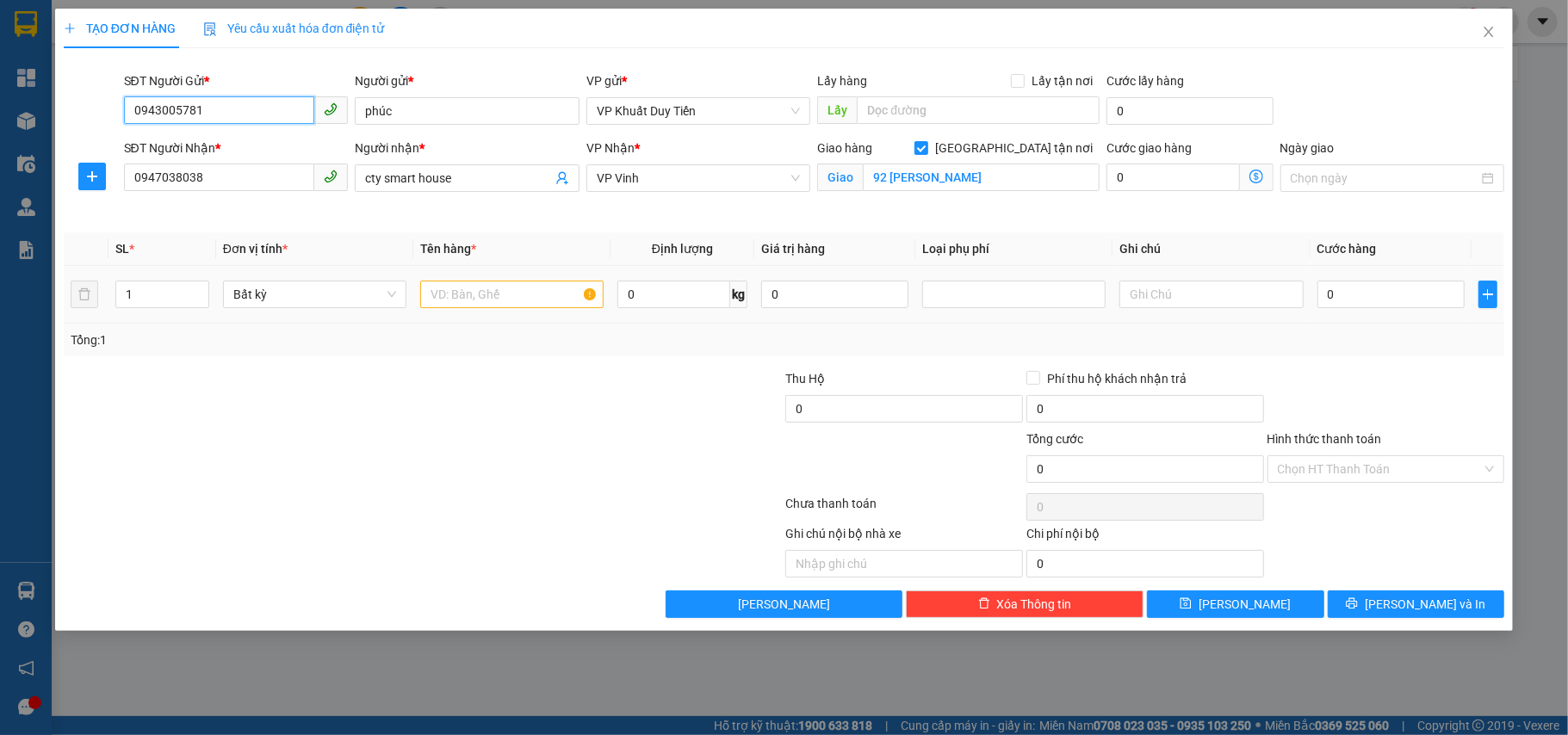
type input "0943005781"
click at [614, 312] on td "0 kg" at bounding box center [682, 295] width 144 height 58
click at [539, 301] on input "text" at bounding box center [511, 294] width 183 height 28
type input "a"
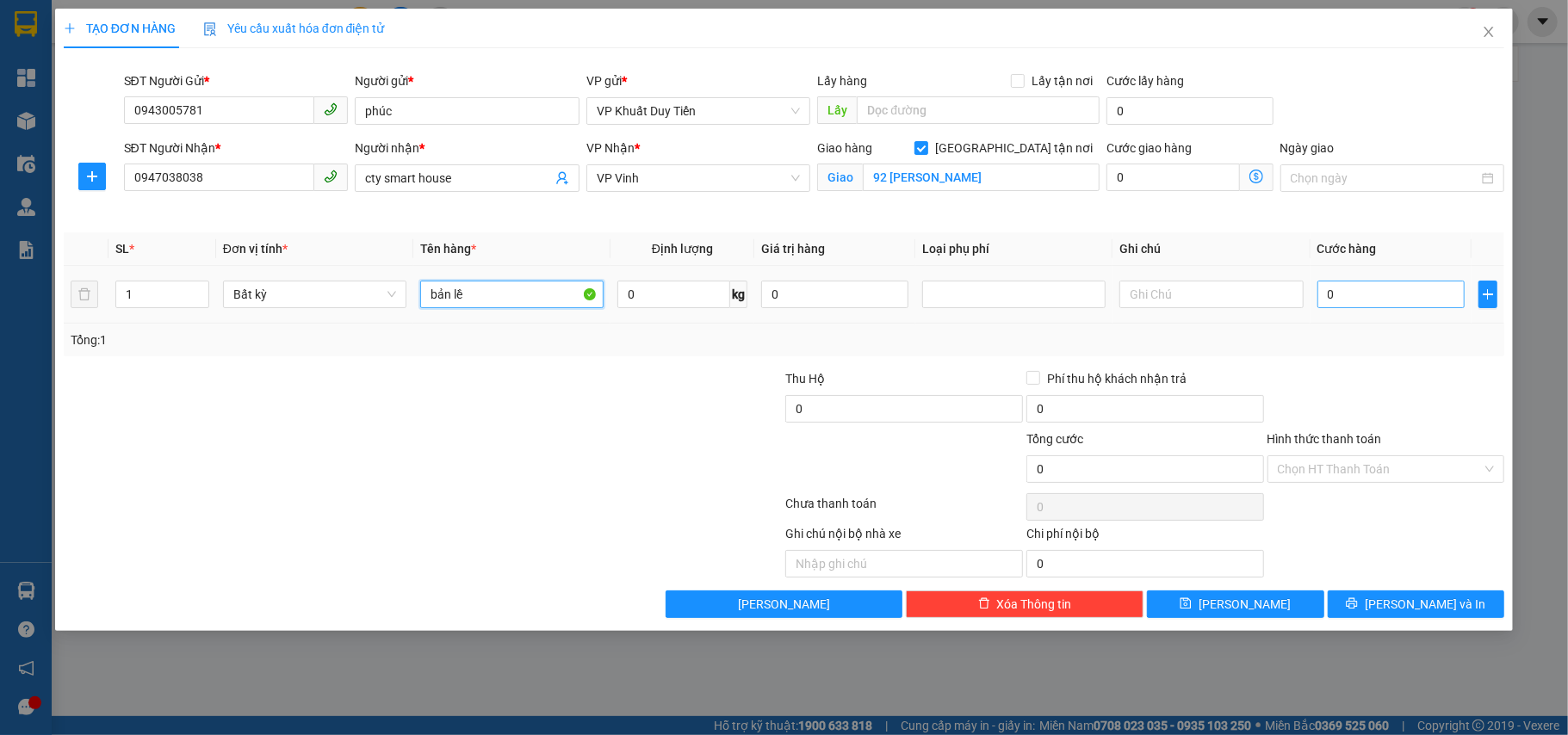
type input "bản lề"
click at [1346, 286] on input "0" at bounding box center [1390, 294] width 148 height 28
type input "3"
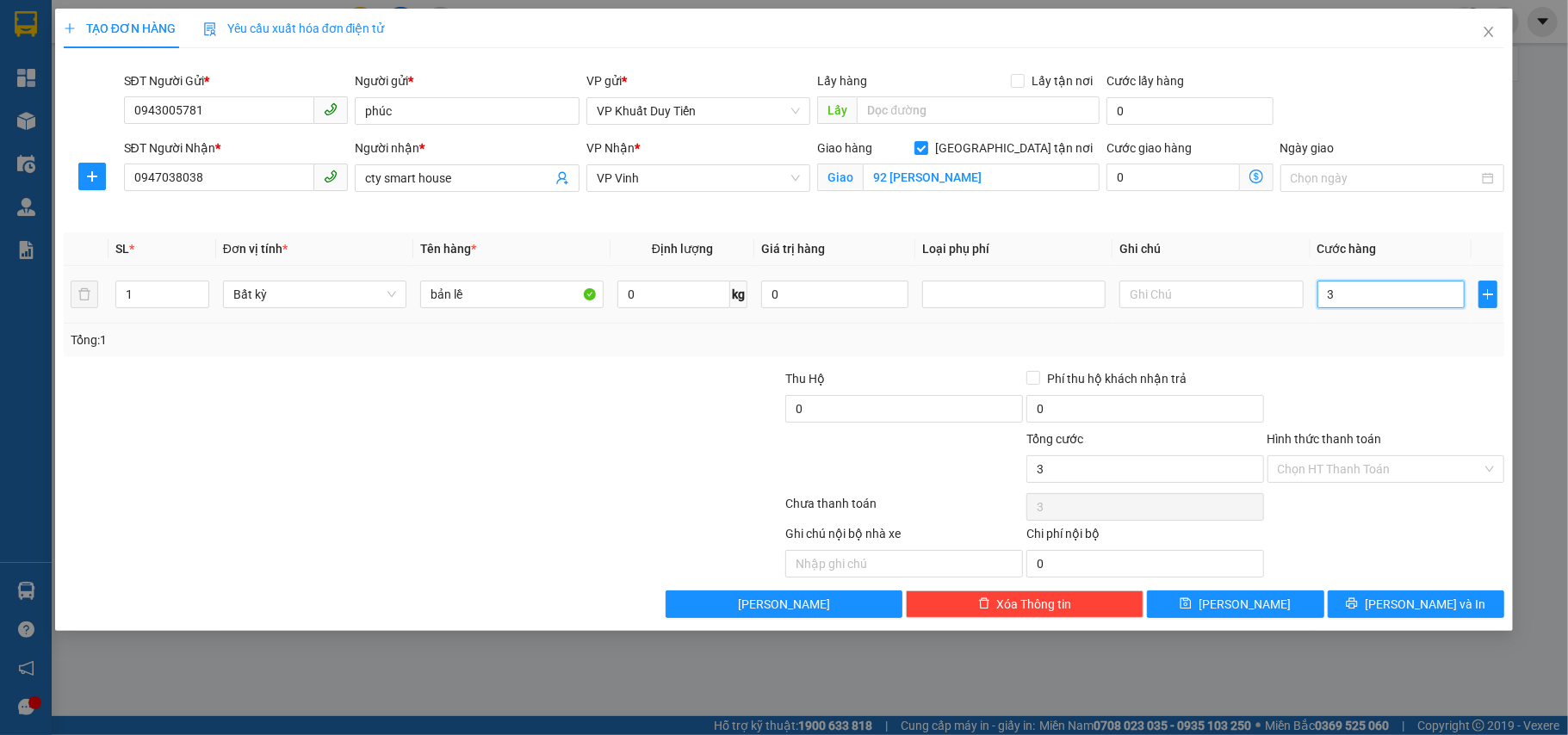
type input "30"
type input "30.000"
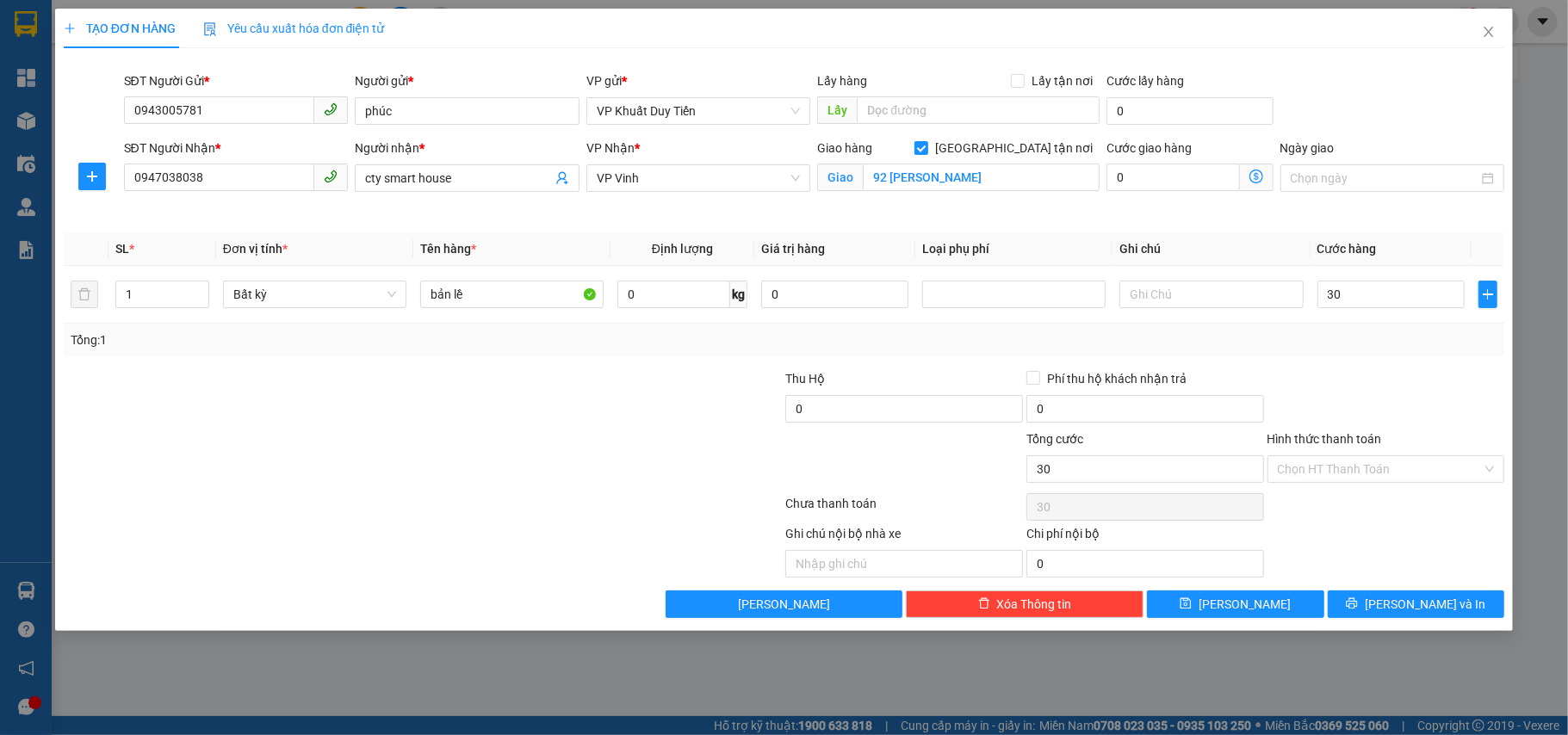
type input "30.000"
drag, startPoint x: 1388, startPoint y: 367, endPoint x: 1400, endPoint y: 525, distance: 158.5
click at [1389, 368] on div "Transit Pickup Surcharge Ids Transit Deliver Surcharge Ids Transit Deliver Surc…" at bounding box center [784, 340] width 1442 height 556
click at [1424, 610] on span "[PERSON_NAME] và In" at bounding box center [1424, 604] width 121 height 19
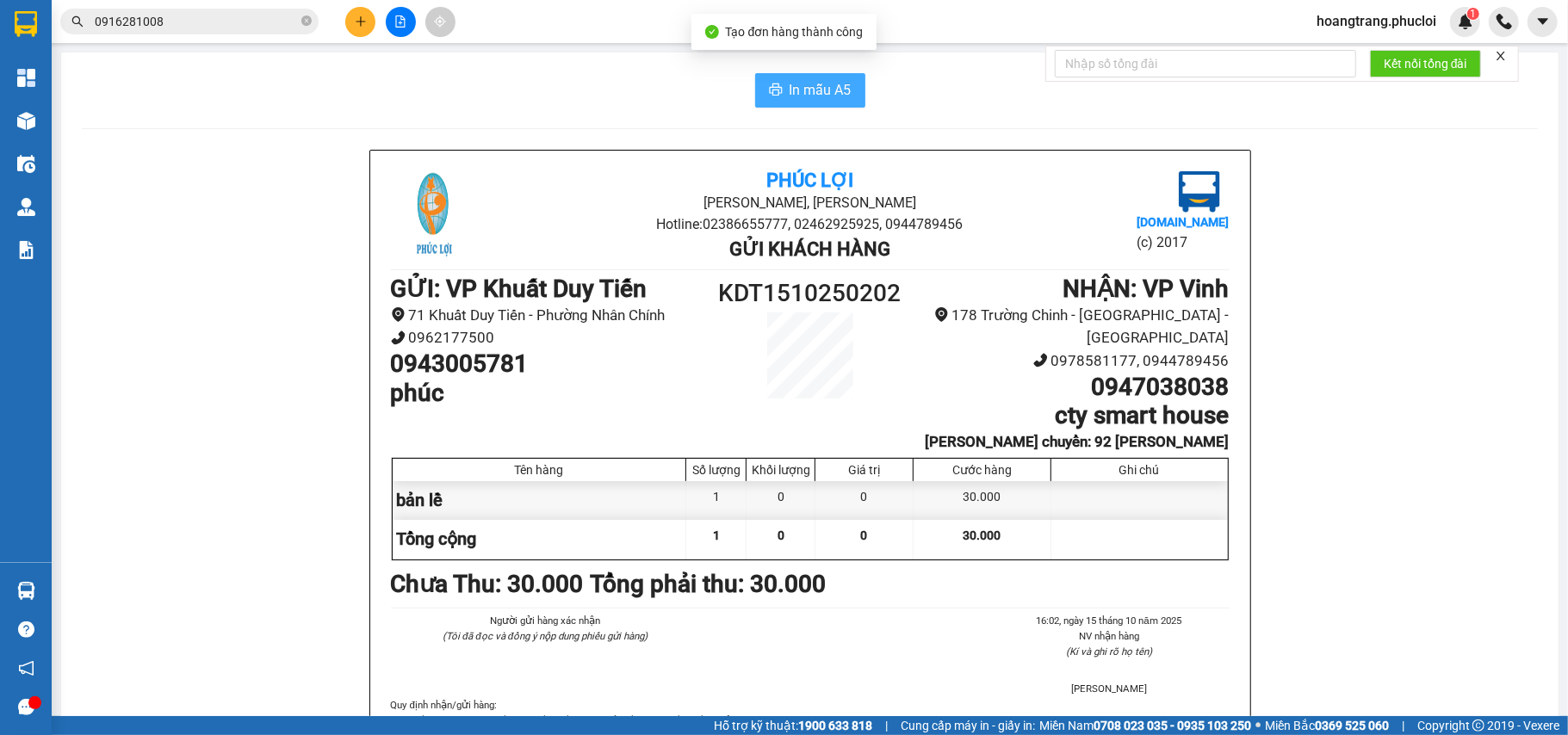
click at [755, 76] on button "In mẫu A5" at bounding box center [810, 91] width 110 height 35
click at [769, 86] on icon "printer" at bounding box center [776, 90] width 14 height 14
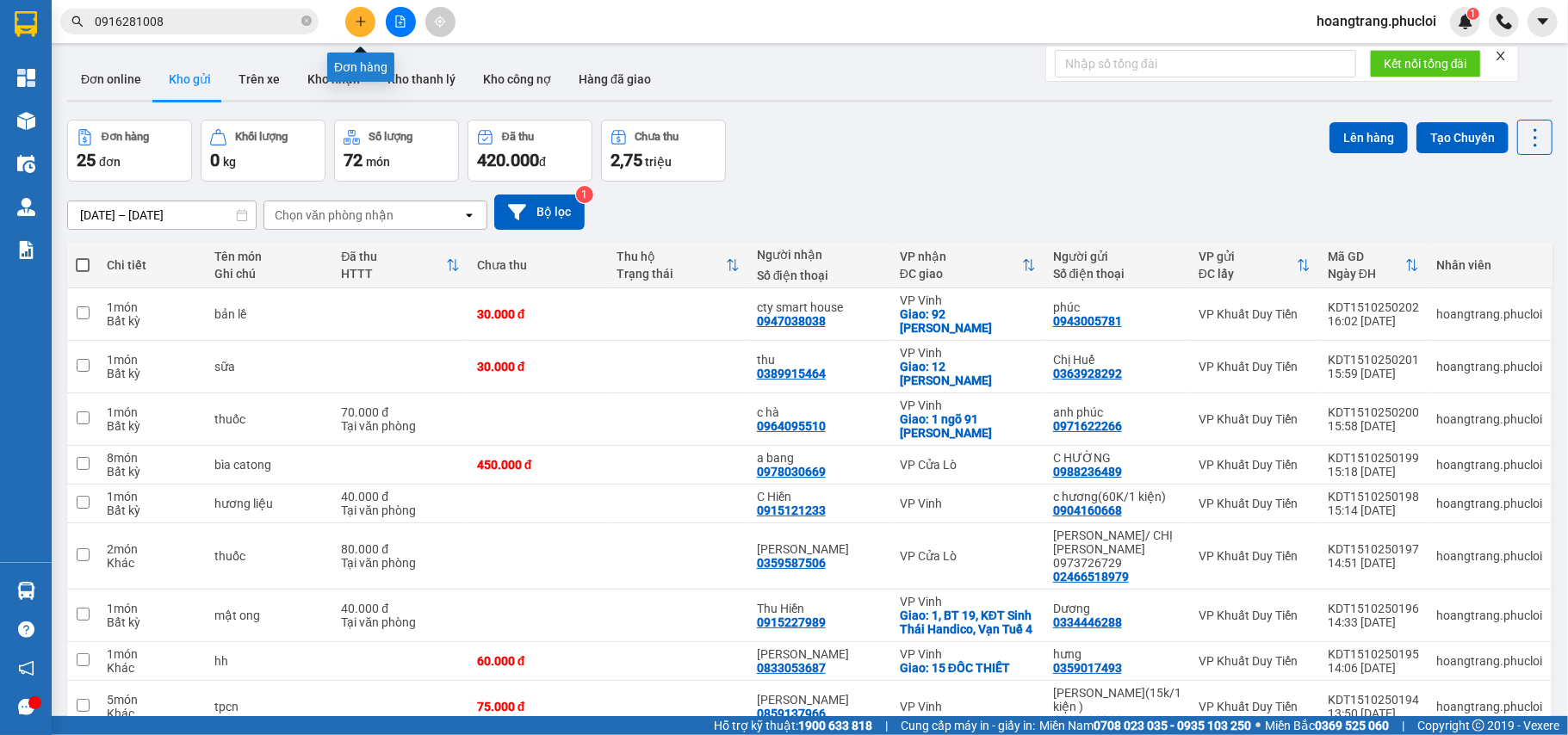
click at [362, 25] on icon "plus" at bounding box center [361, 21] width 12 height 12
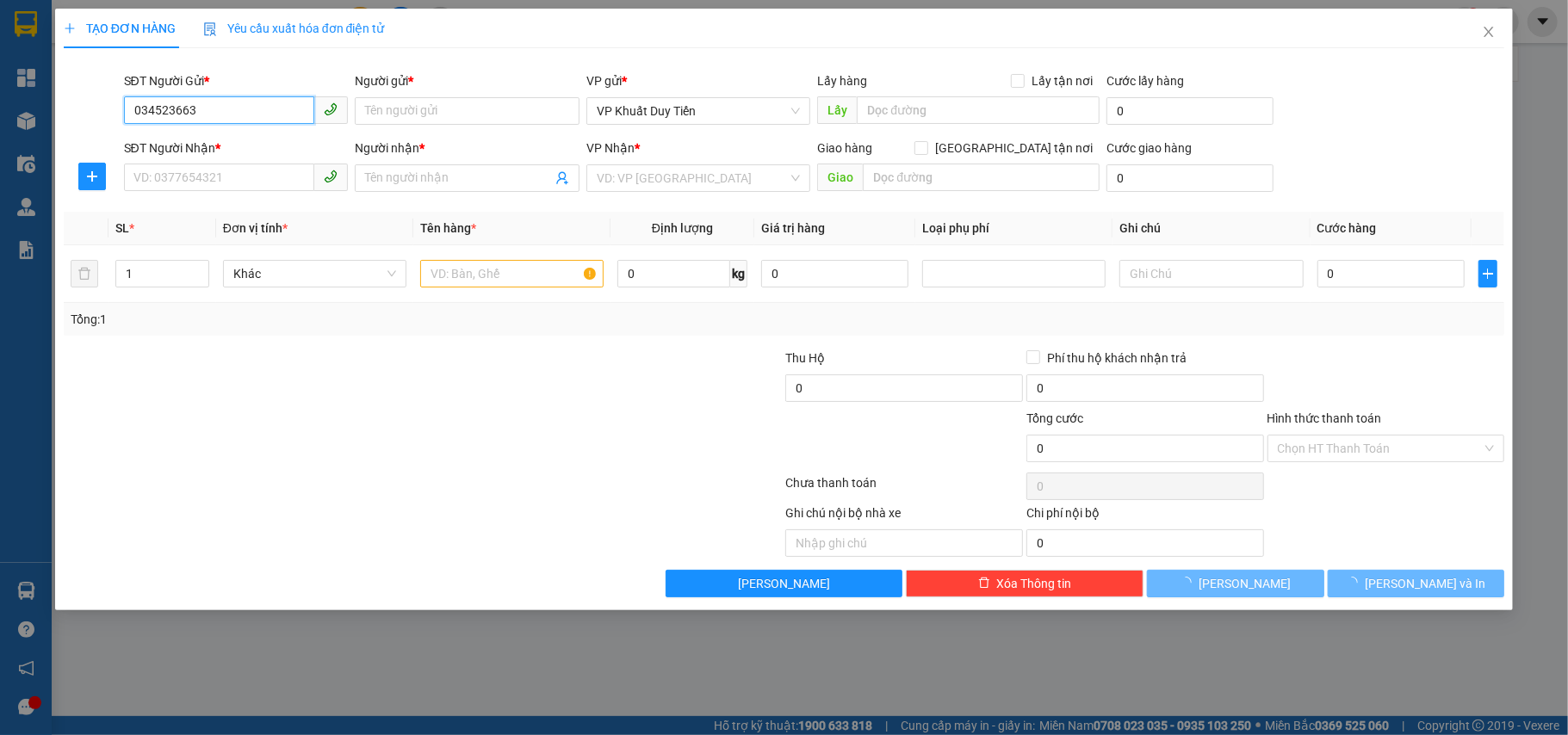
type input "0345236633"
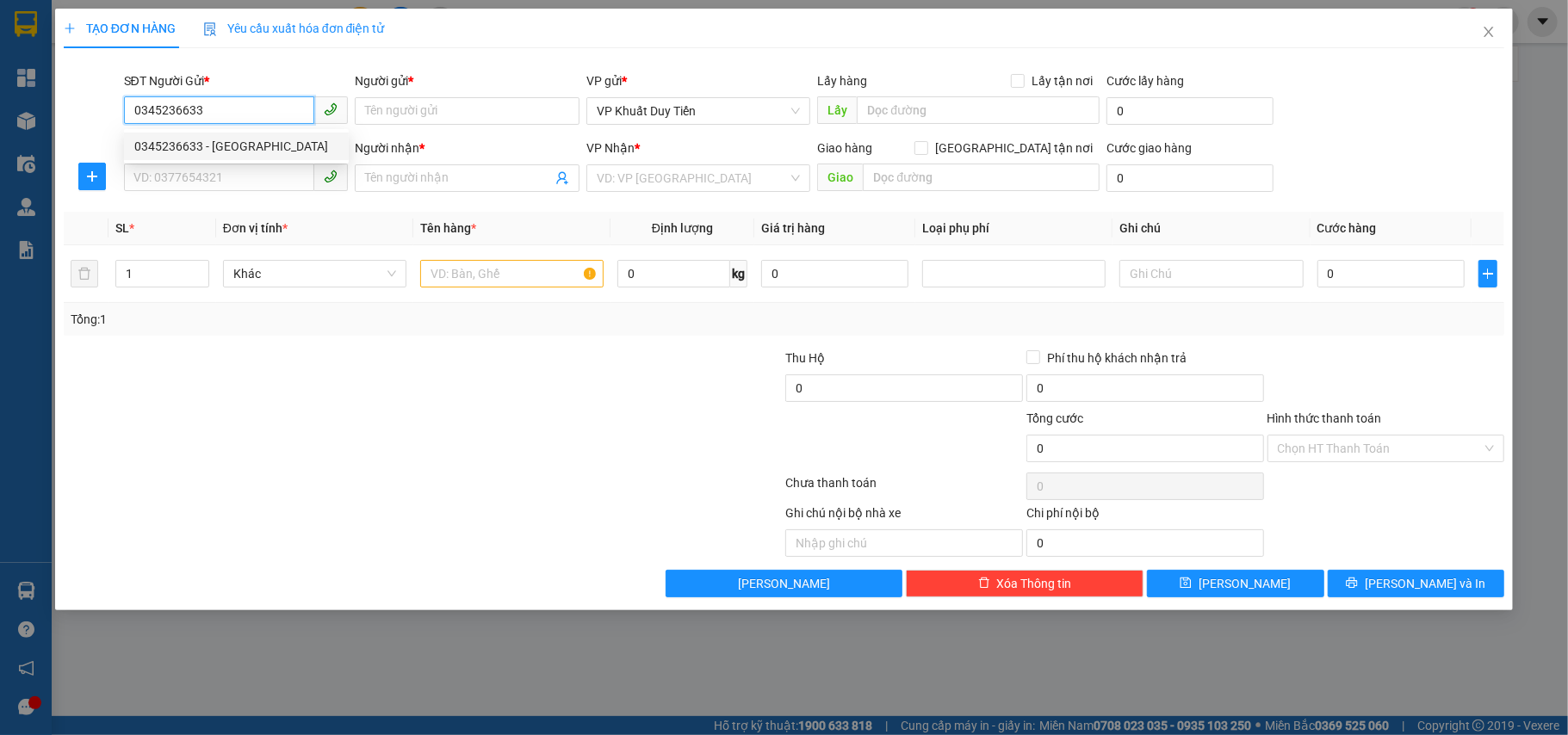
drag, startPoint x: 237, startPoint y: 136, endPoint x: 239, endPoint y: 160, distance: 24.1
click at [239, 139] on div "0345236633 - [GEOGRAPHIC_DATA]" at bounding box center [235, 147] width 204 height 19
type input "Hà Ly"
type input "0345236633"
click at [235, 169] on input "SĐT Người Nhận *" at bounding box center [219, 177] width 191 height 28
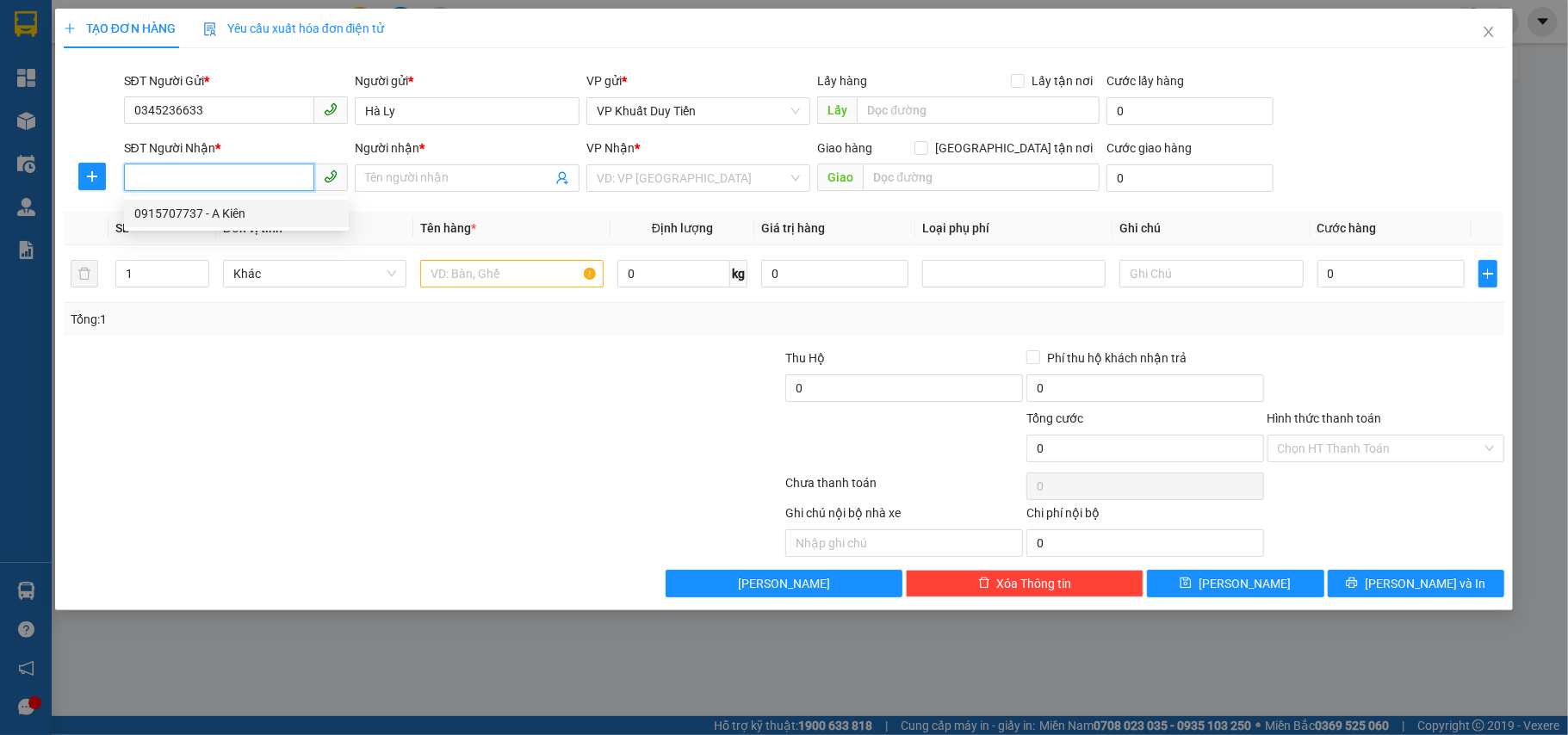
click at [235, 214] on div "0915707737 - A Kiên" at bounding box center [235, 213] width 204 height 19
type input "0915707737"
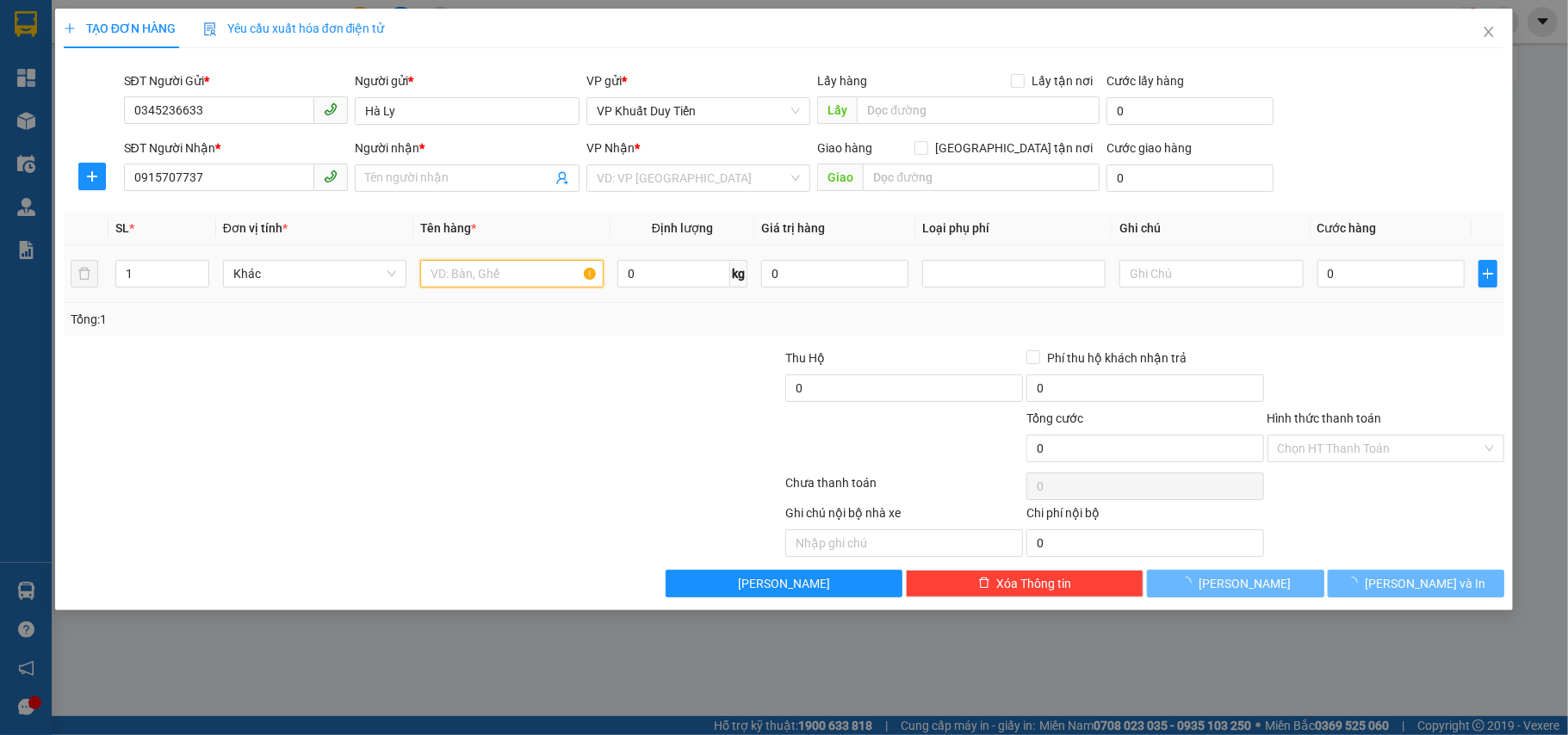
click at [487, 281] on input "text" at bounding box center [511, 273] width 183 height 28
type input "A Kiên"
checkbox input "true"
type input "146 Hồng Bàng"
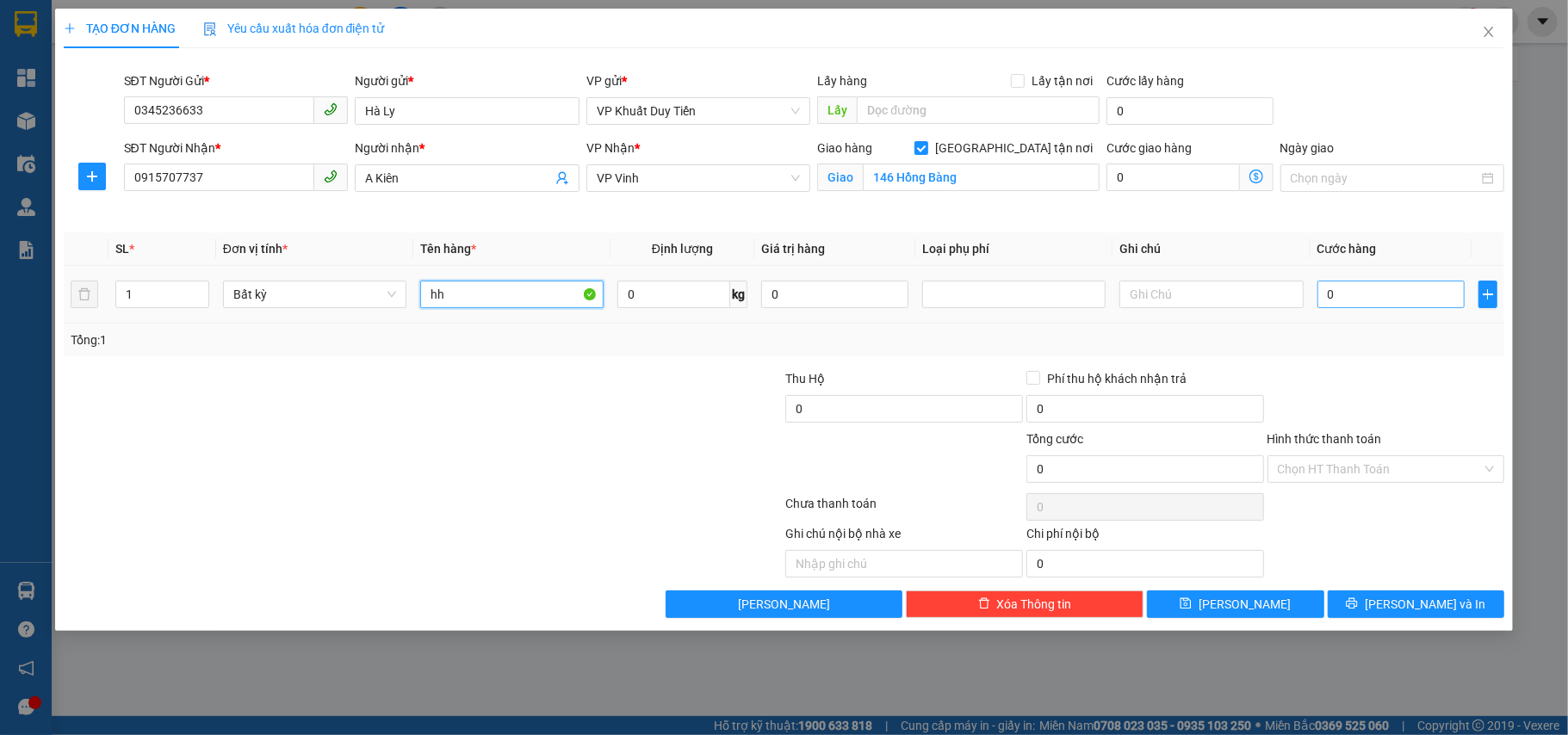
type input "hh"
click at [1392, 300] on input "0" at bounding box center [1390, 294] width 148 height 28
type input "3"
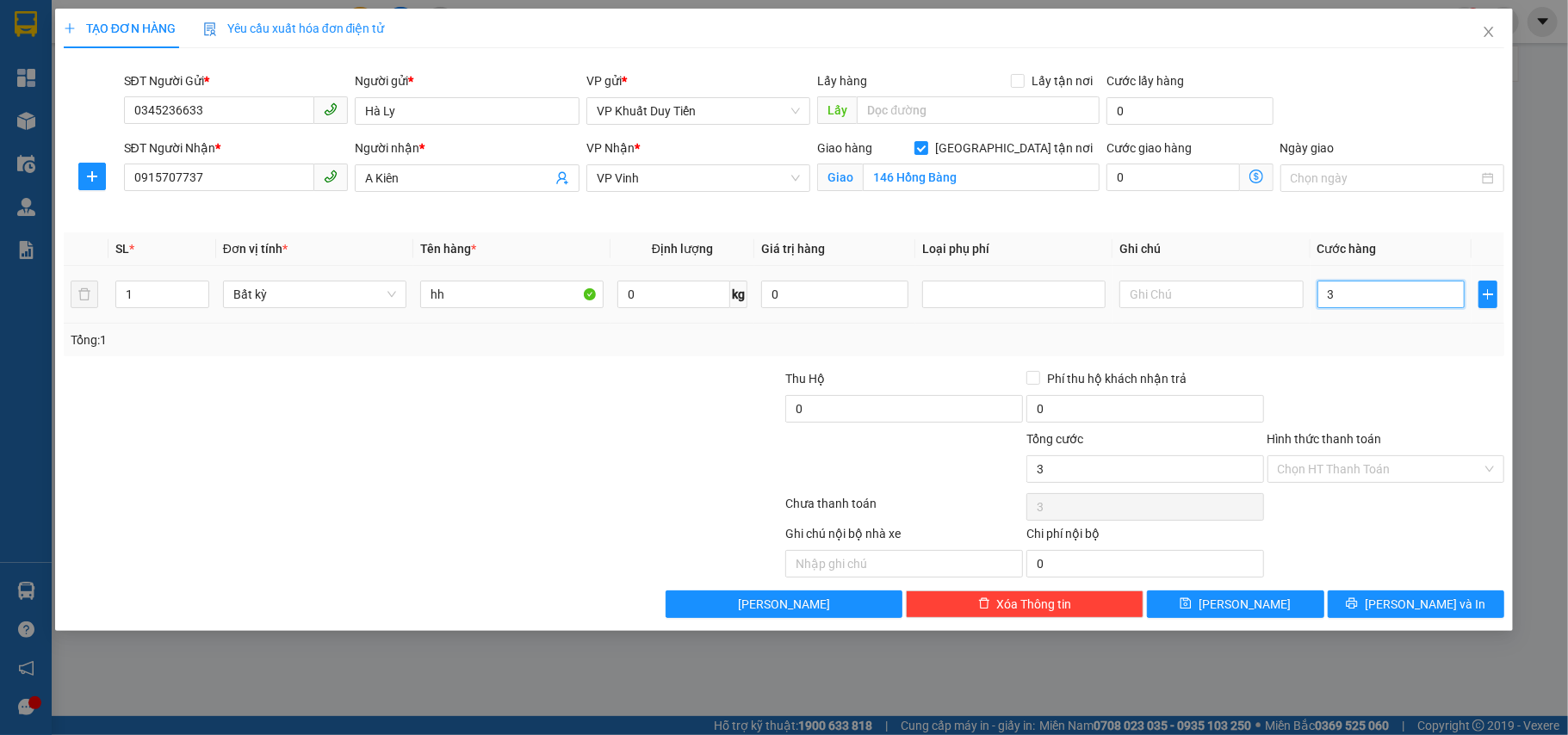
type input "30"
type input "30.000"
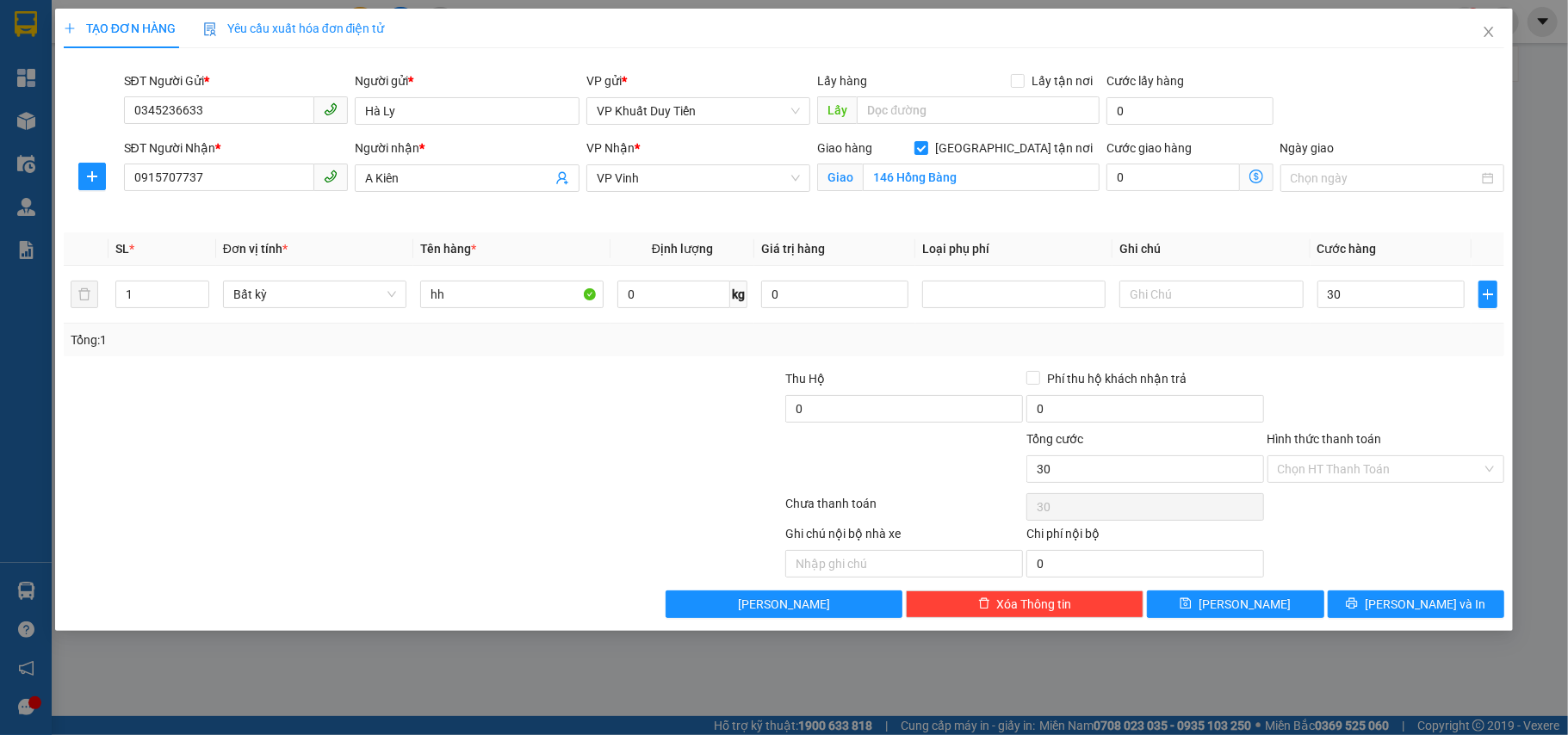
type input "30.000"
click at [1372, 377] on div at bounding box center [1387, 399] width 241 height 60
click at [1374, 595] on button "[PERSON_NAME] và In" at bounding box center [1417, 604] width 178 height 28
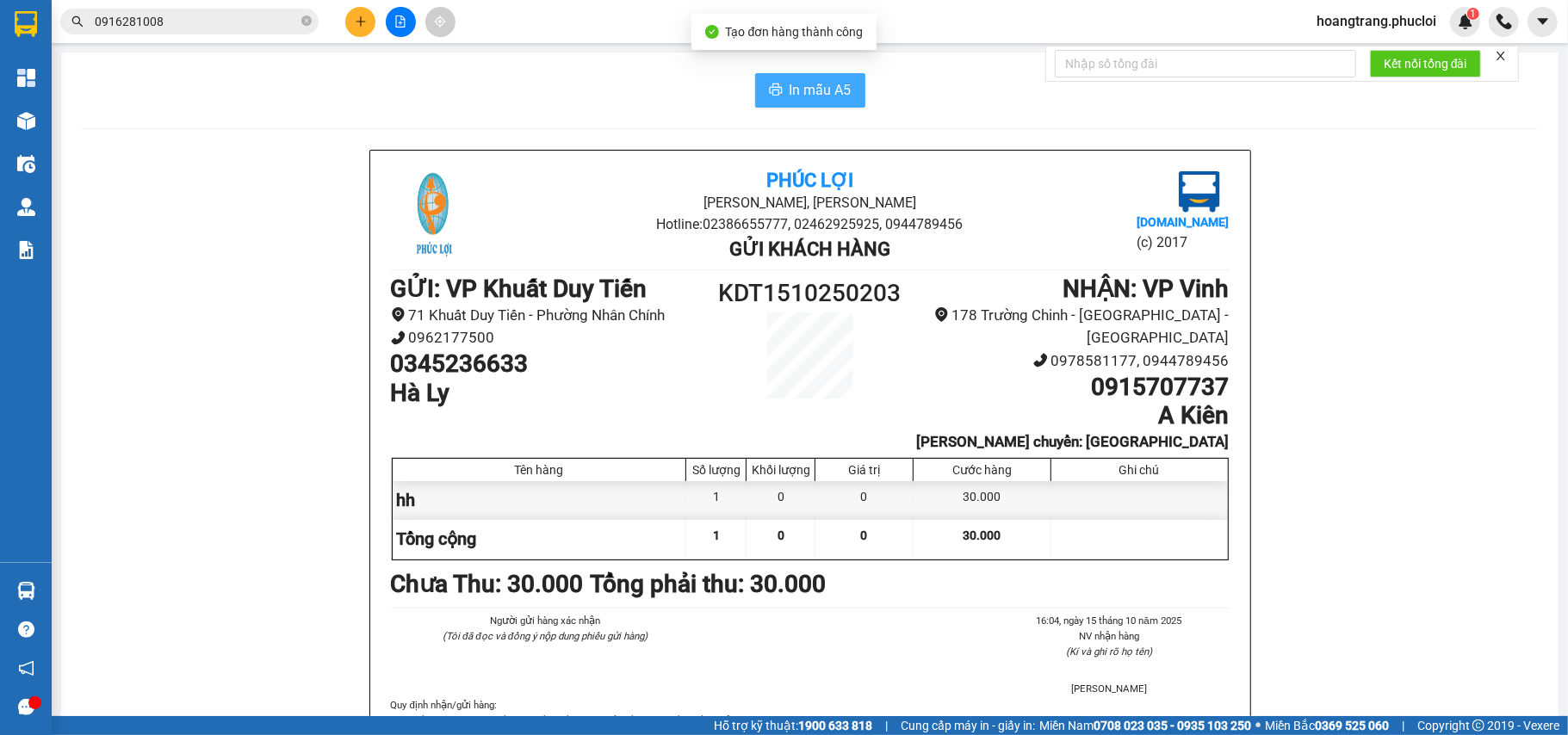
click at [821, 73] on button "In mẫu A5" at bounding box center [810, 91] width 110 height 35
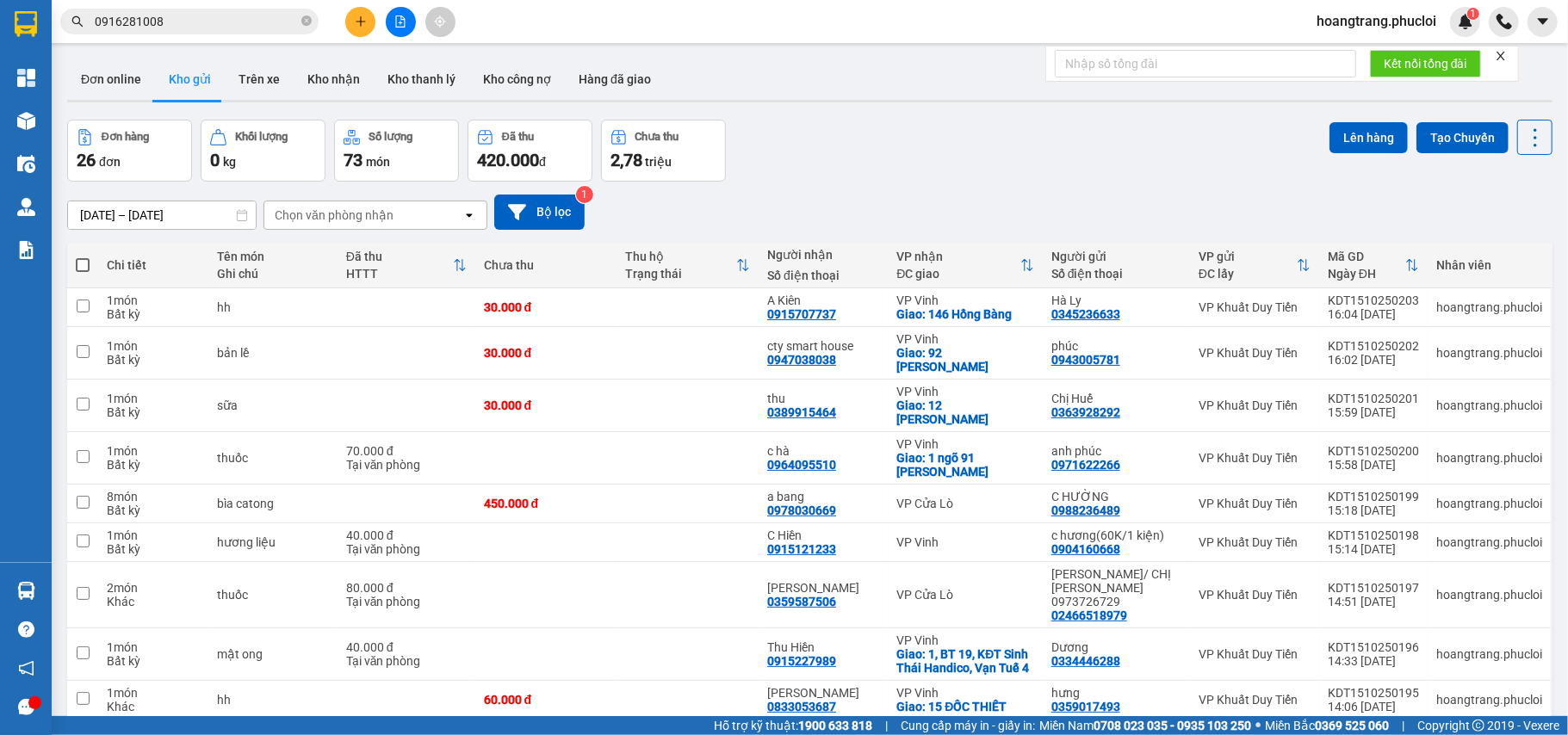
click at [352, 14] on button at bounding box center [360, 21] width 30 height 30
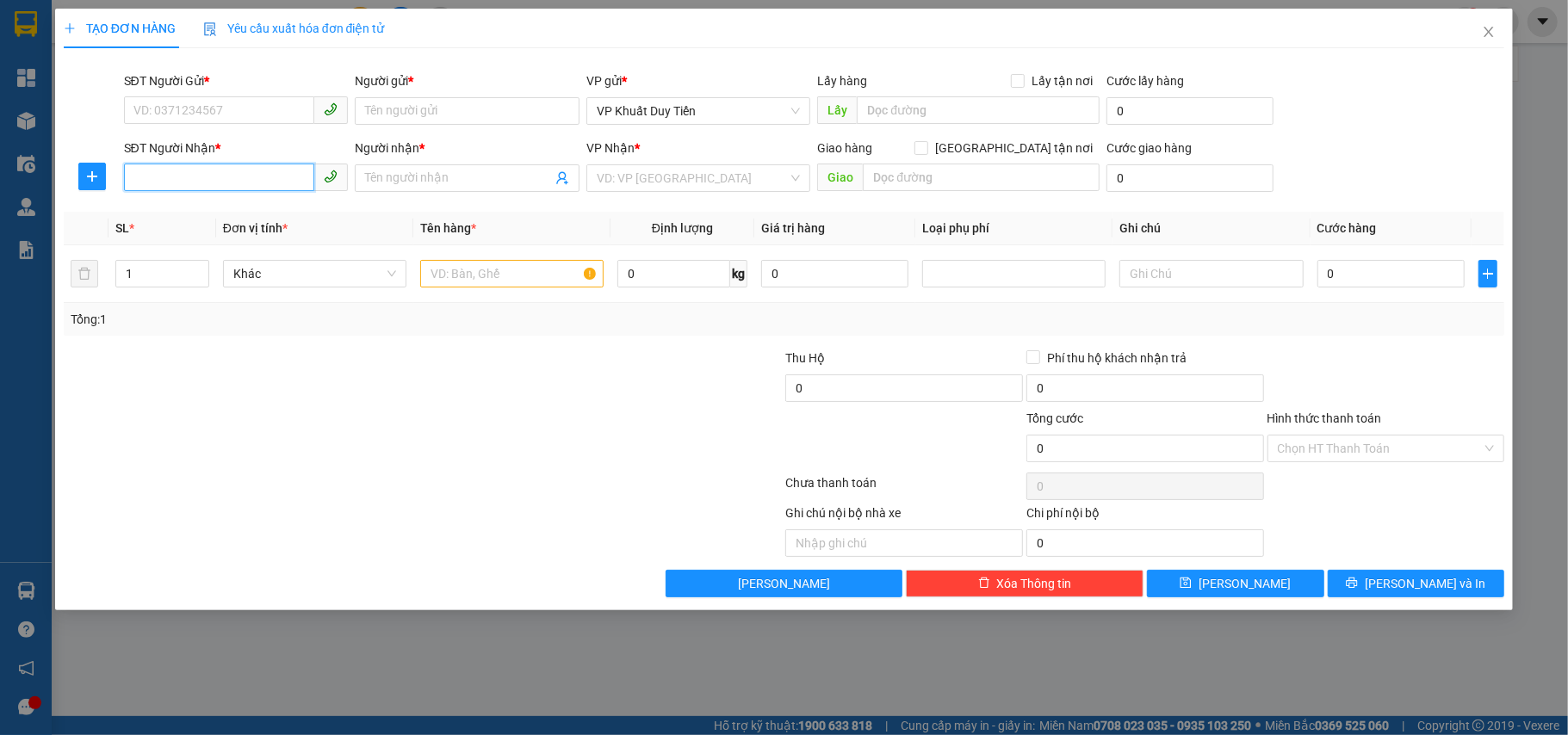
click at [218, 172] on input "SĐT Người Nhận *" at bounding box center [219, 177] width 191 height 28
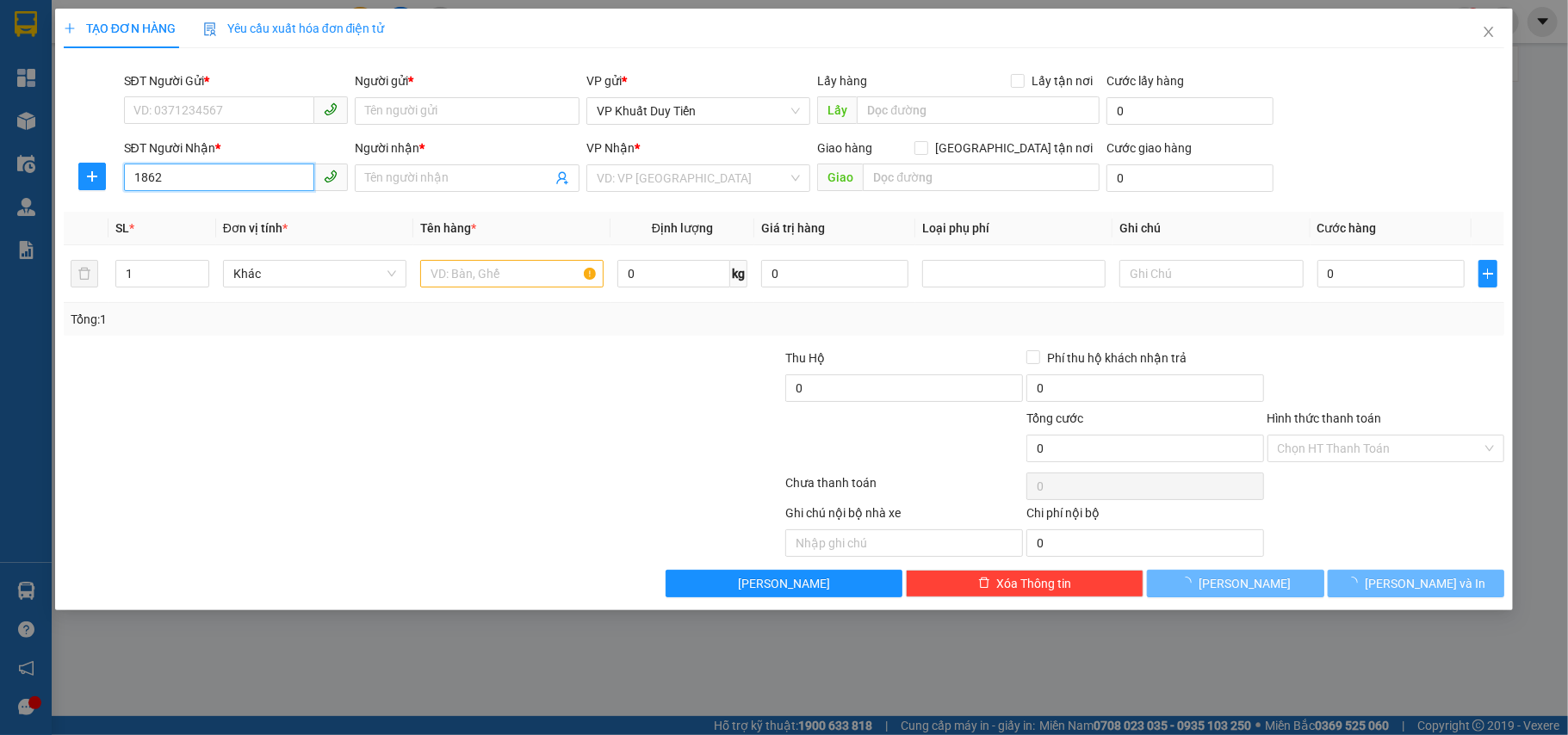
click at [229, 191] on input "1862" at bounding box center [219, 177] width 191 height 28
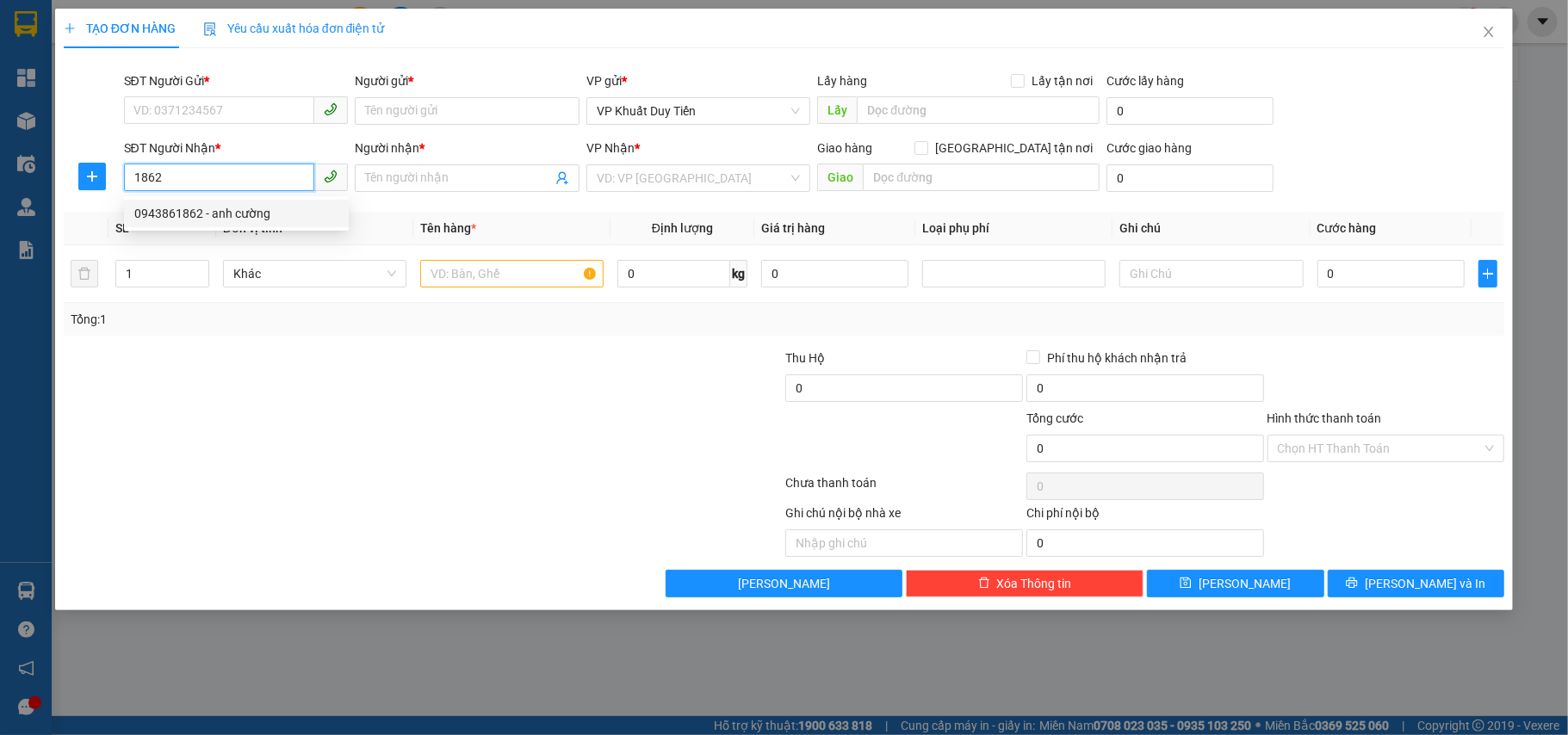
click at [233, 218] on div "0943861862 - anh cường" at bounding box center [235, 213] width 204 height 19
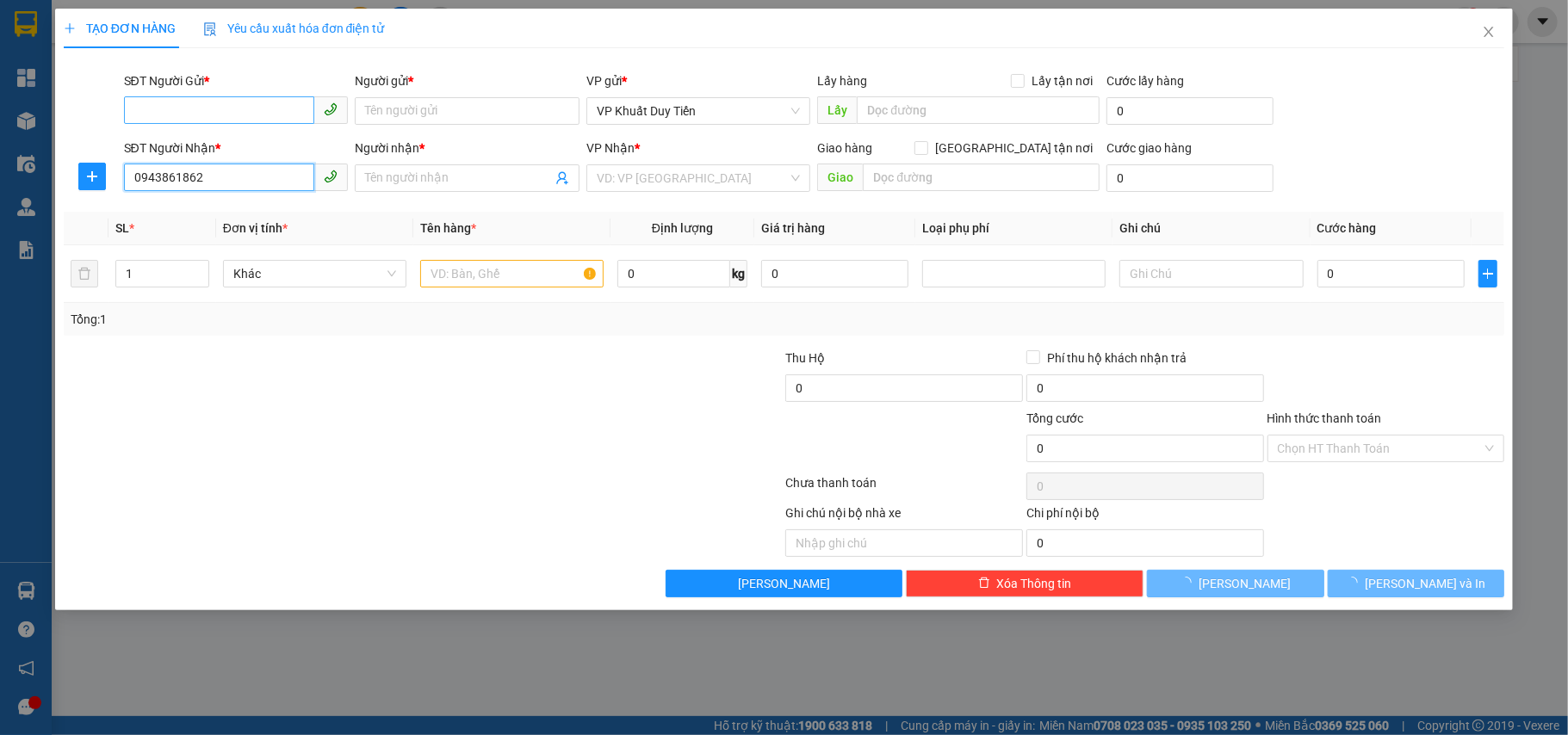
type input "0943861862"
type input "anh cường"
click at [241, 119] on input "SĐT Người Gửi *" at bounding box center [219, 110] width 191 height 28
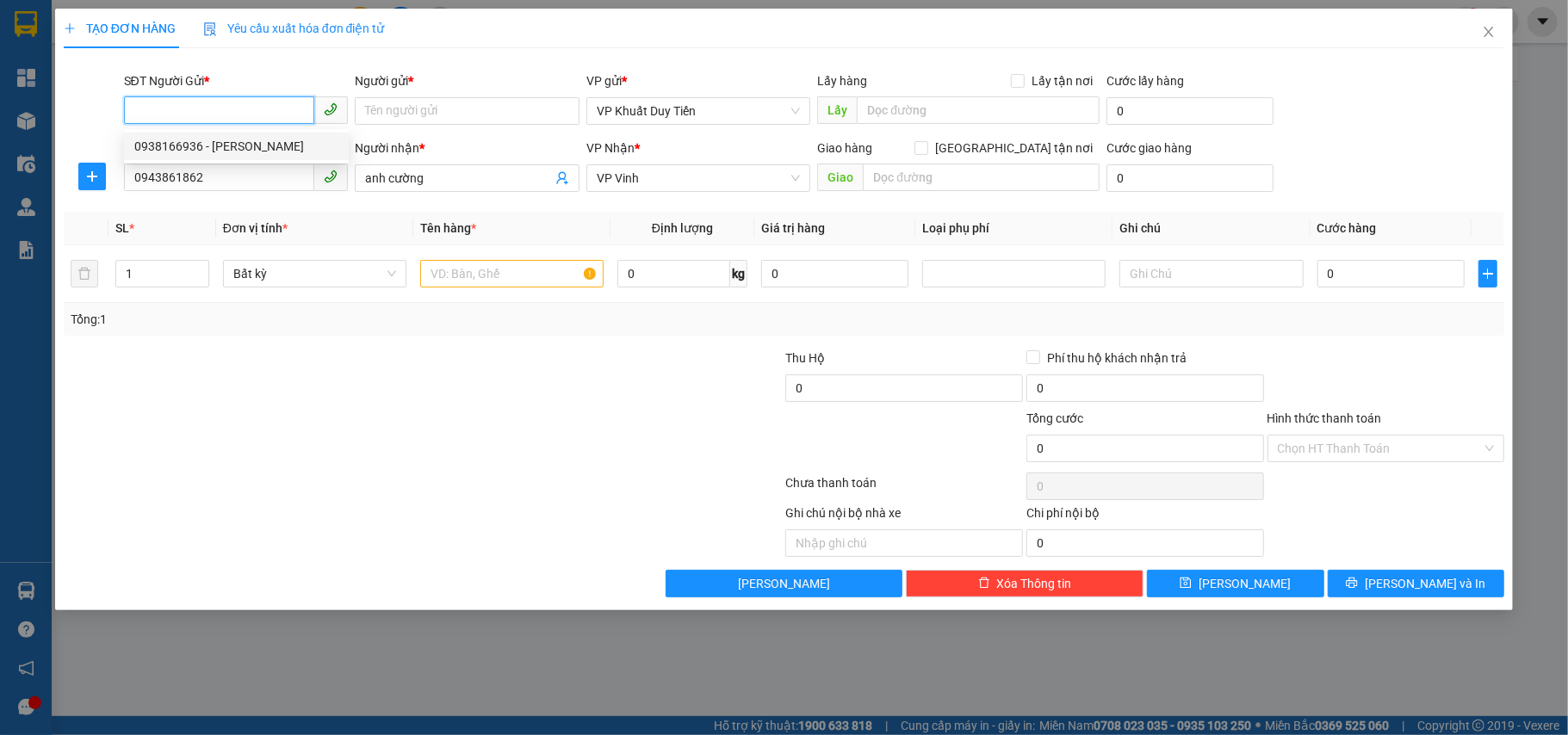
click at [241, 140] on div "0938166936 - [PERSON_NAME]" at bounding box center [235, 147] width 204 height 19
type input "0938166936"
type input "[PERSON_NAME]"
click at [461, 286] on input "text" at bounding box center [511, 273] width 183 height 28
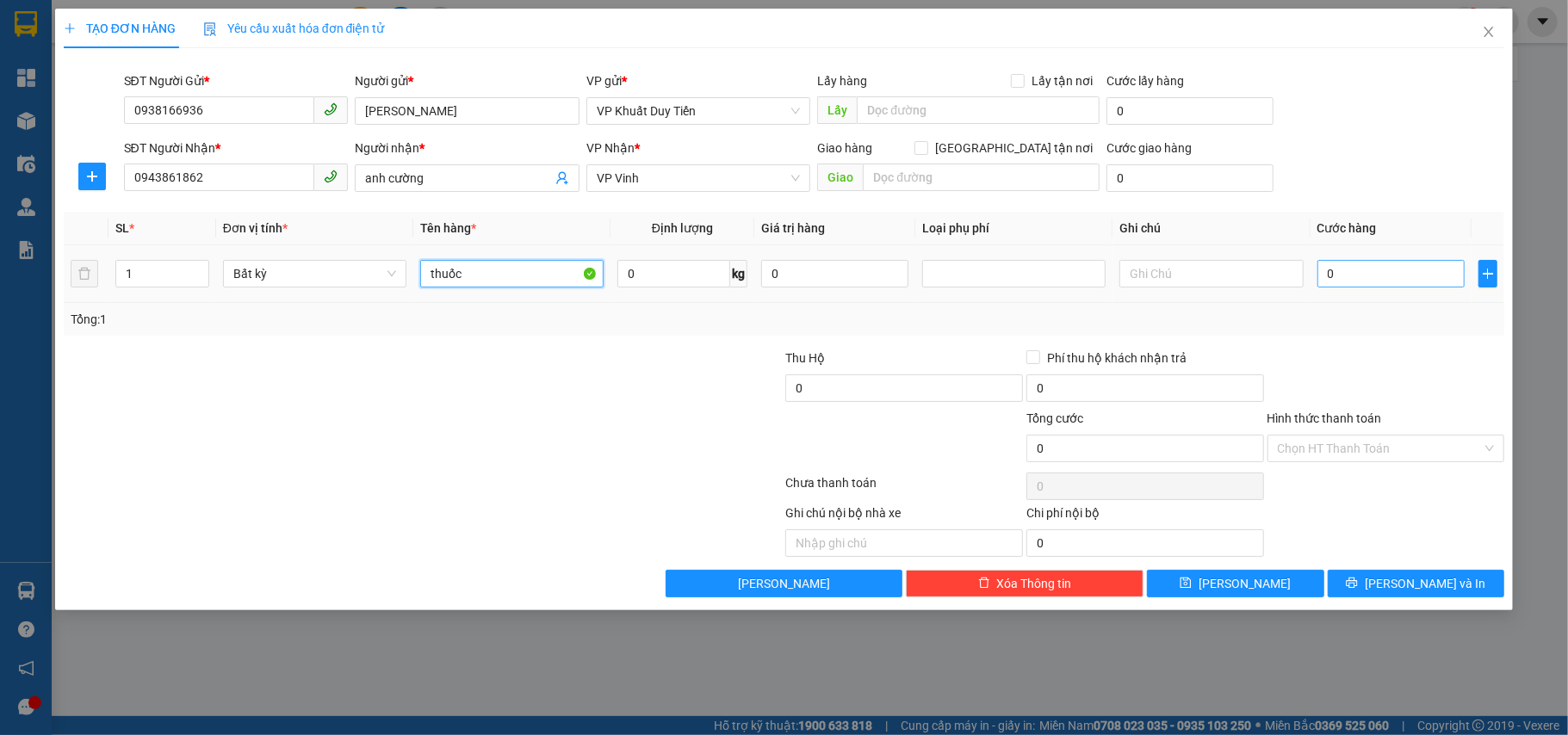
type input "thuốc"
click at [1359, 286] on input "0" at bounding box center [1390, 273] width 148 height 28
type input "3"
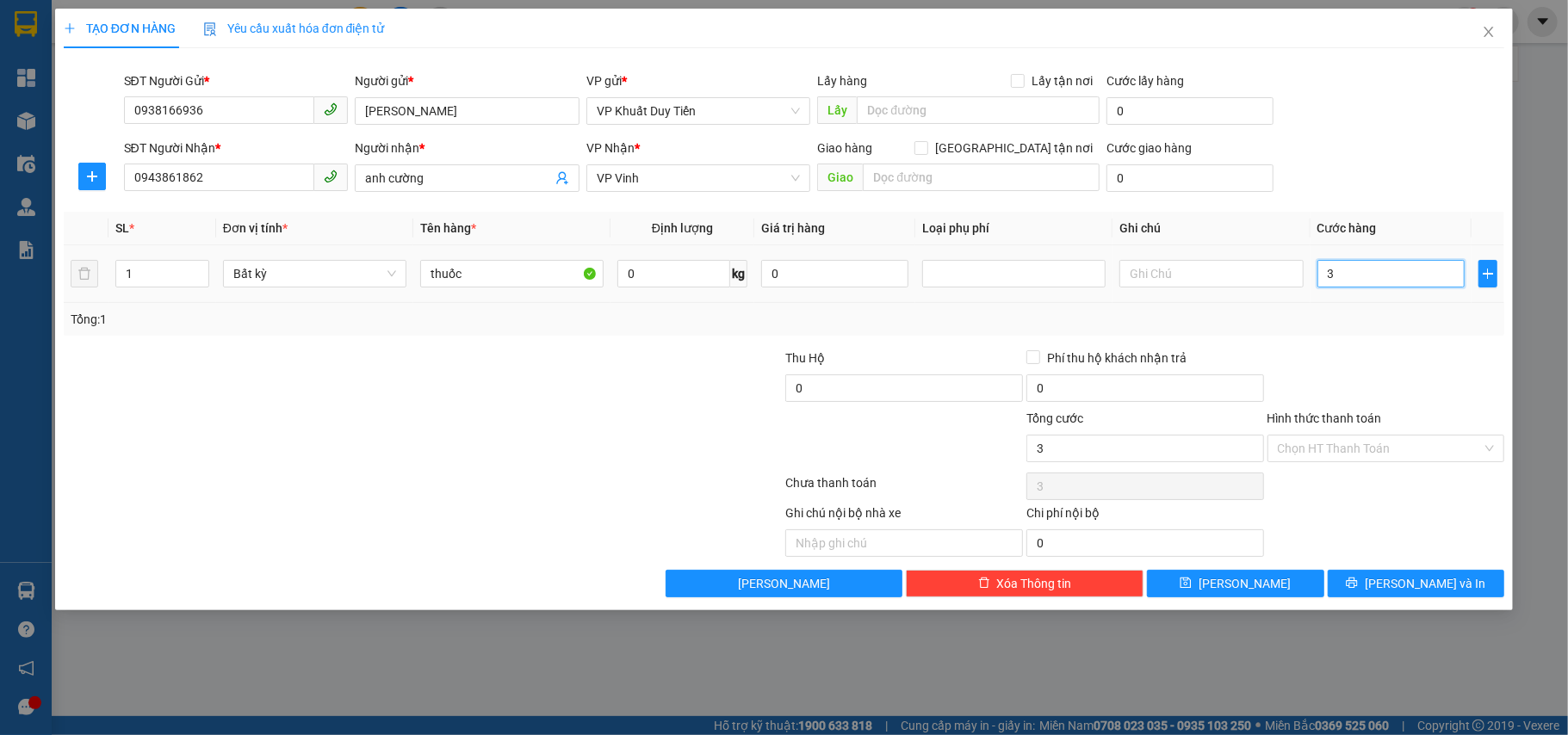
type input "30"
type input "30.000"
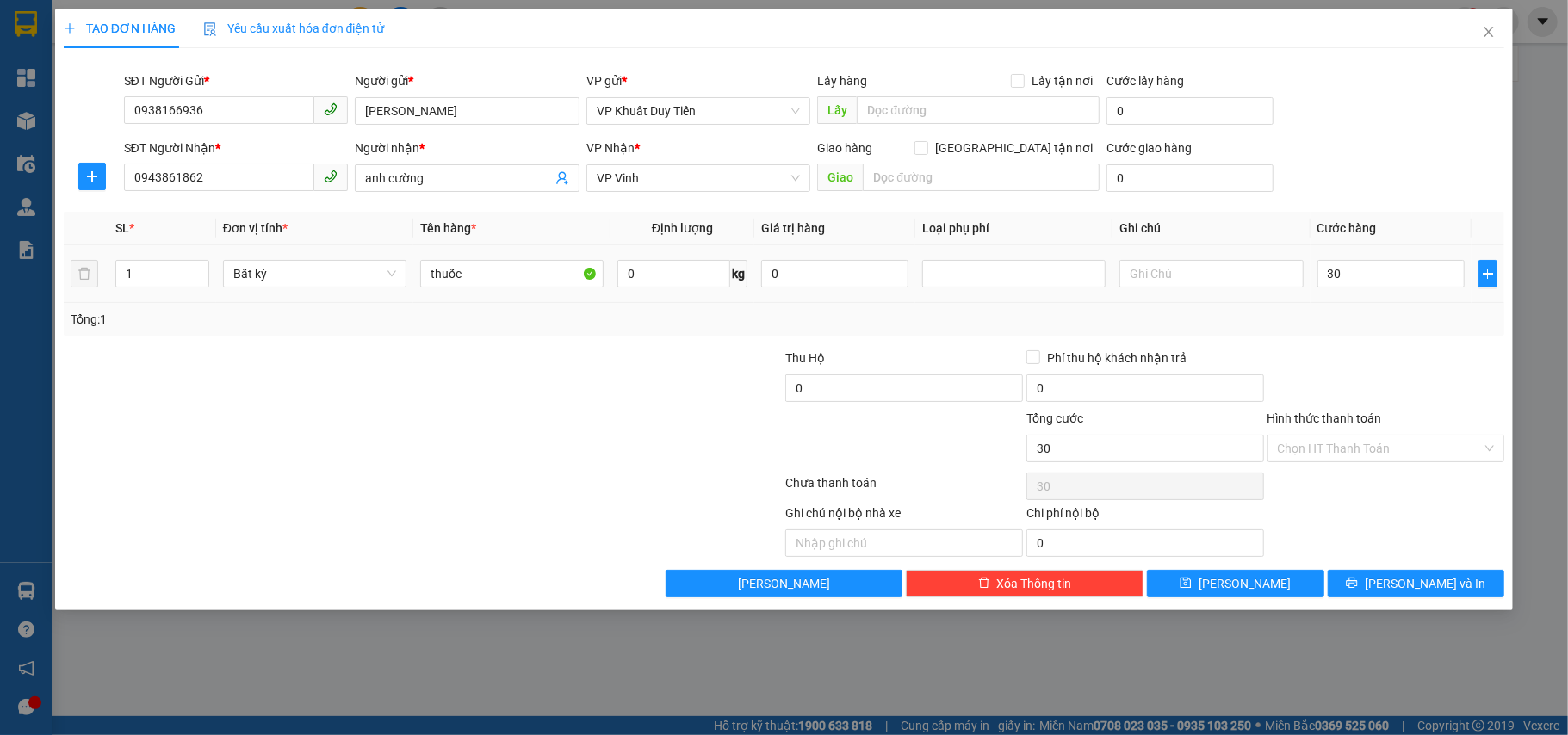
type input "30.000"
click at [1330, 339] on div "Transit Pickup Surcharge Ids Transit Deliver Surcharge Ids Transit Deliver Surc…" at bounding box center [784, 329] width 1442 height 535
click at [1382, 579] on button "[PERSON_NAME] và In" at bounding box center [1417, 584] width 178 height 28
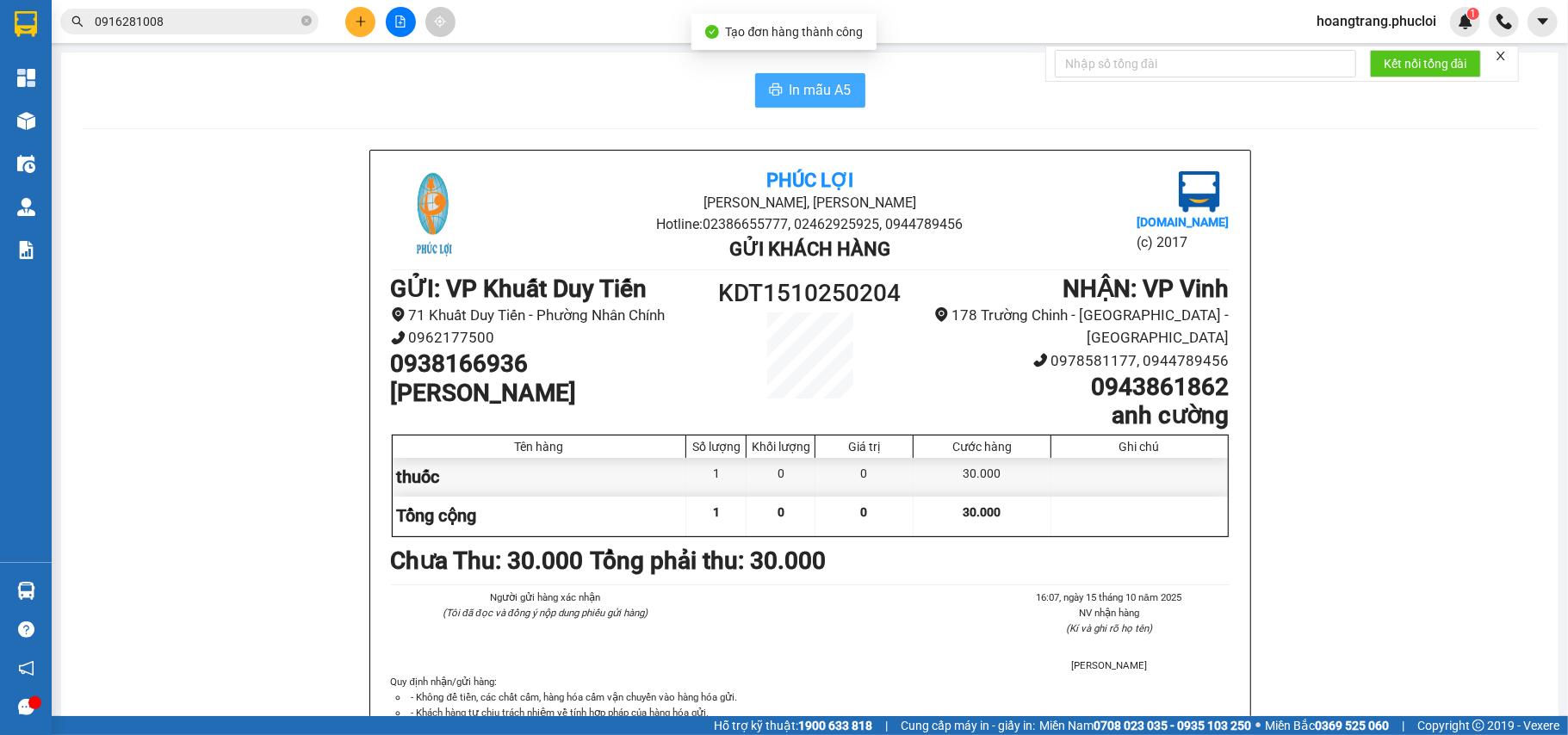
click at [777, 83] on button "In mẫu A5" at bounding box center [810, 91] width 110 height 35
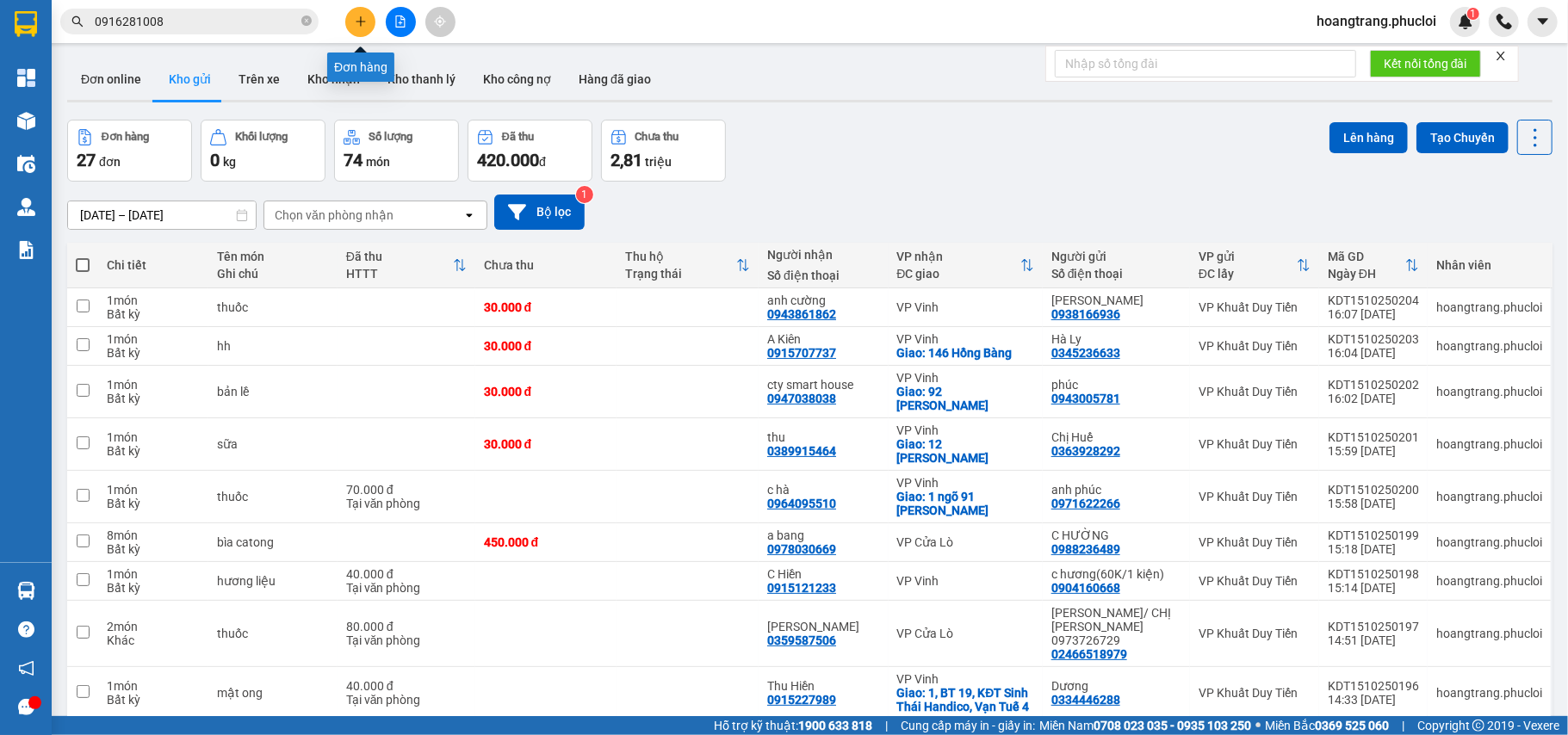
click at [364, 21] on icon "plus" at bounding box center [360, 20] width 10 height 1
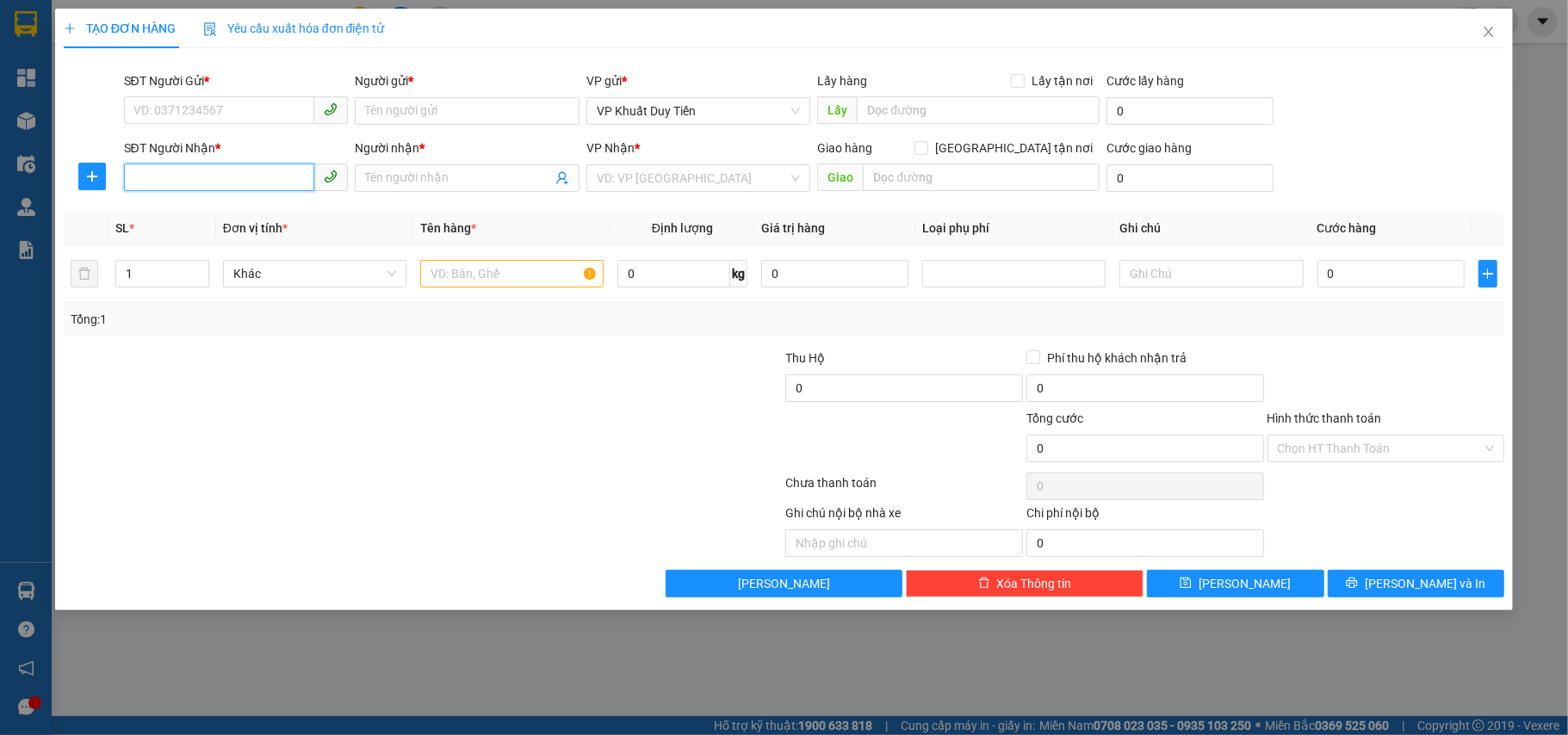
click at [298, 180] on input "SĐT Người Nhận *" at bounding box center [219, 177] width 191 height 28
click at [279, 211] on div "0904973151 - [PERSON_NAME]" at bounding box center [235, 213] width 204 height 19
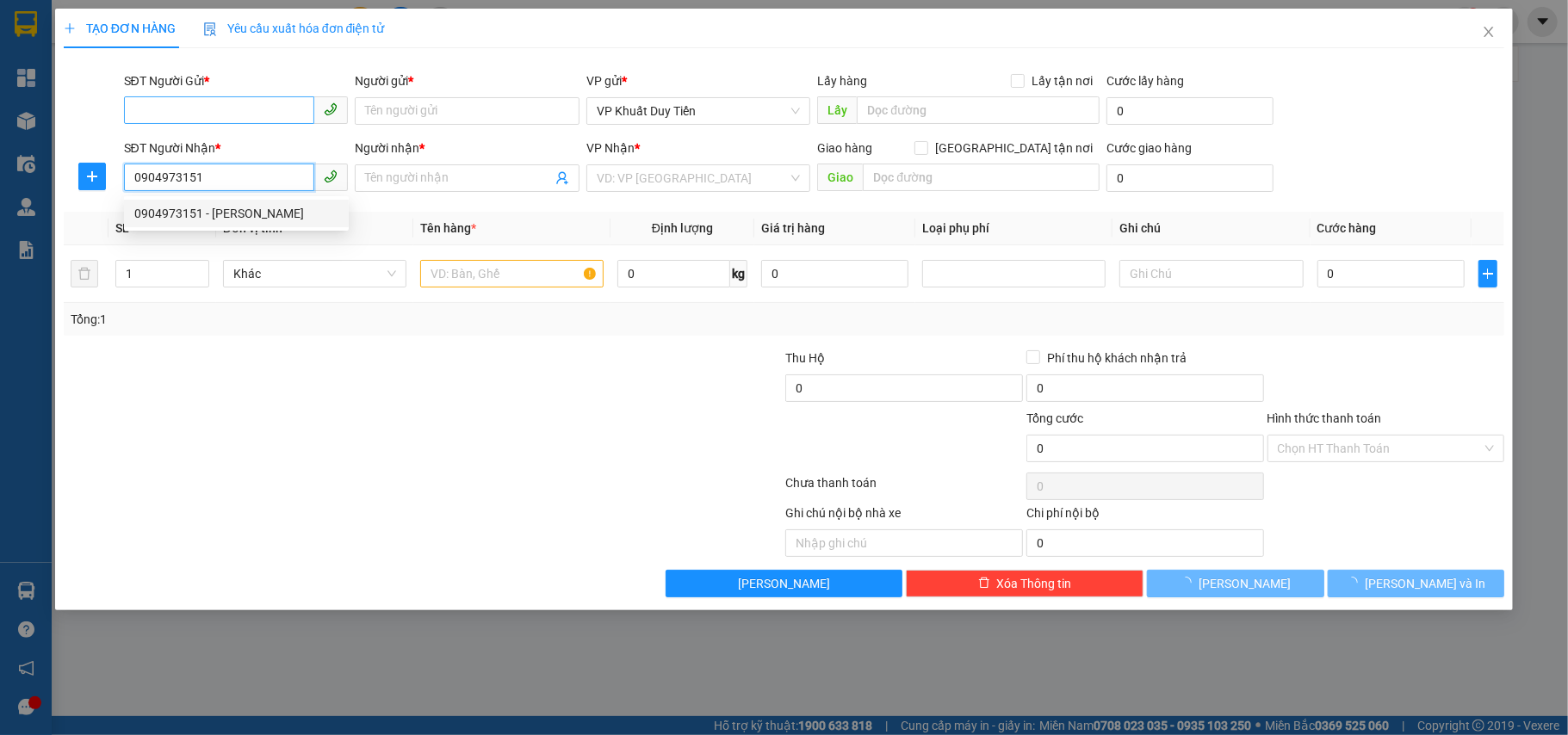
type input "0904973151"
click at [243, 111] on input "SĐT Người Gửi *" at bounding box center [219, 110] width 191 height 28
type input "chi thảo"
checkbox input "true"
type input "180 [PERSON_NAME] lê lơi tp vinh"
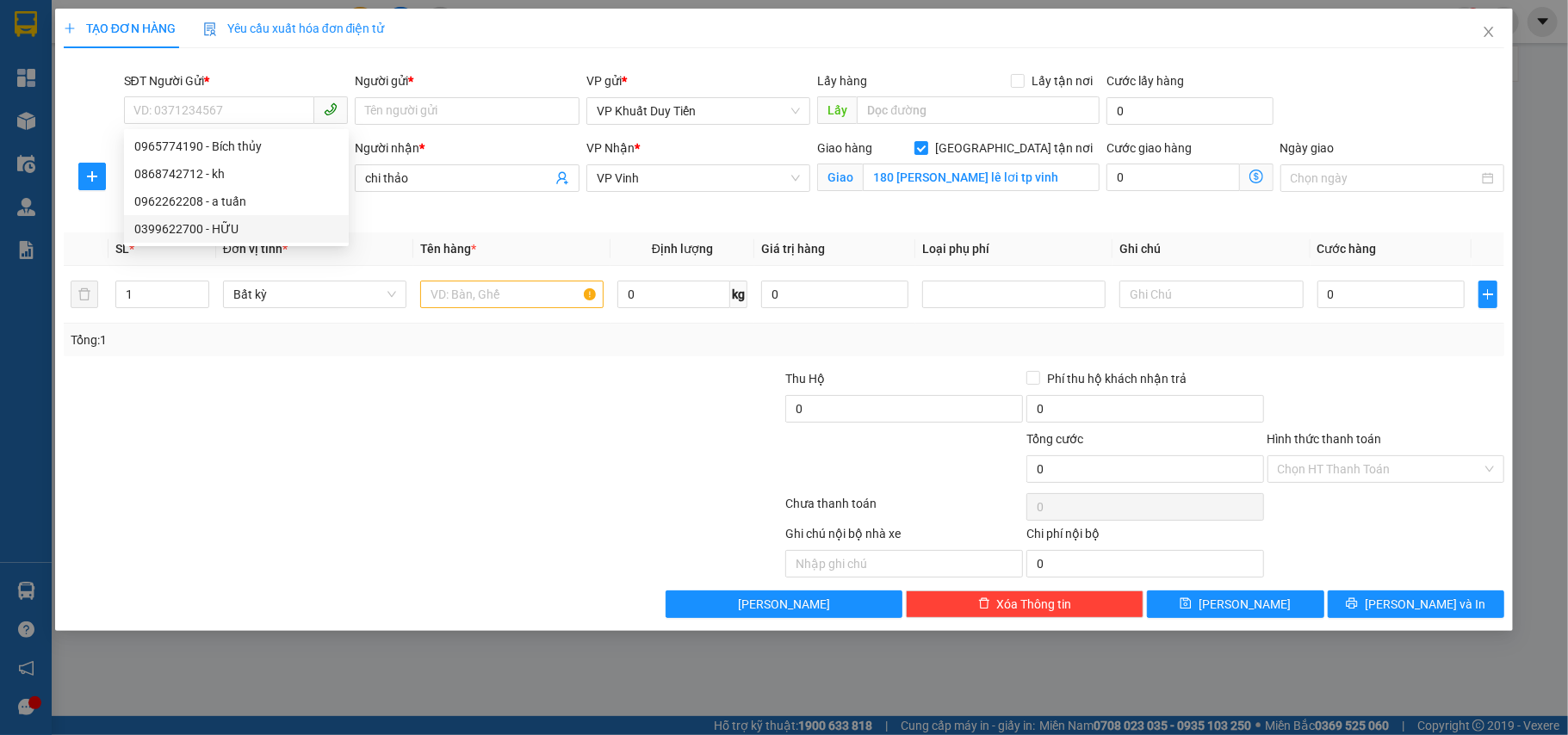
click at [338, 427] on div at bounding box center [302, 399] width 481 height 60
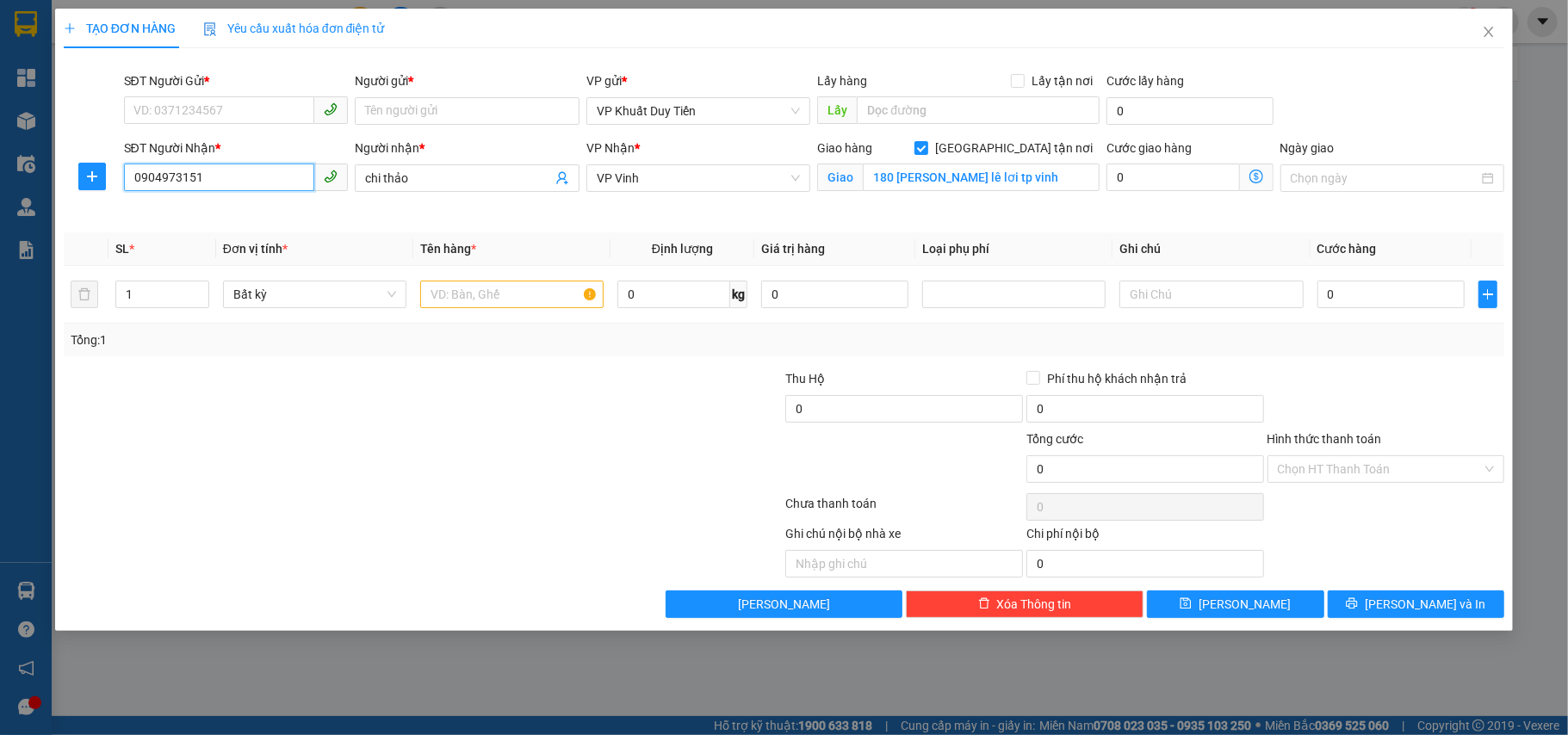
drag, startPoint x: 219, startPoint y: 182, endPoint x: 108, endPoint y: 148, distance: 116.1
click at [4, 172] on div "TẠO ĐƠN HÀNG Yêu cầu xuất hóa đơn điện tử Transit Pickup Surcharge Ids Transit …" at bounding box center [784, 368] width 1568 height 735
click at [201, 110] on input "SĐT Người Gửi *" at bounding box center [219, 110] width 191 height 28
click at [472, 312] on div at bounding box center [511, 294] width 183 height 35
click at [473, 307] on input "text" at bounding box center [511, 294] width 183 height 28
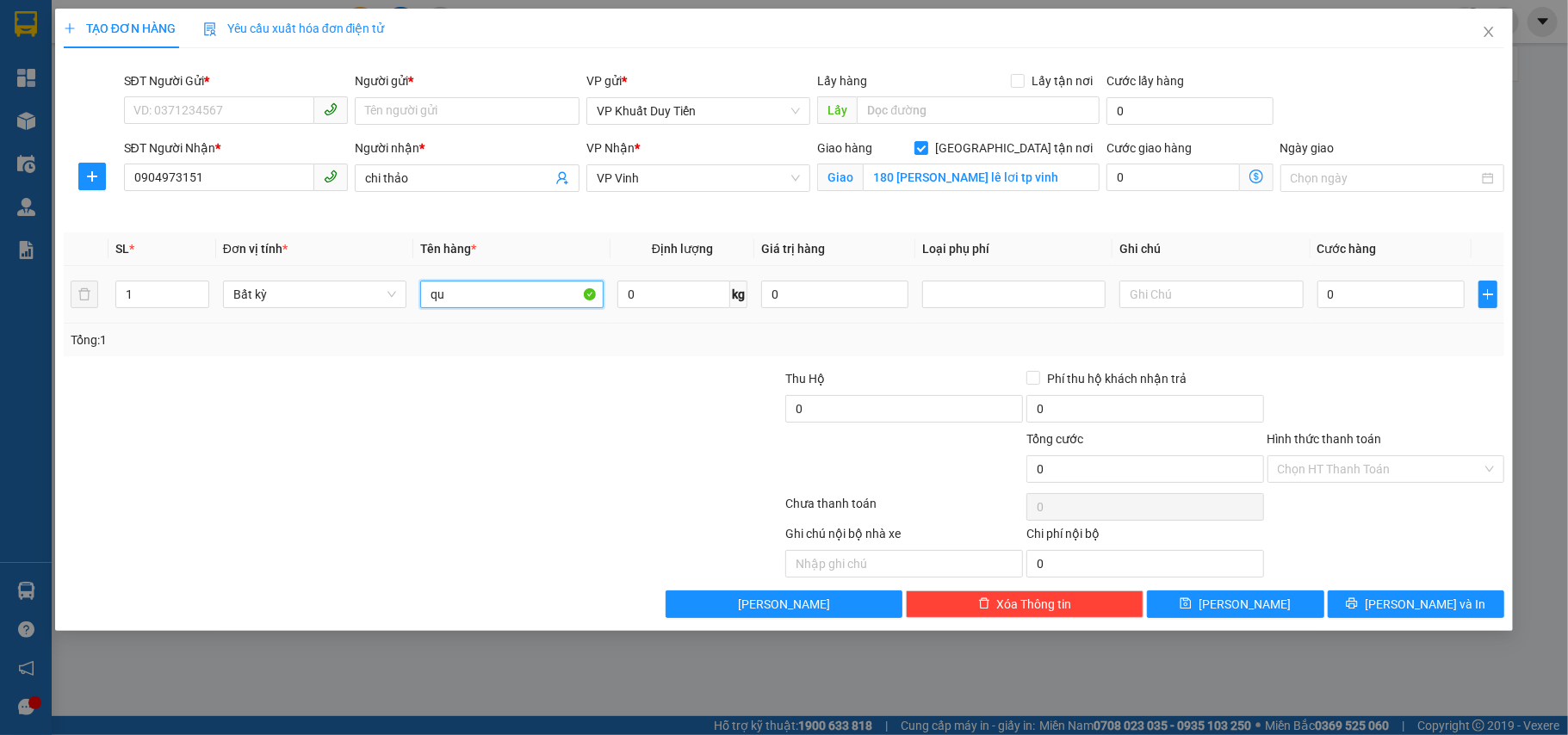
type input "q"
type input "quần áo"
type input "2"
click at [200, 287] on icon "up" at bounding box center [199, 290] width 6 height 6
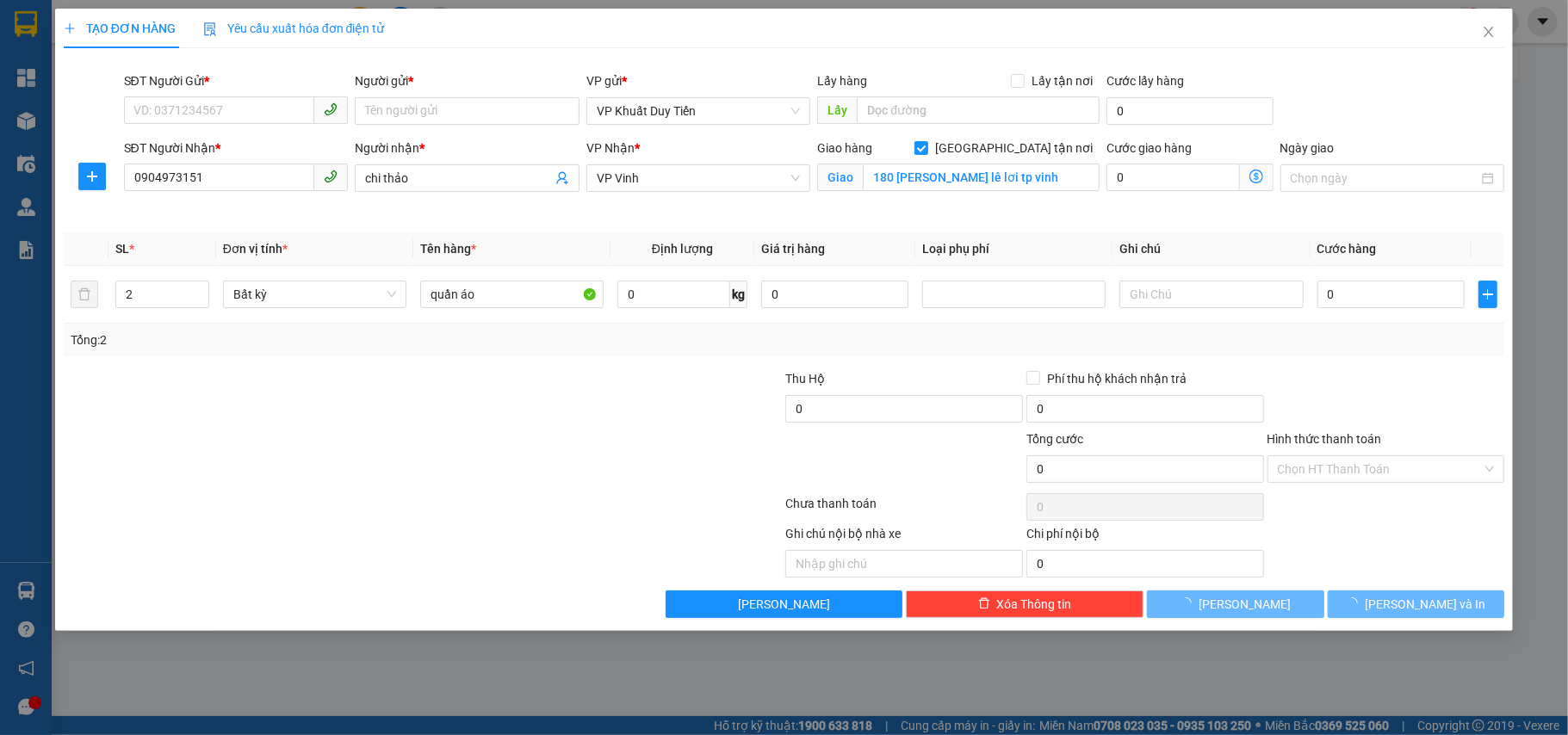
drag, startPoint x: 272, startPoint y: 462, endPoint x: 353, endPoint y: 430, distance: 87.1
click at [273, 462] on div at bounding box center [302, 459] width 481 height 60
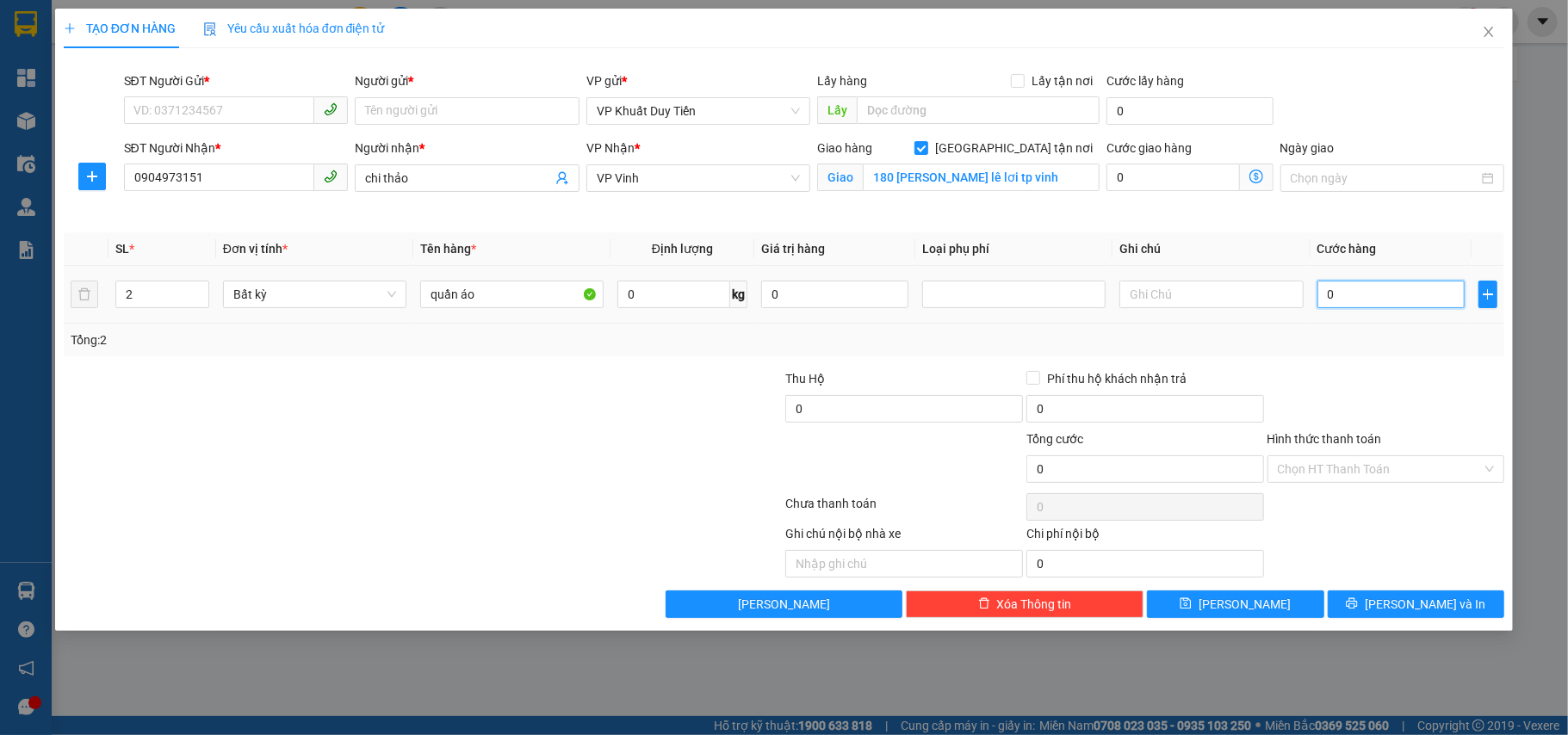
click at [1400, 291] on input "0" at bounding box center [1390, 294] width 148 height 28
type input "1"
type input "15"
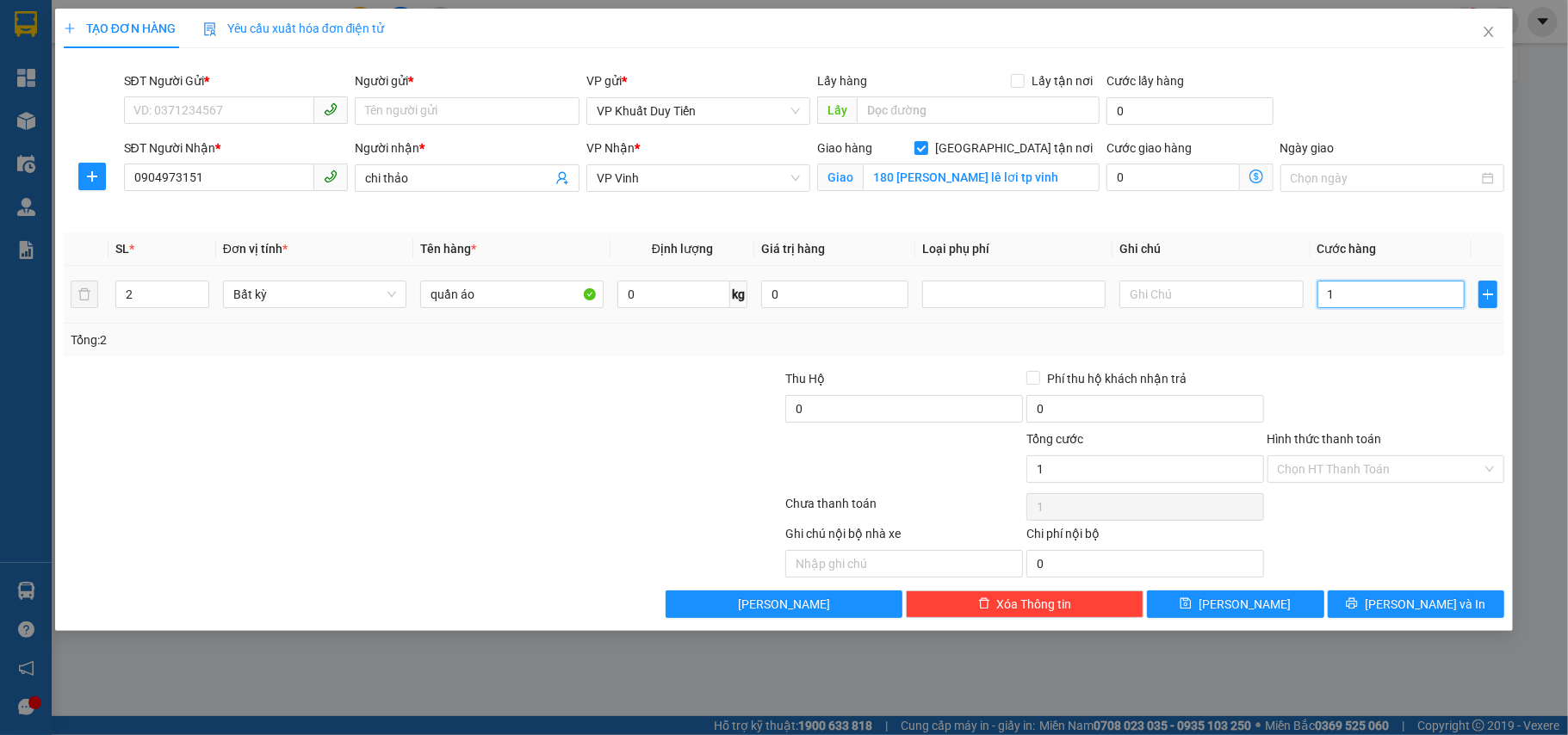
type input "15"
type input "150"
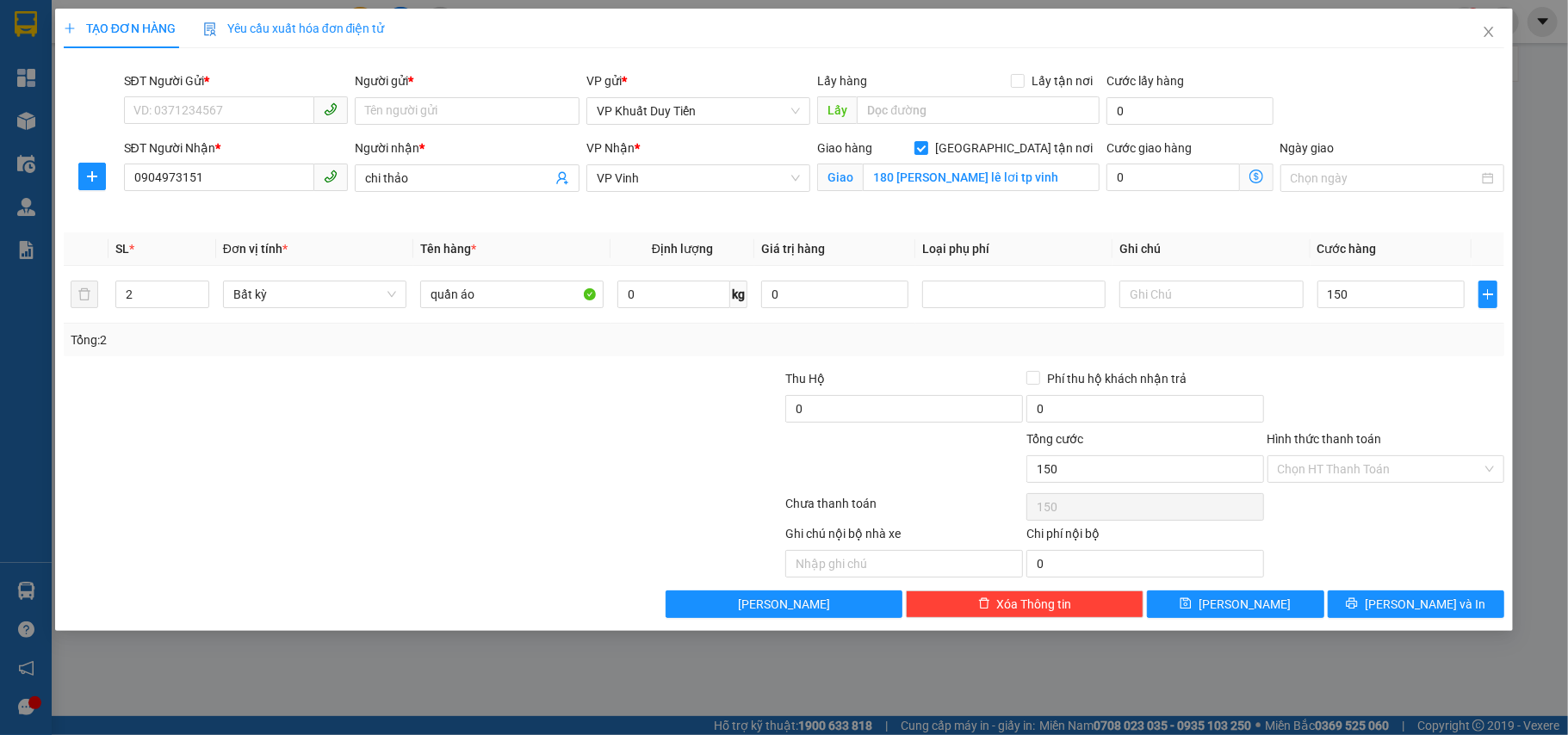
type input "150.000"
click at [1429, 379] on div at bounding box center [1387, 399] width 241 height 60
click at [252, 111] on input "SĐT Người Gửi *" at bounding box center [219, 110] width 191 height 28
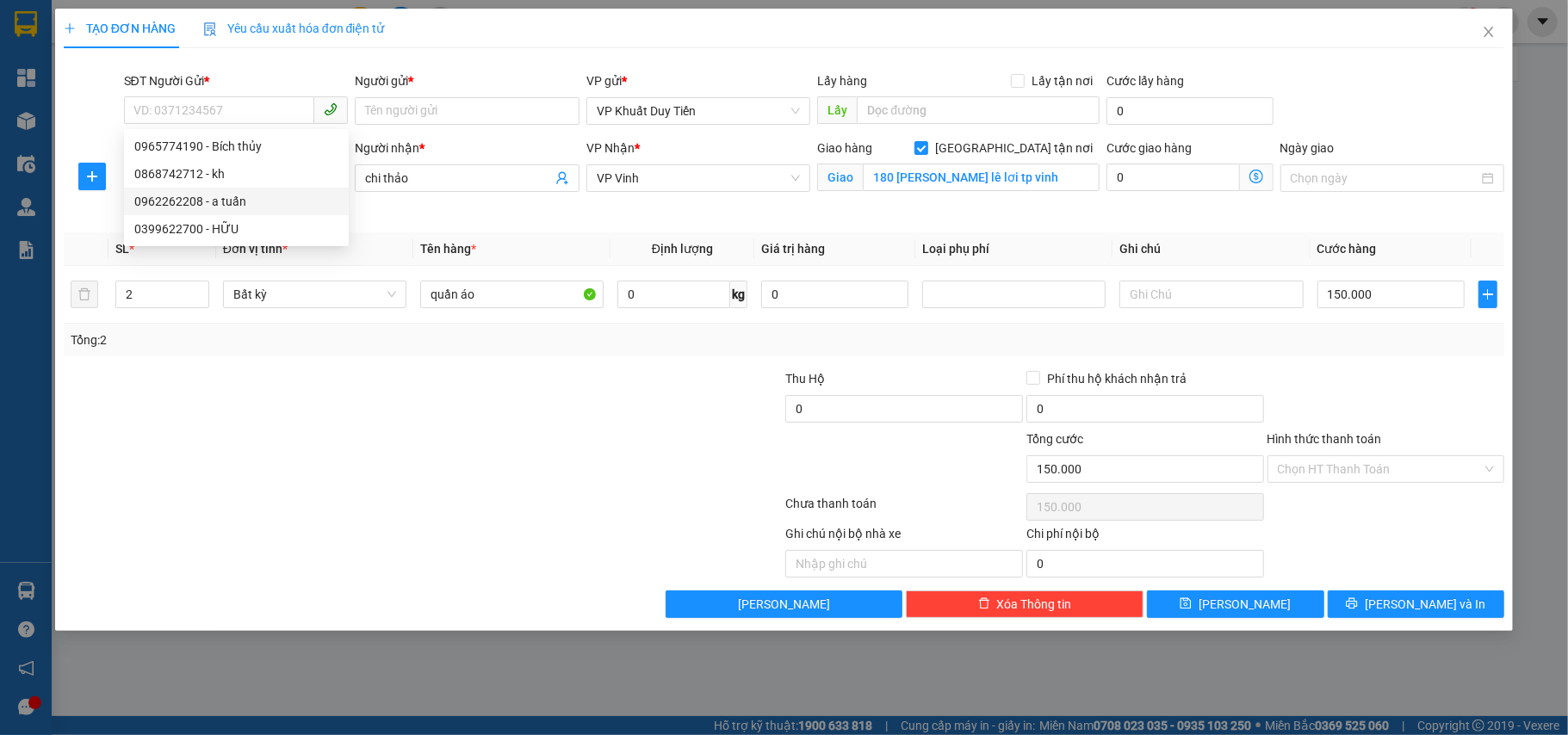
click at [411, 469] on div at bounding box center [302, 459] width 481 height 60
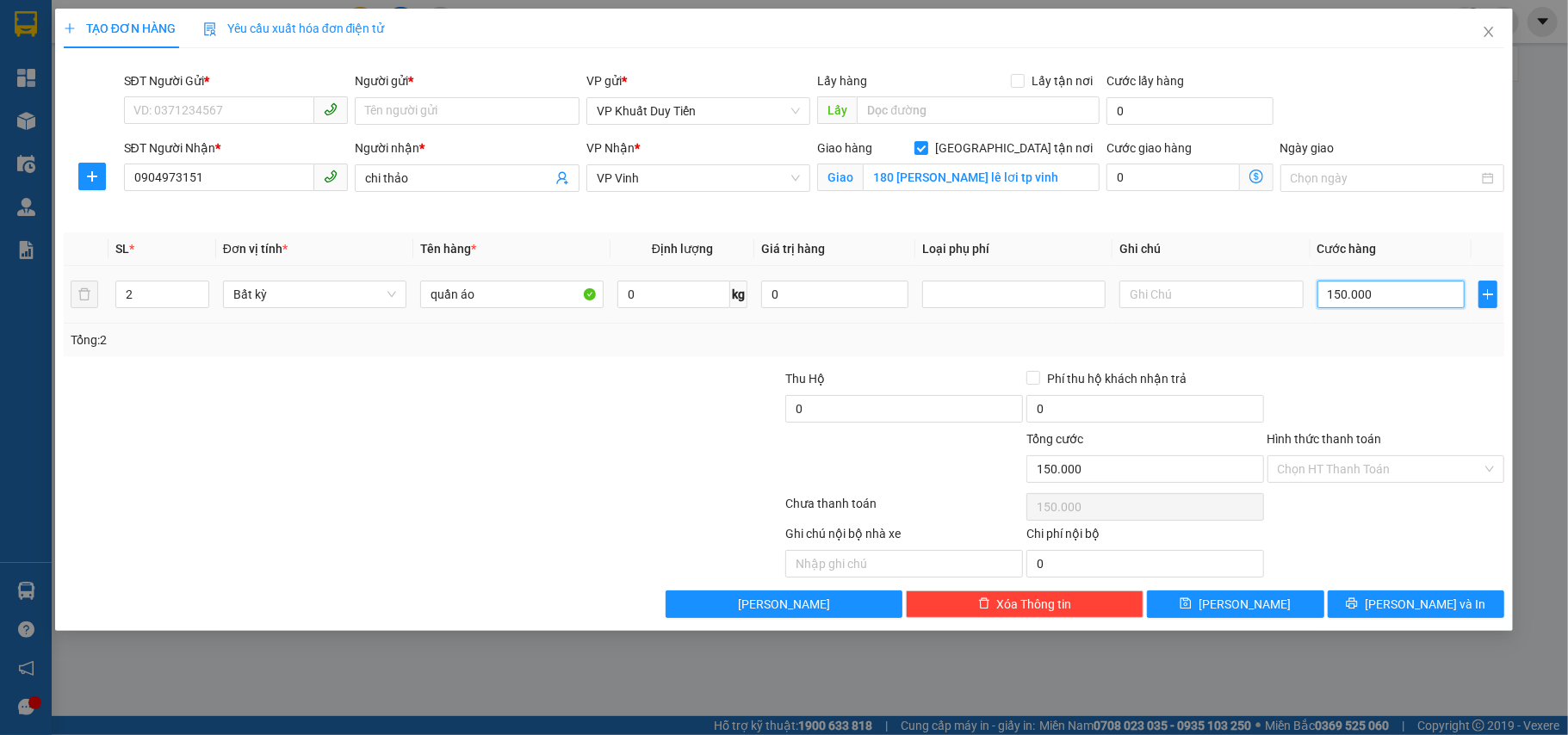
click at [1386, 286] on input "150.000" at bounding box center [1390, 294] width 148 height 28
type input "1"
type input "16"
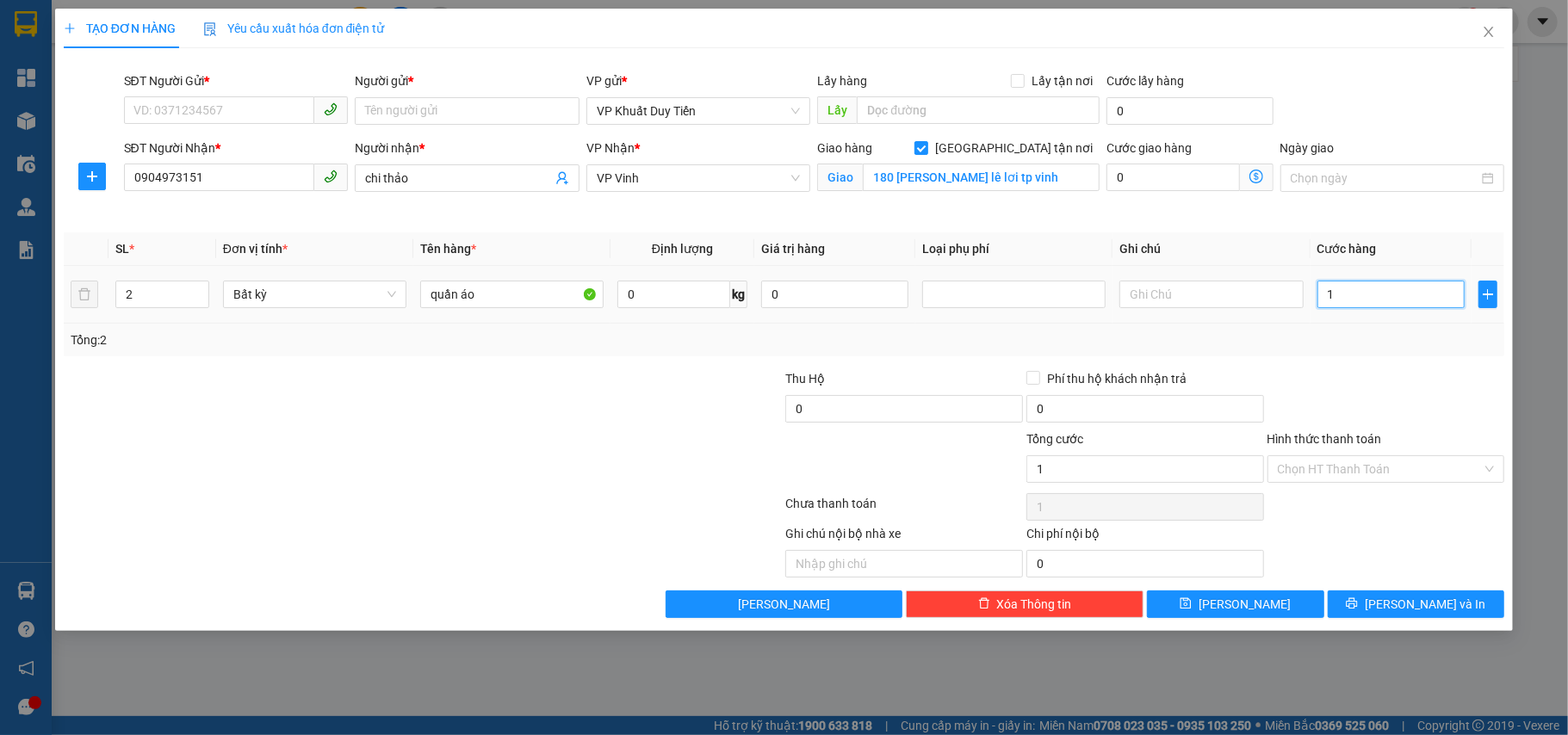
type input "16"
type input "160"
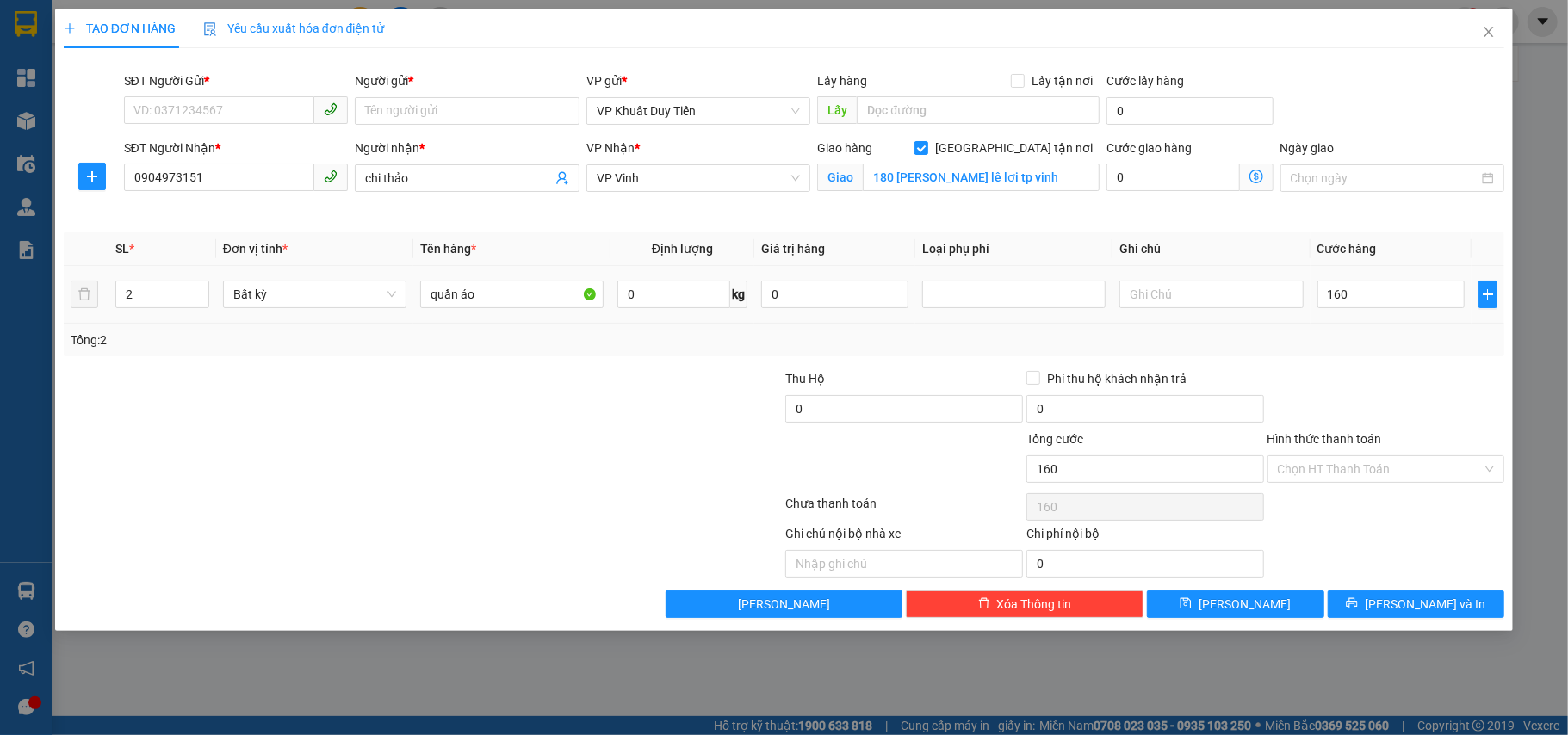
type input "160.000"
click at [1417, 387] on div at bounding box center [1387, 399] width 241 height 60
click at [289, 99] on input "SĐT Người Gửi *" at bounding box center [219, 110] width 191 height 28
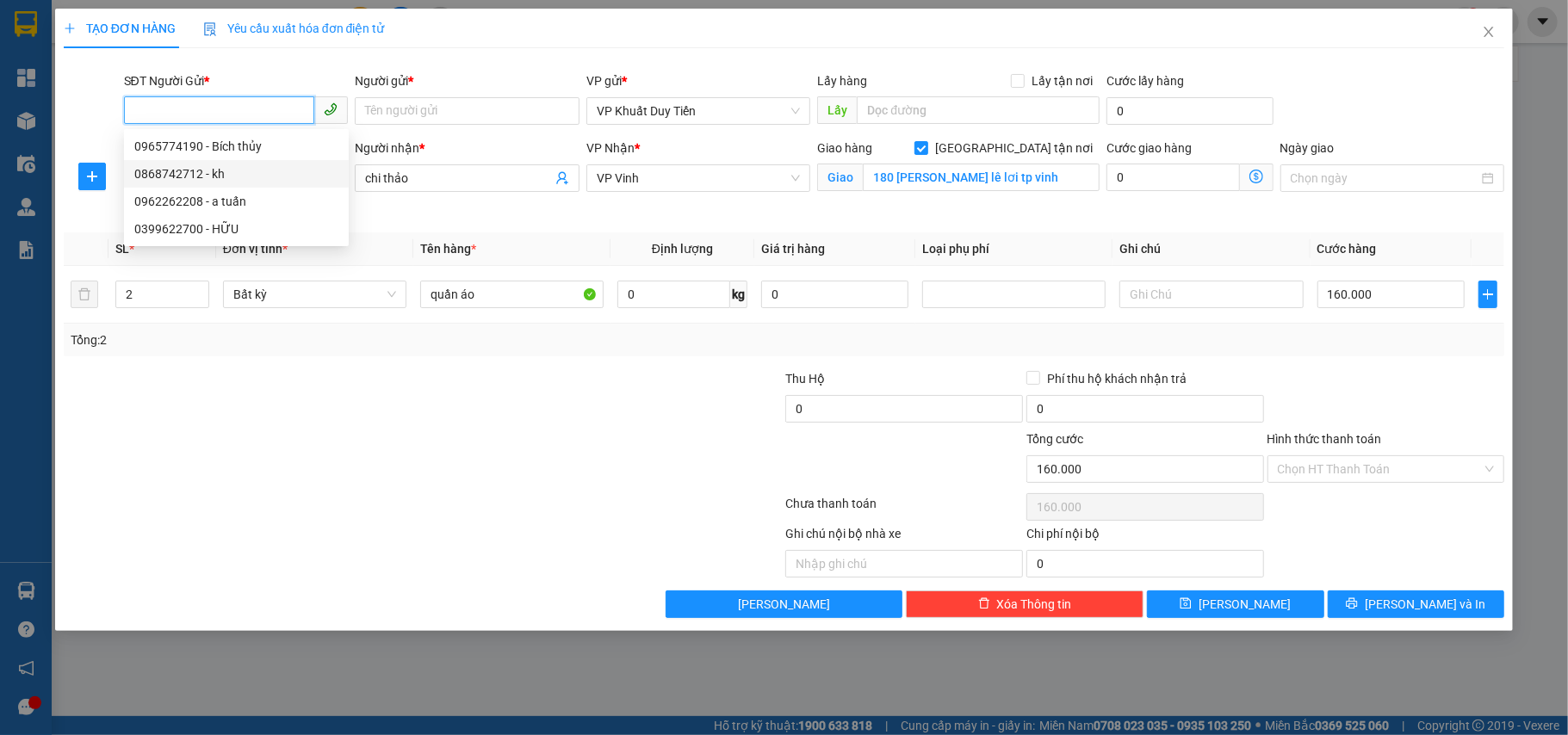
click at [263, 174] on div "0868742712 - kh" at bounding box center [235, 174] width 204 height 19
type input "0868742712"
type input "kh"
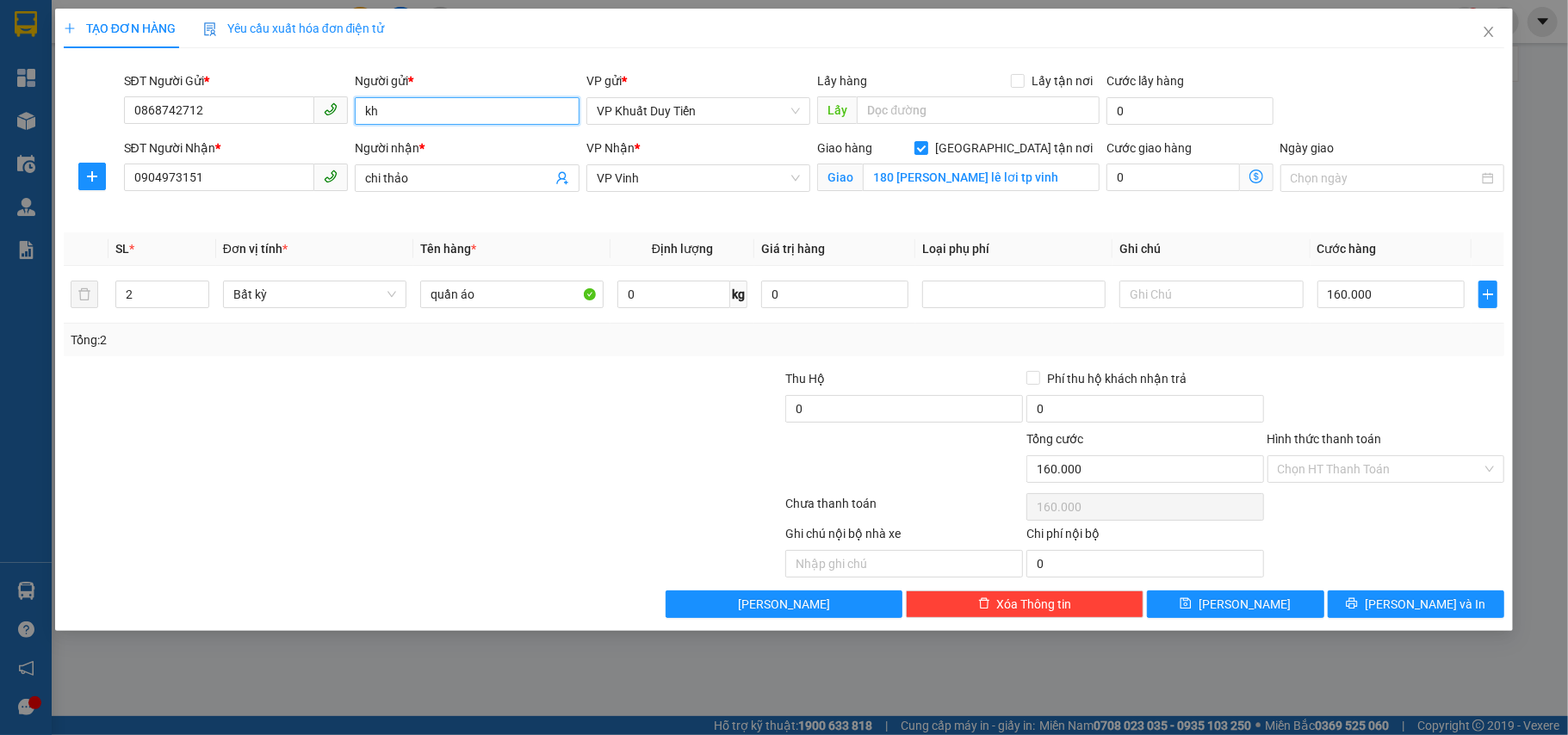
drag, startPoint x: 417, startPoint y: 108, endPoint x: 127, endPoint y: 149, distance: 292.9
click at [127, 149] on form "SĐT Người Gửi * 0868742712 0868742712 Người gửi * kh VP gửi * VP [PERSON_NAME] …" at bounding box center [784, 145] width 1442 height 148
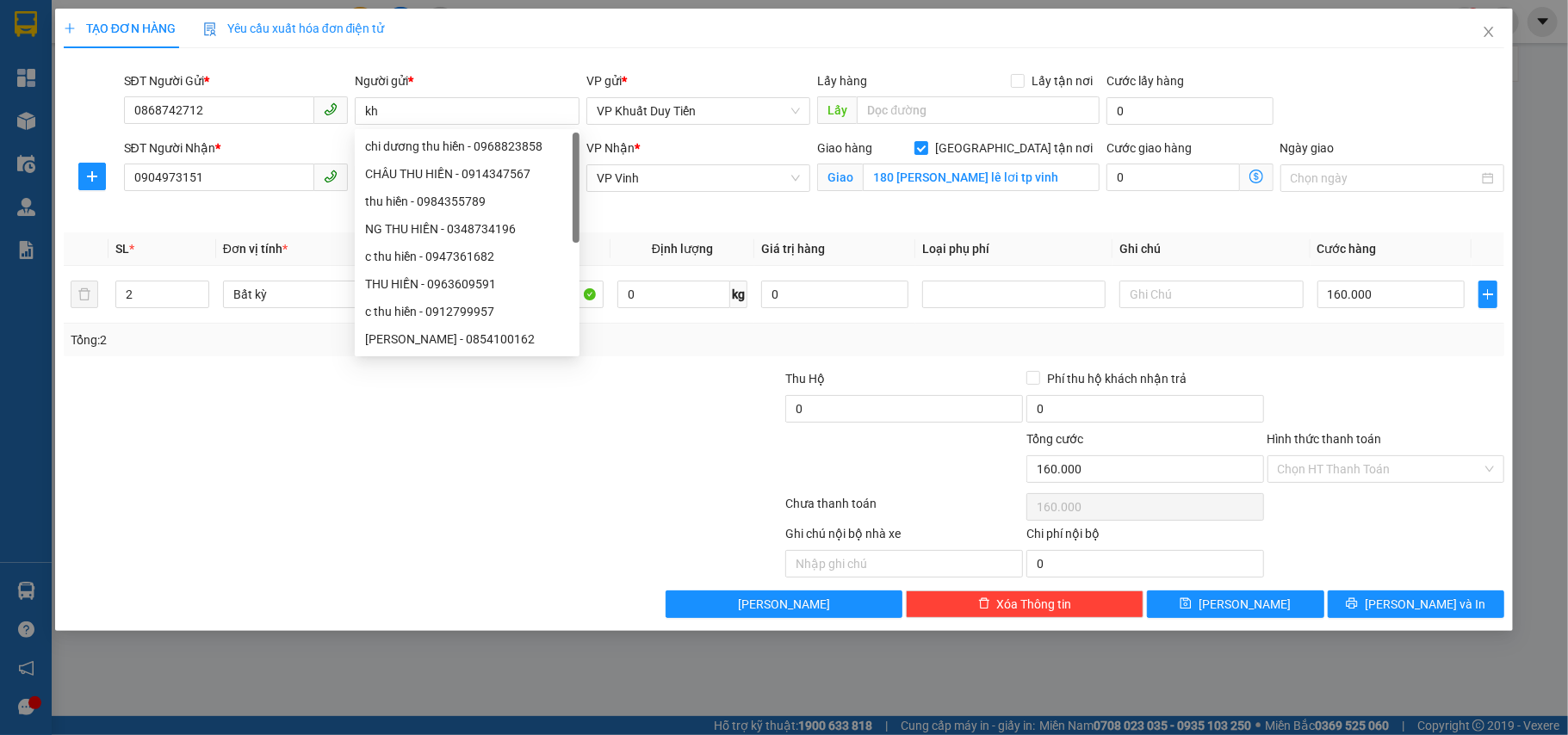
click at [308, 451] on div at bounding box center [302, 459] width 481 height 60
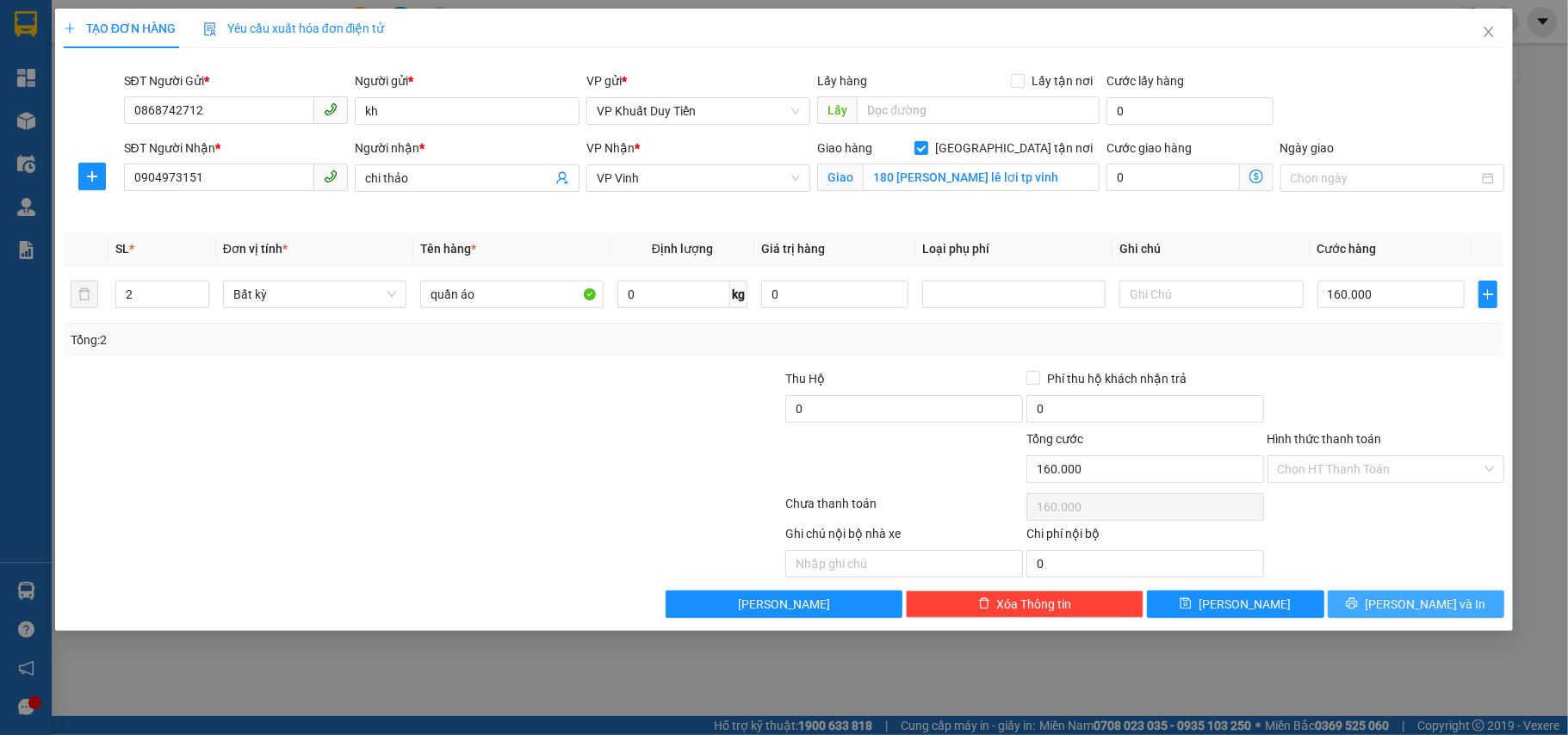
click at [1393, 614] on button "[PERSON_NAME] và In" at bounding box center [1417, 604] width 178 height 28
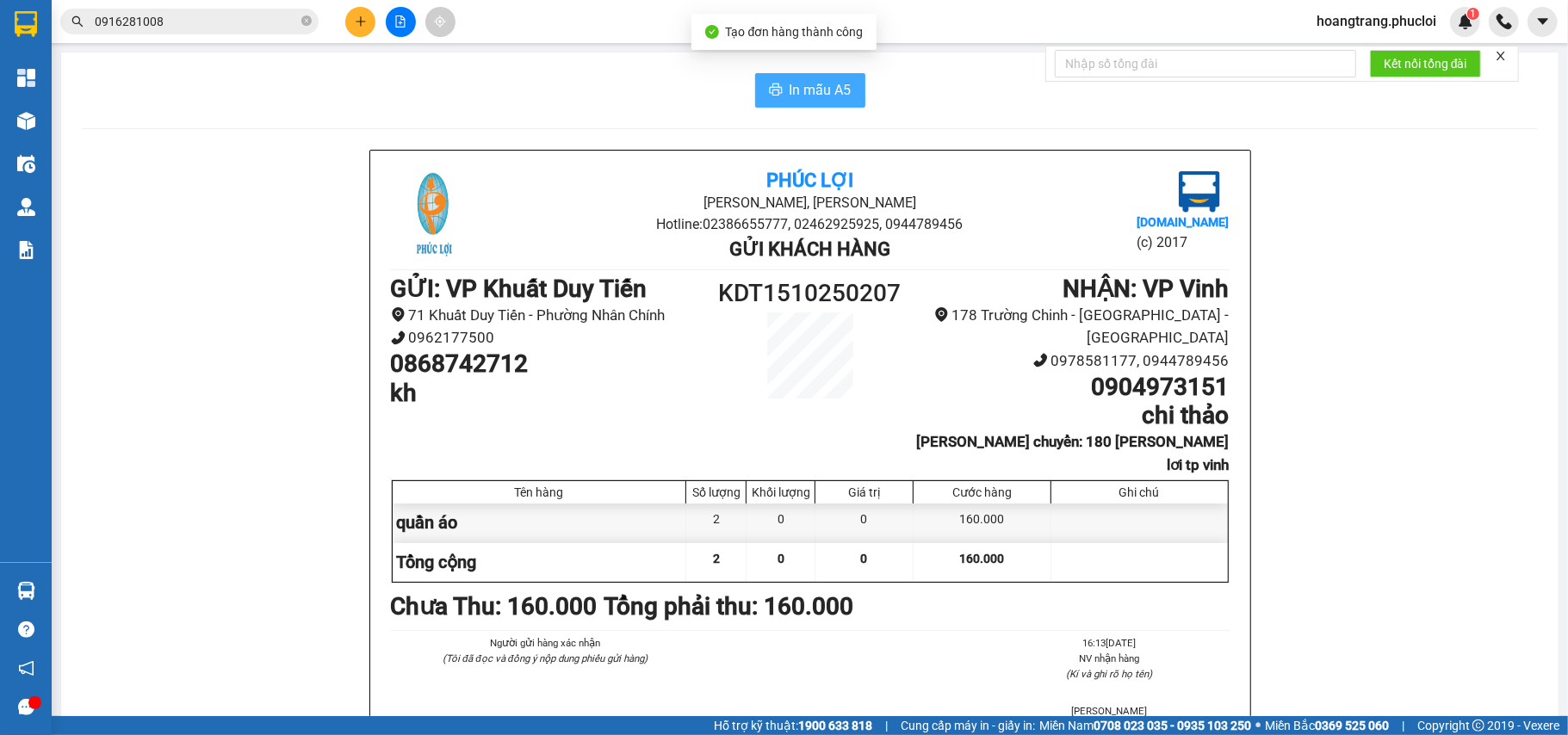
click at [789, 93] on span "In mẫu A5" at bounding box center [820, 90] width 62 height 21
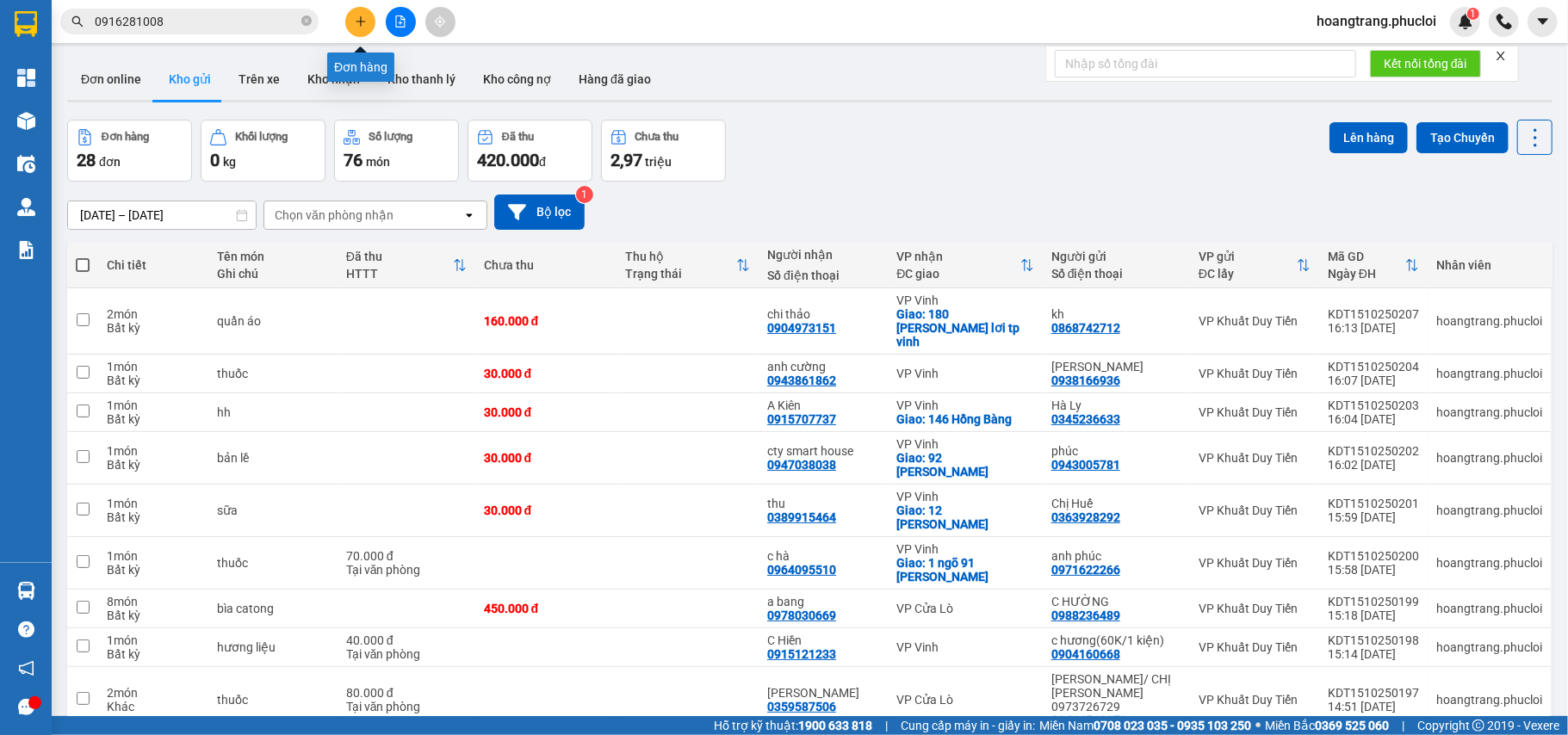
click at [355, 18] on icon "plus" at bounding box center [361, 21] width 12 height 12
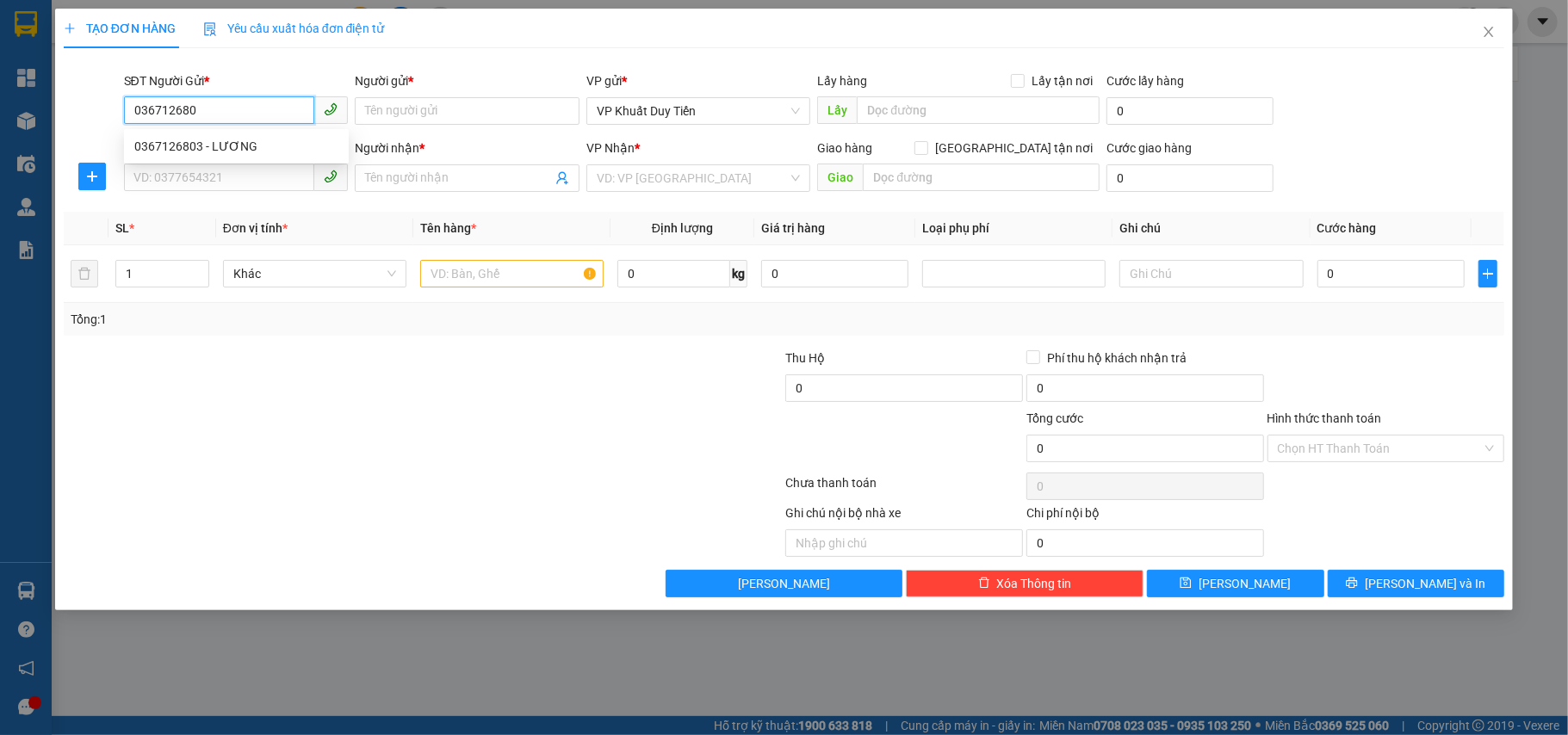
type input "0367126803"
click at [180, 143] on div "0367126803 - LƯƠNG" at bounding box center [235, 147] width 204 height 19
type input "LƯƠNG"
type input "0367126803"
click at [186, 177] on input "SĐT Người Nhận *" at bounding box center [219, 177] width 191 height 28
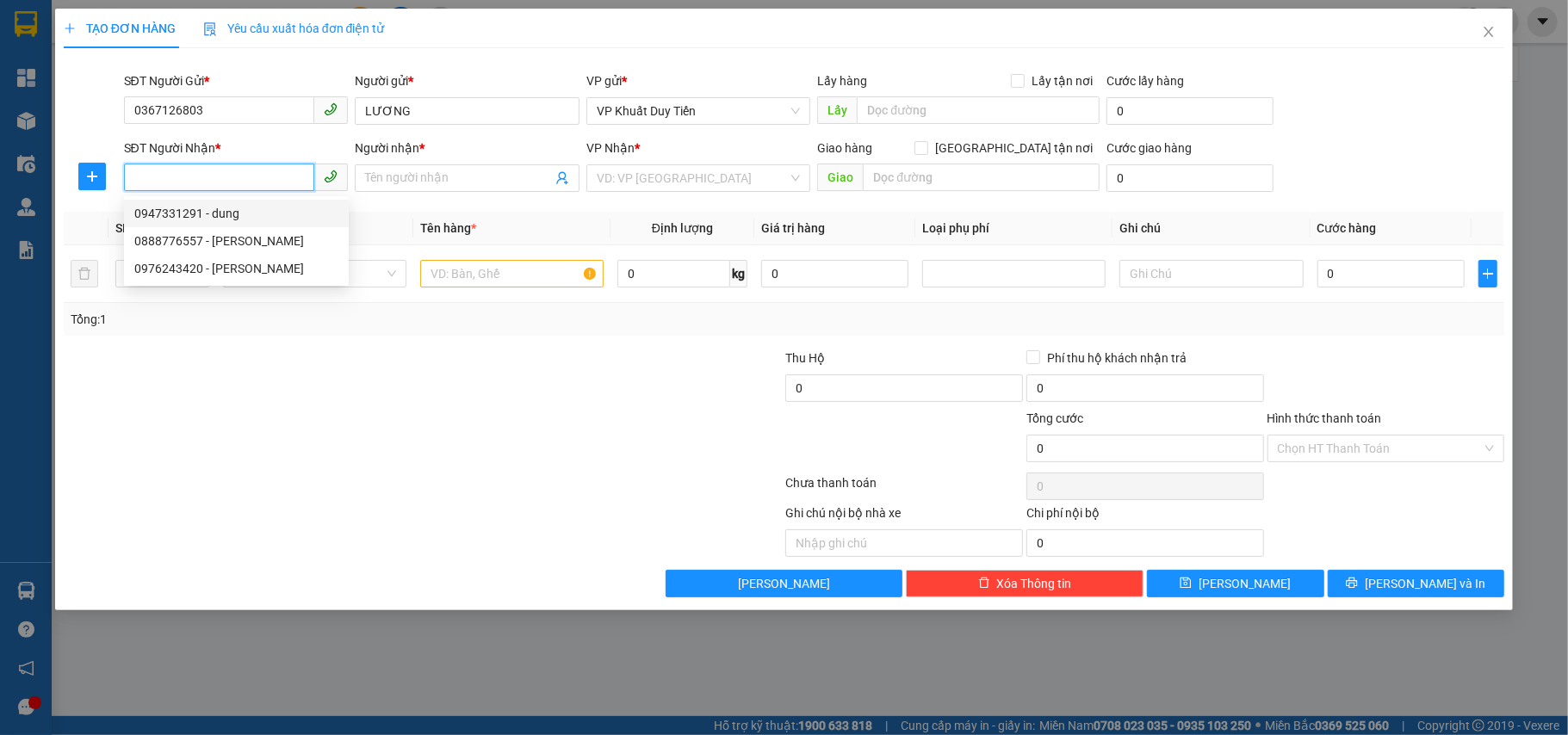
click at [239, 218] on div "0947331291 - dung" at bounding box center [235, 213] width 204 height 19
type input "0947331291"
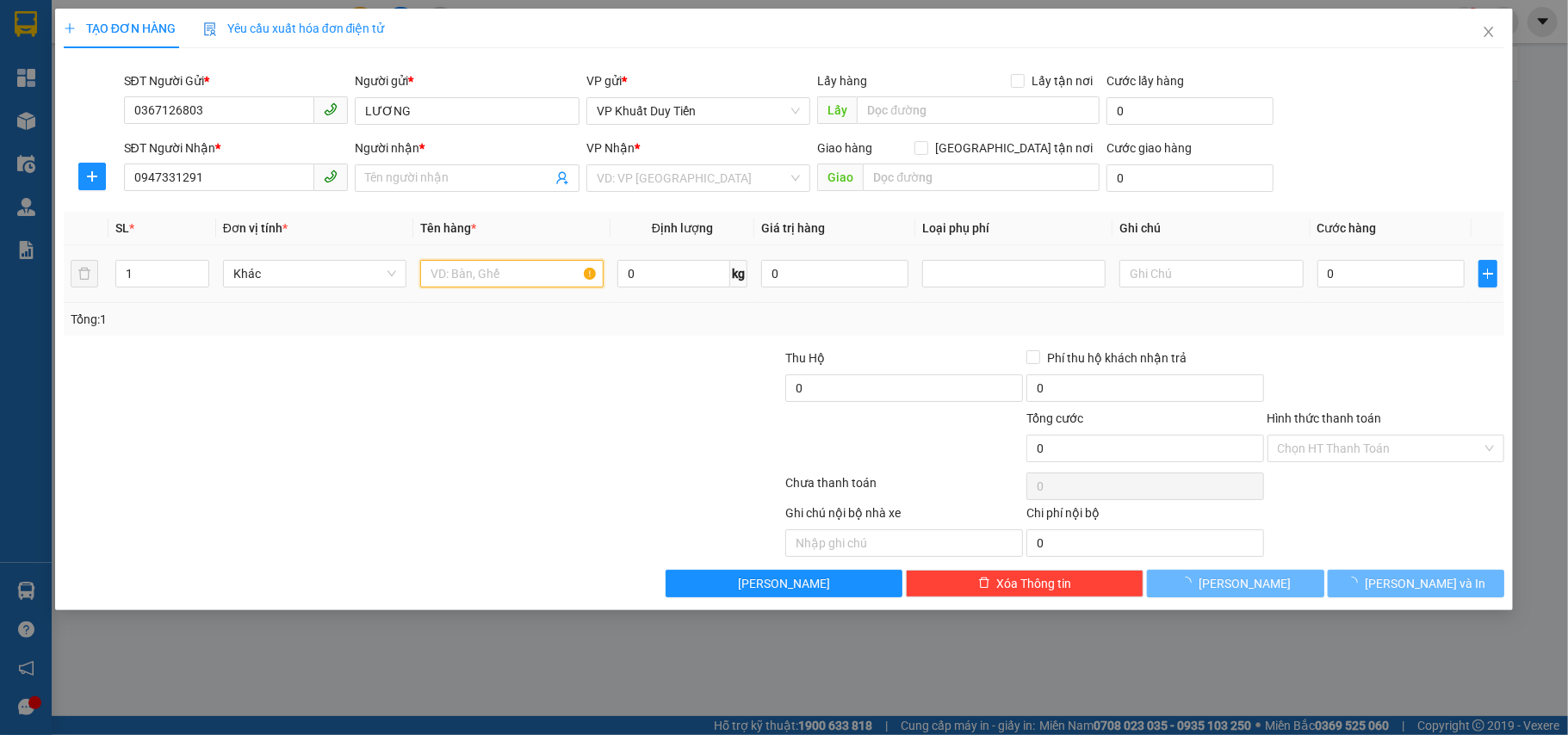
type input "dung"
checkbox input "true"
type input "37 [PERSON_NAME]"
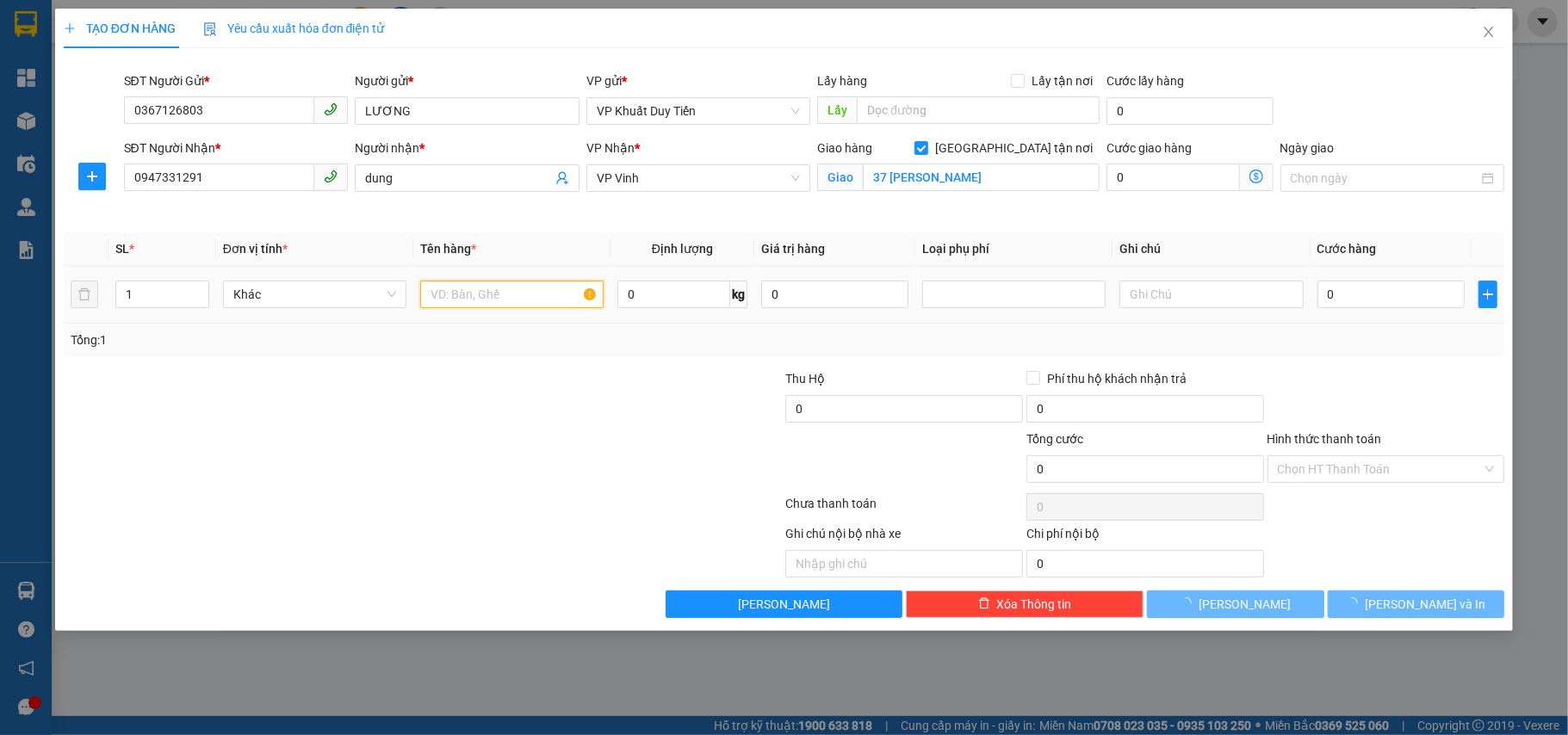
click at [470, 281] on input "text" at bounding box center [511, 294] width 183 height 28
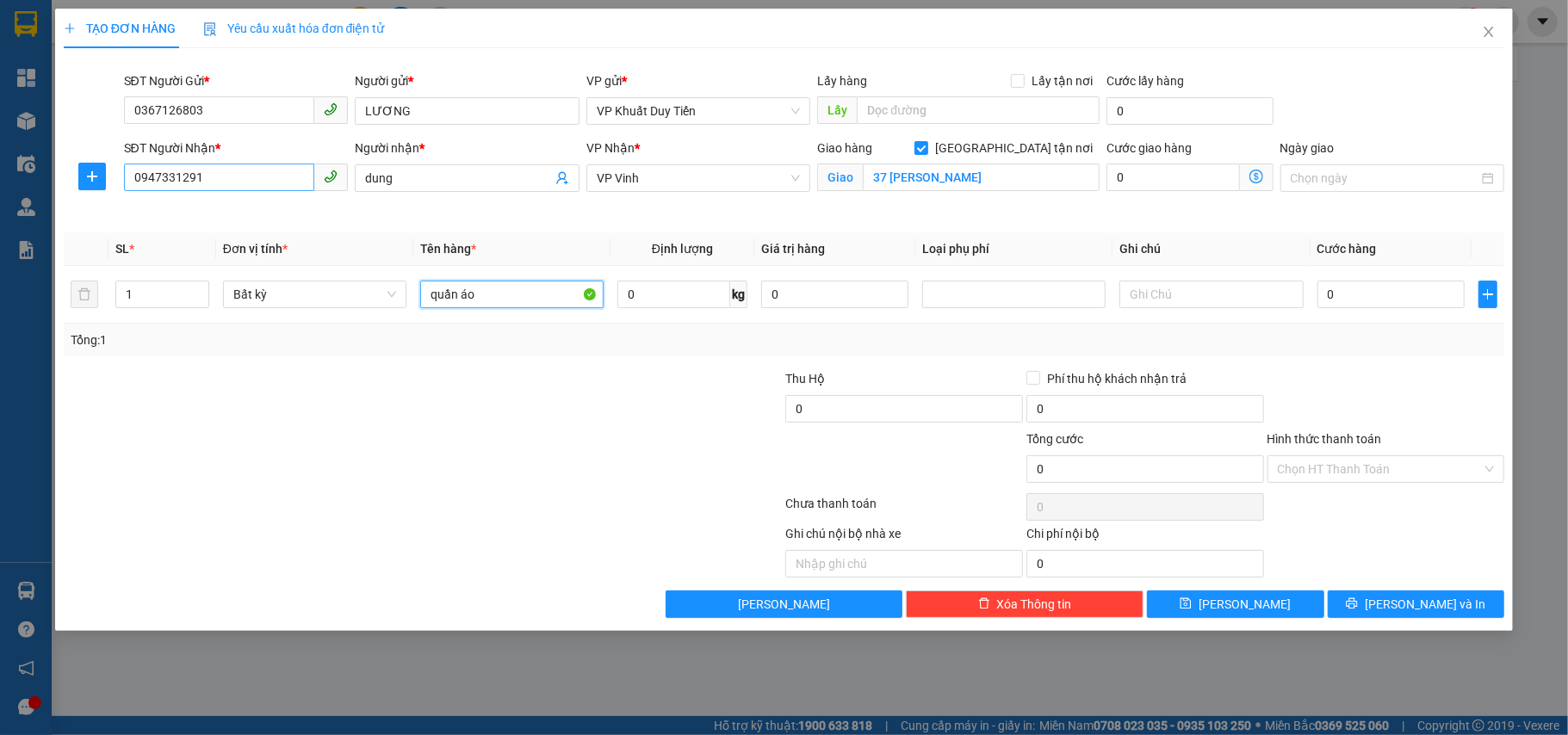
type input "quần áo"
drag, startPoint x: 239, startPoint y: 179, endPoint x: 150, endPoint y: 172, distance: 89.3
click at [0, 174] on div "TẠO ĐƠN HÀNG Yêu cầu xuất hóa đơn điện tử Transit Pickup Surcharge Ids Transit …" at bounding box center [784, 368] width 1568 height 735
click at [467, 531] on div at bounding box center [272, 550] width 421 height 53
click at [1374, 289] on input "0" at bounding box center [1390, 294] width 148 height 28
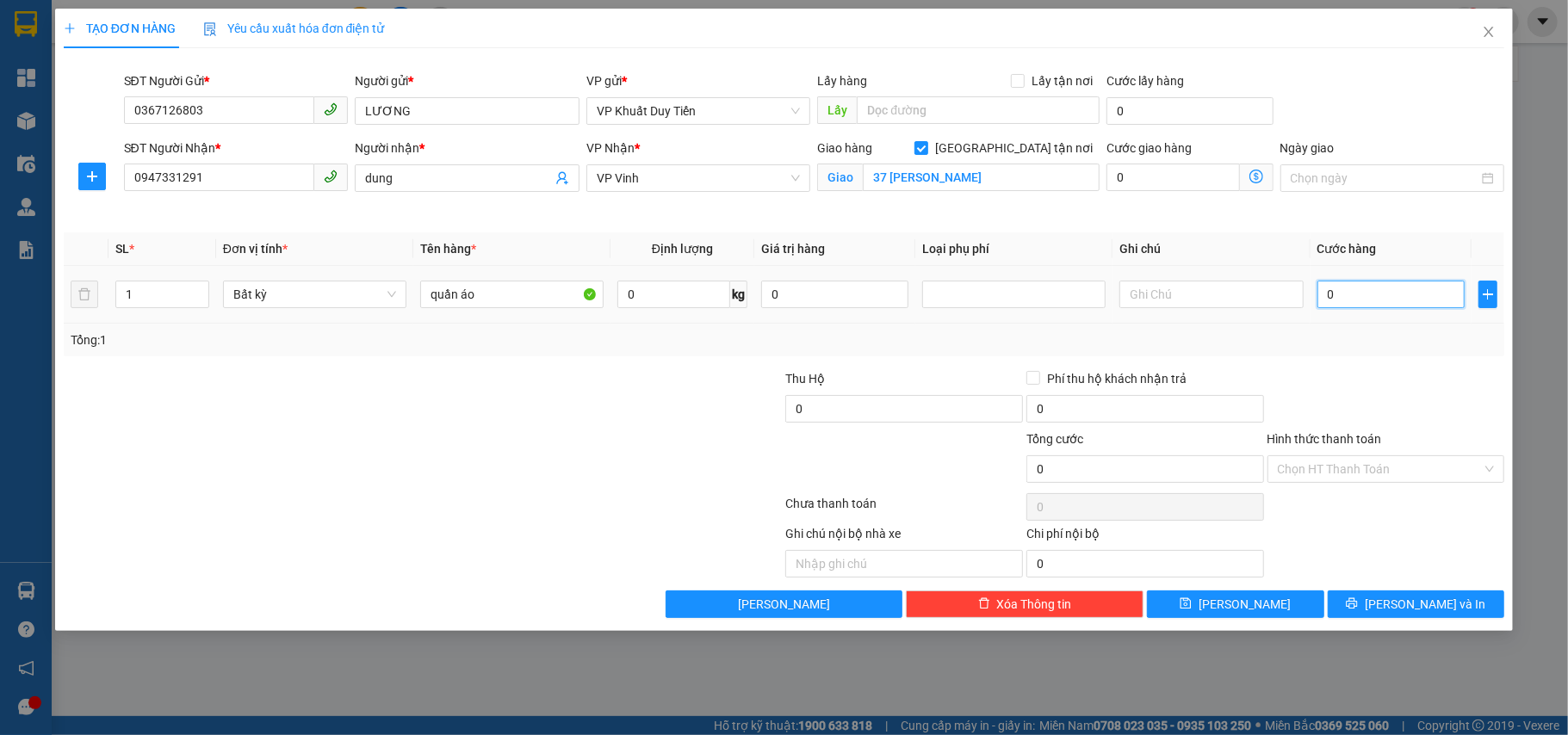
type input "3"
type input "0"
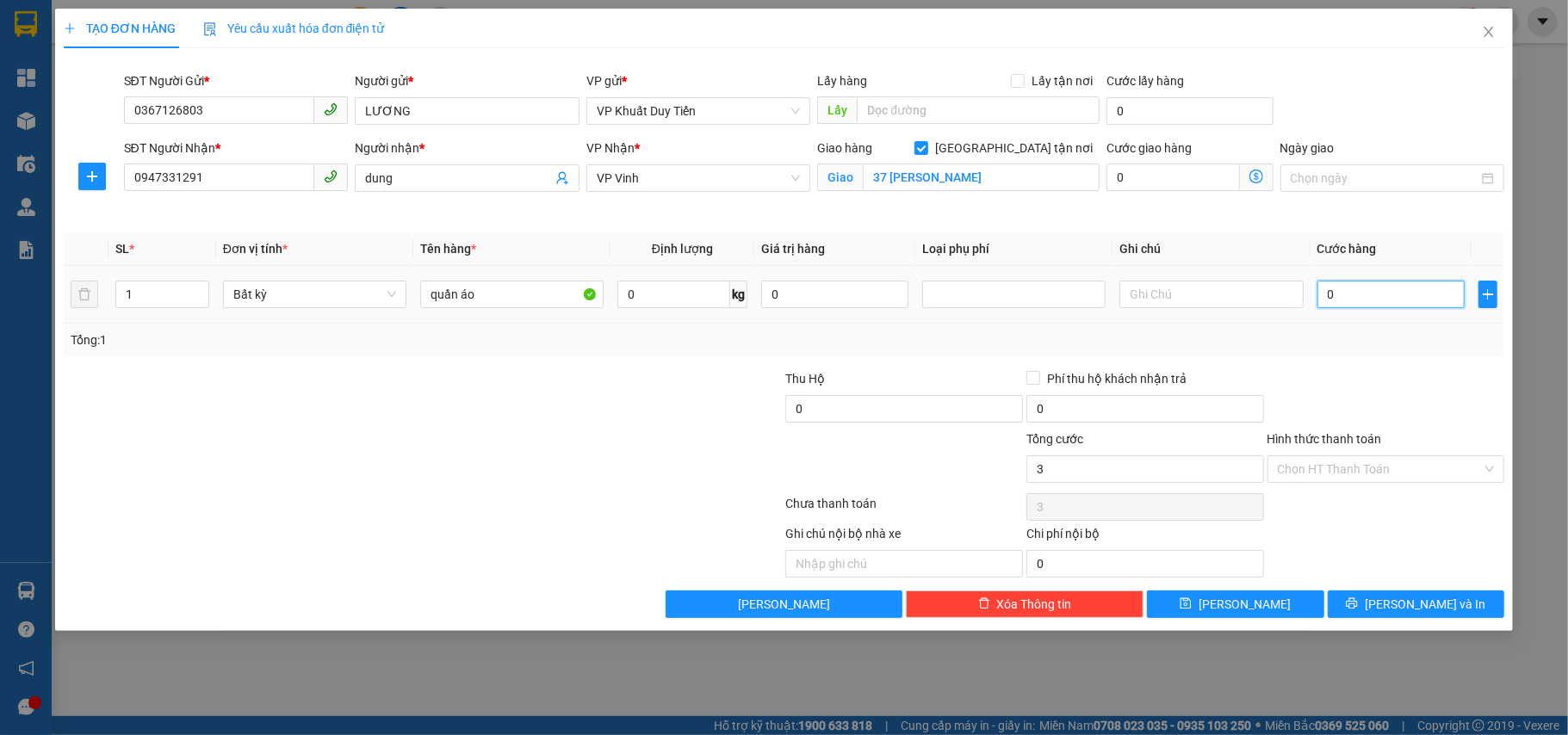
type input "0"
type input "06"
type input "6"
type input "060"
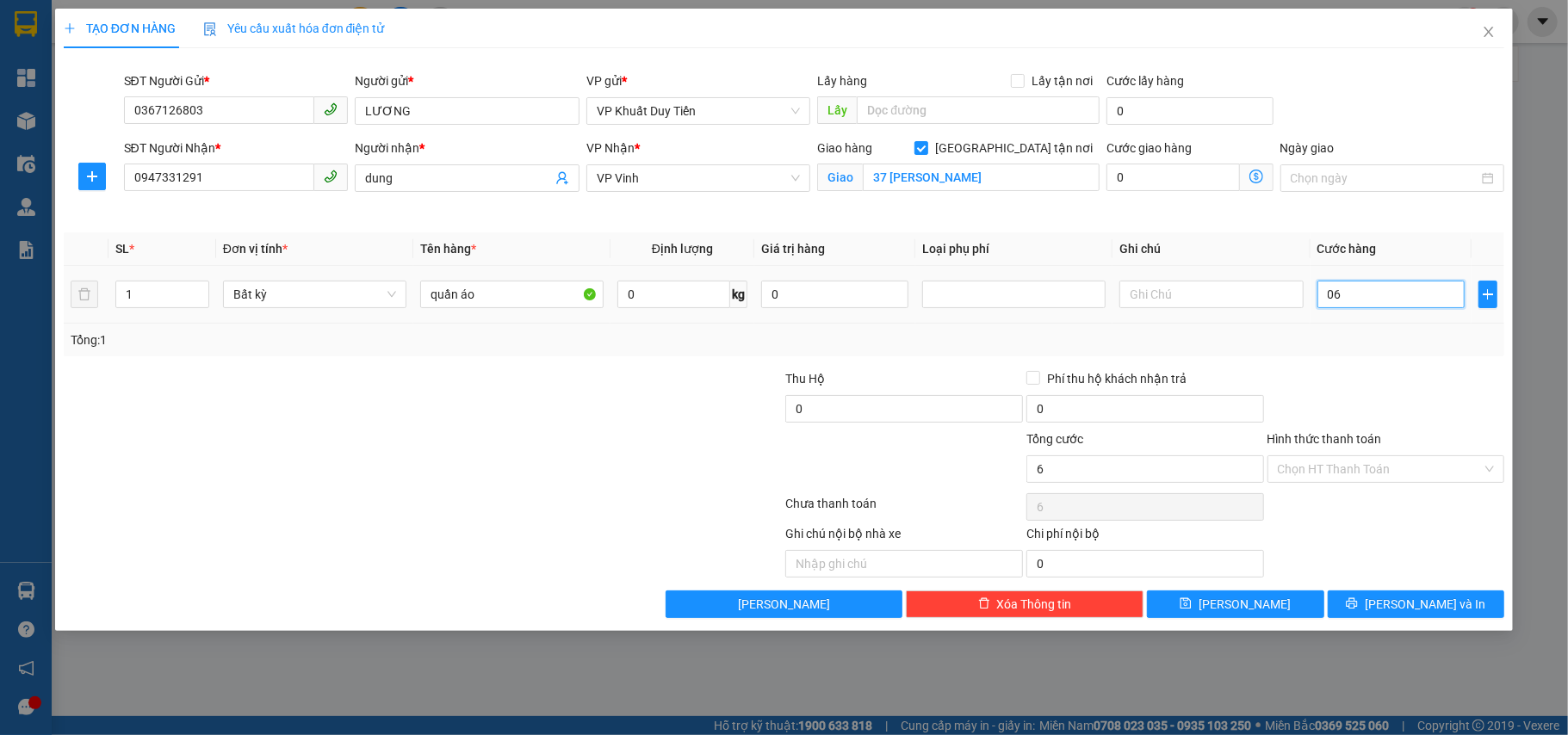
type input "60"
type input "60.000"
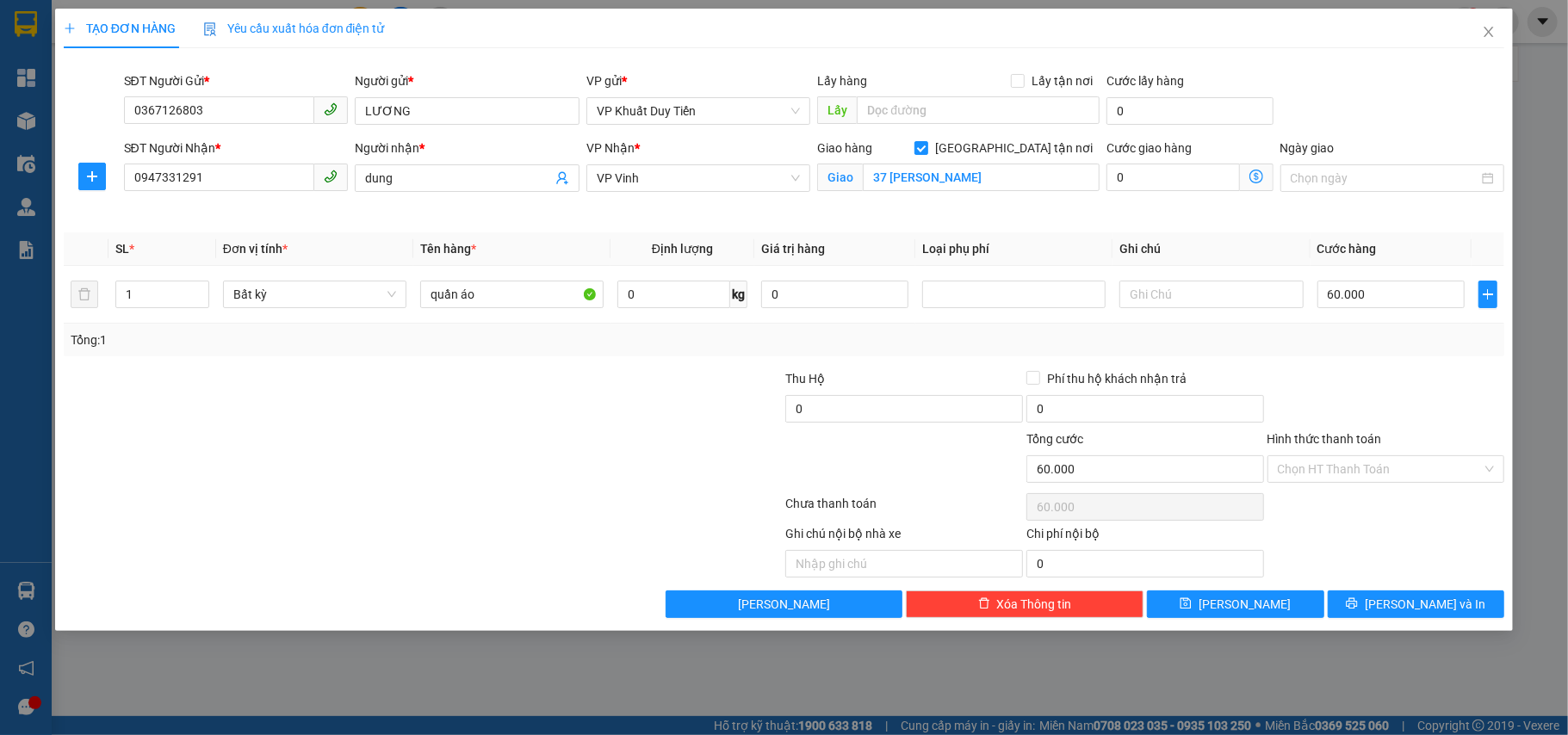
click at [1386, 417] on div at bounding box center [1387, 399] width 241 height 60
click at [1396, 621] on div "TẠO ĐƠN HÀNG Yêu cầu xuất hóa đơn điện tử Transit Pickup Surcharge Ids Transit …" at bounding box center [784, 319] width 1458 height 622
click at [1377, 599] on button "[PERSON_NAME] và In" at bounding box center [1417, 604] width 178 height 28
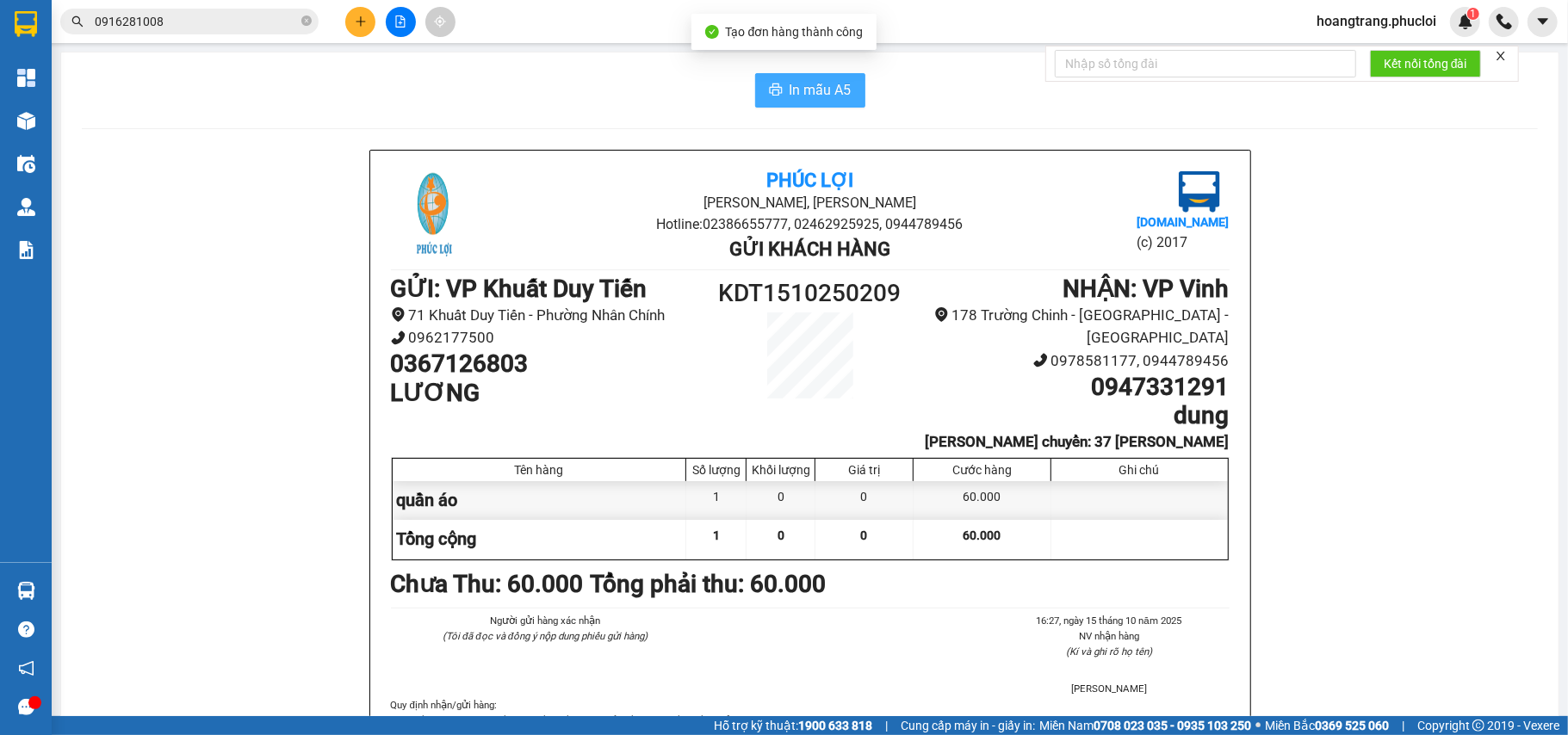
click at [851, 92] on button "In mẫu A5" at bounding box center [810, 91] width 110 height 35
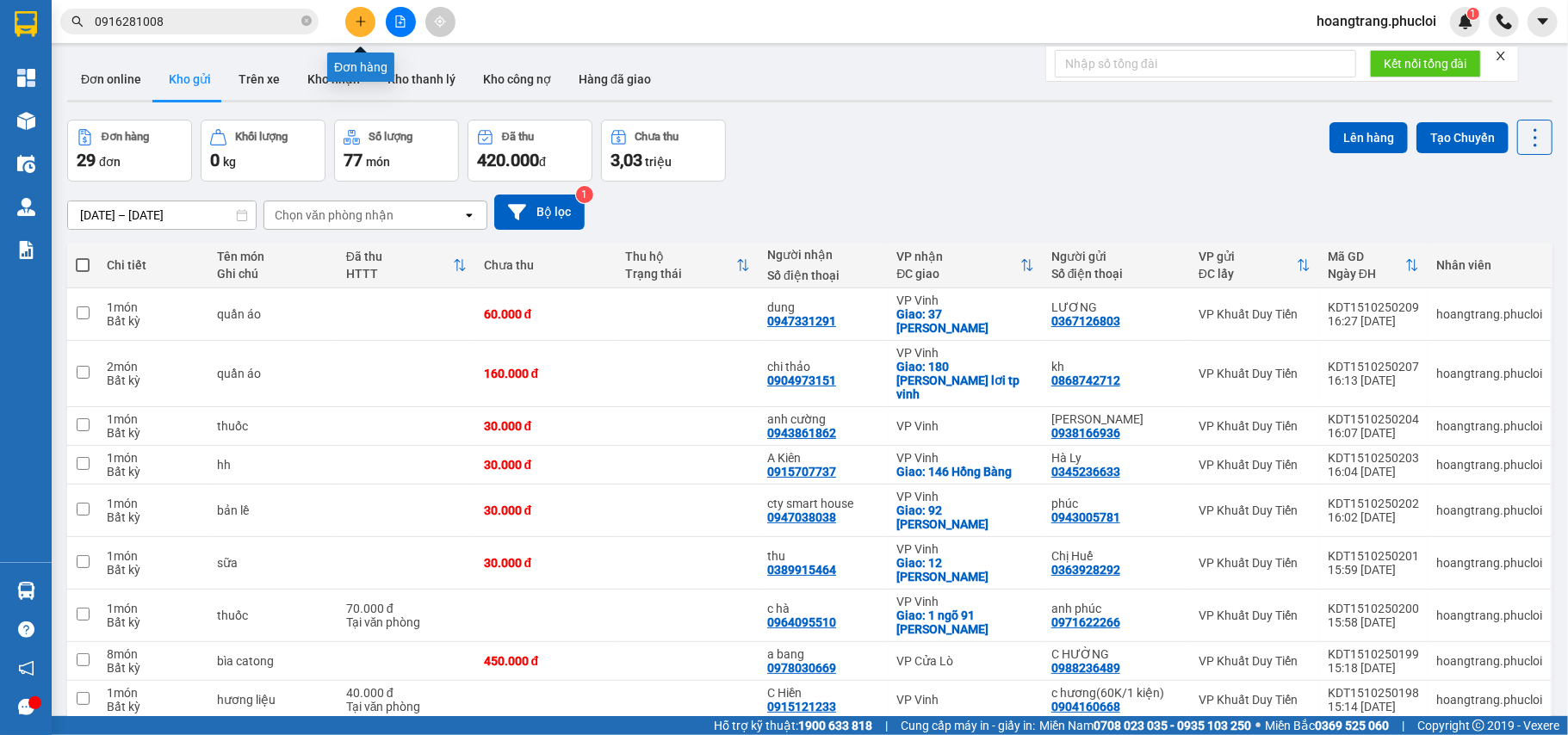
click at [360, 28] on button at bounding box center [360, 21] width 30 height 30
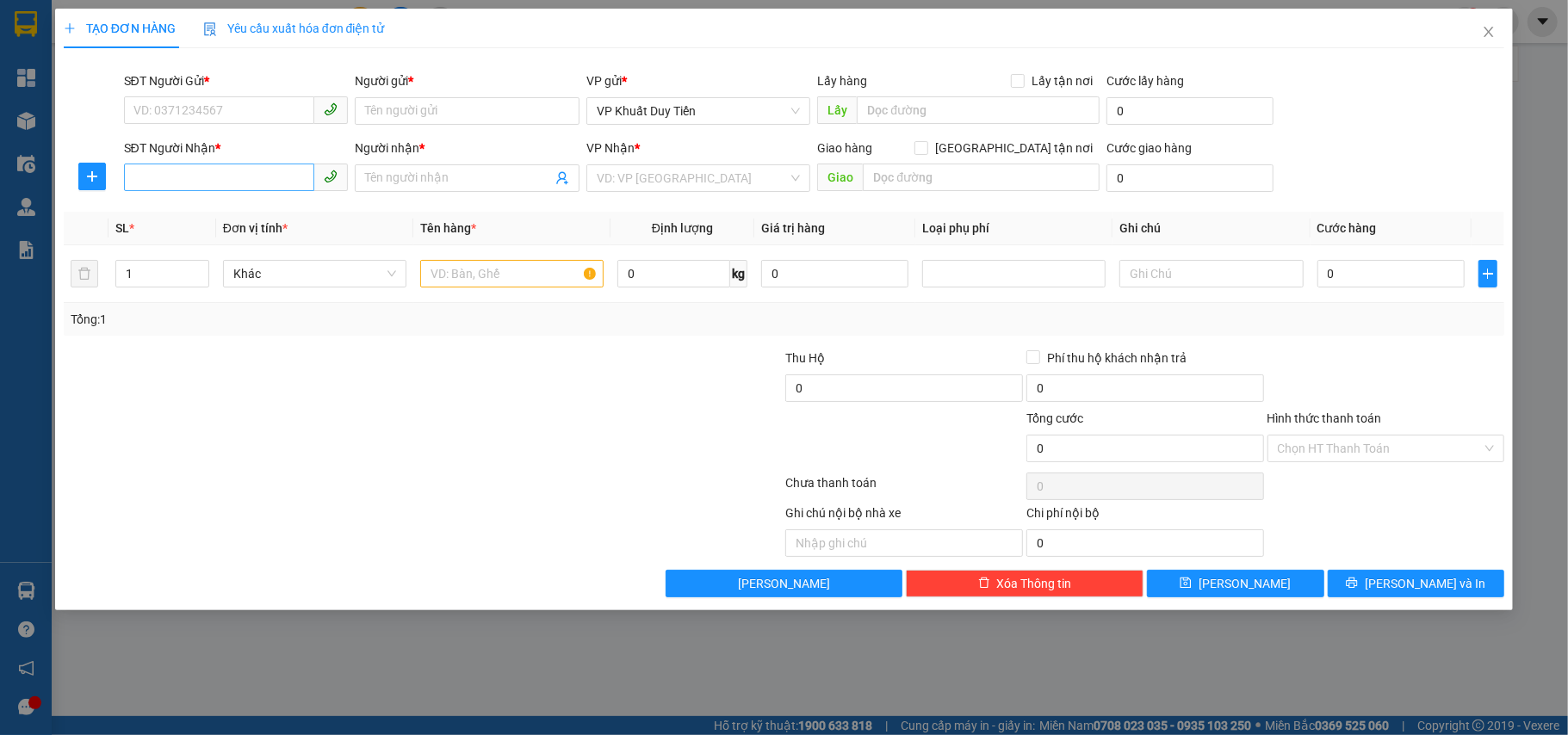
drag, startPoint x: 242, startPoint y: 147, endPoint x: 242, endPoint y: 176, distance: 29.0
click at [242, 158] on div "SĐT Người Nhận *" at bounding box center [235, 151] width 225 height 26
click at [242, 176] on input "SĐT Người Nhận *" at bounding box center [219, 177] width 191 height 28
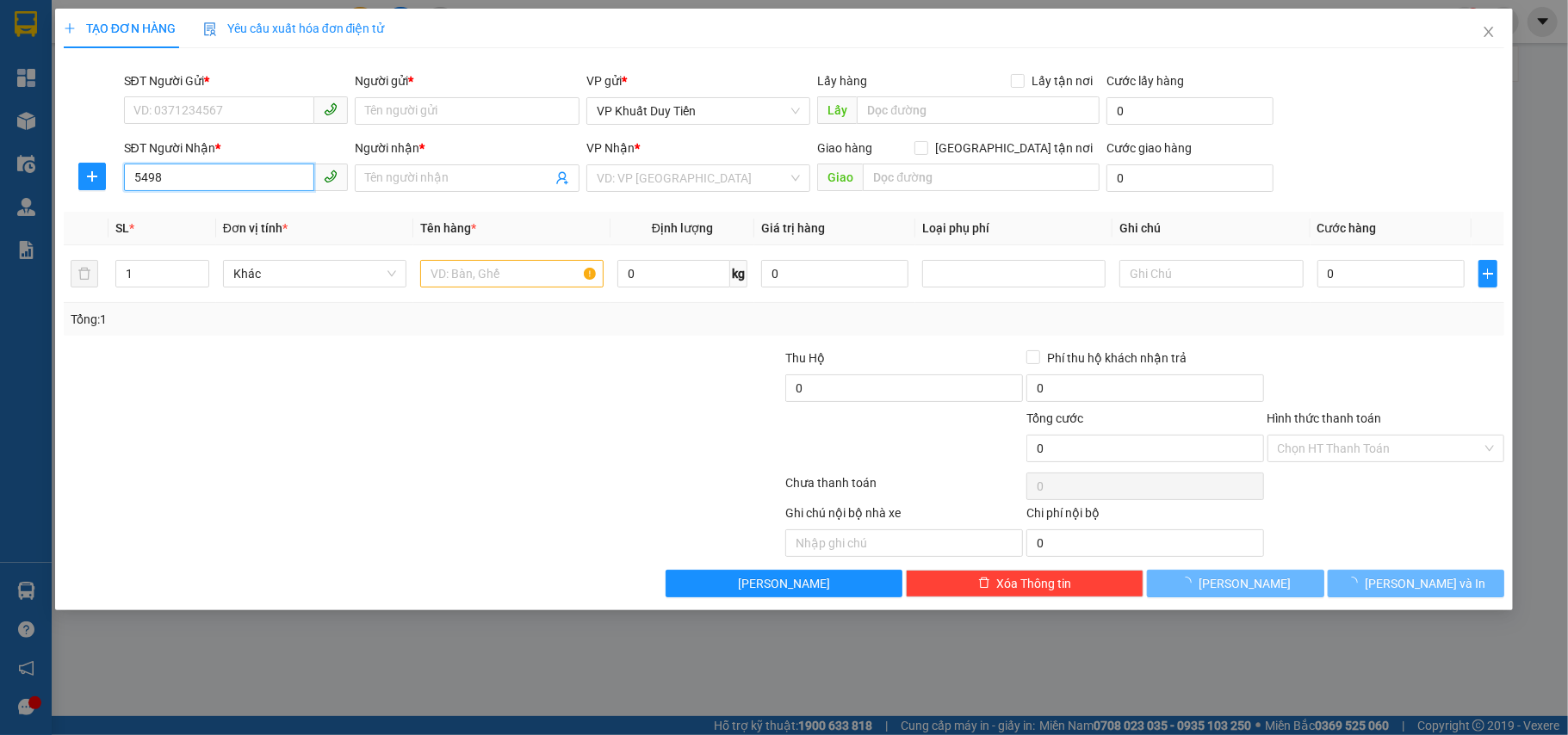
click at [253, 187] on input "5498" at bounding box center [219, 177] width 191 height 28
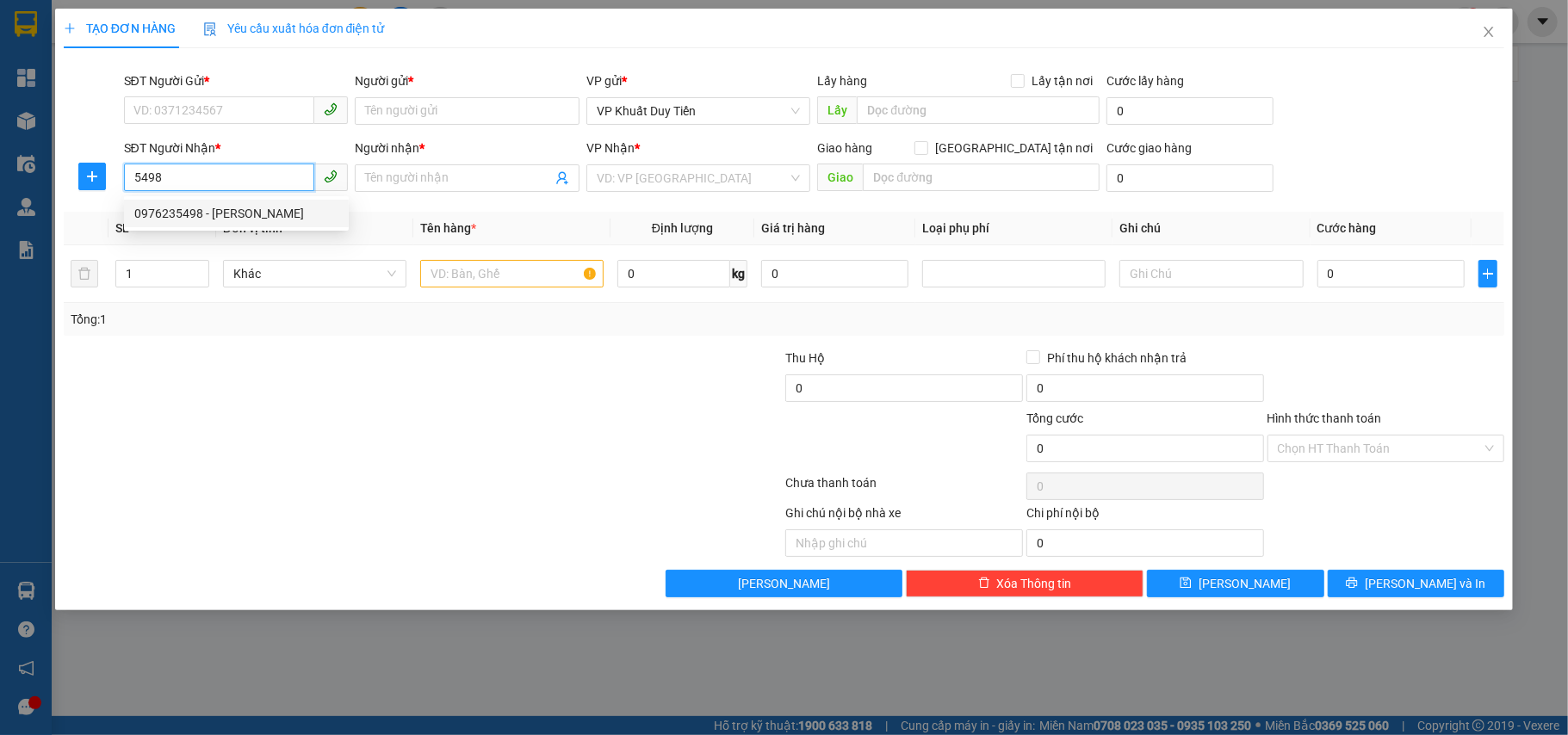
drag, startPoint x: 260, startPoint y: 214, endPoint x: 265, endPoint y: 194, distance: 20.6
click at [260, 215] on div "0976235498 - [PERSON_NAME]" at bounding box center [235, 213] width 204 height 19
type input "0976235498"
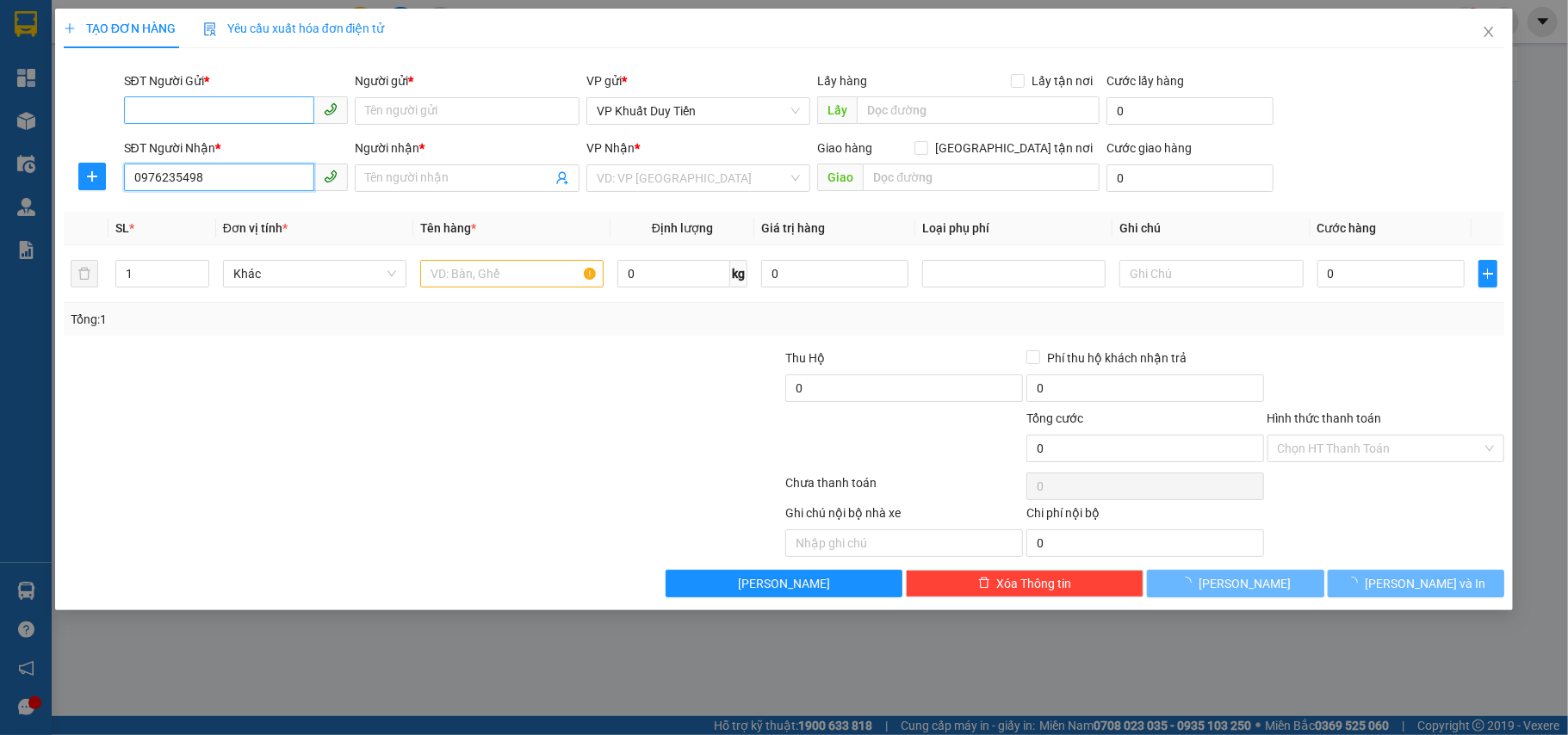
type input "[PERSON_NAME]"
type input "0976235498"
drag, startPoint x: 262, startPoint y: 122, endPoint x: 283, endPoint y: 114, distance: 22.5
click at [283, 110] on input "SĐT Người Gửi *" at bounding box center [219, 110] width 191 height 28
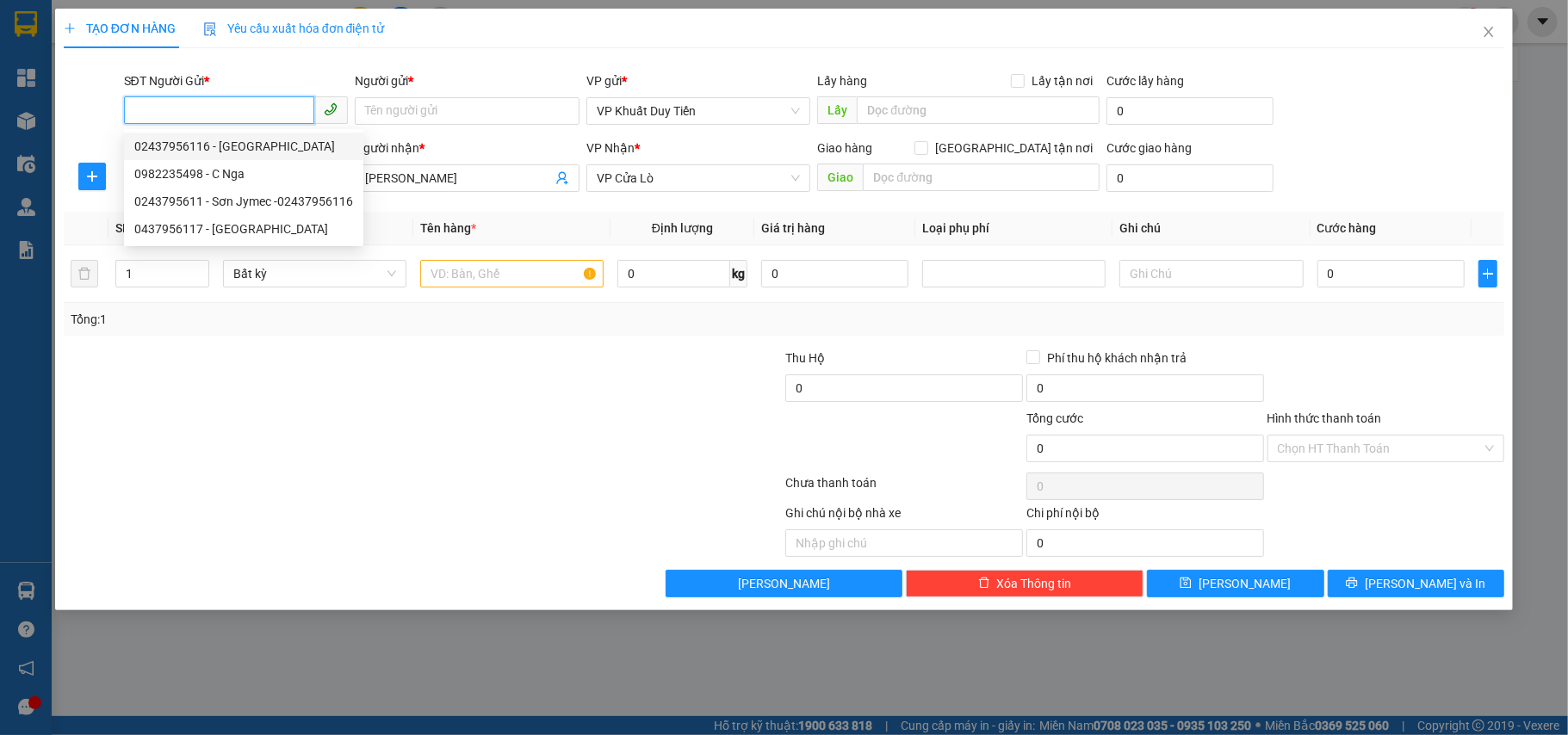
click at [268, 138] on div "02437956116 - [GEOGRAPHIC_DATA]" at bounding box center [243, 147] width 219 height 19
type input "02437956116"
type input "Sơn Jymec"
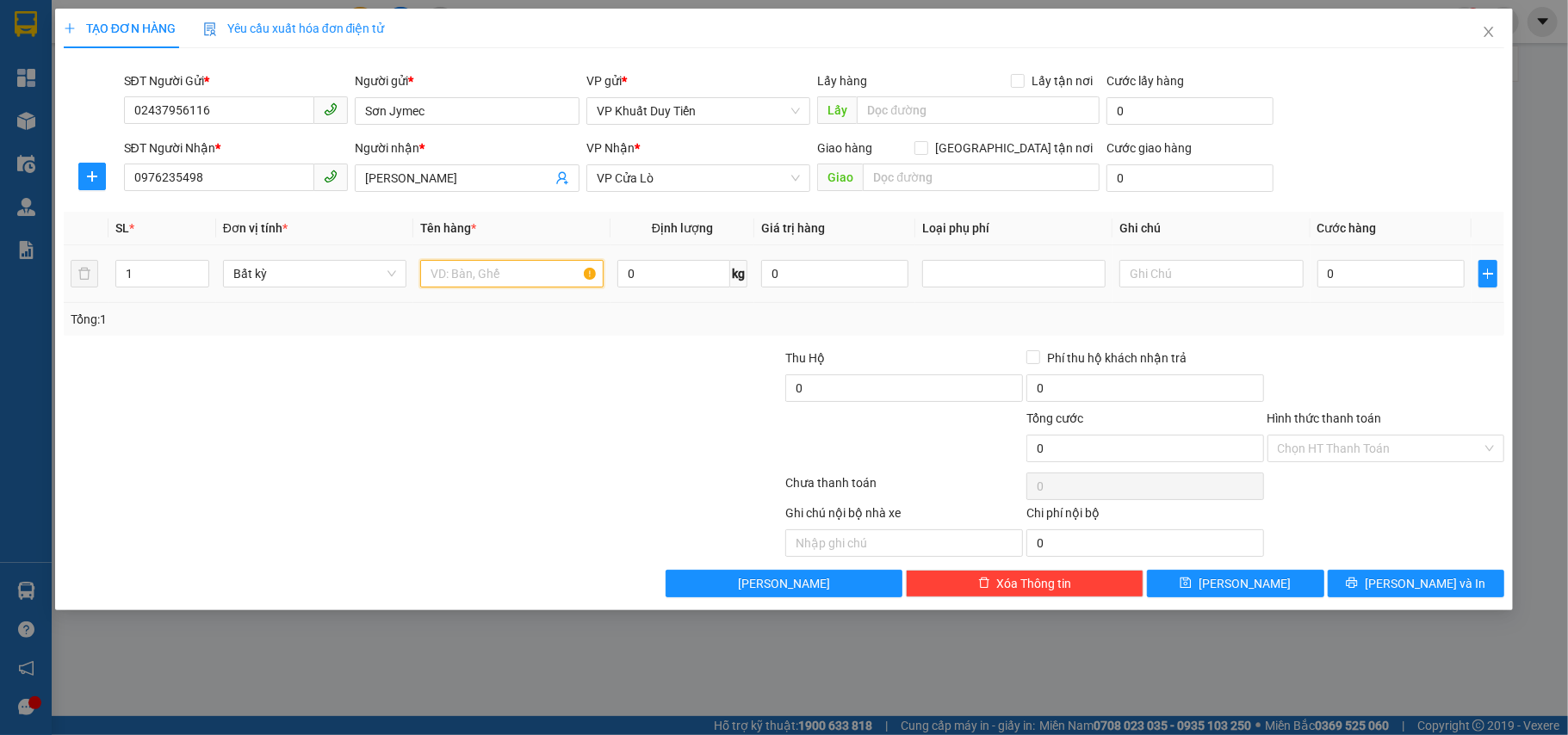
click at [467, 266] on input "text" at bounding box center [511, 273] width 183 height 28
type input "sơn"
type input "2"
click at [193, 272] on span "Increase Value" at bounding box center [199, 268] width 19 height 15
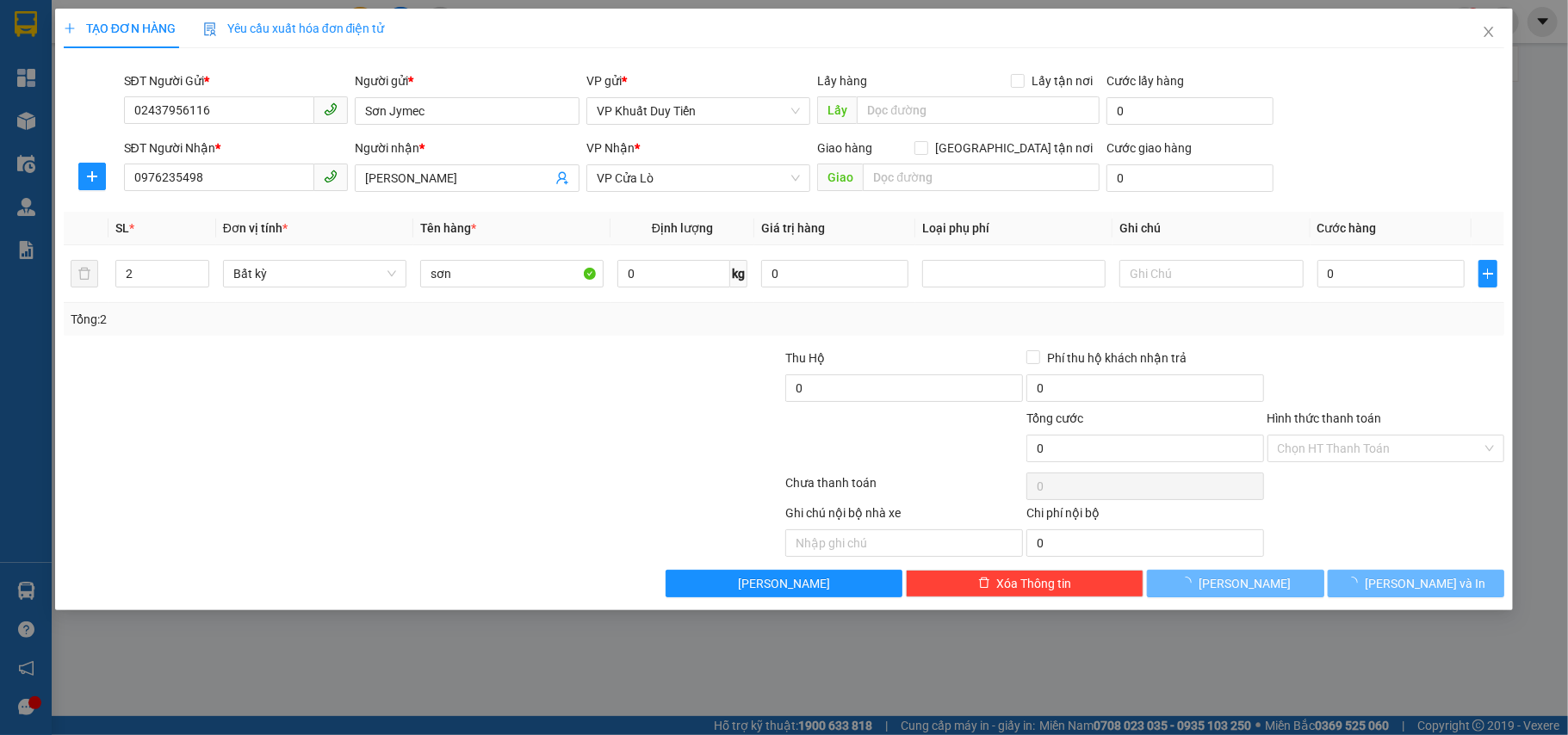
drag, startPoint x: 266, startPoint y: 441, endPoint x: 459, endPoint y: 387, distance: 200.4
click at [275, 435] on div at bounding box center [302, 439] width 481 height 60
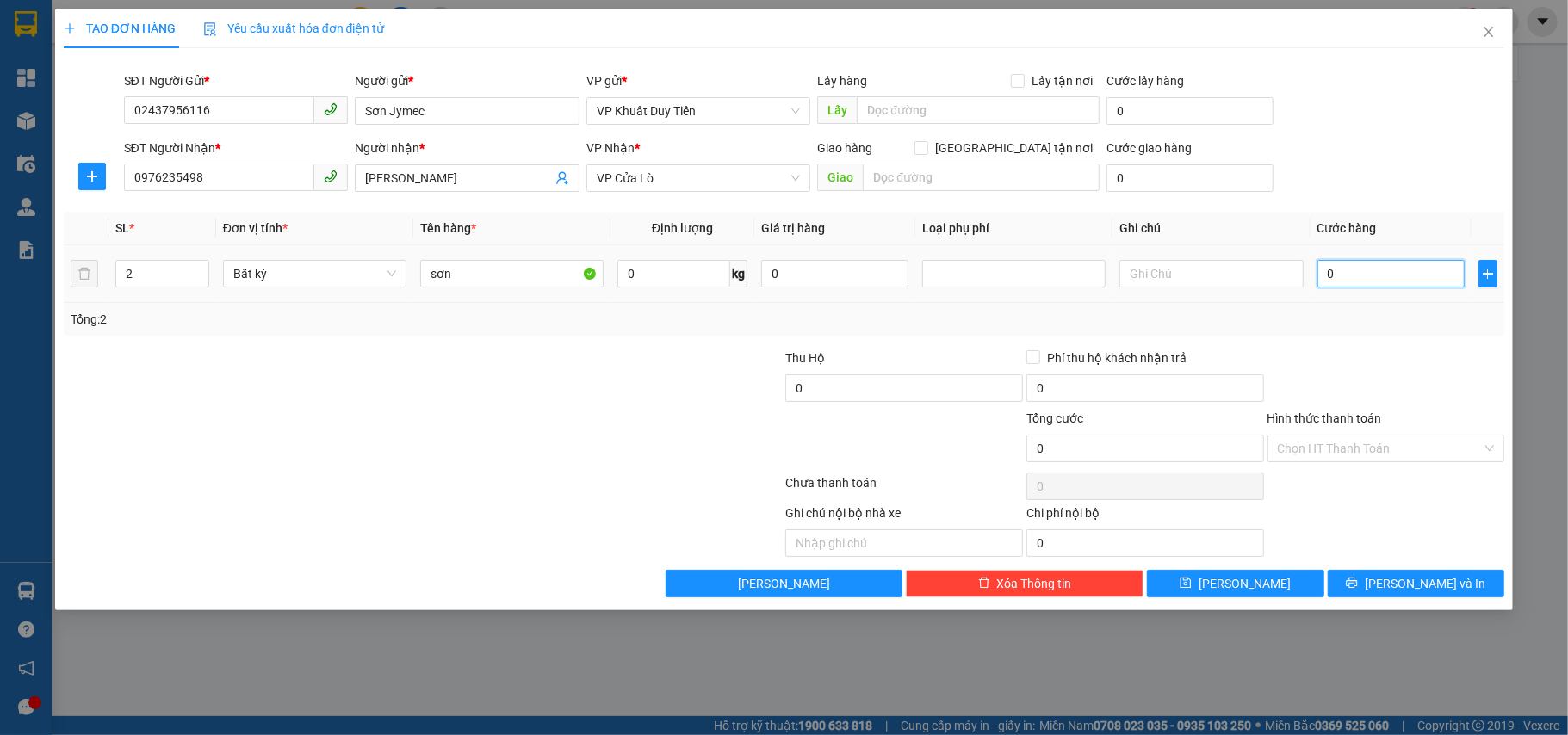
click at [1354, 286] on input "0" at bounding box center [1390, 273] width 148 height 28
type input "7"
type input "70"
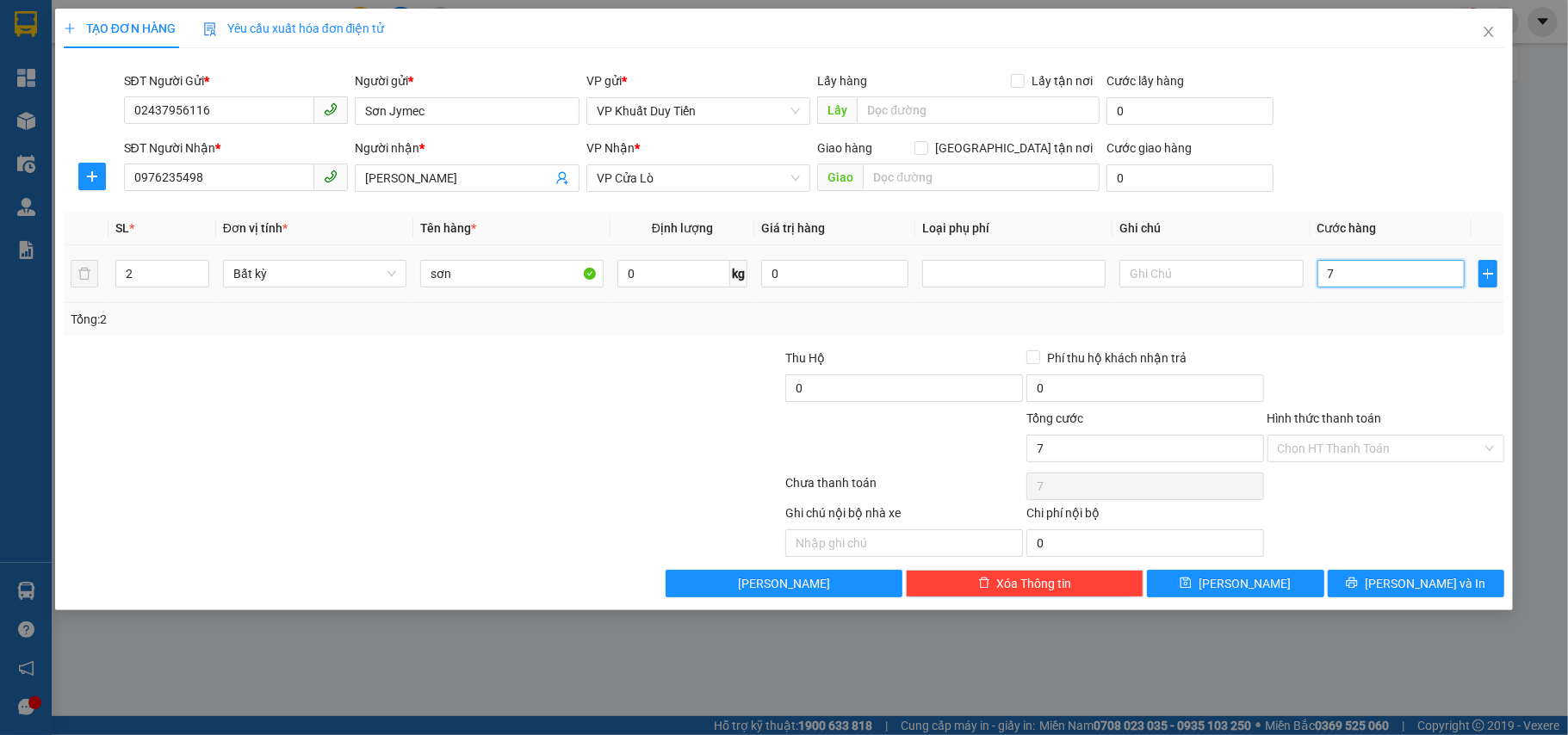
type input "70"
drag, startPoint x: 1354, startPoint y: 390, endPoint x: 1361, endPoint y: 403, distance: 14.8
click at [1357, 400] on div at bounding box center [1387, 378] width 241 height 60
drag, startPoint x: 1422, startPoint y: 579, endPoint x: 1405, endPoint y: 579, distance: 17.0
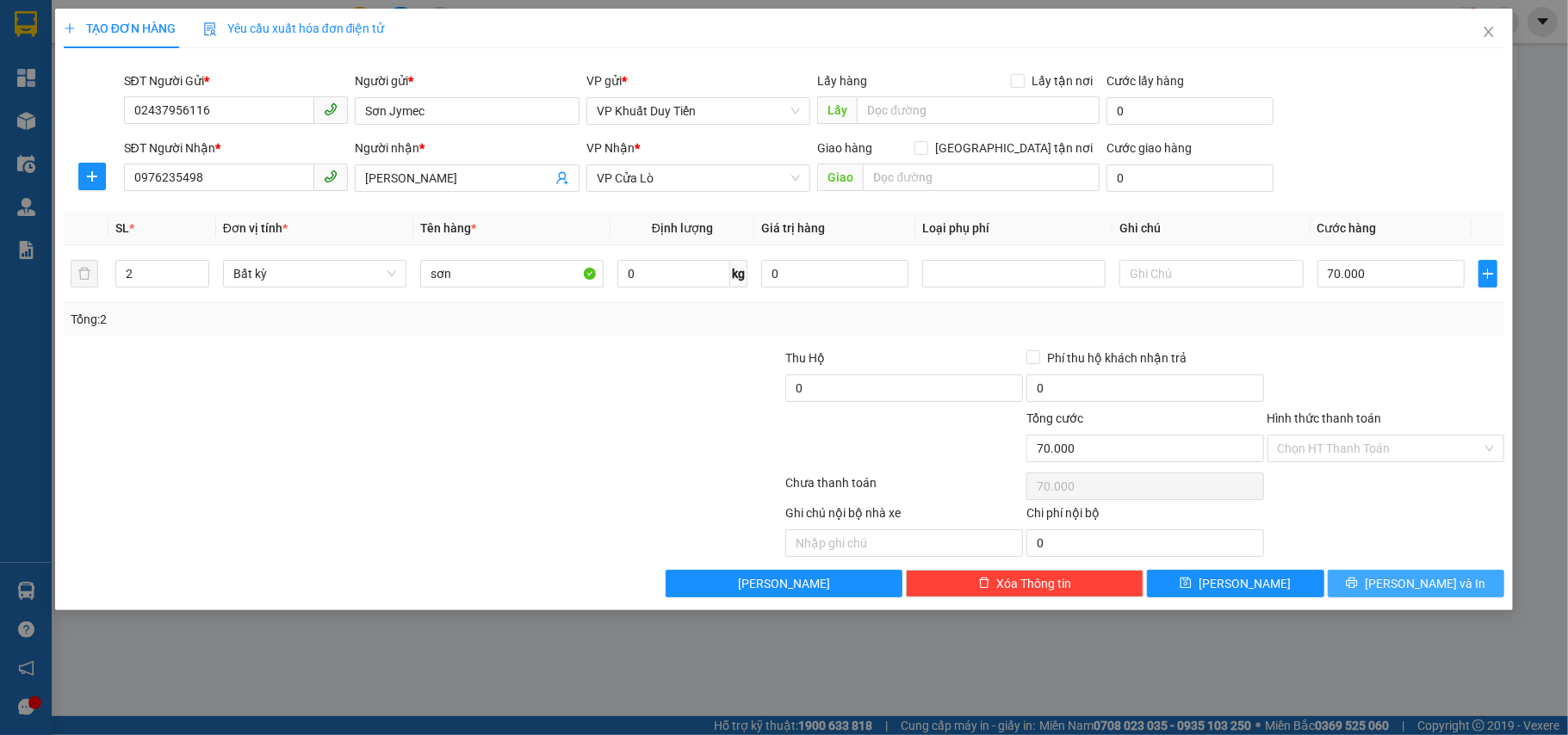
click at [1422, 579] on span "[PERSON_NAME] và In" at bounding box center [1424, 584] width 121 height 19
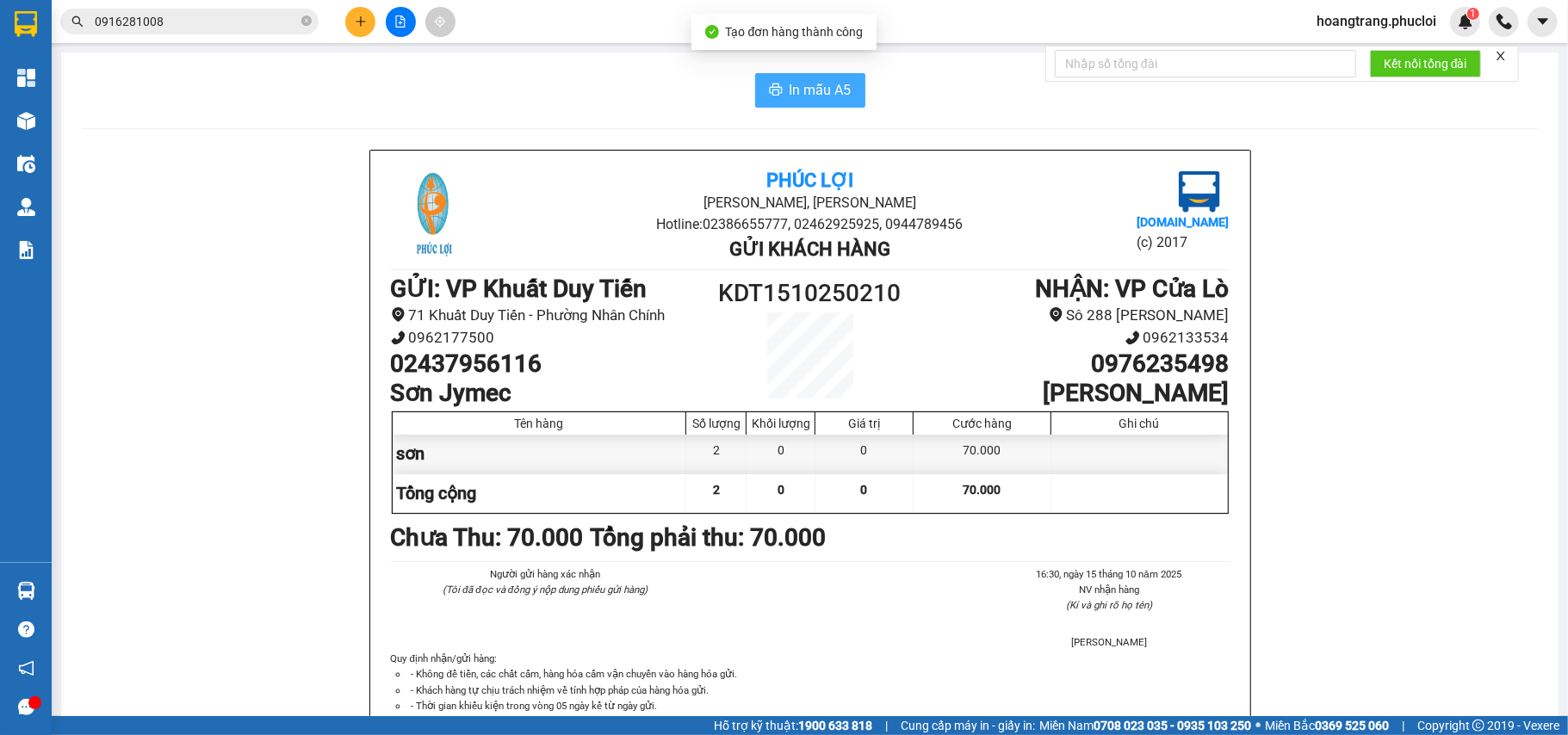
click at [814, 95] on span "In mẫu A5" at bounding box center [820, 90] width 62 height 21
